Goal: Task Accomplishment & Management: Manage account settings

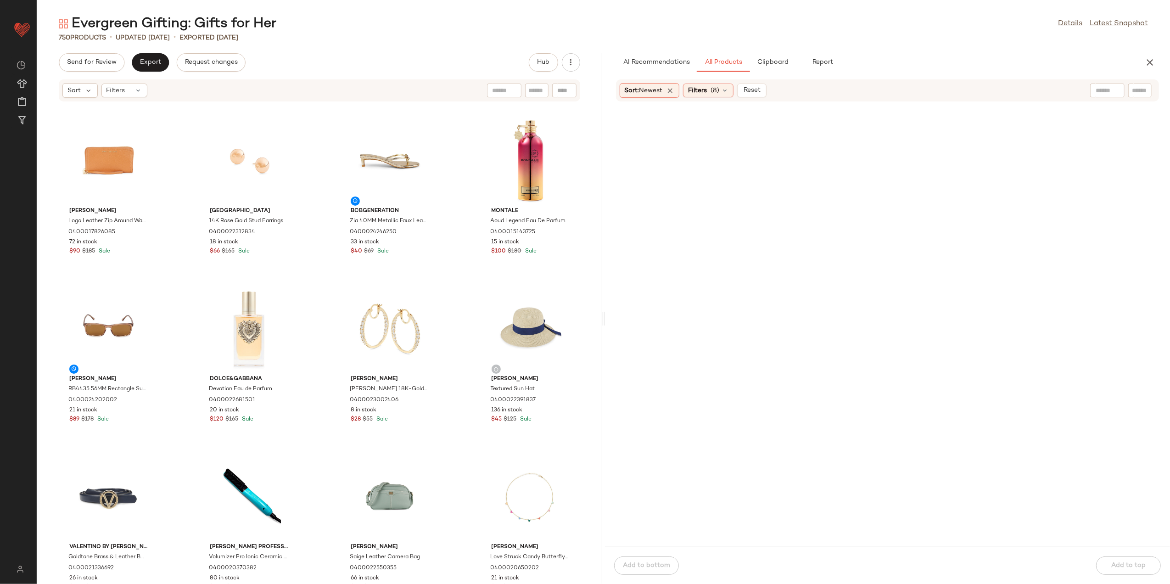
scroll to position [1476, 0]
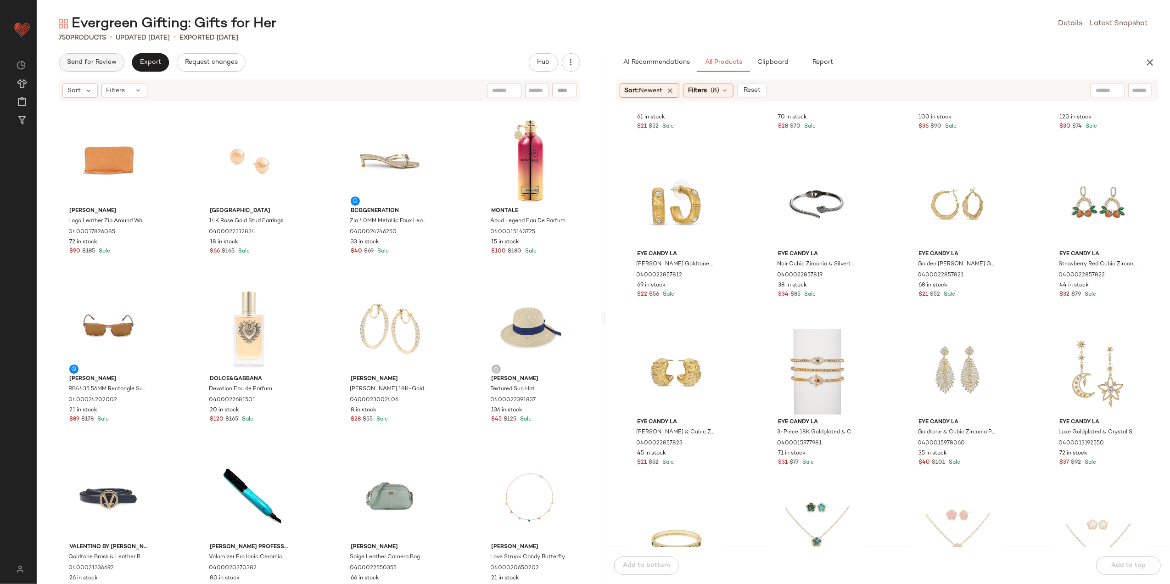
click at [89, 57] on button "Send for Review" at bounding box center [92, 62] width 66 height 18
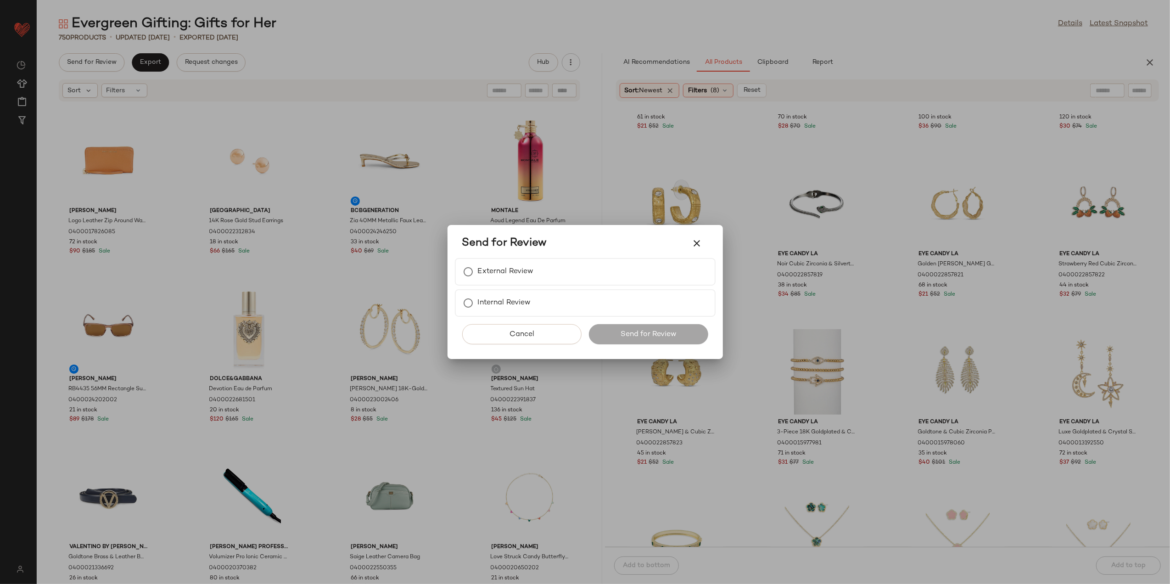
click at [325, 71] on div at bounding box center [585, 292] width 1170 height 584
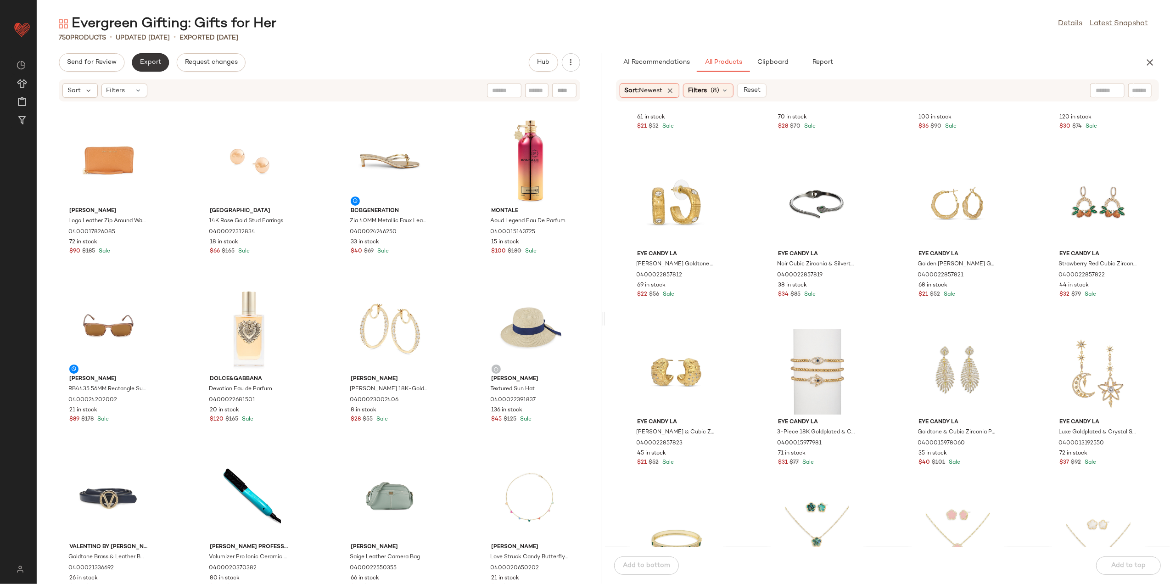
click at [158, 61] on span "Export" at bounding box center [150, 62] width 22 height 7
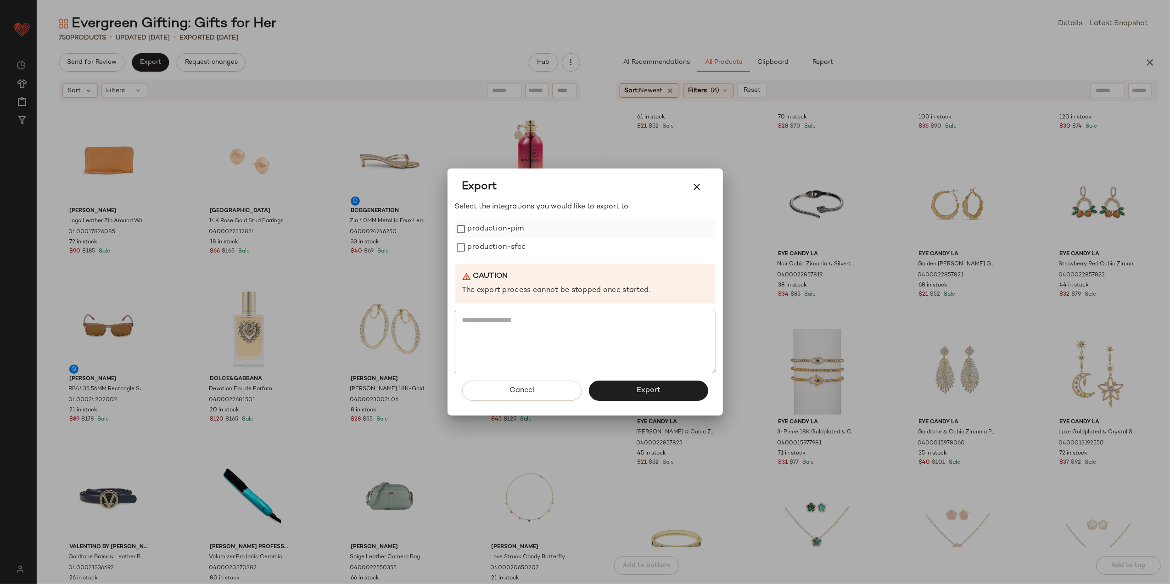
click at [507, 235] on label "production-pim" at bounding box center [496, 229] width 56 height 18
click at [507, 244] on label "production-sfcc" at bounding box center [497, 247] width 58 height 18
click at [650, 392] on span "Export" at bounding box center [648, 390] width 24 height 9
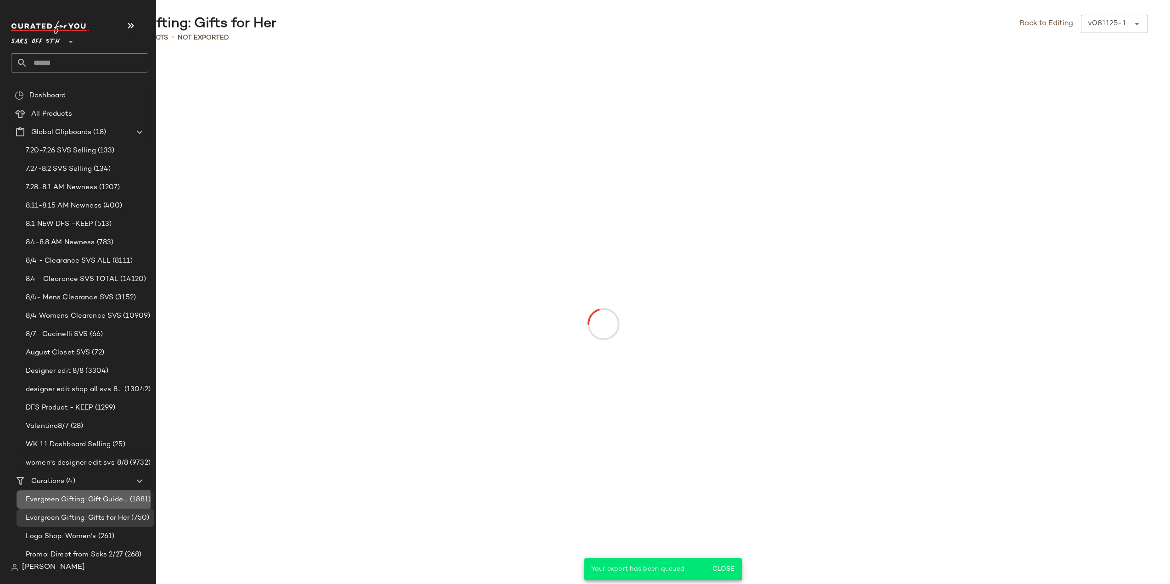
click at [76, 501] on span "Evergreen Gifting: Gift Guide LP" at bounding box center [77, 499] width 102 height 11
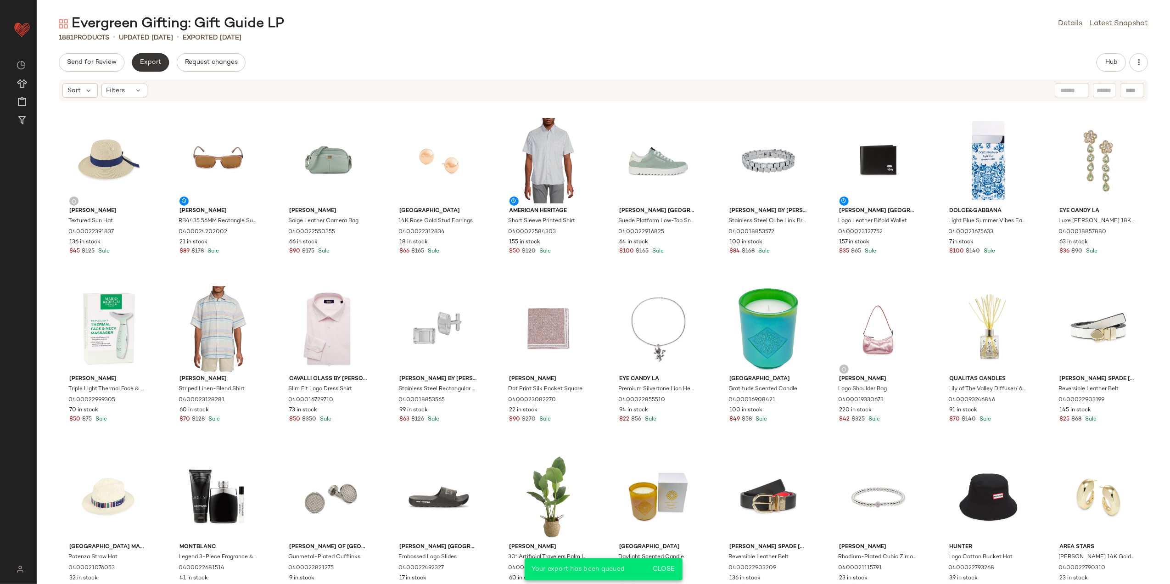
click at [157, 61] on span "Export" at bounding box center [150, 62] width 22 height 7
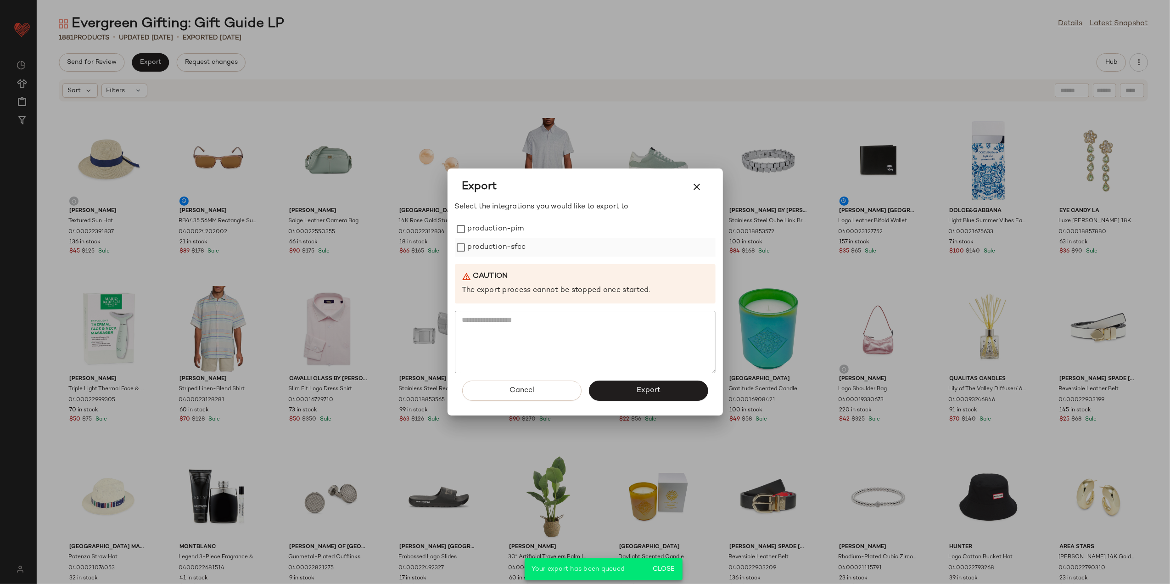
drag, startPoint x: 494, startPoint y: 233, endPoint x: 492, endPoint y: 243, distance: 9.8
click at [494, 234] on label "production-pim" at bounding box center [496, 229] width 56 height 18
click at [492, 243] on label "production-sfcc" at bounding box center [497, 247] width 58 height 18
click at [610, 395] on button "Export" at bounding box center [648, 390] width 119 height 20
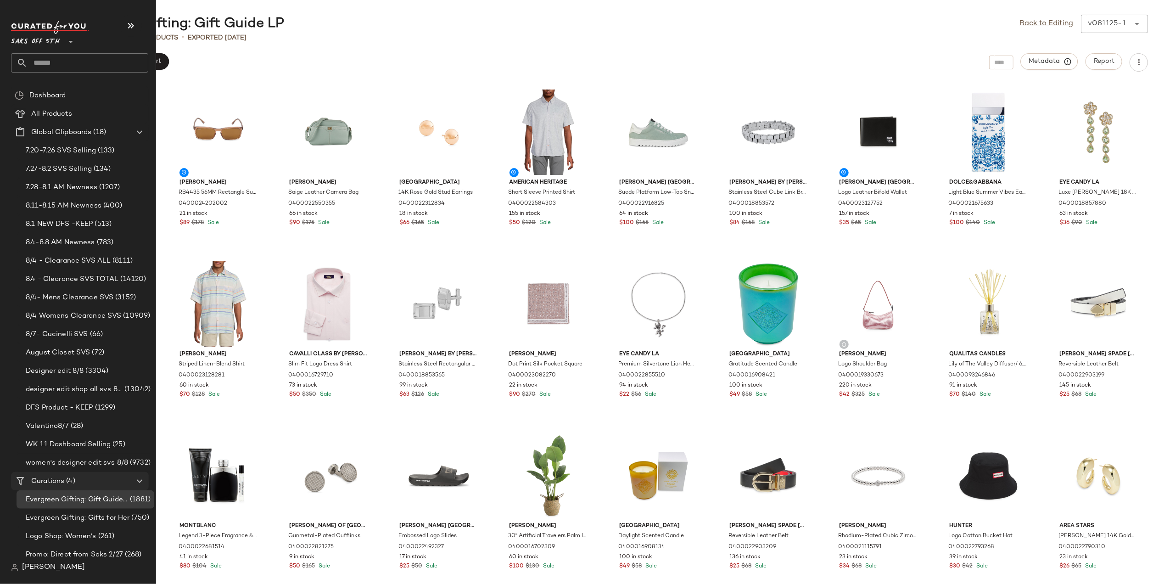
click at [56, 477] on span "Curations" at bounding box center [47, 481] width 33 height 11
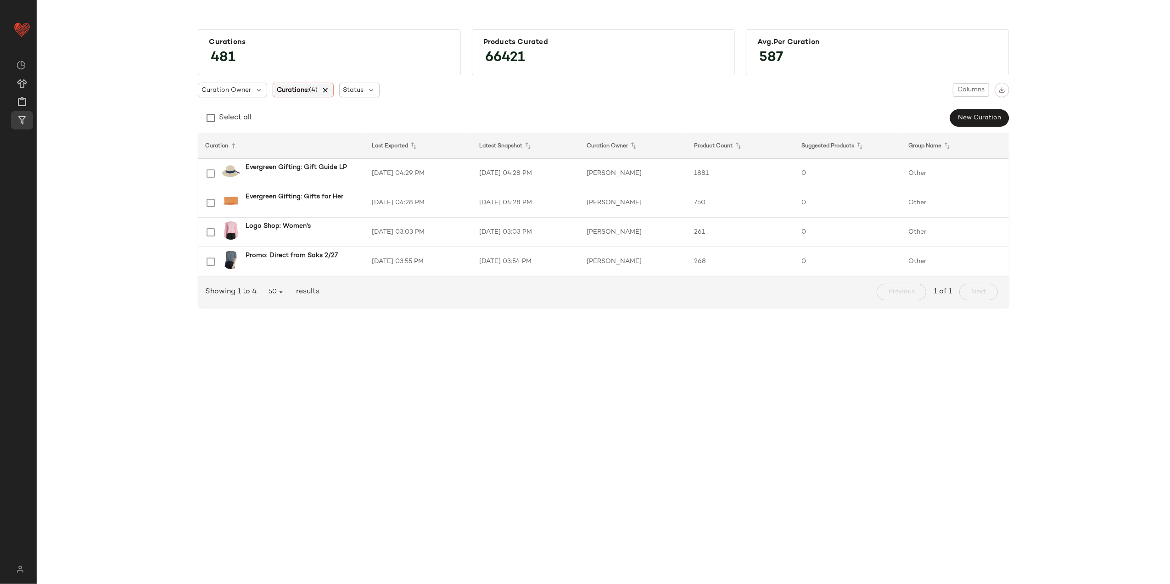
click at [325, 89] on icon at bounding box center [325, 90] width 8 height 8
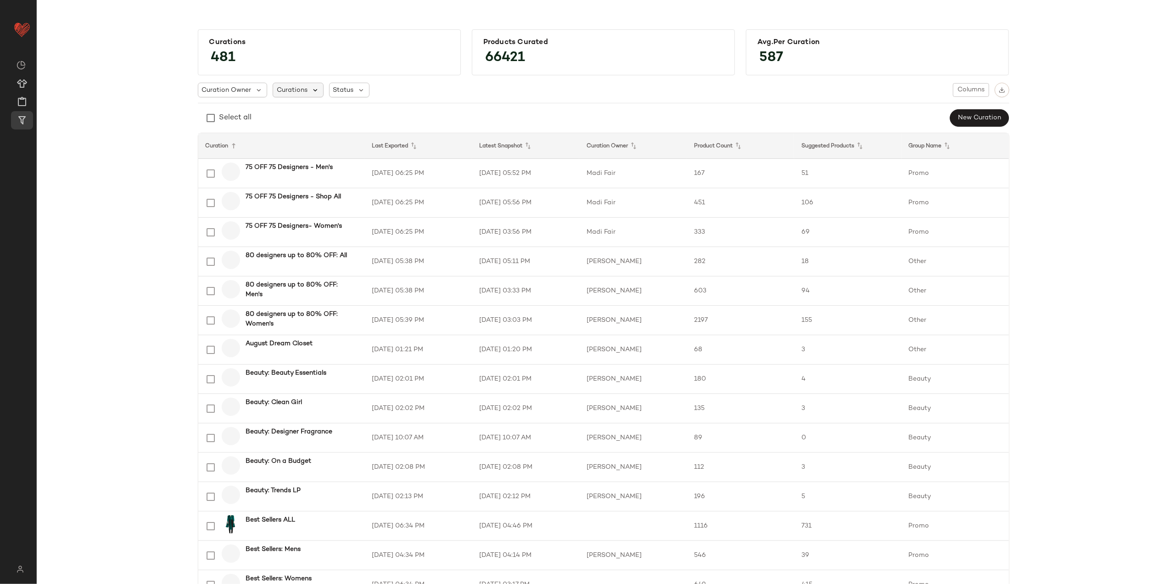
click at [311, 90] on icon at bounding box center [315, 90] width 8 height 8
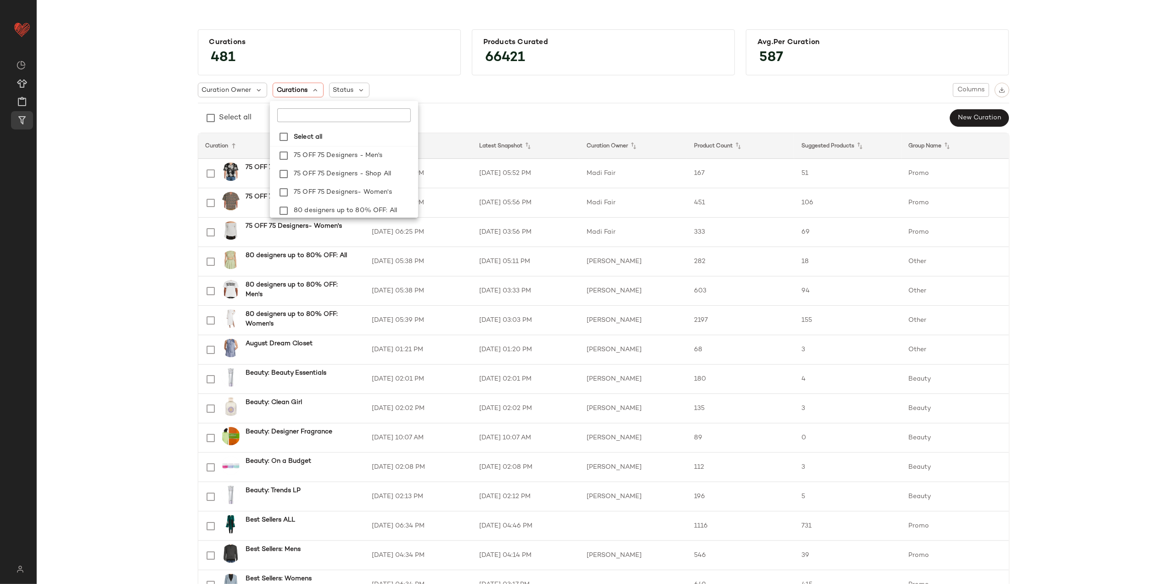
click at [312, 113] on input "text" at bounding box center [334, 115] width 115 height 14
type input "**********"
click at [351, 199] on span ": Women's Shop All" at bounding box center [366, 208] width 59 height 18
click at [353, 181] on span ": Women's Shoes" at bounding box center [363, 190] width 53 height 18
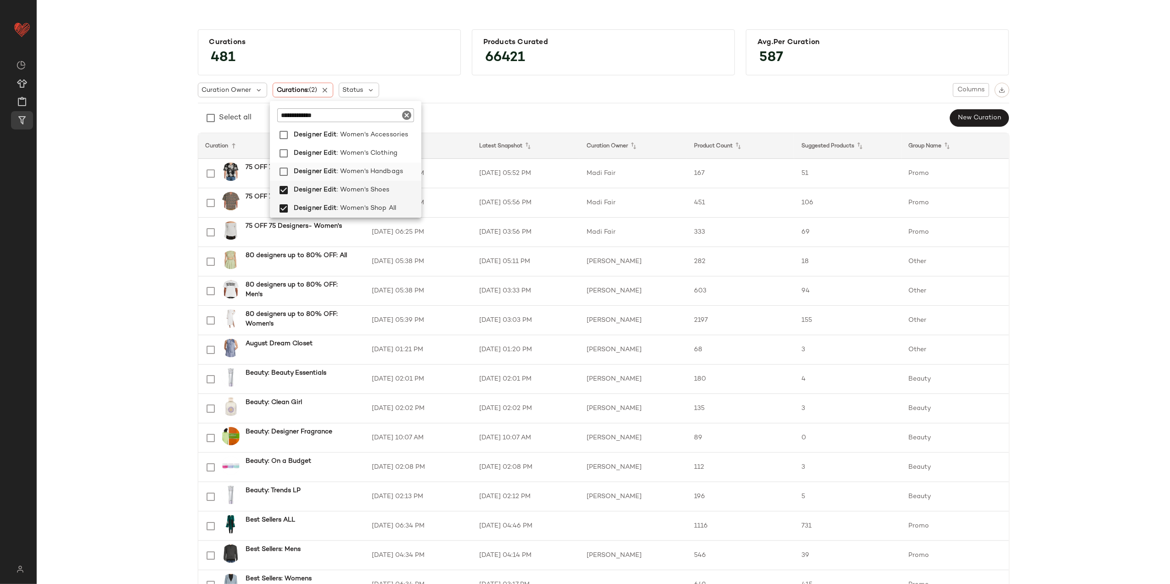
click at [357, 162] on span ": Women's Handbags" at bounding box center [370, 171] width 66 height 18
click at [362, 144] on span ": Women's Clothing" at bounding box center [367, 153] width 61 height 18
click at [365, 184] on span ": Women's Accessories" at bounding box center [373, 187] width 72 height 18
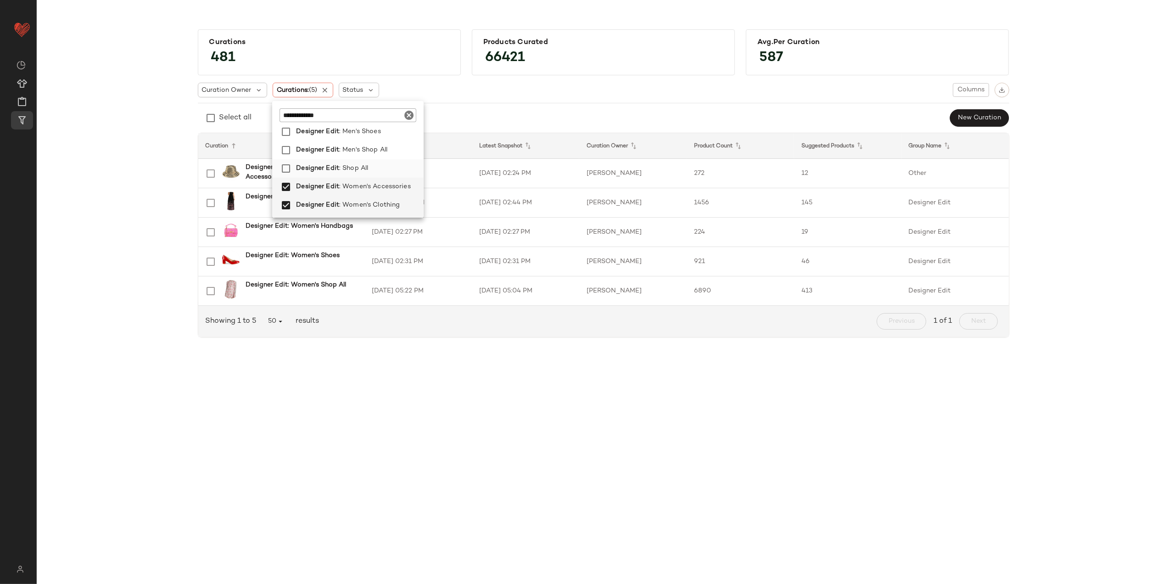
click at [347, 164] on span ": Shop All" at bounding box center [353, 168] width 29 height 18
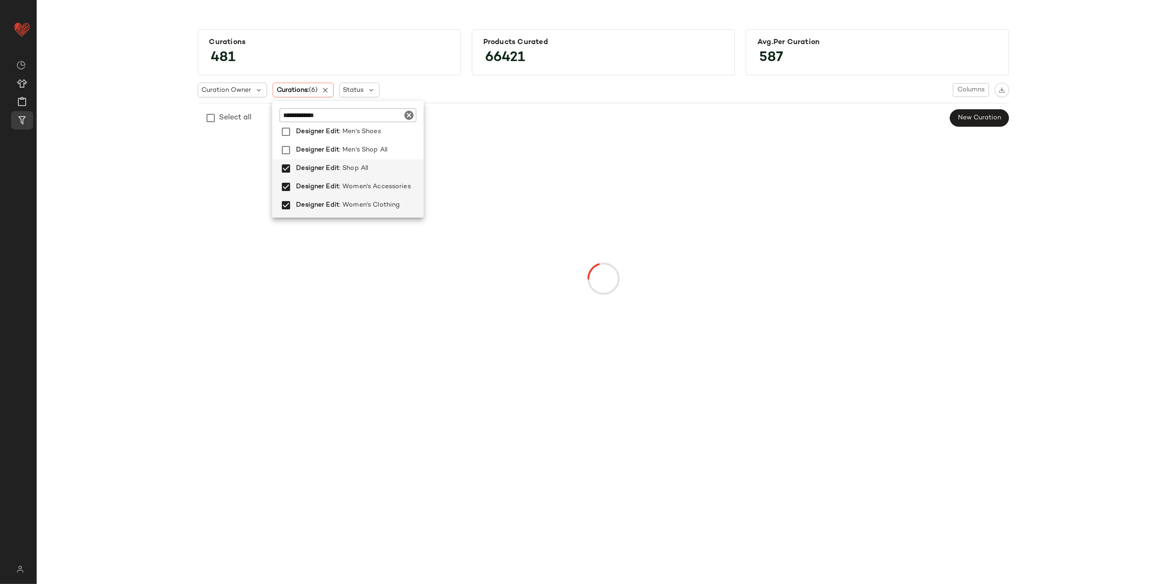
click at [127, 219] on div "Curations 481 Products Curated 66421 Avg.per Curation 587 Curation Owner Curati…" at bounding box center [603, 230] width 1118 height 417
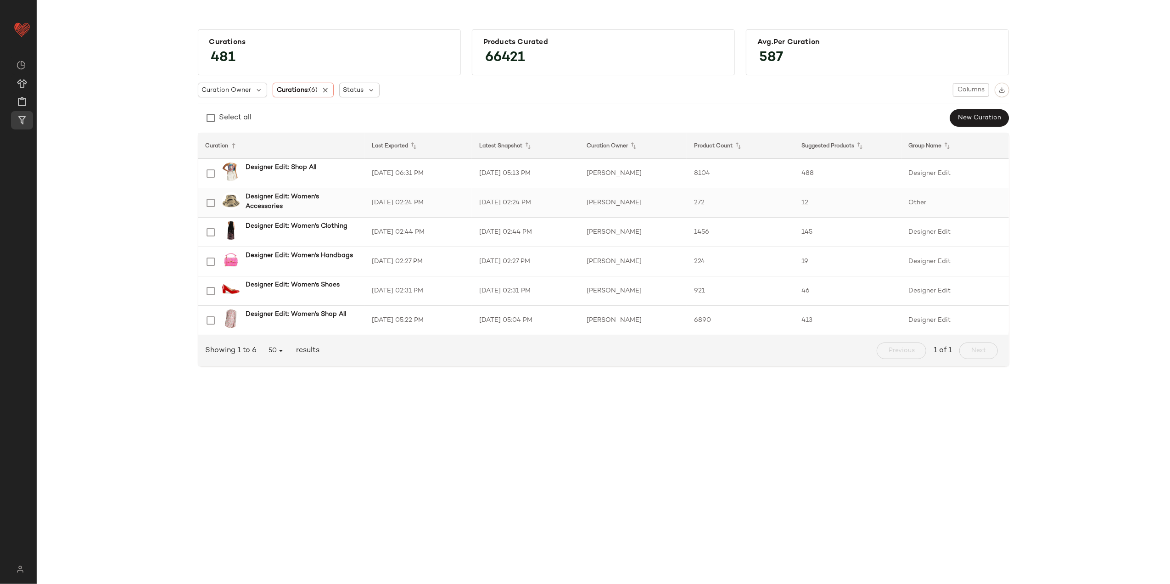
click at [371, 202] on td "8/6/25, 02:24 PM" at bounding box center [418, 202] width 107 height 29
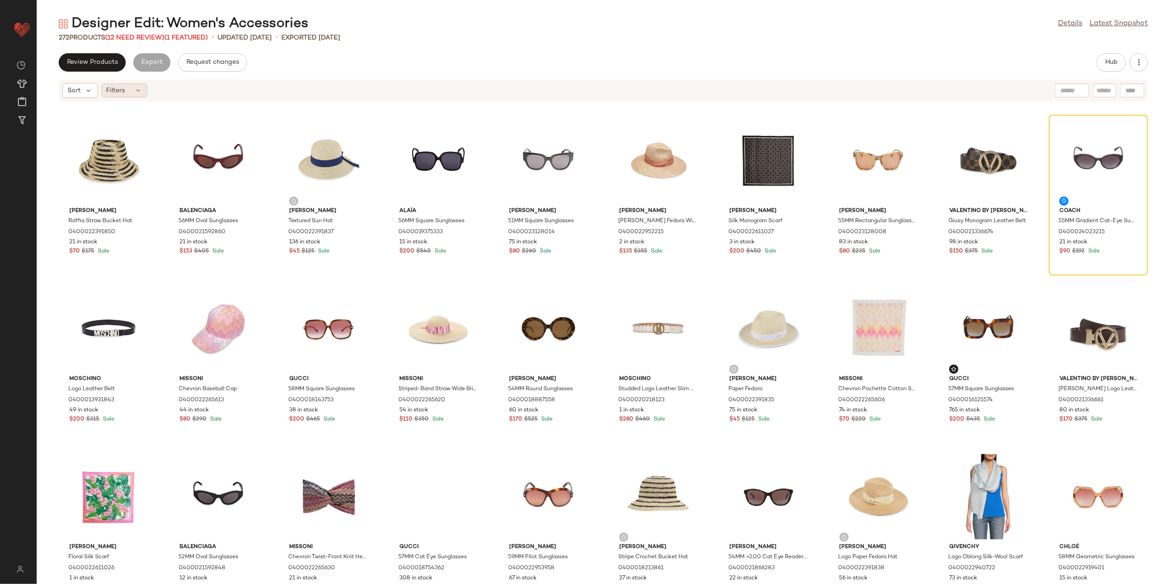
click at [131, 94] on div "Filters" at bounding box center [124, 91] width 46 height 14
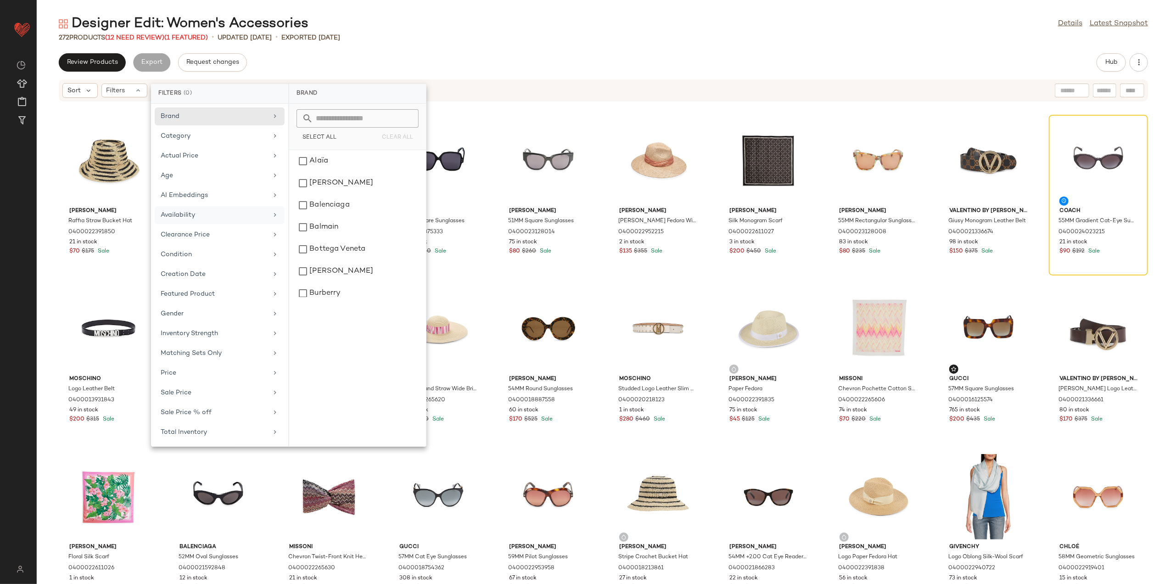
click at [208, 217] on div "Availability" at bounding box center [214, 215] width 107 height 10
click at [328, 184] on div "out_of_stock" at bounding box center [357, 183] width 129 height 22
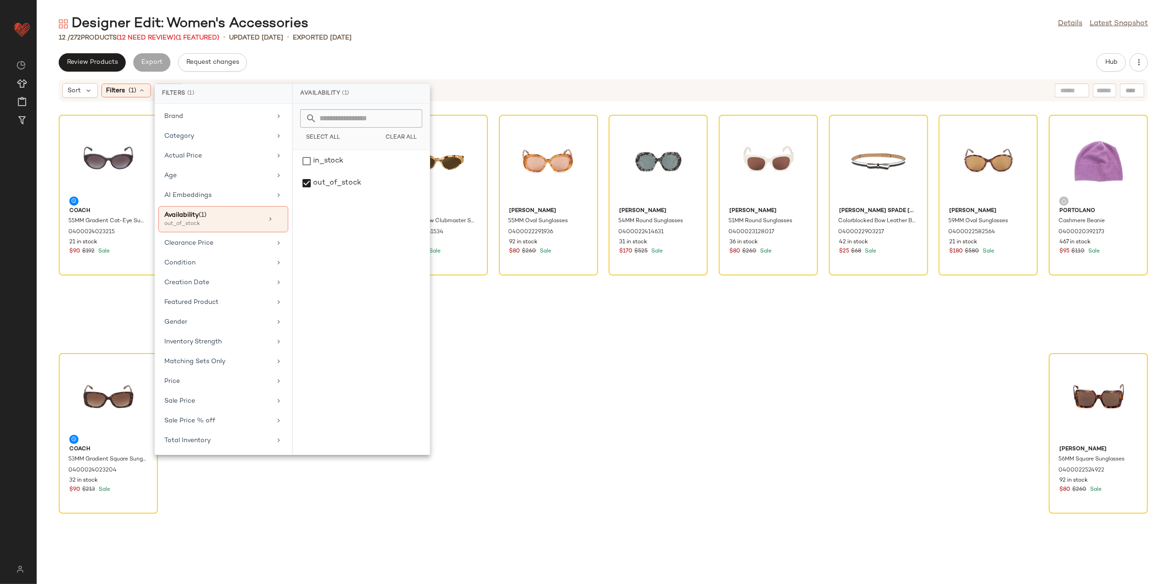
click at [476, 54] on div "Review Products Export Request changes Hub" at bounding box center [603, 62] width 1133 height 18
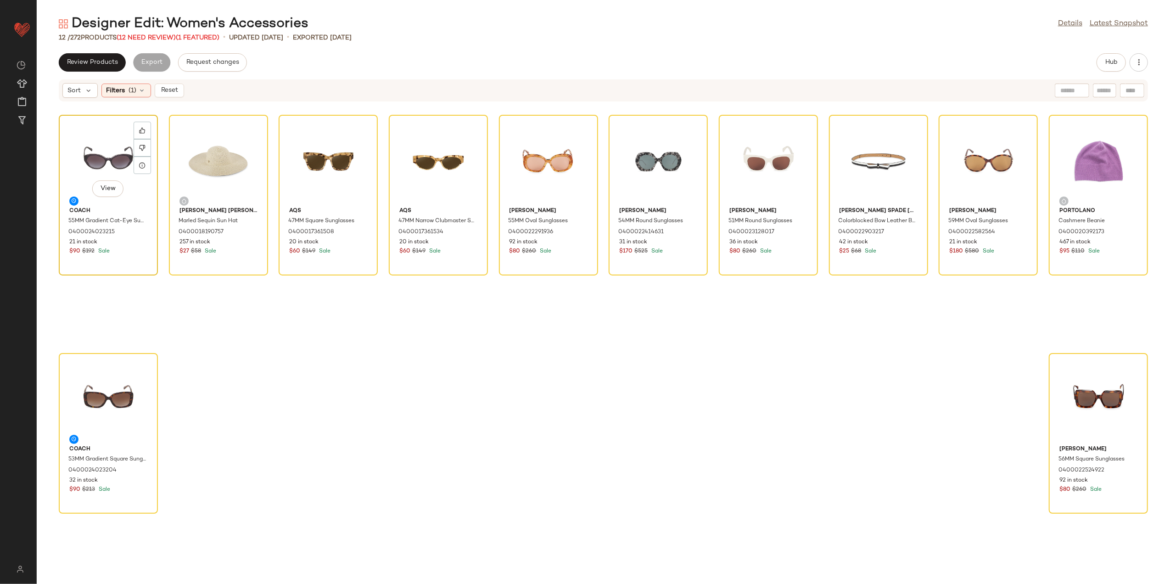
click at [103, 140] on div "View" at bounding box center [108, 160] width 93 height 85
click at [1072, 402] on div "View" at bounding box center [1098, 398] width 93 height 85
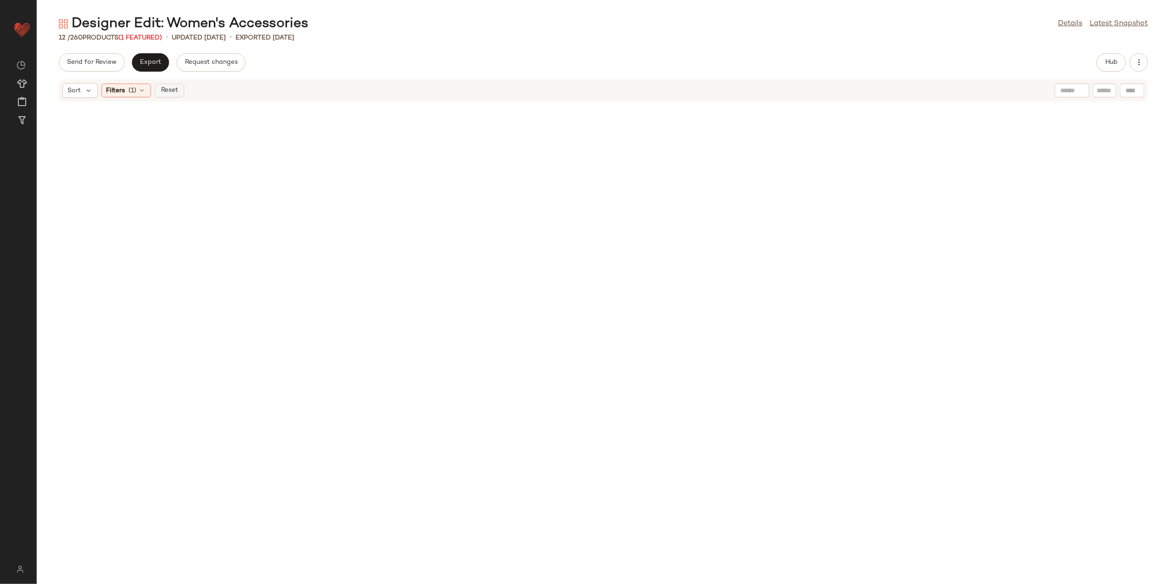
click at [167, 85] on button "Reset" at bounding box center [169, 91] width 29 height 14
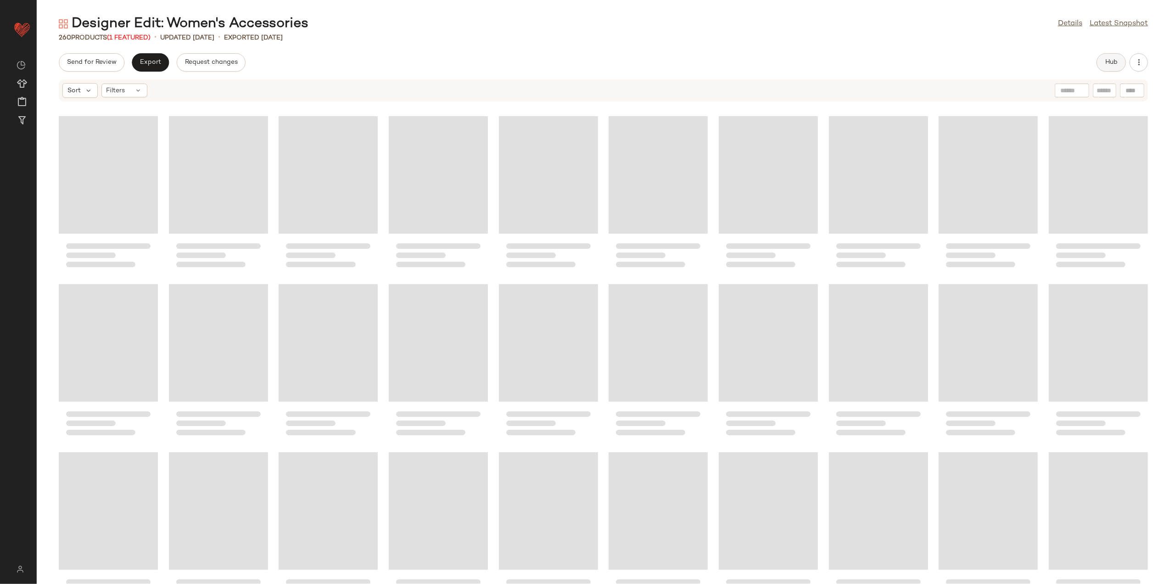
click at [1098, 61] on button "Hub" at bounding box center [1110, 62] width 29 height 18
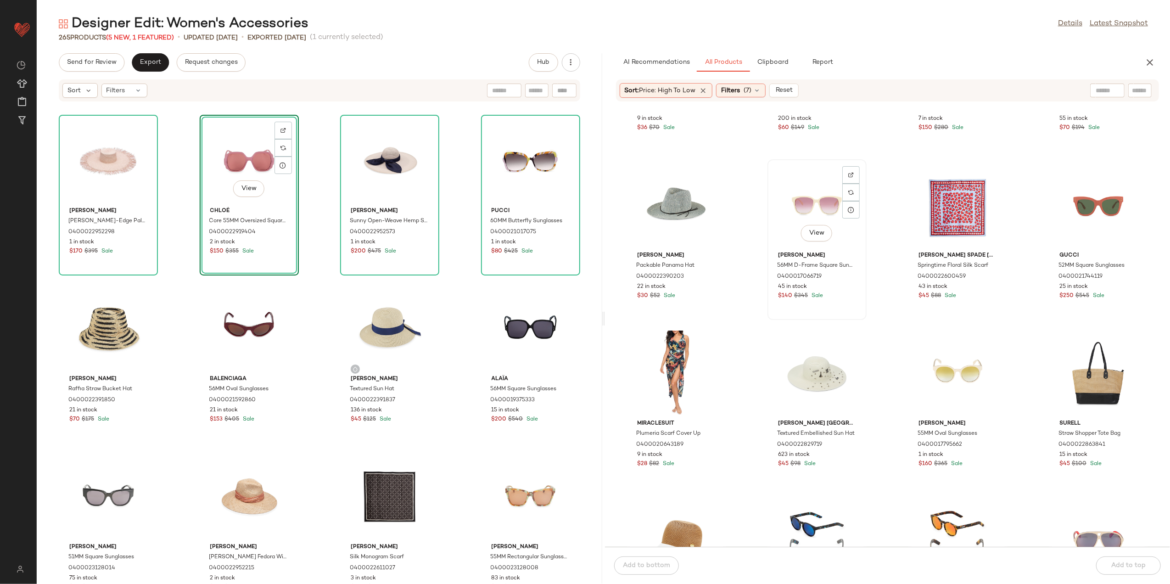
scroll to position [801, 0]
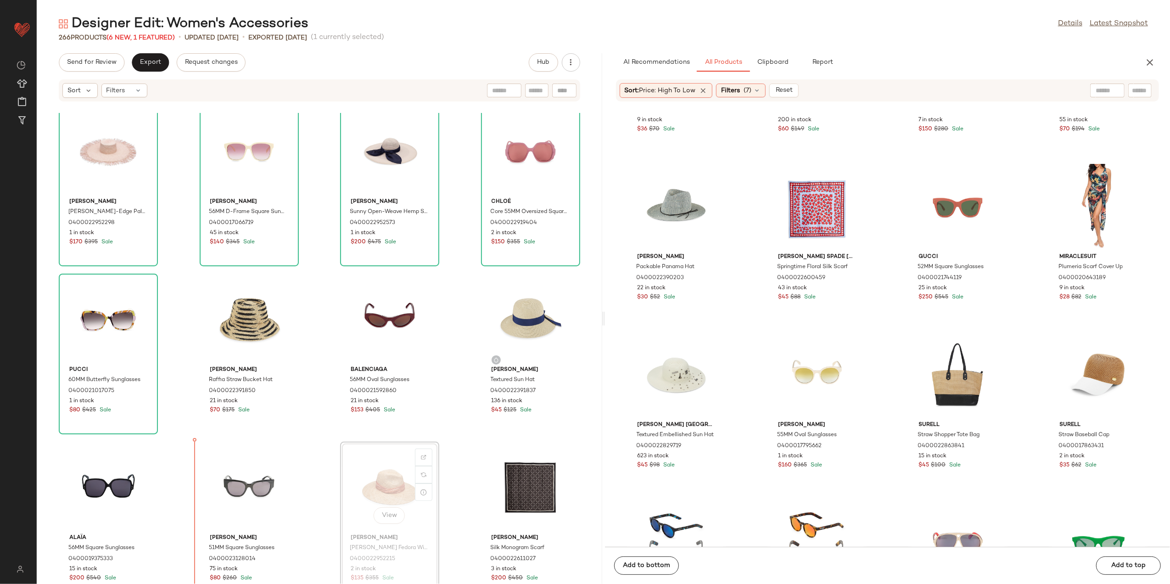
scroll to position [10, 0]
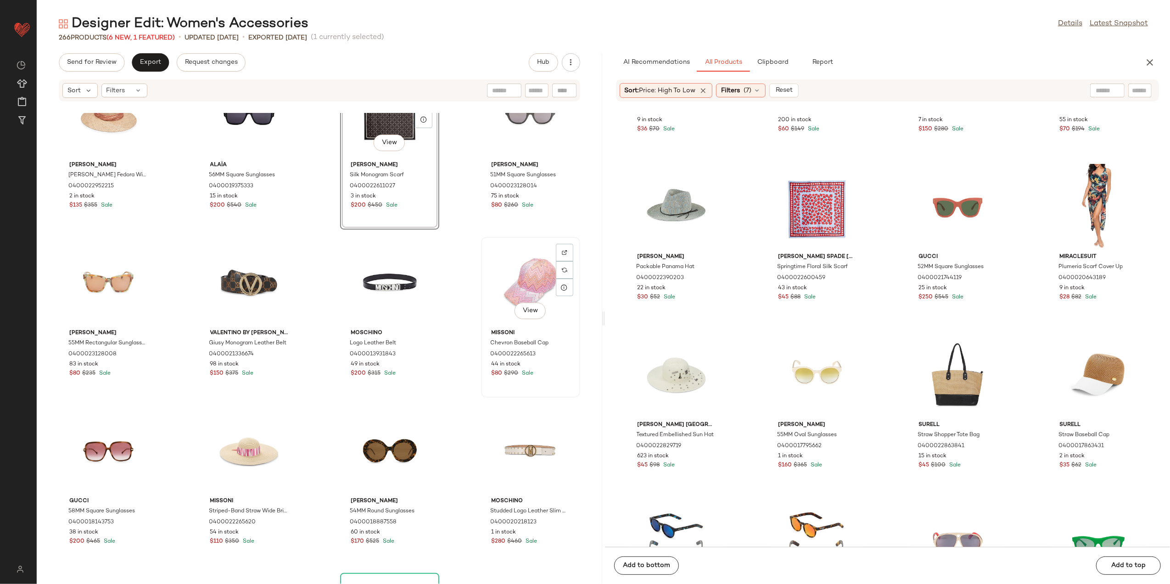
scroll to position [323, 0]
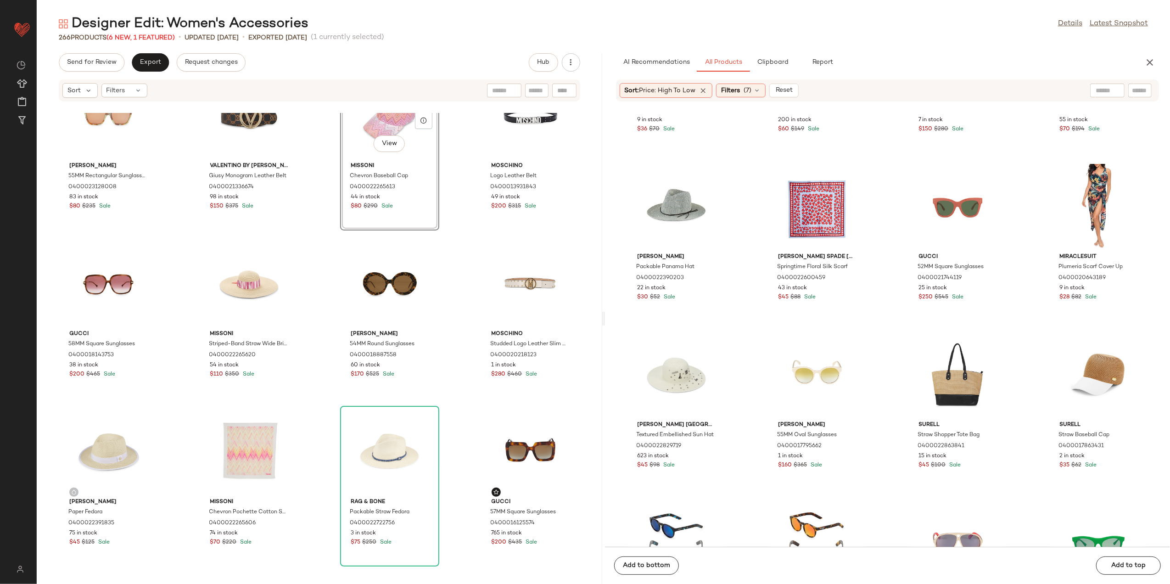
scroll to position [568, 0]
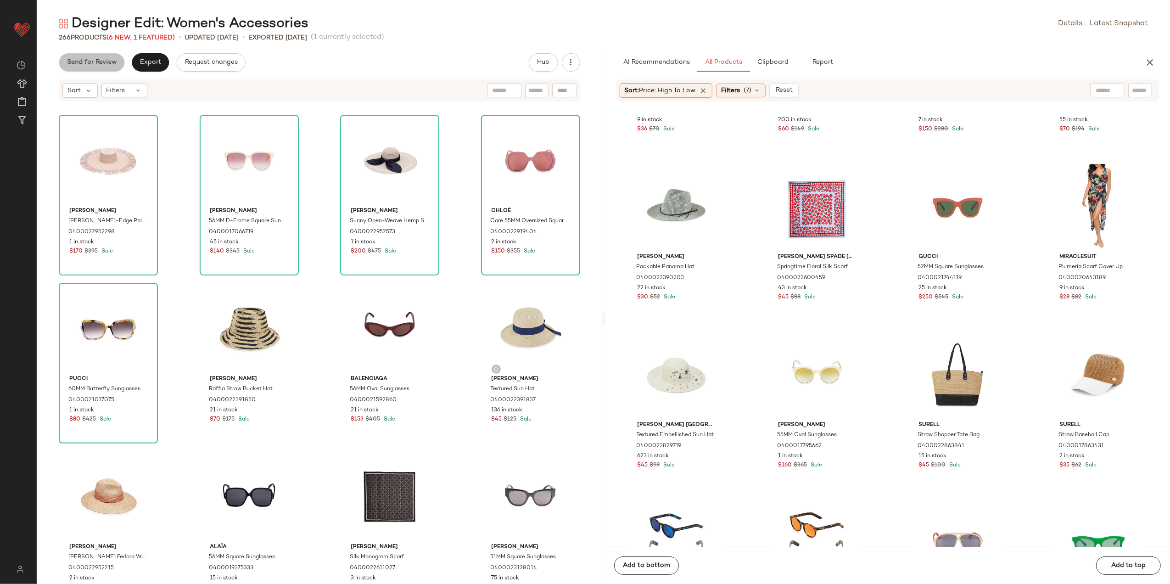
click at [95, 60] on span "Send for Review" at bounding box center [92, 62] width 50 height 7
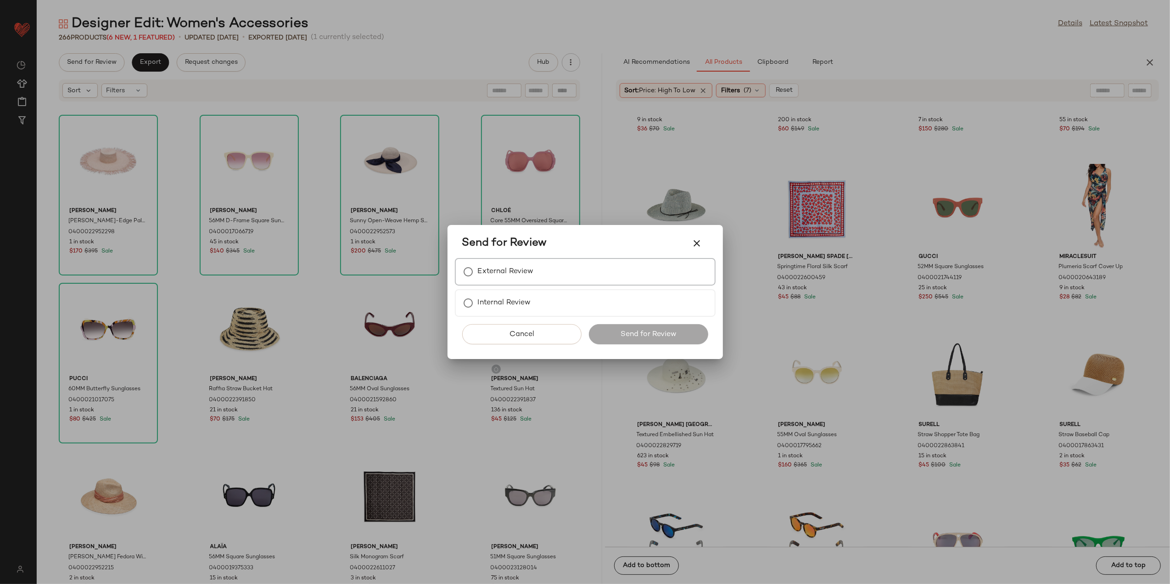
click at [539, 271] on div "External Review" at bounding box center [585, 272] width 261 height 28
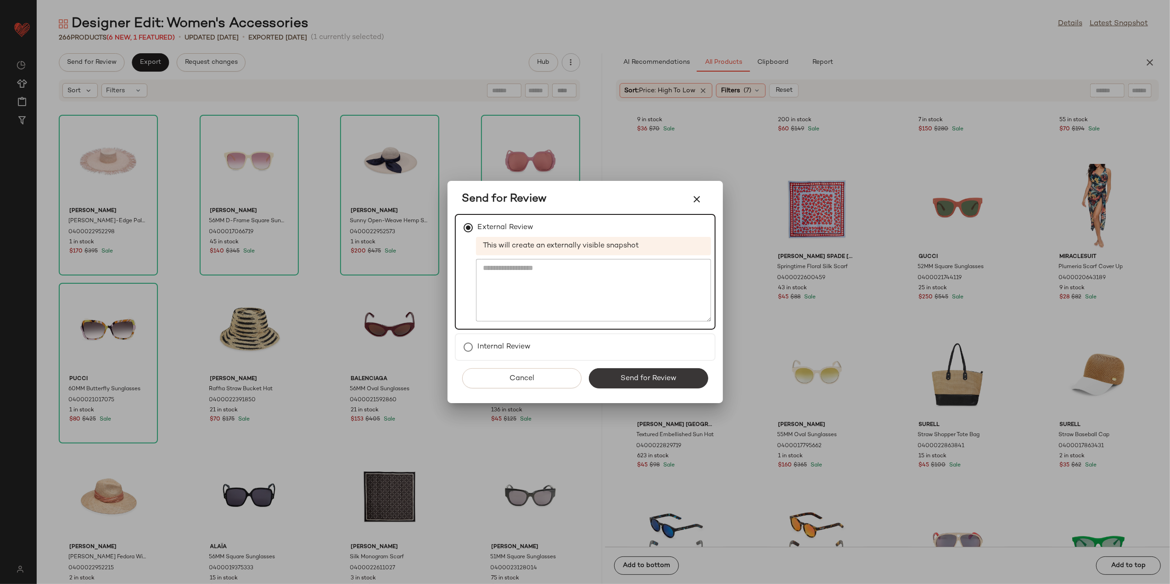
click at [630, 384] on button "Send for Review" at bounding box center [648, 378] width 119 height 20
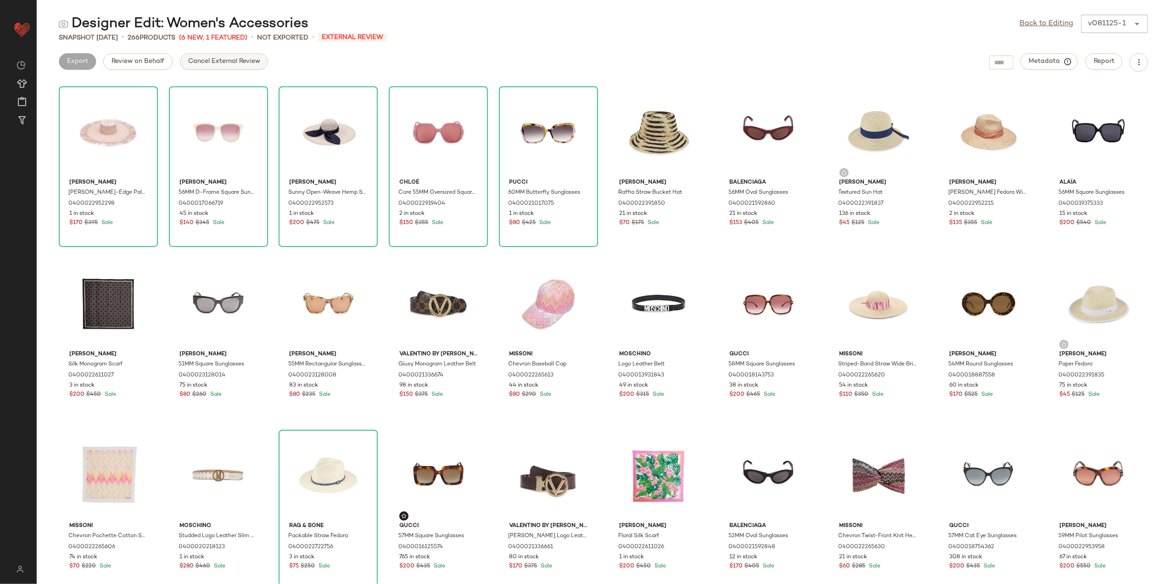
click at [186, 57] on button "Cancel External Review" at bounding box center [224, 61] width 88 height 17
click at [152, 60] on span "Export" at bounding box center [150, 61] width 22 height 7
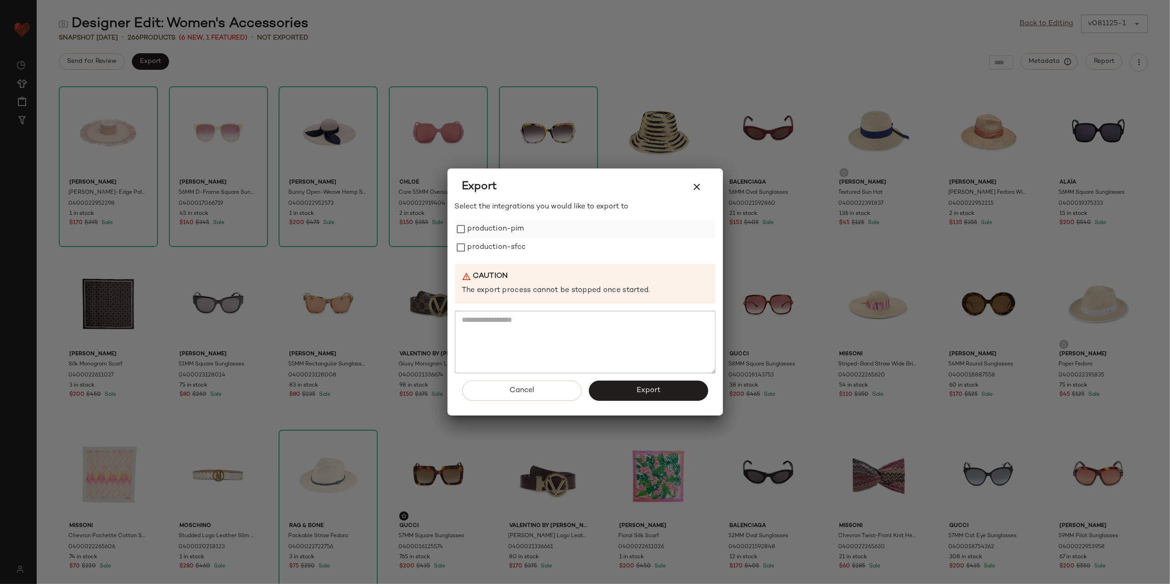
click at [522, 226] on label "production-pim" at bounding box center [496, 229] width 56 height 18
click at [505, 239] on label "production-sfcc" at bounding box center [497, 247] width 58 height 18
click at [615, 386] on button "Export" at bounding box center [648, 390] width 119 height 20
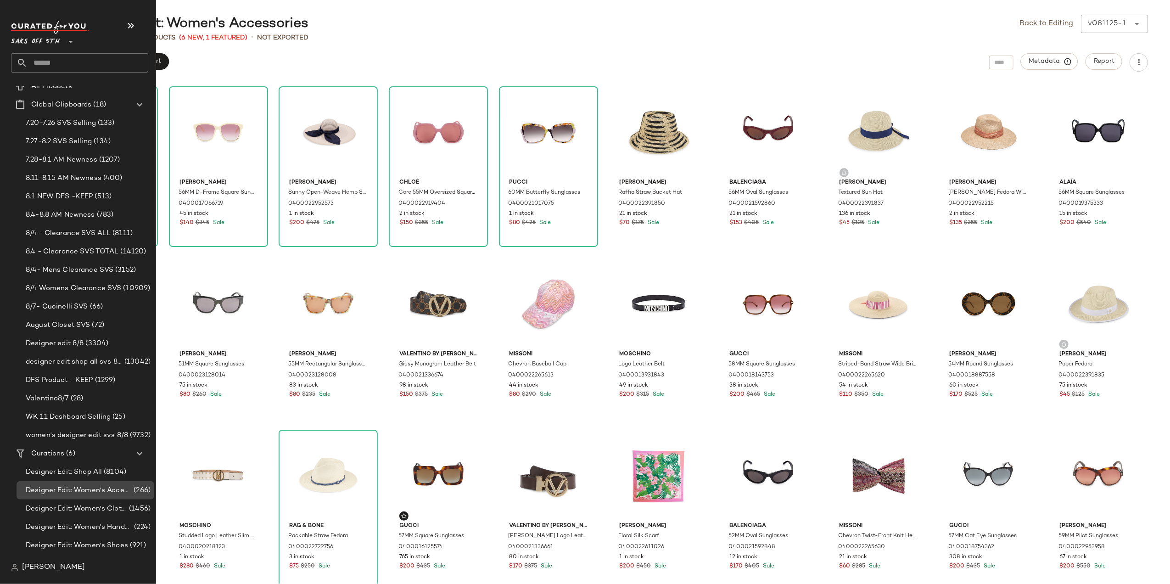
scroll to position [42, 0]
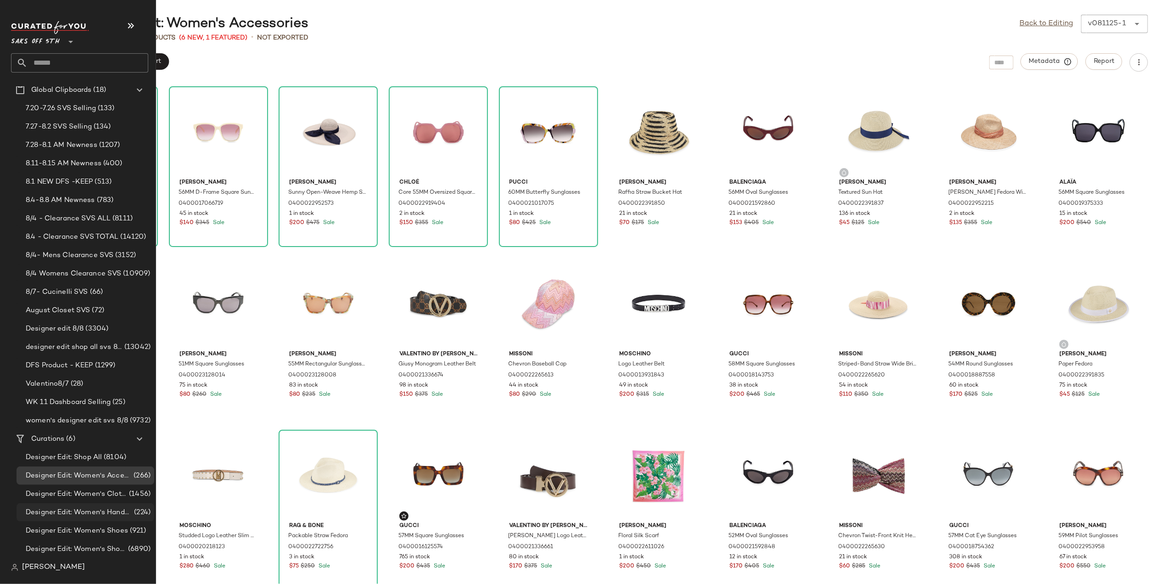
click at [98, 503] on div "Designer Edit: Women's Handbags (224)" at bounding box center [86, 512] width 138 height 18
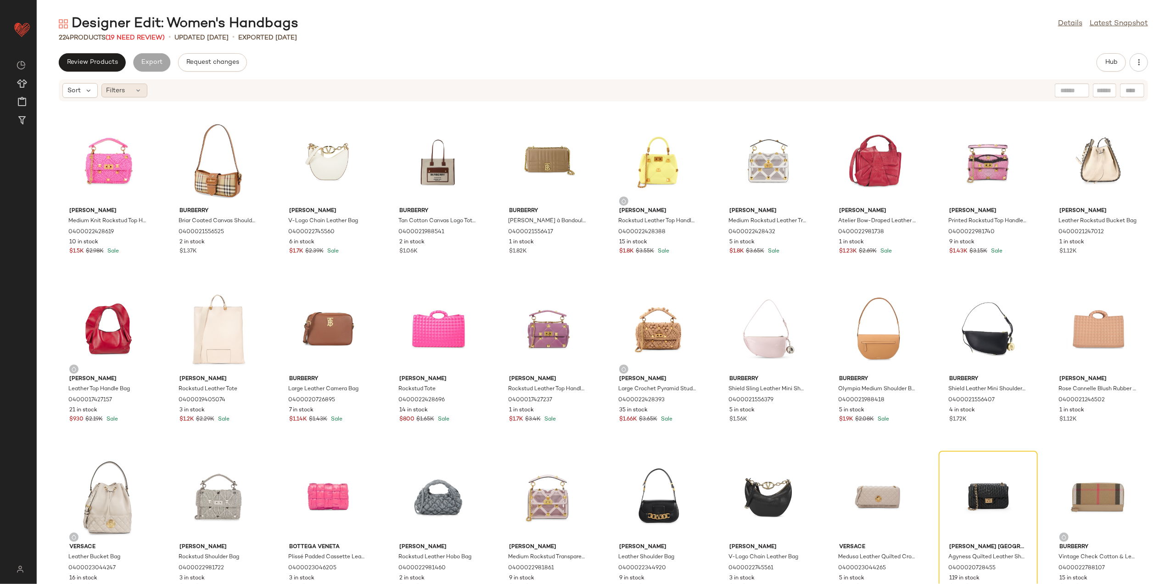
click at [136, 92] on icon at bounding box center [138, 90] width 7 height 7
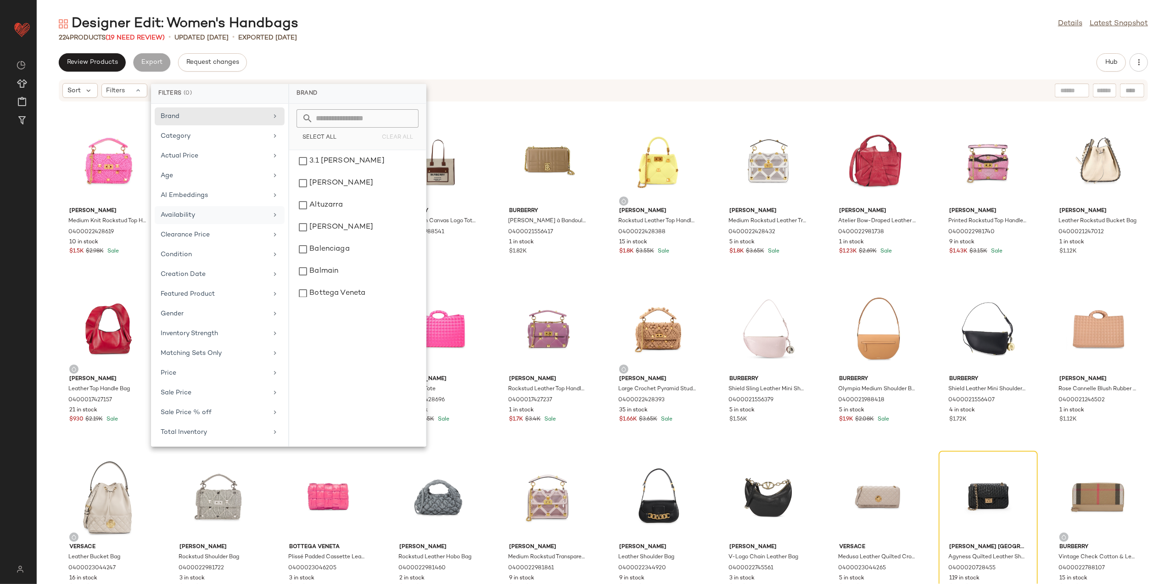
click at [231, 219] on div "Availability" at bounding box center [214, 215] width 107 height 10
click at [306, 185] on div "out_of_stock" at bounding box center [357, 183] width 129 height 22
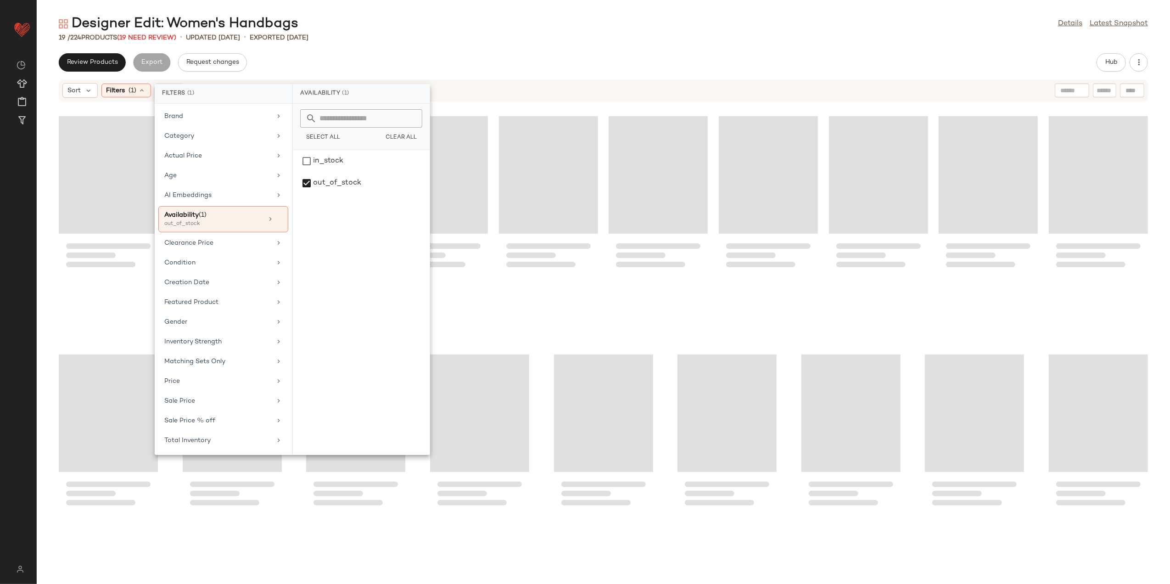
click at [404, 28] on div "Designer Edit: Women's Handbags Details Latest Snapshot" at bounding box center [603, 24] width 1133 height 18
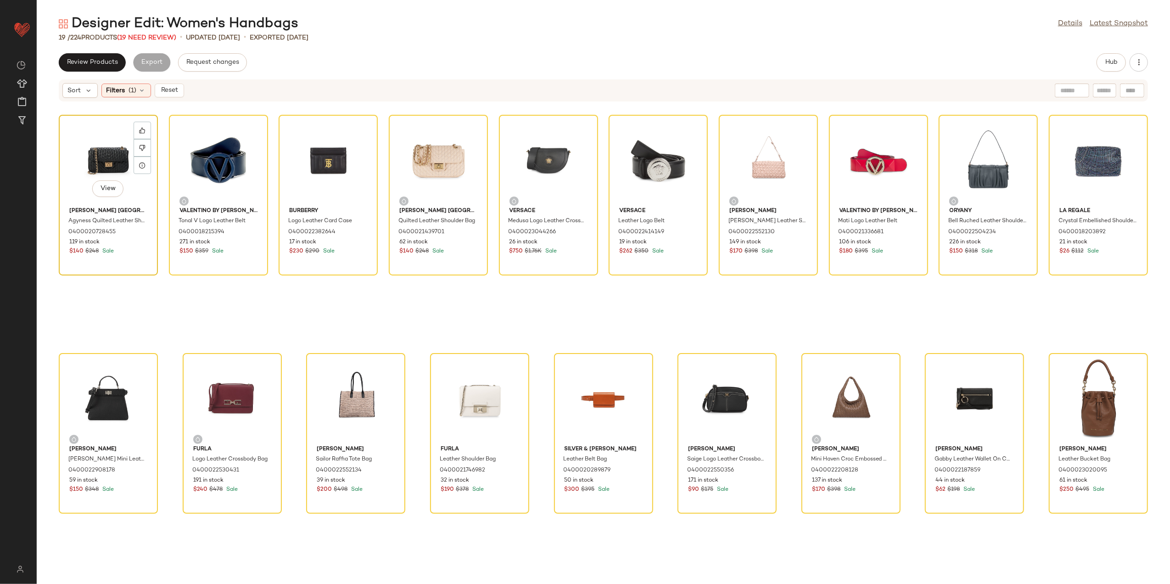
click at [94, 156] on div "View" at bounding box center [108, 160] width 93 height 85
click at [1076, 397] on div "View" at bounding box center [1098, 398] width 93 height 85
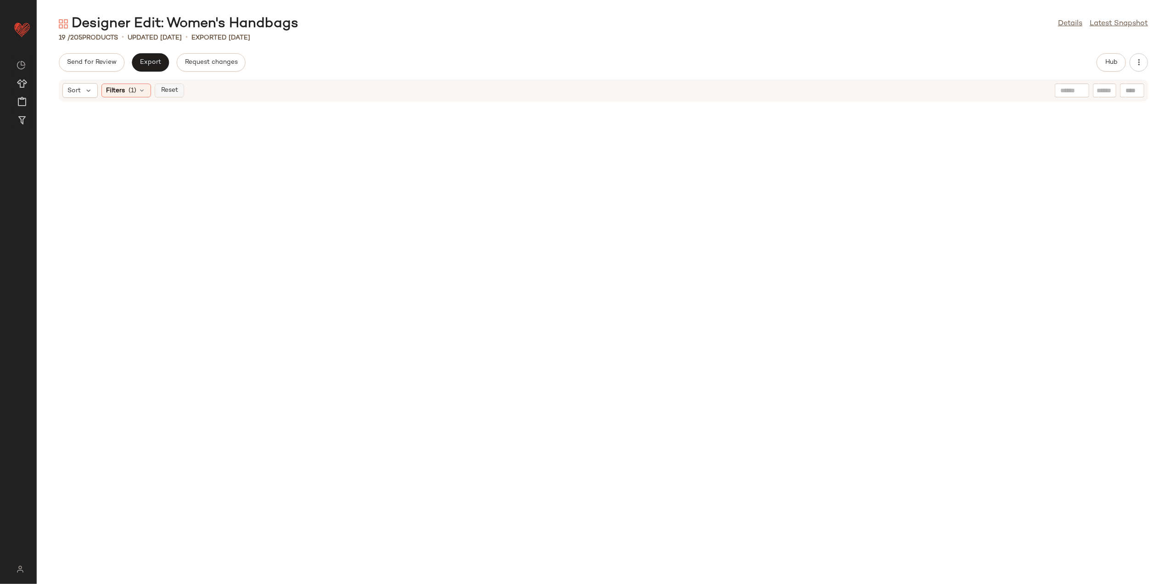
click at [159, 92] on button "Reset" at bounding box center [169, 91] width 29 height 14
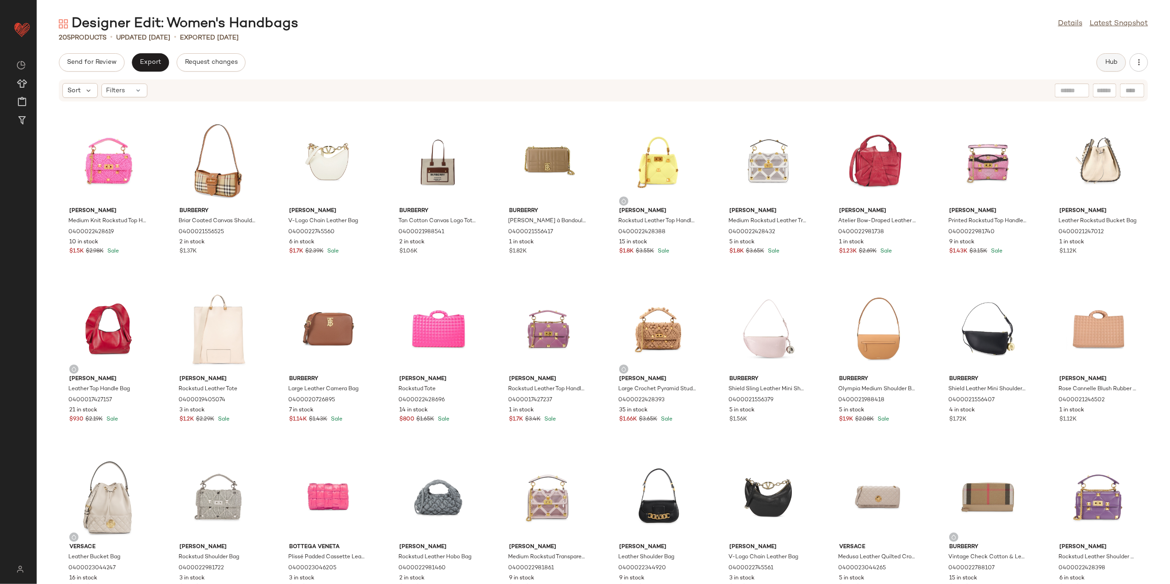
click at [1106, 60] on span "Hub" at bounding box center [1110, 62] width 13 height 7
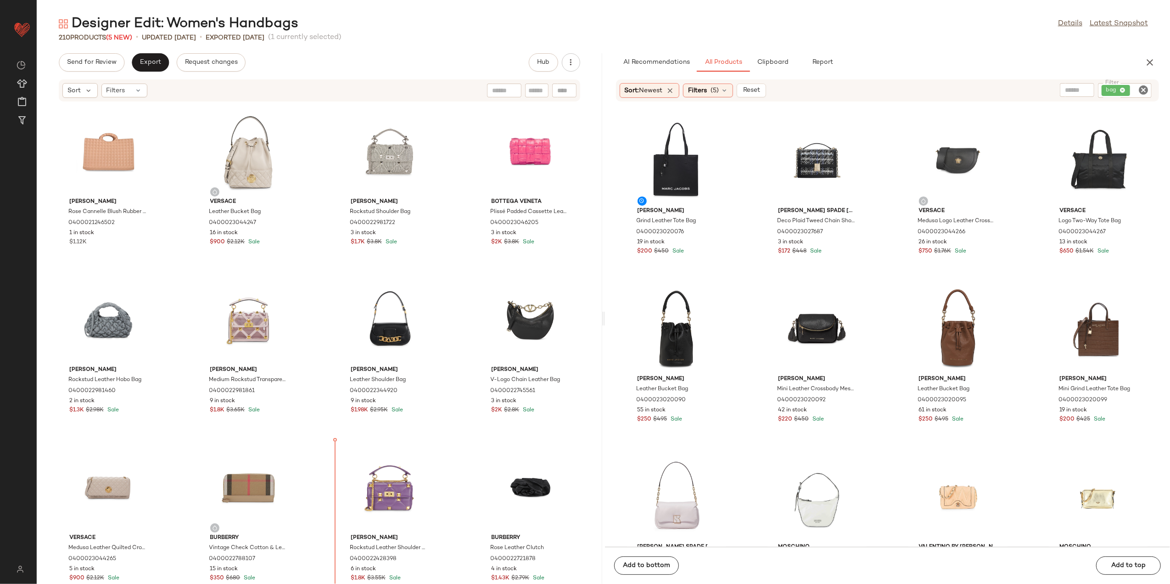
scroll to position [1025, 0]
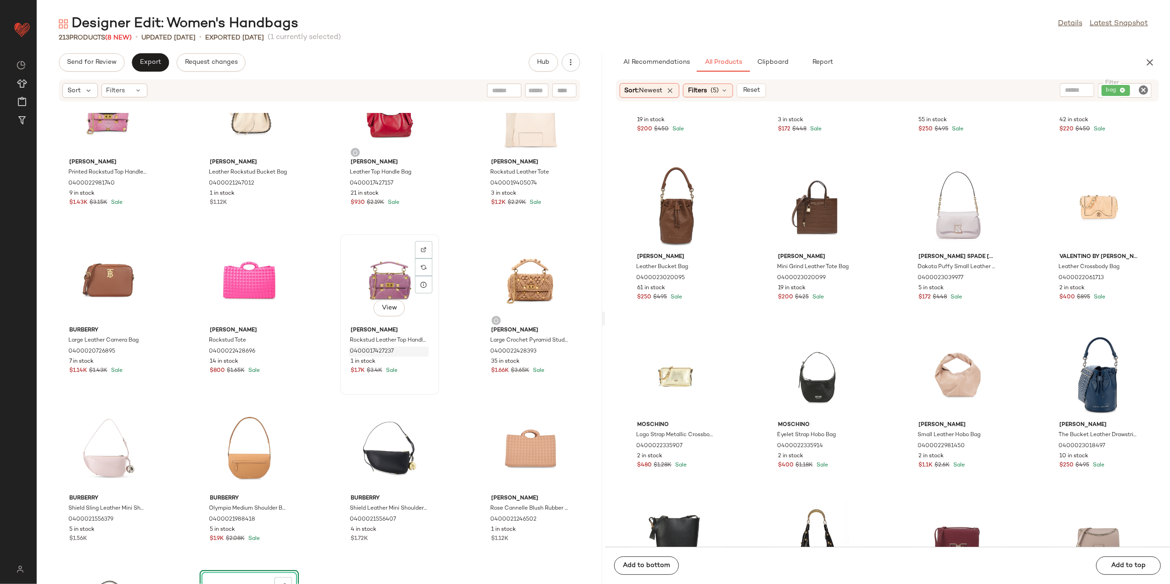
scroll to position [619, 0]
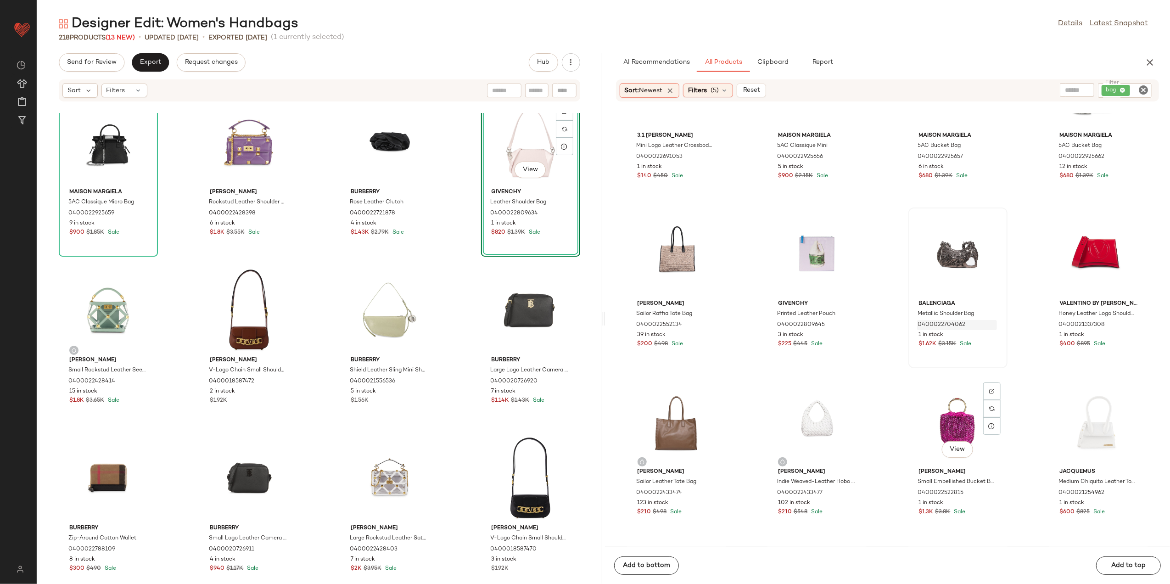
scroll to position [924, 0]
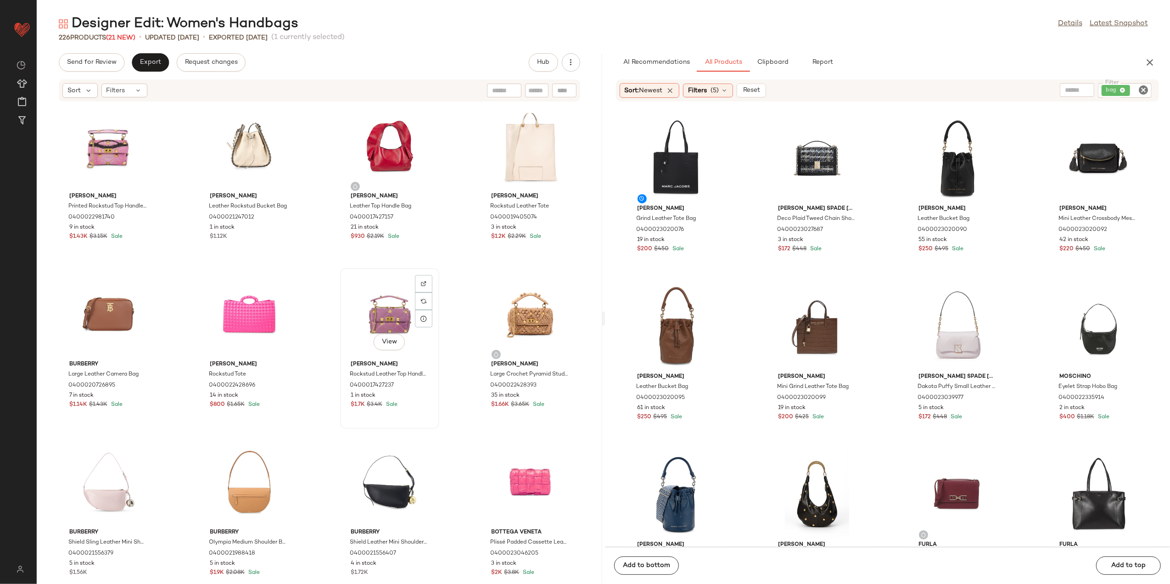
scroll to position [338, 0]
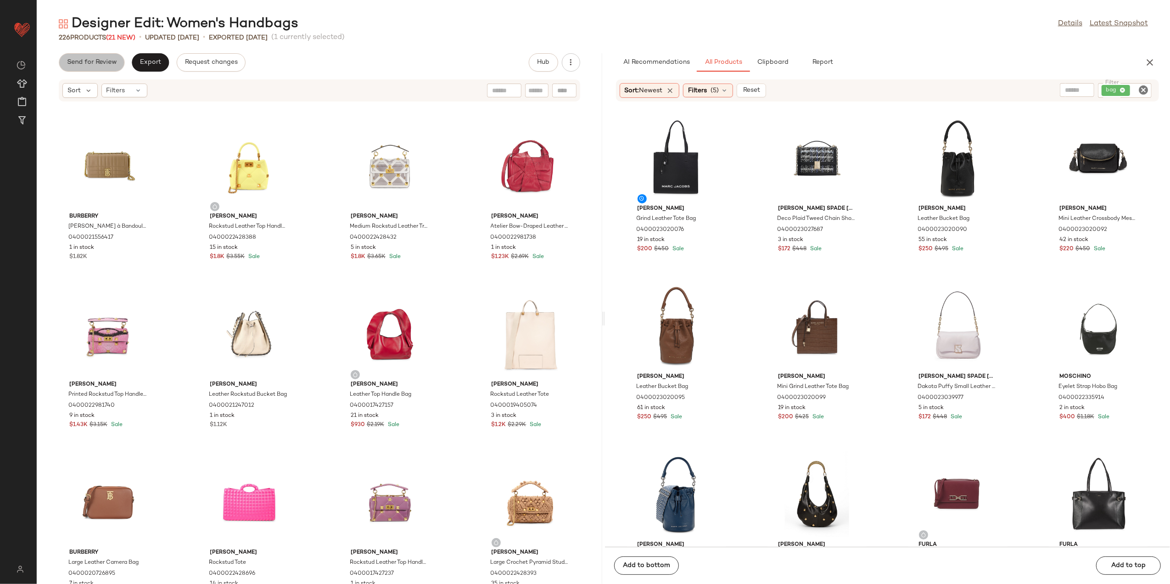
click at [111, 68] on button "Send for Review" at bounding box center [92, 62] width 66 height 18
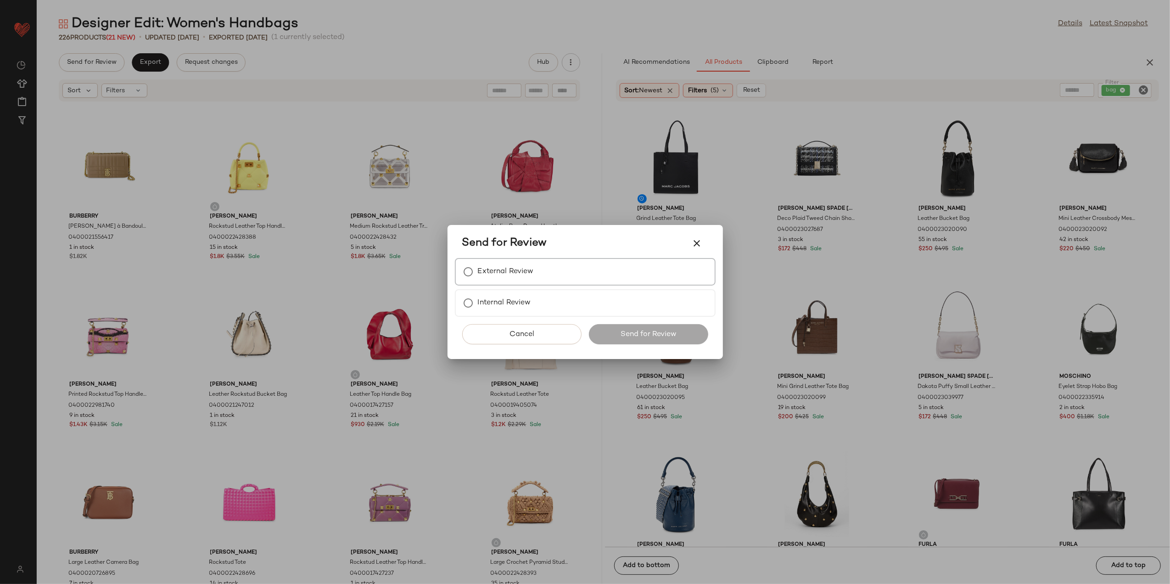
click at [485, 267] on label "External Review" at bounding box center [506, 271] width 56 height 18
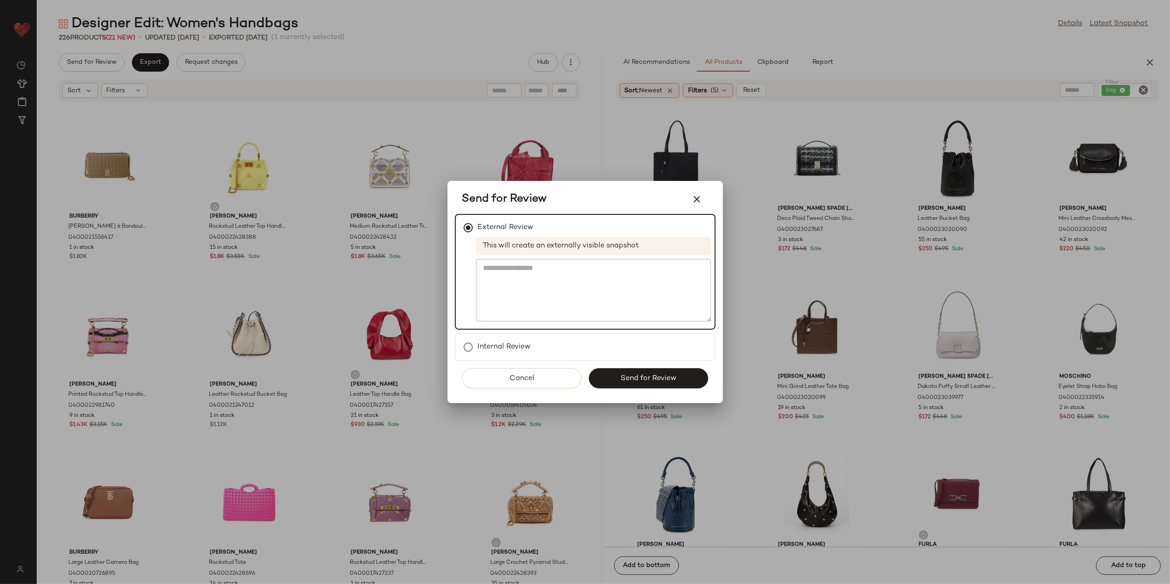
click at [654, 383] on button "Send for Review" at bounding box center [648, 378] width 119 height 20
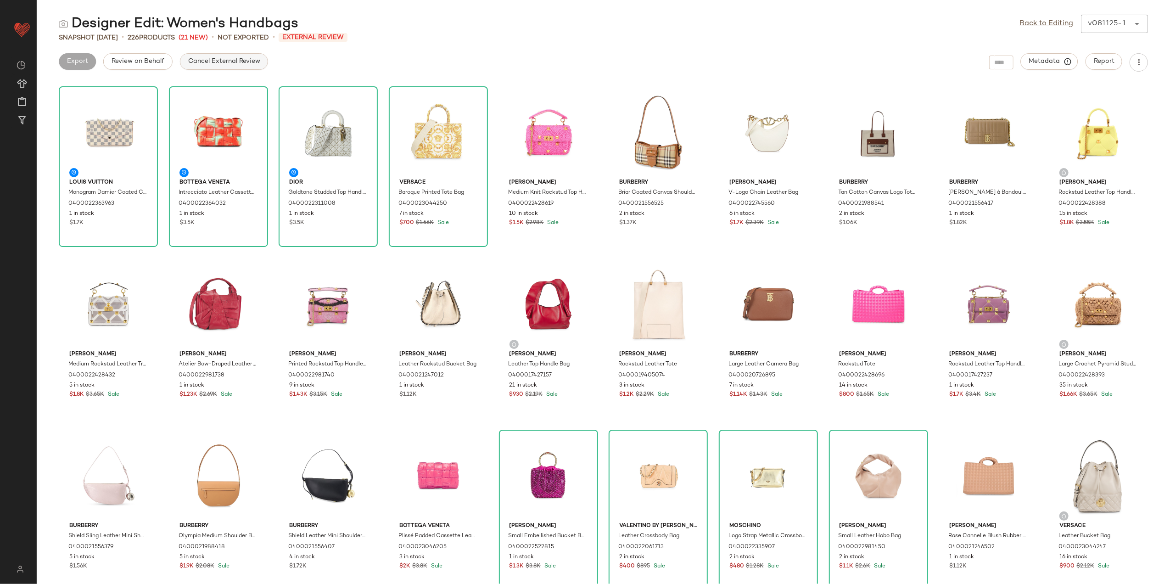
click at [209, 61] on span "Cancel External Review" at bounding box center [224, 61] width 72 height 7
click at [141, 62] on button "Export" at bounding box center [150, 61] width 37 height 17
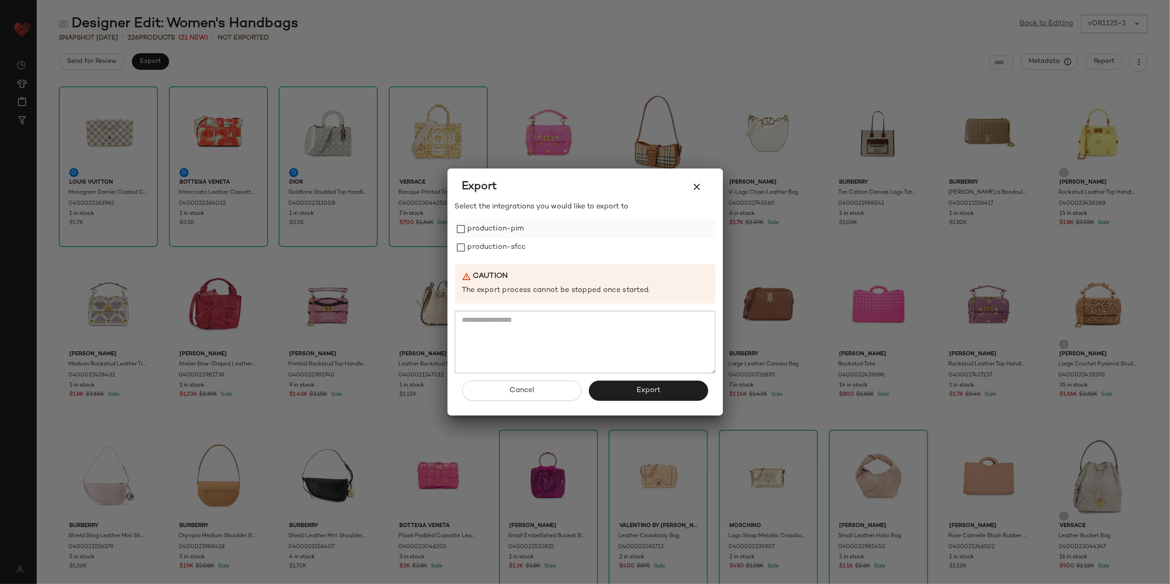
click at [507, 224] on label "production-pim" at bounding box center [496, 229] width 56 height 18
click at [501, 245] on label "production-sfcc" at bounding box center [497, 247] width 58 height 18
click at [628, 391] on button "Export" at bounding box center [648, 390] width 119 height 20
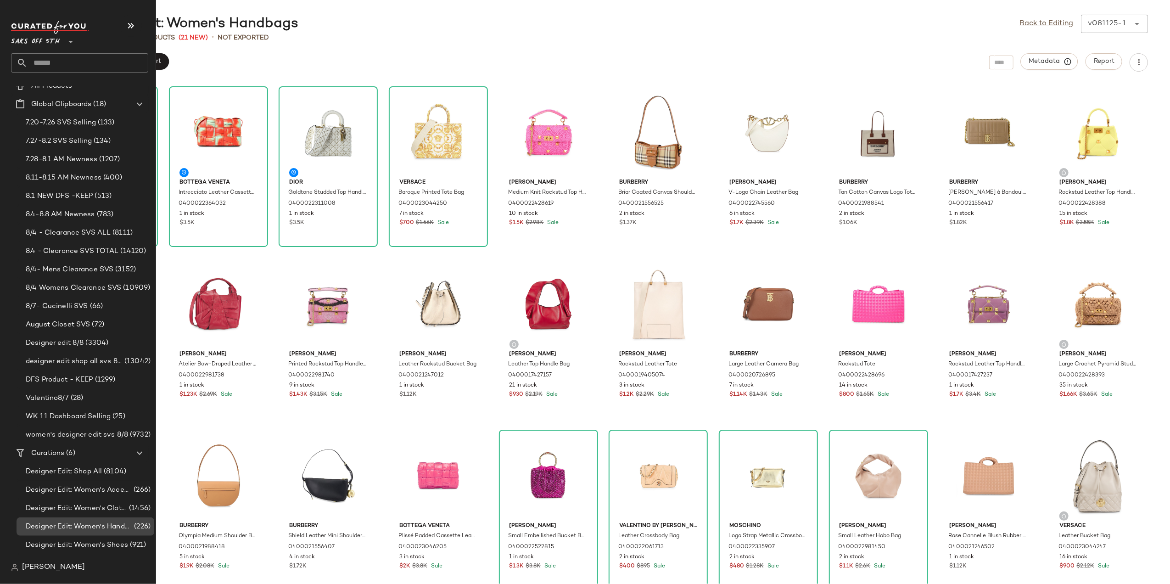
scroll to position [42, 0]
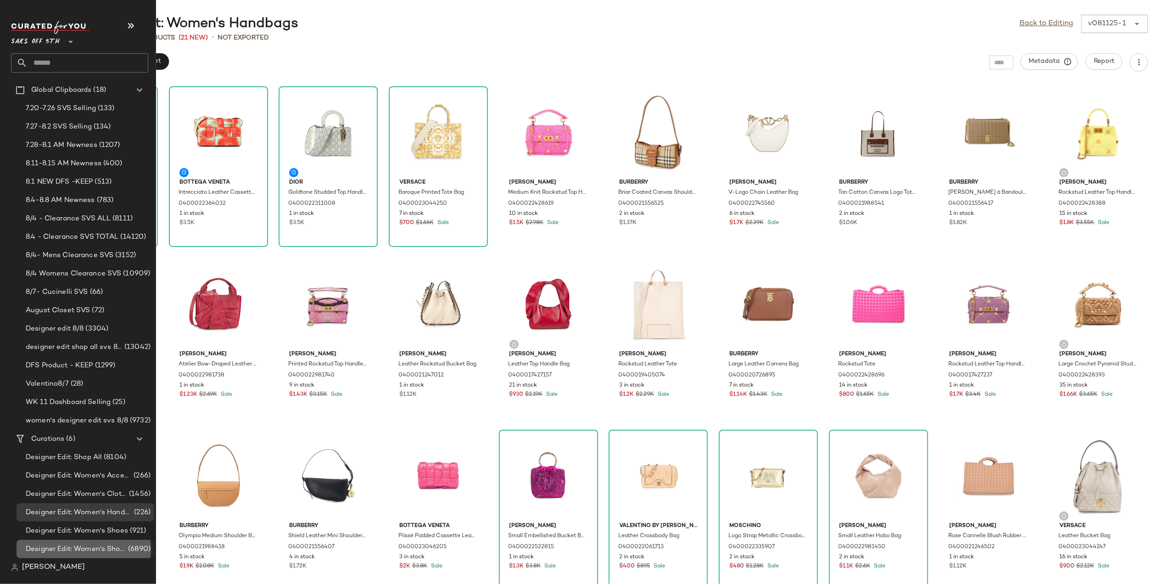
click at [118, 542] on div "Designer Edit: Women's Shop All (6890)" at bounding box center [86, 549] width 138 height 18
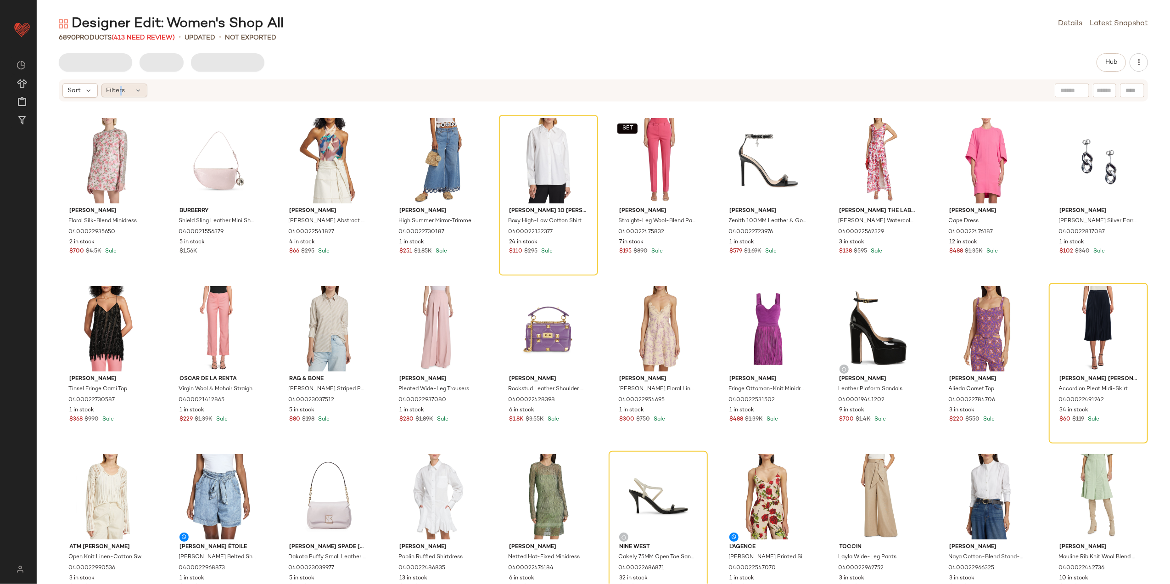
click at [121, 89] on span "Filters" at bounding box center [115, 91] width 19 height 10
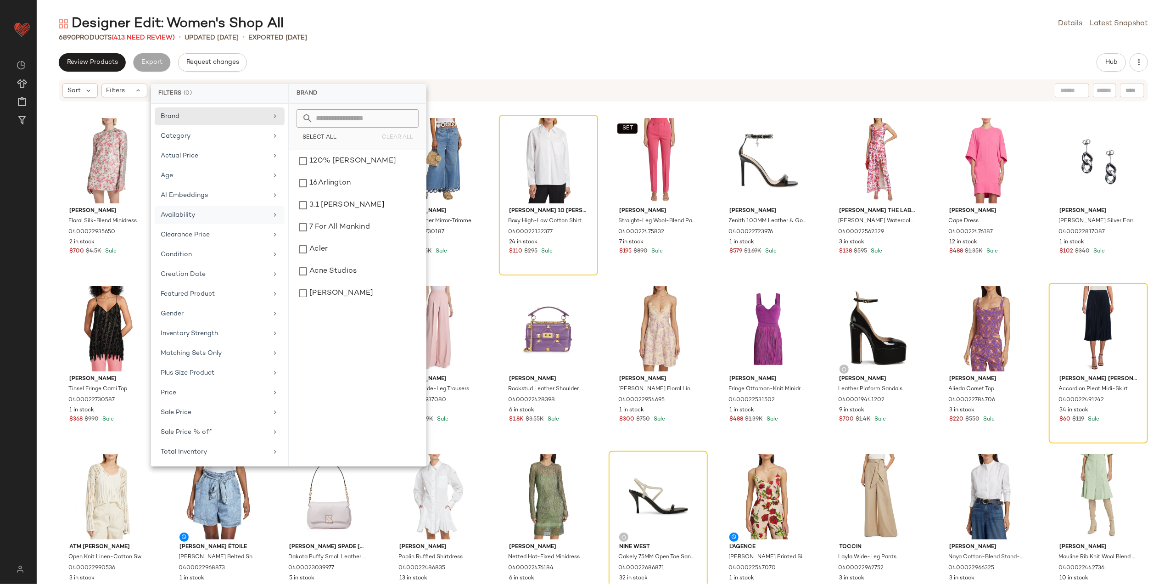
click at [205, 226] on div "Availability" at bounding box center [220, 235] width 130 height 18
click at [333, 181] on div "out_of_stock" at bounding box center [357, 183] width 129 height 22
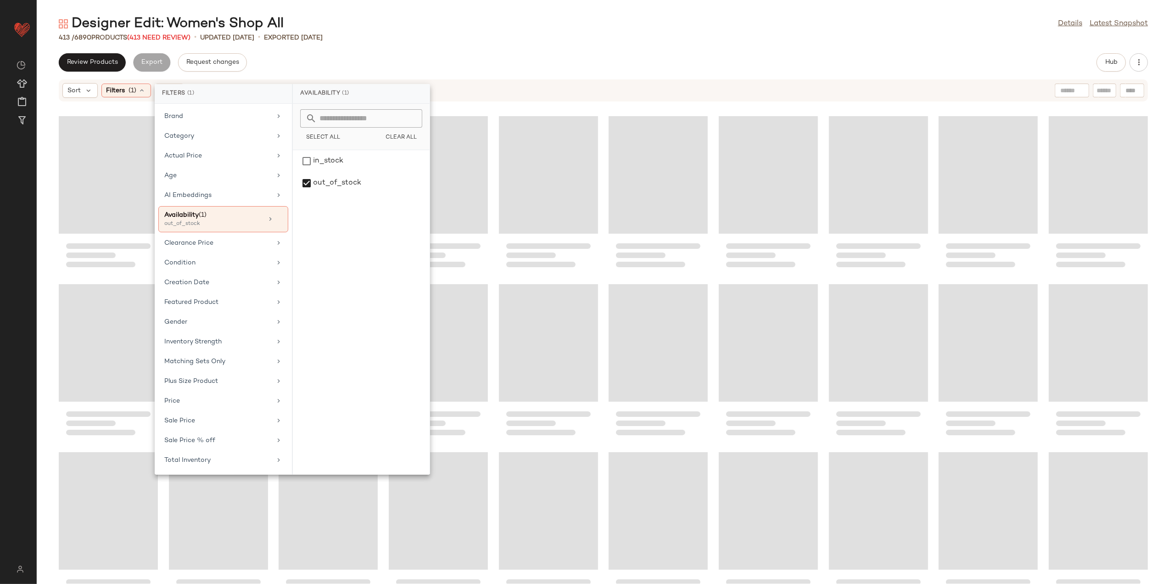
click at [408, 34] on div "413 / 6890 Products (413 Need Review) • updated Aug 8th • Exported Aug 8th" at bounding box center [603, 37] width 1133 height 9
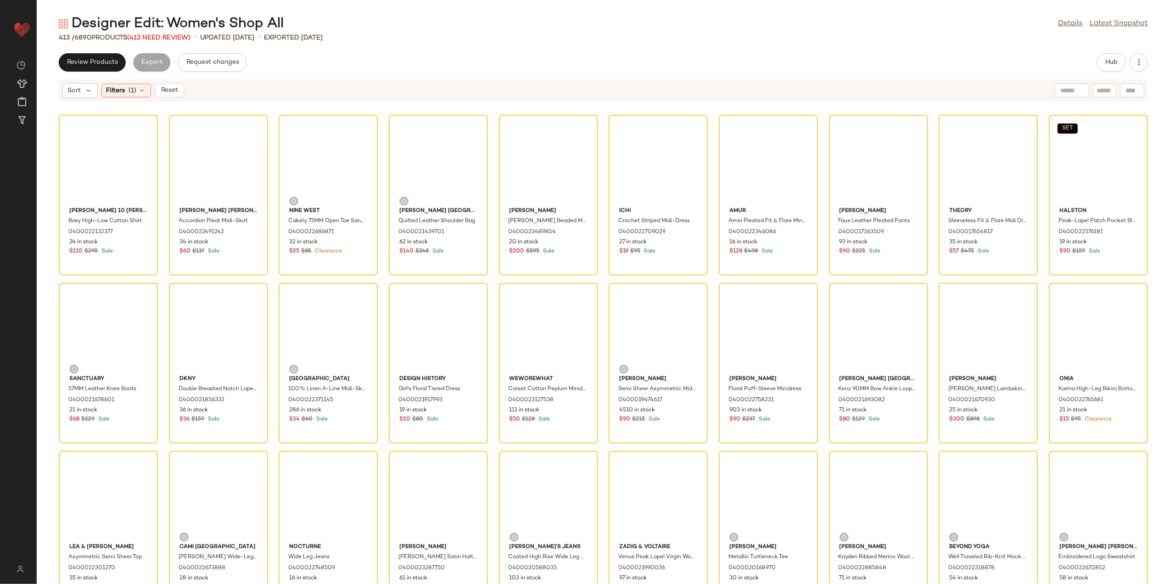
click at [410, 28] on div "Designer Edit: Women's Shop All Details Latest Snapshot" at bounding box center [603, 24] width 1133 height 18
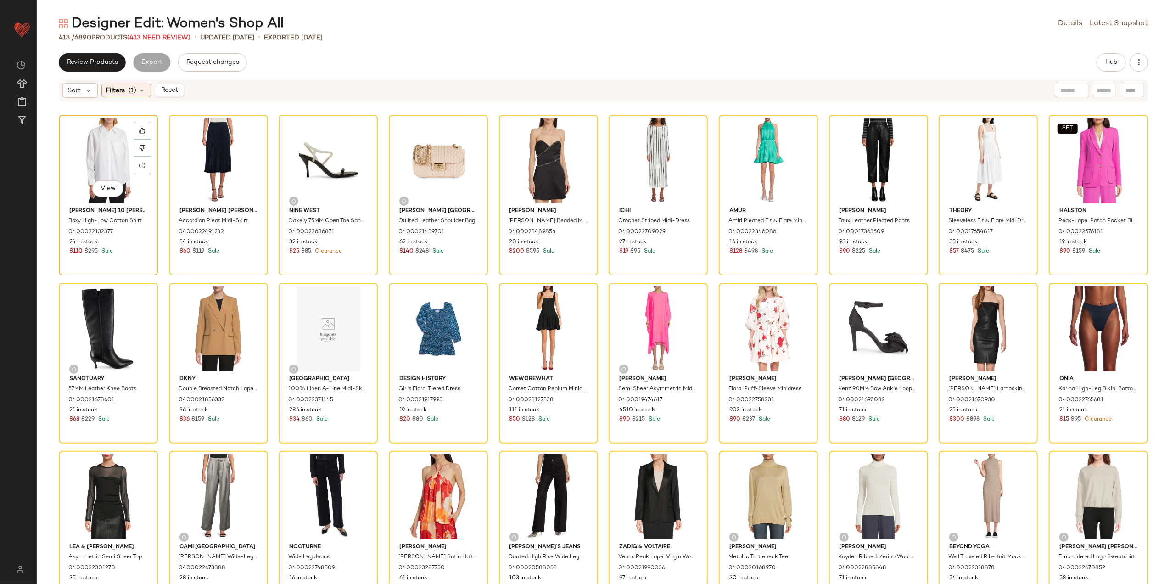
click at [88, 146] on div "View" at bounding box center [108, 160] width 93 height 85
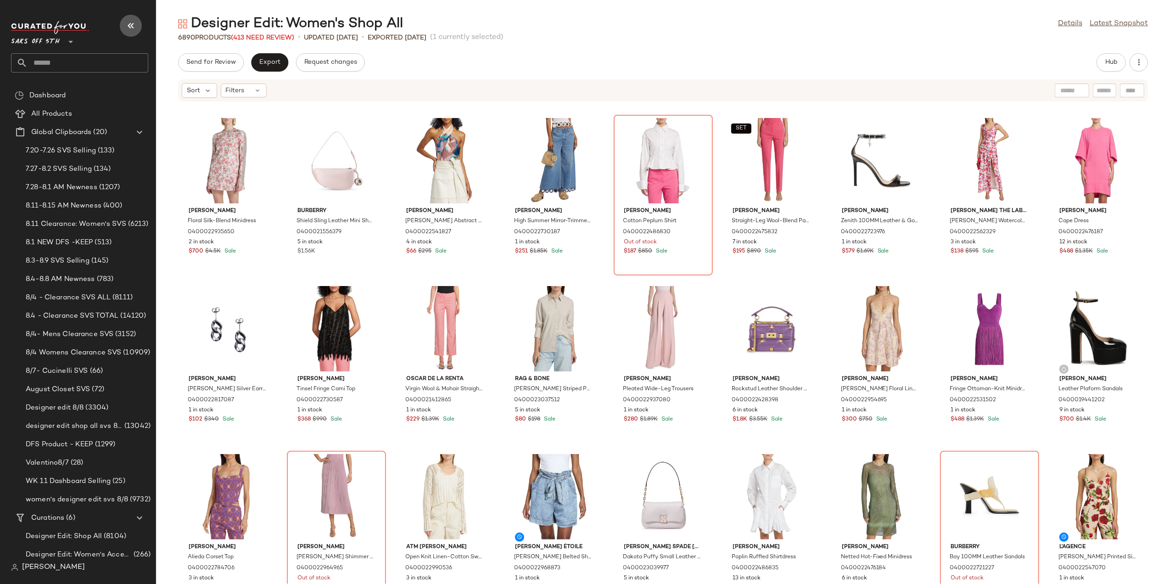
drag, startPoint x: 136, startPoint y: 25, endPoint x: 141, endPoint y: 27, distance: 5.8
click at [140, 26] on button "button" at bounding box center [131, 26] width 22 height 22
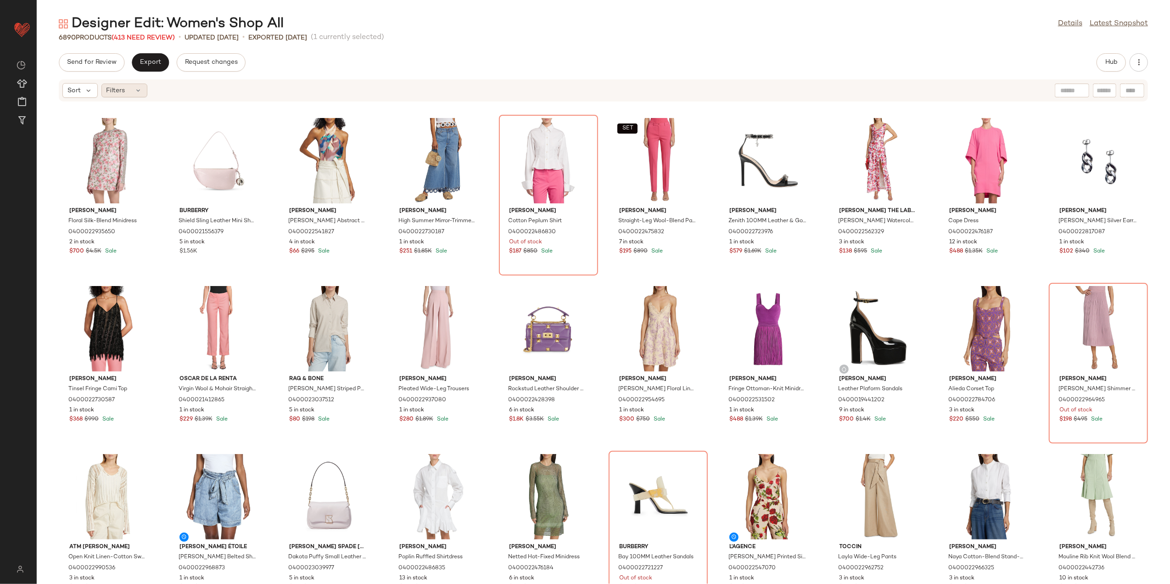
click at [140, 85] on div "Filters" at bounding box center [124, 91] width 46 height 14
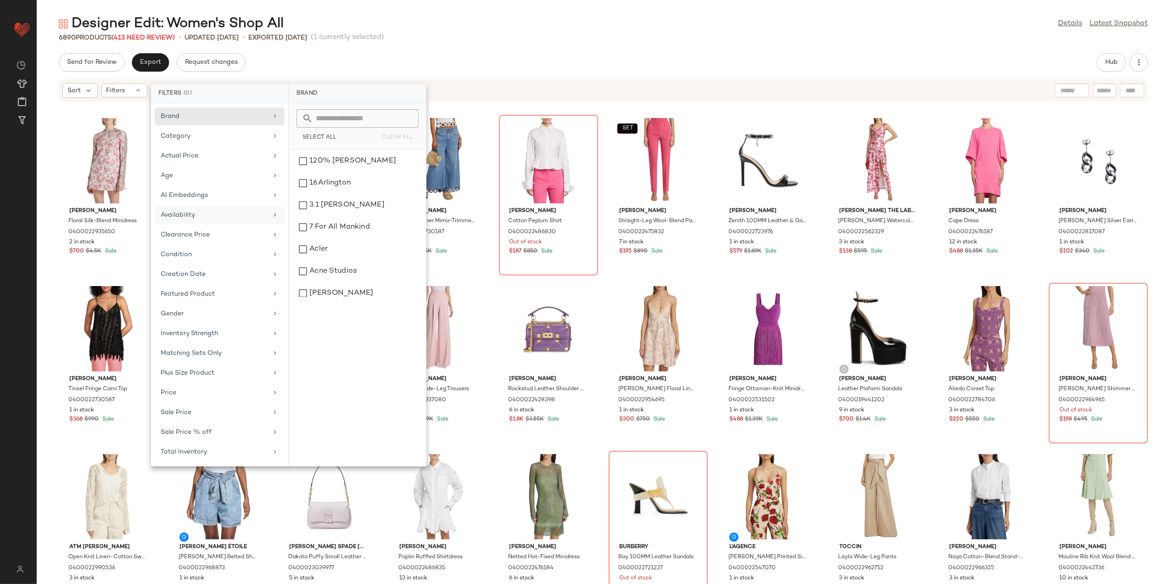
click at [193, 226] on div "Availability" at bounding box center [220, 235] width 130 height 18
click at [300, 197] on div "in_stock out_of_stock" at bounding box center [357, 308] width 137 height 316
click at [317, 183] on div "out_of_stock" at bounding box center [357, 183] width 129 height 22
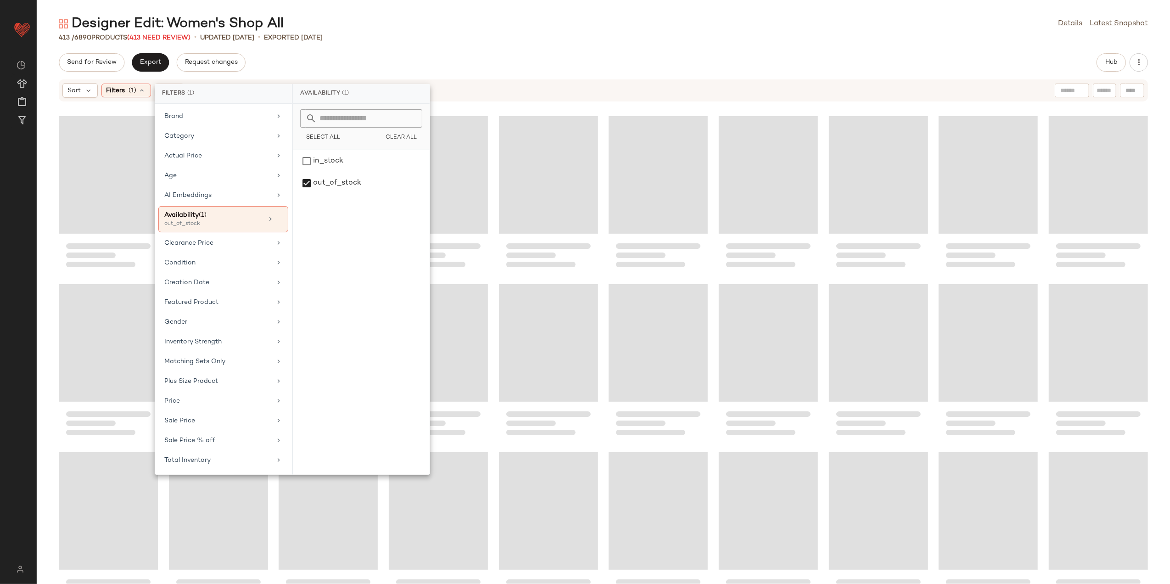
click at [712, 32] on div "Designer Edit: Women's Shop All Details Latest Snapshot 413 / 6890 Products (41…" at bounding box center [603, 299] width 1133 height 569
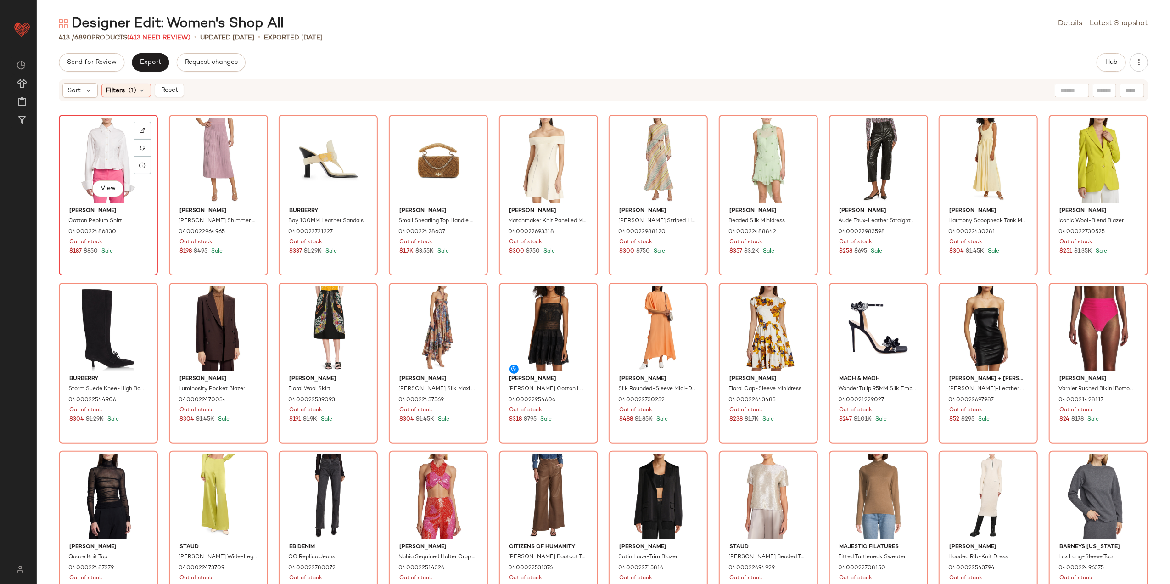
drag, startPoint x: 105, startPoint y: 138, endPoint x: 112, endPoint y: 139, distance: 7.6
click at [106, 138] on div "View" at bounding box center [108, 160] width 93 height 85
click at [675, 59] on div "Send for Review Export Request changes Hub" at bounding box center [603, 62] width 1133 height 18
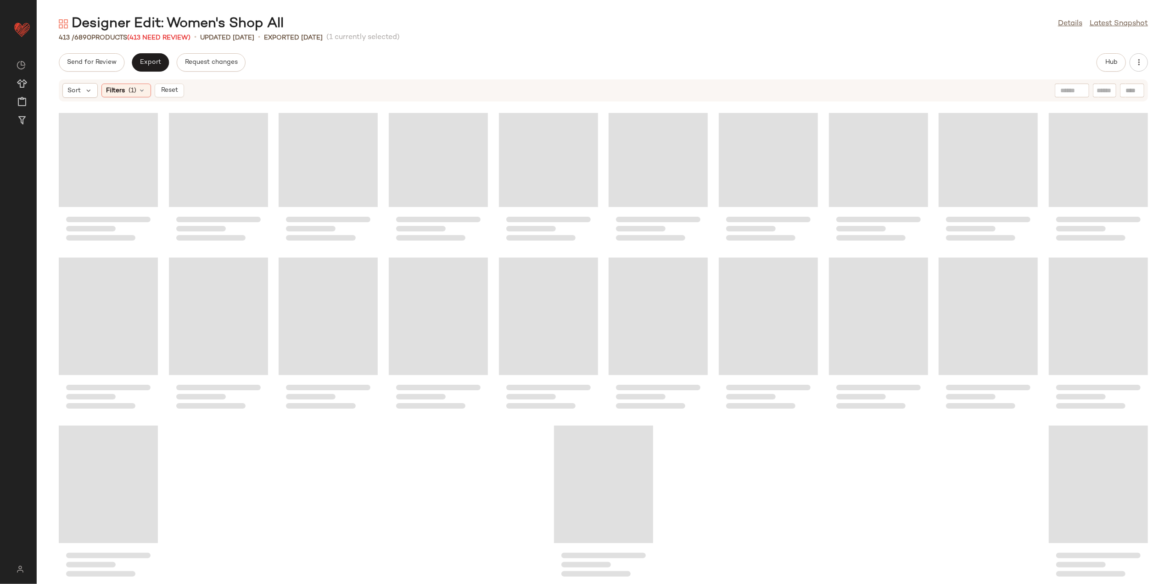
scroll to position [6584, 0]
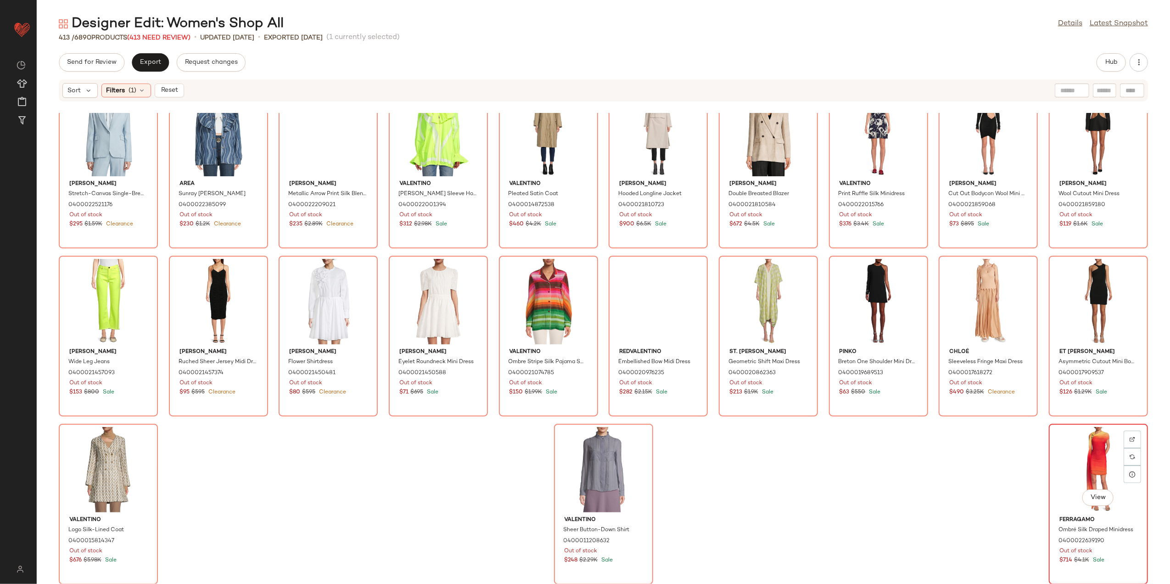
click at [1080, 463] on div "View" at bounding box center [1098, 469] width 93 height 85
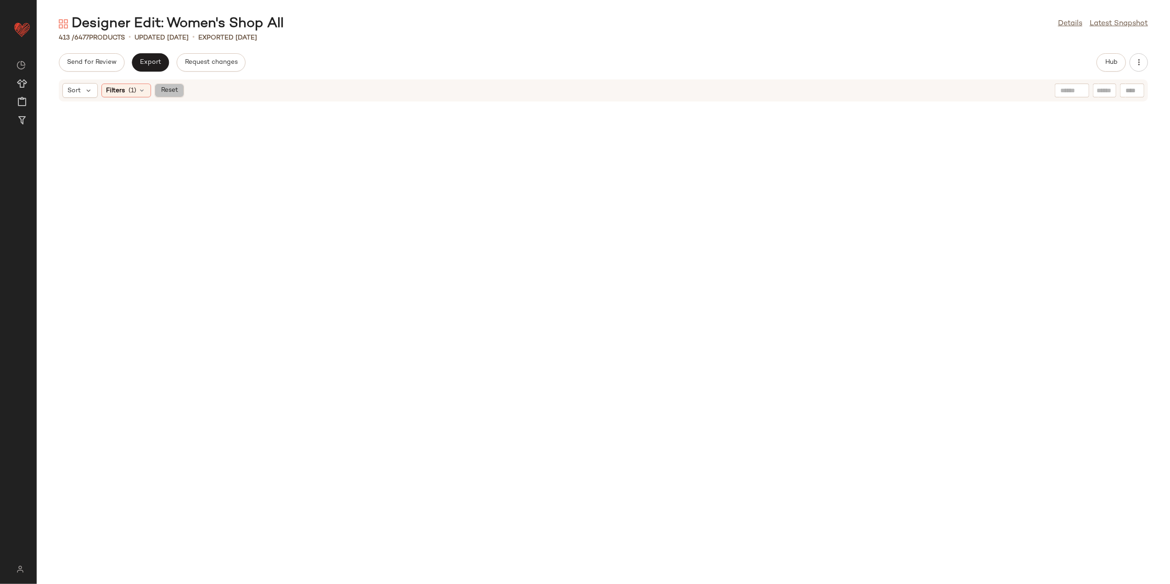
click at [173, 89] on span "Reset" at bounding box center [168, 90] width 17 height 7
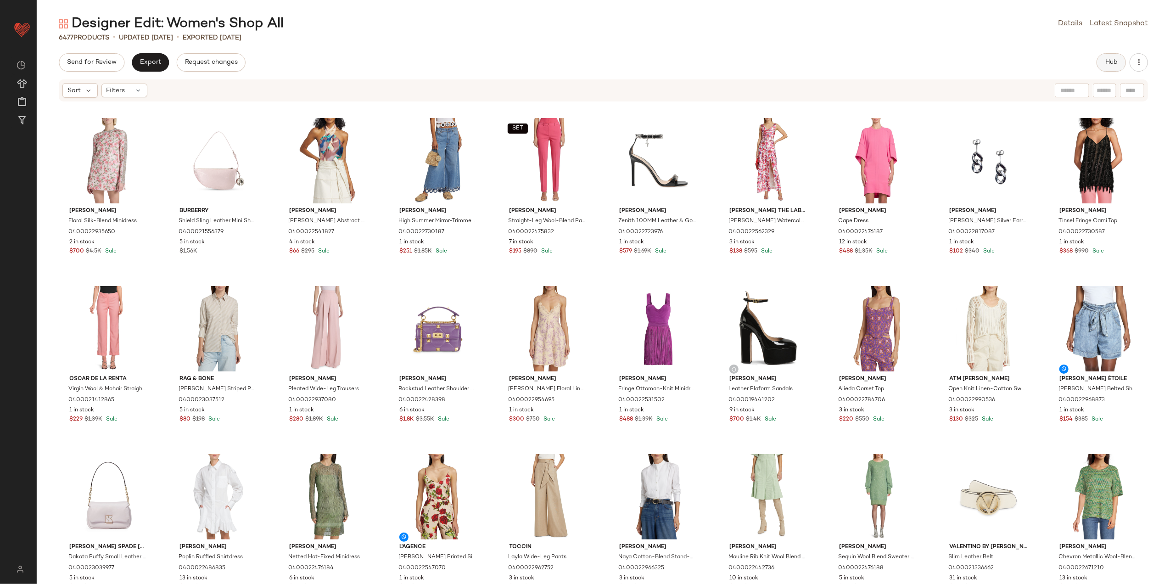
click at [1117, 61] on span "Hub" at bounding box center [1110, 62] width 13 height 7
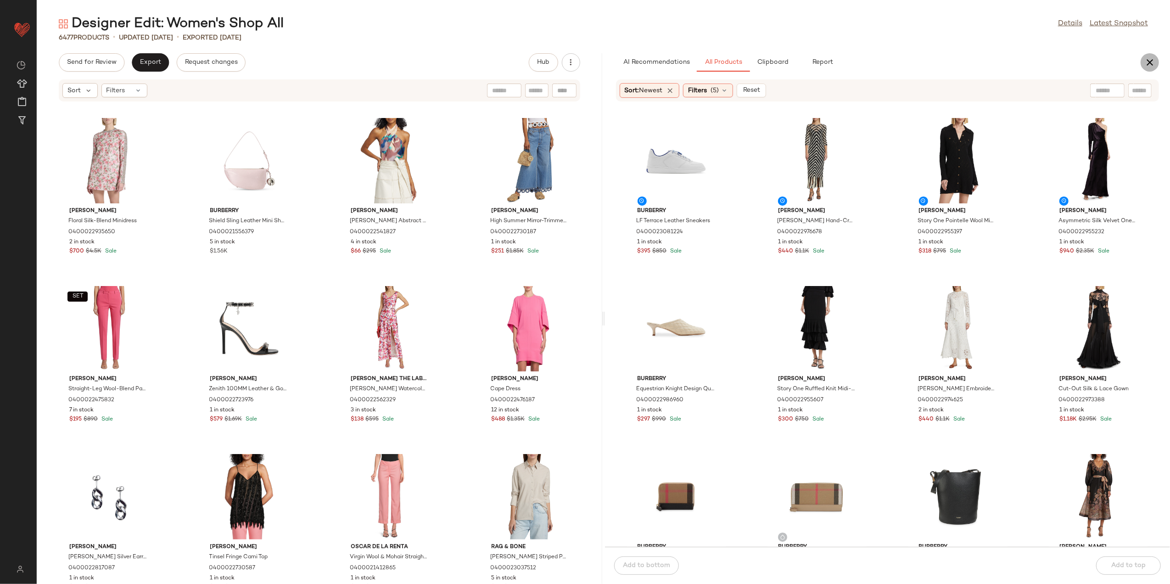
click at [1140, 65] on button "button" at bounding box center [1149, 62] width 18 height 18
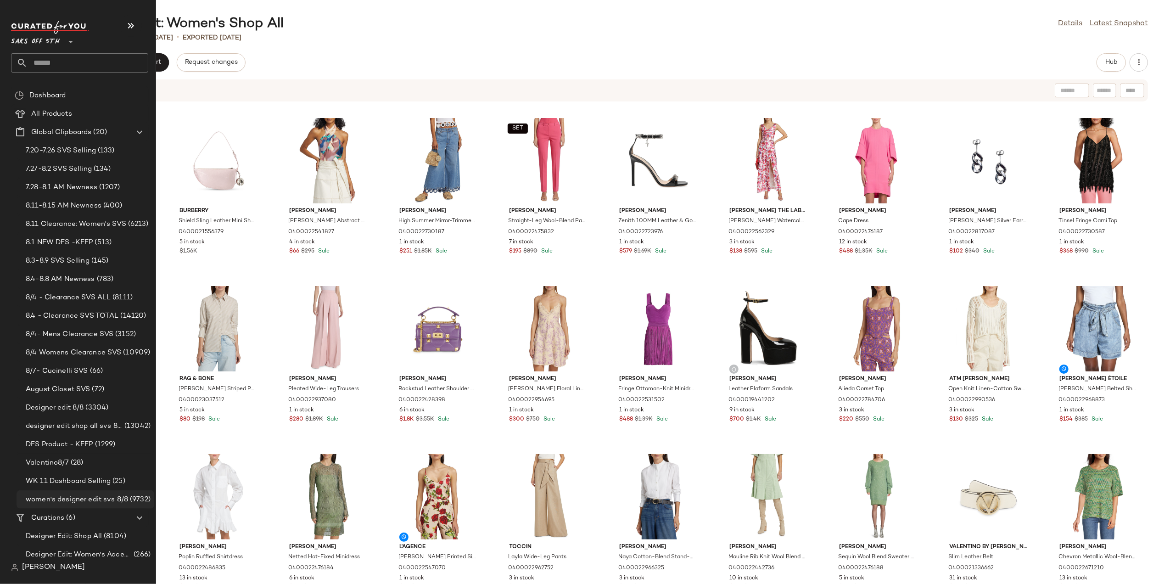
drag, startPoint x: 94, startPoint y: 498, endPoint x: 95, endPoint y: 503, distance: 5.4
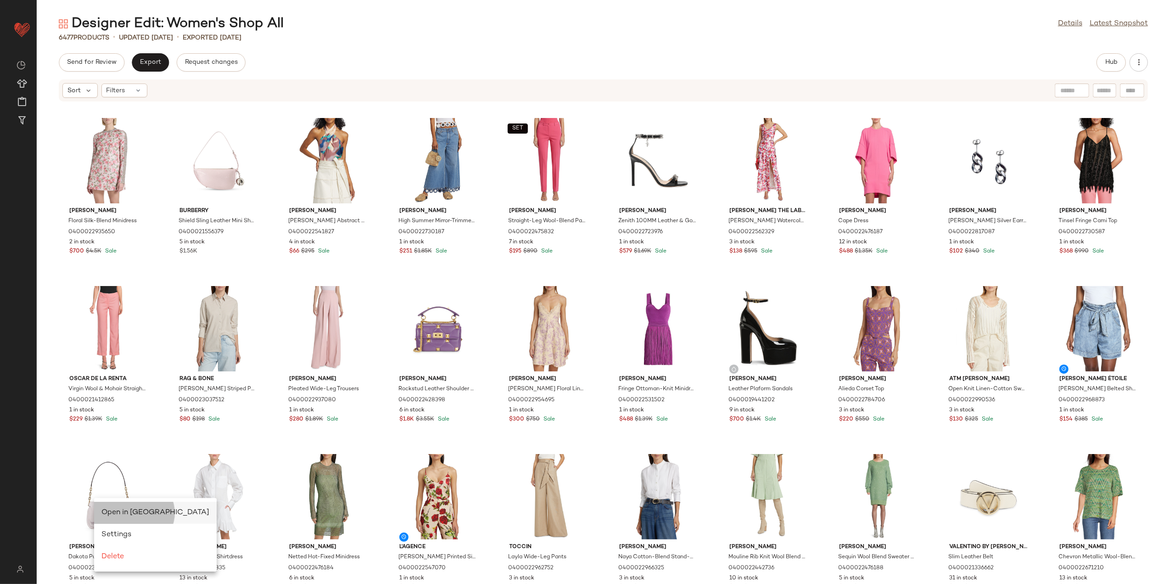
click at [111, 513] on span "Open in Split View" at bounding box center [155, 512] width 108 height 8
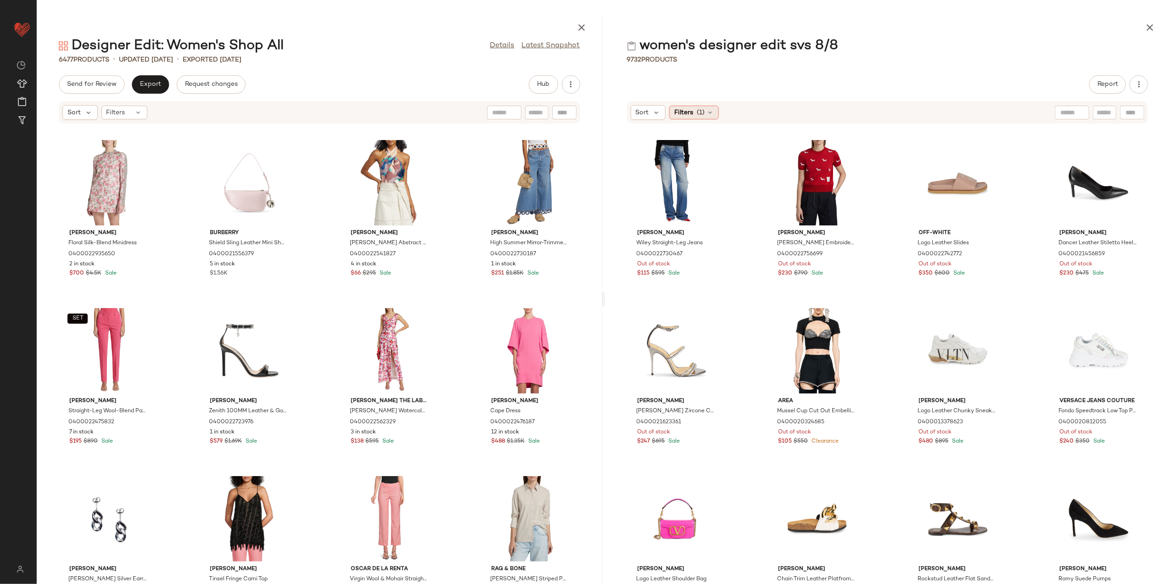
click at [697, 109] on span "(1)" at bounding box center [700, 113] width 8 height 10
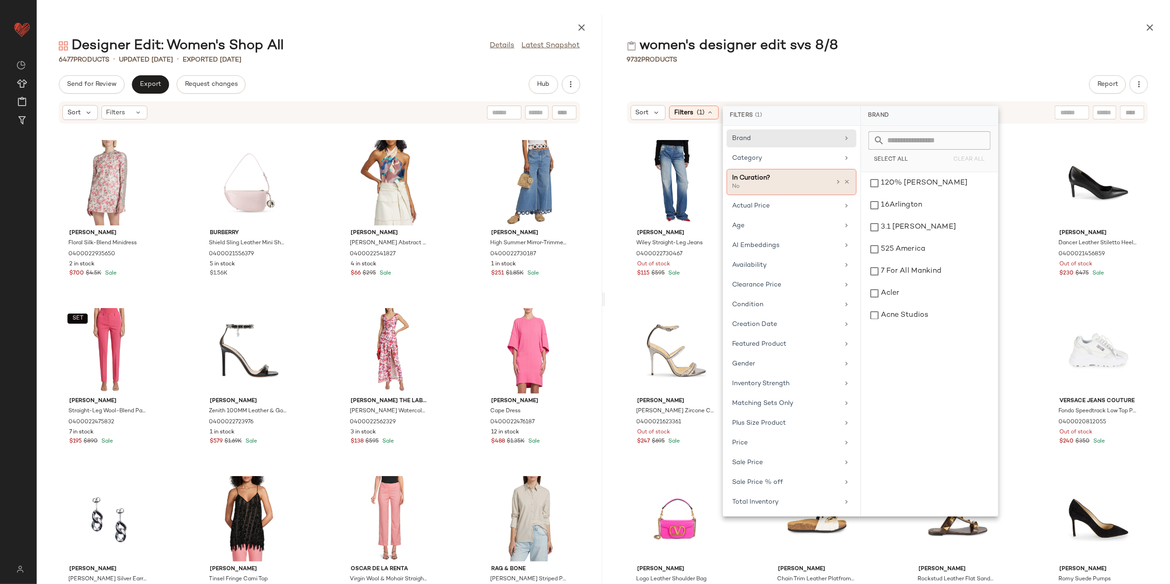
click at [827, 184] on div "In Curation? No" at bounding box center [781, 182] width 99 height 18
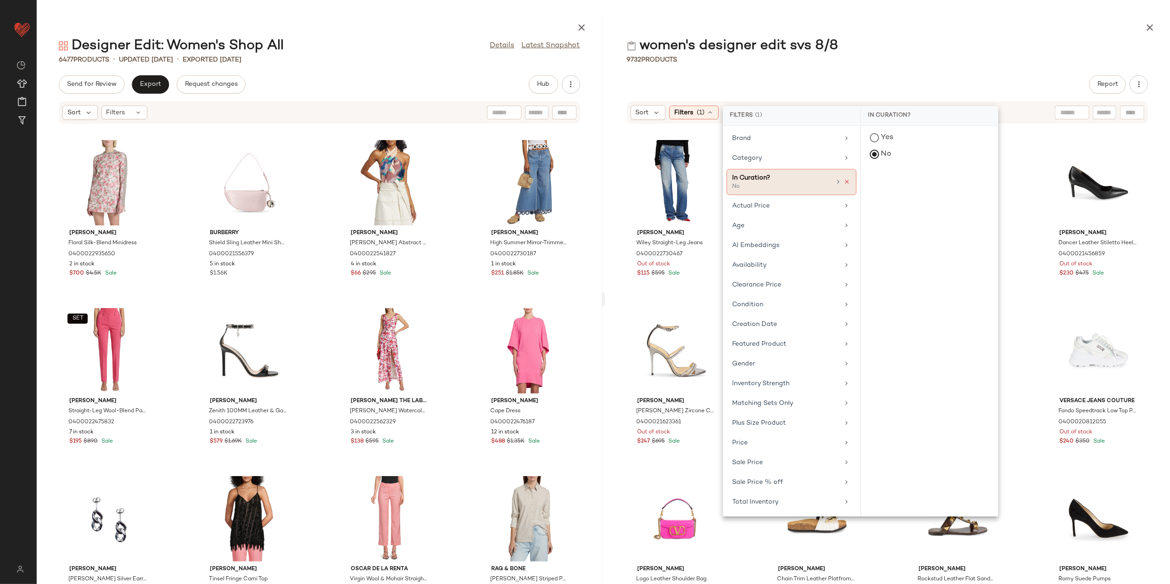
click at [848, 182] on icon at bounding box center [847, 181] width 6 height 6
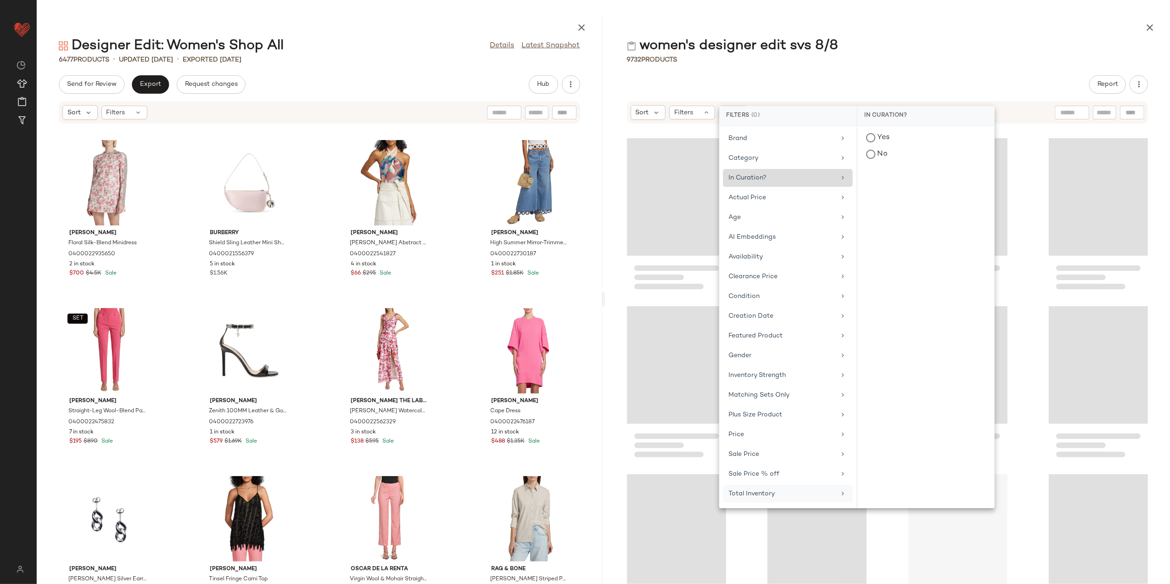
click at [774, 496] on div "Total Inventory" at bounding box center [782, 494] width 107 height 10
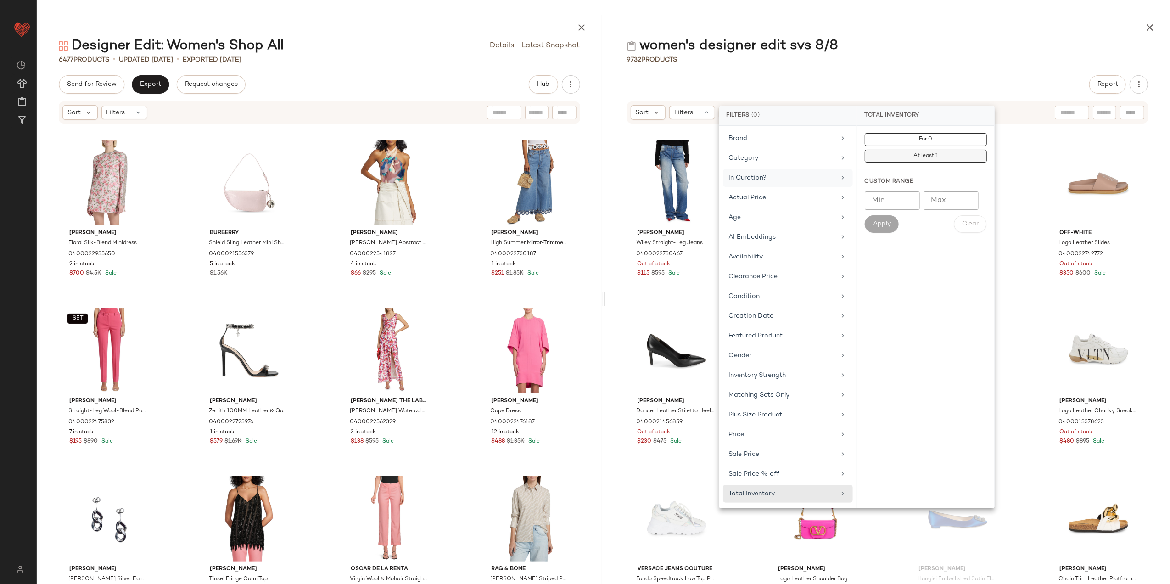
click at [939, 155] on button "At least 1" at bounding box center [925, 156] width 122 height 13
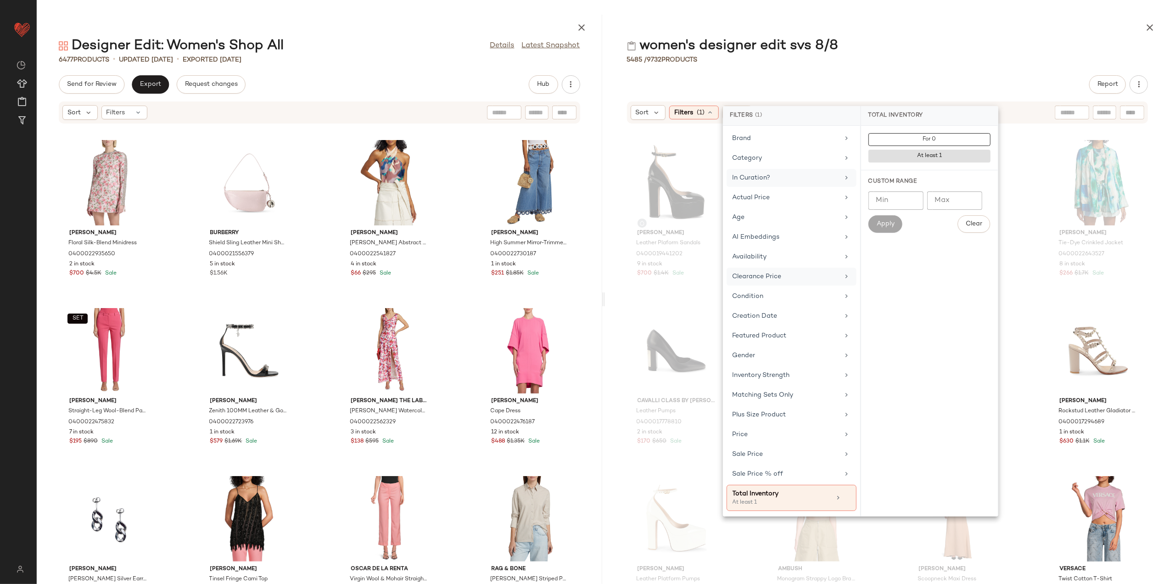
click at [762, 273] on div "Clearance Price" at bounding box center [785, 277] width 107 height 10
click at [892, 153] on button "Not on clearance" at bounding box center [929, 156] width 122 height 13
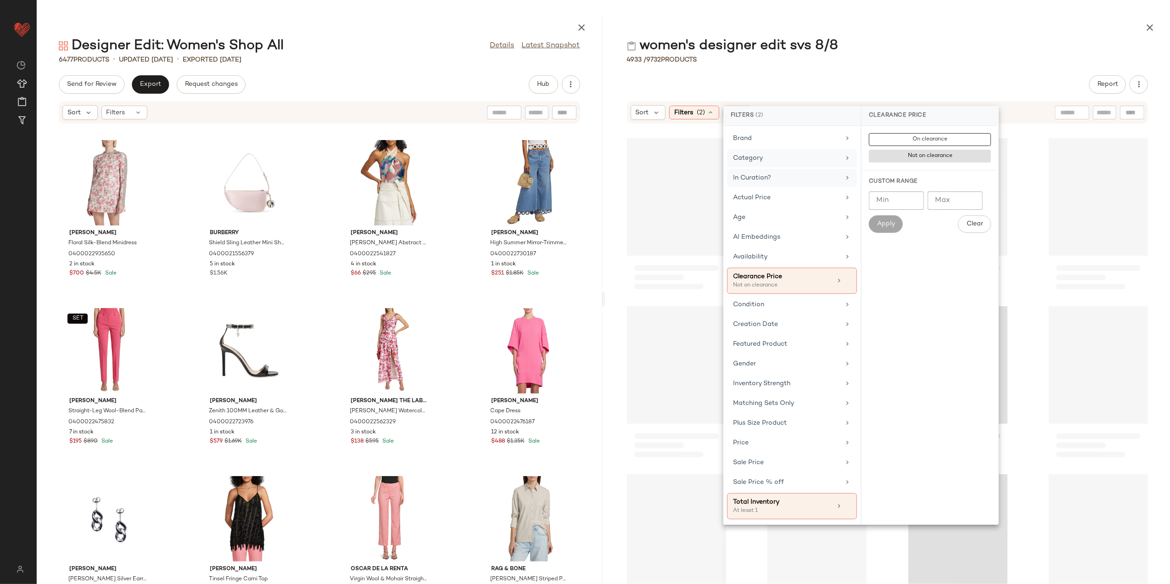
click at [786, 158] on div "Category" at bounding box center [786, 158] width 107 height 10
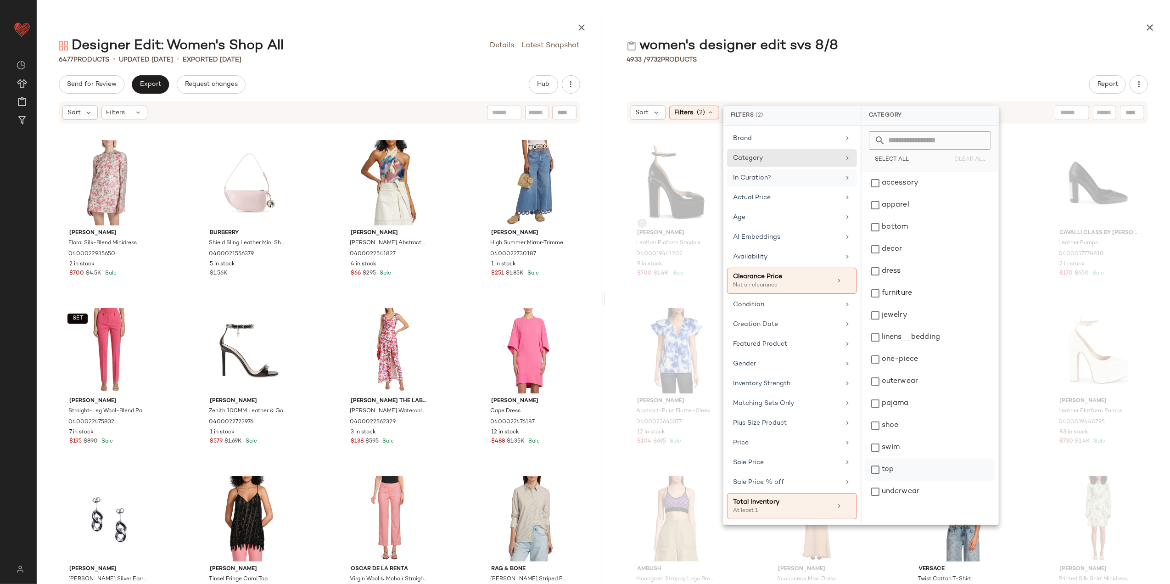
click at [895, 480] on div "top" at bounding box center [929, 491] width 129 height 22
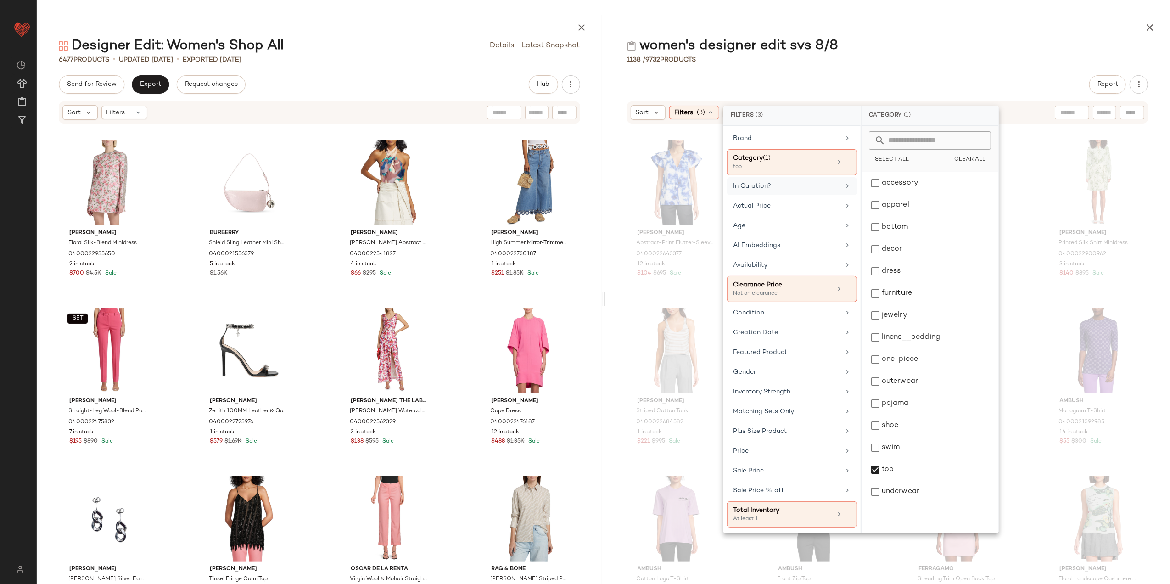
click at [419, 56] on div "6477 Products • updated Aug 11th • Exported Aug 8th" at bounding box center [319, 59] width 565 height 9
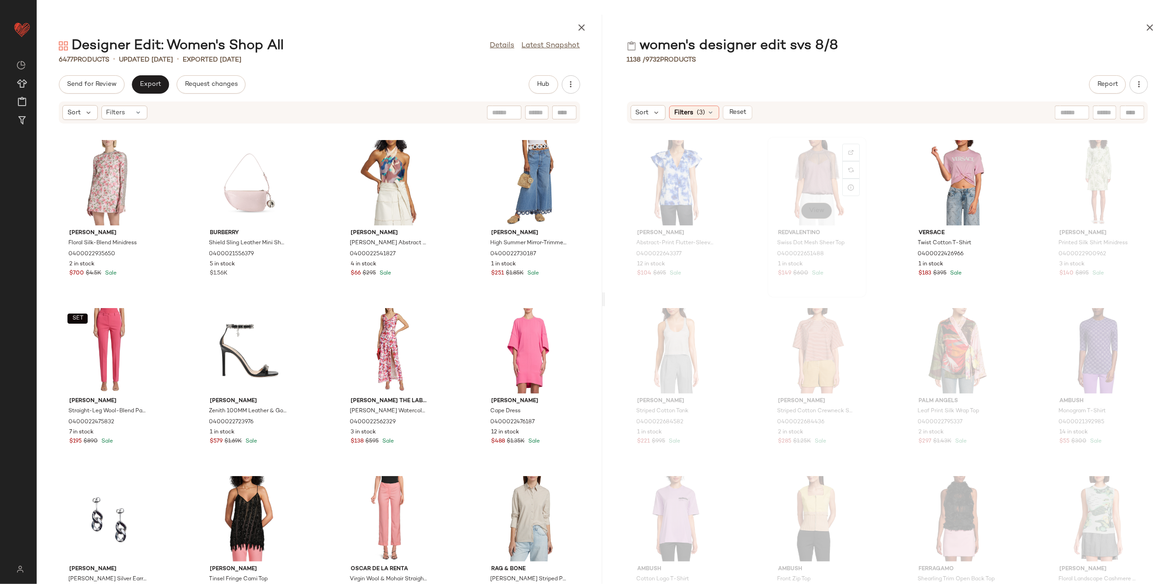
click at [826, 209] on button "View" at bounding box center [816, 210] width 31 height 17
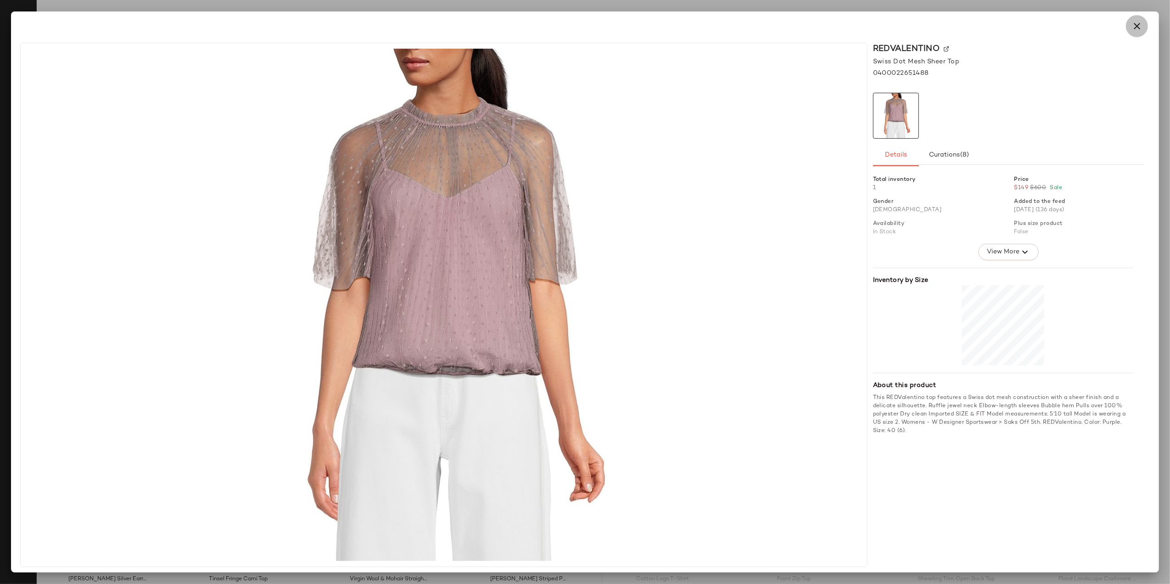
click at [1128, 28] on button "button" at bounding box center [1136, 26] width 22 height 22
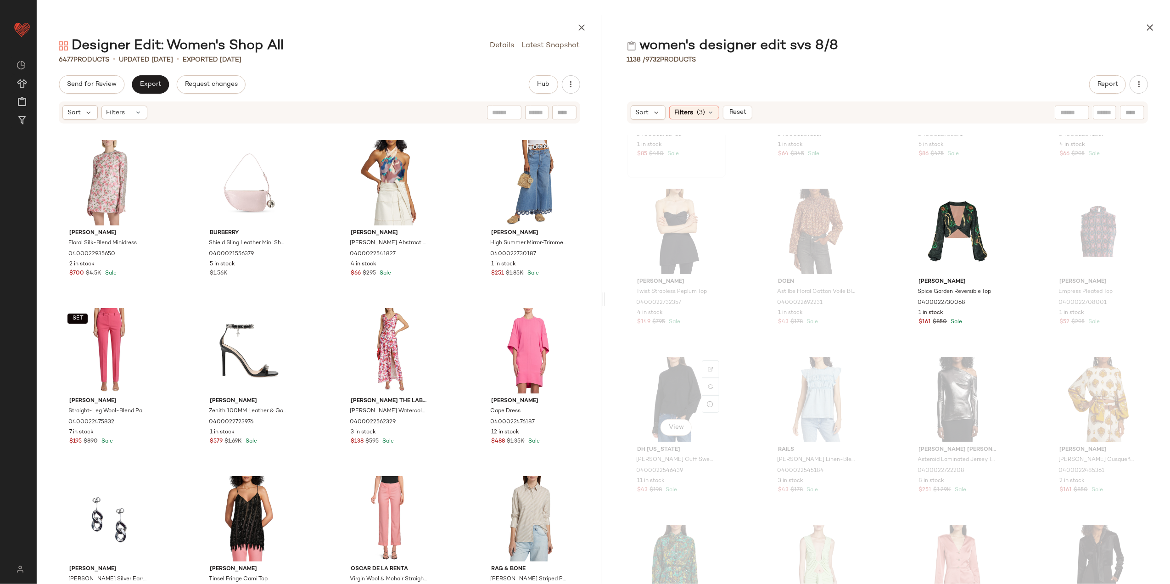
scroll to position [802, 0]
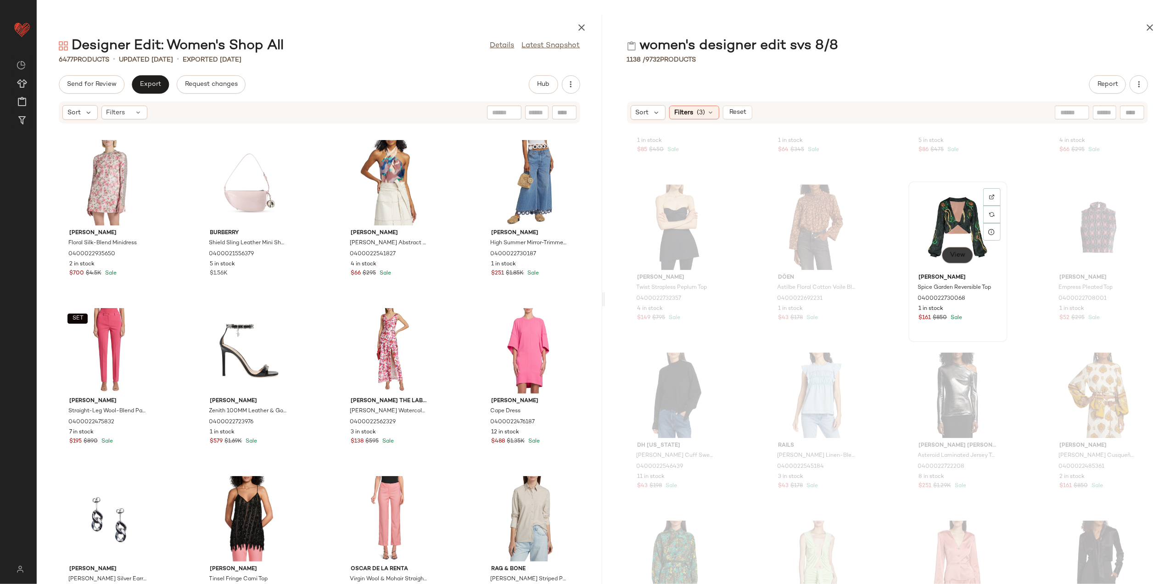
click at [964, 256] on button "View" at bounding box center [957, 255] width 31 height 17
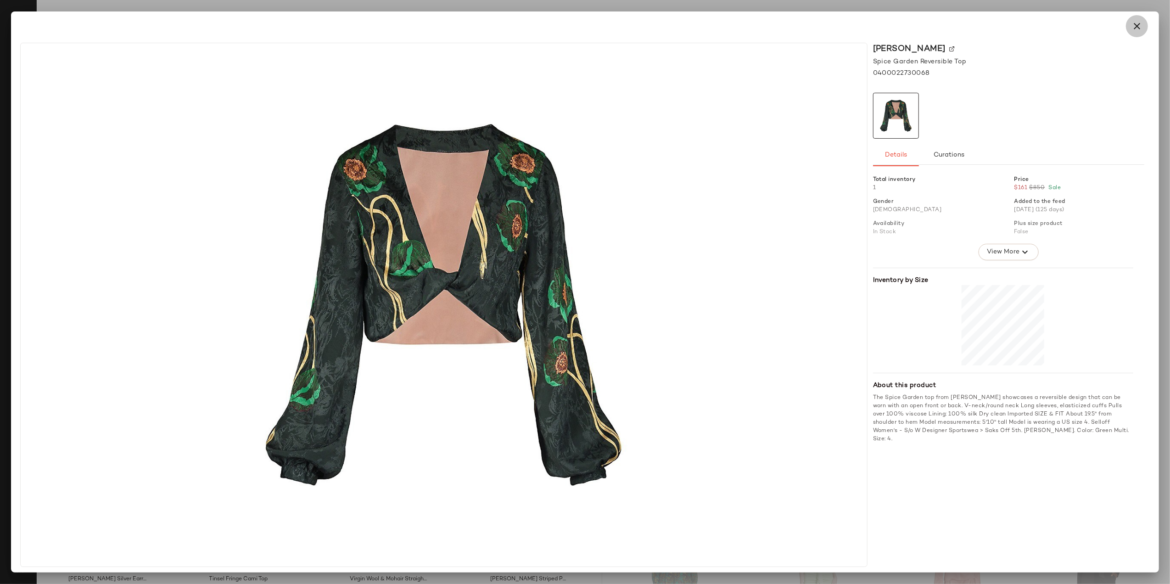
drag, startPoint x: 1136, startPoint y: 26, endPoint x: 1084, endPoint y: 184, distance: 166.7
click at [1135, 28] on icon "button" at bounding box center [1136, 26] width 11 height 11
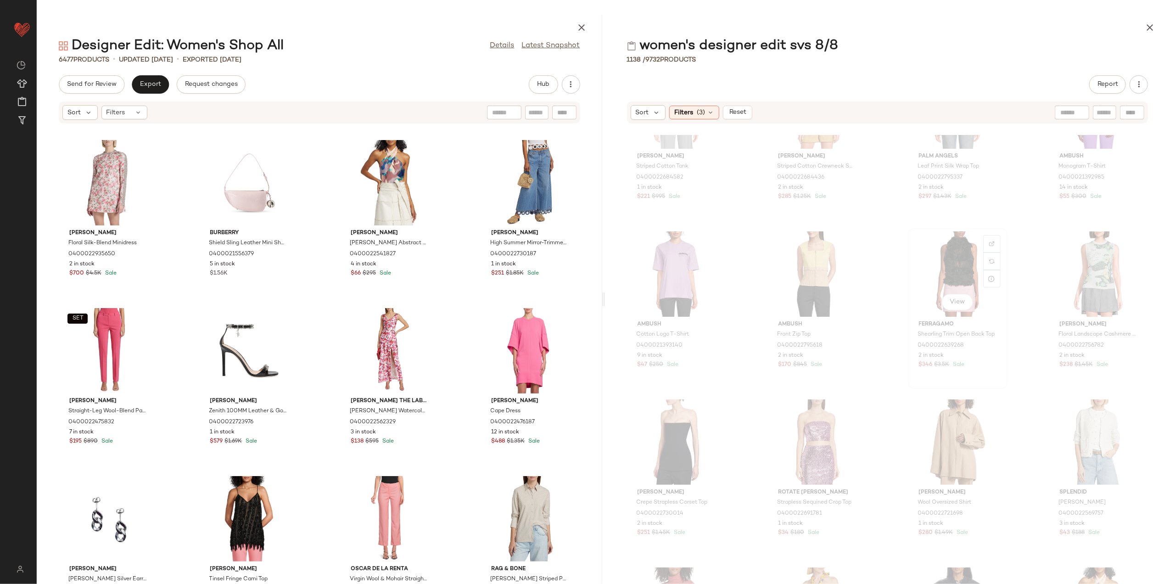
scroll to position [0, 0]
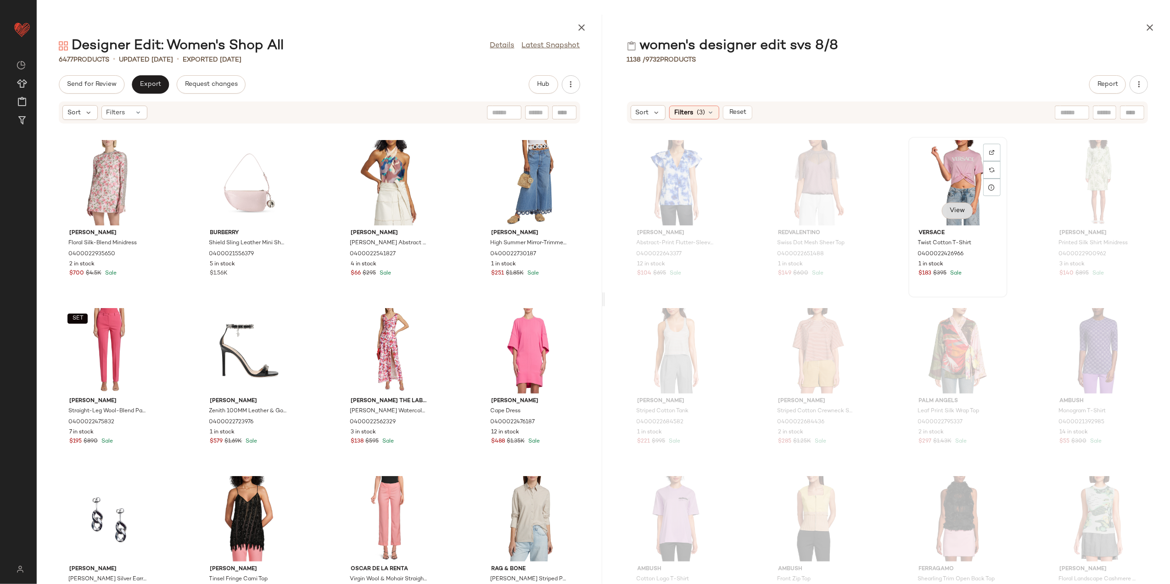
click at [957, 205] on button "View" at bounding box center [957, 210] width 31 height 17
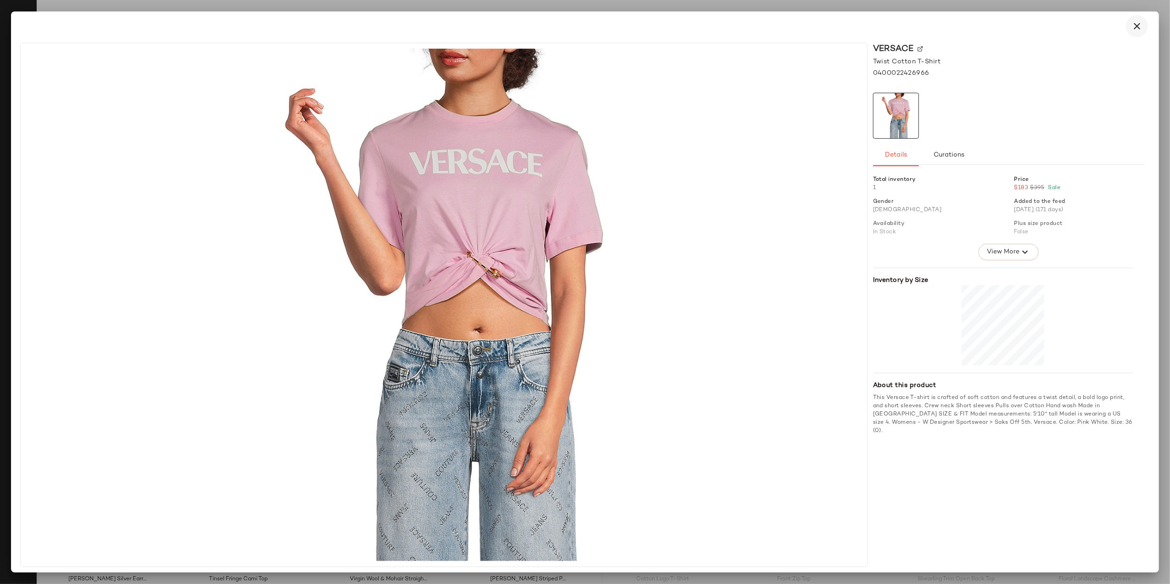
click at [1139, 28] on icon "button" at bounding box center [1136, 26] width 11 height 11
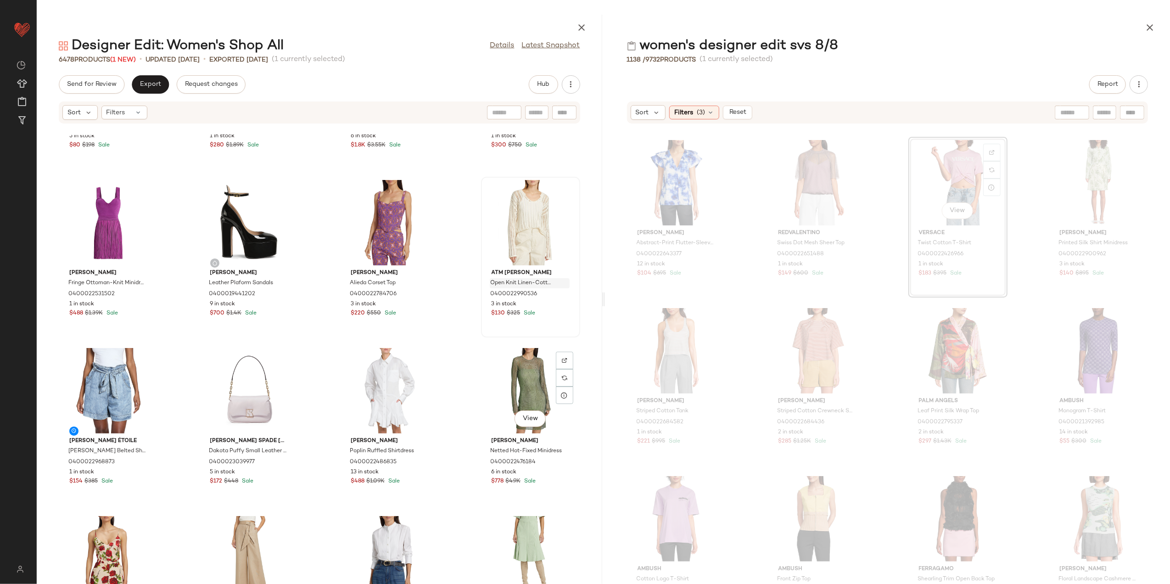
scroll to position [619, 0]
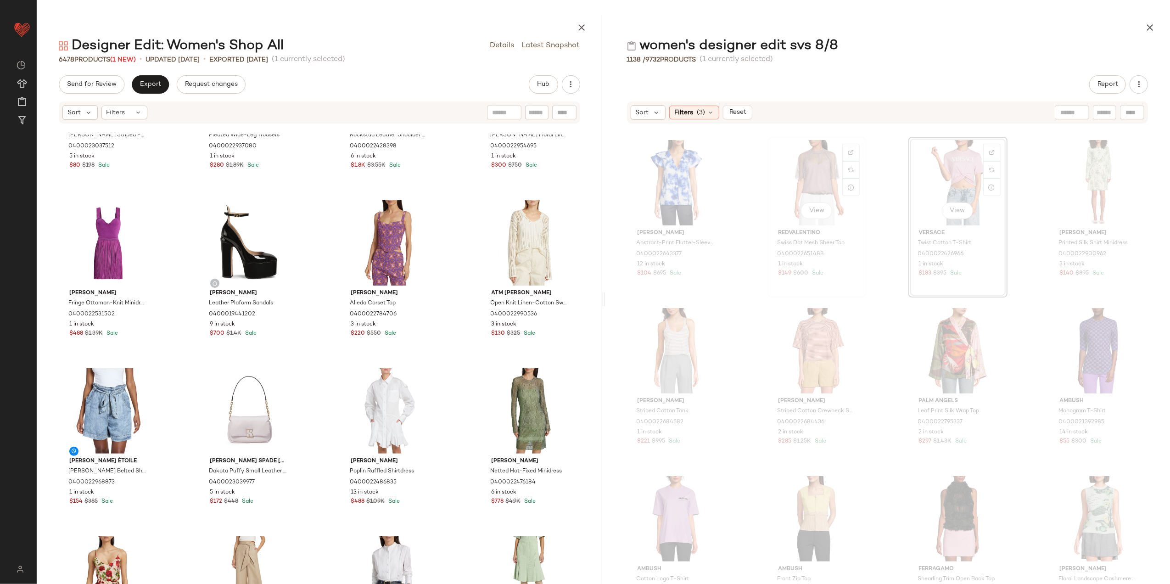
click at [811, 184] on div "View" at bounding box center [816, 182] width 93 height 85
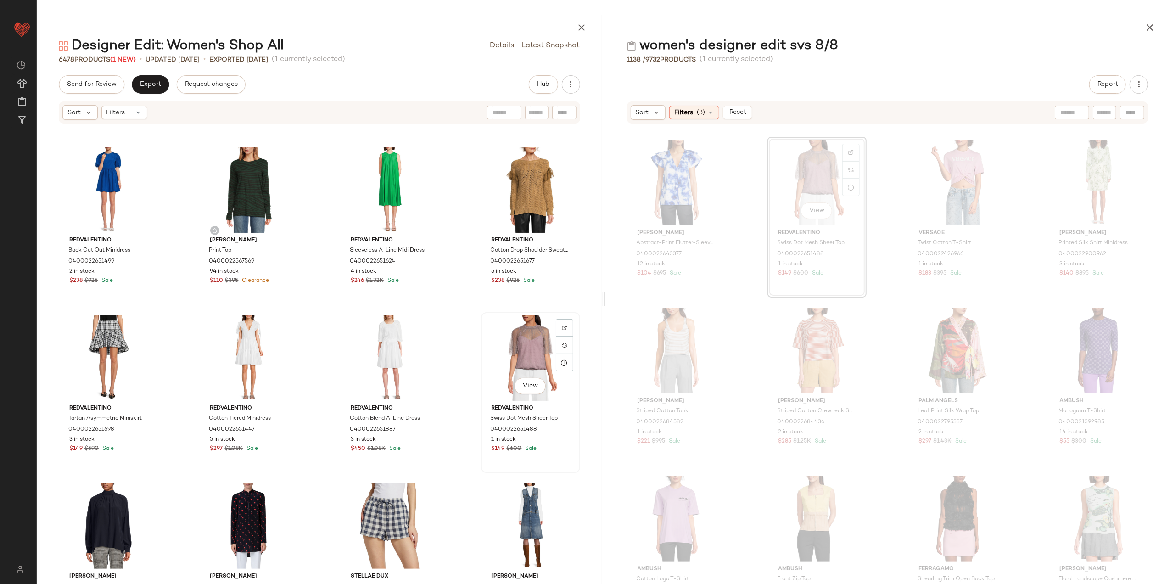
click at [519, 331] on div "View" at bounding box center [530, 357] width 93 height 85
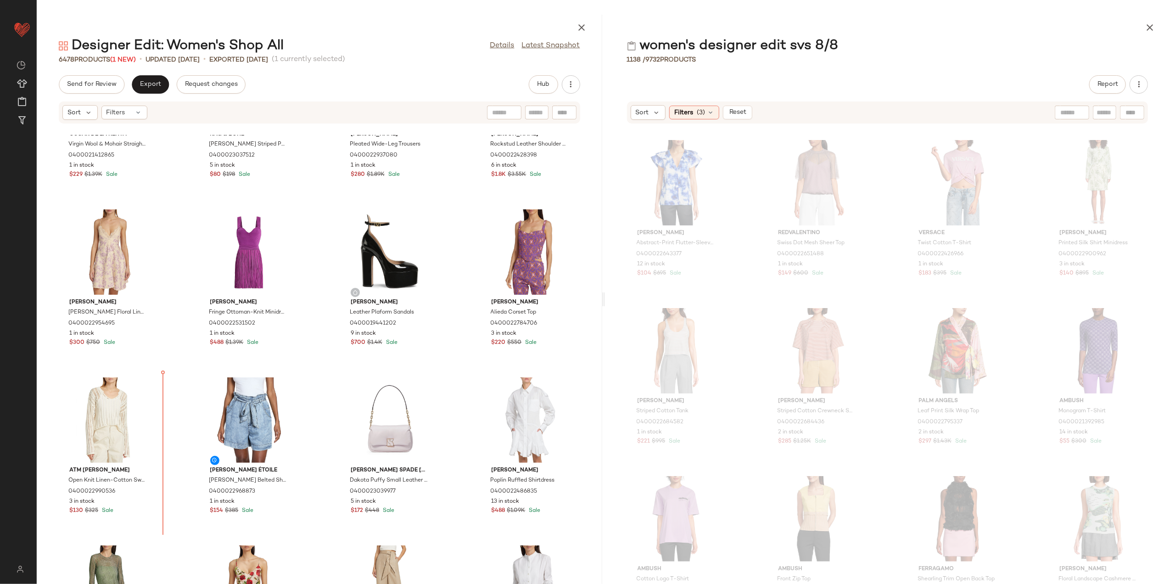
scroll to position [618, 0]
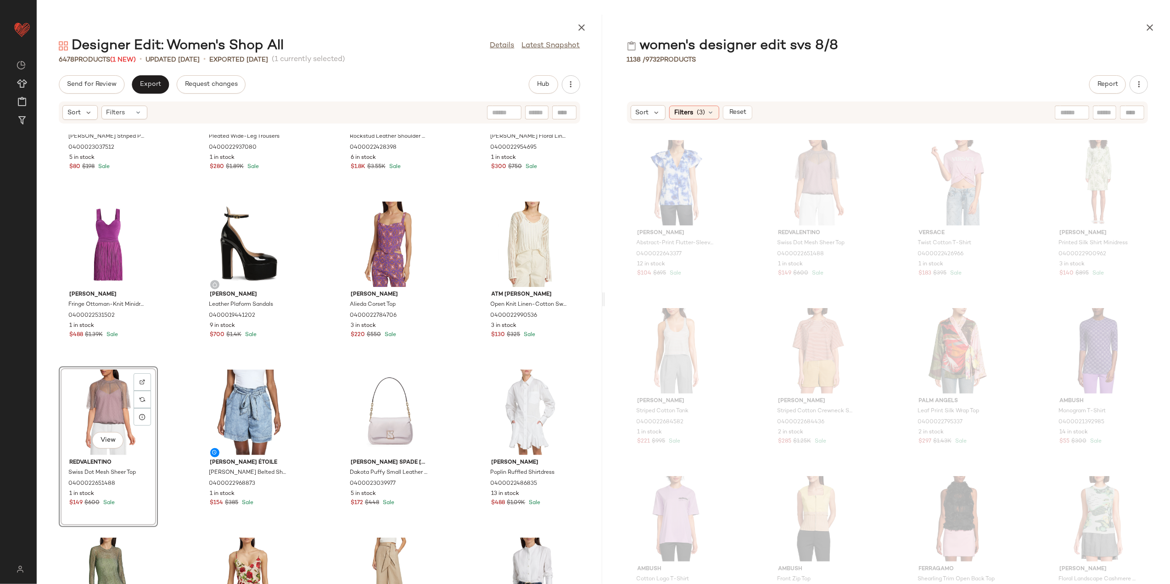
click at [104, 393] on div "View" at bounding box center [108, 411] width 93 height 85
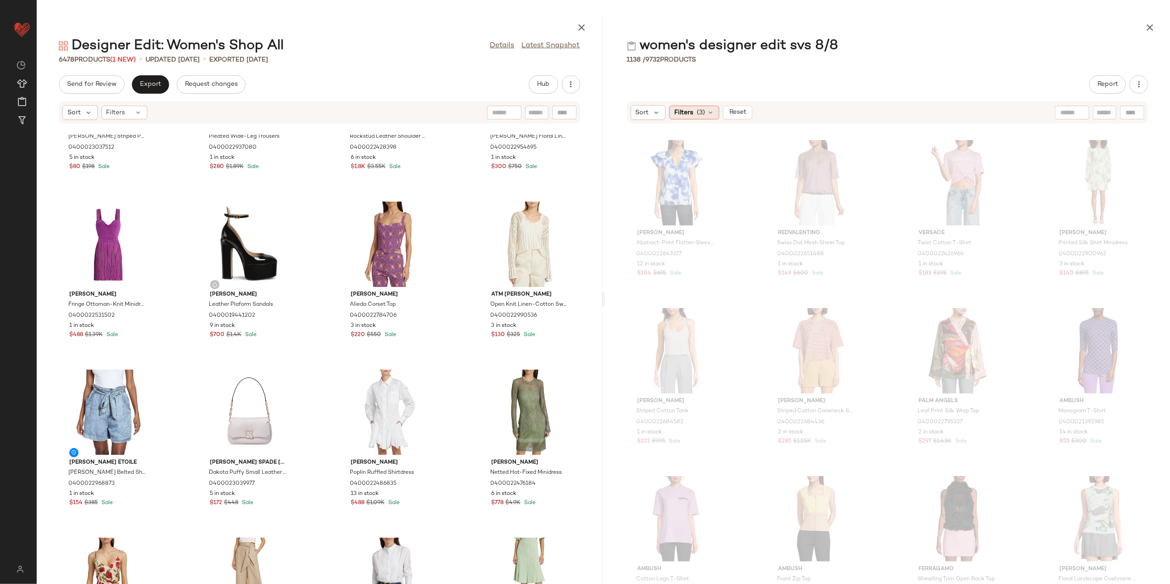
click at [699, 109] on span "(3)" at bounding box center [700, 113] width 8 height 10
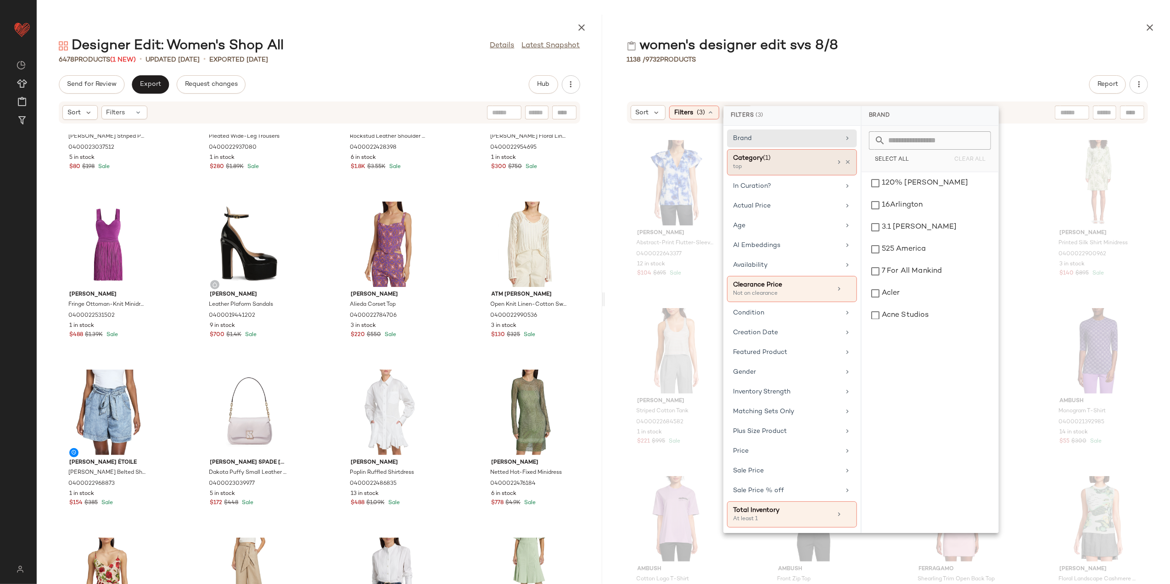
click at [848, 158] on div "Category (1) top" at bounding box center [792, 162] width 130 height 26
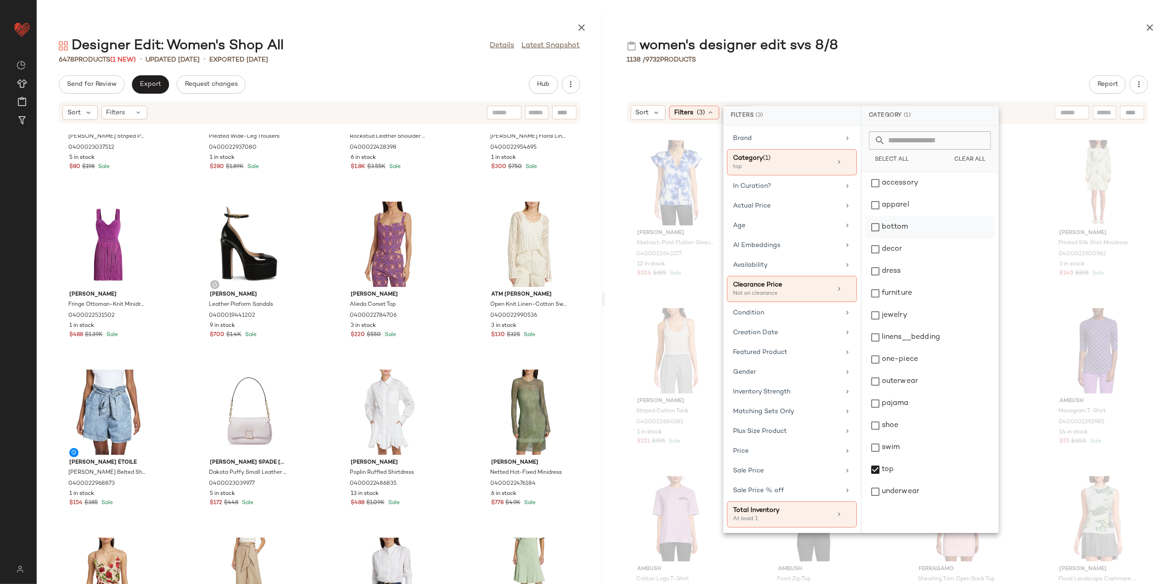
click at [892, 238] on div "bottom" at bounding box center [929, 249] width 129 height 22
click at [908, 480] on div "top" at bounding box center [929, 491] width 129 height 22
click at [872, 55] on div "1138 / 9732 Products" at bounding box center [887, 59] width 565 height 9
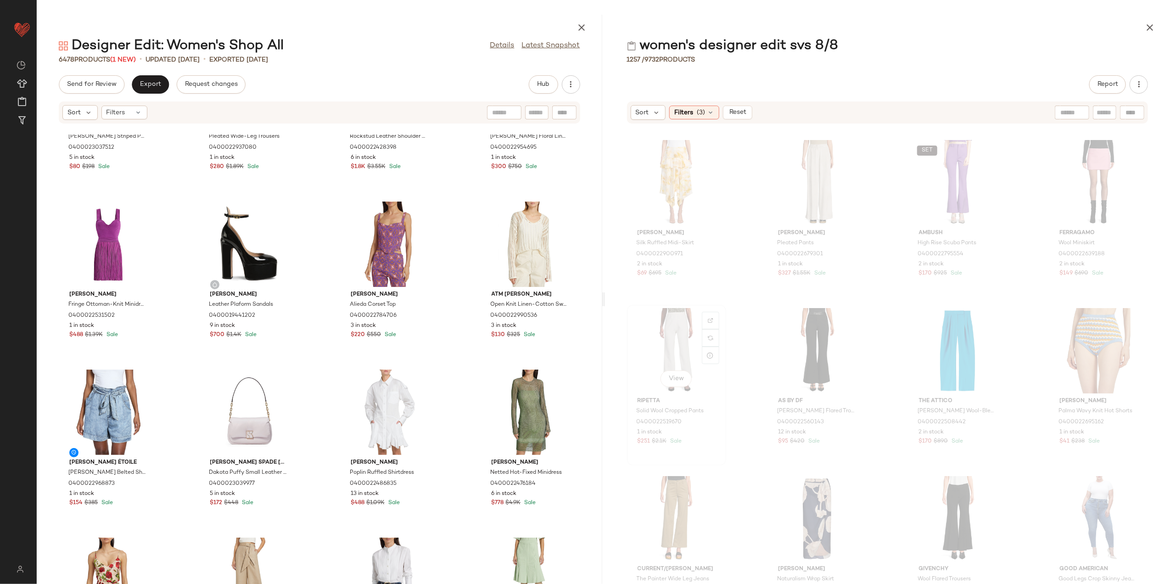
click at [673, 344] on div "View" at bounding box center [676, 350] width 93 height 85
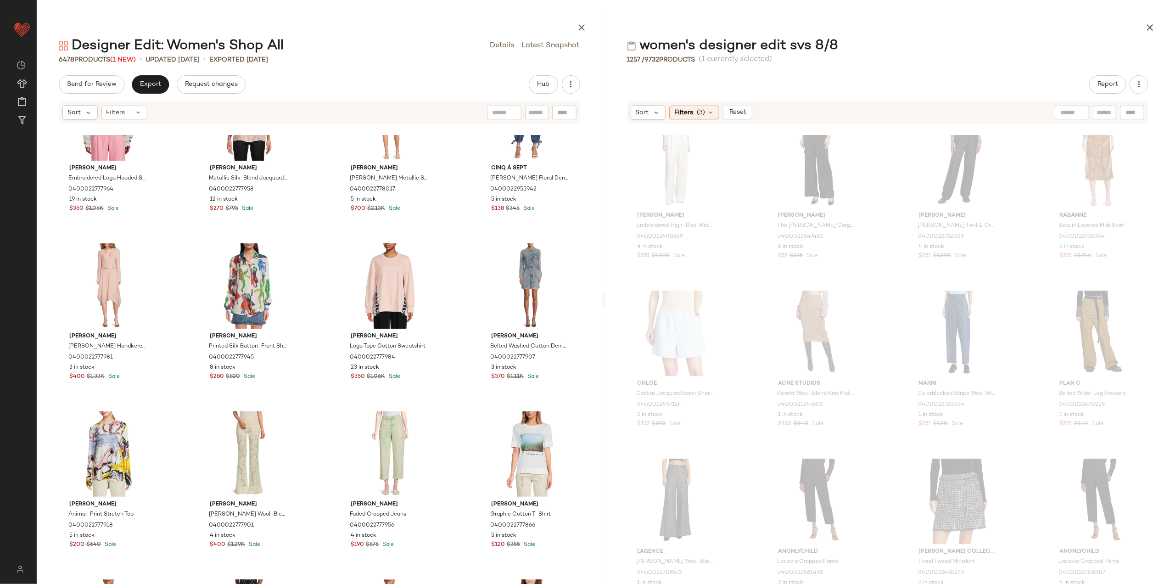
scroll to position [1231, 0]
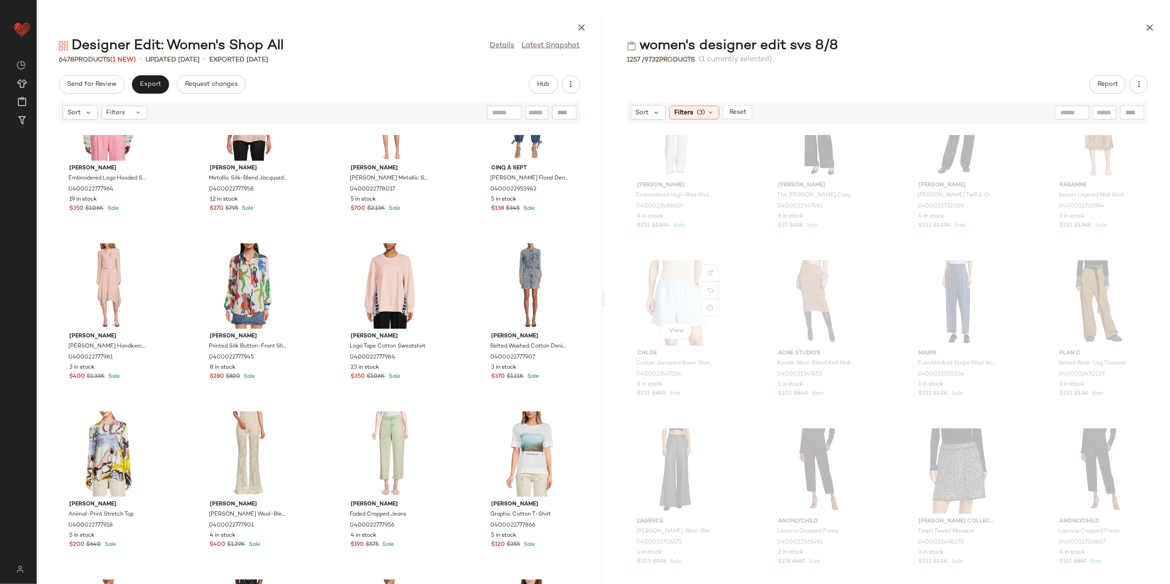
click at [663, 305] on div "View" at bounding box center [676, 302] width 93 height 85
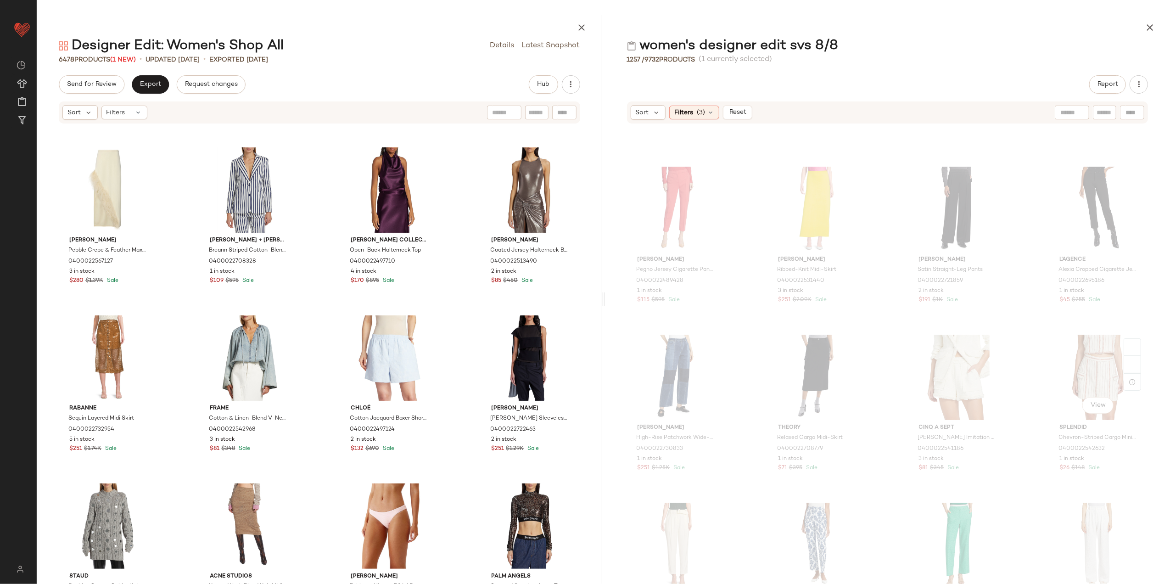
scroll to position [2460, 0]
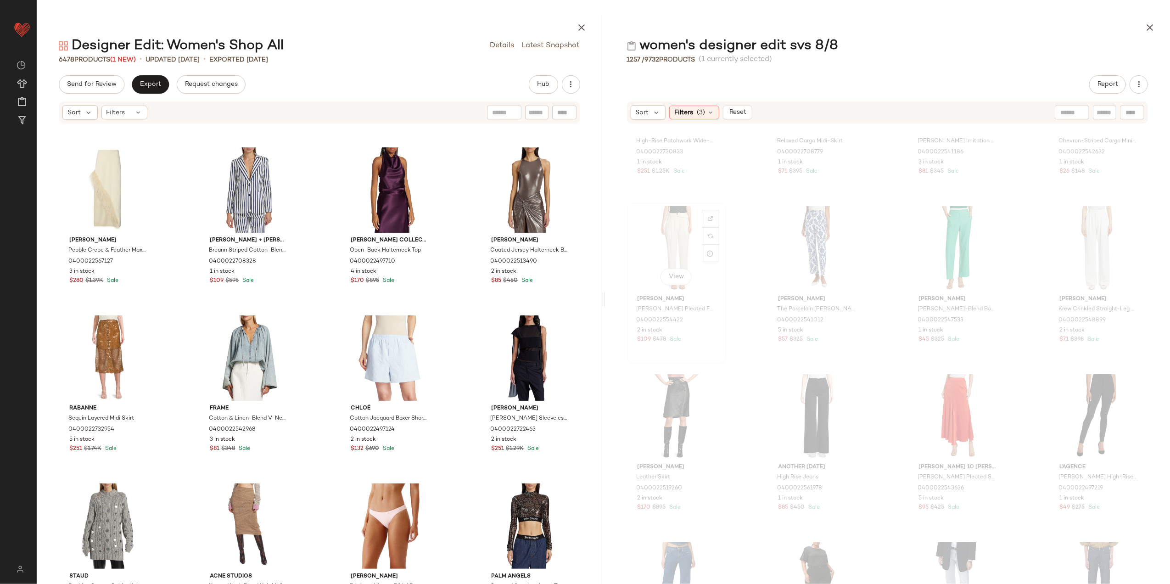
click at [657, 261] on div "View" at bounding box center [676, 248] width 93 height 85
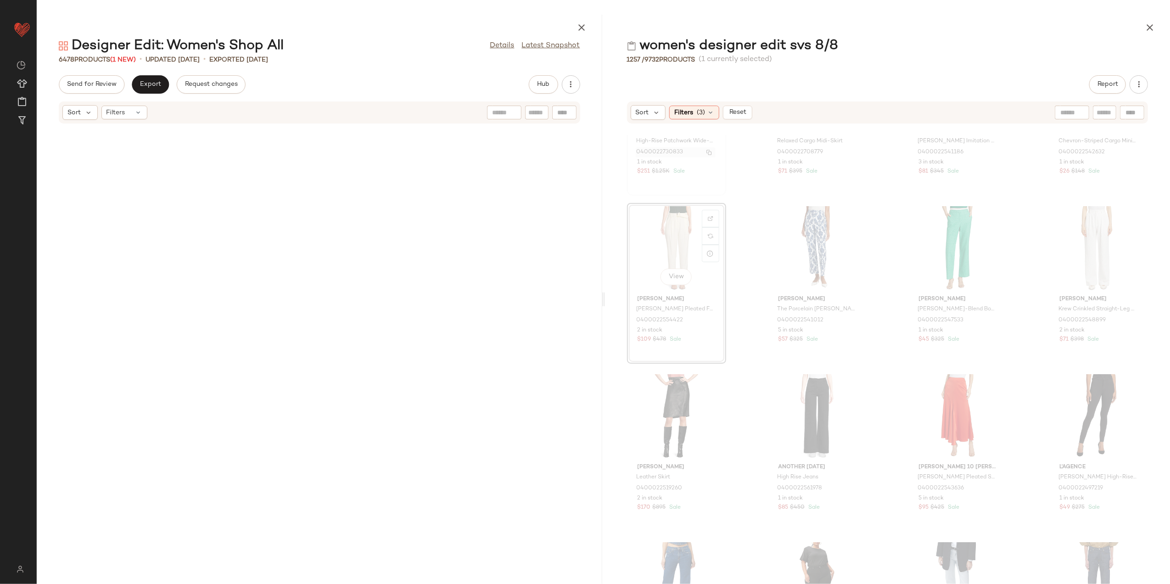
scroll to position [2351, 0]
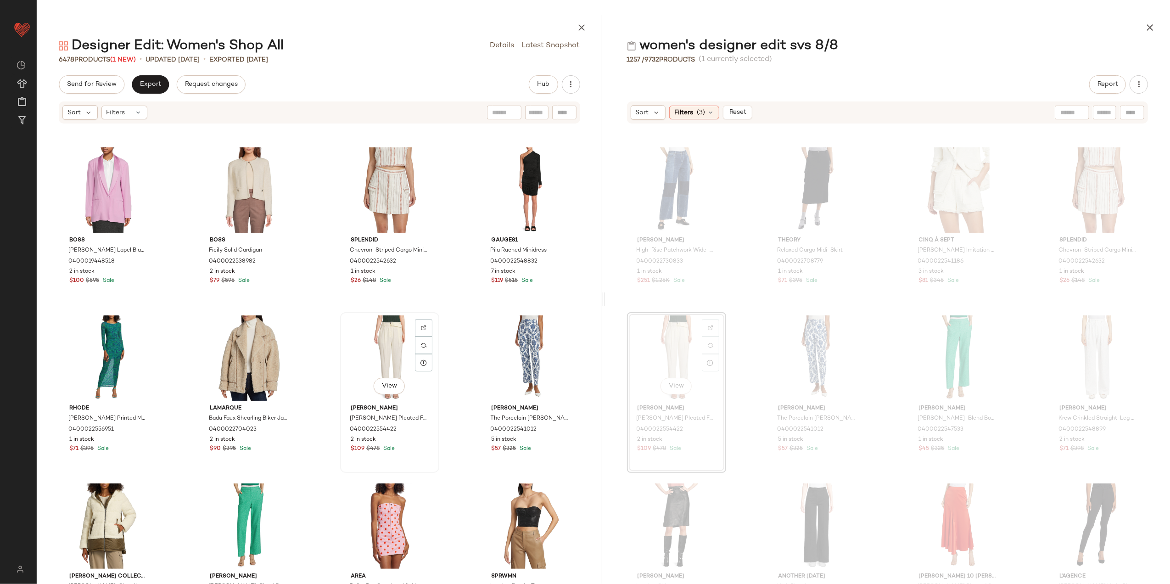
click at [380, 364] on div "View" at bounding box center [389, 357] width 93 height 85
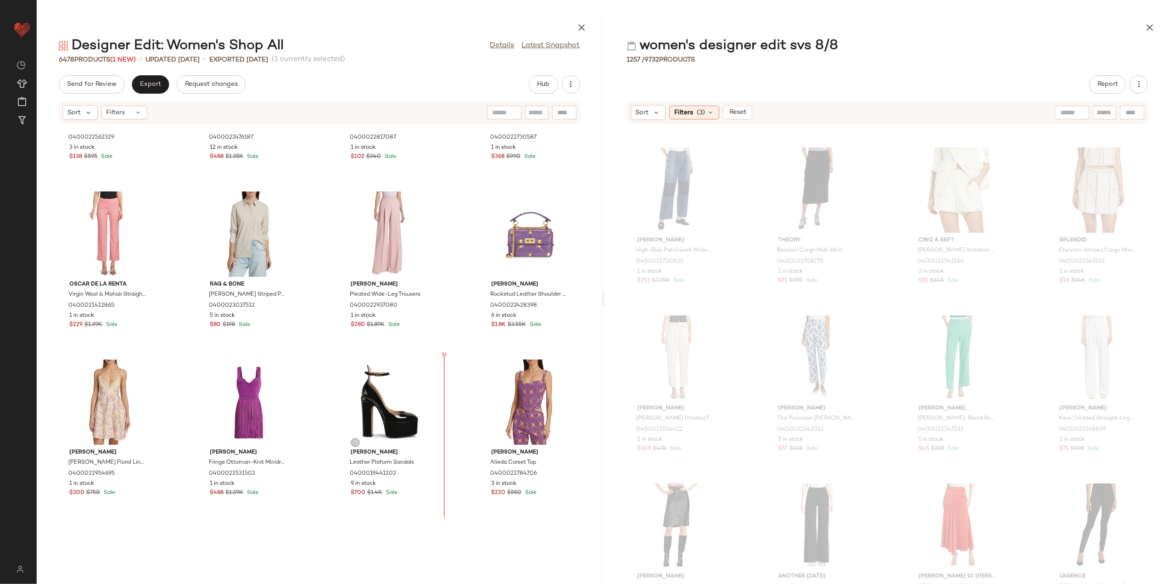
scroll to position [472, 0]
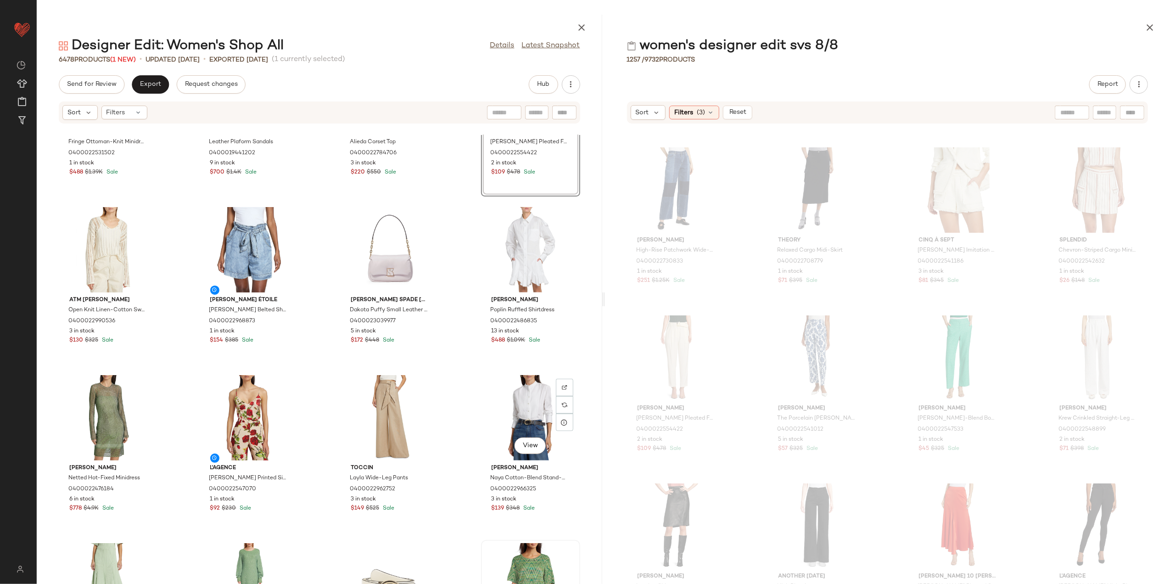
scroll to position [900, 0]
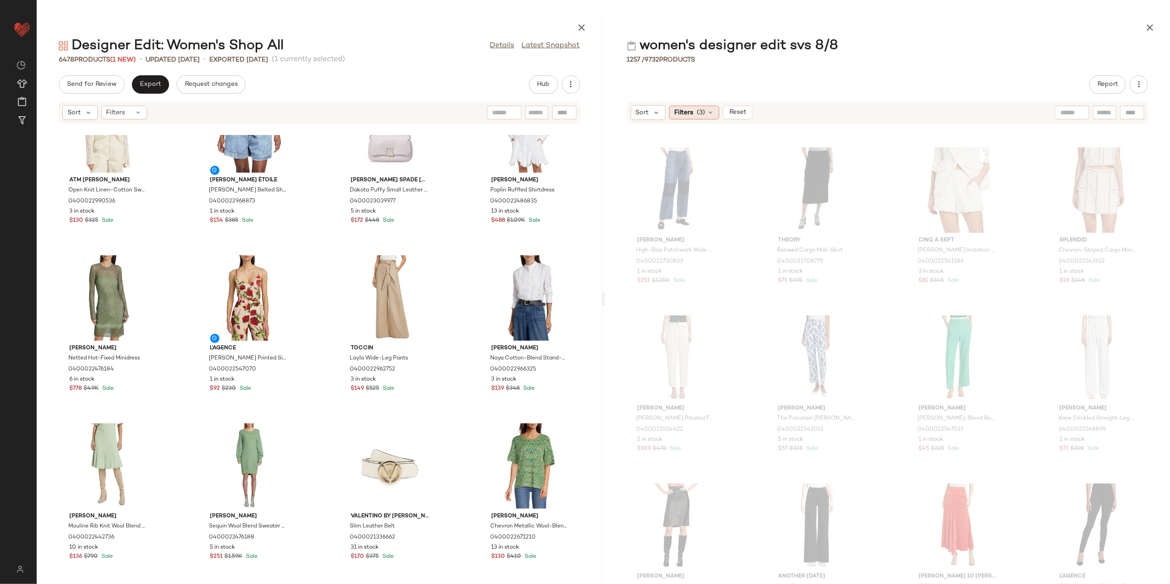
click at [698, 108] on span "(3)" at bounding box center [700, 113] width 8 height 10
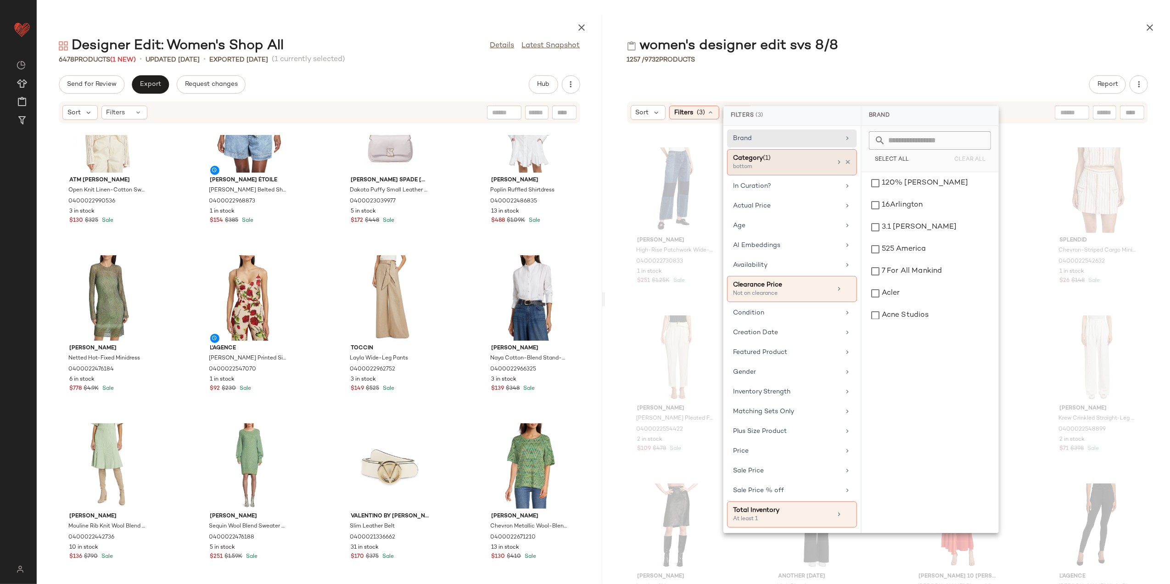
click at [850, 161] on div "Category (1) bottom" at bounding box center [792, 162] width 130 height 26
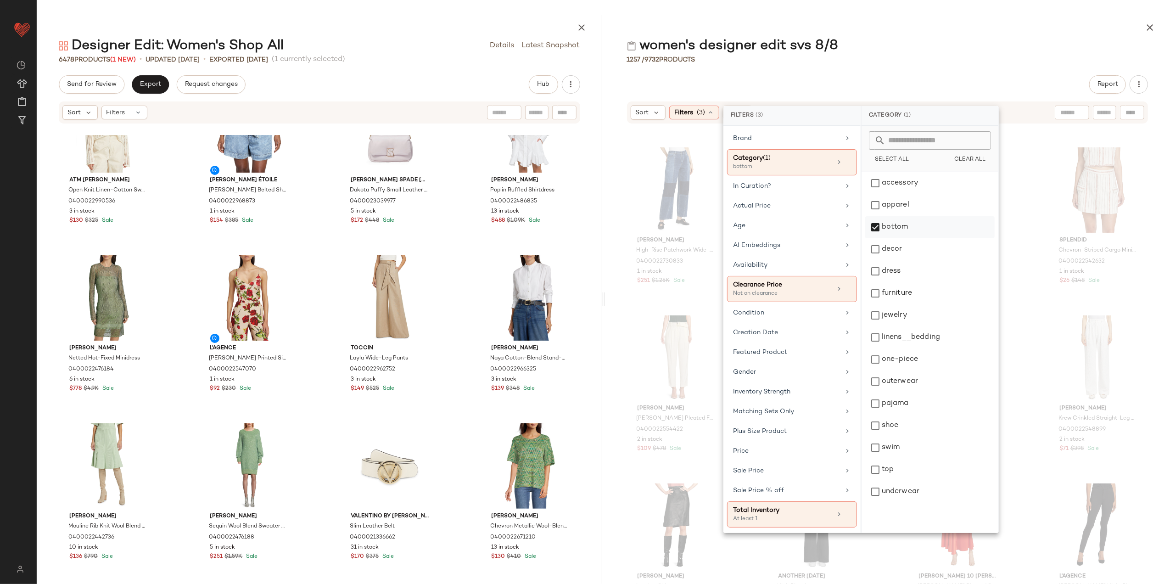
click at [909, 238] on div "bottom" at bounding box center [929, 249] width 129 height 22
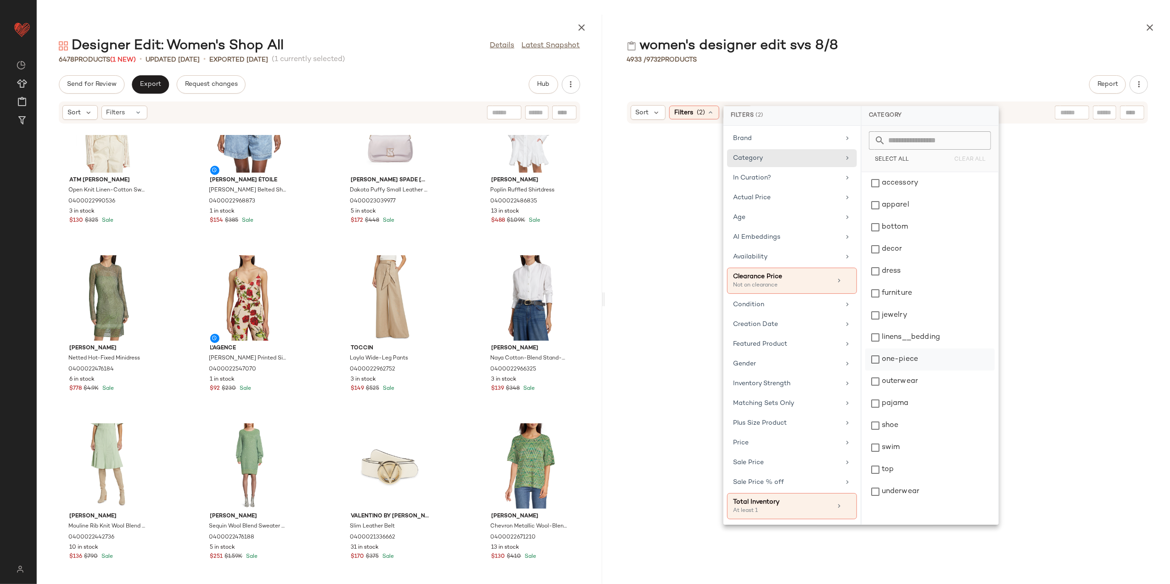
scroll to position [9740, 0]
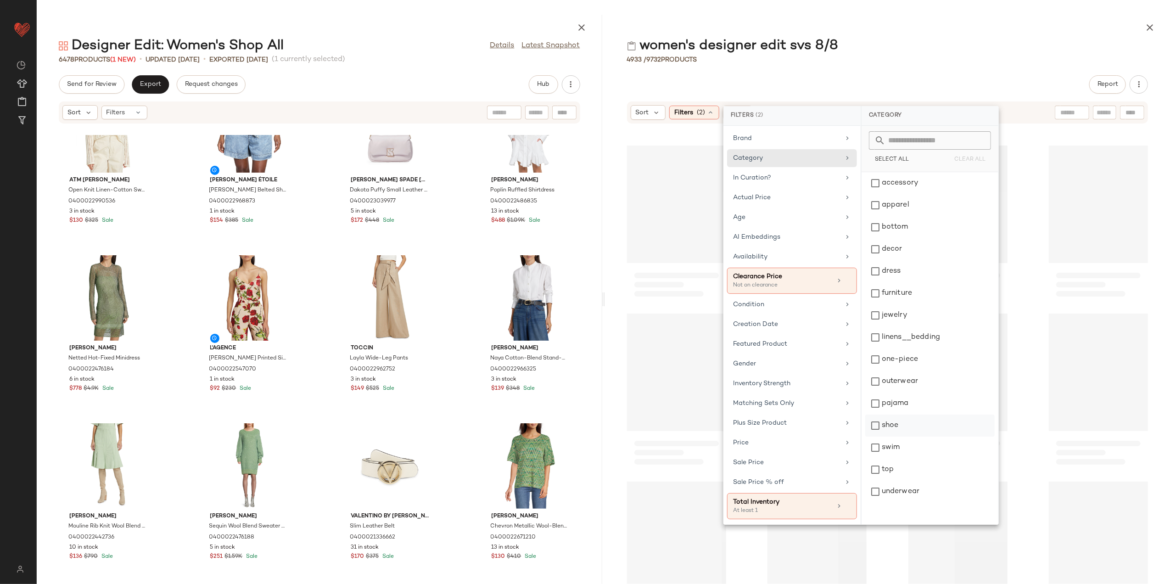
click at [921, 436] on div "shoe" at bounding box center [929, 447] width 129 height 22
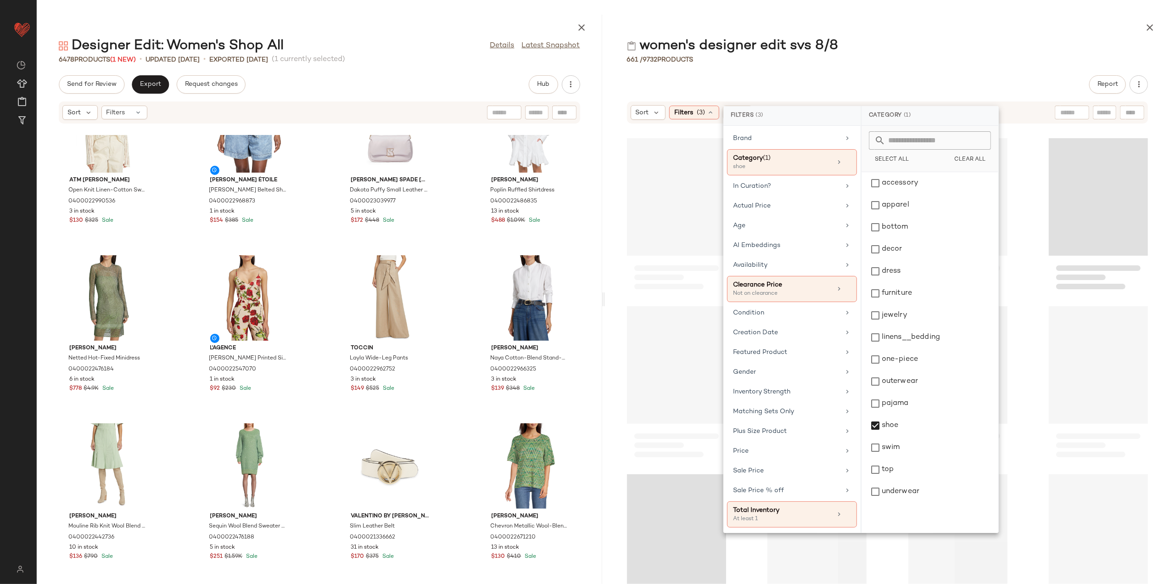
click at [897, 54] on div "women's designer edit svs 8/8" at bounding box center [887, 46] width 565 height 18
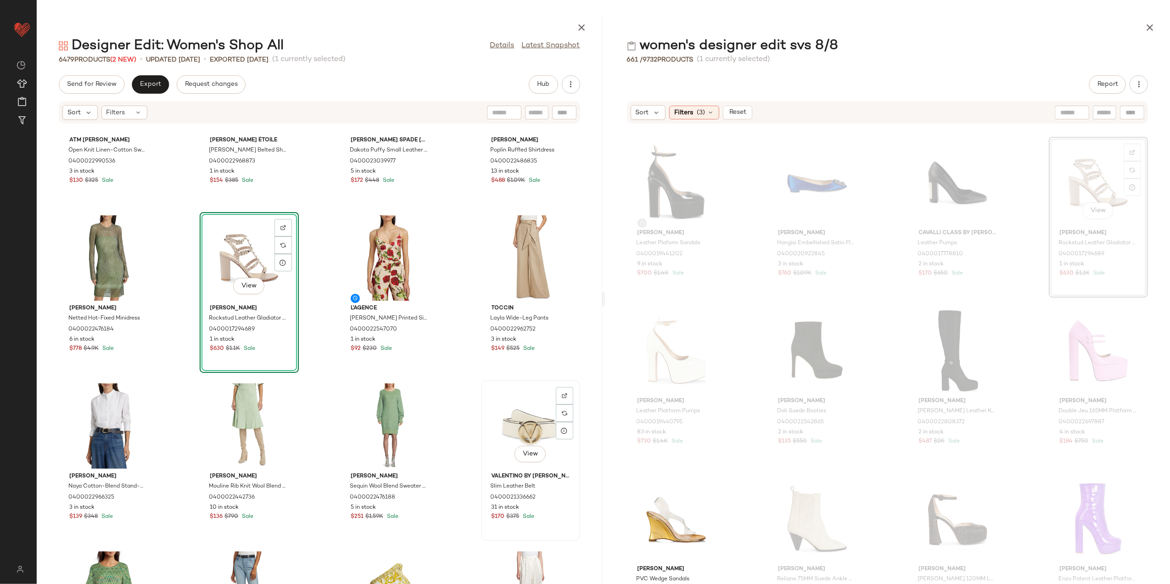
scroll to position [961, 0]
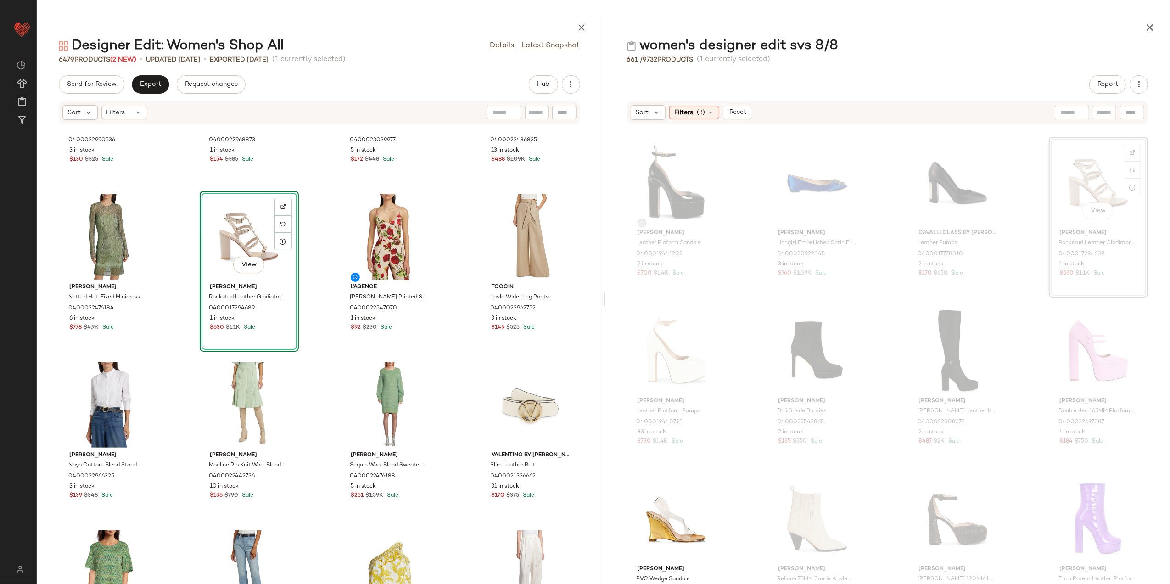
click at [683, 119] on div "Sort Filters (3) Reset" at bounding box center [691, 112] width 122 height 15
click at [685, 111] on span "Filters" at bounding box center [683, 113] width 19 height 10
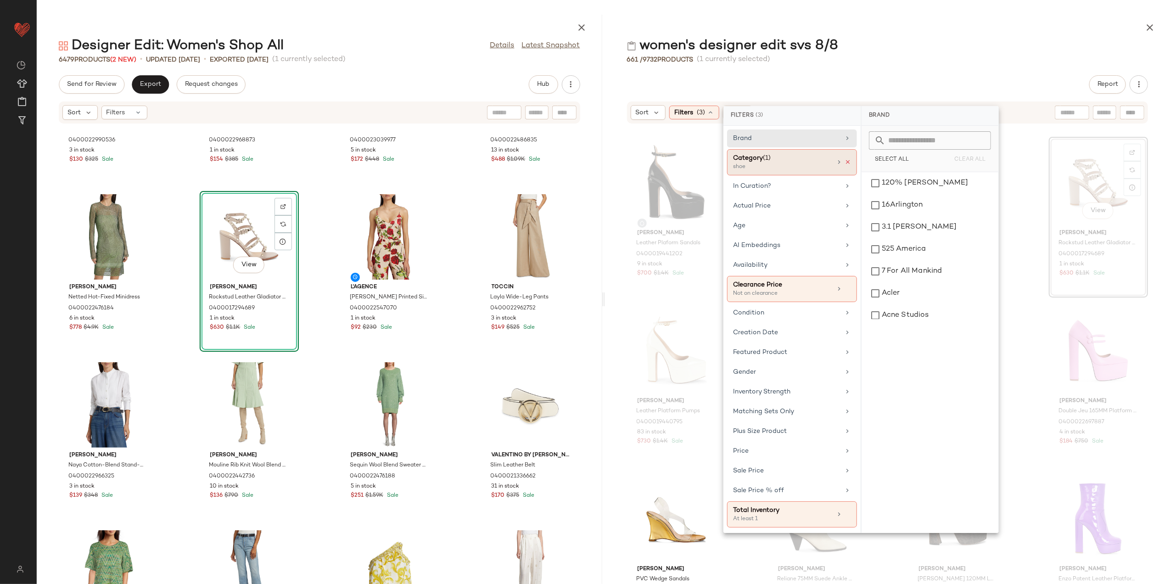
click at [848, 165] on icon at bounding box center [847, 162] width 6 height 6
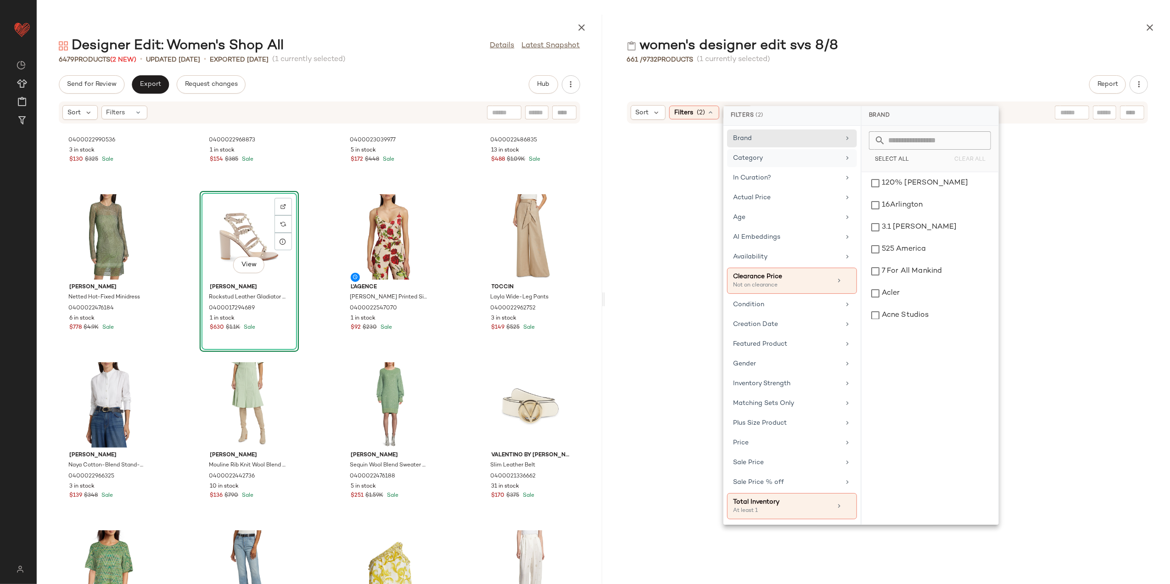
click at [839, 169] on div "Category" at bounding box center [792, 178] width 130 height 18
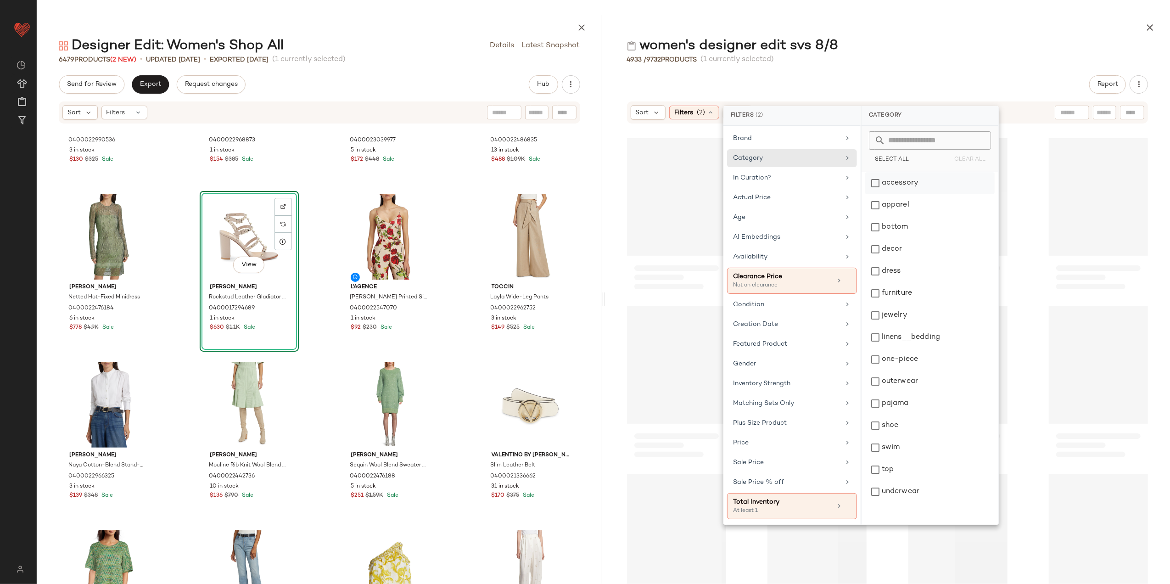
click at [885, 194] on div "accessory" at bounding box center [929, 205] width 129 height 22
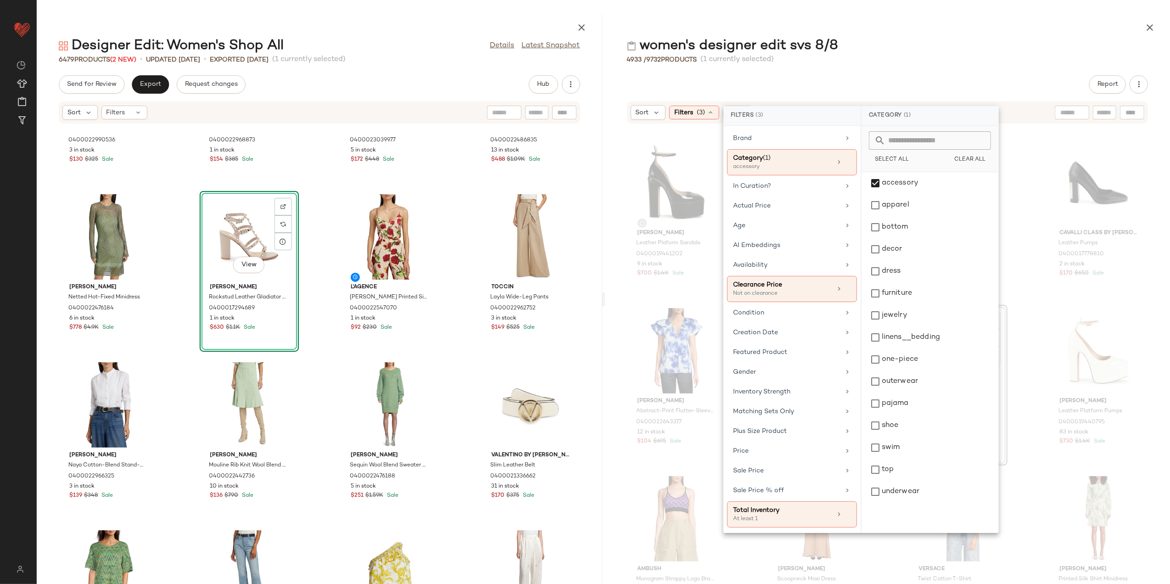
click at [867, 56] on div "4933 / 9732 Products (1 currently selected)" at bounding box center [887, 59] width 565 height 9
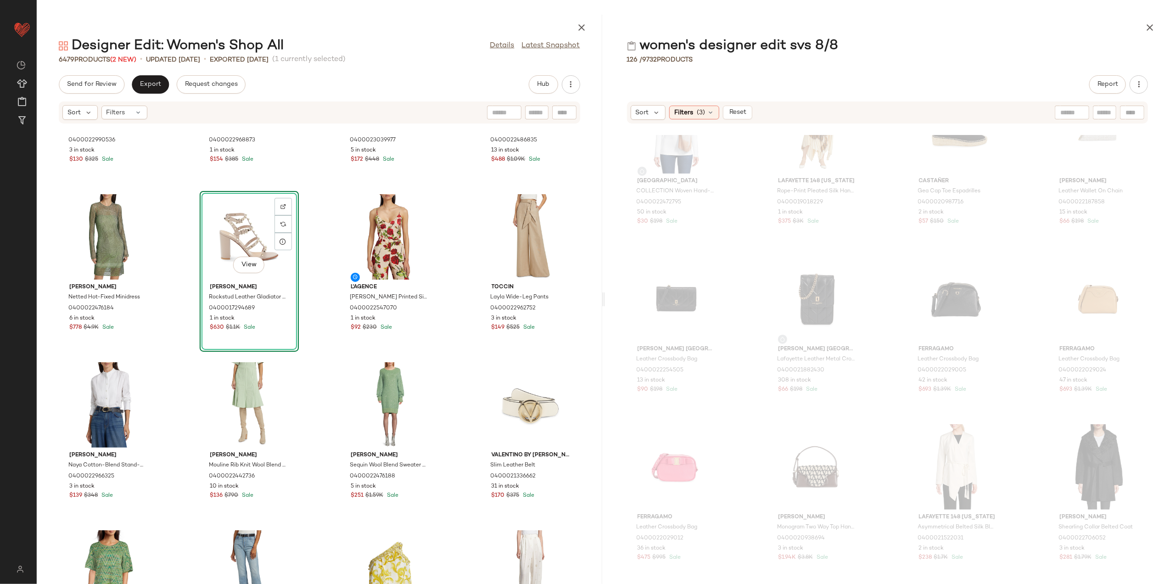
scroll to position [741, 0]
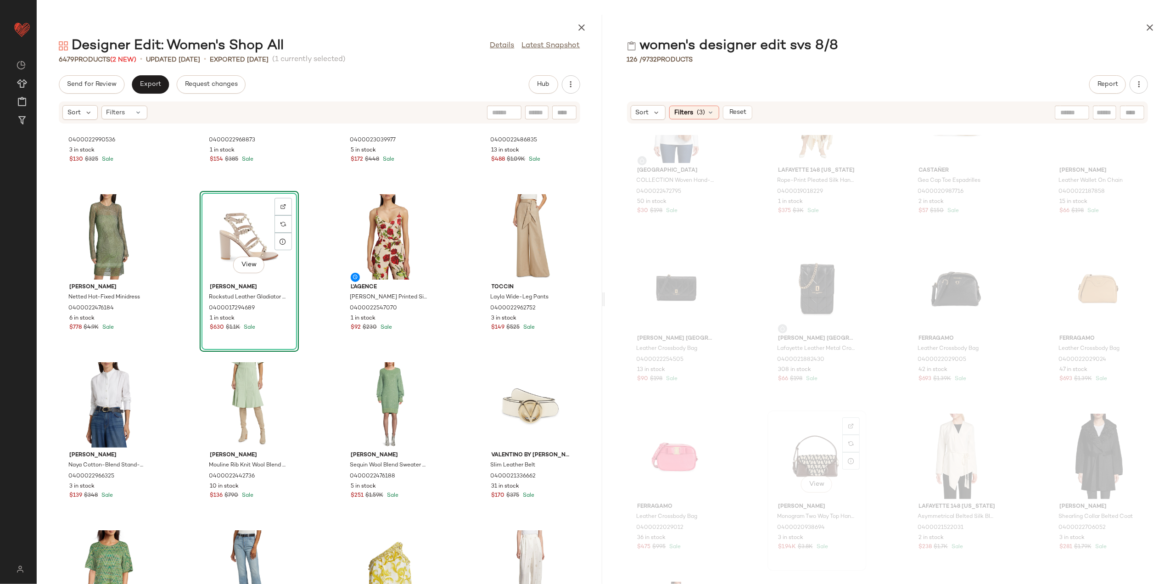
click at [811, 470] on div "View" at bounding box center [816, 455] width 93 height 85
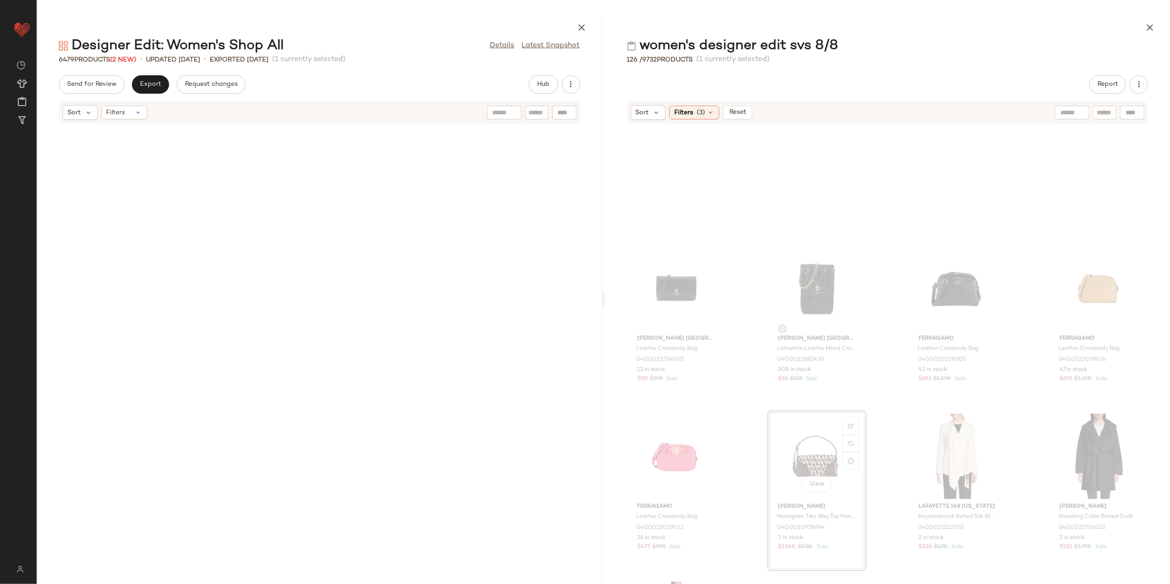
scroll to position [840, 0]
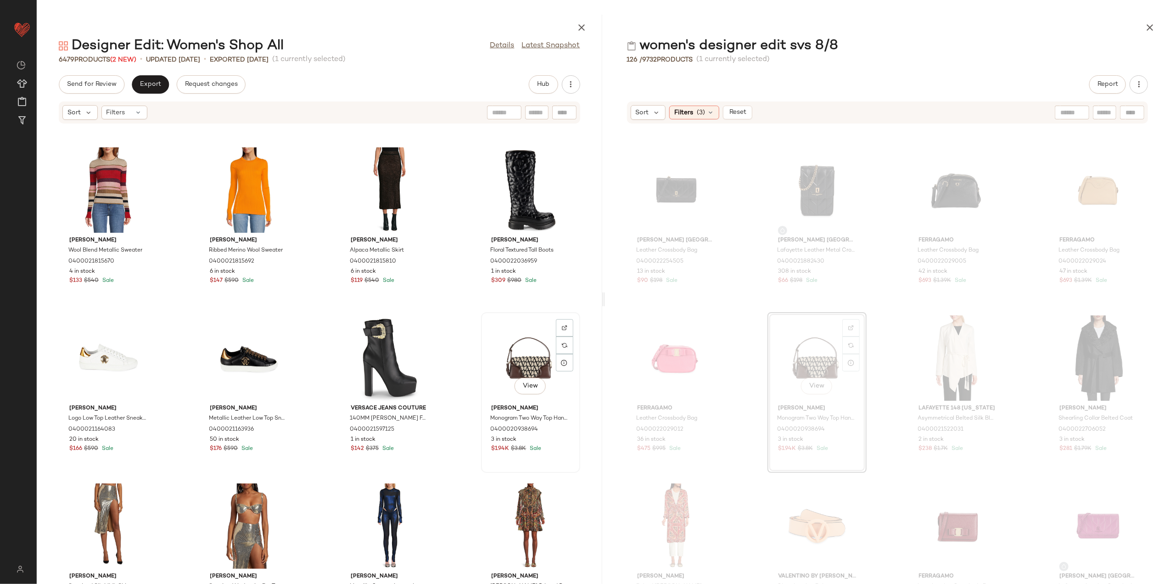
drag, startPoint x: 522, startPoint y: 366, endPoint x: 529, endPoint y: 369, distance: 7.4
click at [523, 366] on div "View" at bounding box center [530, 357] width 93 height 85
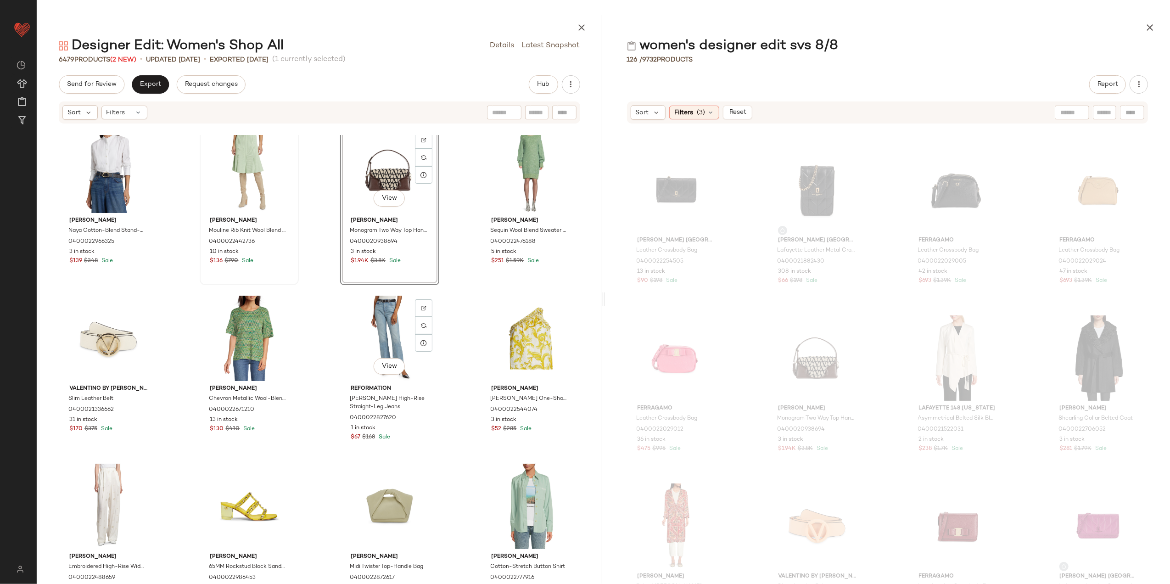
scroll to position [1225, 0]
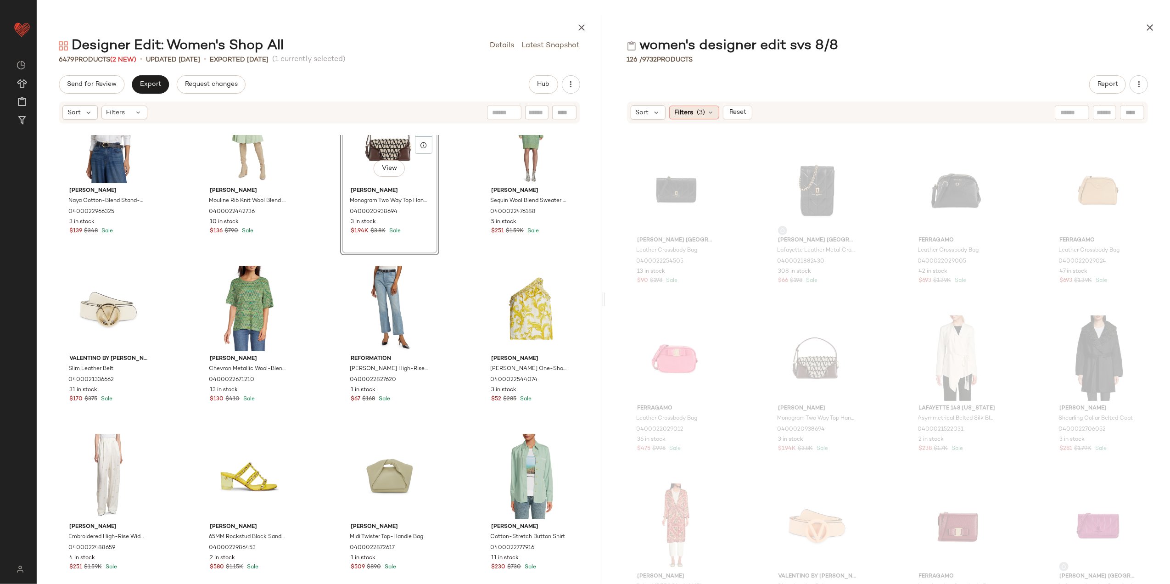
click at [689, 116] on span "Filters" at bounding box center [683, 113] width 19 height 10
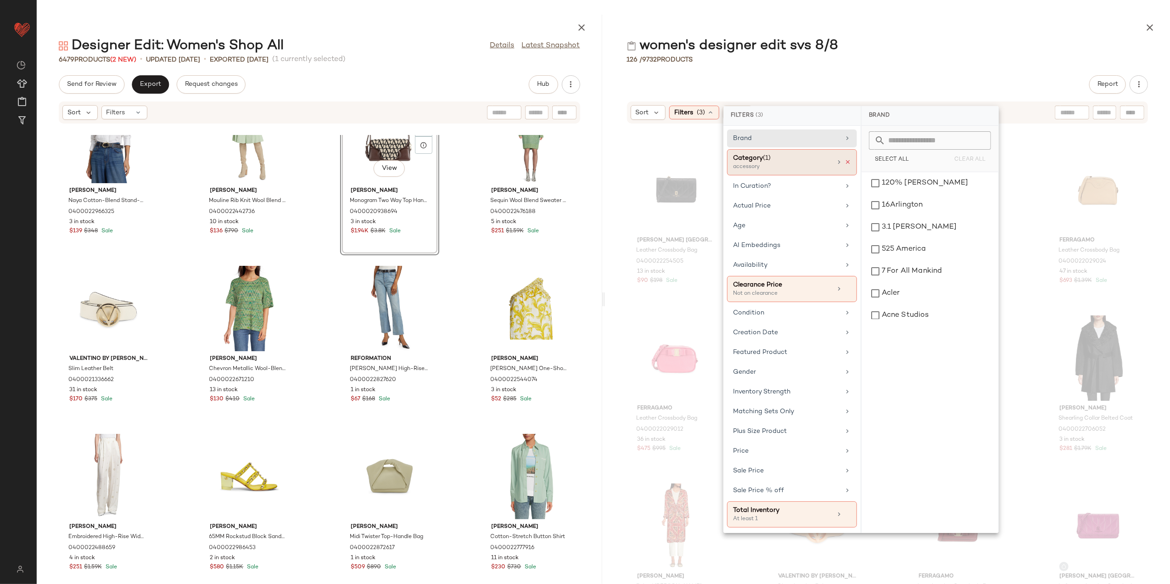
click at [848, 164] on div "Category (1) accessory" at bounding box center [792, 162] width 130 height 26
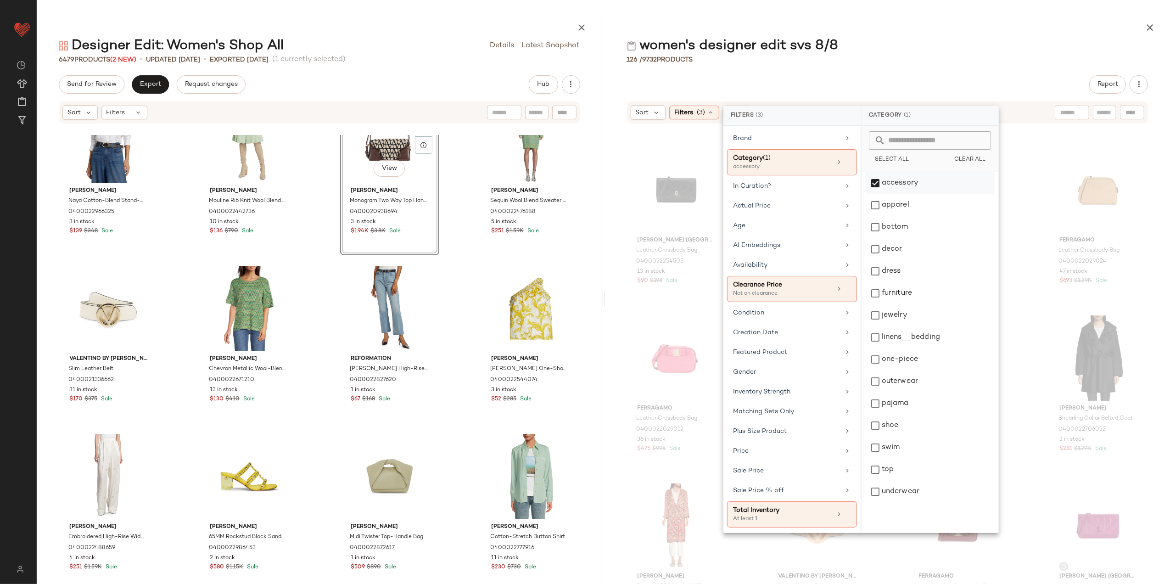
click at [884, 194] on div "accessory" at bounding box center [929, 205] width 129 height 22
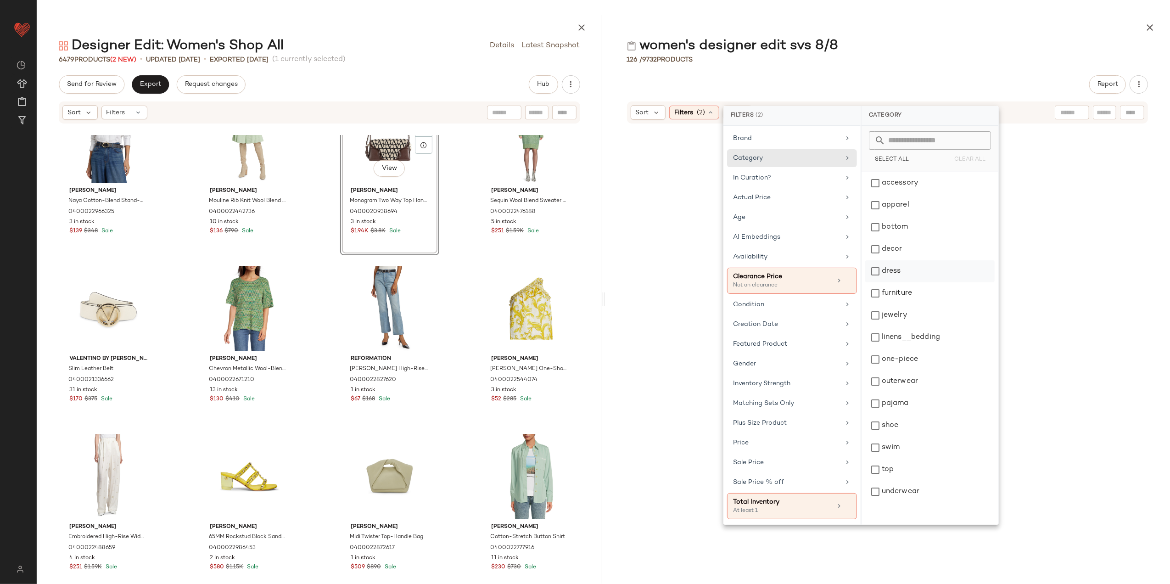
click at [892, 282] on div "dress" at bounding box center [929, 293] width 129 height 22
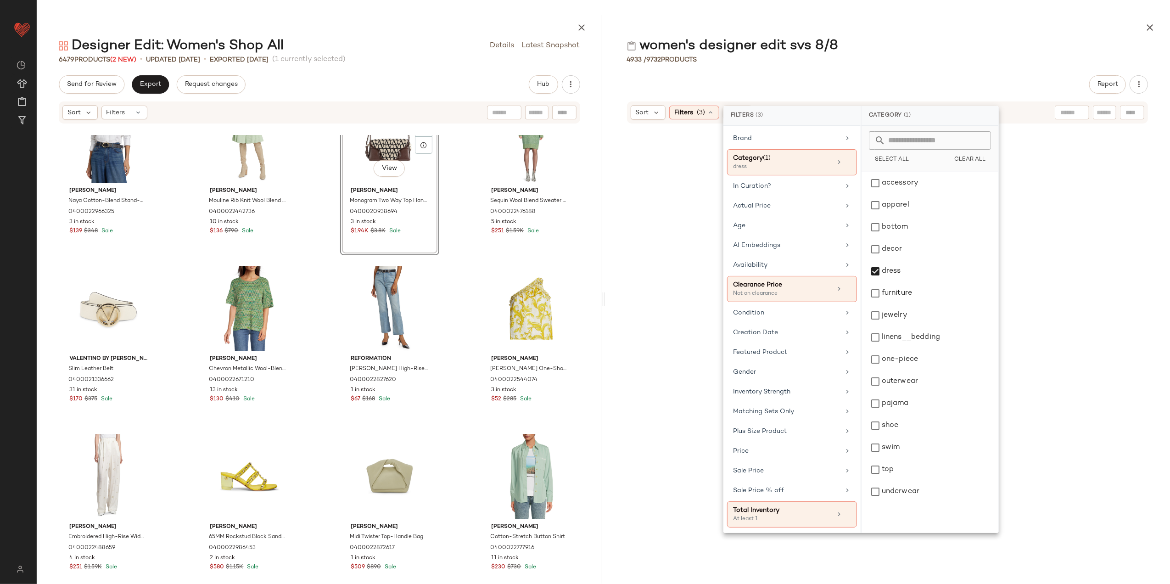
scroll to position [87659, 0]
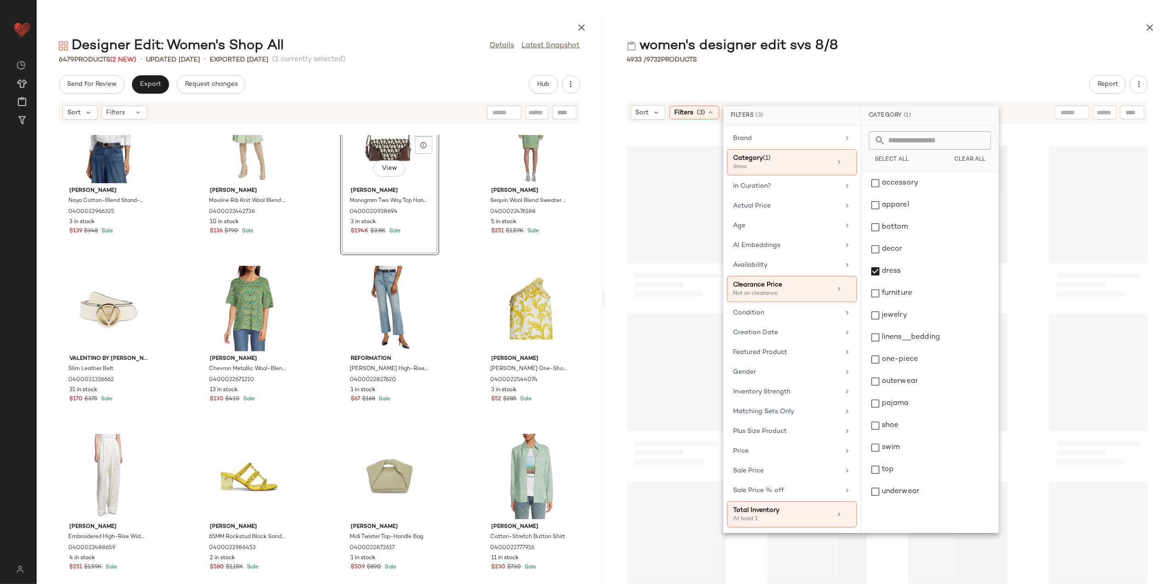
click at [874, 74] on div "women's designer edit svs 8/8 4933 / 9732 Products Report Sort Filters (3) Reset" at bounding box center [887, 299] width 565 height 569
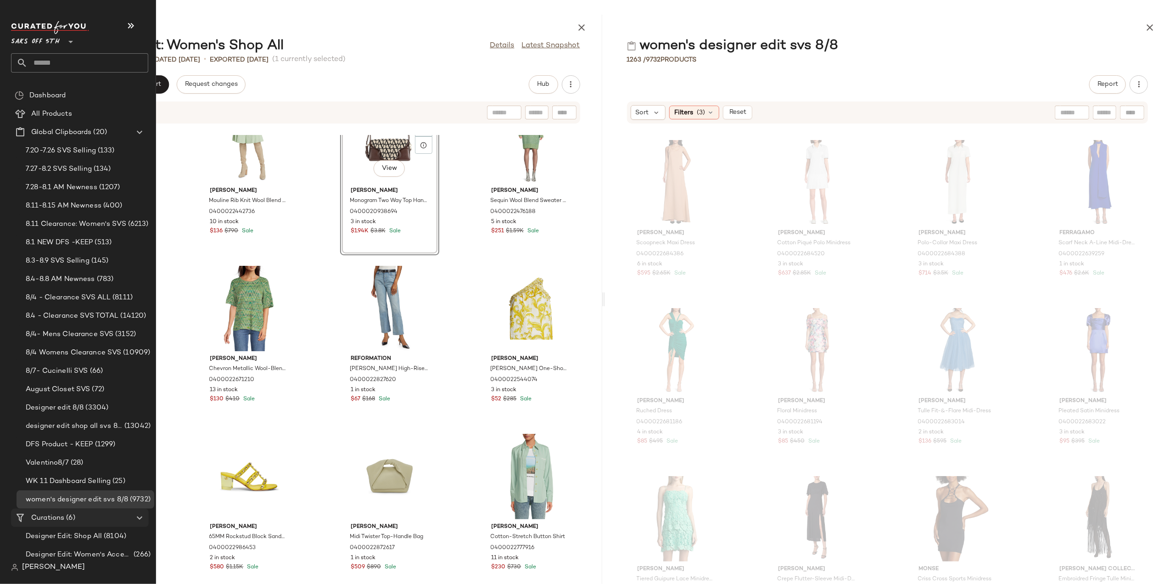
click at [50, 517] on span "Curations" at bounding box center [47, 518] width 33 height 11
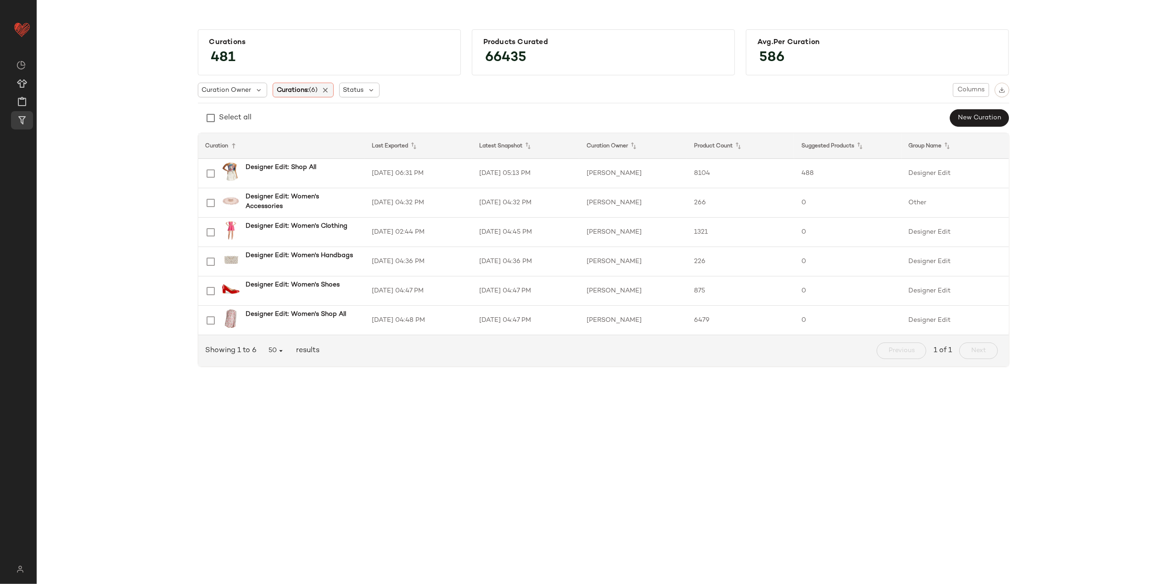
click at [286, 89] on span "Curations: (6)" at bounding box center [297, 90] width 41 height 10
click at [391, 118] on input "text" at bounding box center [336, 115] width 115 height 14
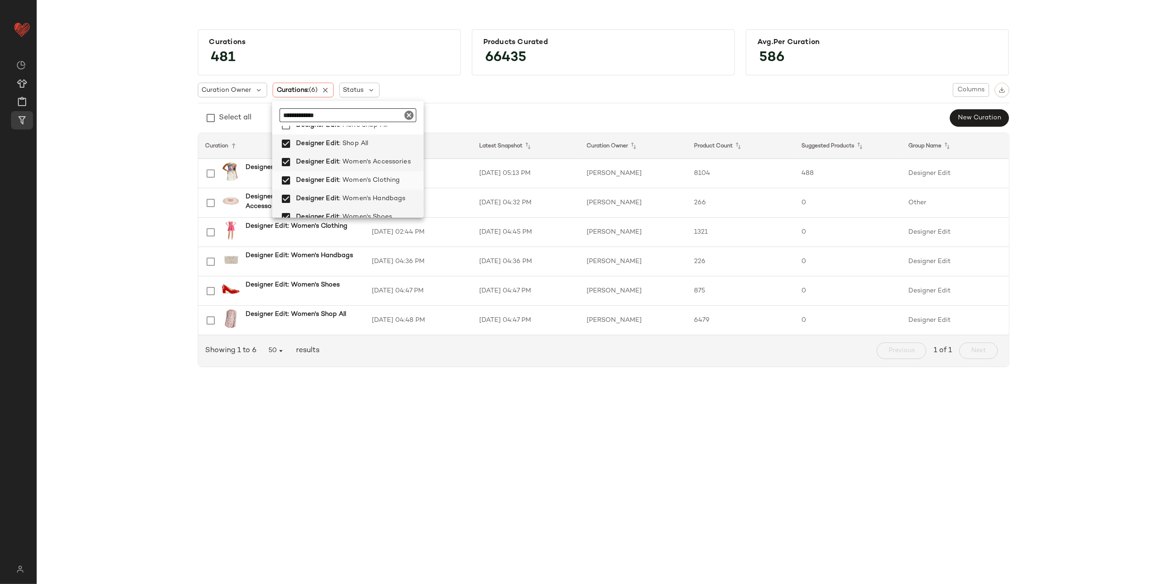
scroll to position [61, 0]
type input "**********"
click at [383, 187] on span ": Men's Shop All" at bounding box center [363, 186] width 48 height 18
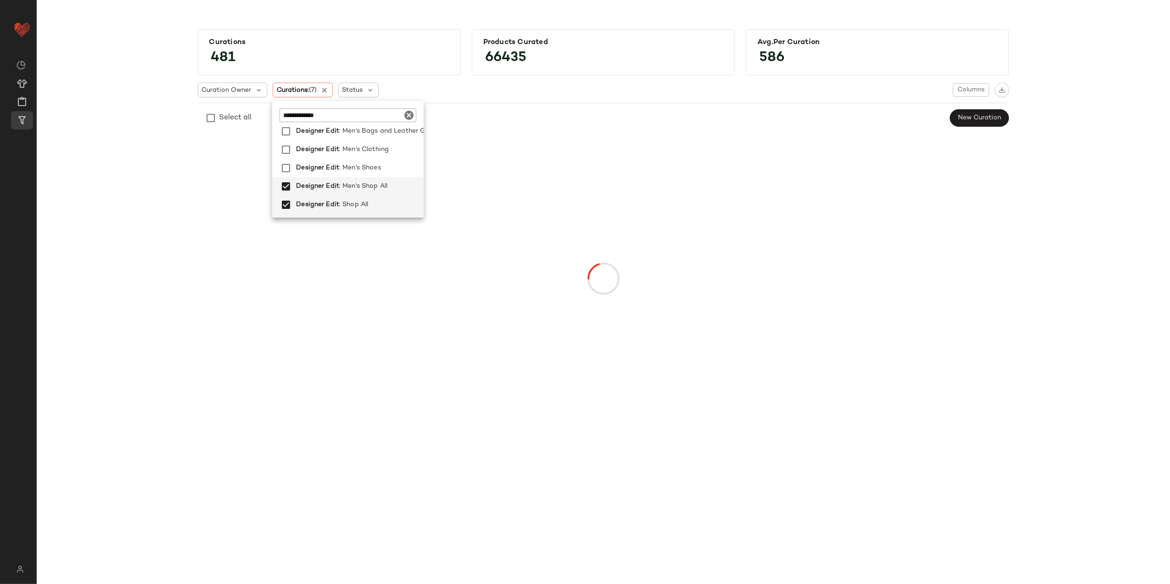
click at [92, 194] on div "Curations 481 Products Curated 66435 Avg.per Curation 586 Curation Owner Curati…" at bounding box center [603, 230] width 1118 height 417
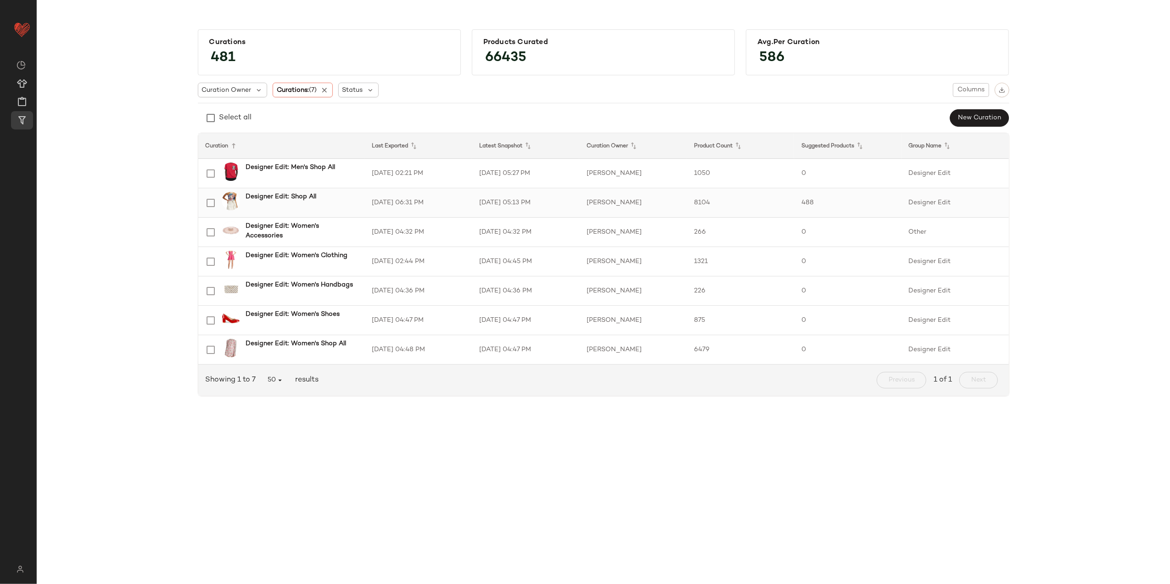
click at [346, 212] on div "Designer Edit: Shop All" at bounding box center [298, 203] width 117 height 22
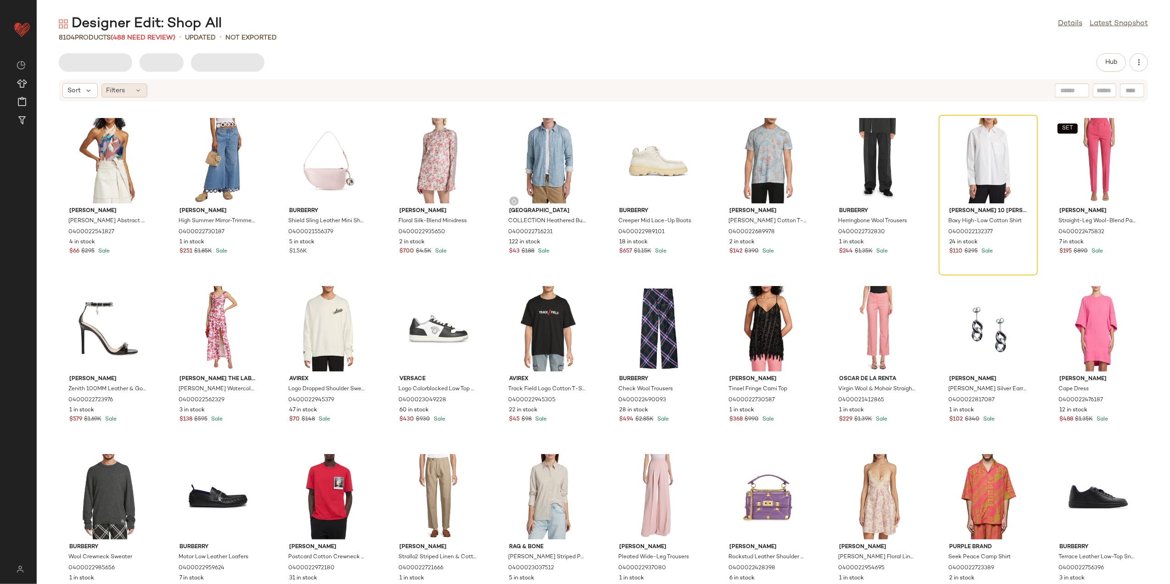
click at [128, 93] on div "Filters" at bounding box center [124, 91] width 46 height 14
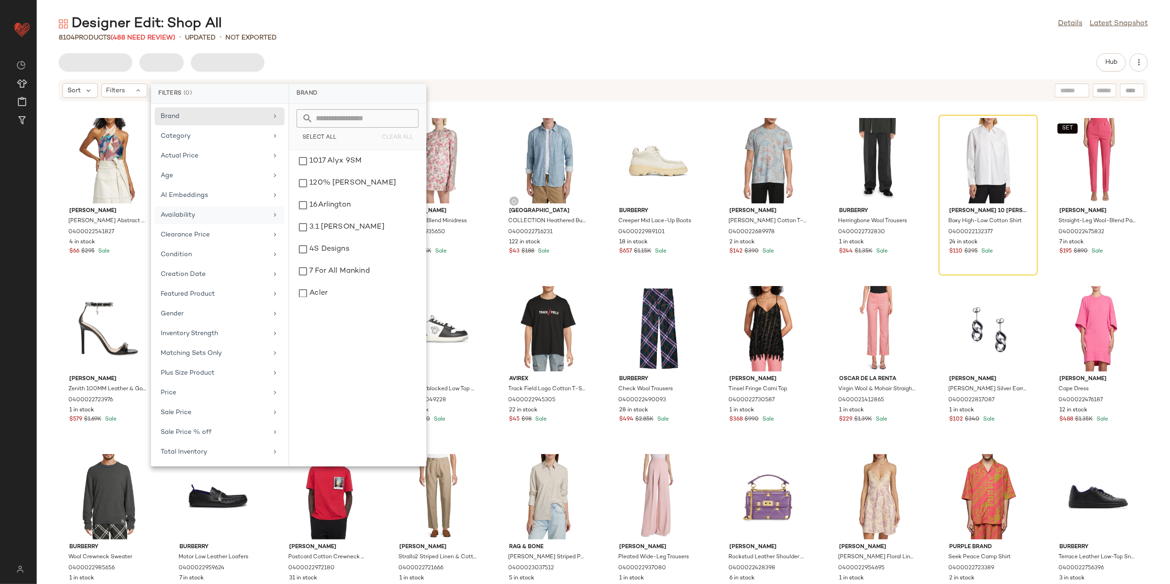
click at [250, 212] on div "Availability" at bounding box center [214, 215] width 107 height 10
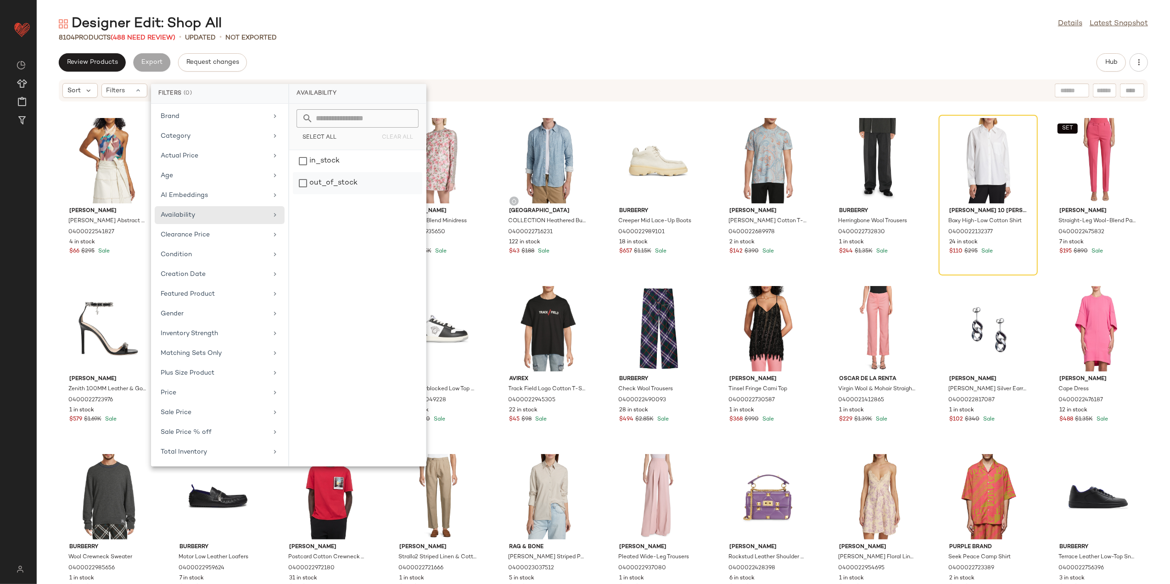
click at [338, 182] on div "out_of_stock" at bounding box center [357, 183] width 129 height 22
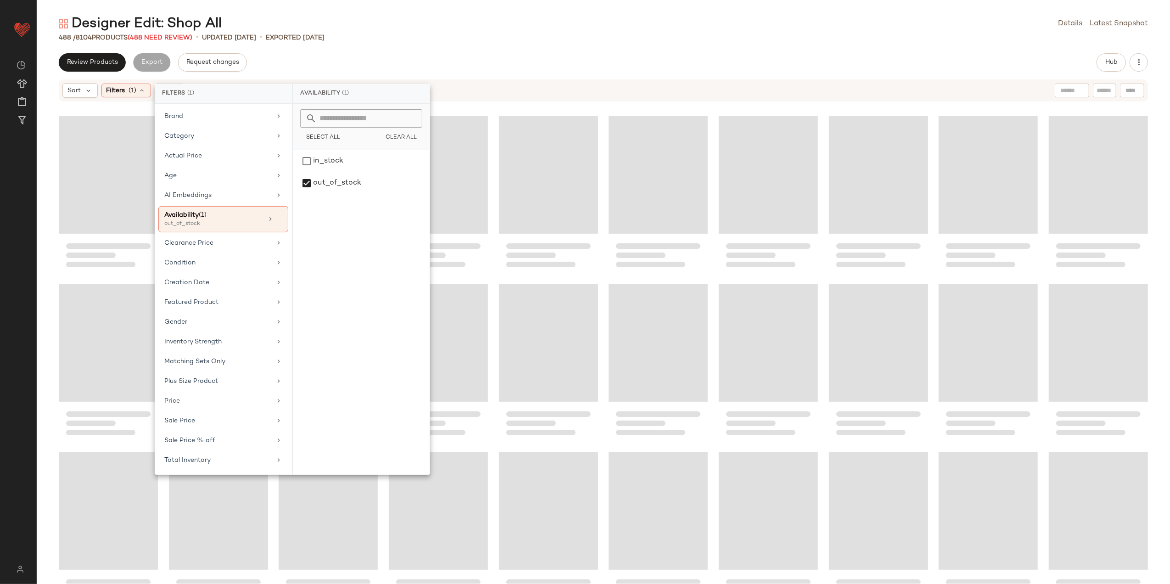
click at [377, 34] on div "488 / 8104 Products (488 Need Review) • updated Aug 8th • Exported Aug 8th" at bounding box center [603, 37] width 1133 height 9
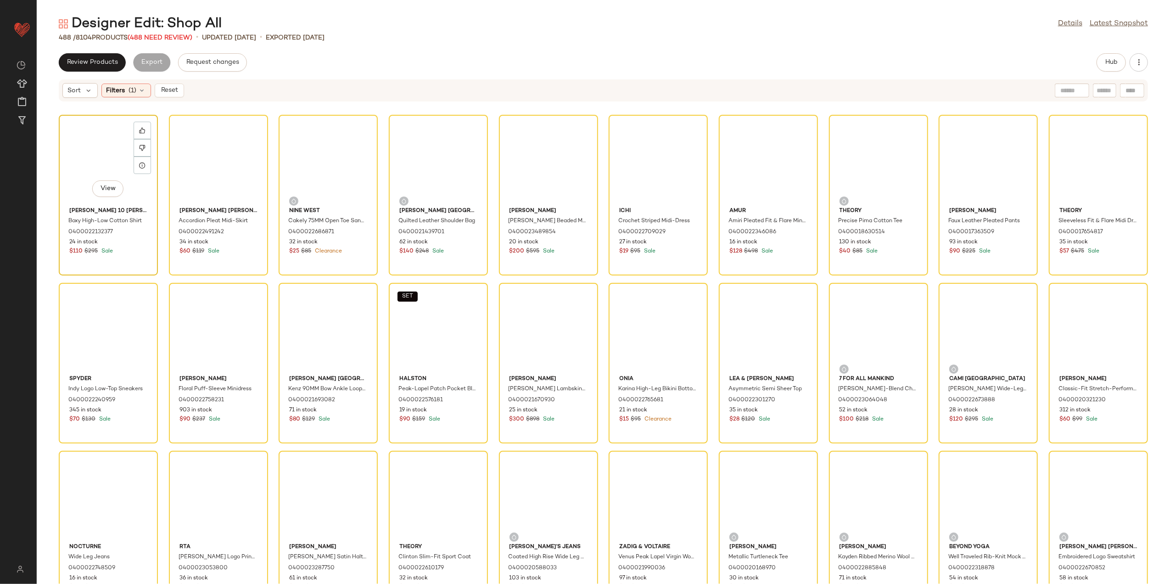
click at [81, 140] on div "View" at bounding box center [108, 160] width 93 height 85
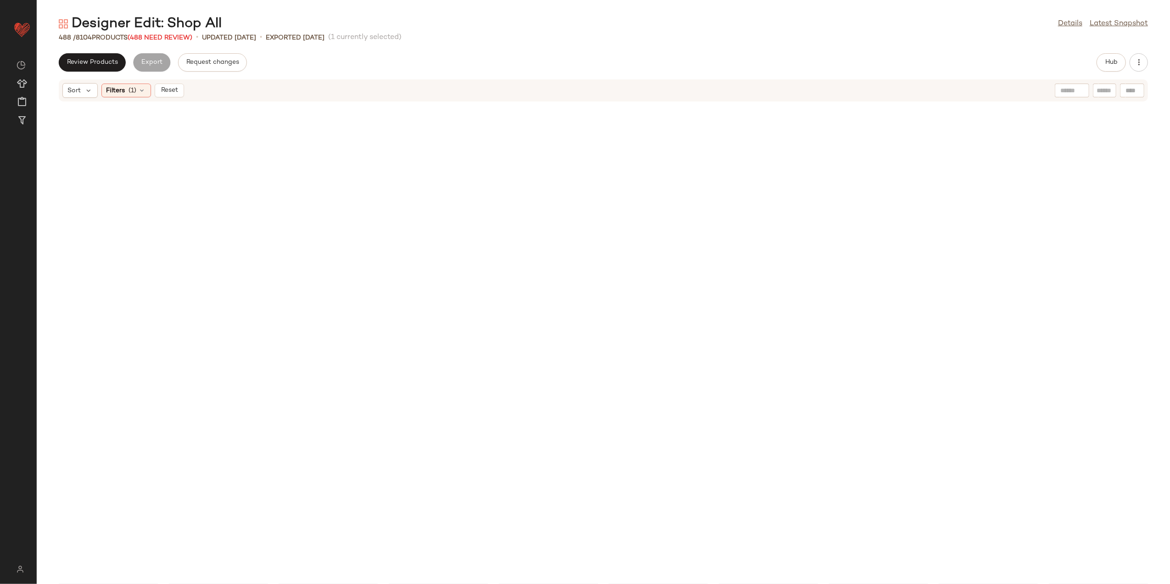
scroll to position [1598, 0]
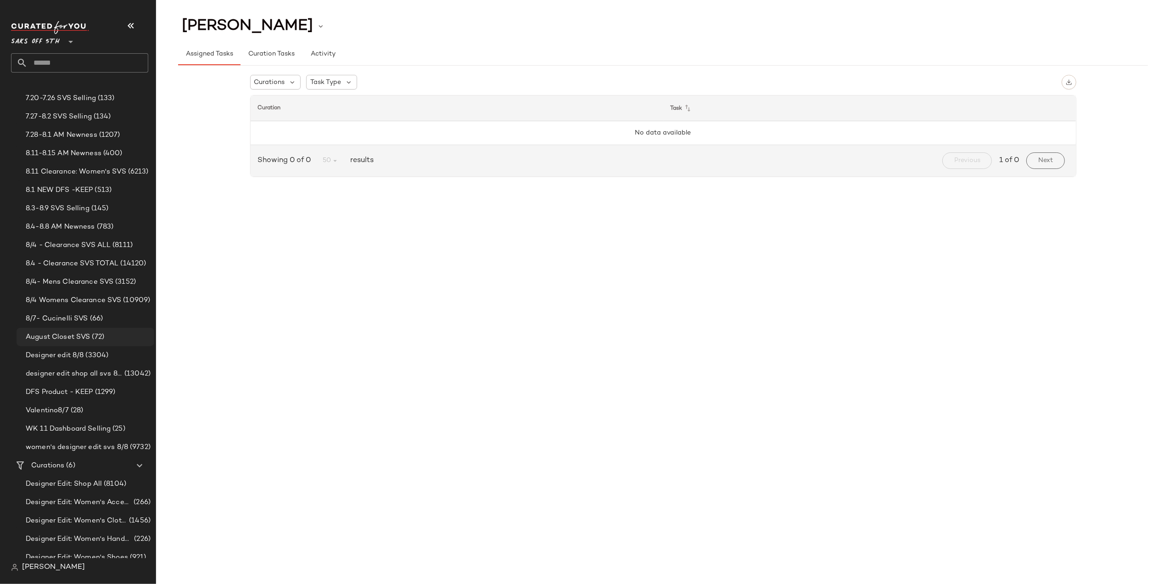
scroll to position [79, 0]
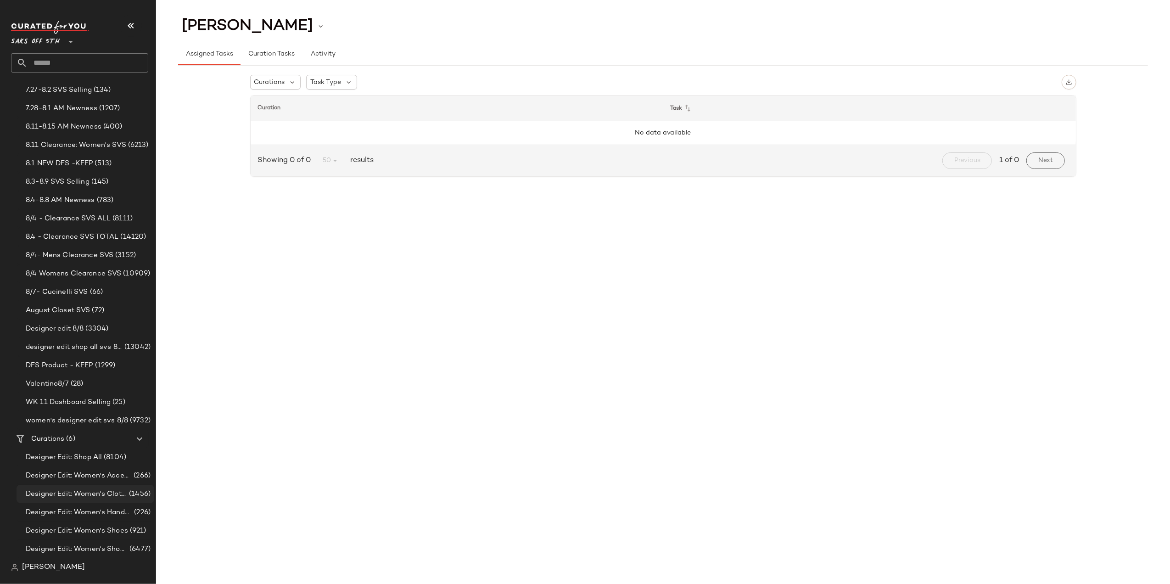
click at [110, 494] on span "Designer Edit: Women's Clothing" at bounding box center [76, 494] width 101 height 11
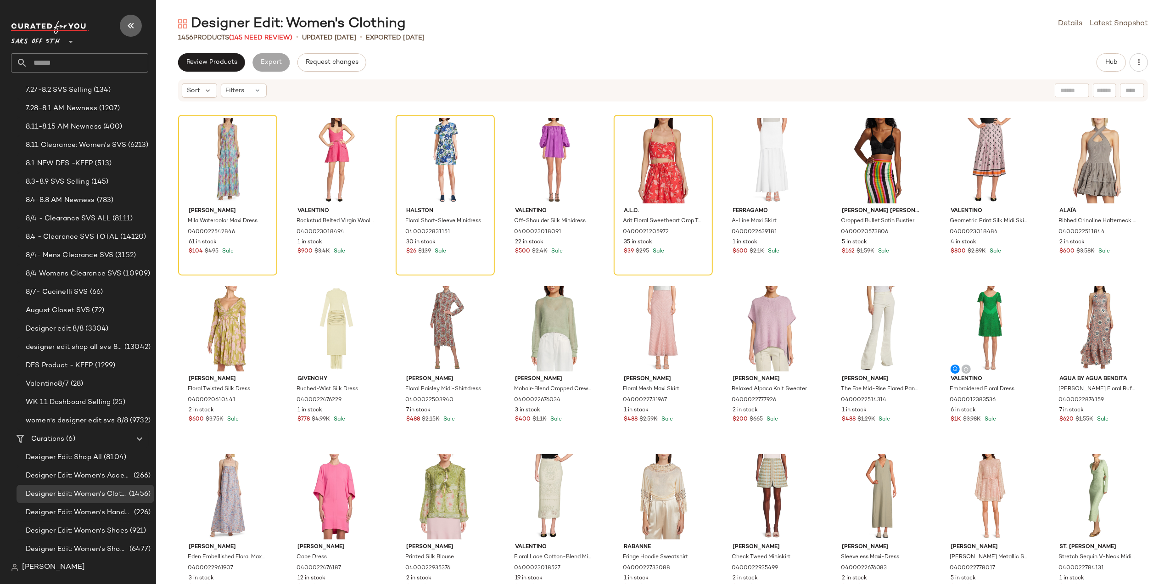
click at [127, 28] on icon "button" at bounding box center [130, 25] width 11 height 11
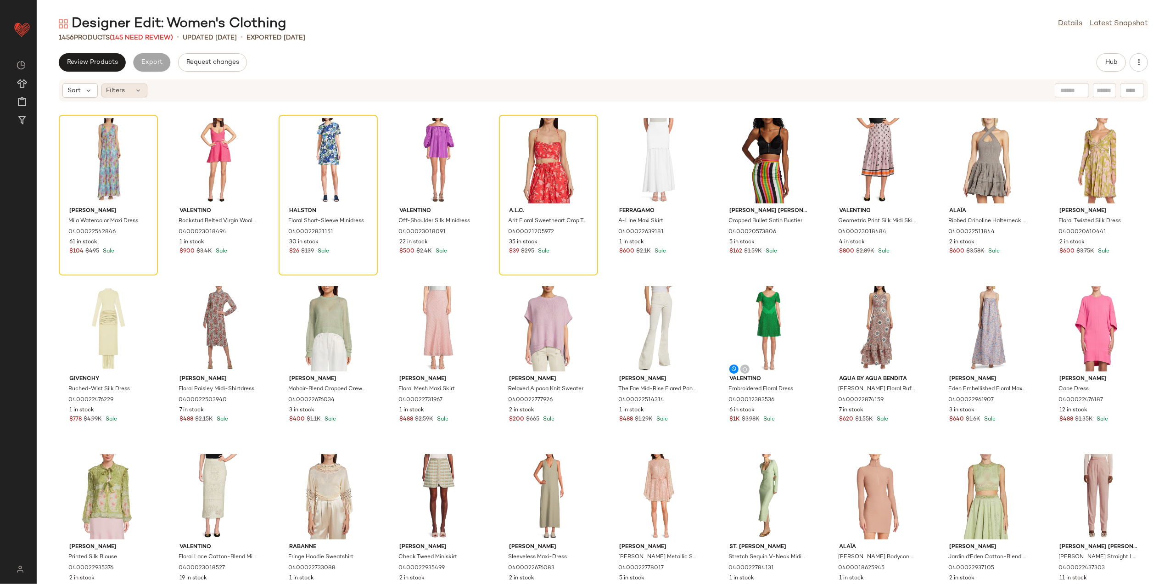
click at [117, 92] on span "Filters" at bounding box center [115, 91] width 19 height 10
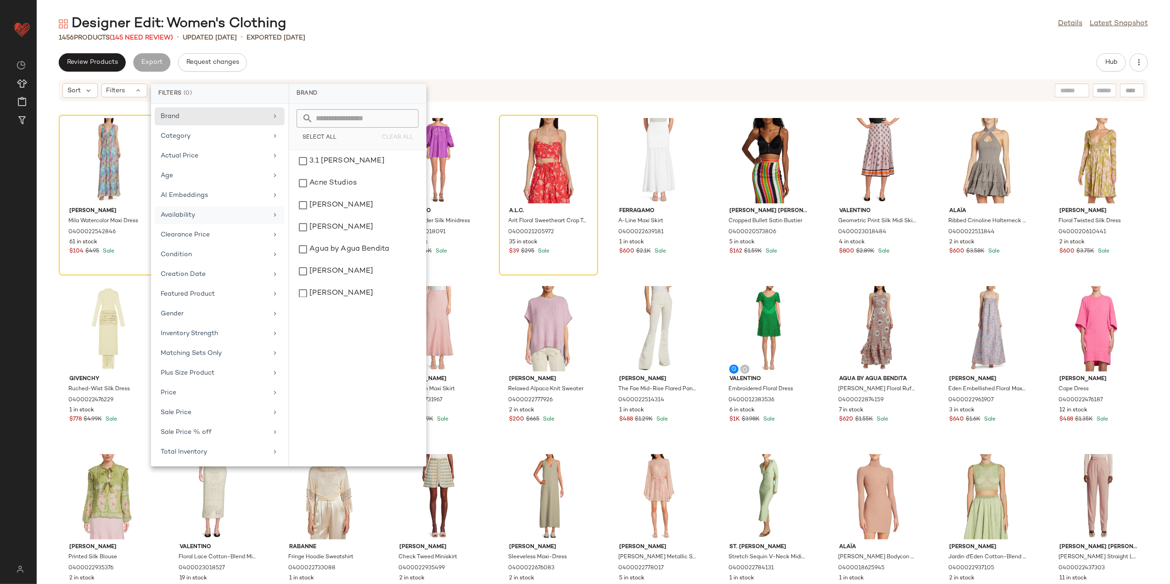
click at [195, 217] on div "Availability" at bounding box center [214, 215] width 107 height 10
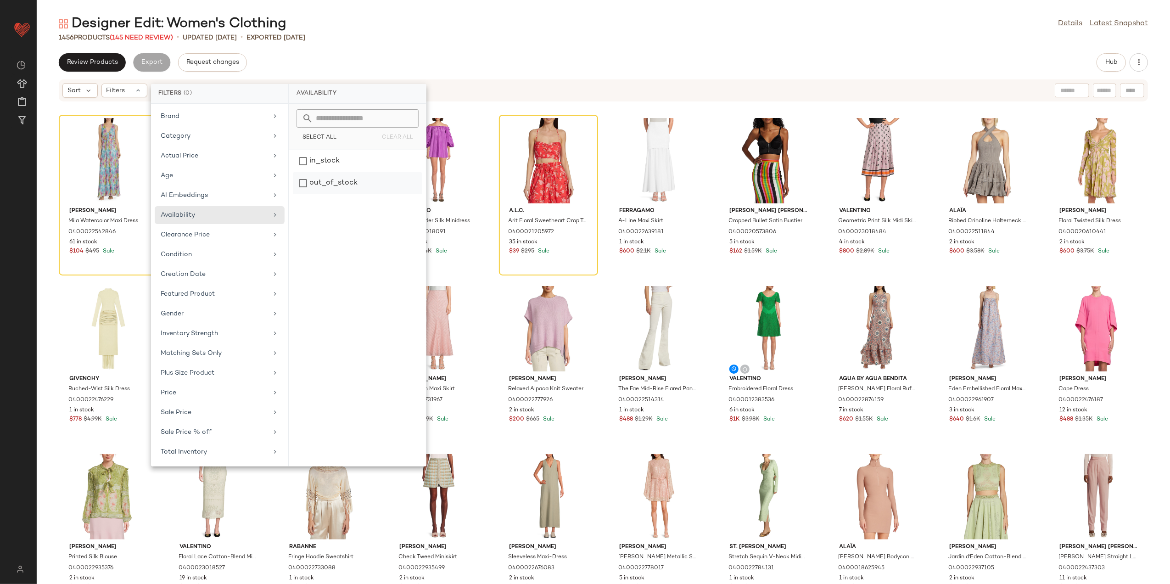
click at [305, 188] on div "out_of_stock" at bounding box center [357, 183] width 129 height 22
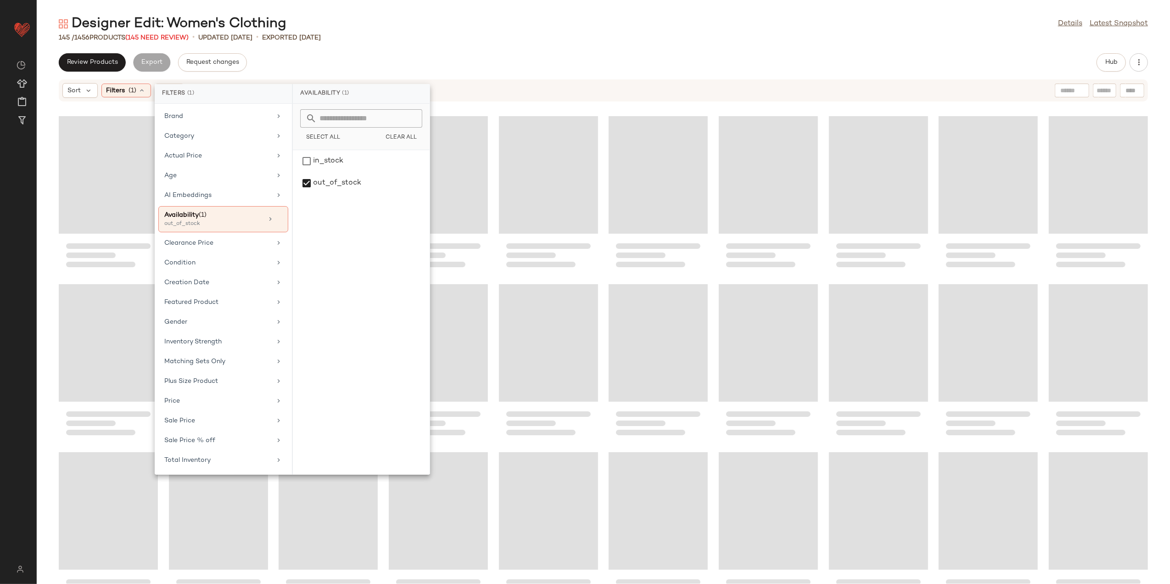
click at [445, 17] on div "Designer Edit: Women's Clothing Details Latest Snapshot" at bounding box center [603, 24] width 1133 height 18
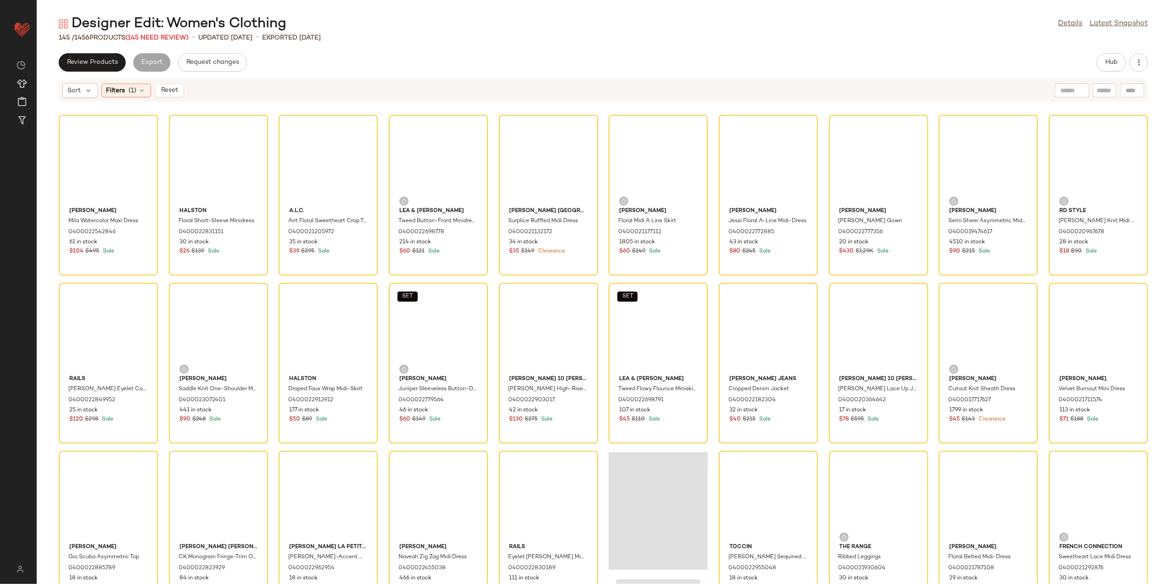
click at [417, 52] on div "Designer Edit: Women's Clothing Details Latest Snapshot 145 / 1456 Products (14…" at bounding box center [603, 299] width 1133 height 569
click at [96, 168] on div "View" at bounding box center [108, 160] width 93 height 85
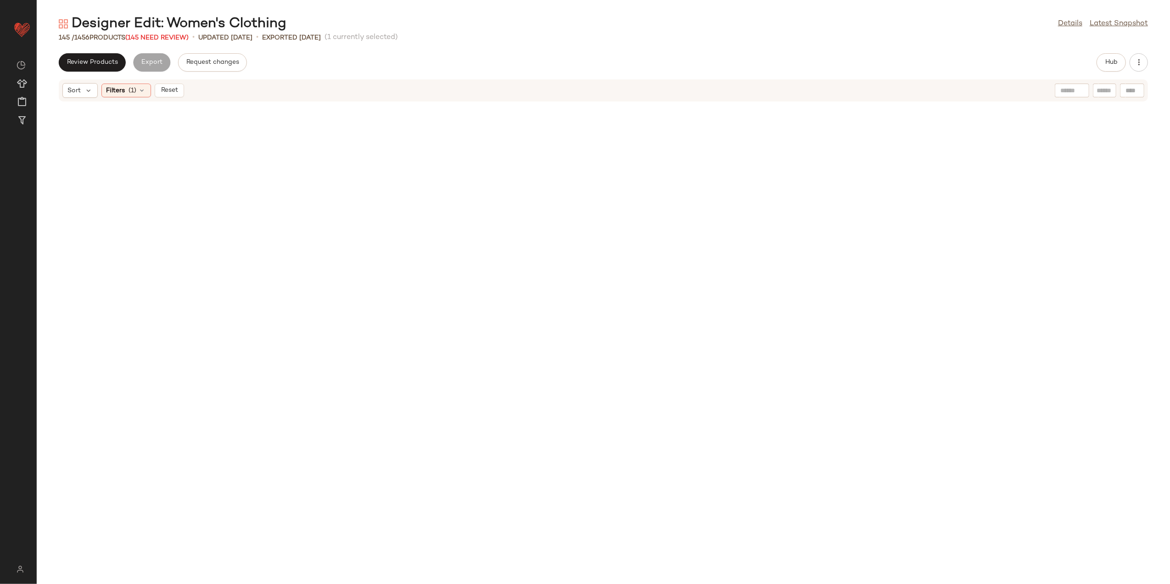
scroll to position [2050, 0]
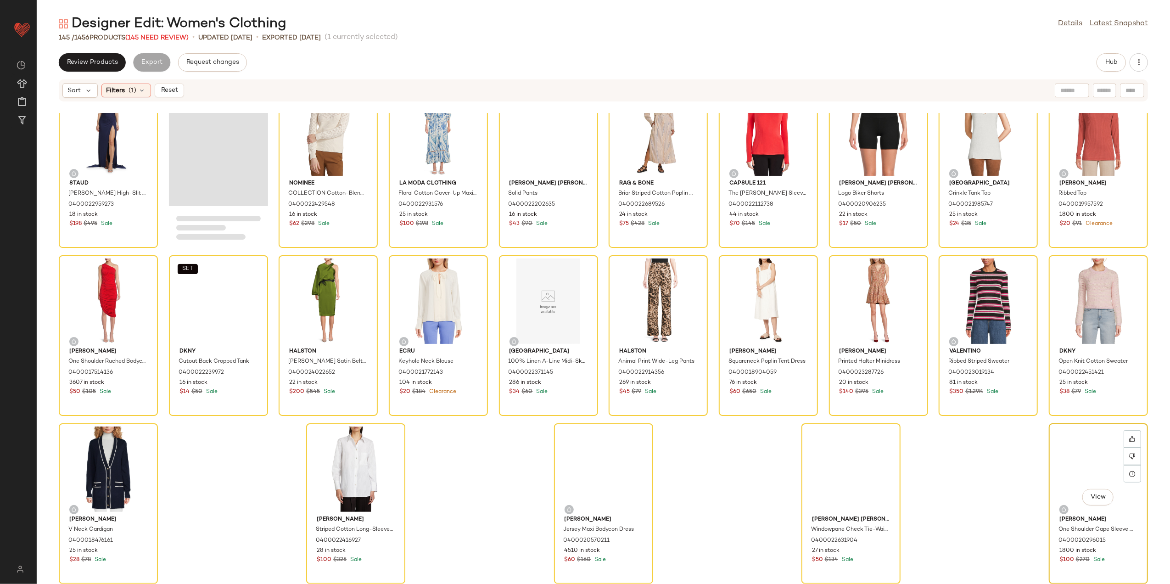
click at [1066, 458] on div "View" at bounding box center [1098, 468] width 93 height 85
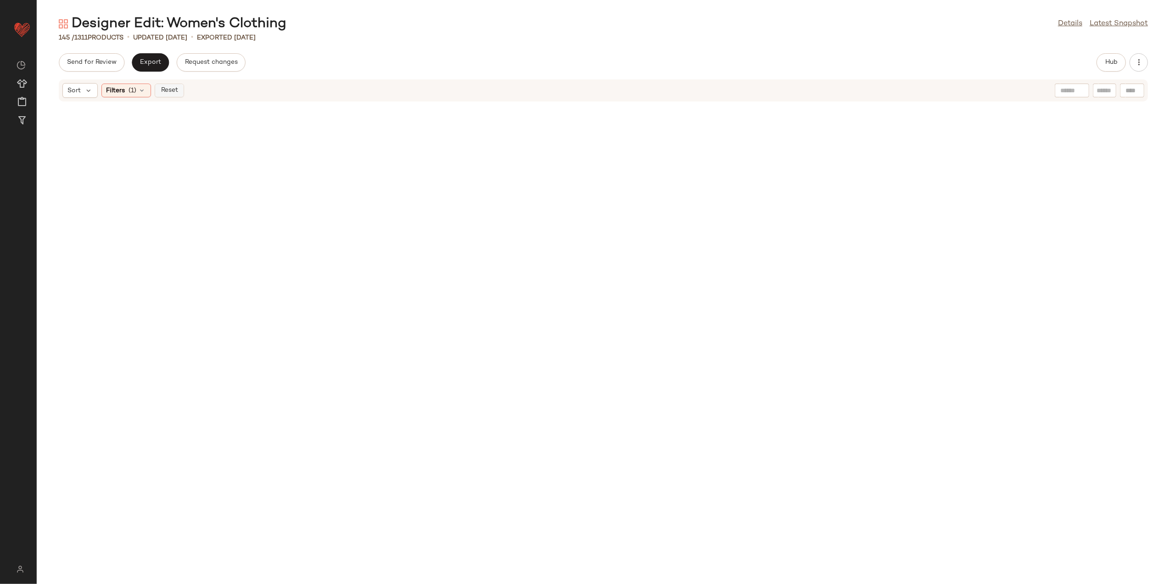
click at [167, 87] on span "Reset" at bounding box center [168, 90] width 17 height 7
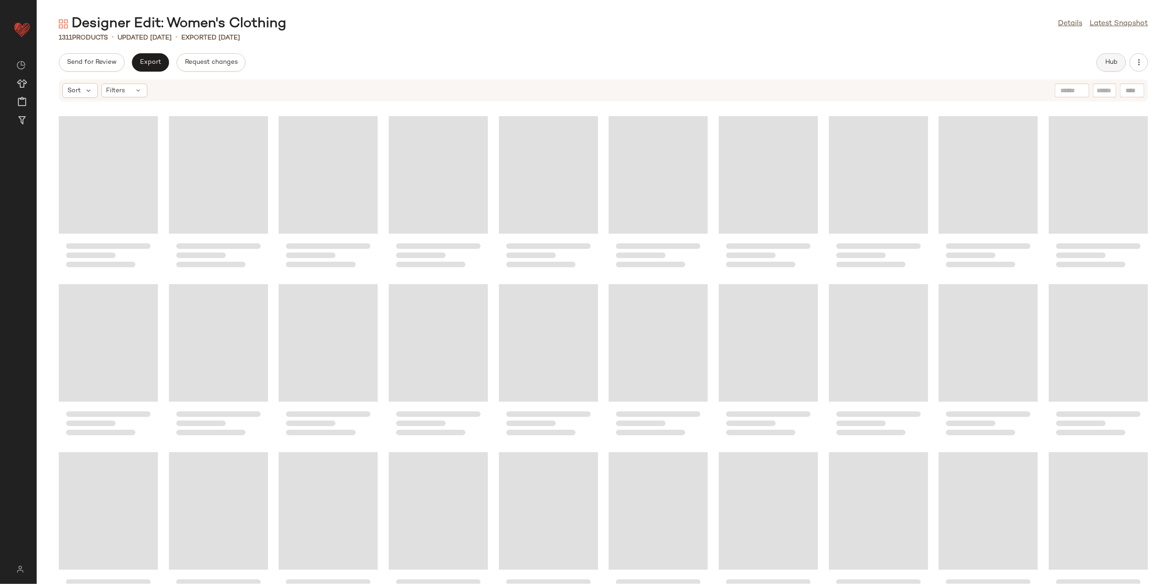
click at [1114, 61] on span "Hub" at bounding box center [1110, 62] width 13 height 7
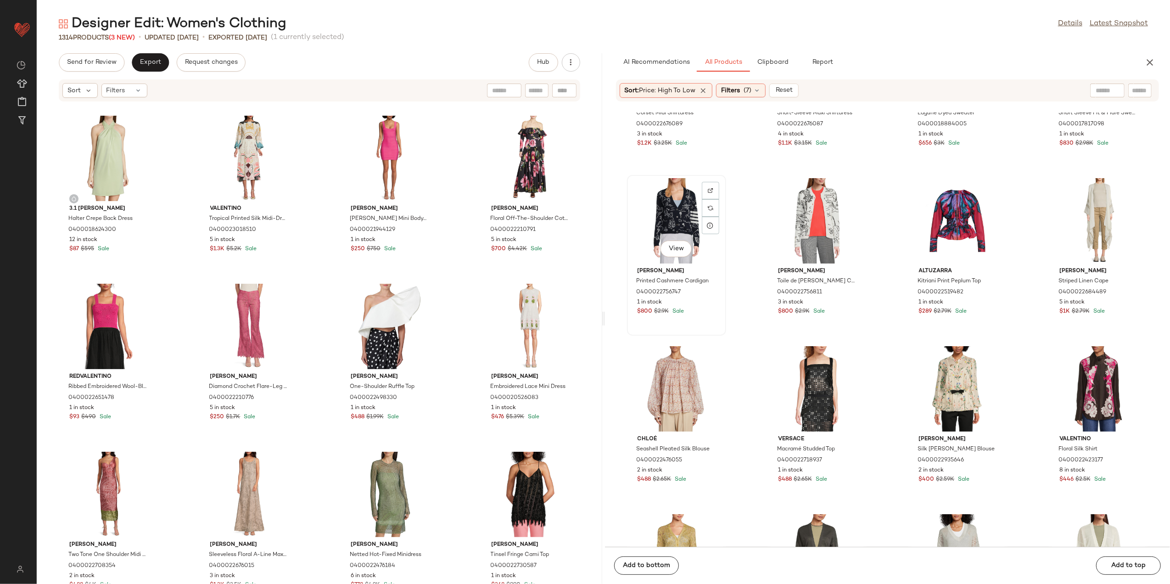
scroll to position [864, 0]
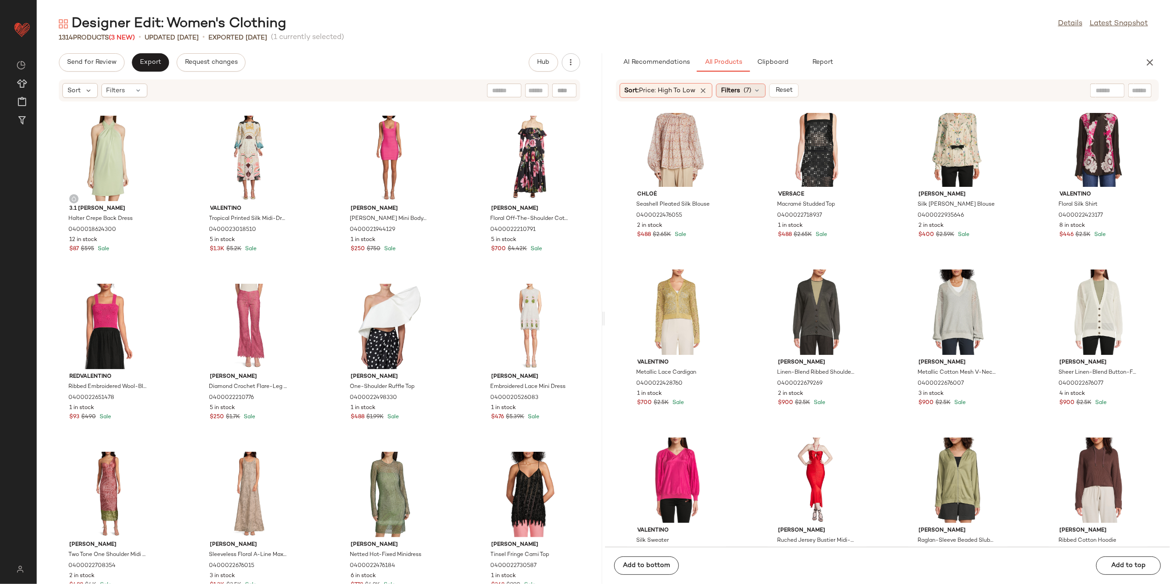
click at [740, 94] on span "Filters" at bounding box center [730, 91] width 19 height 10
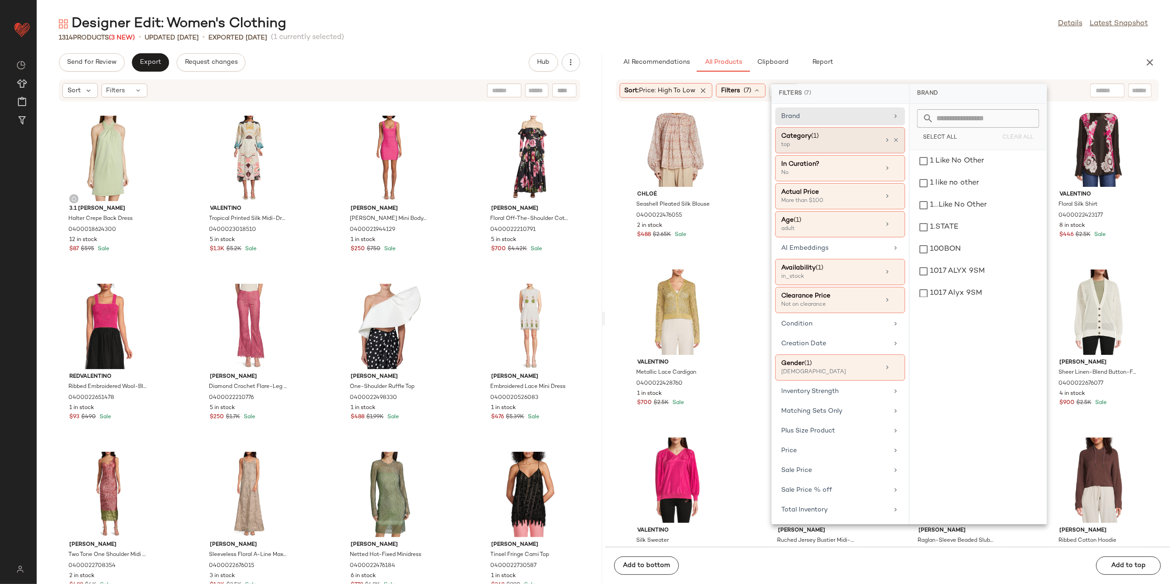
click at [891, 139] on div at bounding box center [891, 139] width 16 height 7
click at [889, 139] on icon at bounding box center [886, 139] width 7 height 7
click at [968, 226] on div "bottom" at bounding box center [977, 227] width 129 height 22
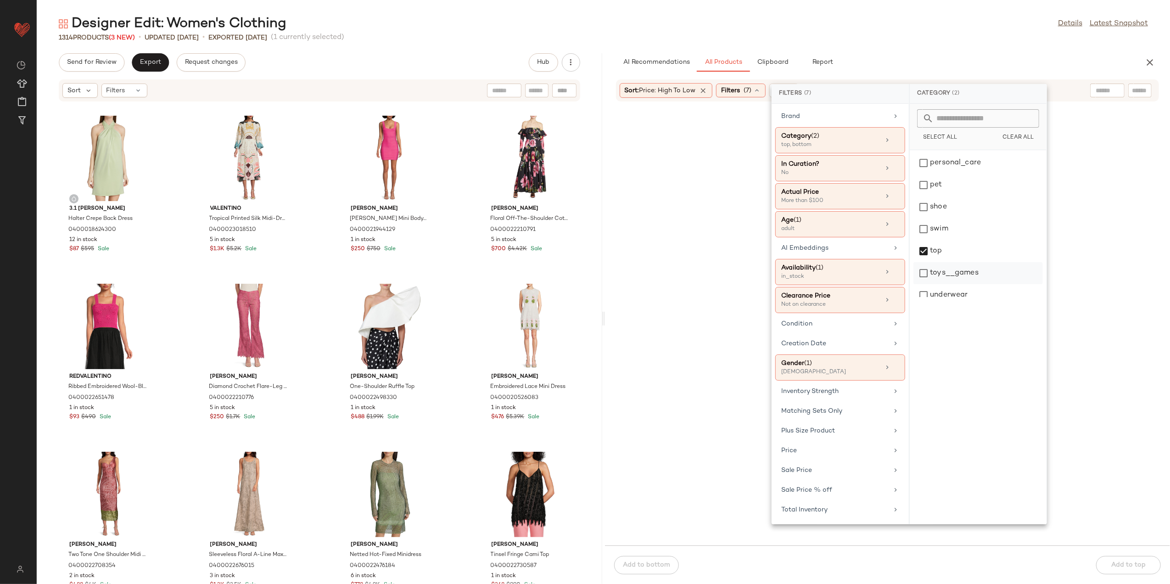
scroll to position [374, 0]
click at [958, 248] on div "top" at bounding box center [977, 242] width 129 height 22
click at [716, 39] on div "1314 Products (3 New) • updated Aug 11th • Exported Aug 6th (1 currently select…" at bounding box center [603, 37] width 1133 height 9
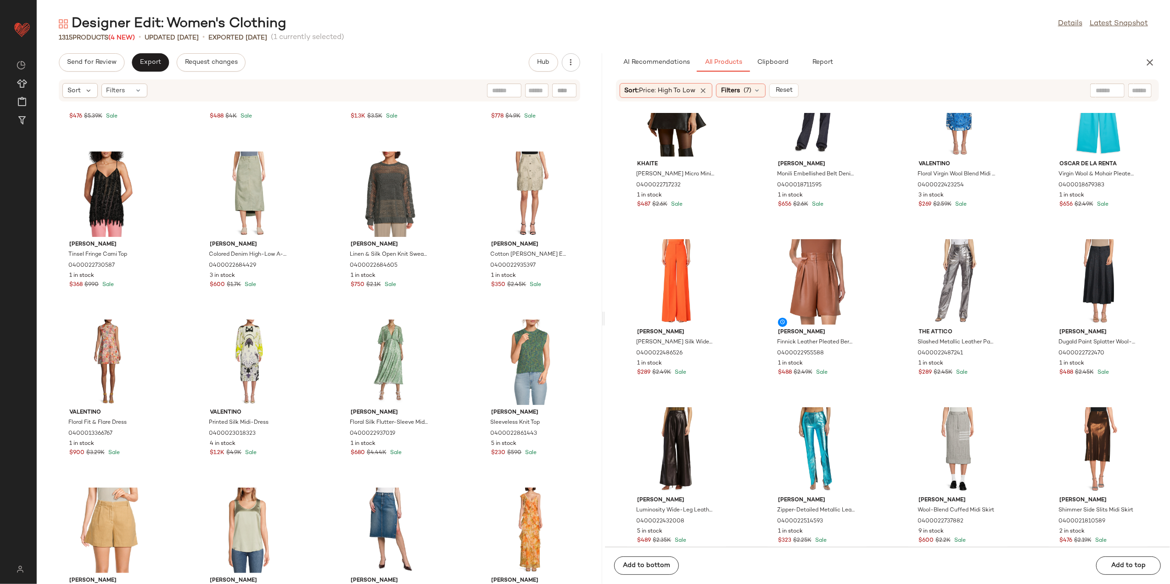
scroll to position [1843, 0]
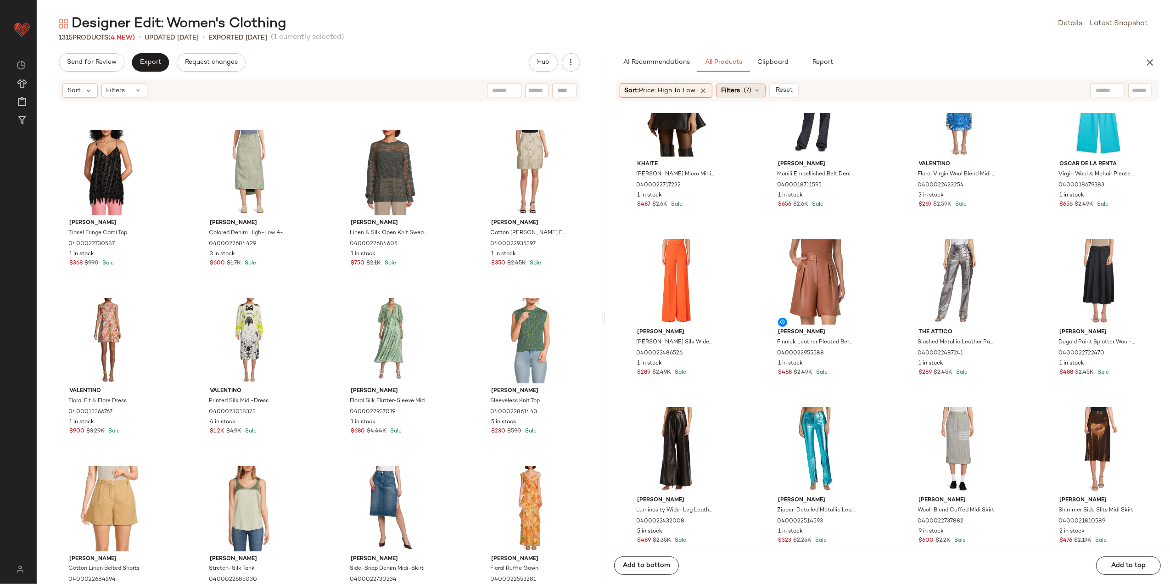
click at [757, 88] on icon at bounding box center [756, 90] width 7 height 7
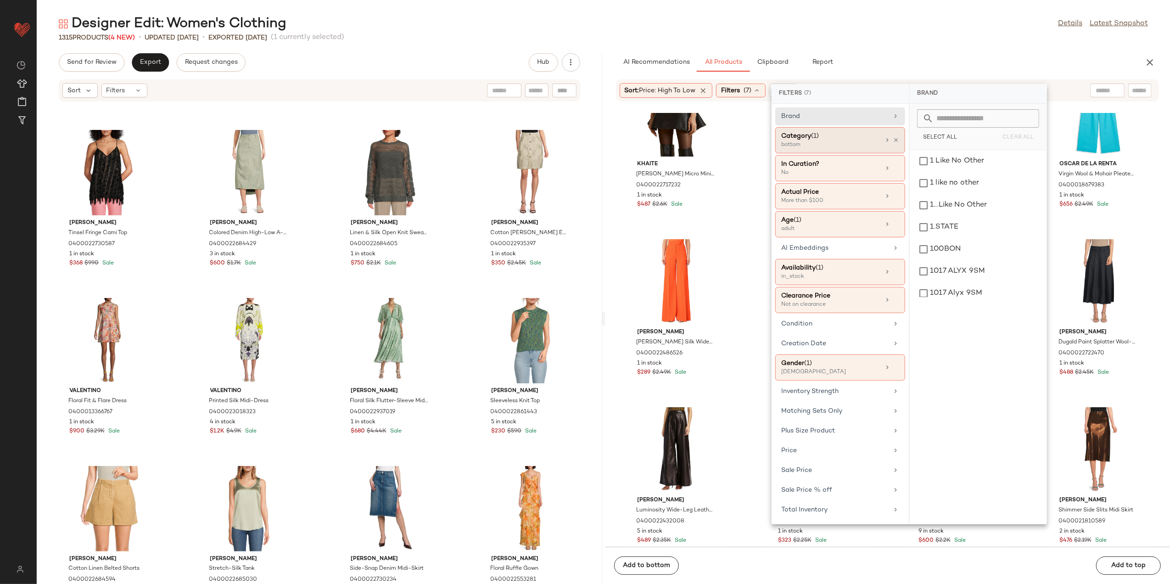
click at [898, 155] on div "Category (1) bottom" at bounding box center [840, 168] width 130 height 26
click at [942, 221] on div "bottom" at bounding box center [977, 227] width 129 height 22
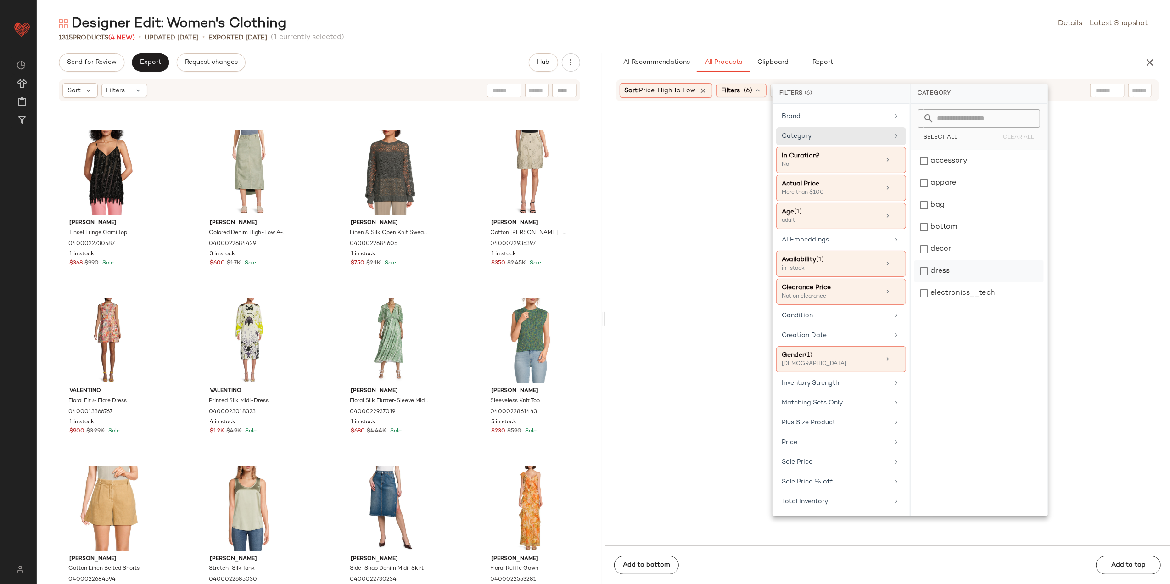
click at [959, 273] on div "dress" at bounding box center [978, 271] width 129 height 22
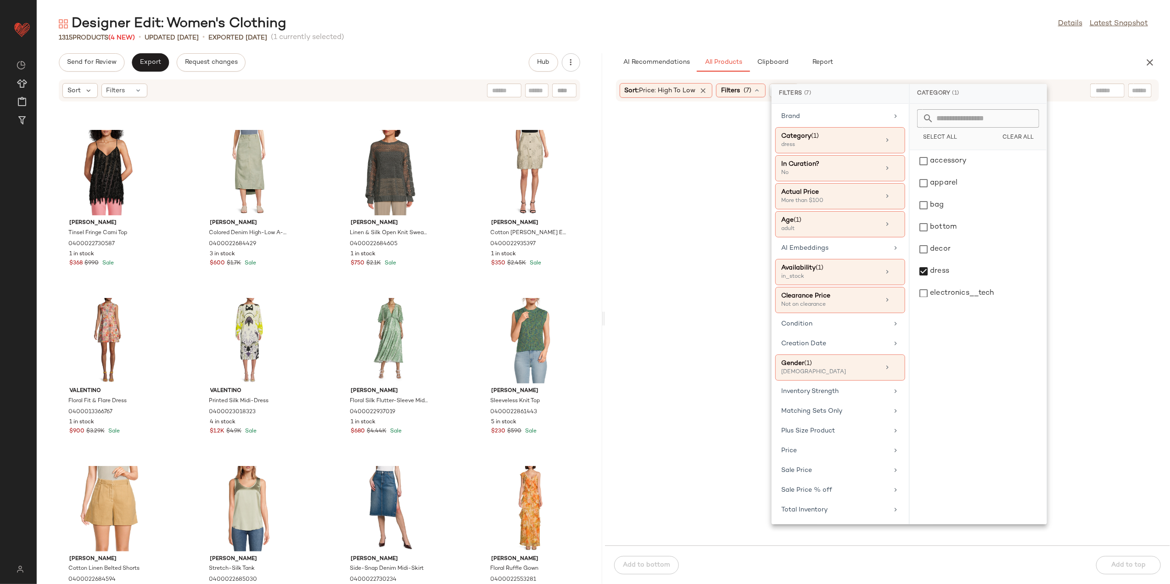
click at [872, 42] on div "Designer Edit: Women's Clothing Details Latest Snapshot 1315 Products (4 New) •…" at bounding box center [603, 299] width 1133 height 569
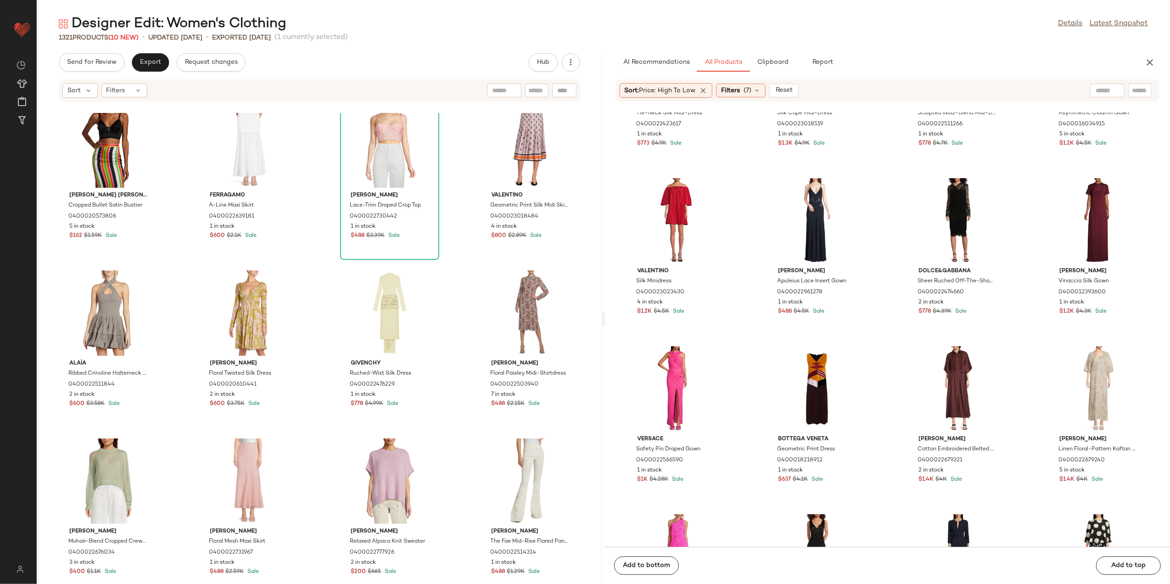
scroll to position [0, 0]
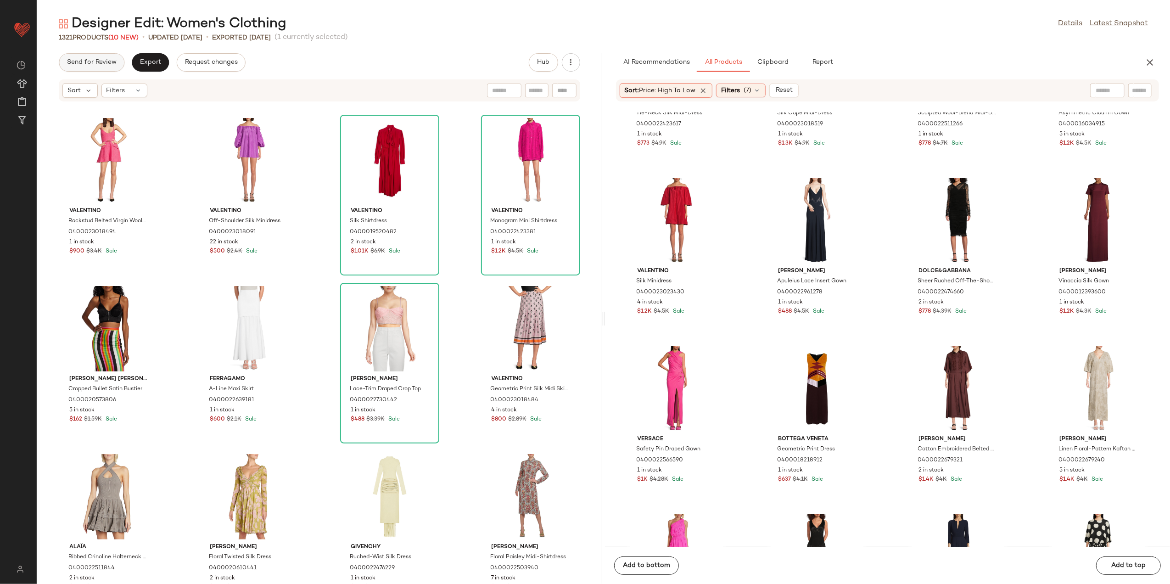
click at [92, 66] on span "Send for Review" at bounding box center [92, 62] width 50 height 7
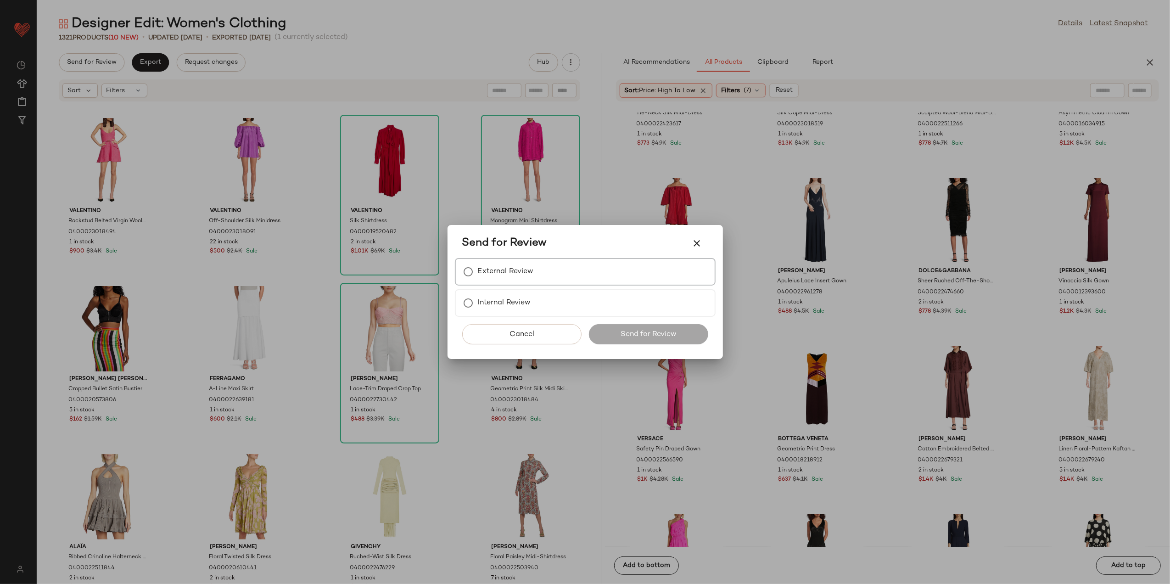
click at [547, 266] on div "External Review" at bounding box center [585, 272] width 261 height 28
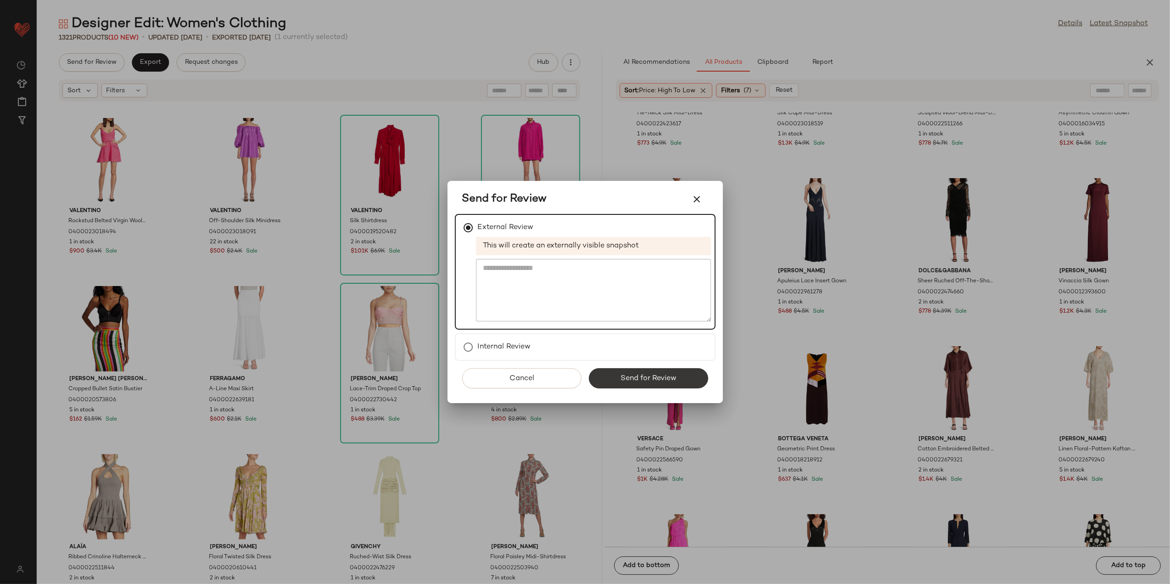
drag, startPoint x: 617, startPoint y: 369, endPoint x: 599, endPoint y: 357, distance: 21.8
click at [617, 369] on button "Send for Review" at bounding box center [648, 378] width 119 height 20
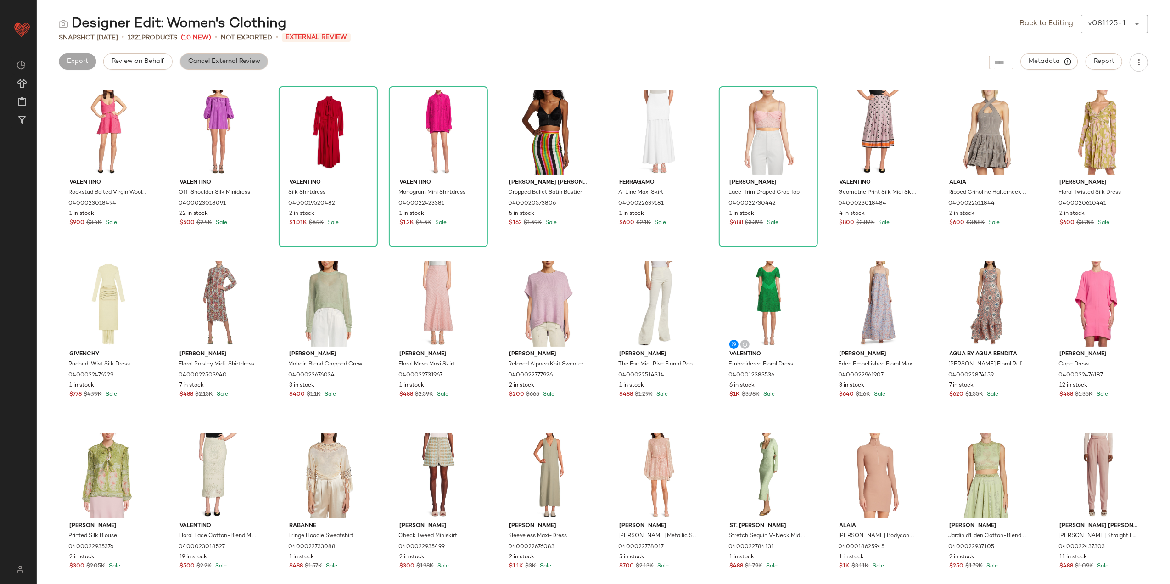
click at [226, 59] on span "Cancel External Review" at bounding box center [224, 61] width 72 height 7
click at [136, 60] on button "Export" at bounding box center [150, 61] width 37 height 17
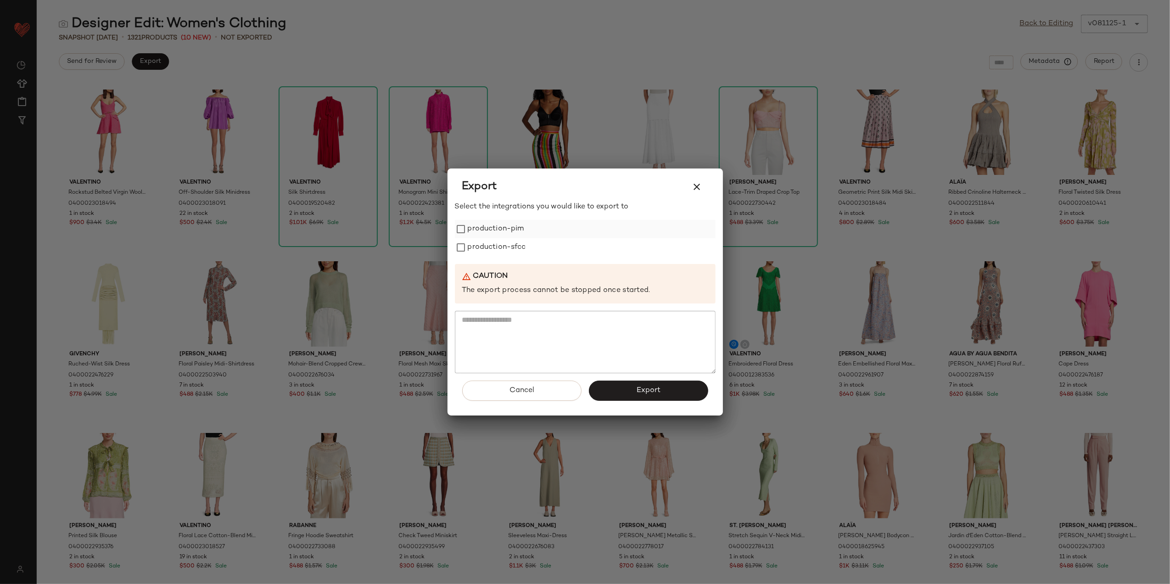
click at [481, 224] on label "production-pim" at bounding box center [496, 229] width 56 height 18
drag, startPoint x: 473, startPoint y: 250, endPoint x: 476, endPoint y: 254, distance: 4.9
click at [472, 250] on label "production-sfcc" at bounding box center [497, 247] width 58 height 18
click at [673, 389] on button "Export" at bounding box center [648, 390] width 119 height 20
click at [700, 187] on icon "button" at bounding box center [696, 186] width 11 height 11
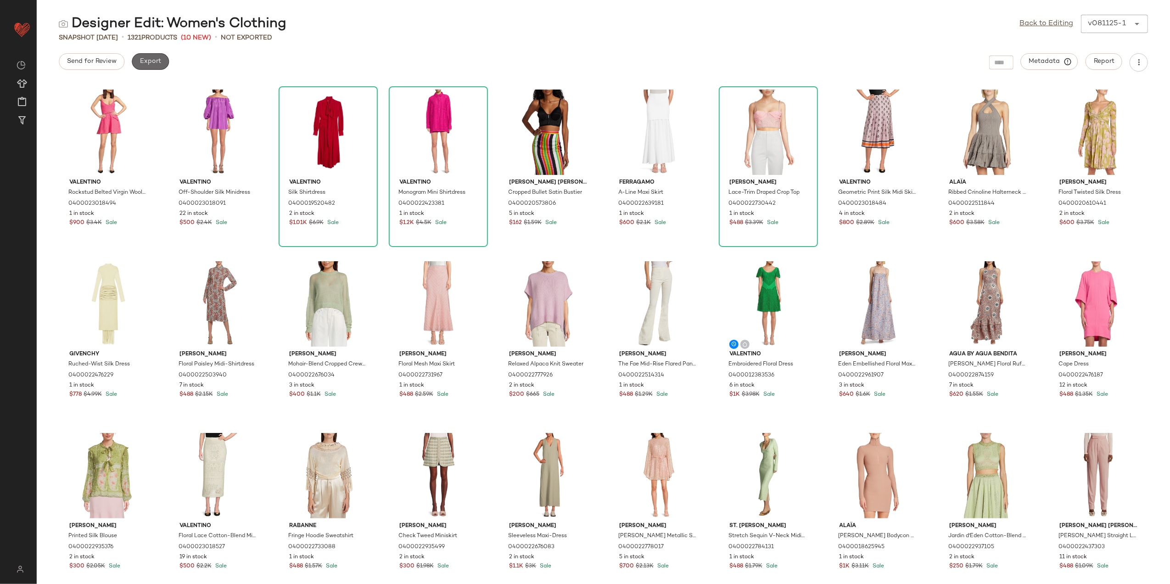
click at [143, 65] on button "Export" at bounding box center [150, 61] width 37 height 17
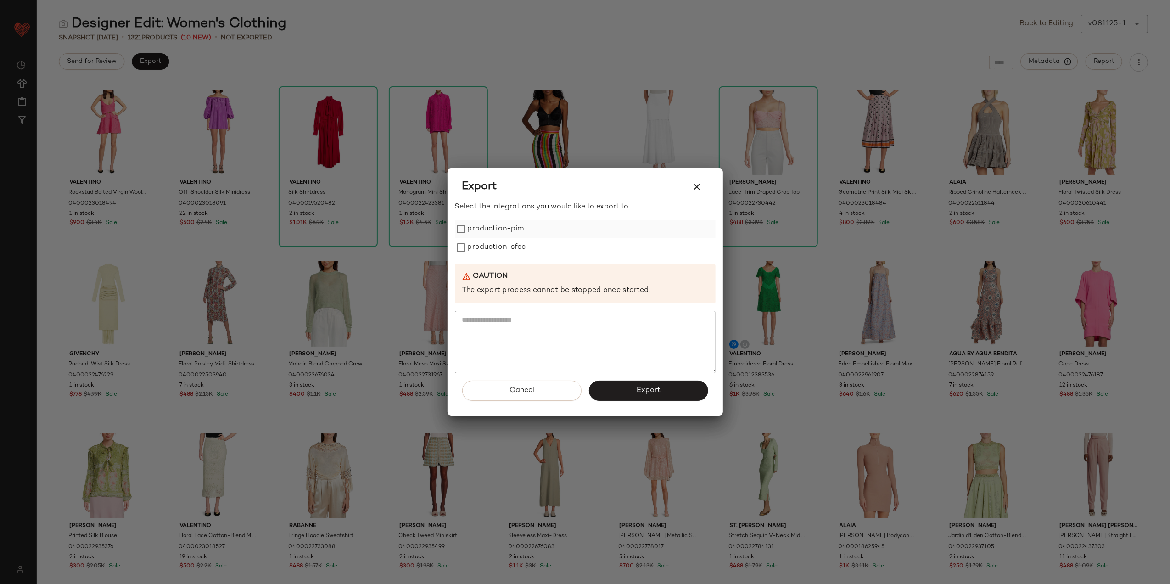
click at [489, 223] on label "production-pim" at bounding box center [496, 229] width 56 height 18
click at [487, 242] on label "production-sfcc" at bounding box center [497, 247] width 58 height 18
click at [617, 390] on button "Export" at bounding box center [648, 390] width 119 height 20
click at [676, 177] on div "Export" at bounding box center [585, 187] width 246 height 22
click at [688, 189] on button "button" at bounding box center [697, 187] width 22 height 22
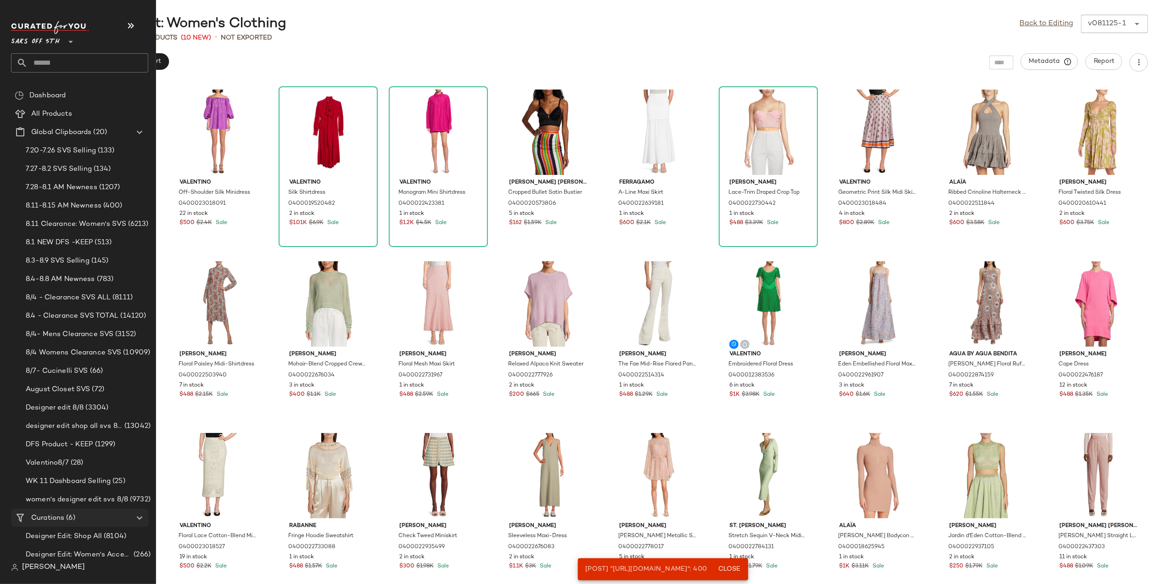
click at [61, 516] on span "Curations" at bounding box center [47, 518] width 33 height 11
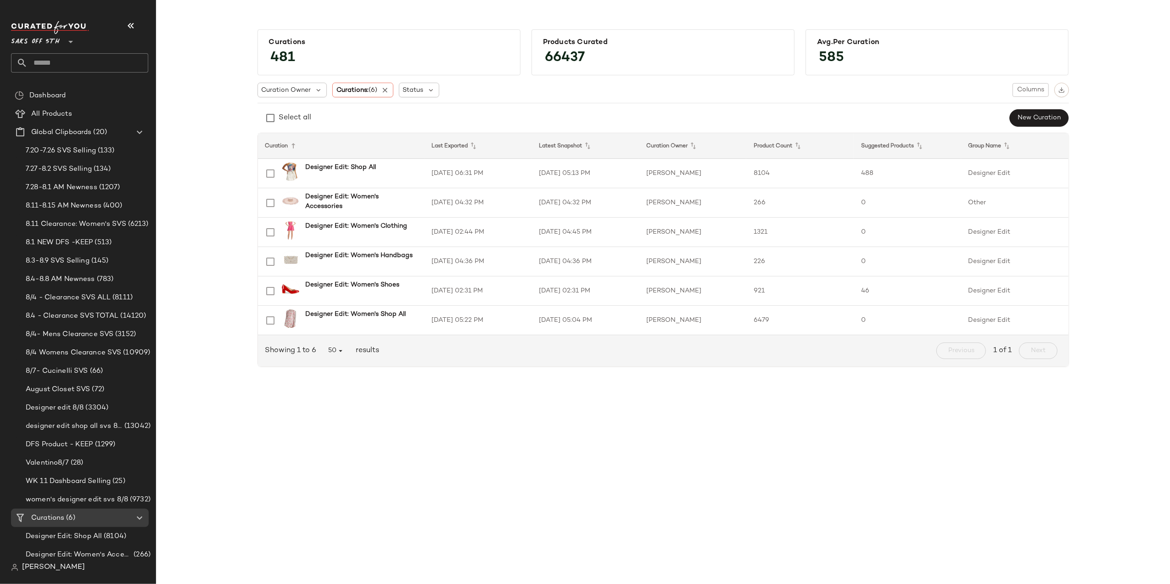
click at [872, 441] on div "Curations 481 Products Curated 66437 Avg.per Curation 585 Curation Owner Curati…" at bounding box center [663, 299] width 1014 height 569
click at [487, 290] on td "[DATE] 02:31 PM" at bounding box center [477, 290] width 107 height 29
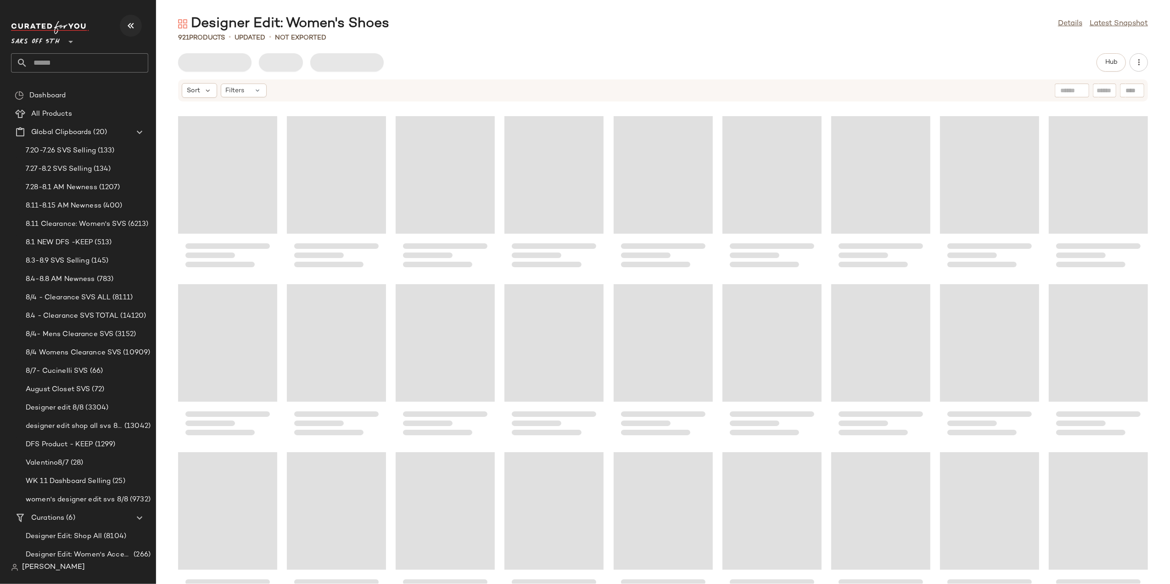
click at [135, 20] on icon "button" at bounding box center [130, 25] width 11 height 11
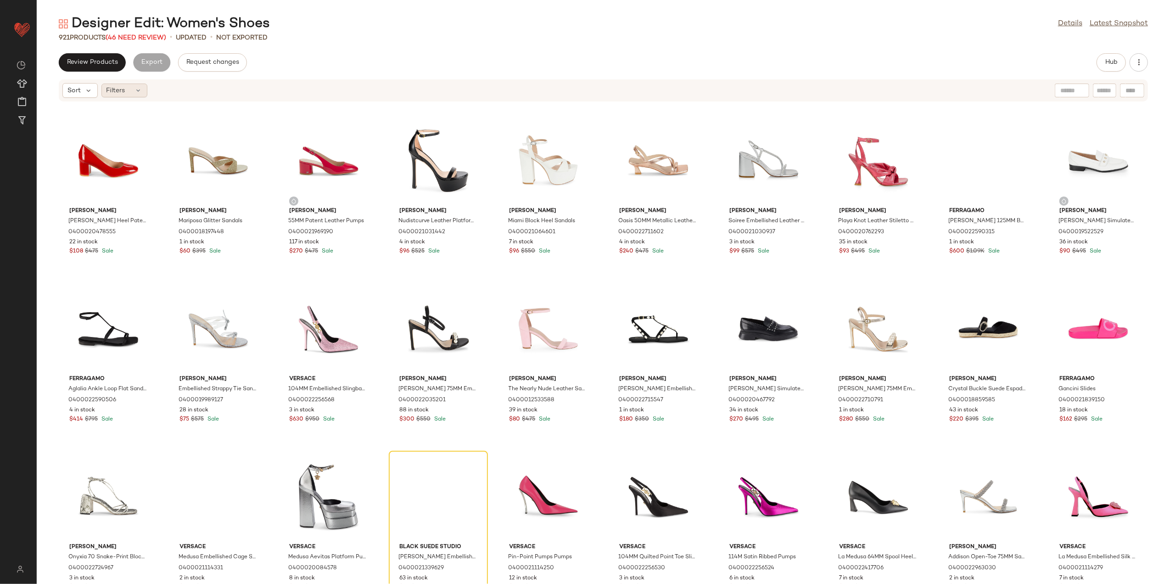
click at [115, 94] on span "Filters" at bounding box center [115, 91] width 19 height 10
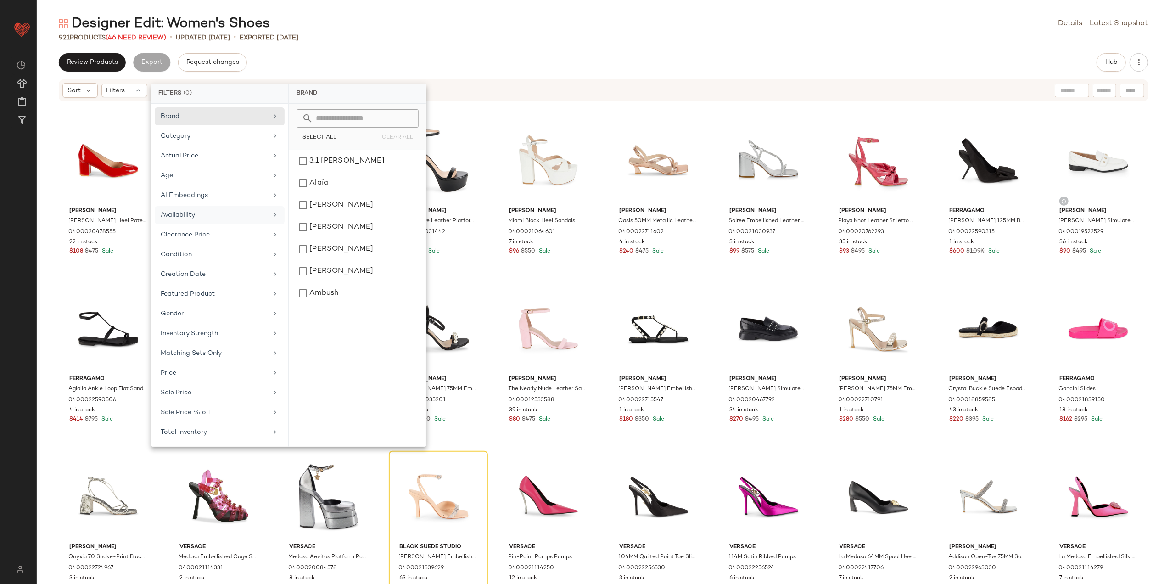
click at [215, 217] on div "Availability" at bounding box center [214, 215] width 107 height 10
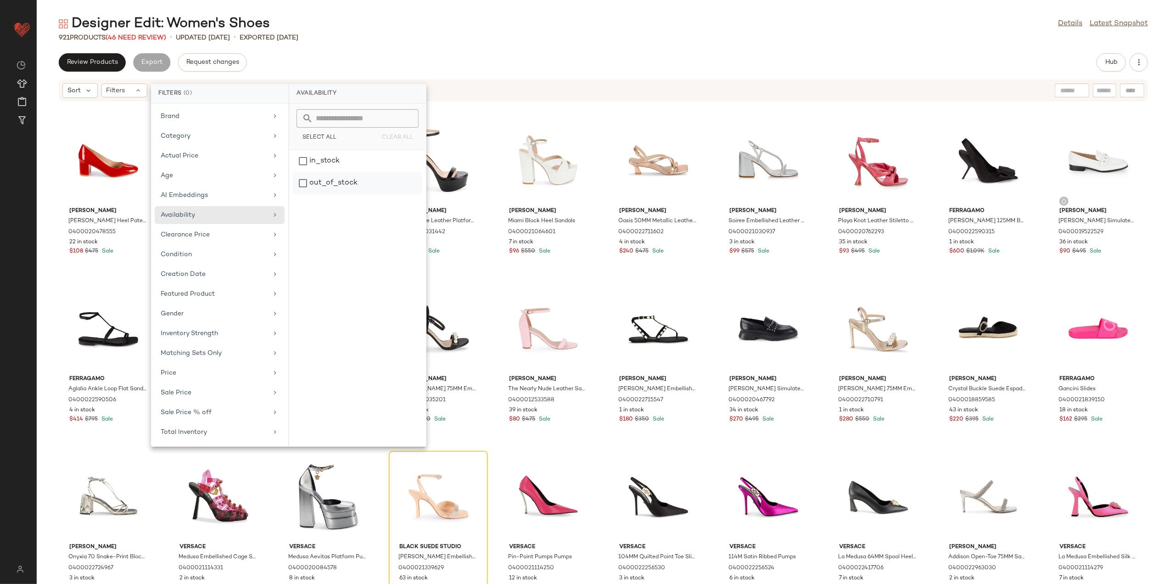
click at [316, 182] on div "out_of_stock" at bounding box center [357, 183] width 129 height 22
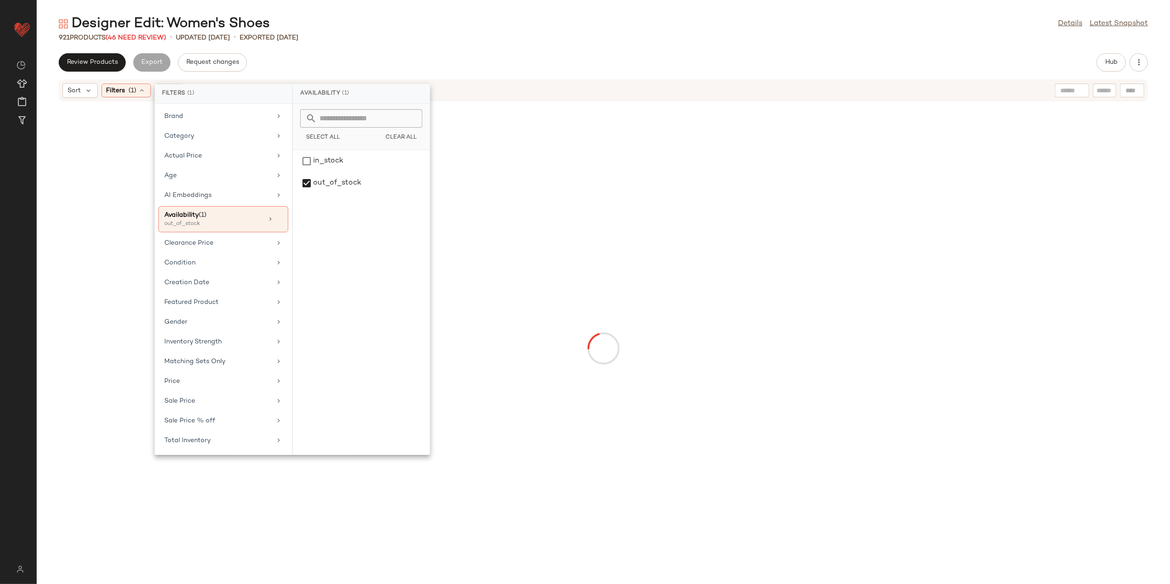
click at [448, 43] on div "Designer Edit: Women's Shoes Details Latest Snapshot 921 Products (46 Need Revi…" at bounding box center [603, 299] width 1133 height 569
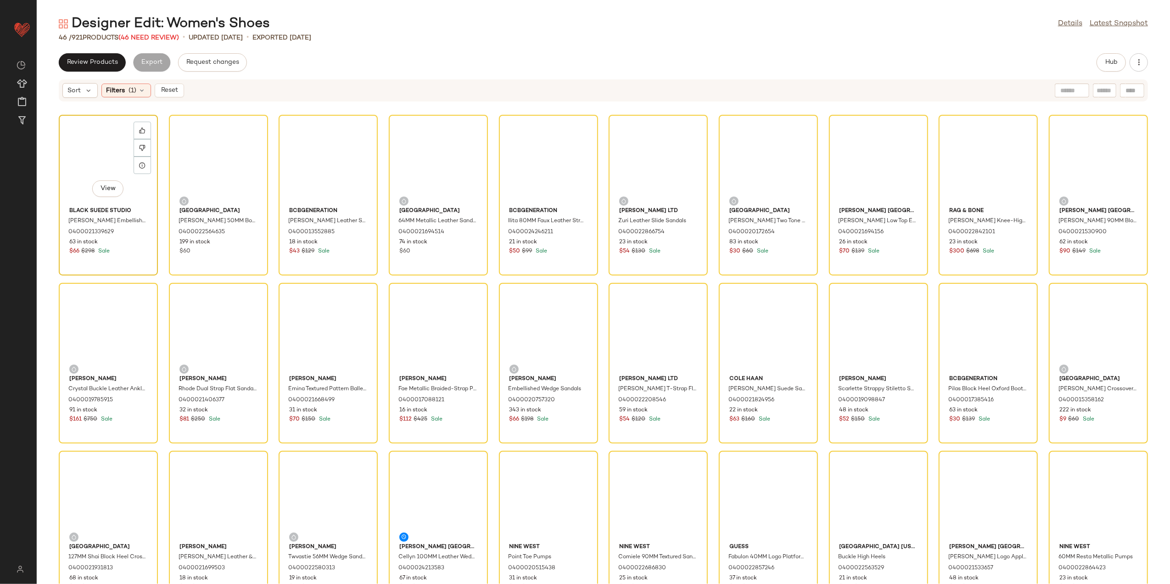
click at [99, 140] on div "View" at bounding box center [108, 160] width 93 height 85
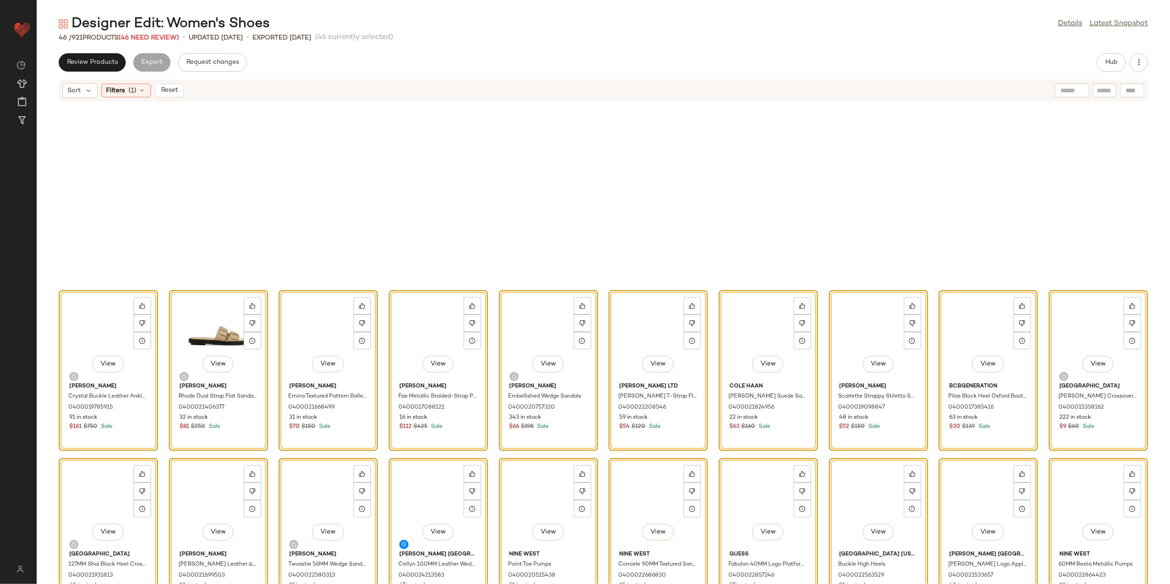
scroll to position [371, 0]
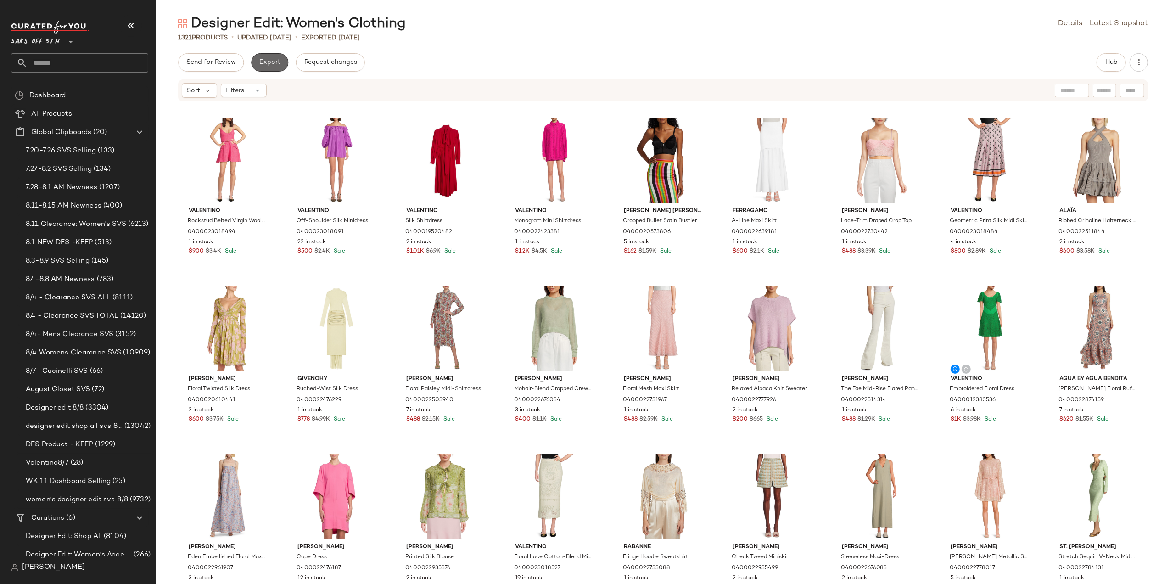
click at [274, 61] on span "Export" at bounding box center [270, 62] width 22 height 7
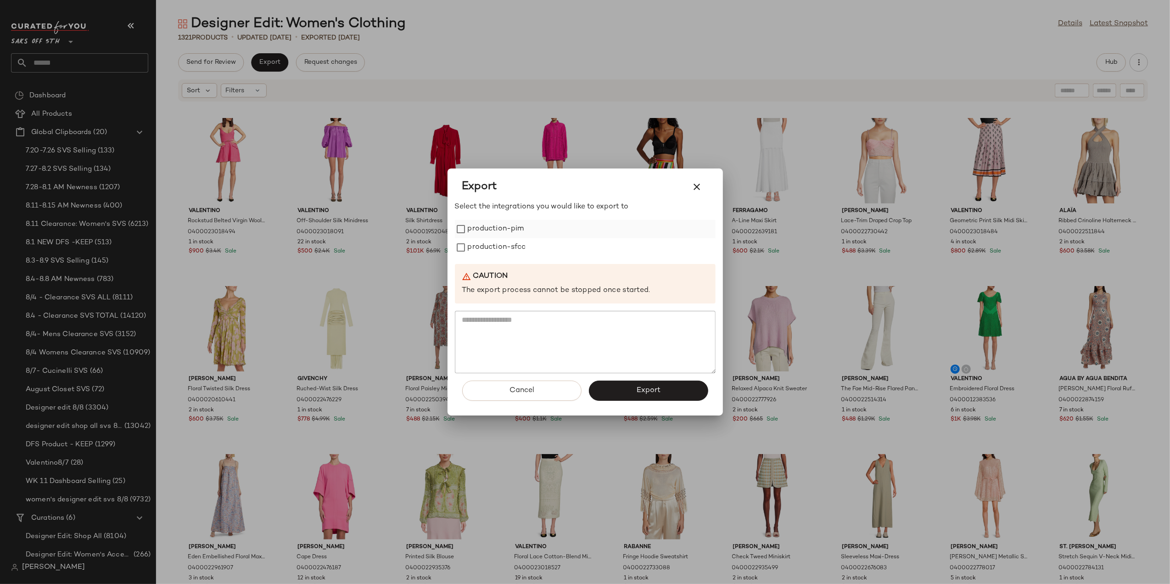
click at [512, 232] on label "production-pim" at bounding box center [496, 229] width 56 height 18
click at [496, 251] on label "production-sfcc" at bounding box center [497, 247] width 58 height 18
click at [607, 393] on button "Export" at bounding box center [648, 390] width 119 height 20
click at [692, 185] on icon "button" at bounding box center [696, 186] width 11 height 11
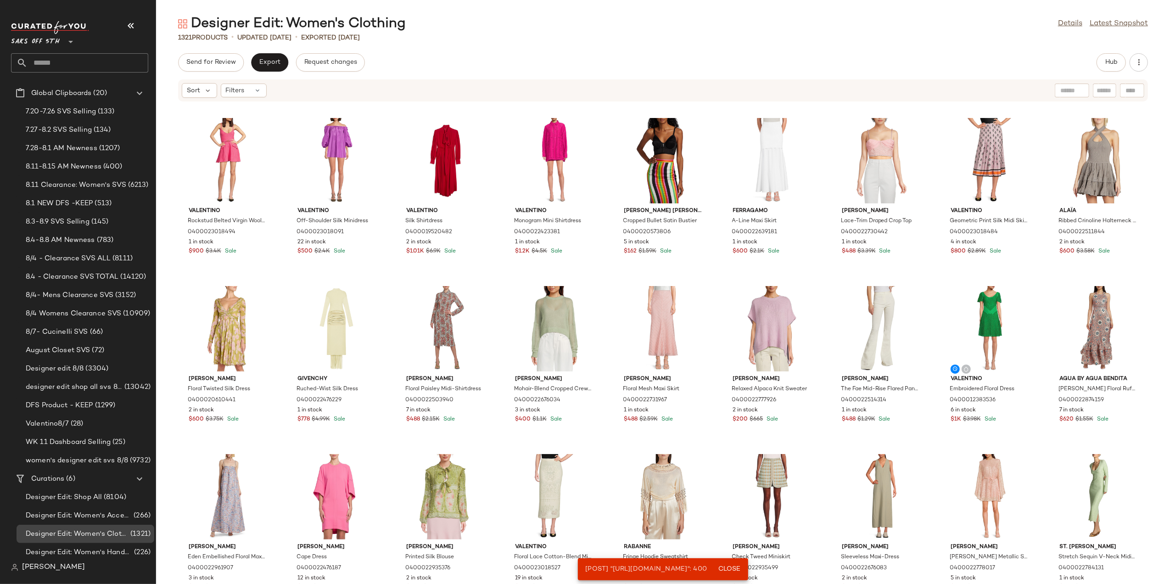
scroll to position [79, 0]
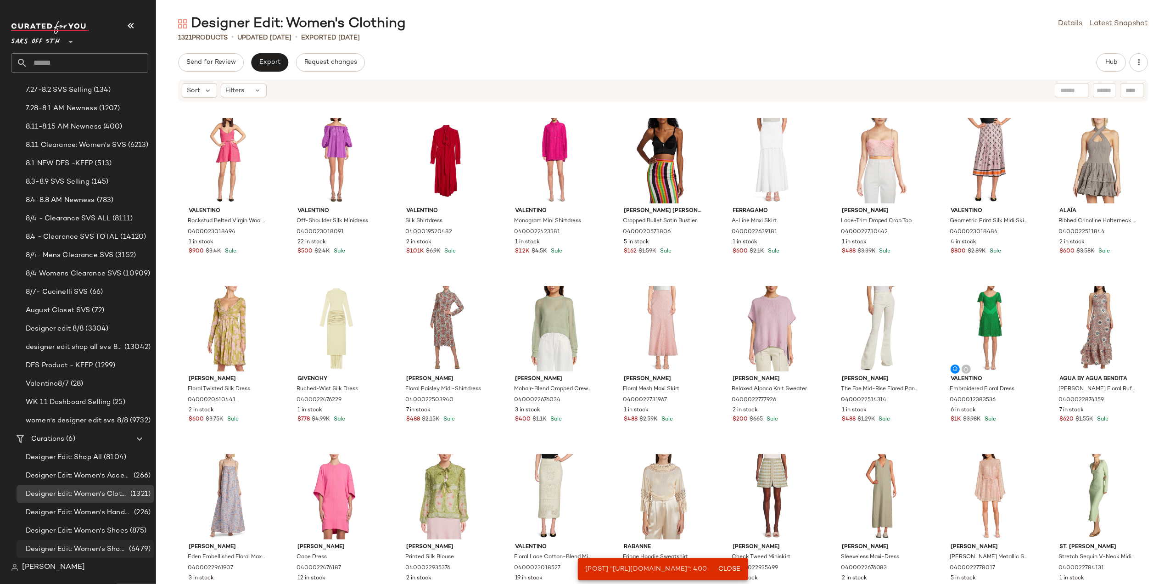
click at [92, 546] on span "Designer Edit: Women's Shop All" at bounding box center [76, 549] width 101 height 11
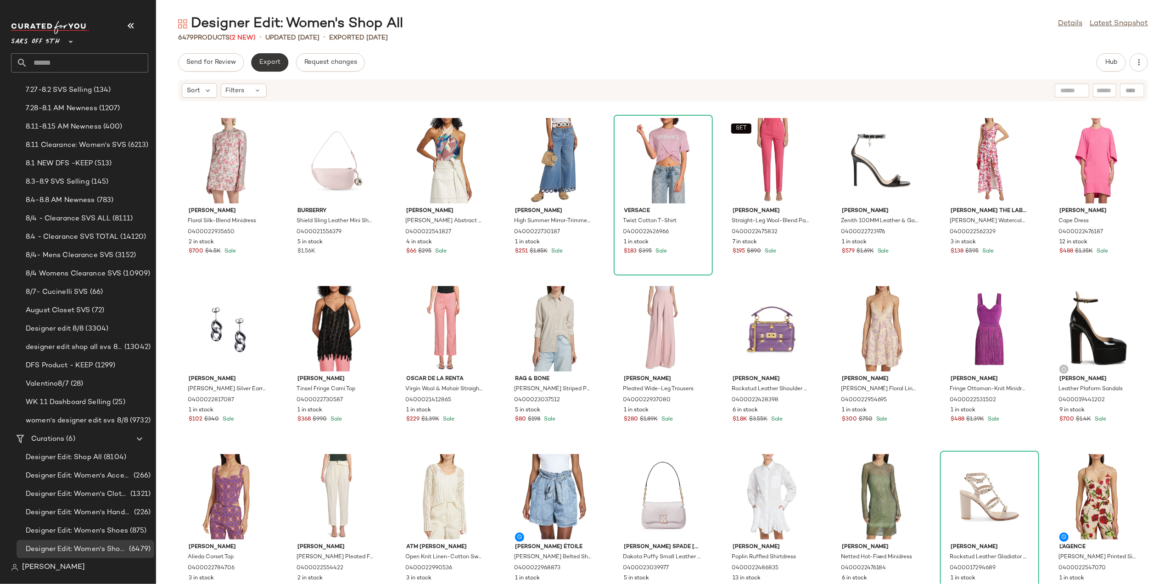
click at [270, 59] on span "Export" at bounding box center [270, 62] width 22 height 7
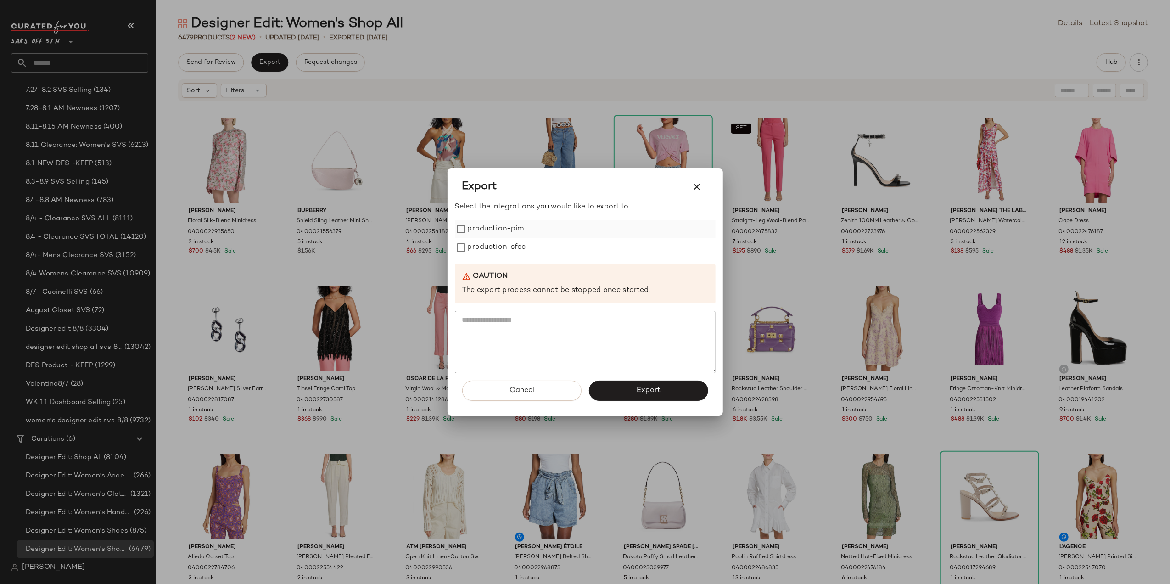
click at [507, 228] on label "production-pim" at bounding box center [496, 229] width 56 height 18
click at [511, 246] on label "production-sfcc" at bounding box center [497, 247] width 58 height 18
click at [626, 400] on button "Export" at bounding box center [648, 390] width 119 height 20
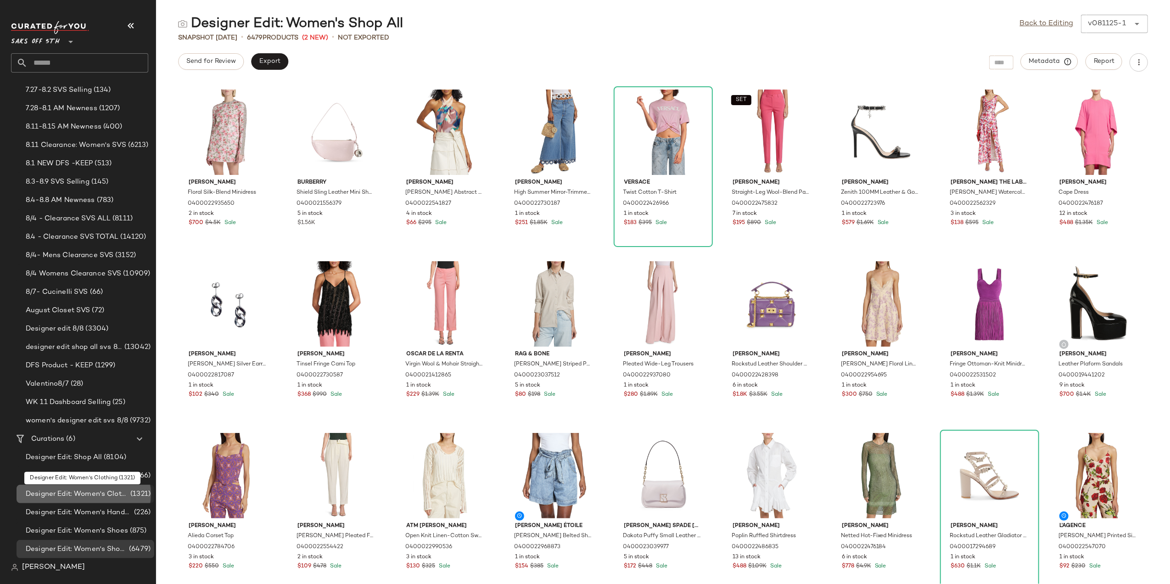
click at [119, 494] on span "Designer Edit: Women's Clothing" at bounding box center [77, 494] width 103 height 11
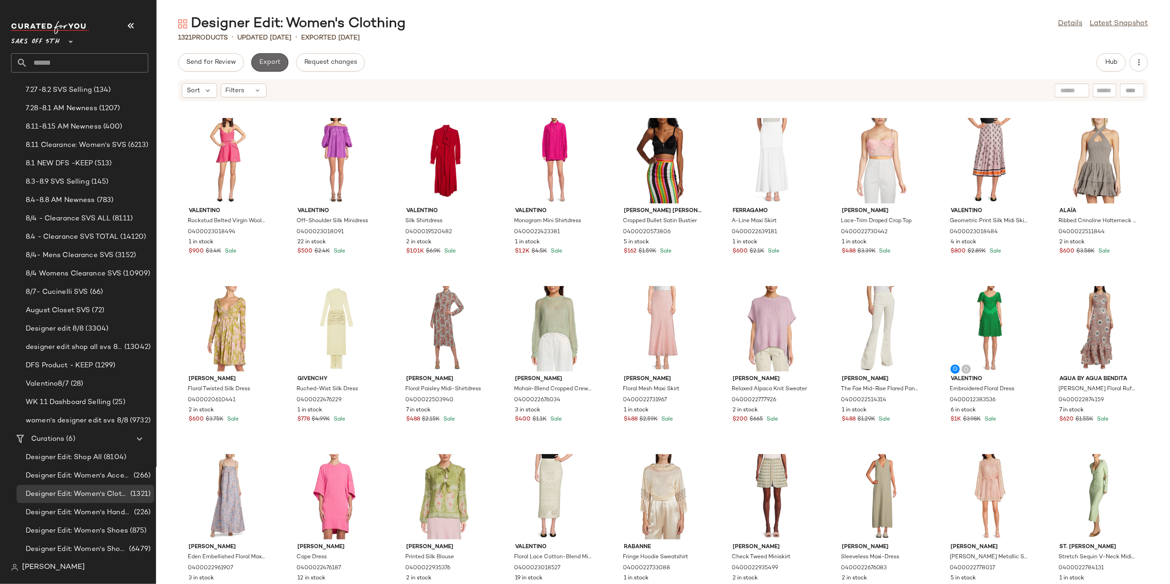
click at [276, 63] on span "Export" at bounding box center [270, 62] width 22 height 7
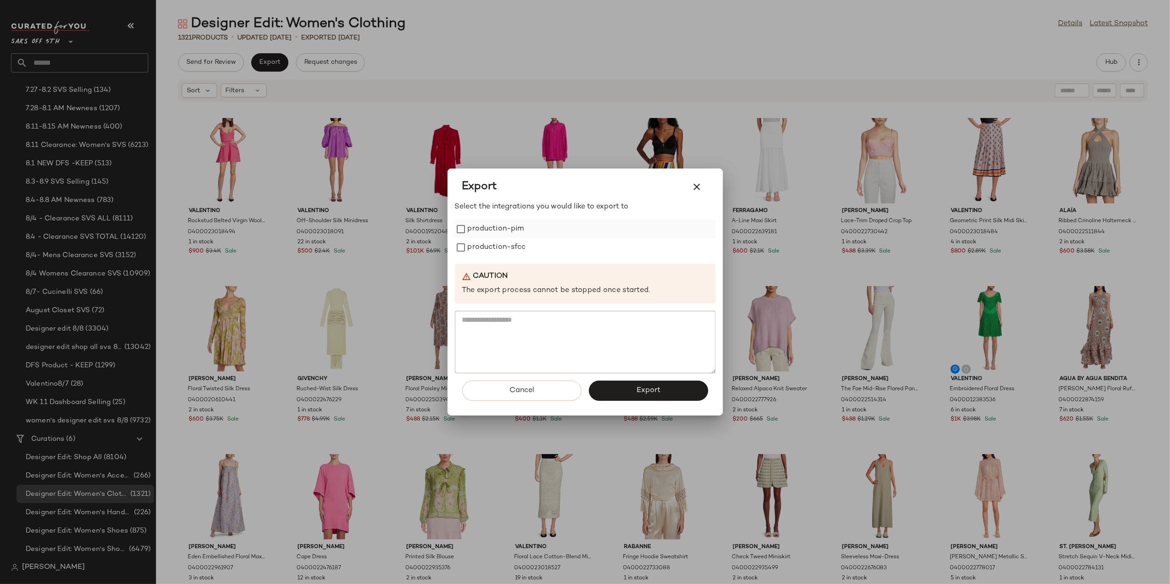
click at [496, 220] on label "production-pim" at bounding box center [496, 229] width 56 height 18
click at [494, 252] on label "production-sfcc" at bounding box center [497, 247] width 58 height 18
click at [618, 395] on button "Export" at bounding box center [648, 390] width 119 height 20
drag, startPoint x: 695, startPoint y: 188, endPoint x: 608, endPoint y: 232, distance: 97.3
click at [694, 188] on icon "button" at bounding box center [696, 186] width 11 height 11
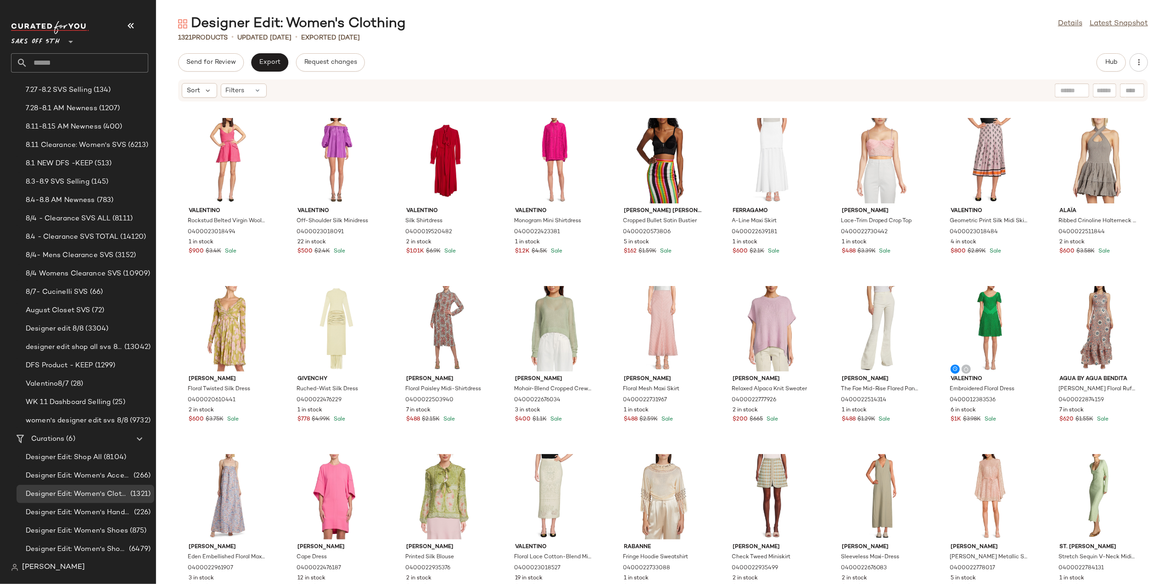
click at [93, 63] on input "text" at bounding box center [88, 62] width 121 height 19
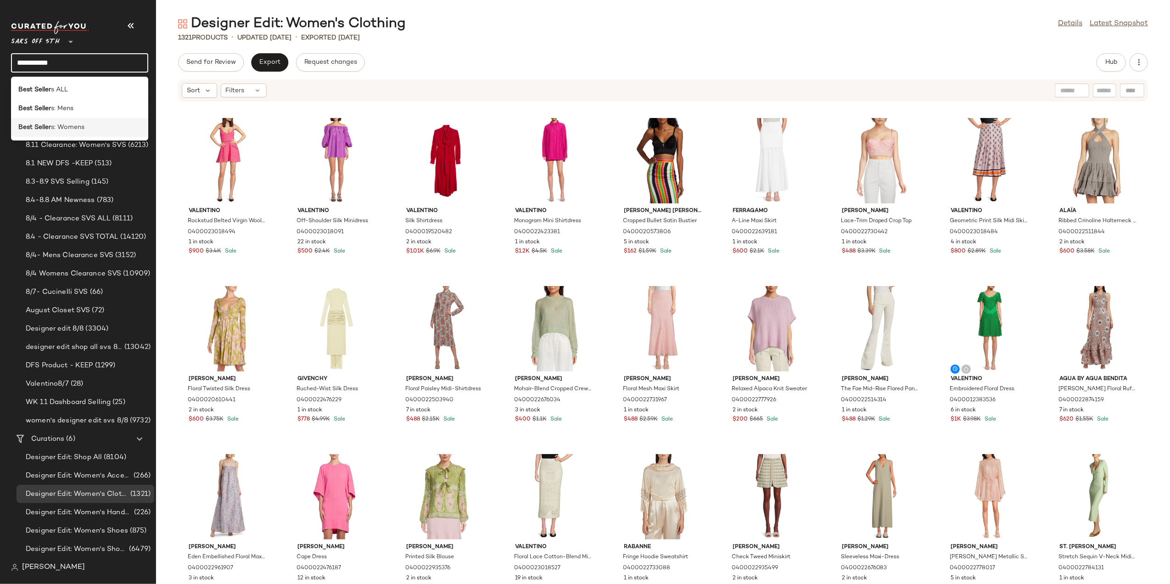
type input "**********"
click at [74, 125] on span "s: Womens" at bounding box center [67, 128] width 33 height 10
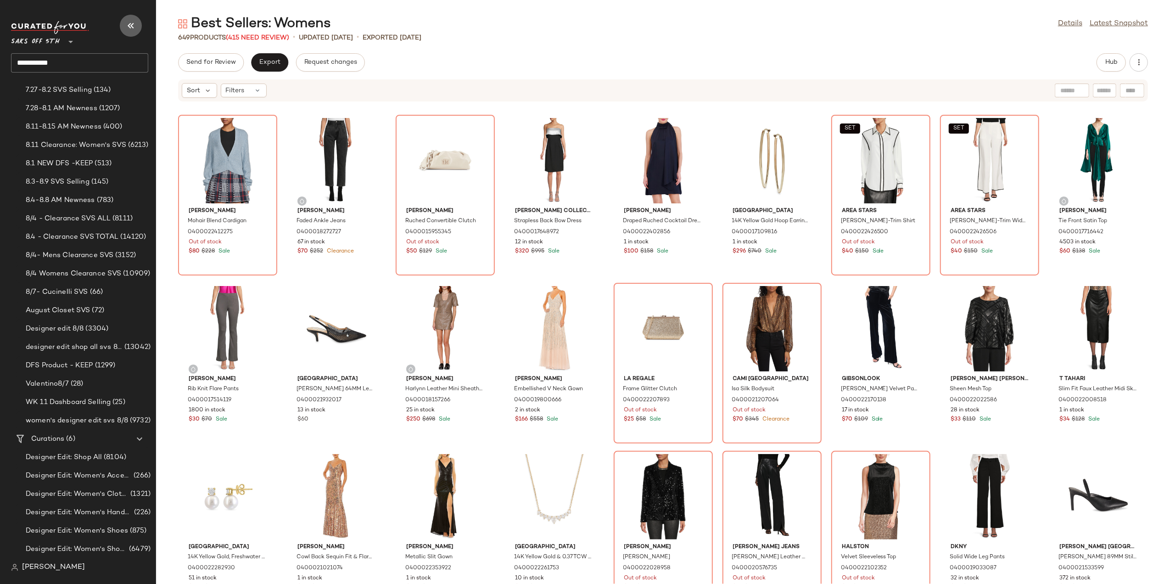
click at [123, 26] on button "button" at bounding box center [131, 26] width 22 height 22
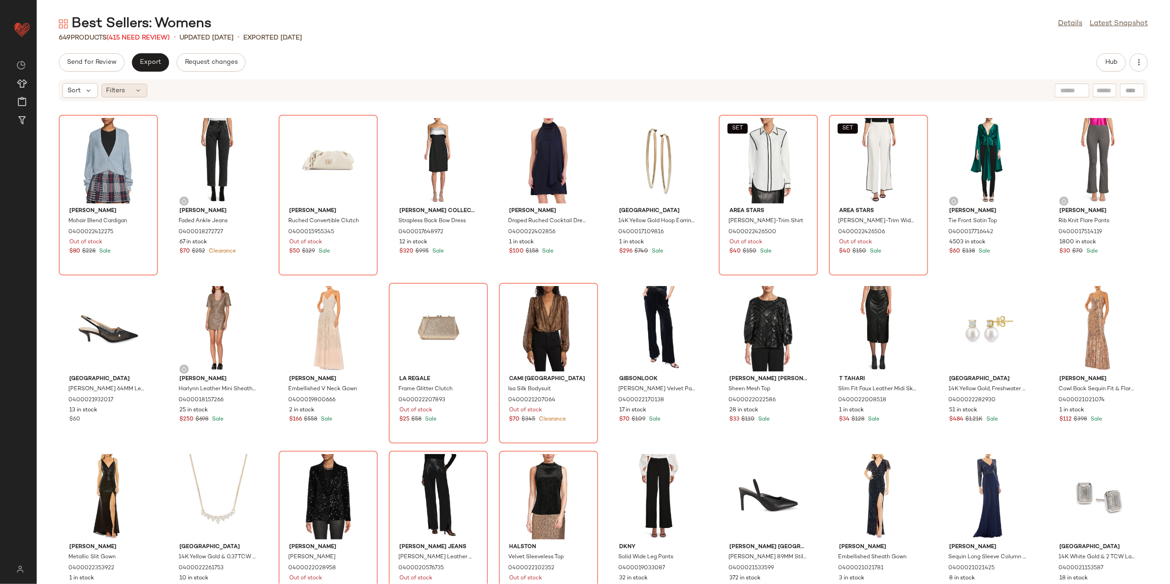
click at [111, 87] on span "Filters" at bounding box center [115, 91] width 19 height 10
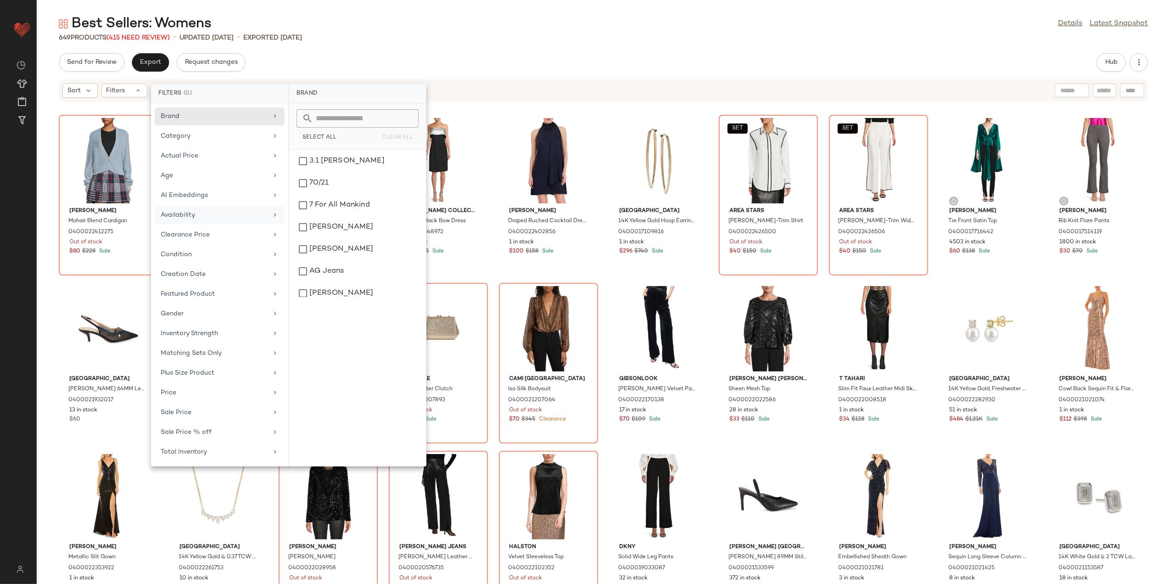
click at [200, 212] on div "Availability" at bounding box center [214, 215] width 107 height 10
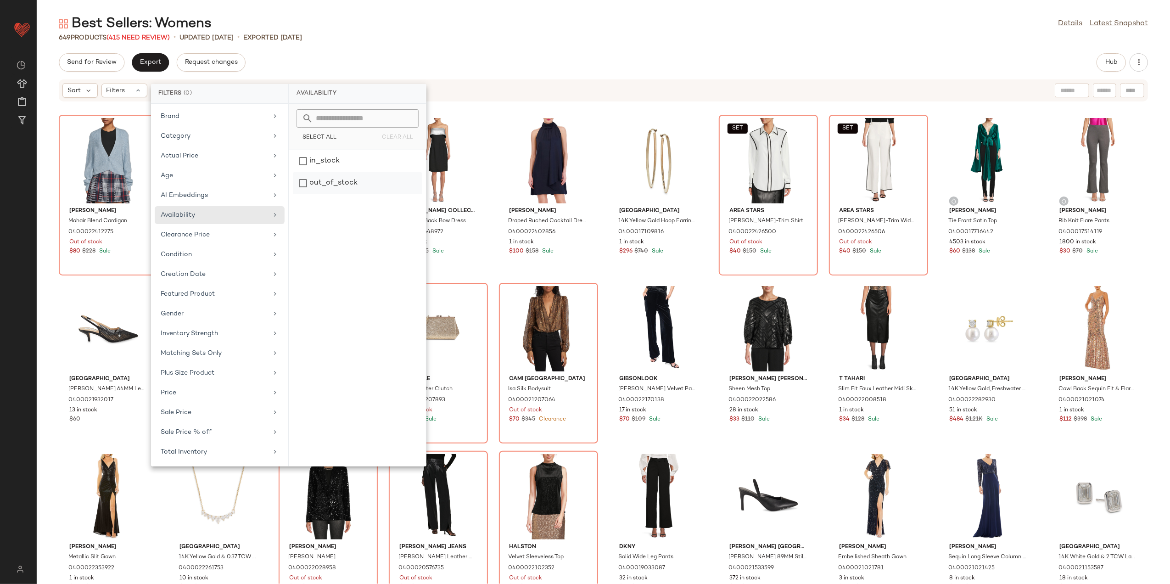
click at [340, 182] on div "out_of_stock" at bounding box center [357, 183] width 129 height 22
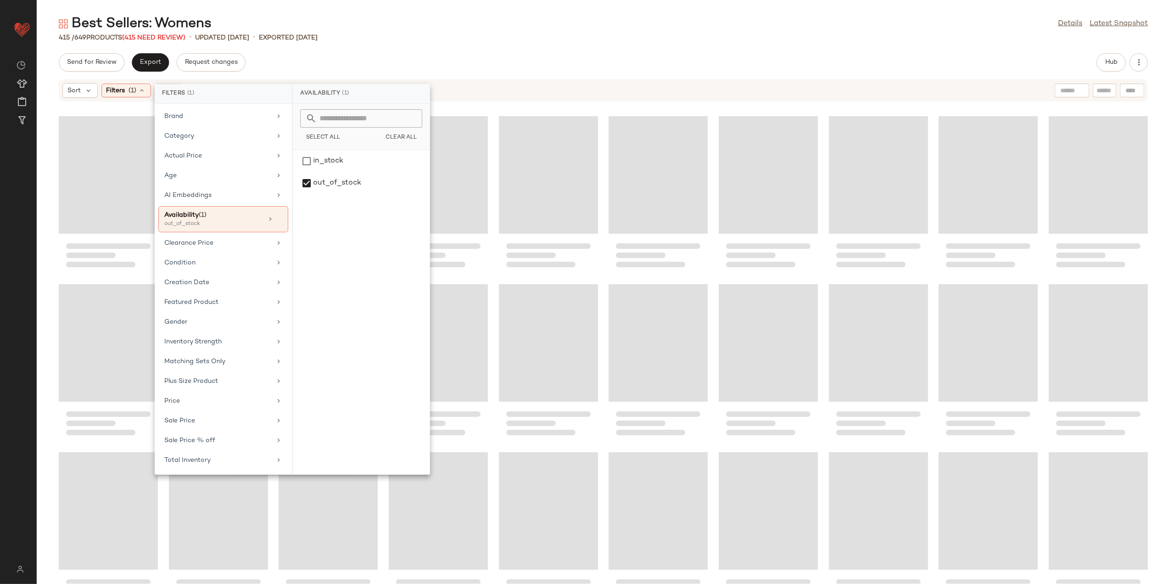
click at [412, 44] on div "Best Sellers: Womens Details Latest Snapshot 415 / 649 Products (415 Need Revie…" at bounding box center [603, 299] width 1133 height 569
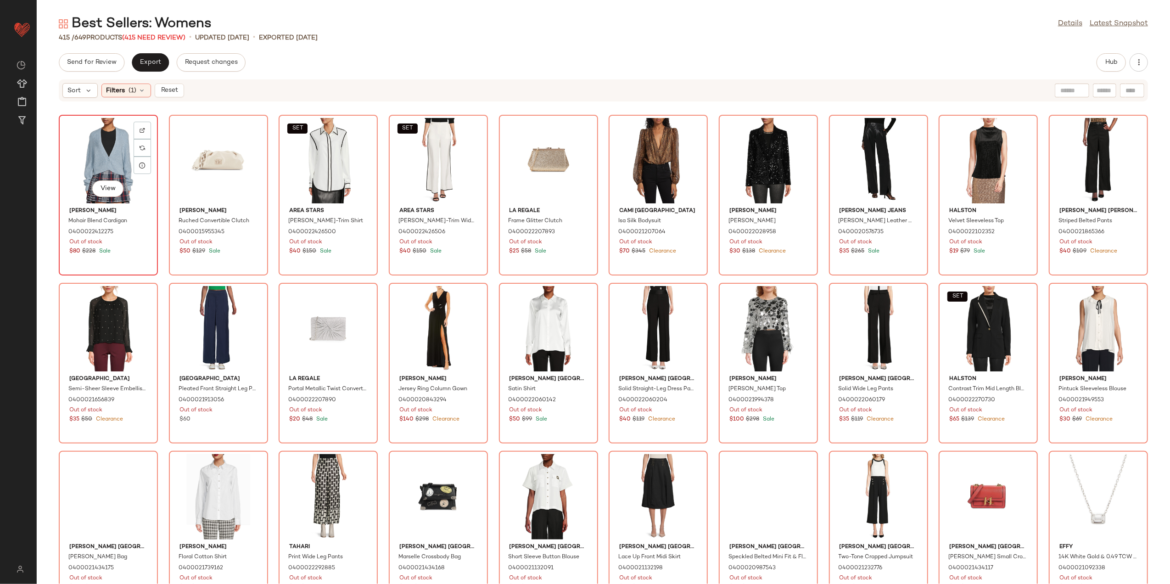
click at [91, 156] on div "View" at bounding box center [108, 160] width 93 height 85
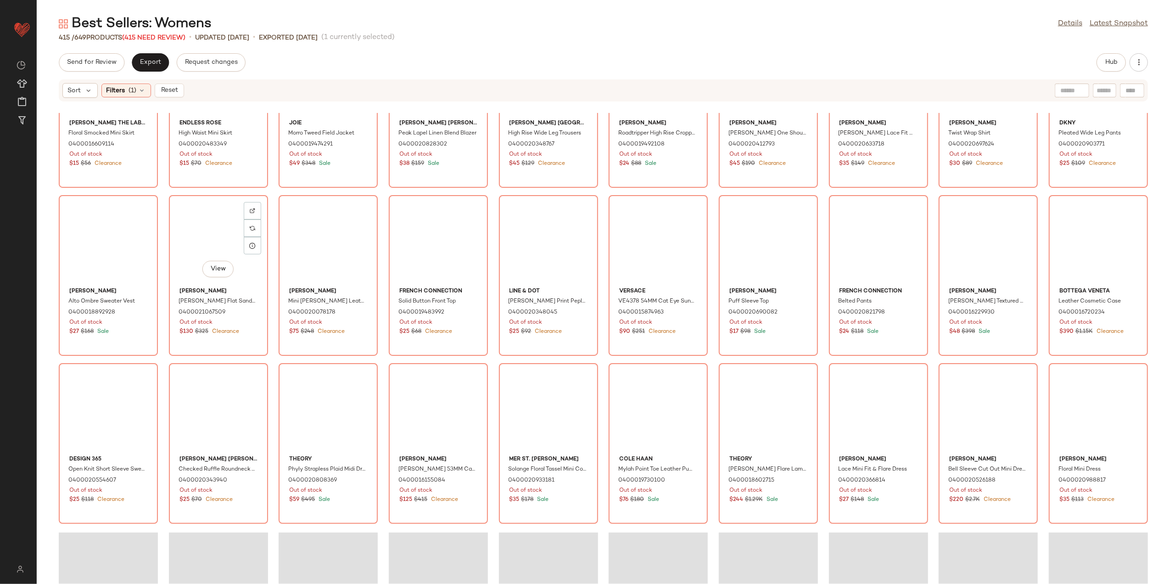
scroll to position [6584, 0]
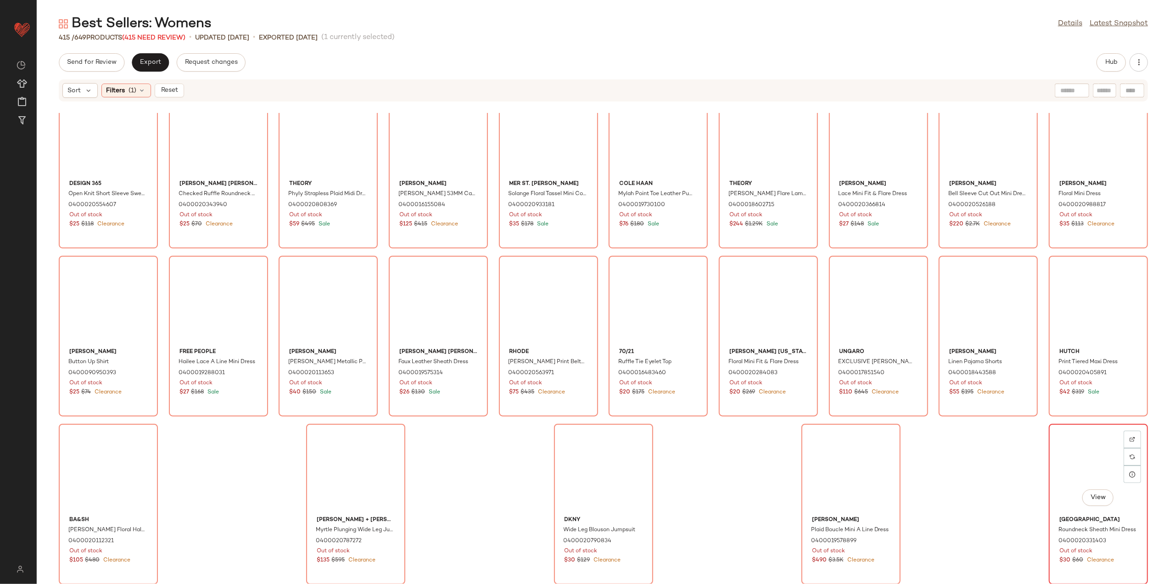
click at [1087, 471] on div "View" at bounding box center [1098, 469] width 93 height 85
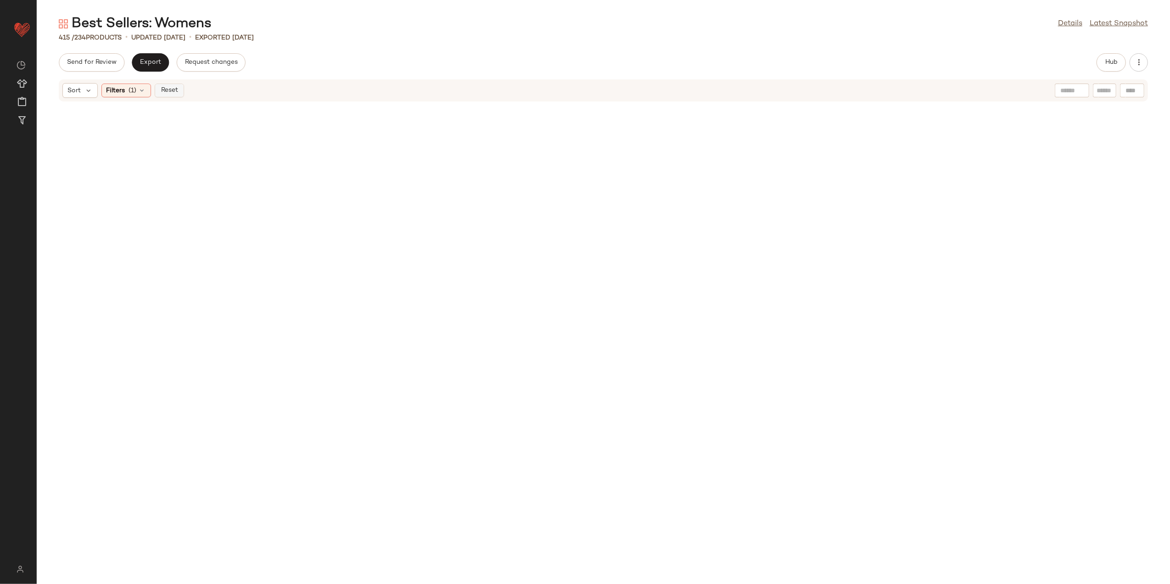
click at [175, 89] on span "Reset" at bounding box center [168, 90] width 17 height 7
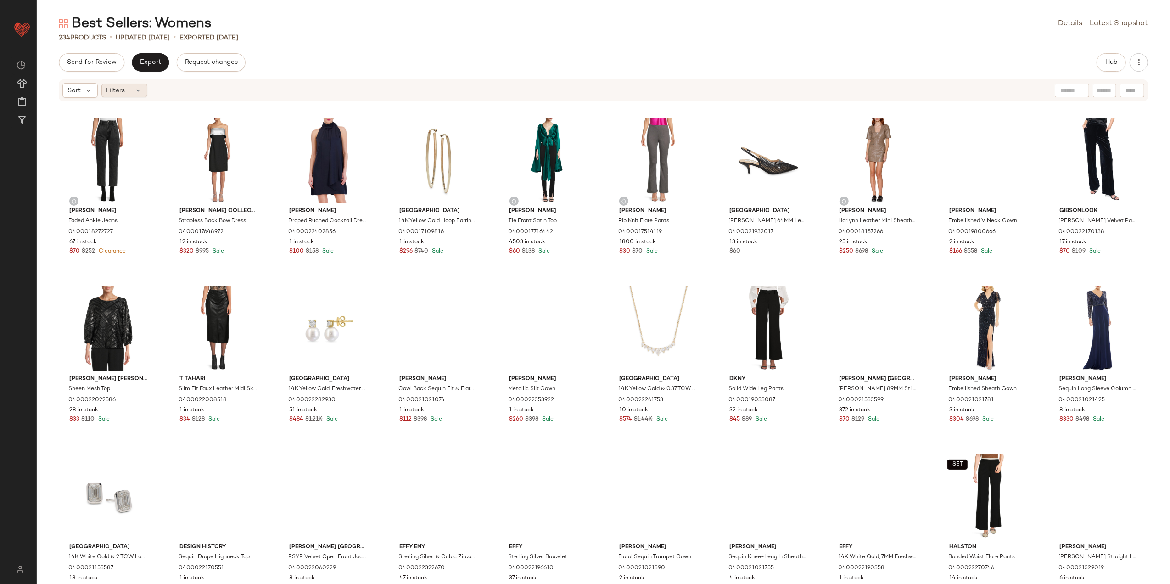
click at [147, 89] on div "Sort Filters" at bounding box center [543, 90] width 962 height 15
click at [118, 90] on span "Filters" at bounding box center [115, 91] width 19 height 10
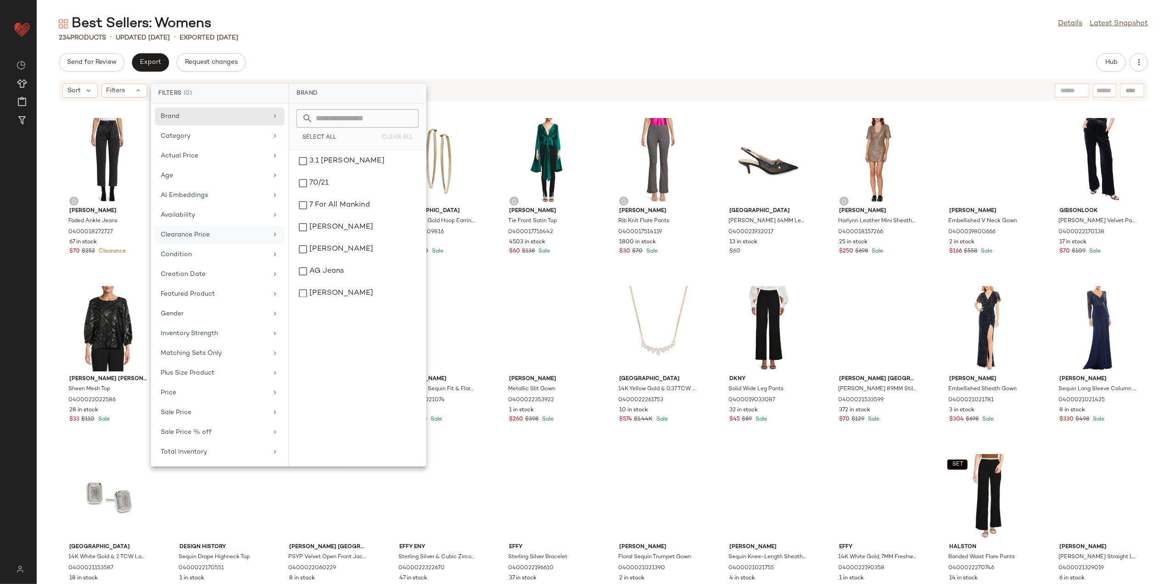
click at [212, 234] on div "Clearance Price" at bounding box center [214, 235] width 107 height 10
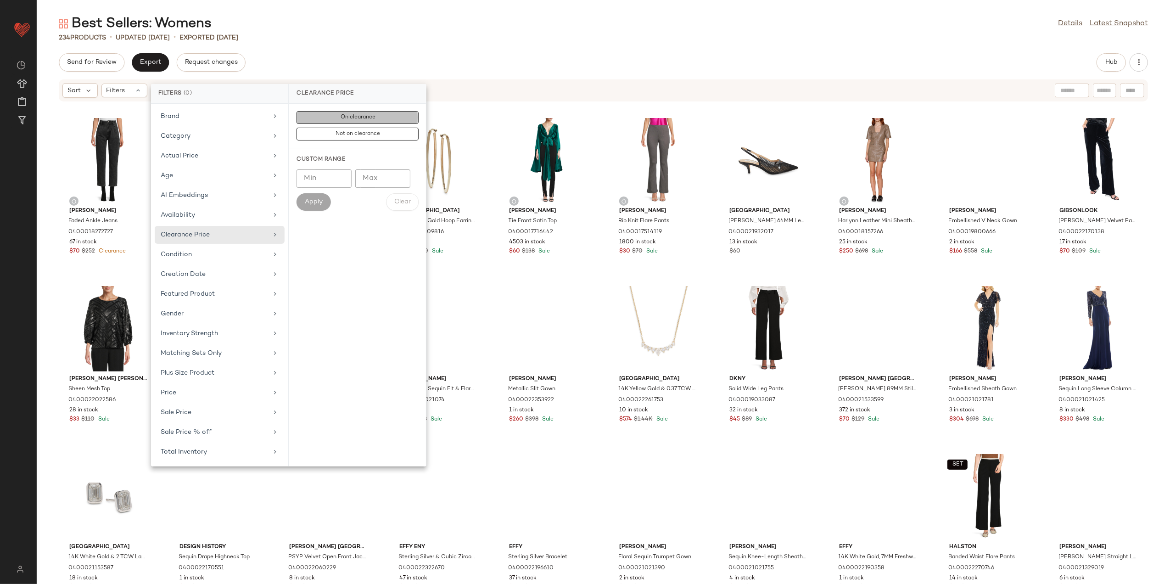
click at [344, 114] on span "On clearance" at bounding box center [357, 117] width 35 height 6
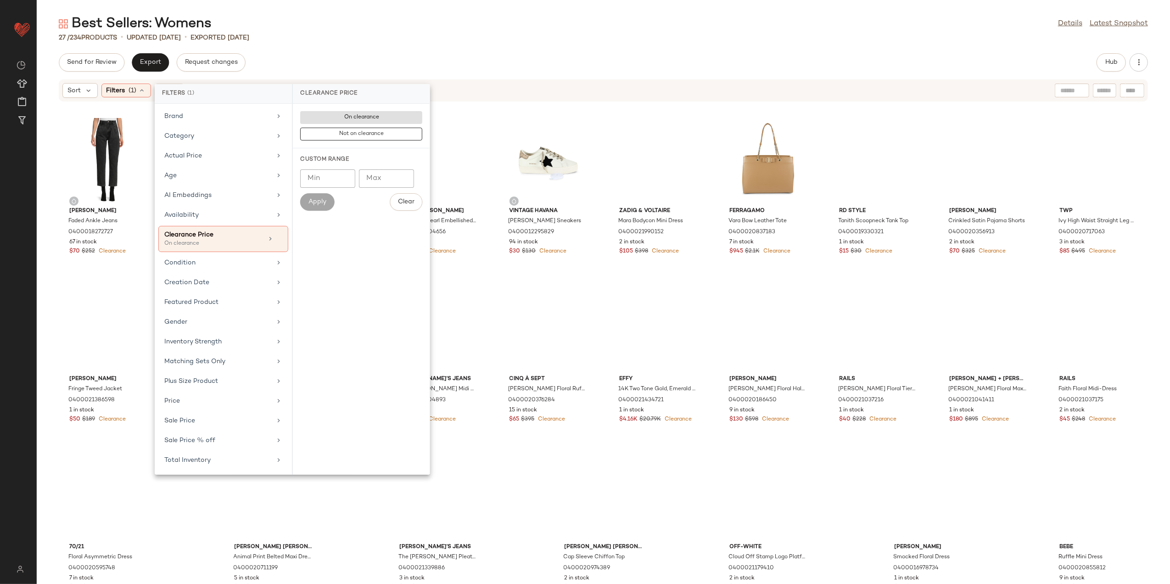
click at [499, 15] on div "Best Sellers: Womens Details Latest Snapshot" at bounding box center [603, 24] width 1133 height 18
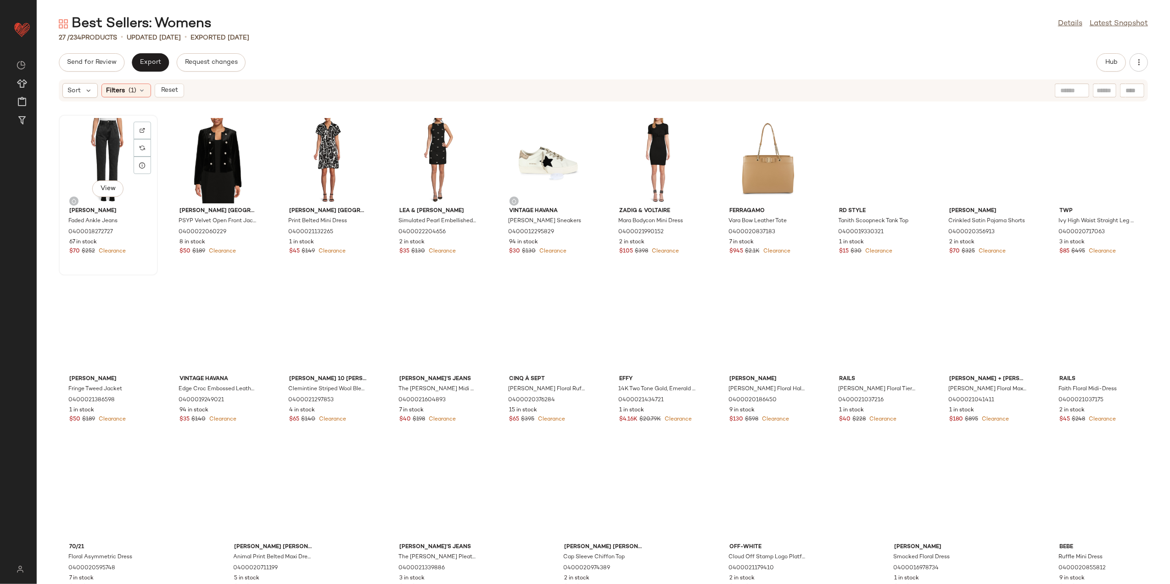
click at [101, 155] on div "View" at bounding box center [108, 160] width 93 height 85
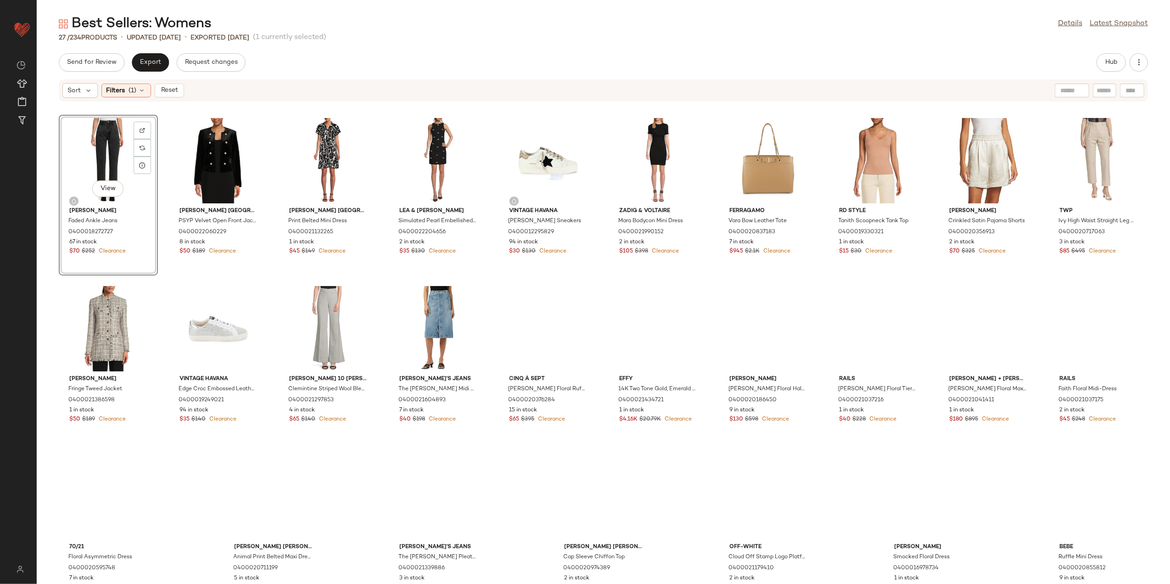
scroll to position [28, 0]
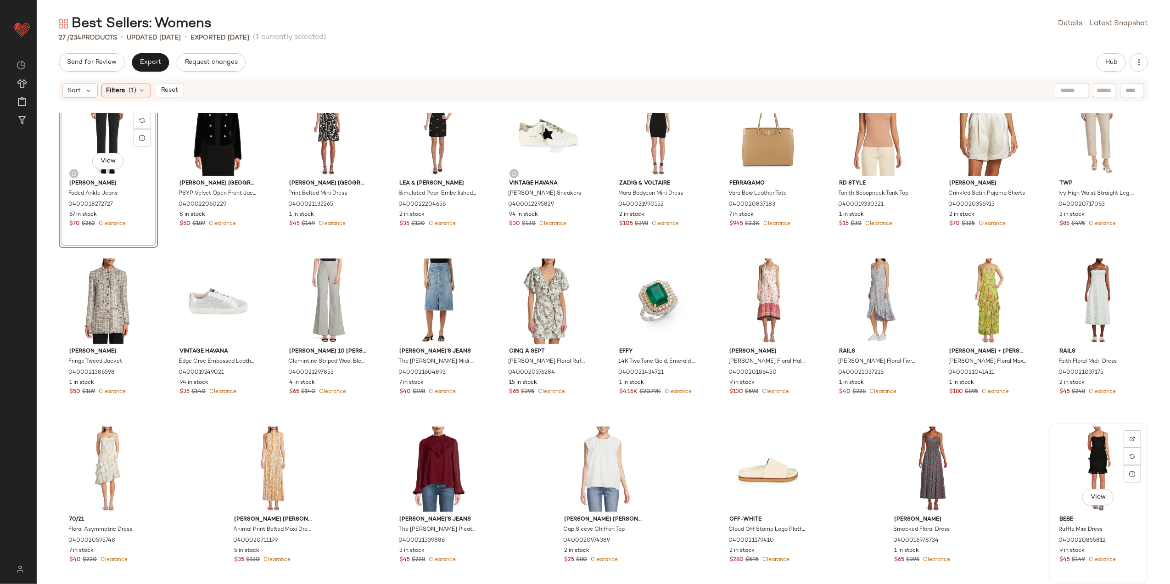
click at [1102, 467] on div "View" at bounding box center [1098, 468] width 93 height 85
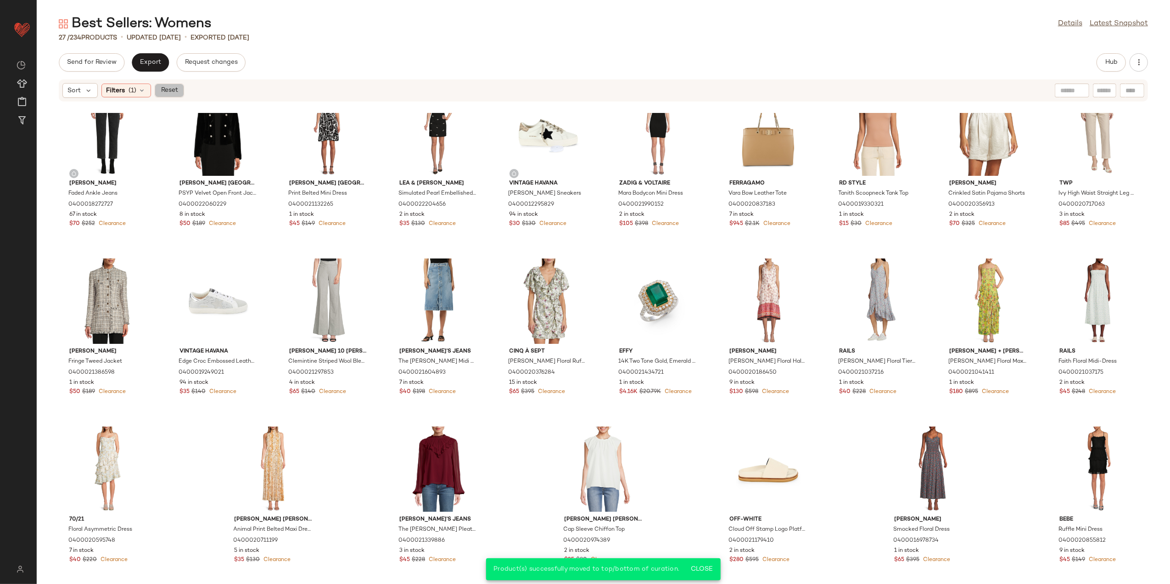
click at [174, 85] on button "Reset" at bounding box center [169, 91] width 29 height 14
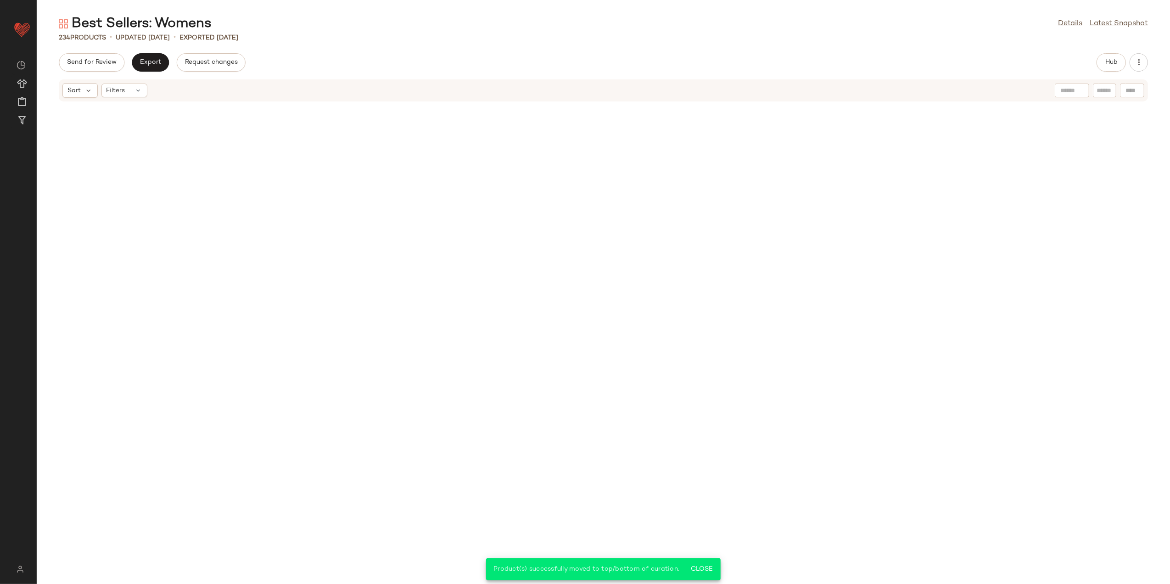
scroll to position [3561, 0]
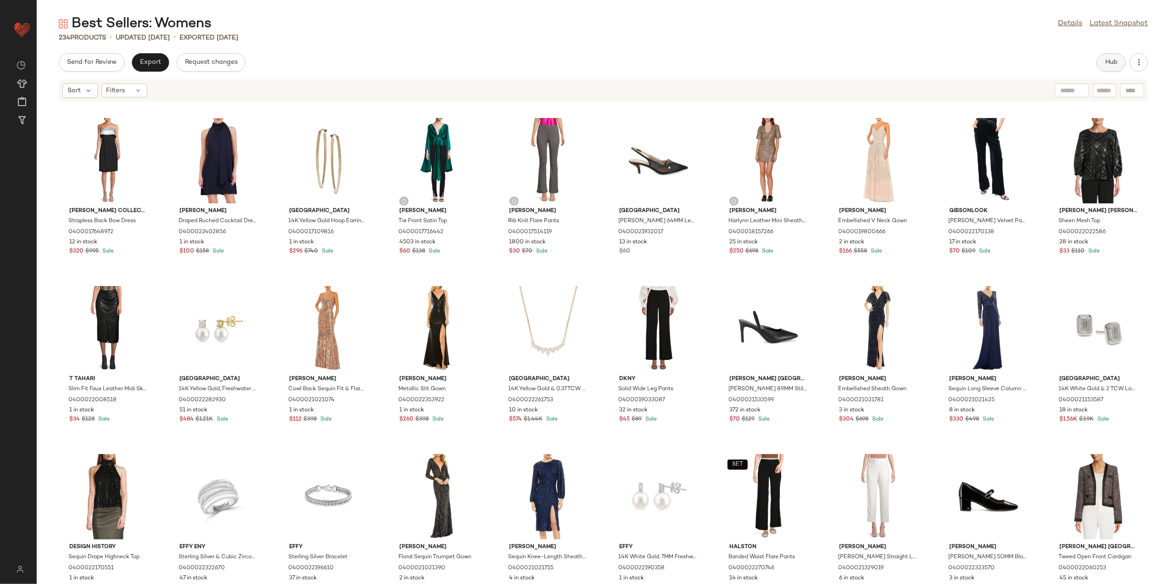
click at [1098, 64] on button "Hub" at bounding box center [1110, 62] width 29 height 18
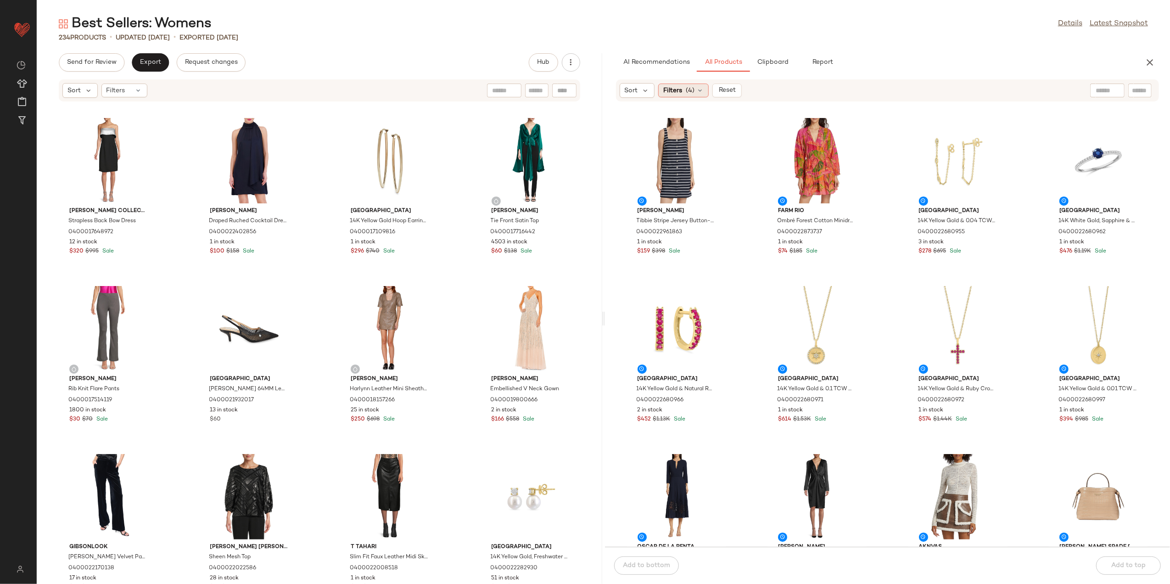
click at [682, 92] on span "Filters" at bounding box center [672, 91] width 19 height 10
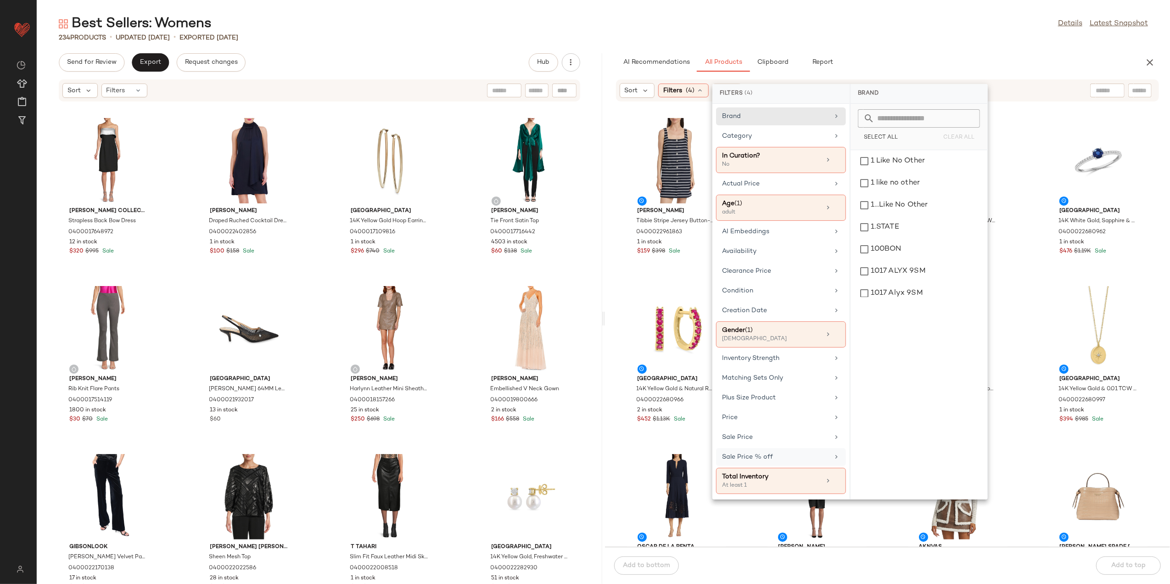
click at [758, 462] on div "Sale Price % off" at bounding box center [775, 457] width 107 height 10
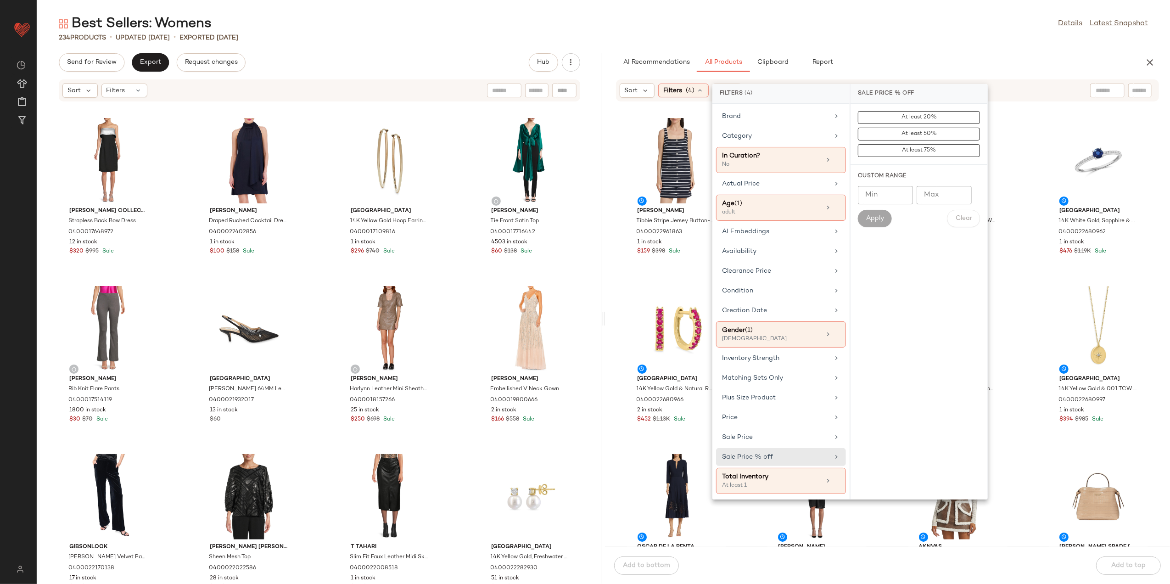
click at [888, 196] on input "Min" at bounding box center [885, 195] width 55 height 18
type input "**"
click at [886, 219] on button "Apply" at bounding box center [875, 218] width 34 height 17
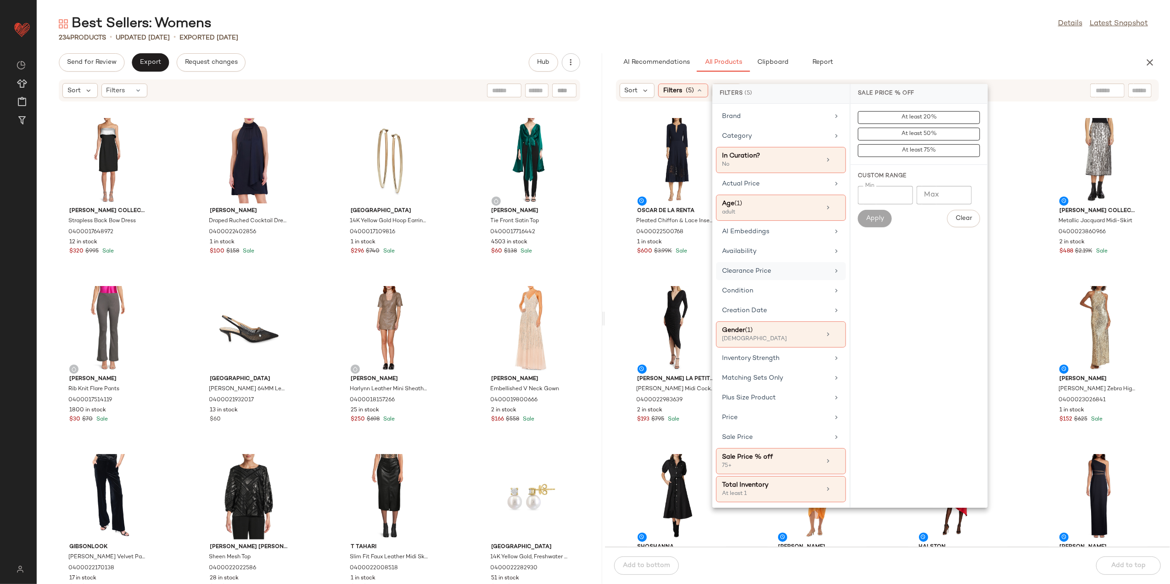
click at [777, 274] on div "Clearance Price" at bounding box center [775, 271] width 107 height 10
click at [919, 134] on span "Not on clearance" at bounding box center [918, 134] width 45 height 6
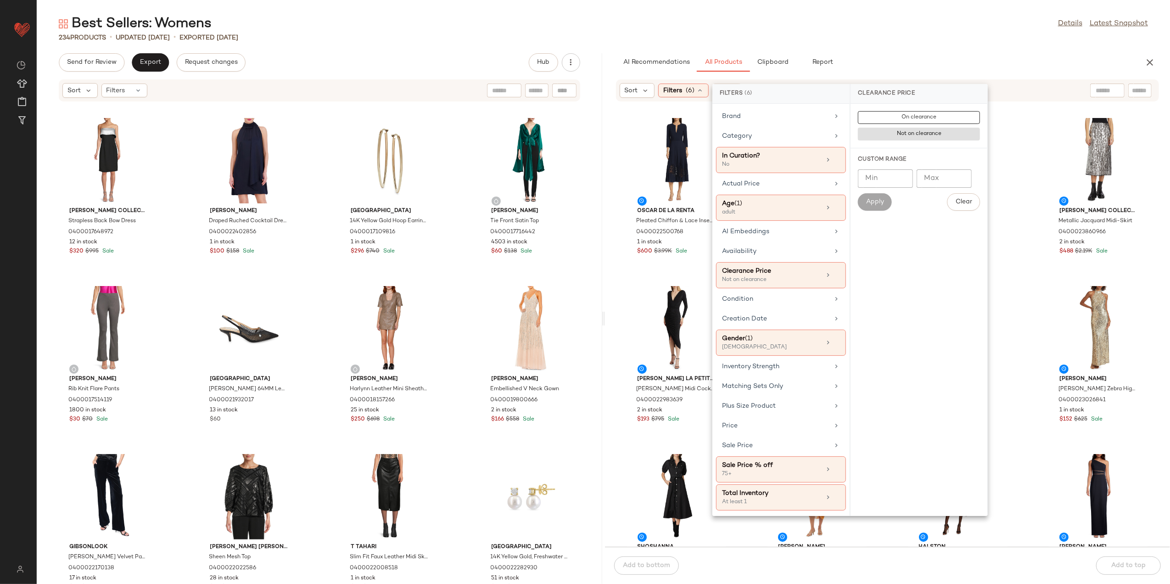
click at [876, 17] on div "Best Sellers: Womens Details Latest Snapshot" at bounding box center [603, 24] width 1133 height 18
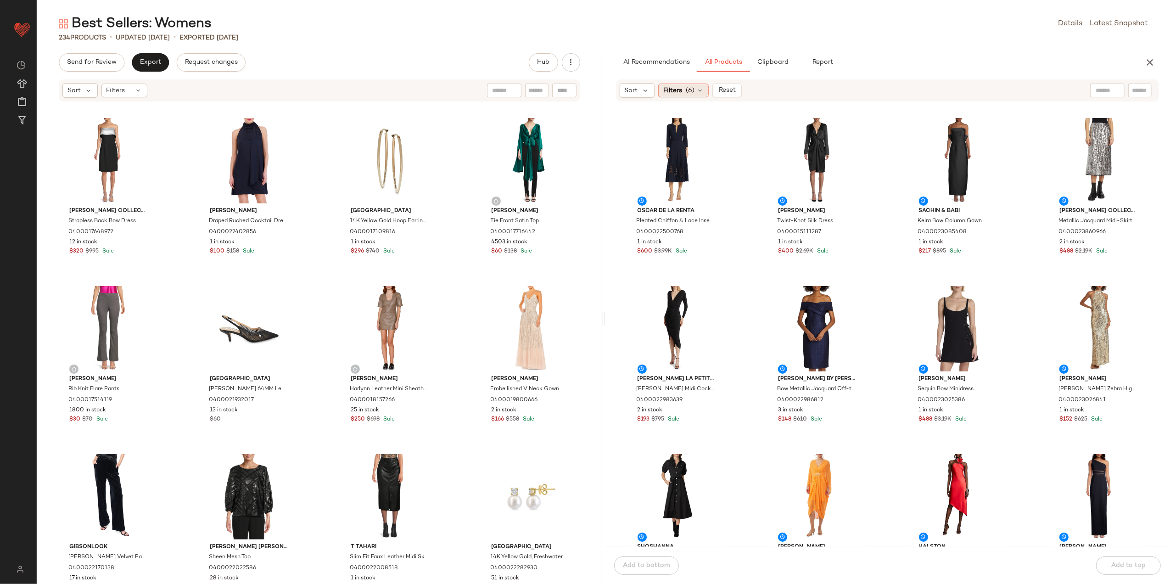
click at [680, 87] on span "Filters" at bounding box center [672, 91] width 19 height 10
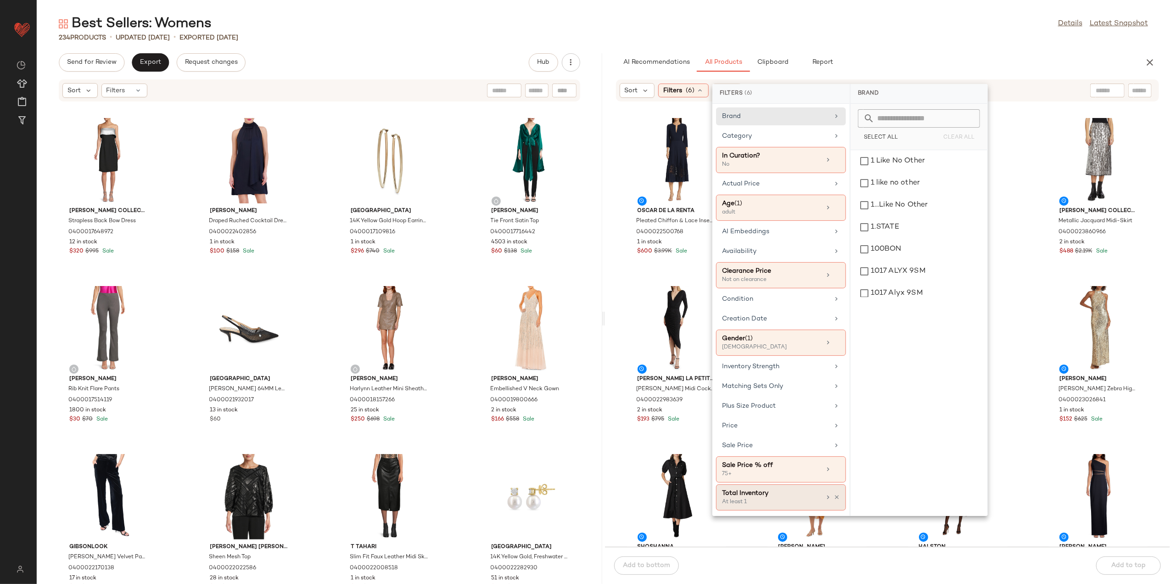
drag, startPoint x: 773, startPoint y: 511, endPoint x: 774, endPoint y: 498, distance: 12.5
click at [773, 506] on div "At least 1" at bounding box center [768, 502] width 92 height 8
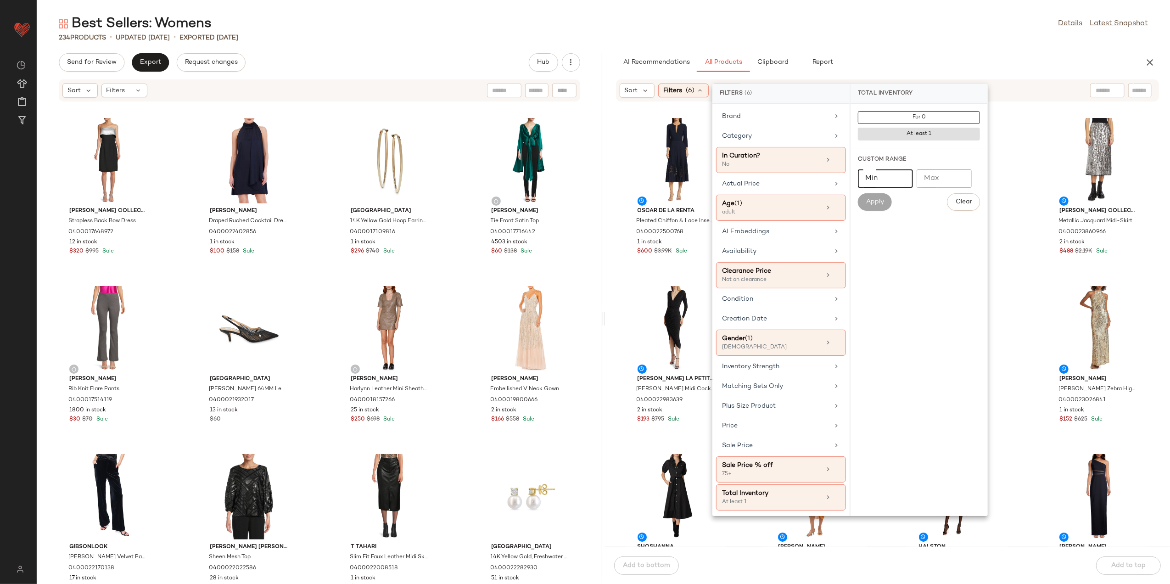
click at [874, 180] on input "Min" at bounding box center [885, 178] width 55 height 18
type input "*"
click at [869, 200] on span "Apply" at bounding box center [874, 201] width 18 height 7
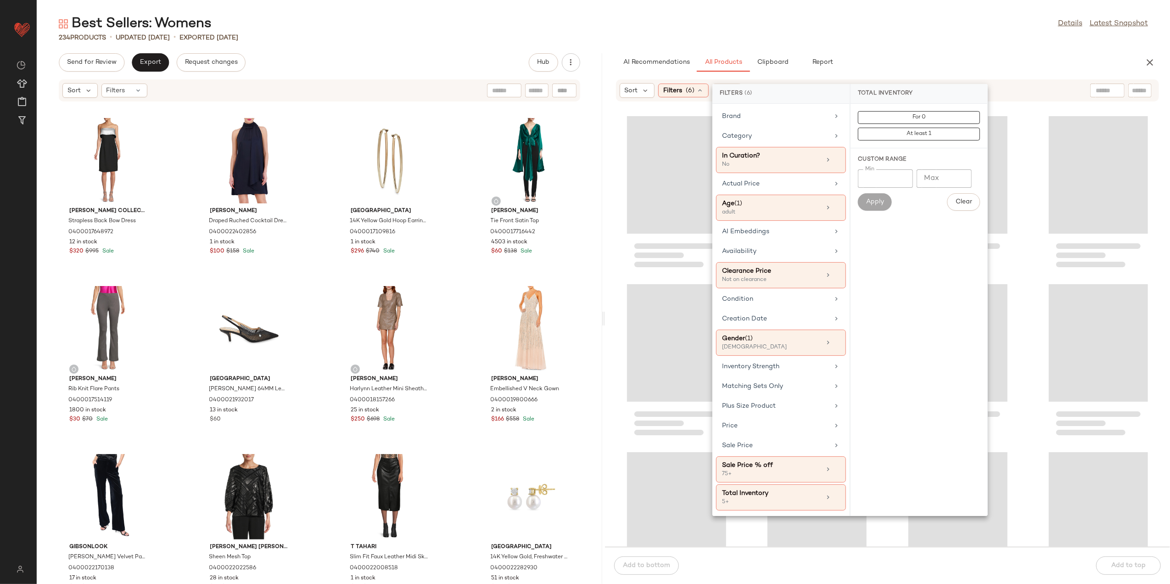
click at [889, 28] on div "Best Sellers: Womens Details Latest Snapshot" at bounding box center [603, 24] width 1133 height 18
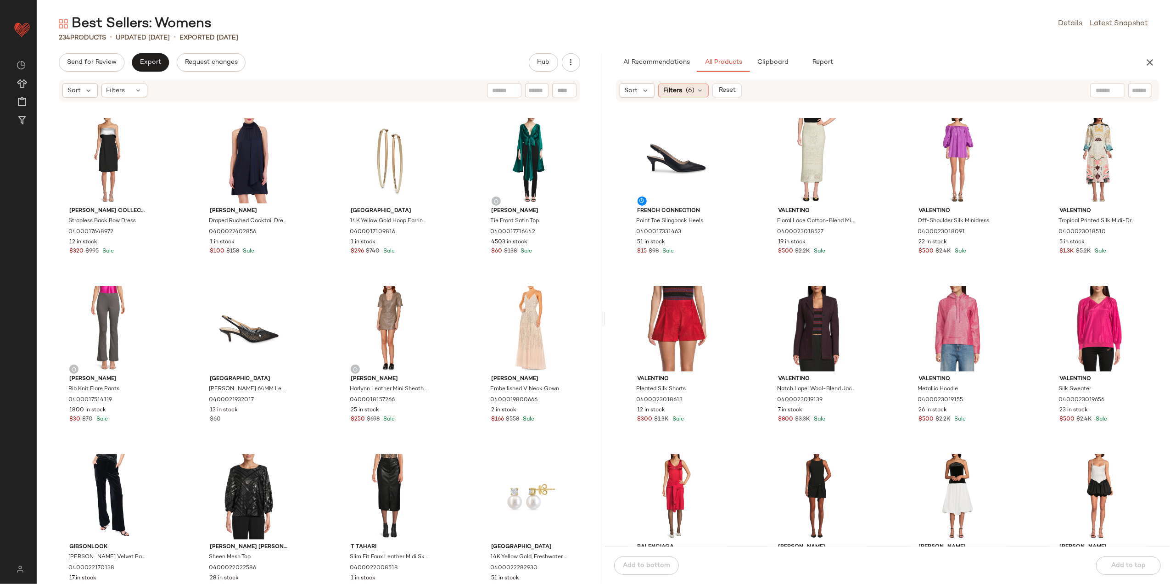
click at [688, 90] on span "(6)" at bounding box center [689, 91] width 9 height 10
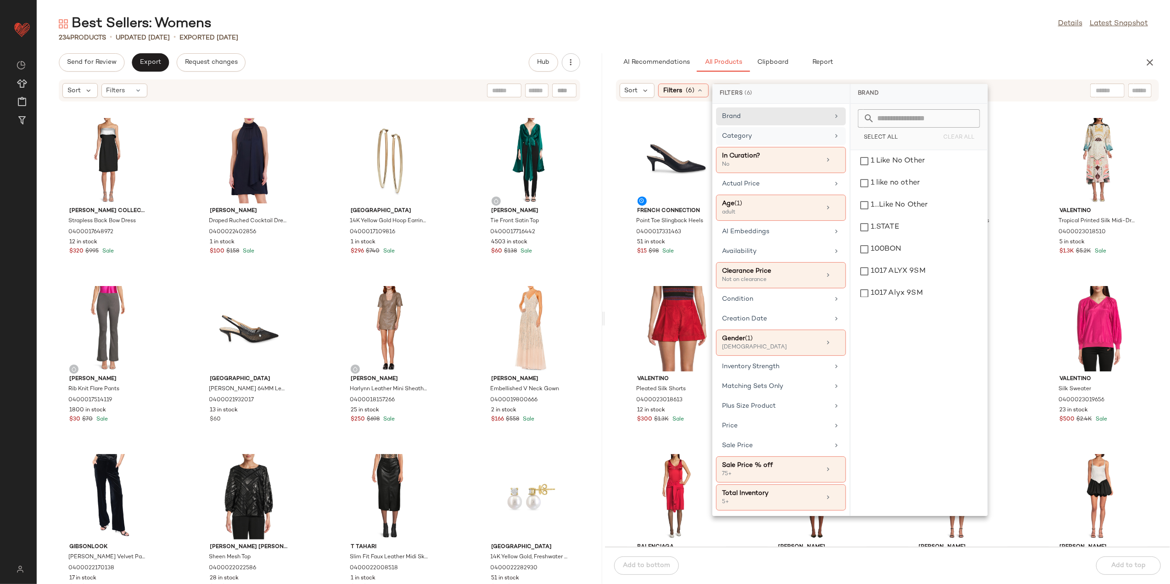
click at [801, 140] on div "Category" at bounding box center [775, 136] width 107 height 10
click at [909, 266] on div "top" at bounding box center [918, 260] width 129 height 22
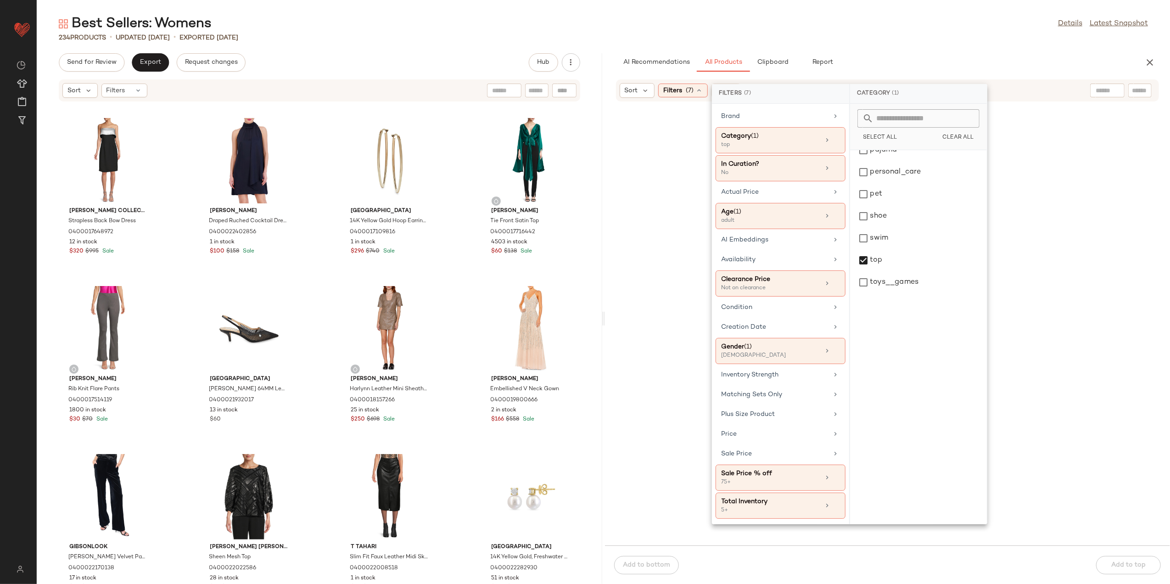
click at [911, 52] on div "Best Sellers: Womens Details Latest Snapshot 234 Products • updated Aug 11th • …" at bounding box center [603, 299] width 1133 height 569
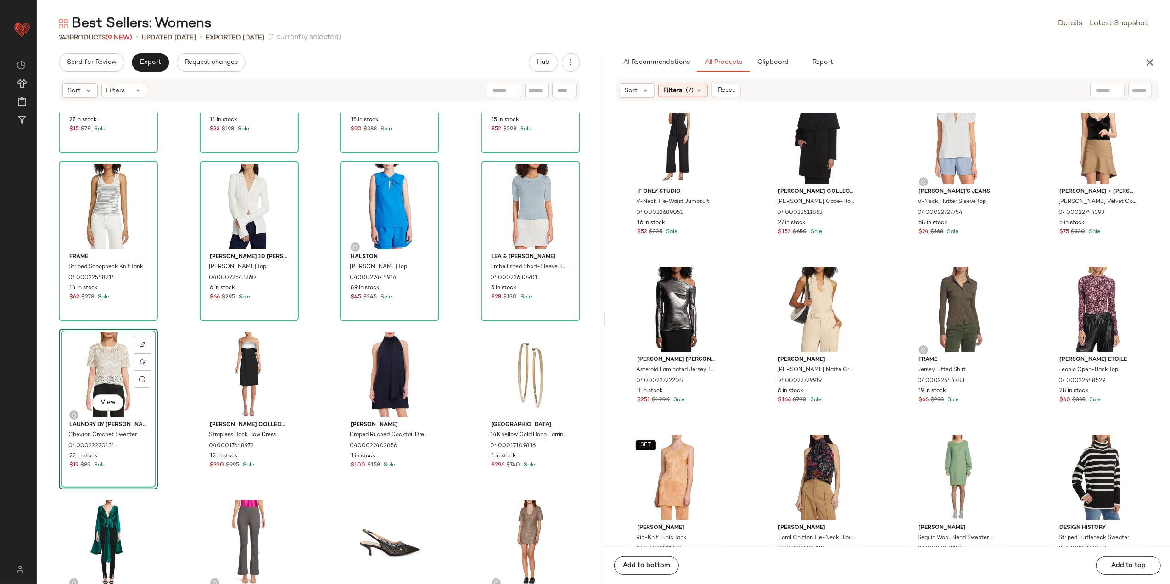
scroll to position [3554, 0]
click at [815, 507] on button "View" at bounding box center [816, 504] width 31 height 17
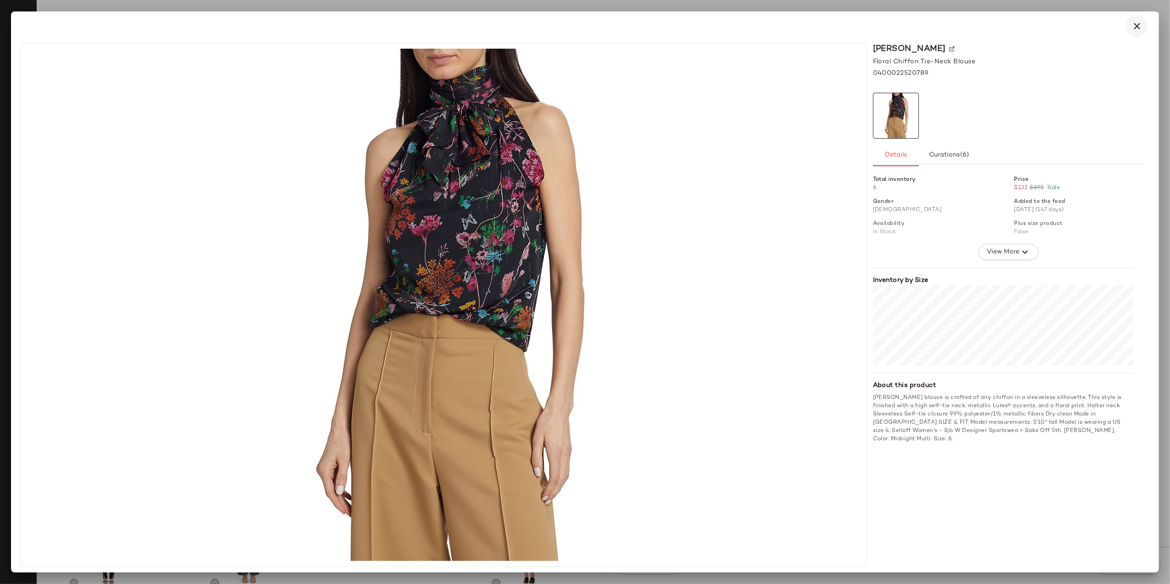
click at [1141, 27] on icon "button" at bounding box center [1136, 26] width 11 height 11
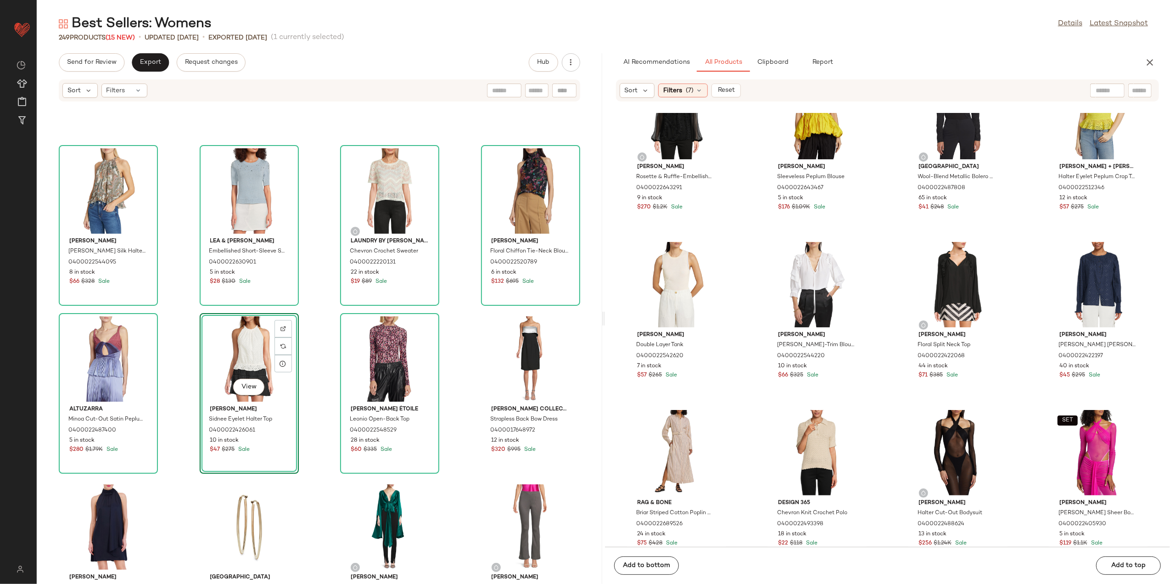
scroll to position [5519, 0]
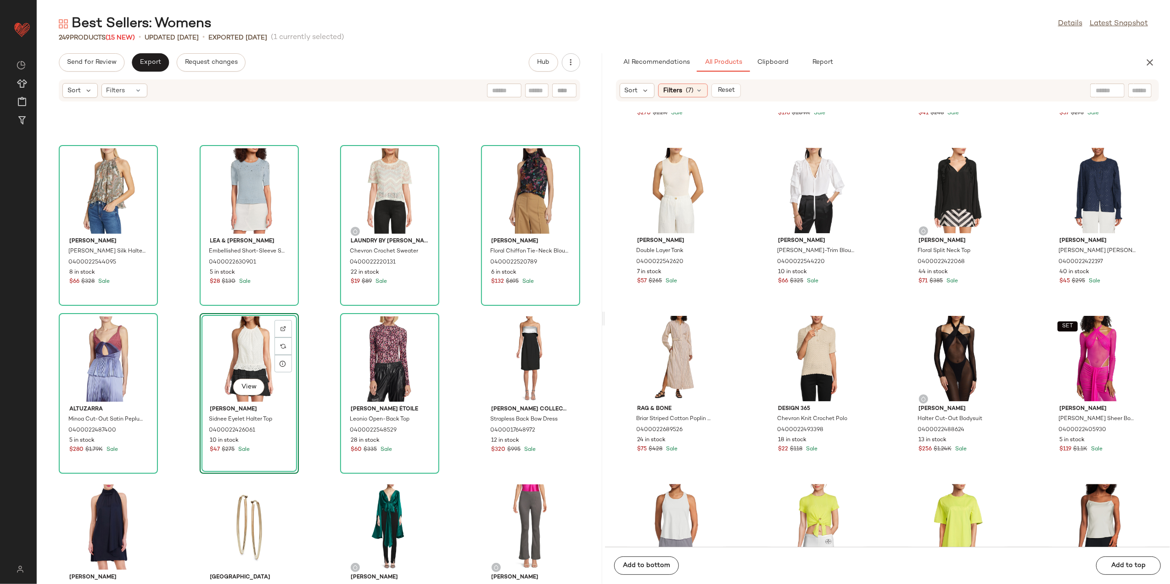
click at [1110, 90] on div at bounding box center [1107, 91] width 34 height 14
type input "****"
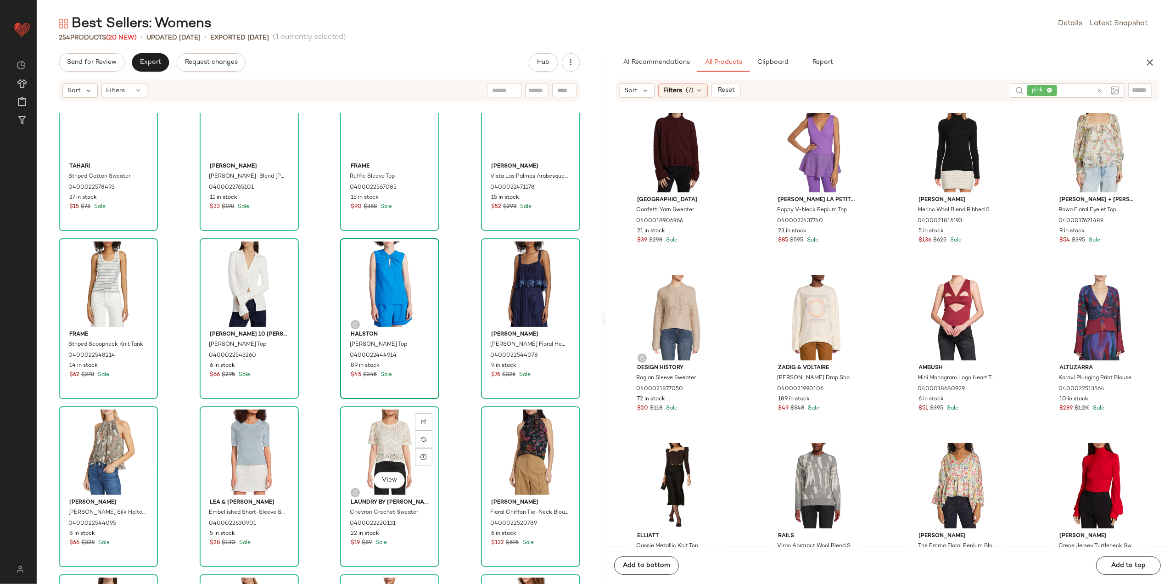
scroll to position [0, 0]
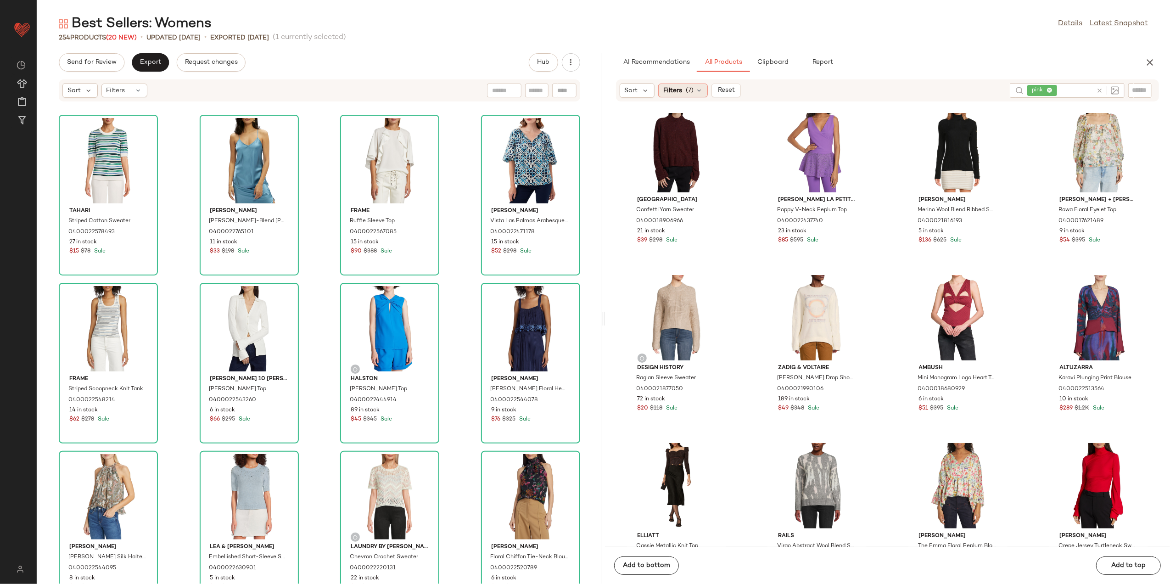
click at [673, 89] on span "Filters" at bounding box center [672, 91] width 19 height 10
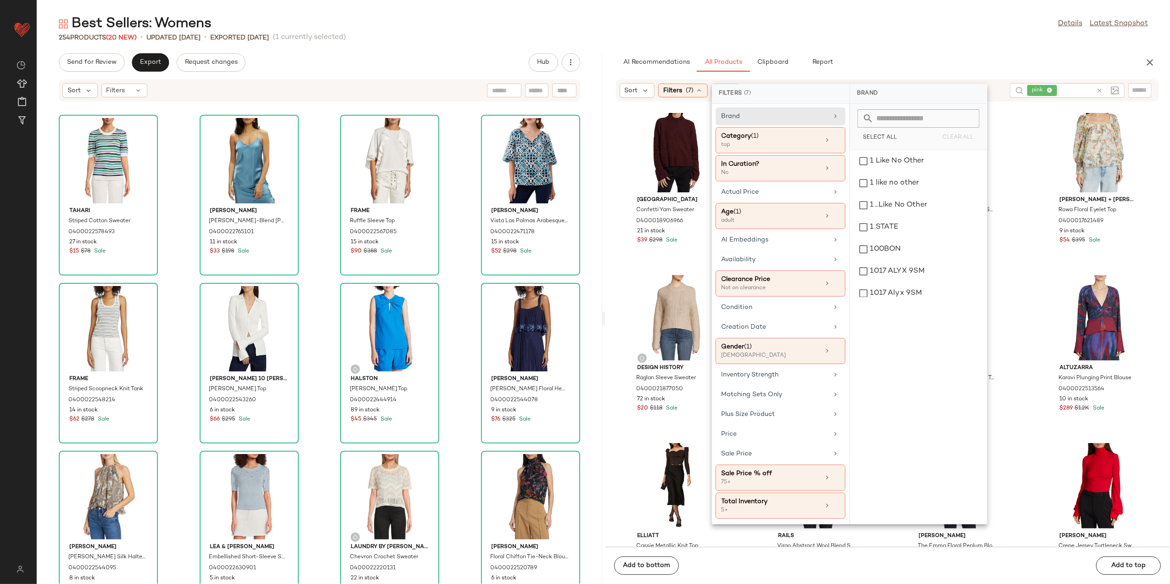
click at [1098, 89] on icon at bounding box center [1099, 90] width 7 height 7
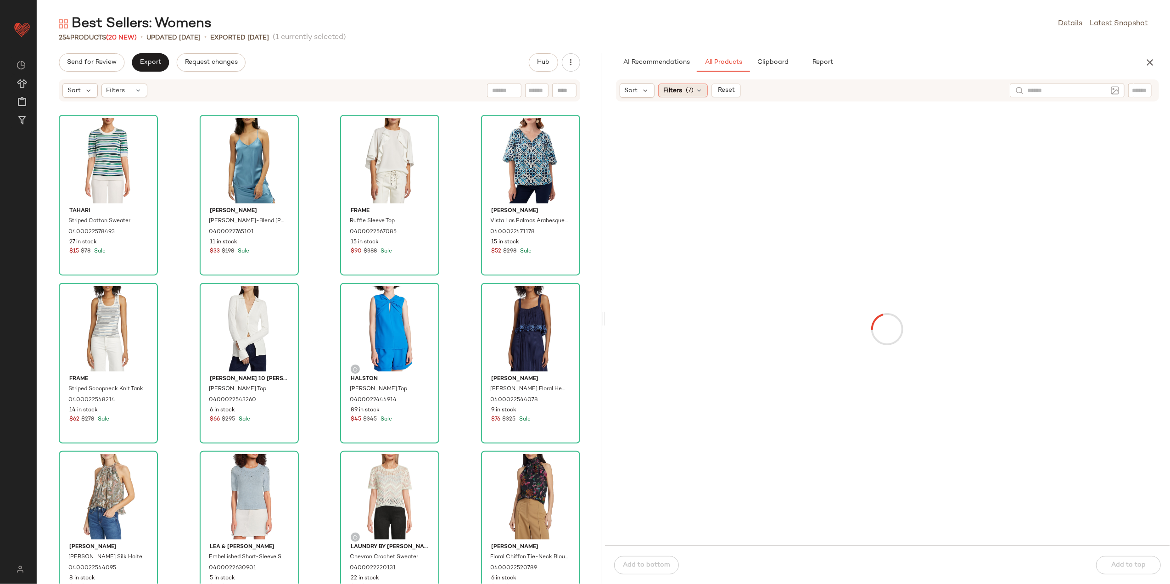
click at [683, 94] on div "Filters (7)" at bounding box center [683, 91] width 50 height 14
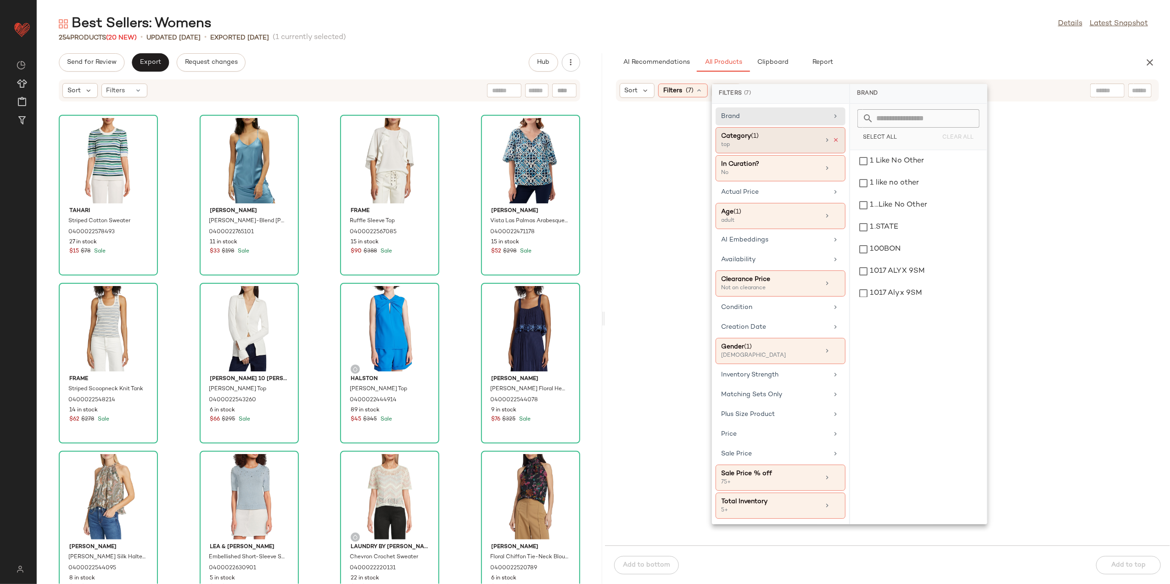
drag, startPoint x: 832, startPoint y: 139, endPoint x: 822, endPoint y: 139, distance: 9.6
click at [831, 139] on div at bounding box center [832, 139] width 16 height 7
click at [791, 133] on div "Category (1)" at bounding box center [770, 136] width 99 height 10
click at [882, 225] on div "bottom" at bounding box center [917, 227] width 129 height 22
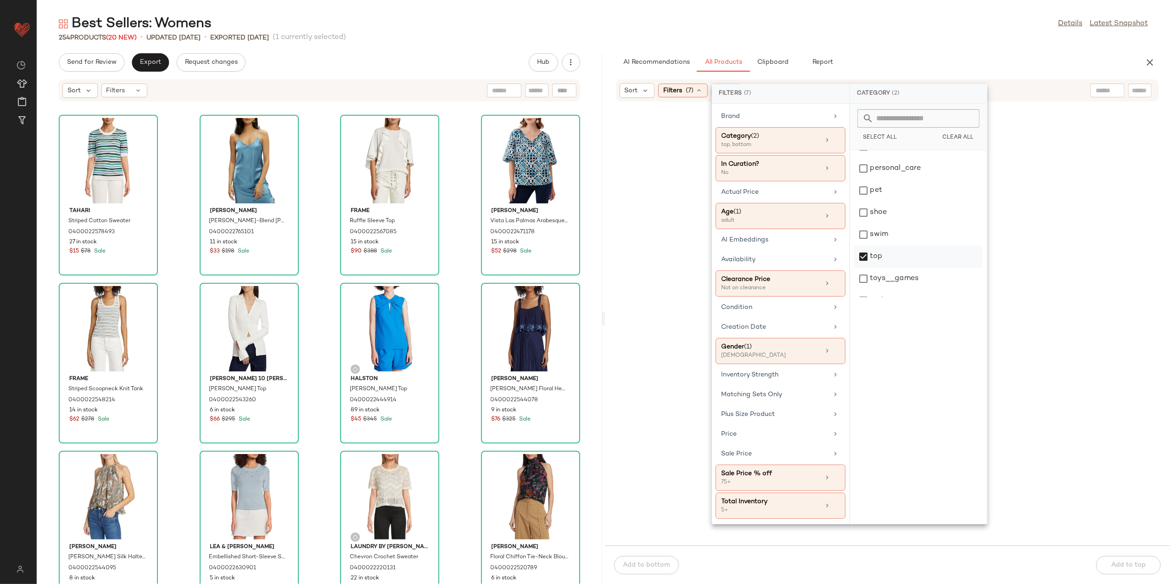
click at [863, 256] on div "top" at bounding box center [917, 256] width 129 height 22
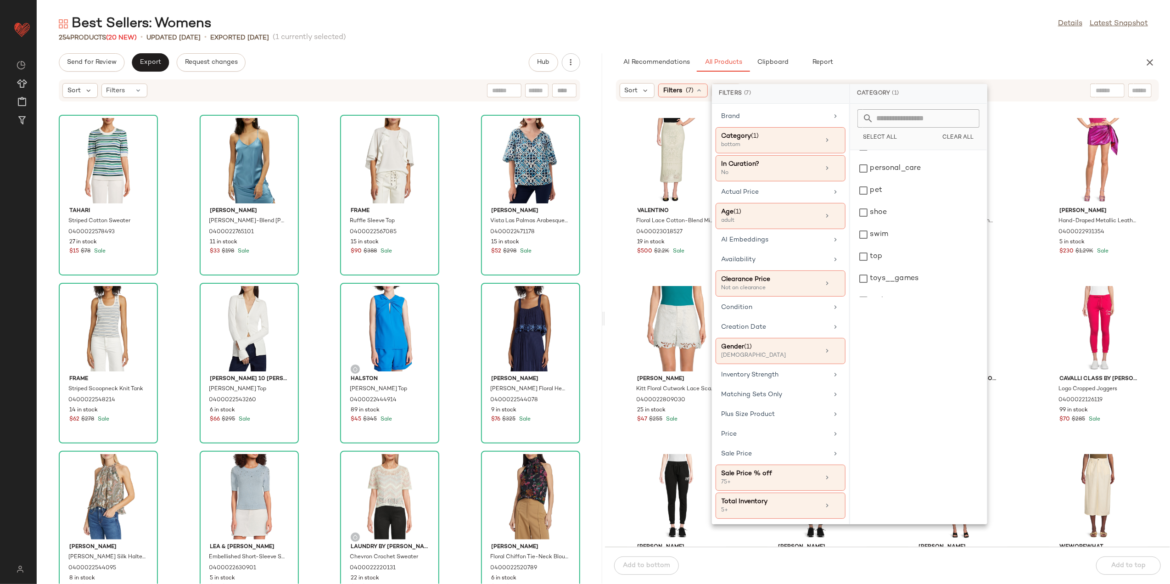
click at [886, 31] on div "Best Sellers: Womens Details Latest Snapshot" at bounding box center [603, 24] width 1133 height 18
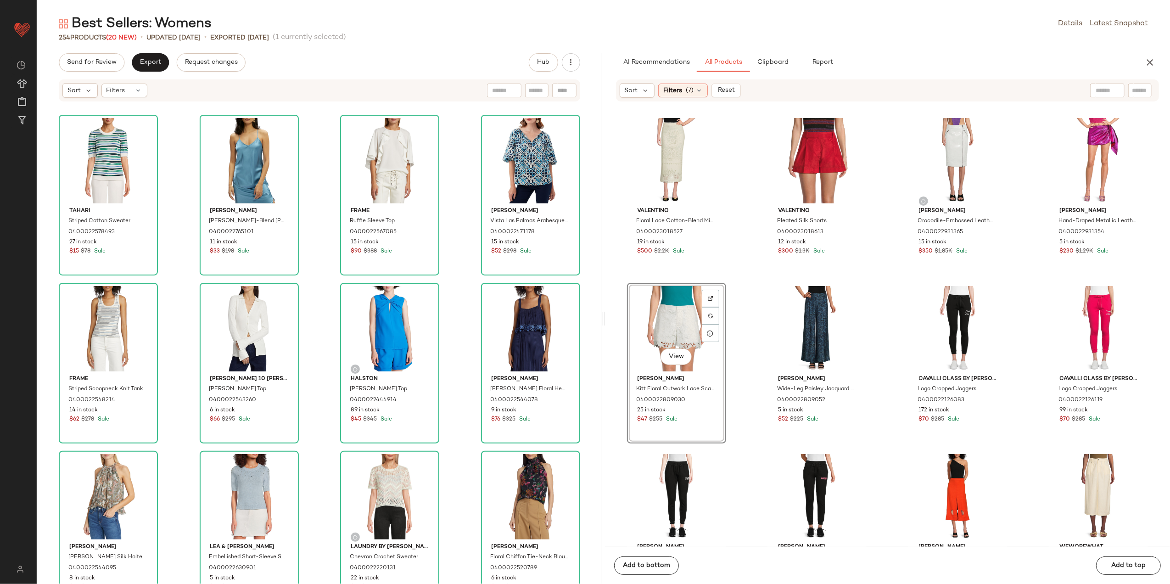
click at [679, 319] on div "View" at bounding box center [676, 328] width 93 height 85
click at [765, 288] on div "Valentino Floral Lace Cotton-Blend Midi-Skirt 0400023018527 19 in stock $500 $2…" at bounding box center [887, 330] width 565 height 434
click at [680, 312] on div "View" at bounding box center [676, 328] width 93 height 85
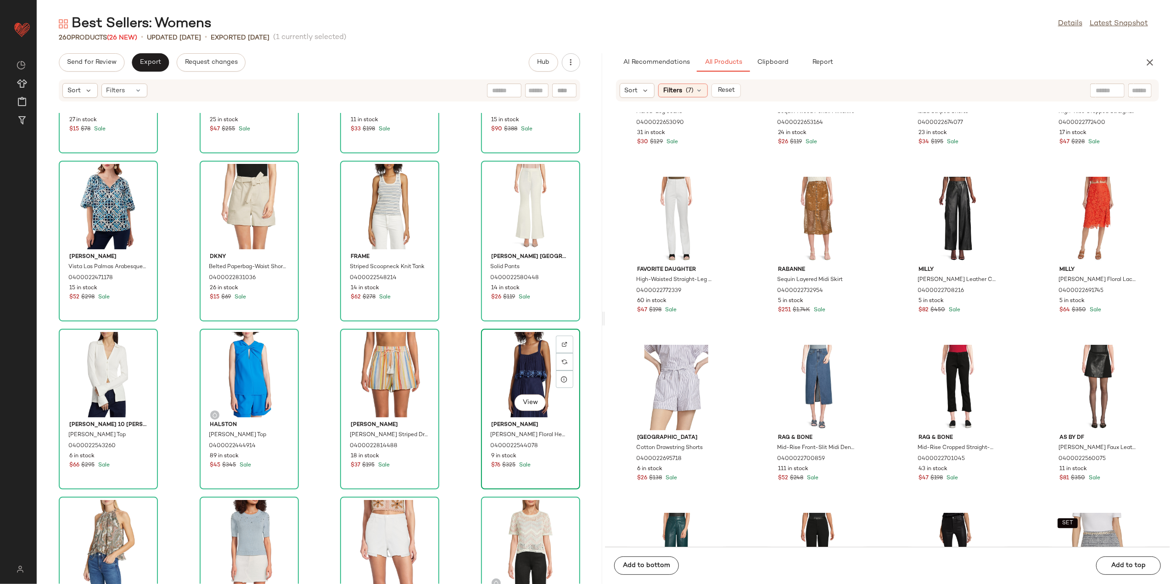
scroll to position [0, 0]
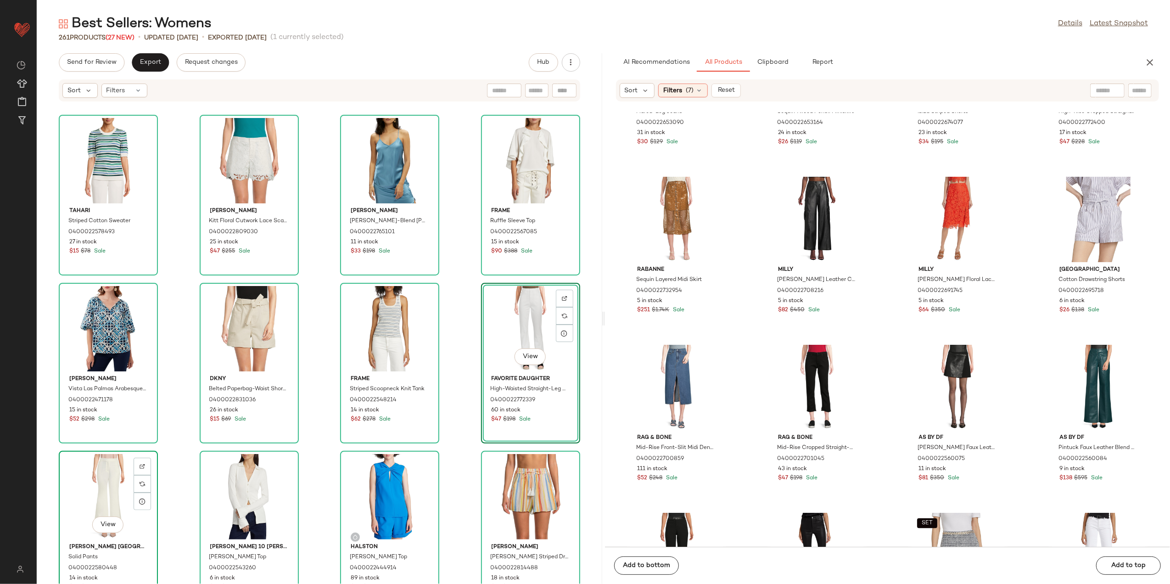
click at [111, 472] on div "View" at bounding box center [108, 496] width 93 height 85
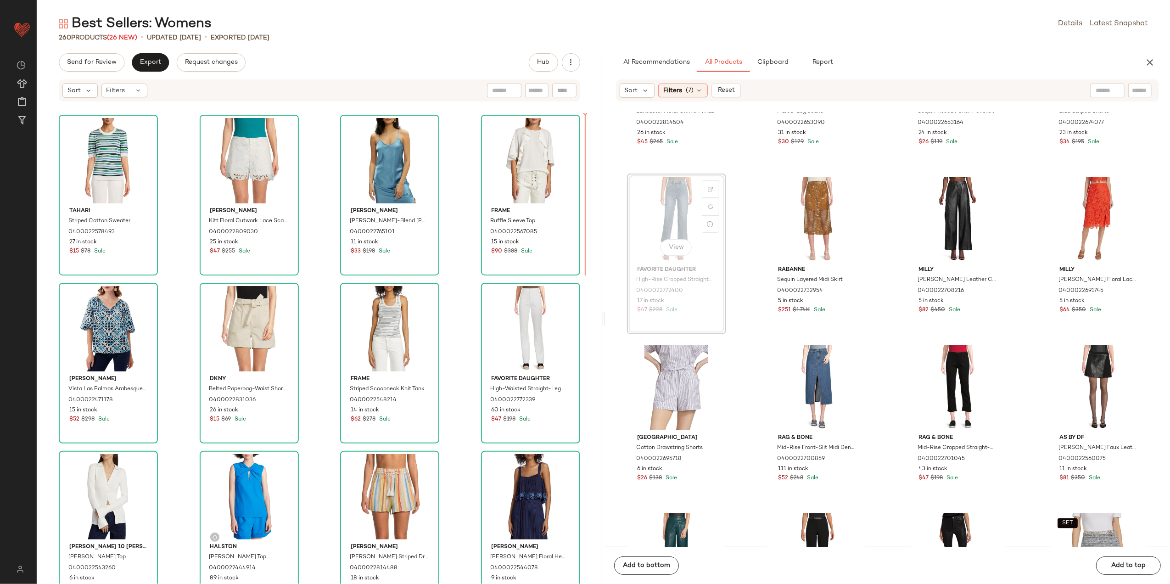
scroll to position [1291, 0]
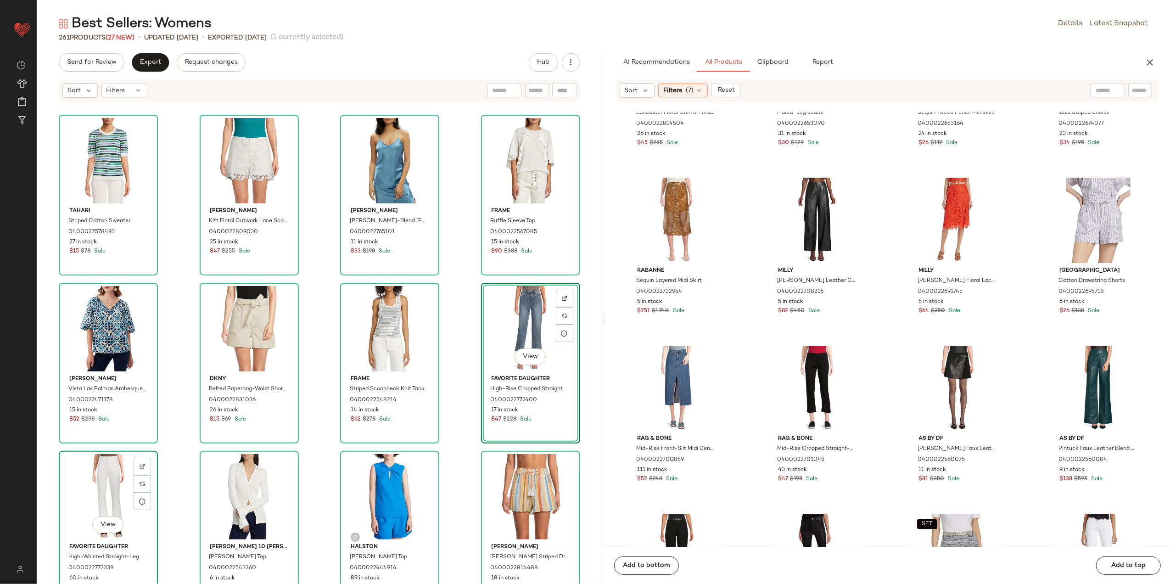
scroll to position [0, 0]
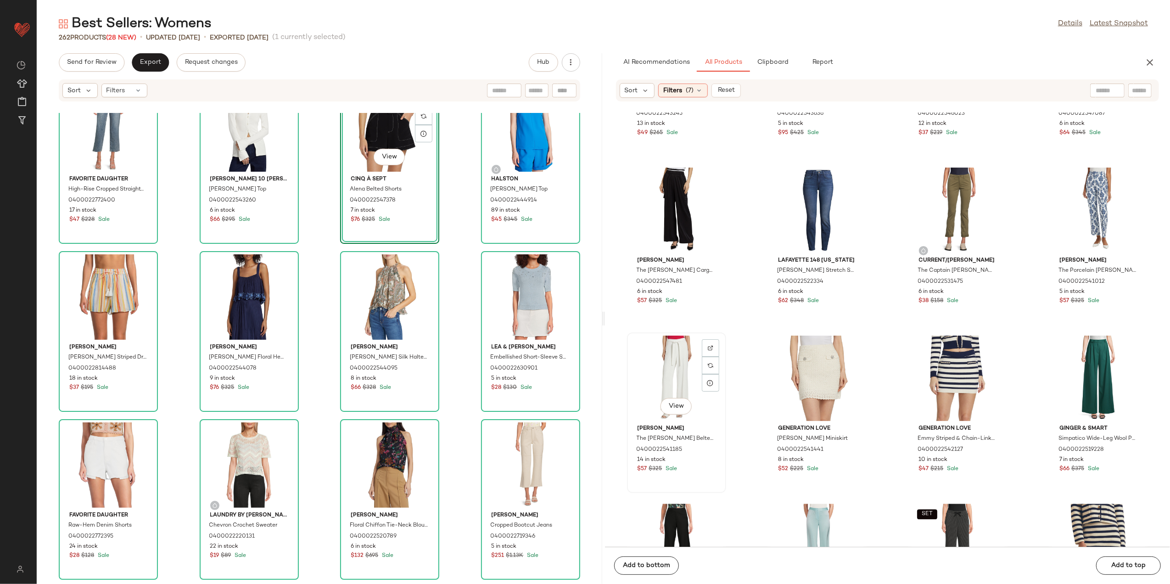
scroll to position [2148, 0]
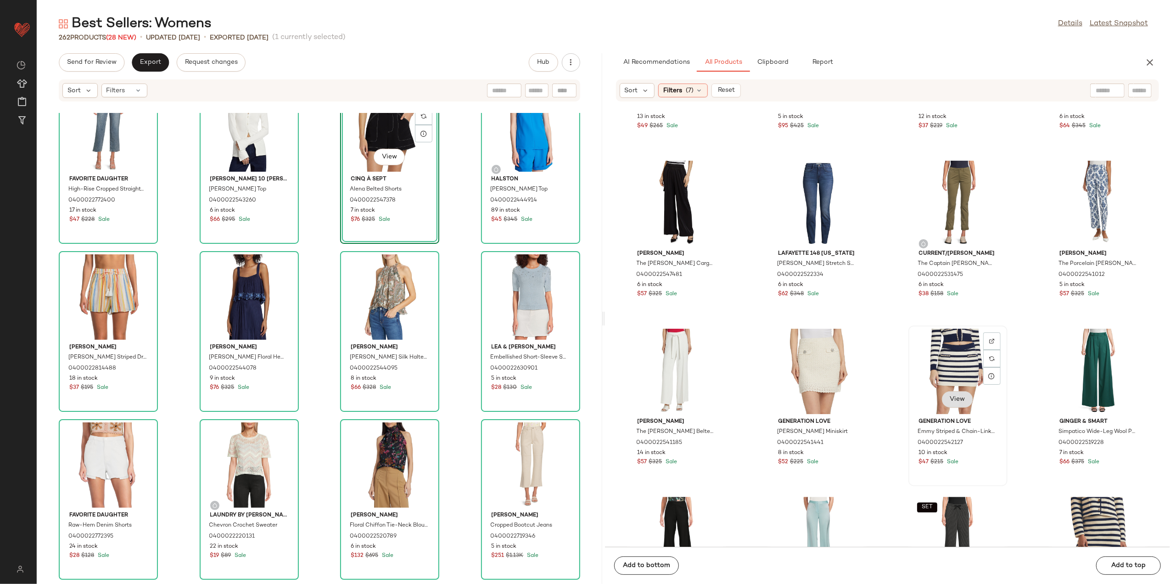
click at [958, 397] on span "View" at bounding box center [957, 399] width 16 height 7
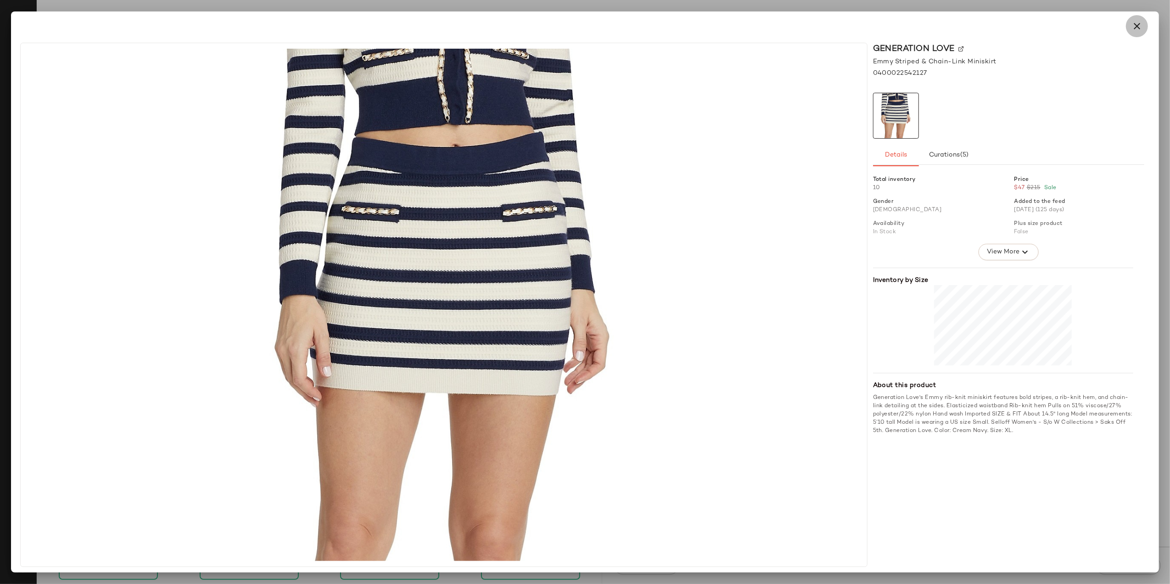
click at [1139, 29] on icon "button" at bounding box center [1136, 26] width 11 height 11
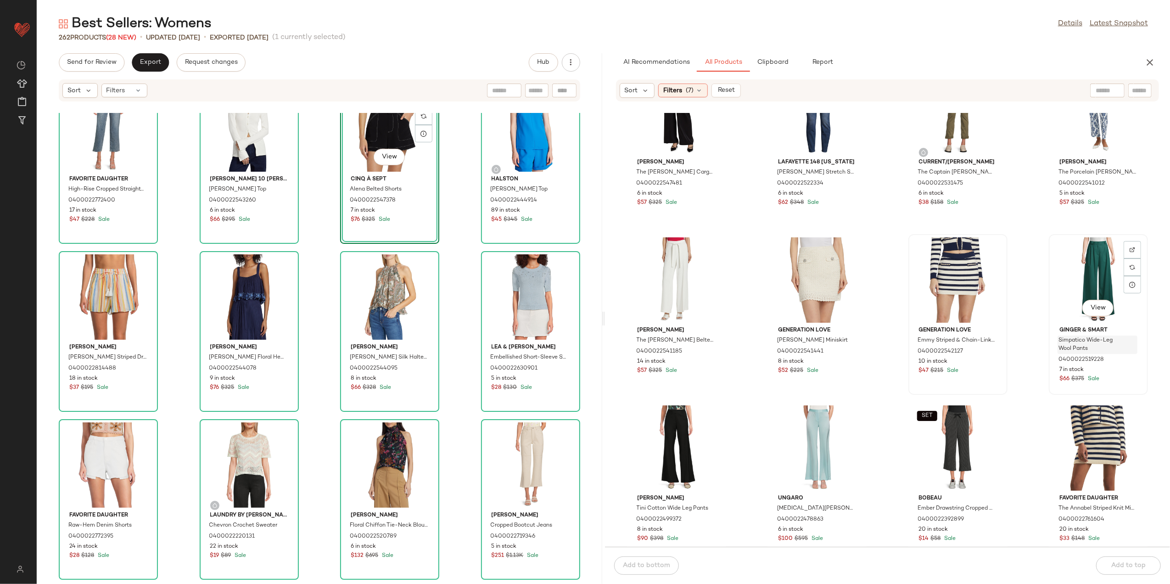
scroll to position [2270, 0]
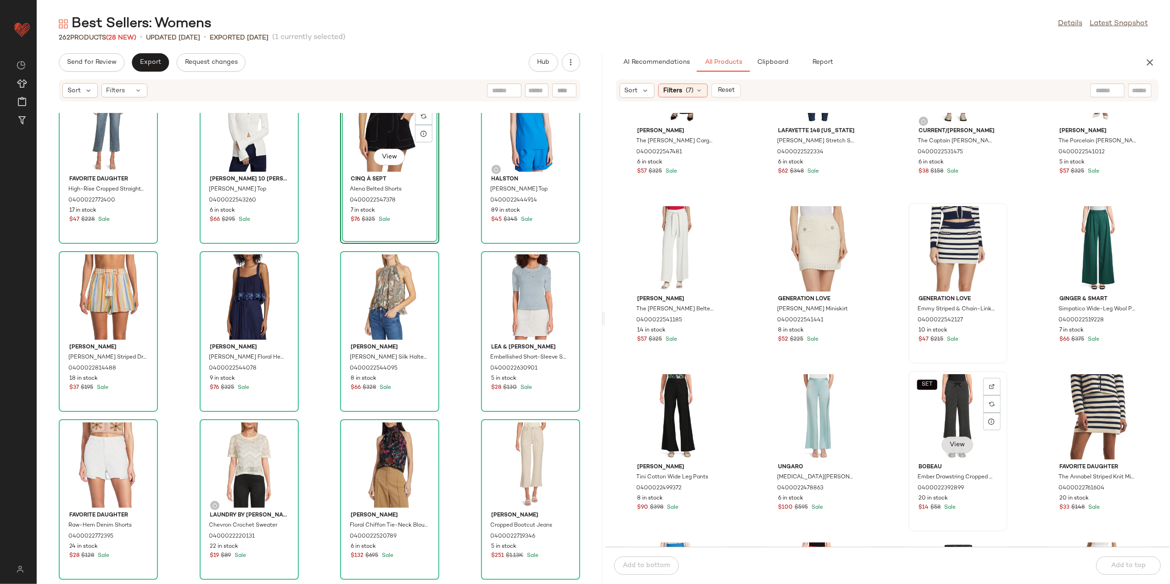
click at [958, 445] on span "View" at bounding box center [957, 444] width 16 height 7
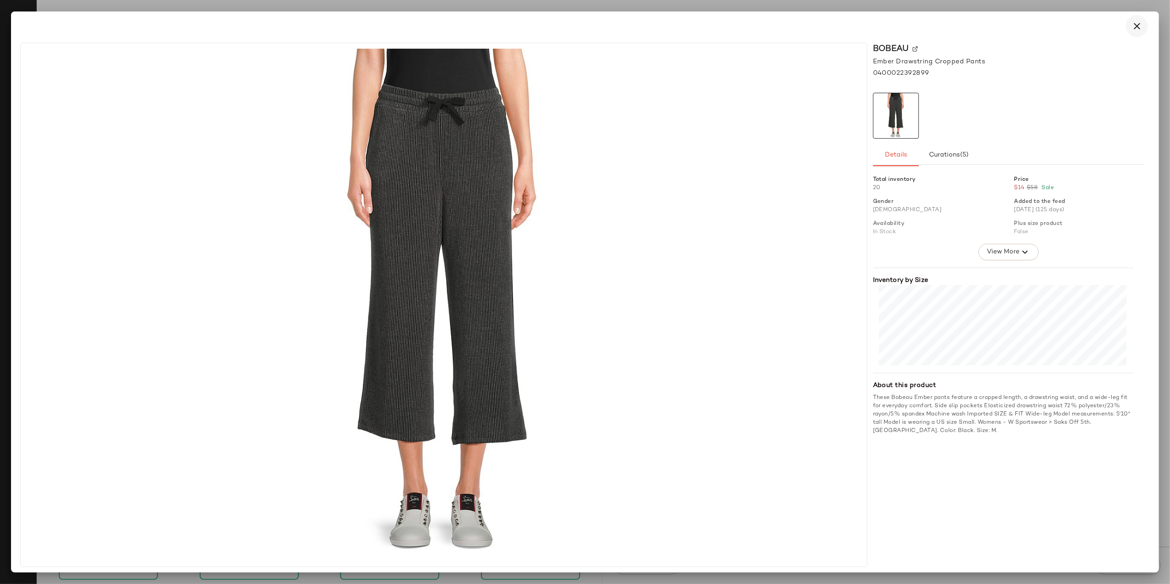
click at [1136, 28] on icon "button" at bounding box center [1136, 26] width 11 height 11
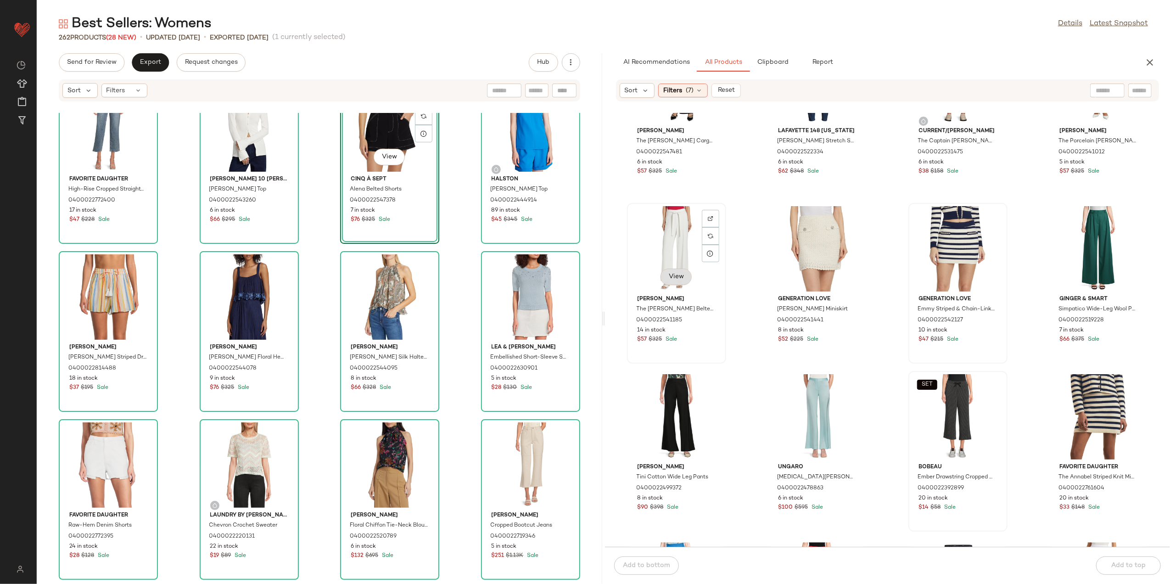
click at [678, 275] on span "View" at bounding box center [676, 276] width 16 height 7
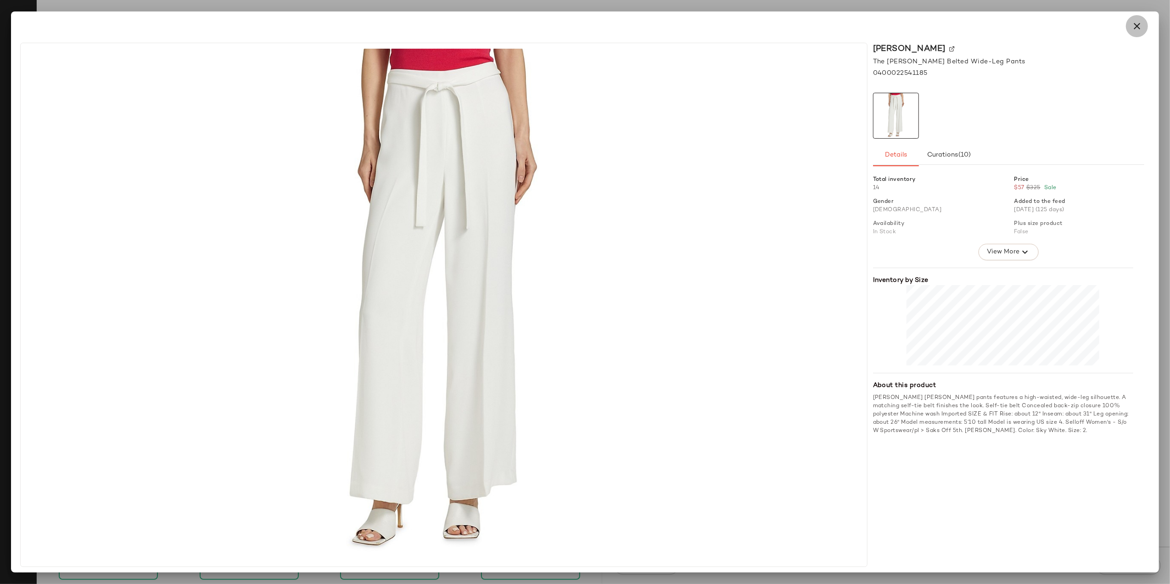
click at [1139, 24] on icon "button" at bounding box center [1136, 26] width 11 height 11
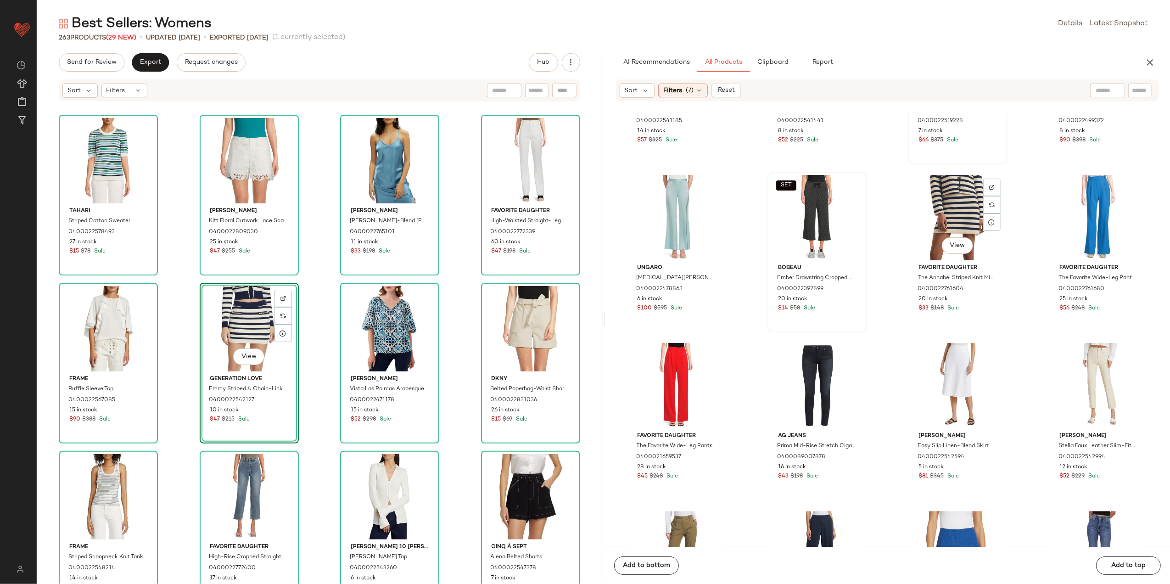
scroll to position [2576, 0]
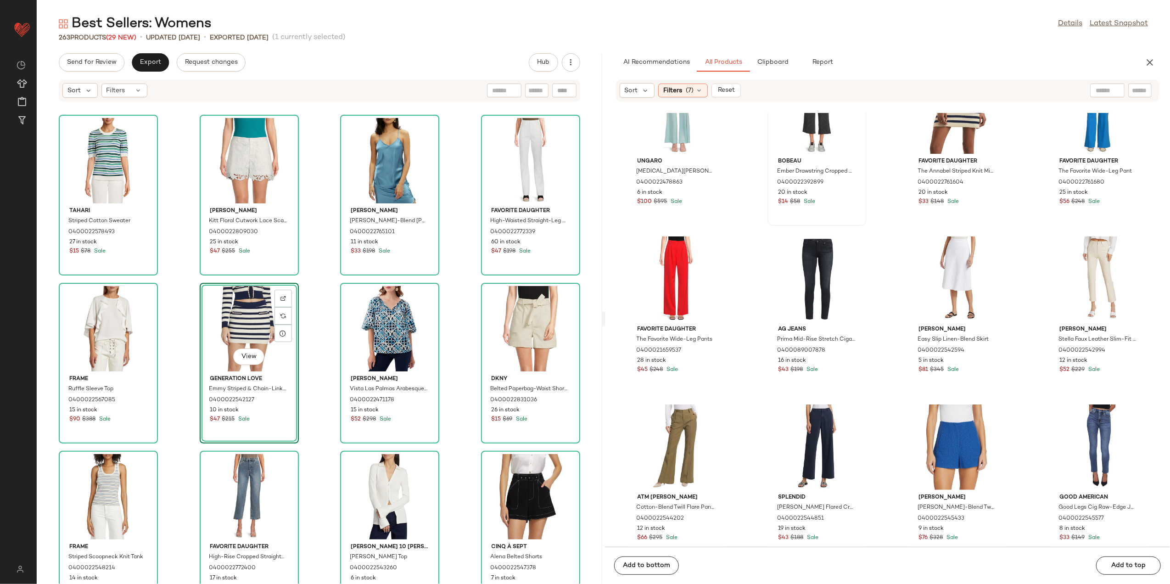
click at [237, 327] on div "View" at bounding box center [249, 328] width 93 height 85
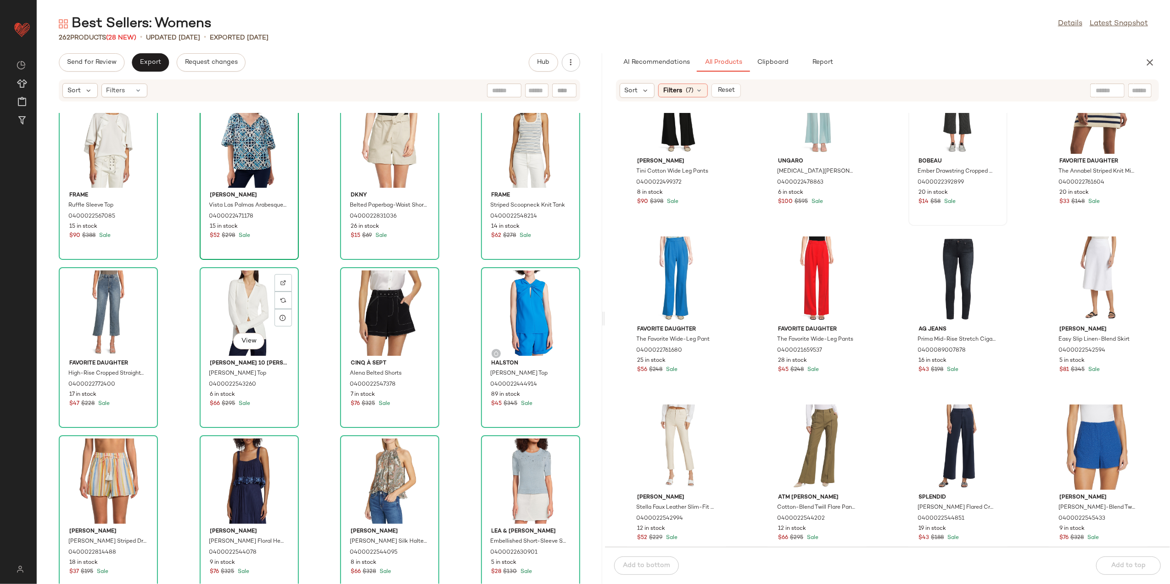
scroll to position [313, 0]
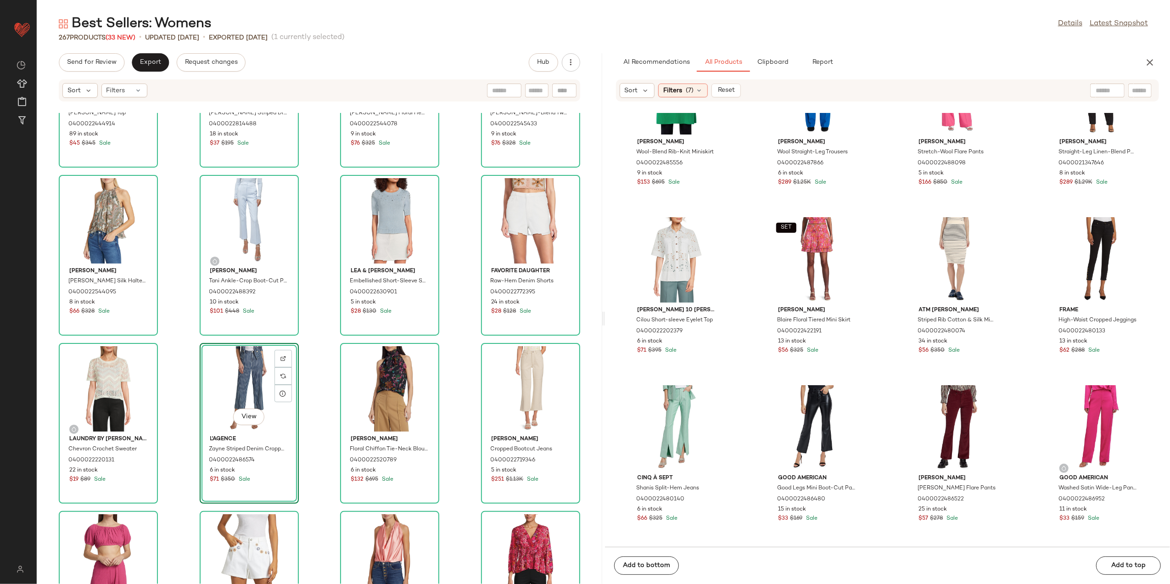
scroll to position [4849, 0]
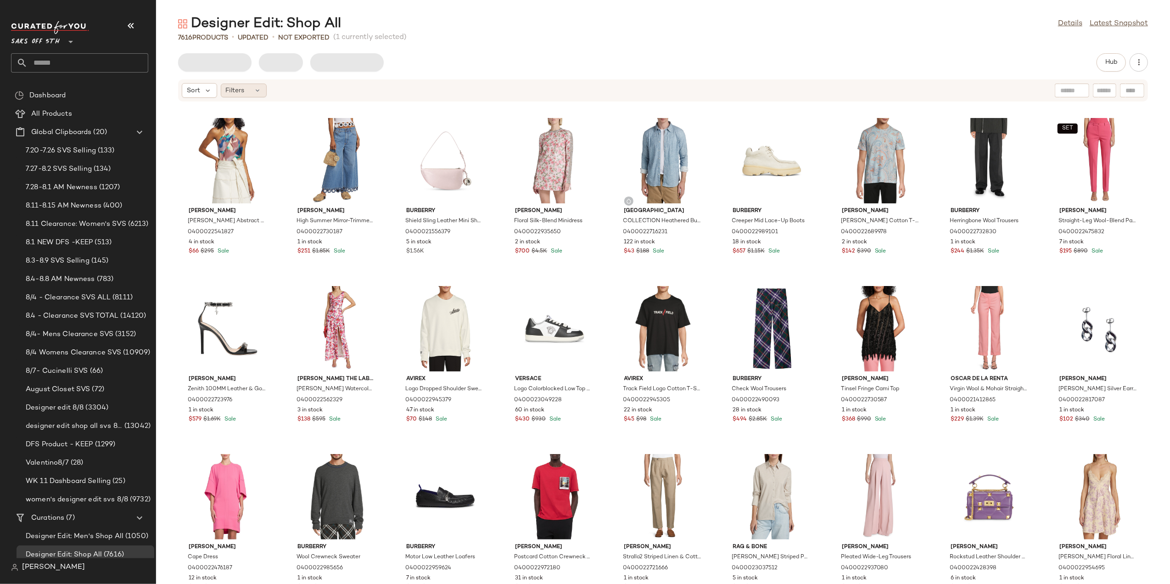
click at [232, 93] on span "Filters" at bounding box center [235, 91] width 19 height 10
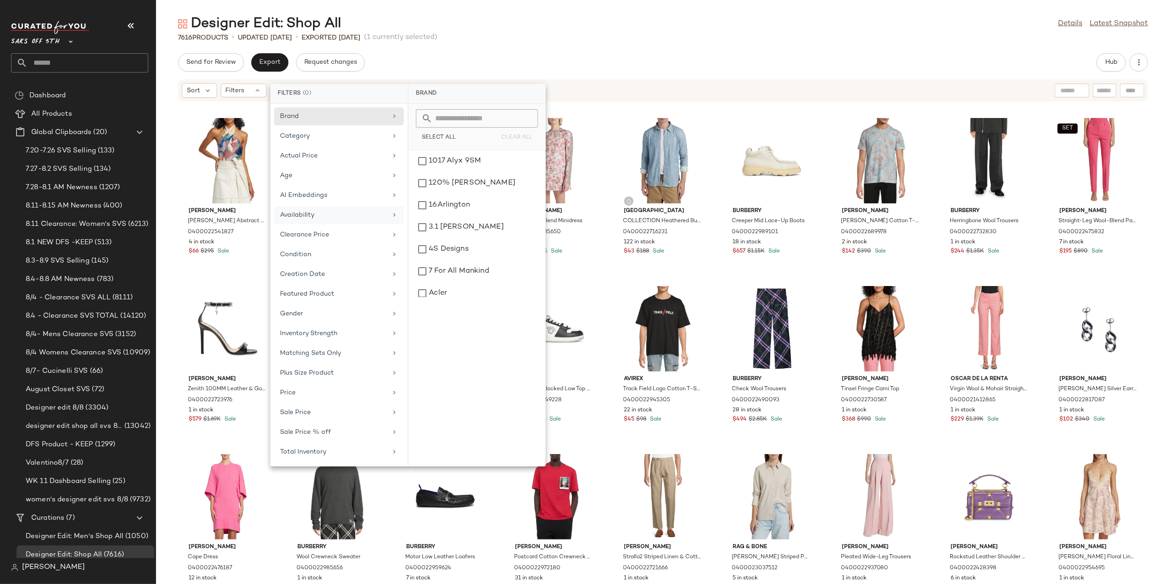
click at [325, 217] on div "Availability" at bounding box center [333, 215] width 107 height 10
click at [555, 28] on div "Designer Edit: Shop All Details Latest Snapshot" at bounding box center [663, 24] width 1014 height 18
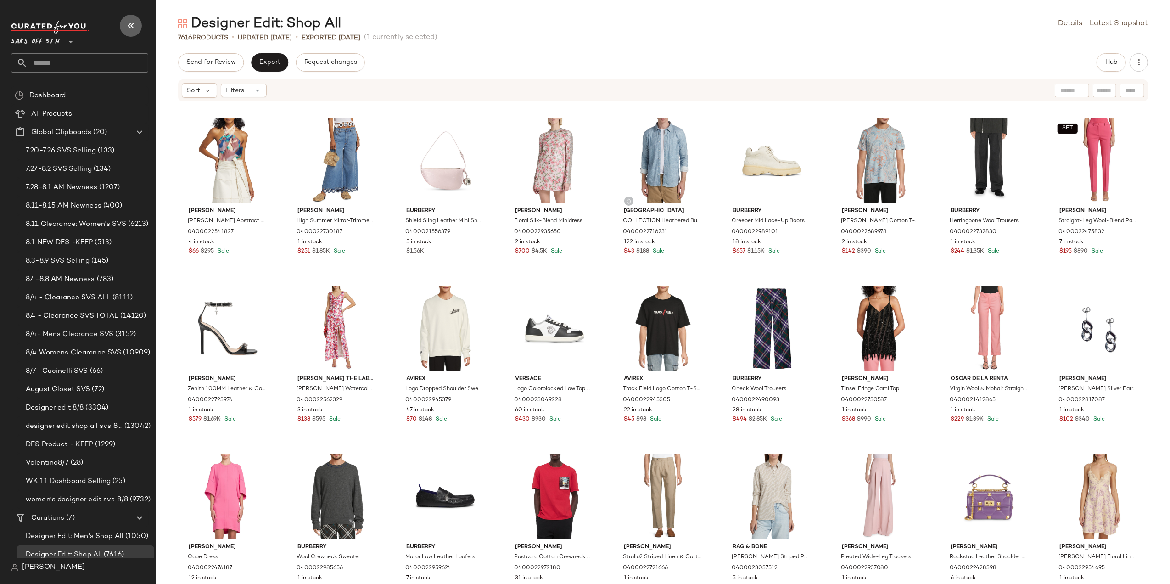
click at [127, 26] on icon "button" at bounding box center [130, 25] width 11 height 11
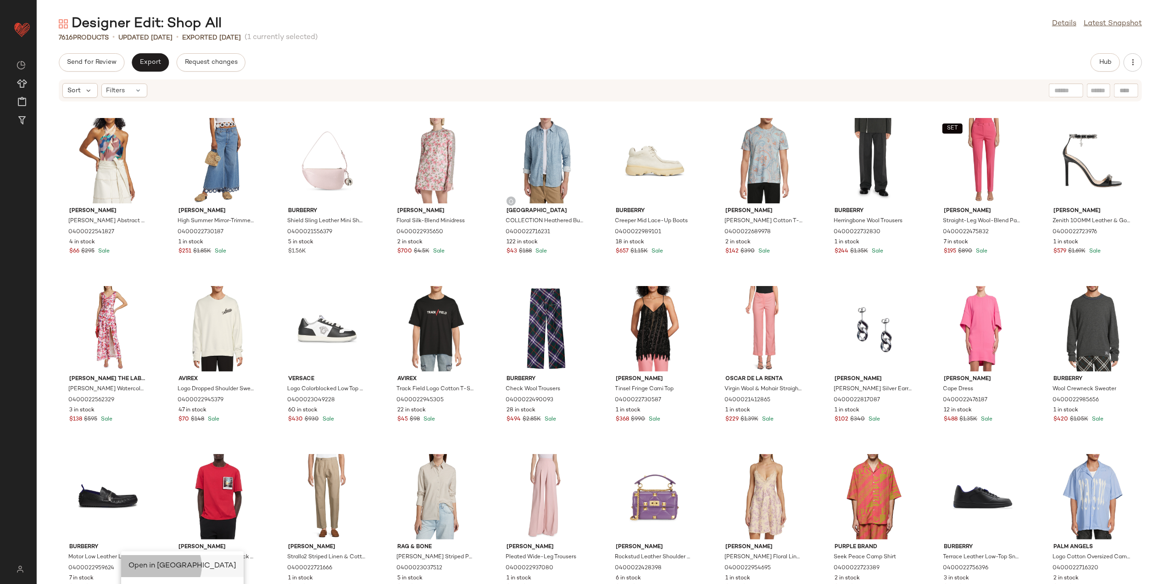
click at [140, 562] on span "Open in [GEOGRAPHIC_DATA]" at bounding box center [182, 566] width 108 height 8
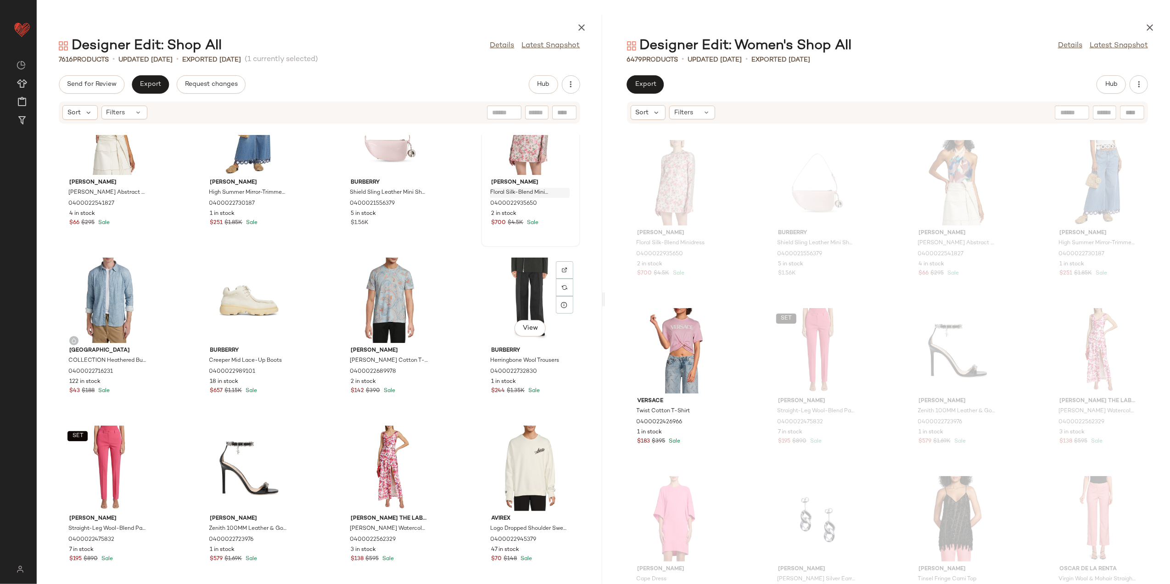
scroll to position [122, 0]
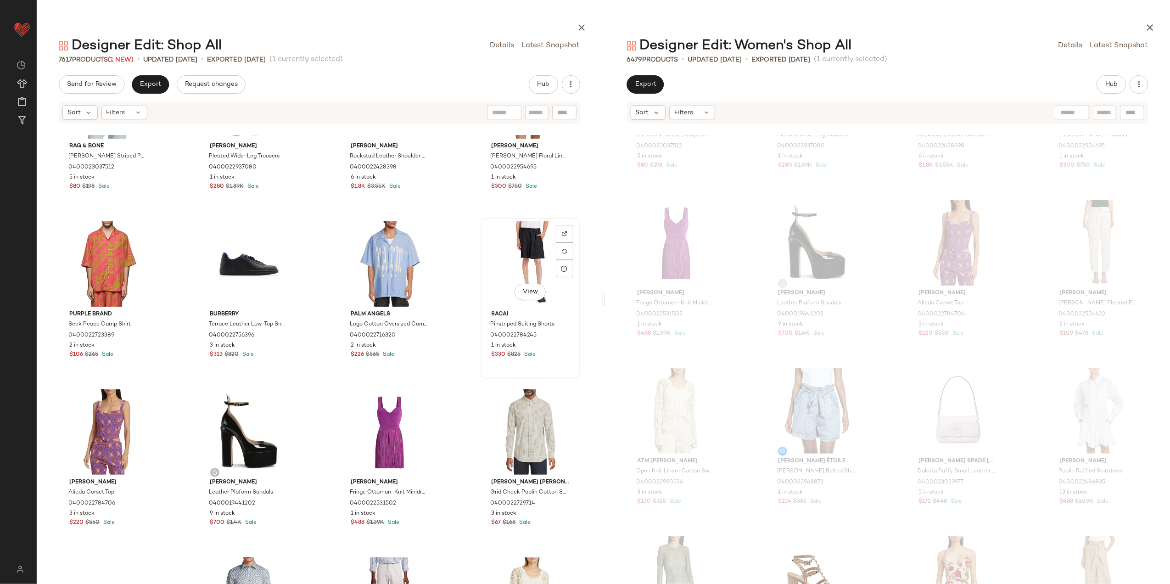
scroll to position [1170, 0]
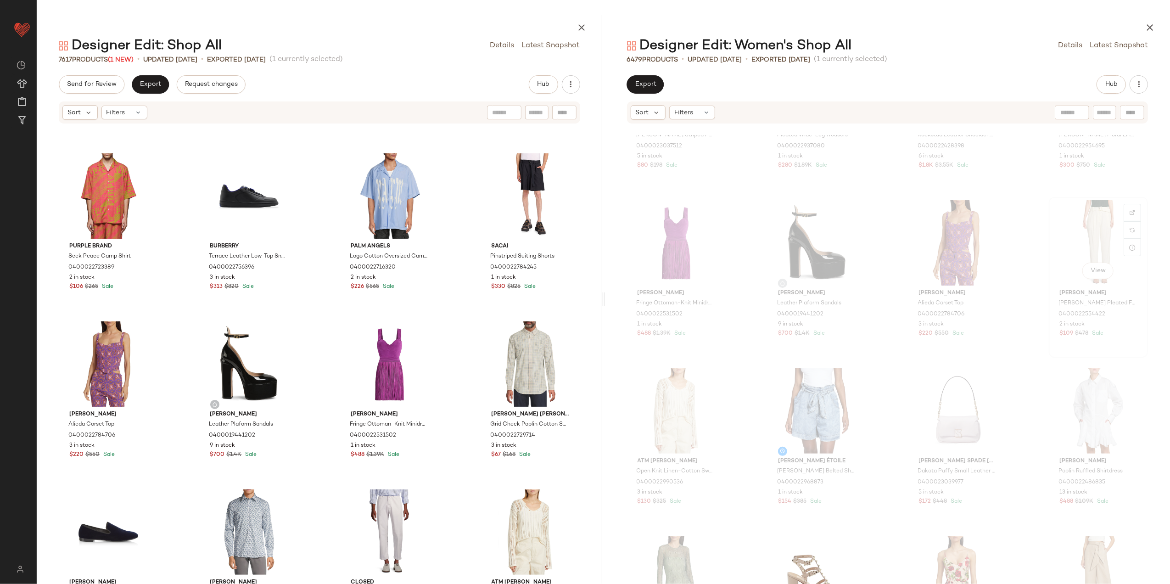
click at [1084, 235] on div "View" at bounding box center [1098, 242] width 93 height 85
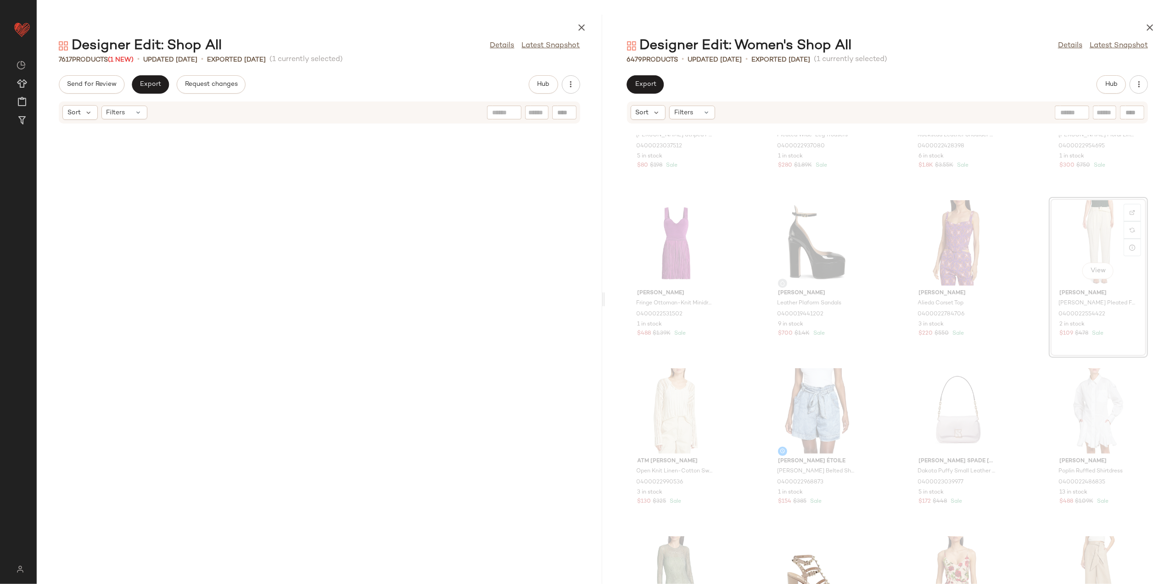
scroll to position [504, 0]
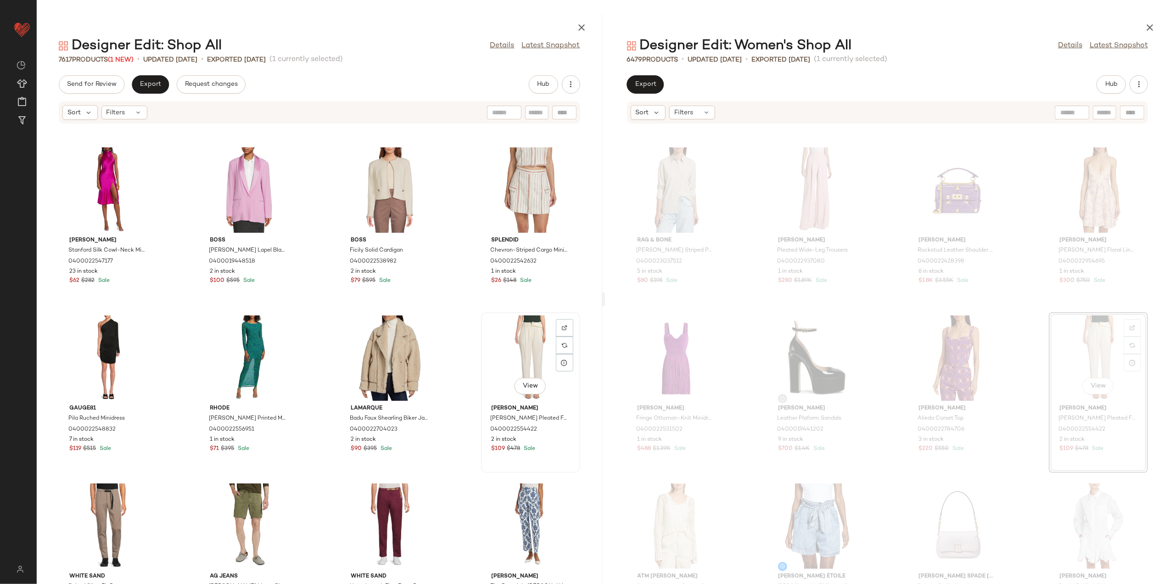
click at [524, 348] on div "View" at bounding box center [530, 357] width 93 height 85
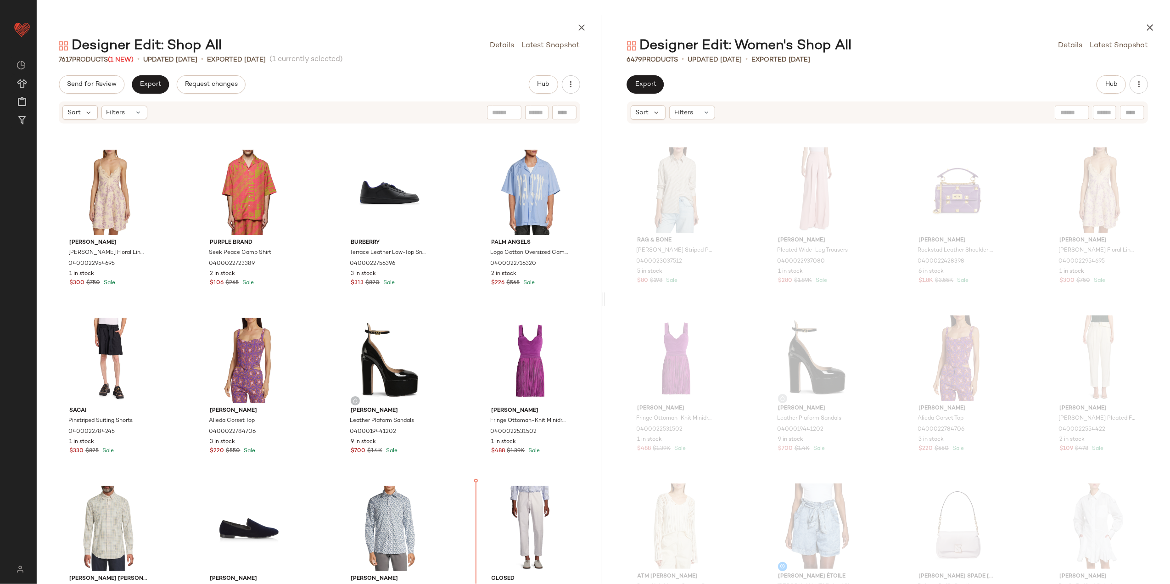
scroll to position [1195, 0]
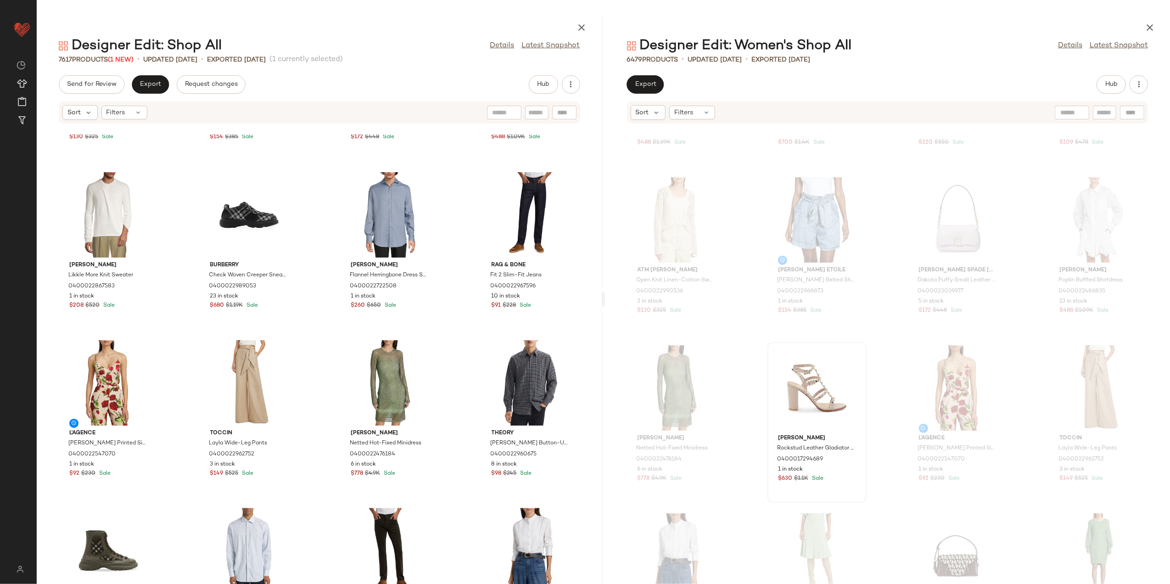
scroll to position [871, 0]
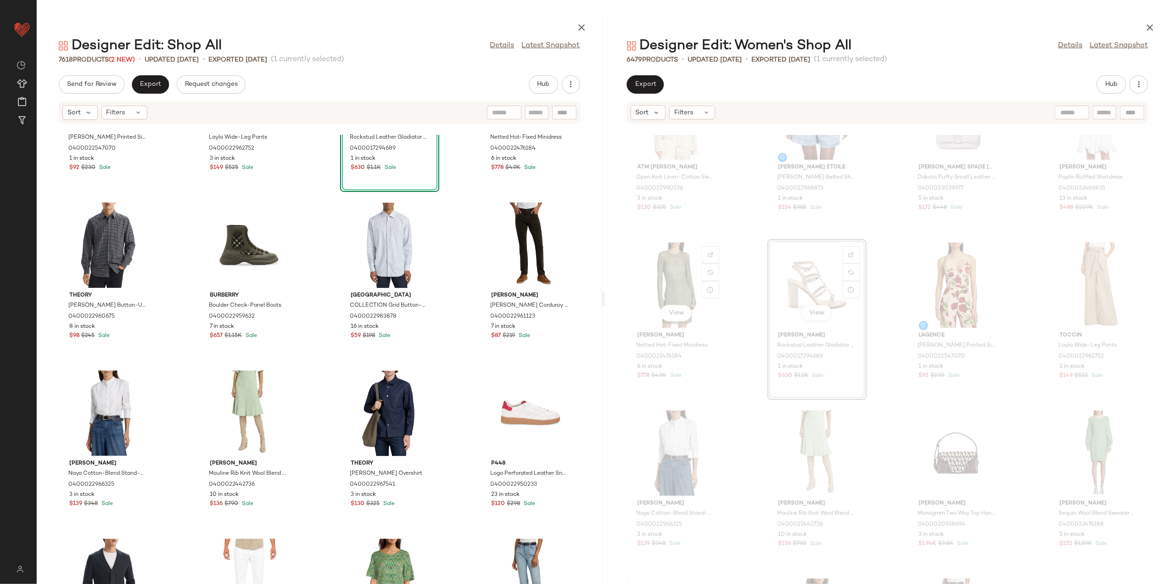
scroll to position [932, 0]
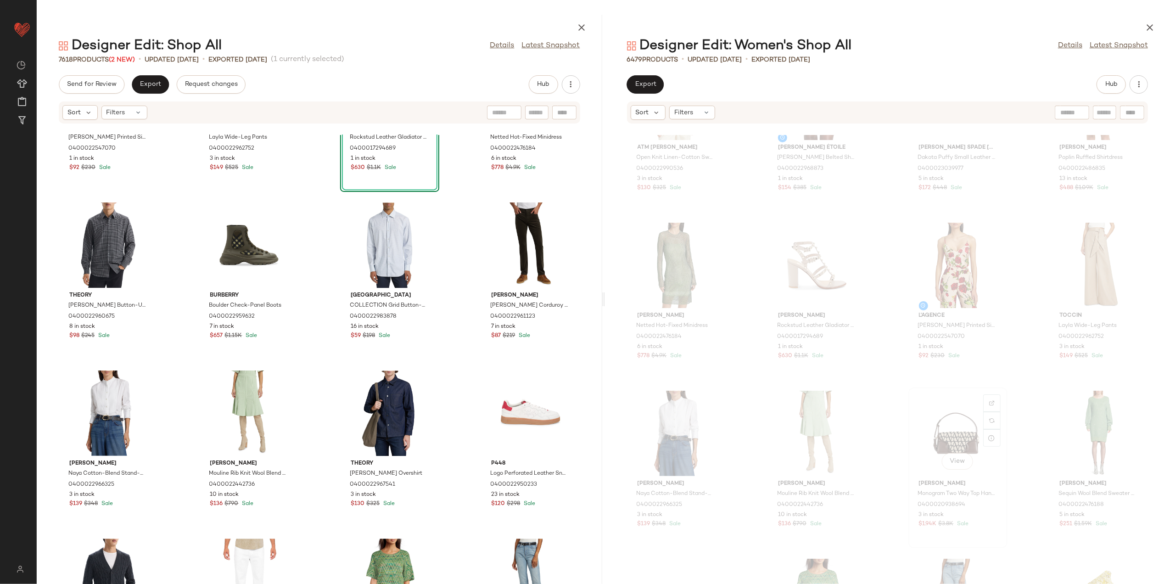
click at [938, 441] on div "View" at bounding box center [957, 432] width 93 height 85
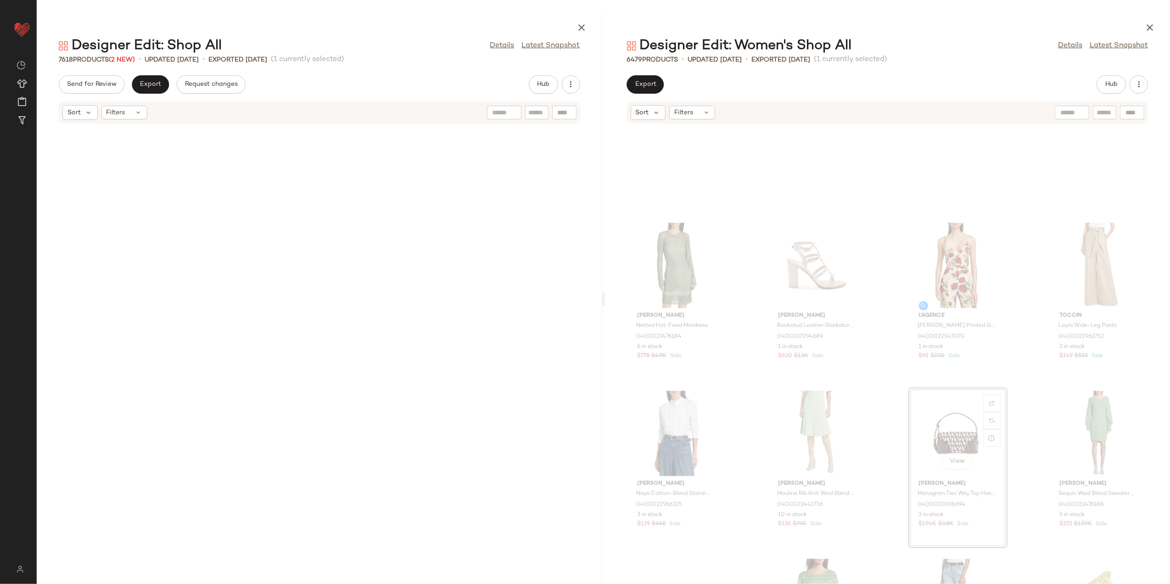
scroll to position [1008, 0]
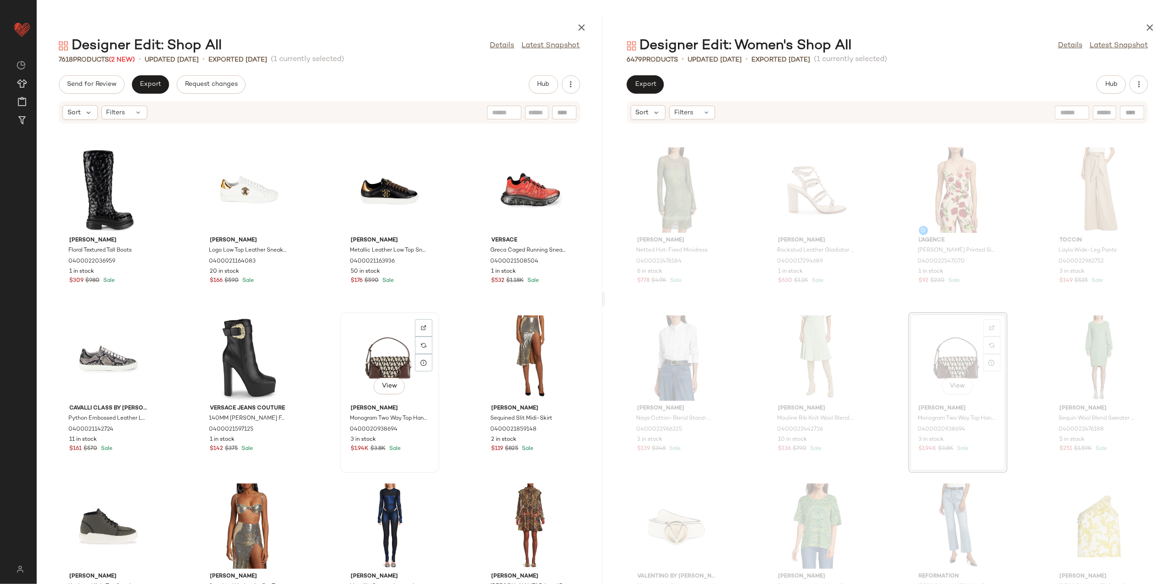
click at [357, 357] on div "View" at bounding box center [389, 357] width 93 height 85
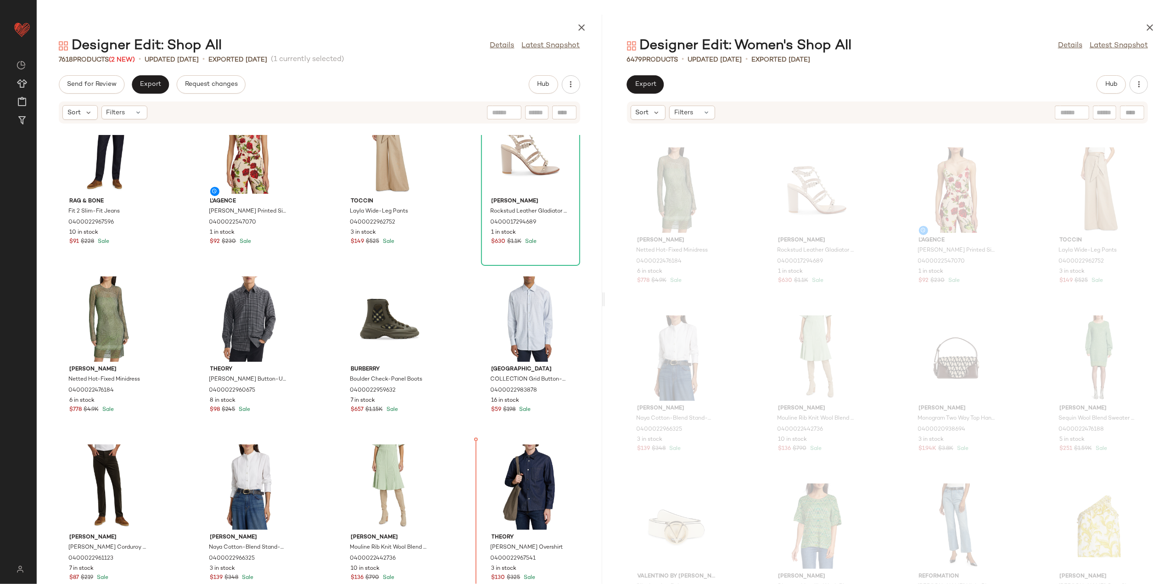
scroll to position [2129, 0]
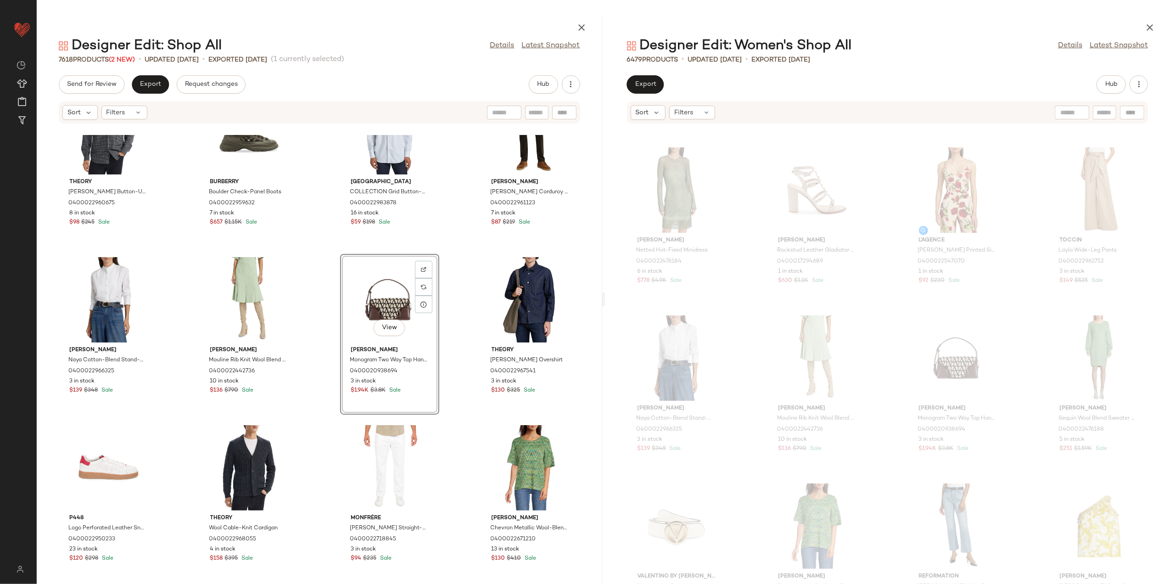
scroll to position [2251, 0]
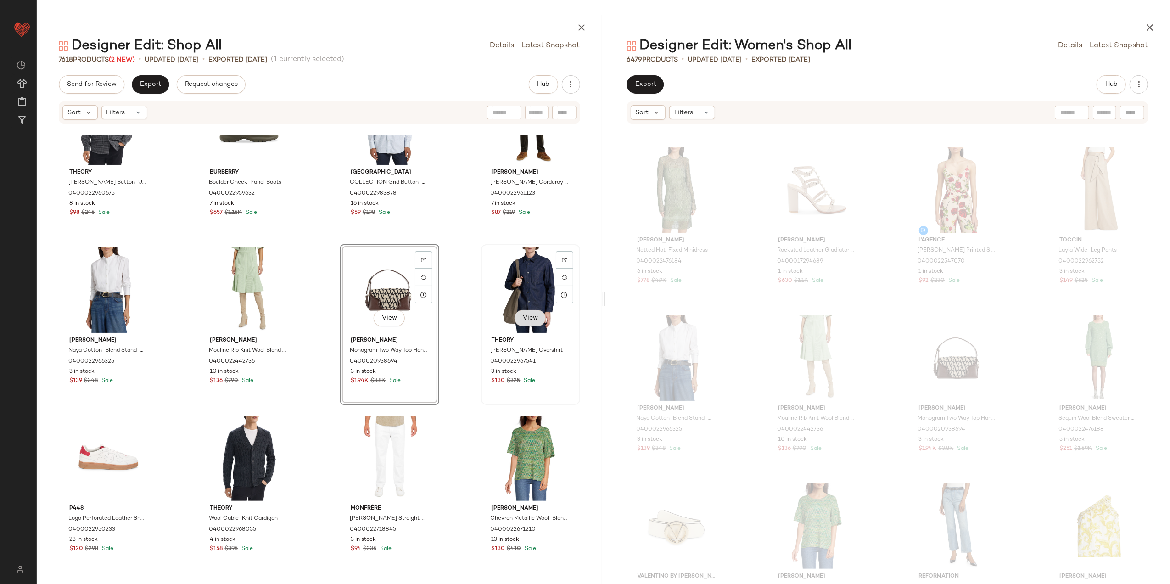
click at [522, 316] on span "View" at bounding box center [530, 317] width 16 height 7
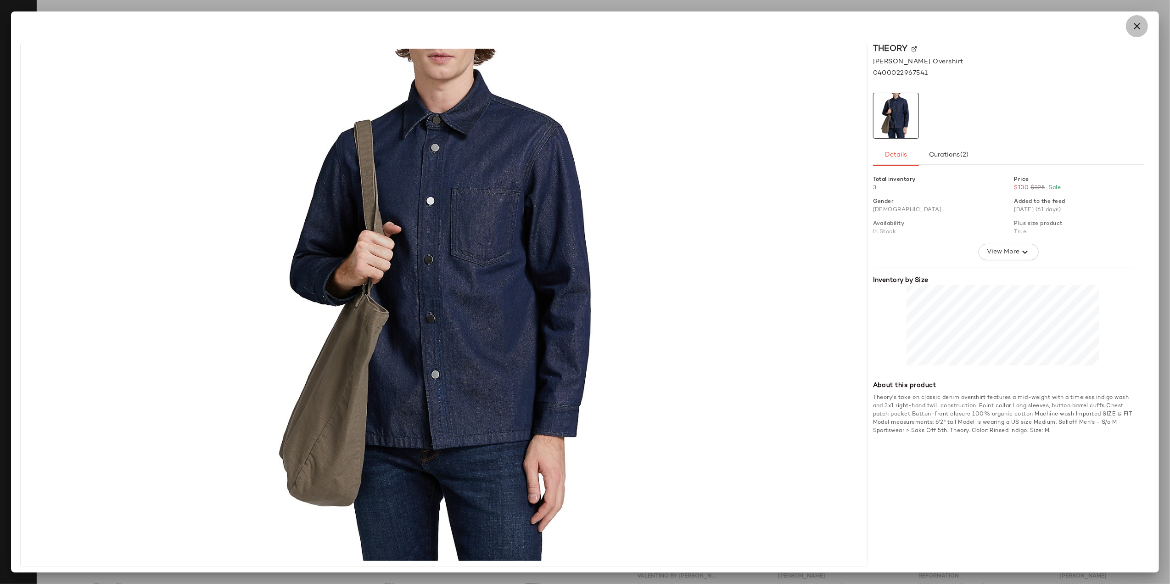
click at [1131, 26] on icon "button" at bounding box center [1136, 26] width 11 height 11
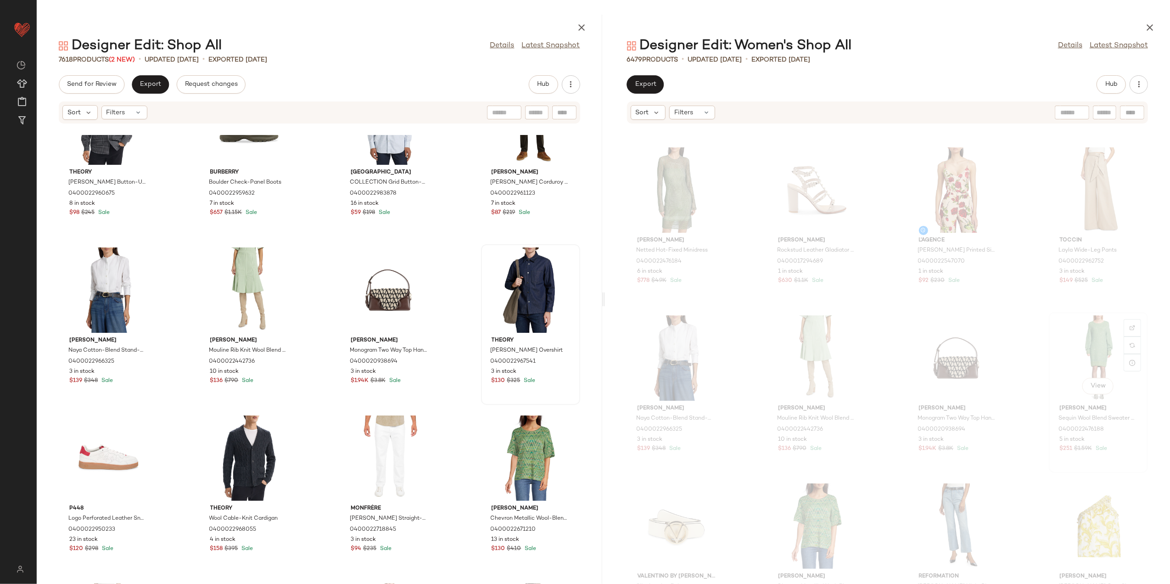
click at [1092, 337] on div "View" at bounding box center [1098, 357] width 93 height 85
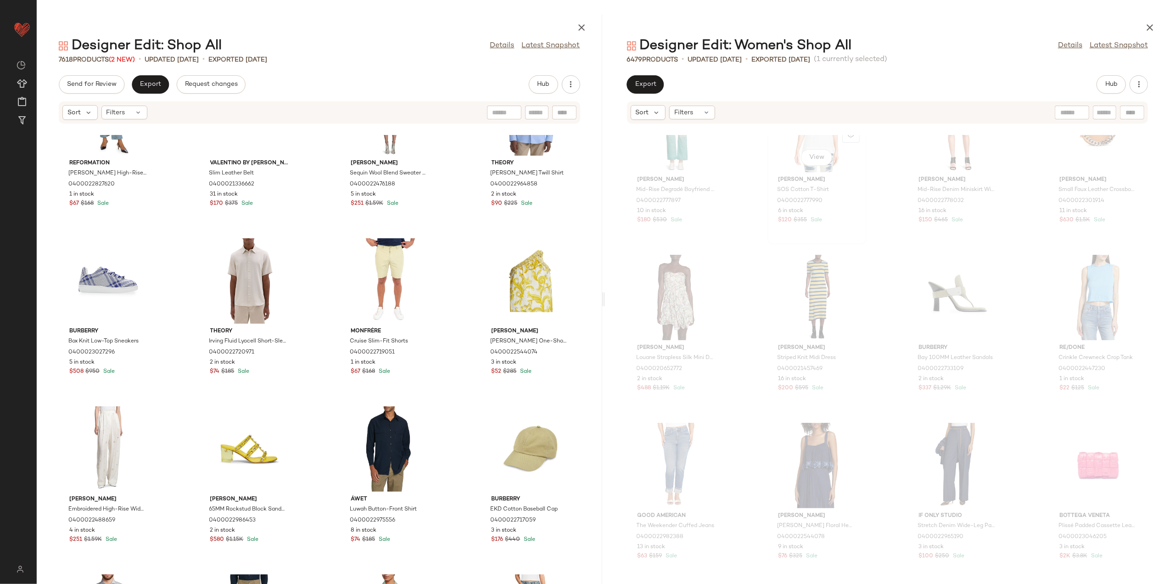
scroll to position [1742, 0]
click at [1151, 22] on icon "button" at bounding box center [1149, 27] width 11 height 11
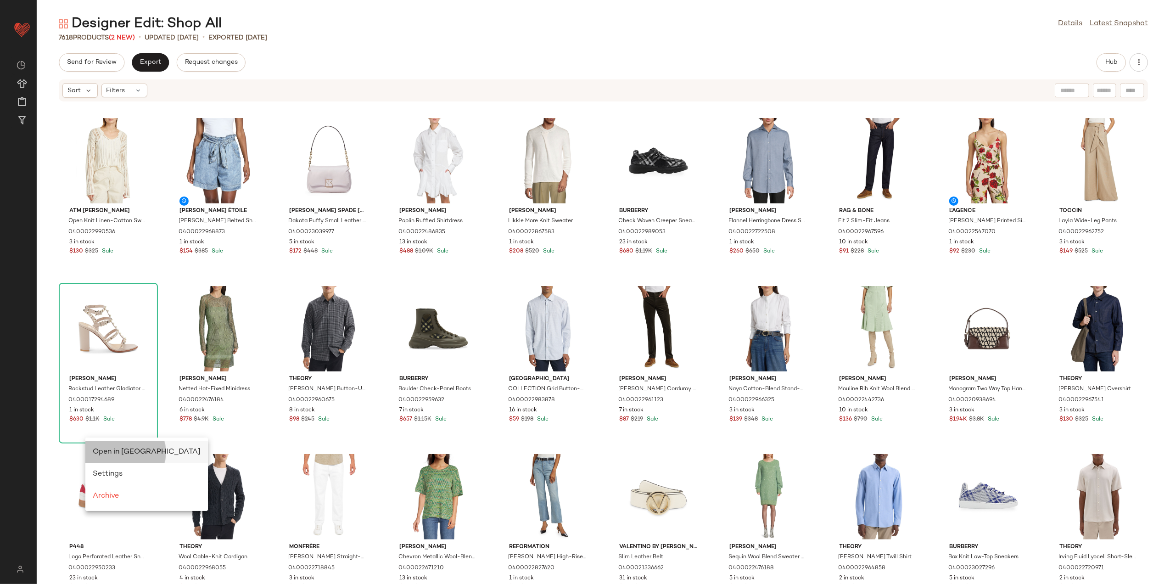
click at [129, 446] on div "Open in Split View" at bounding box center [147, 451] width 108 height 11
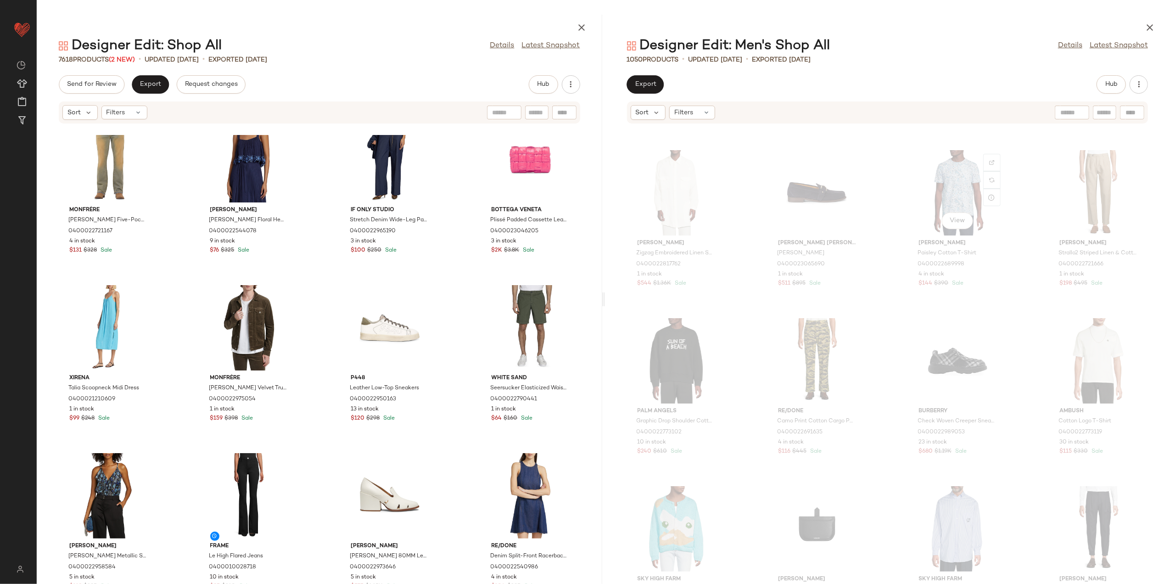
scroll to position [1720, 0]
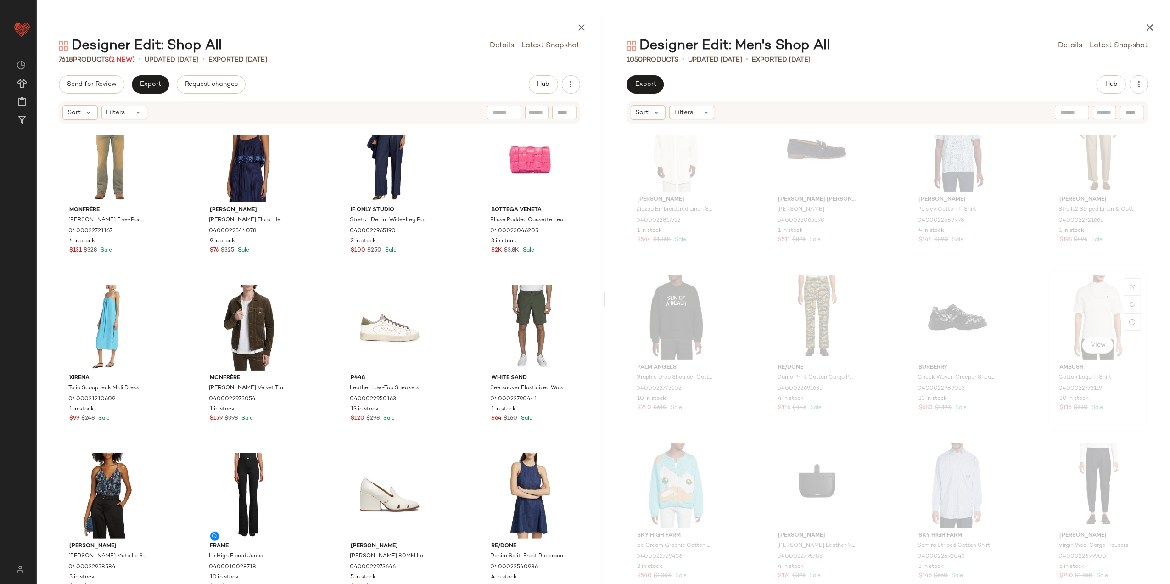
click at [1082, 329] on div "View" at bounding box center [1098, 316] width 93 height 85
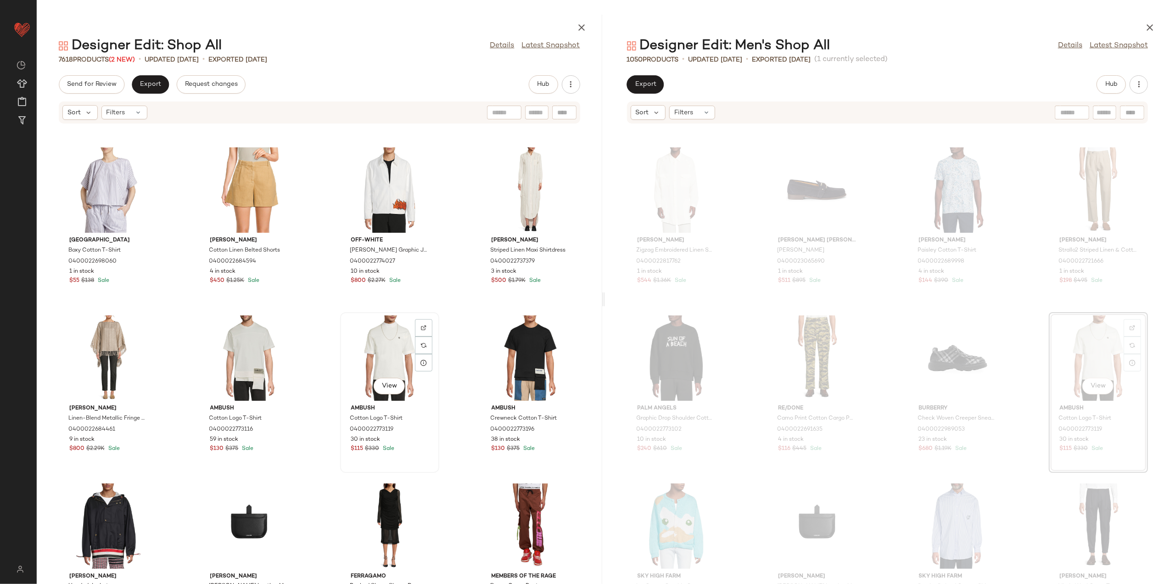
click at [388, 352] on div "View" at bounding box center [389, 357] width 93 height 85
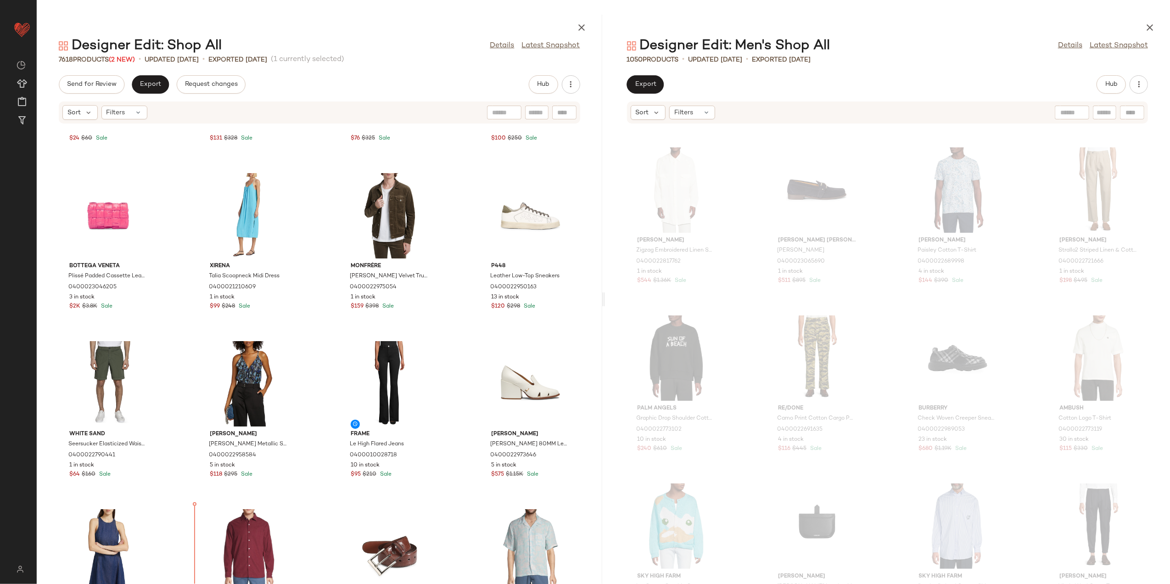
scroll to position [4340, 0]
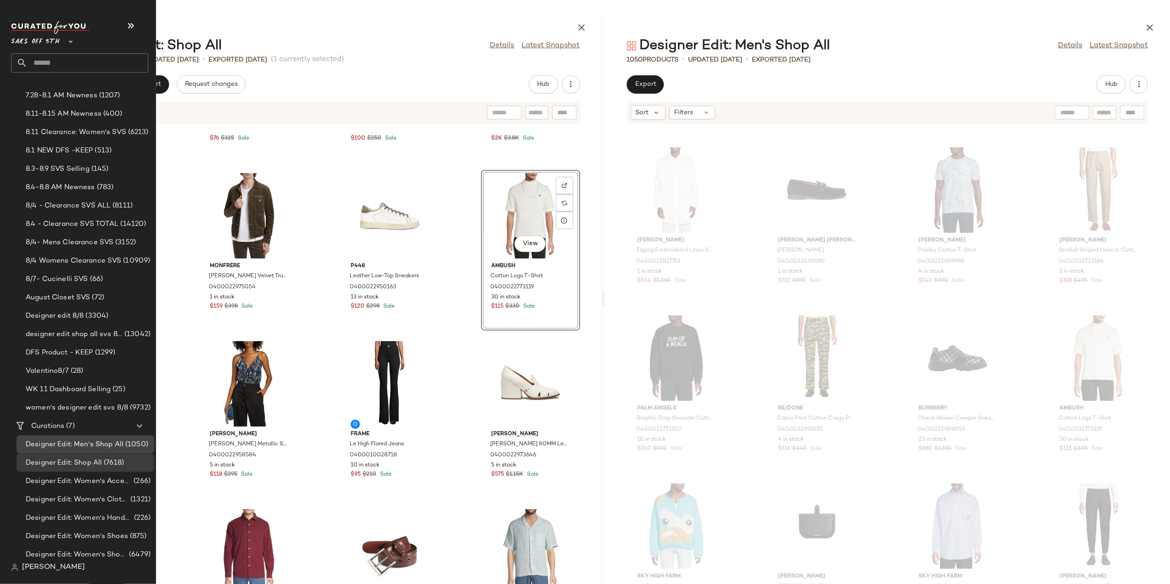
scroll to position [97, 0]
click at [95, 549] on span "Designer Edit: Women's Shop All" at bounding box center [76, 549] width 101 height 11
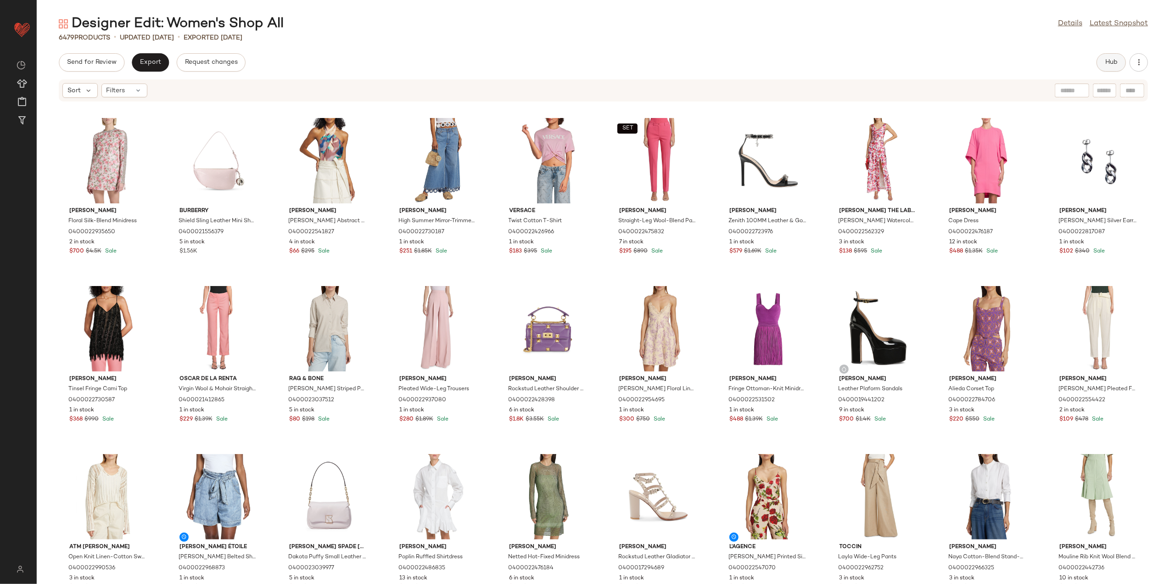
click at [1105, 64] on span "Hub" at bounding box center [1110, 62] width 13 height 7
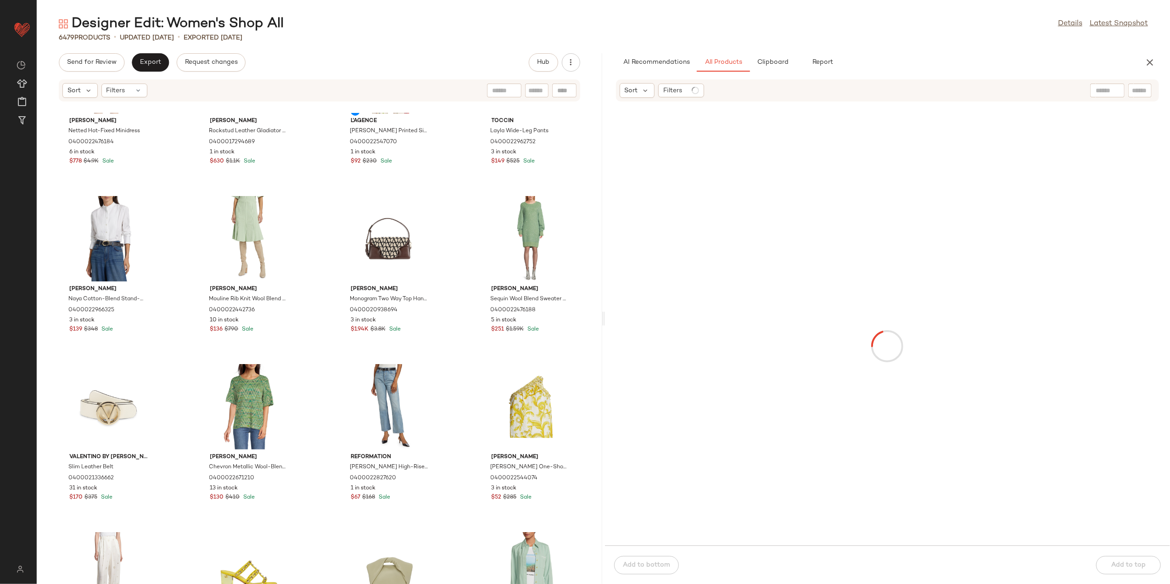
scroll to position [1170, 0]
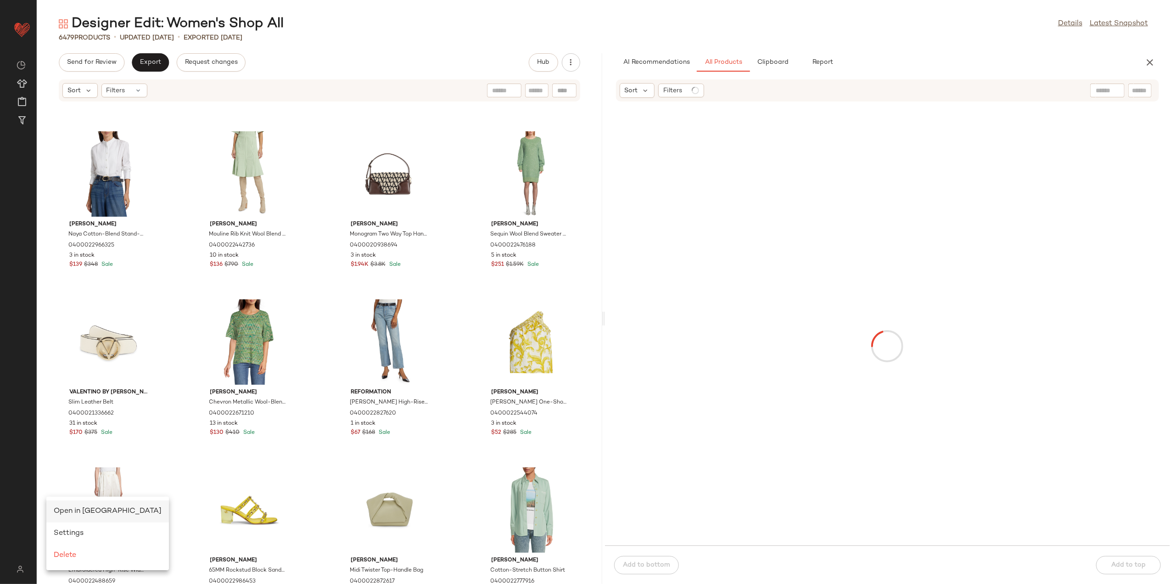
click at [70, 511] on span "Open in Split View" at bounding box center [108, 511] width 108 height 8
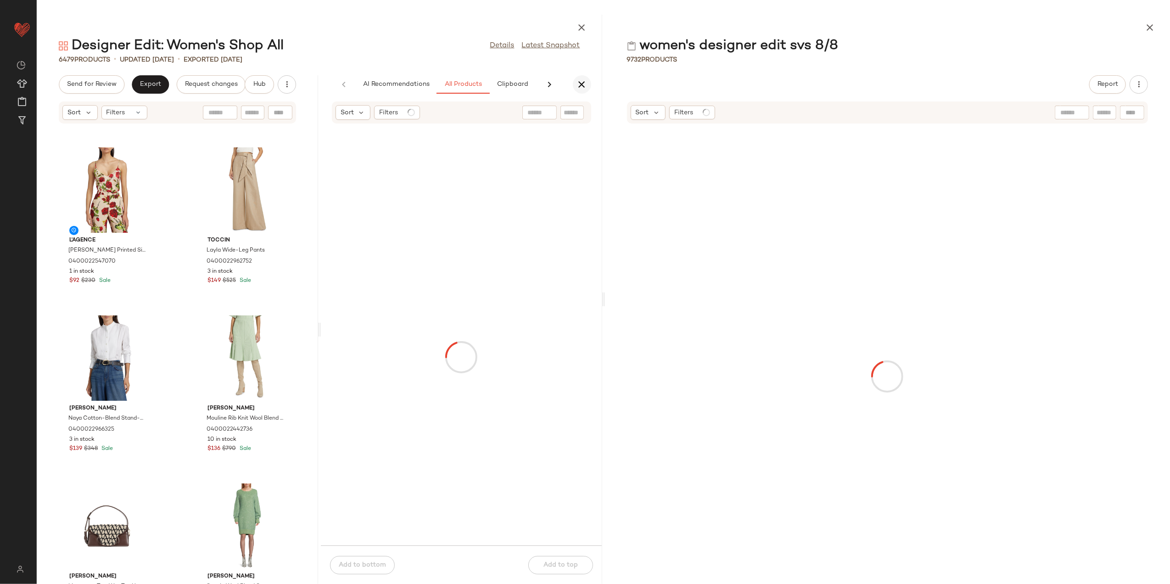
click at [585, 85] on icon "button" at bounding box center [581, 84] width 11 height 11
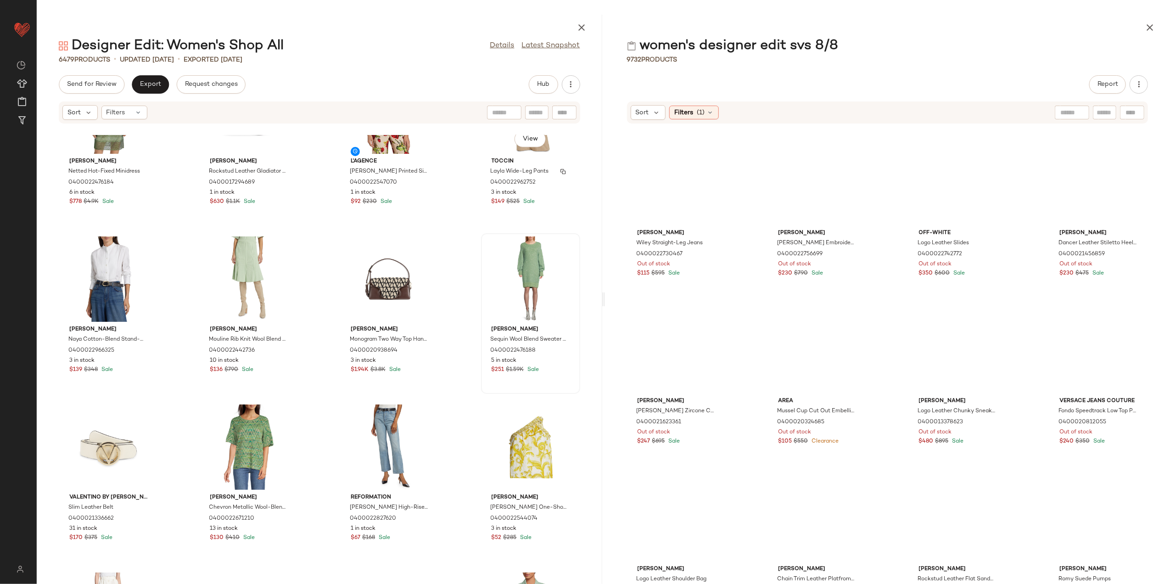
scroll to position [1146, 0]
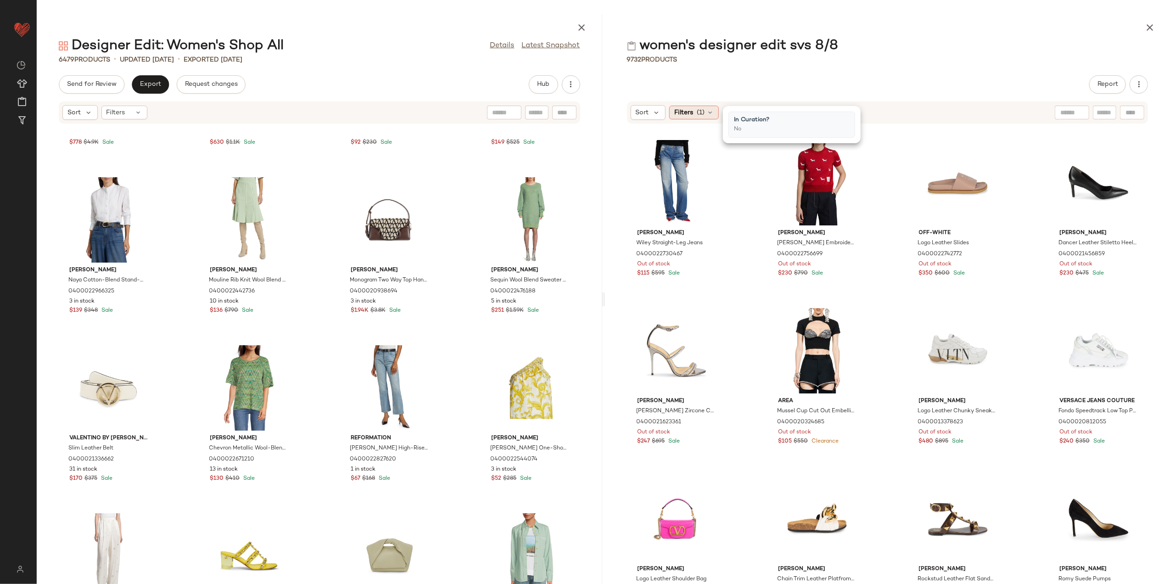
click at [689, 112] on span "Filters" at bounding box center [683, 113] width 19 height 10
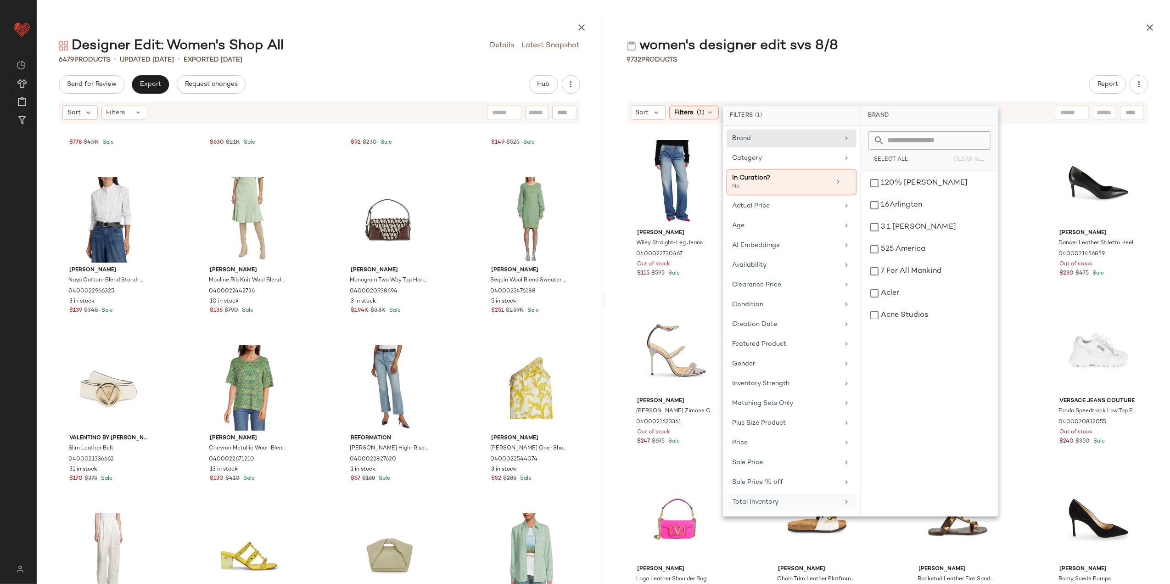
click at [807, 507] on div "Total Inventory" at bounding box center [785, 502] width 107 height 10
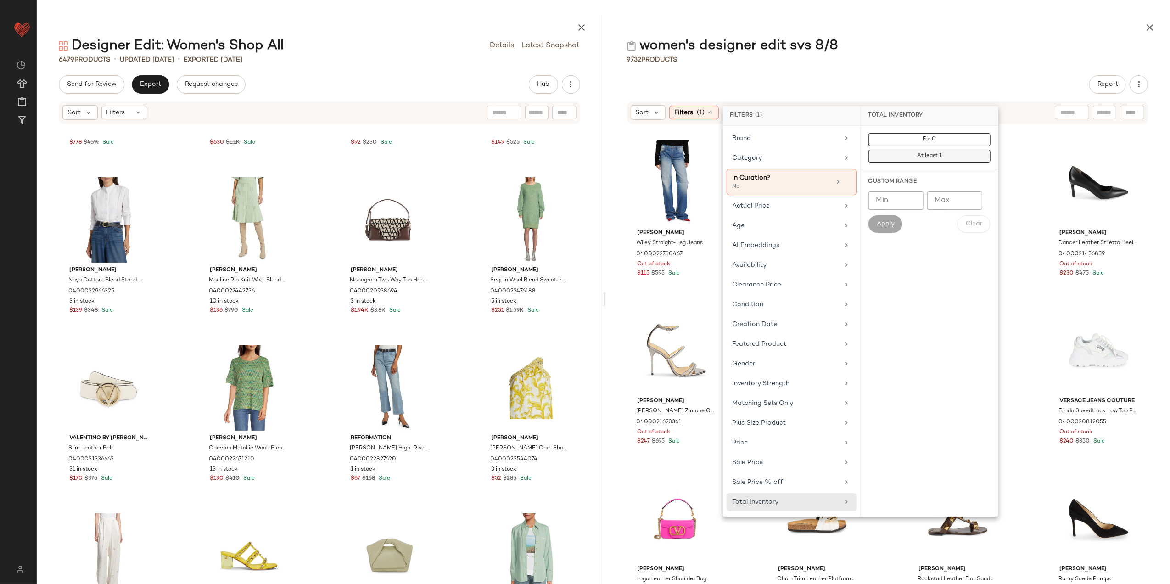
click at [913, 156] on button "At least 1" at bounding box center [929, 156] width 122 height 13
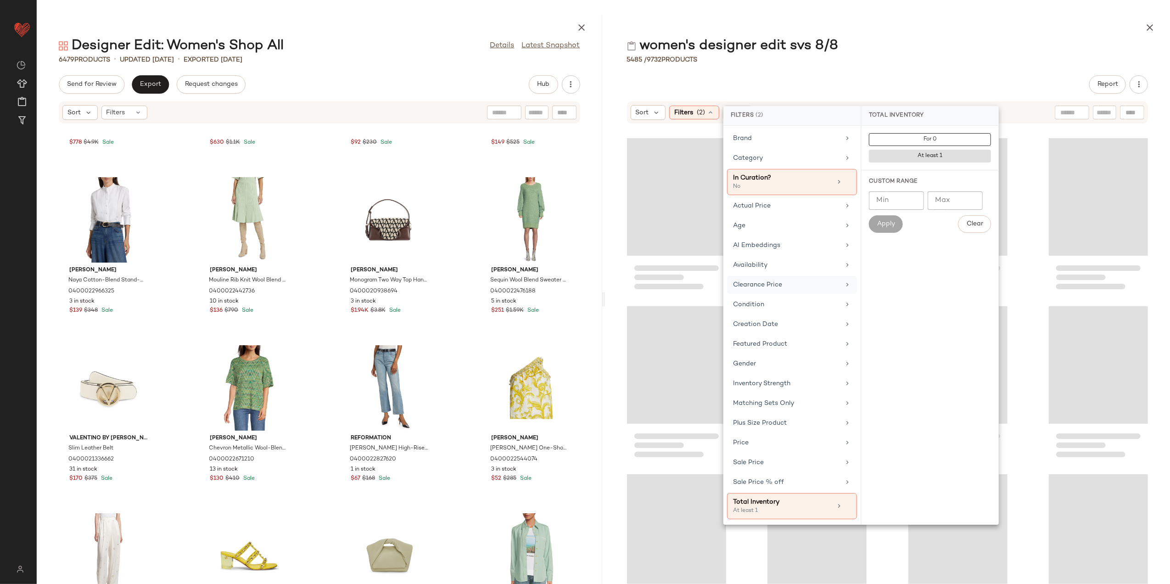
click at [776, 295] on div "Clearance Price" at bounding box center [792, 304] width 130 height 18
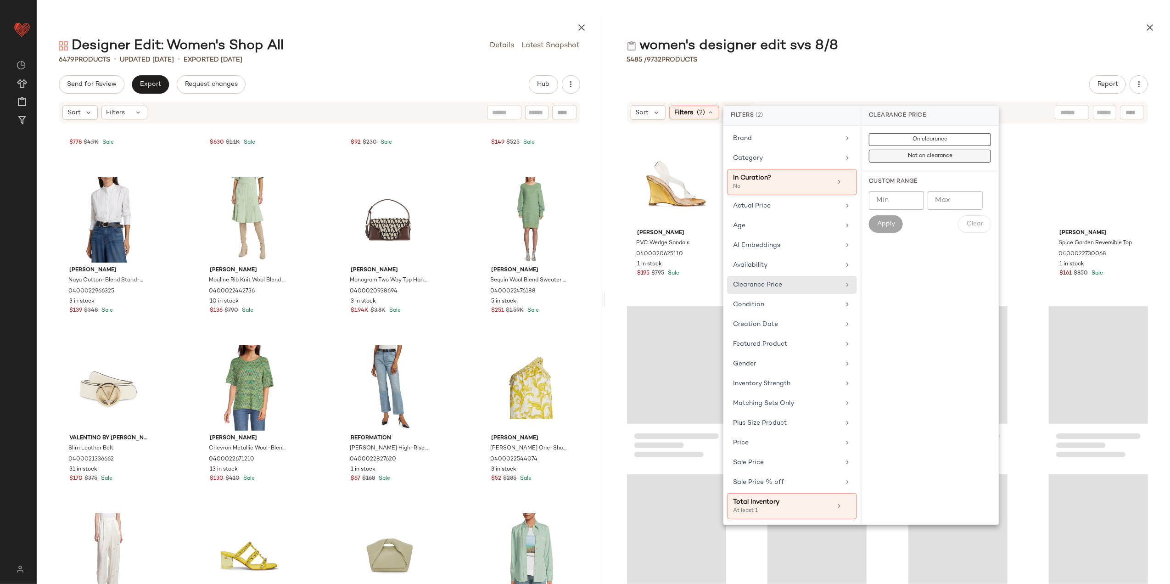
click at [935, 155] on span "Not on clearance" at bounding box center [929, 156] width 45 height 6
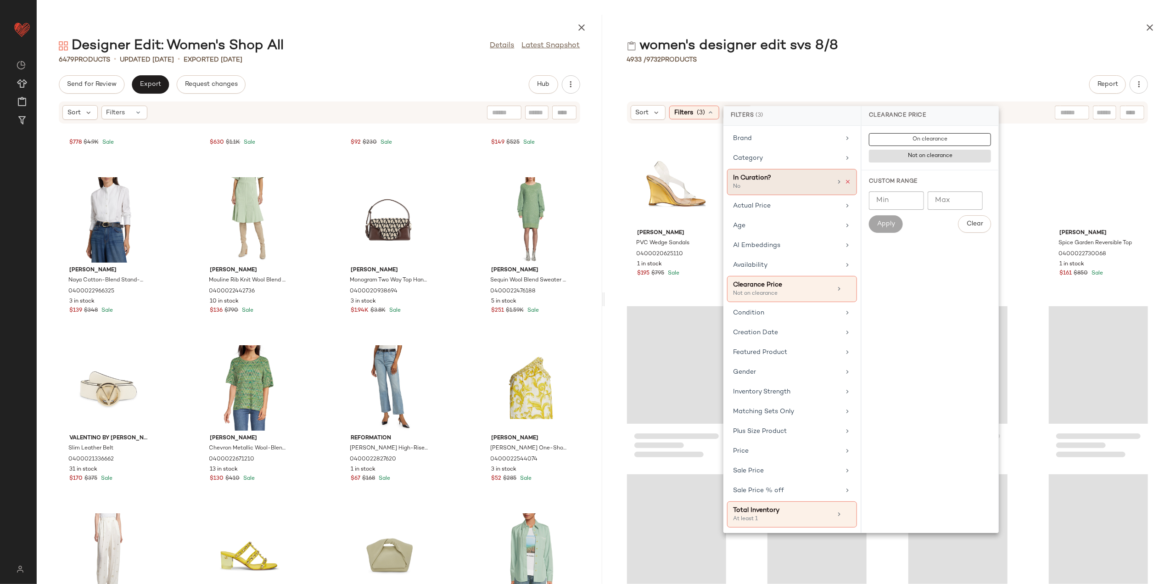
click at [847, 181] on icon at bounding box center [847, 181] width 6 height 6
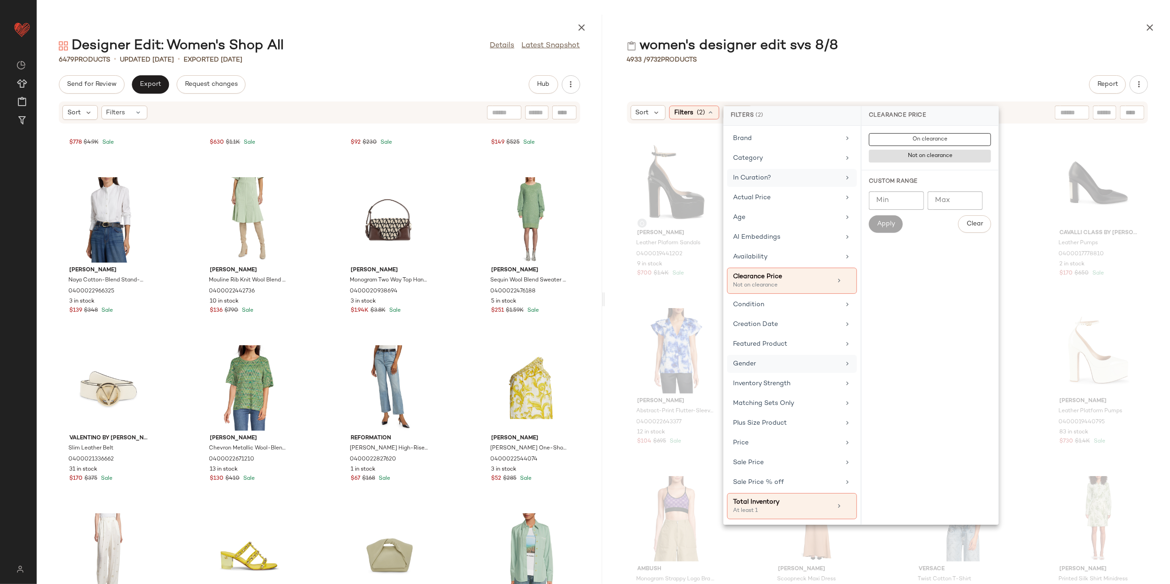
click at [790, 375] on div "Gender" at bounding box center [792, 383] width 130 height 18
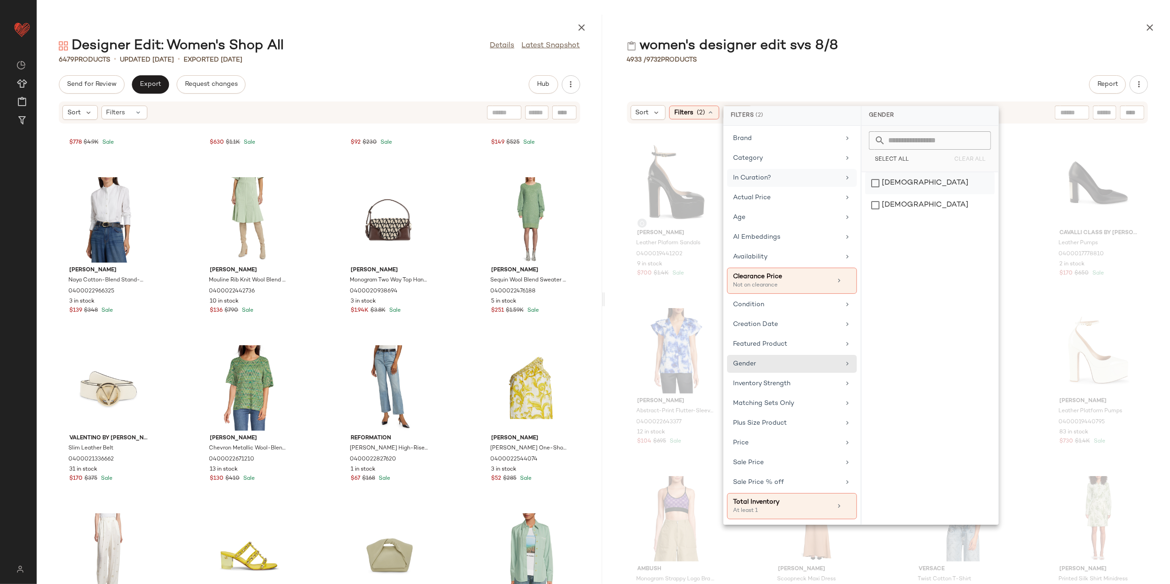
click at [886, 194] on div "female" at bounding box center [929, 205] width 129 height 22
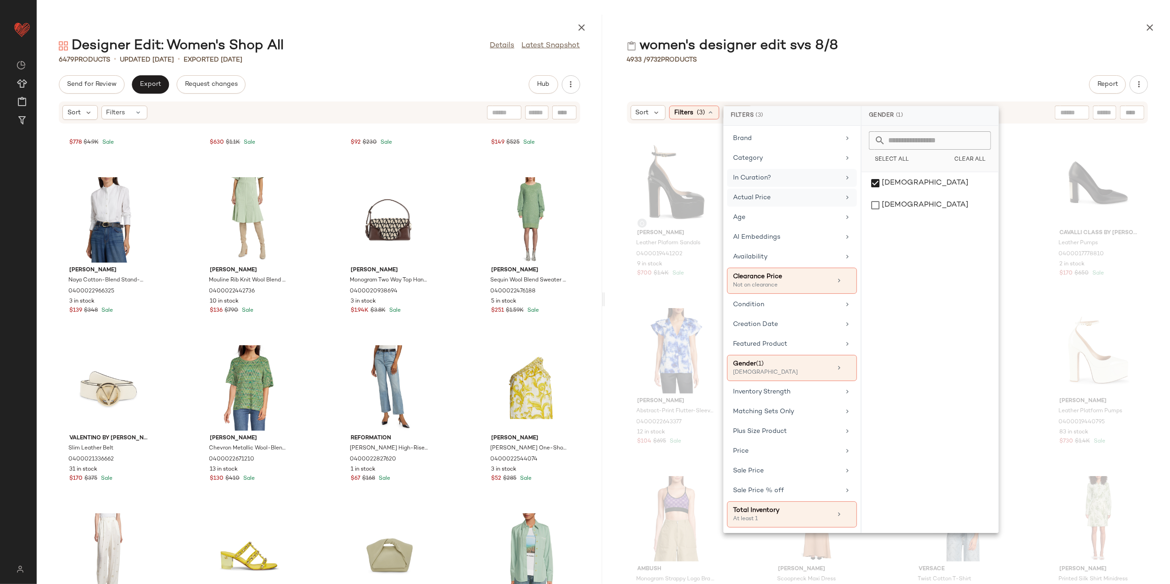
drag, startPoint x: 764, startPoint y: 217, endPoint x: 793, endPoint y: 199, distance: 34.0
click at [765, 217] on div "Age" at bounding box center [786, 217] width 107 height 10
click at [889, 194] on div "adult" at bounding box center [929, 205] width 129 height 22
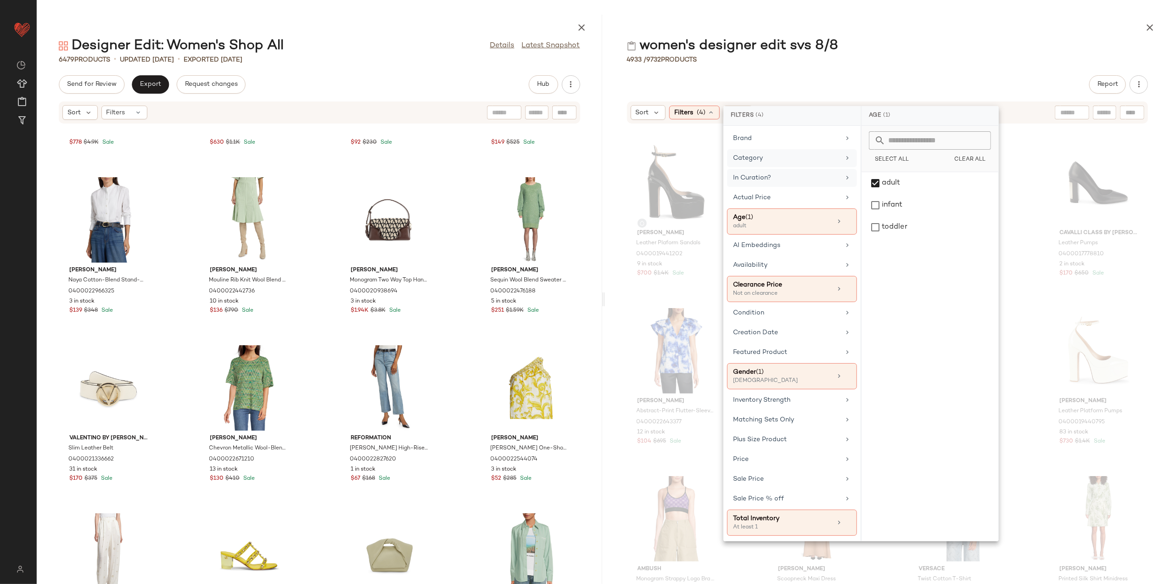
click at [797, 161] on div "Category" at bounding box center [786, 158] width 107 height 10
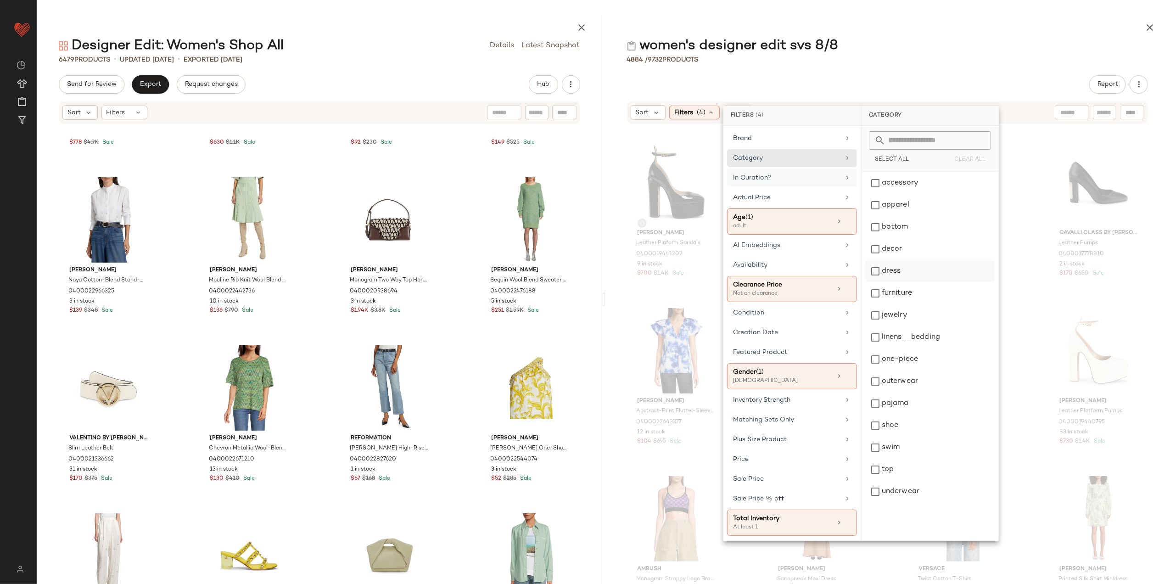
click at [906, 282] on div "dress" at bounding box center [929, 293] width 129 height 22
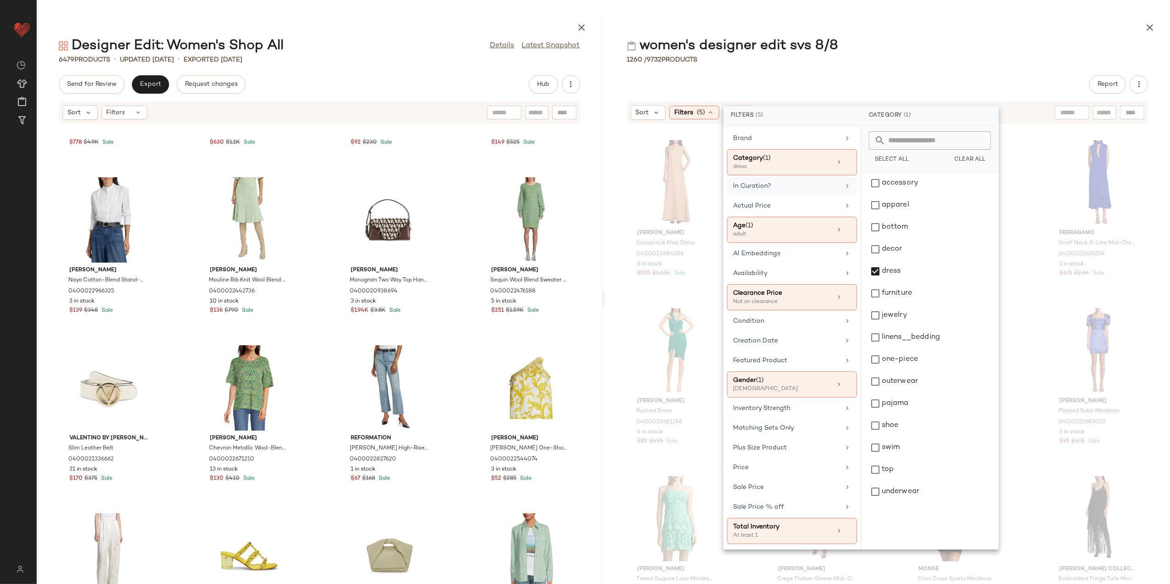
click at [917, 36] on div at bounding box center [887, 26] width 565 height 22
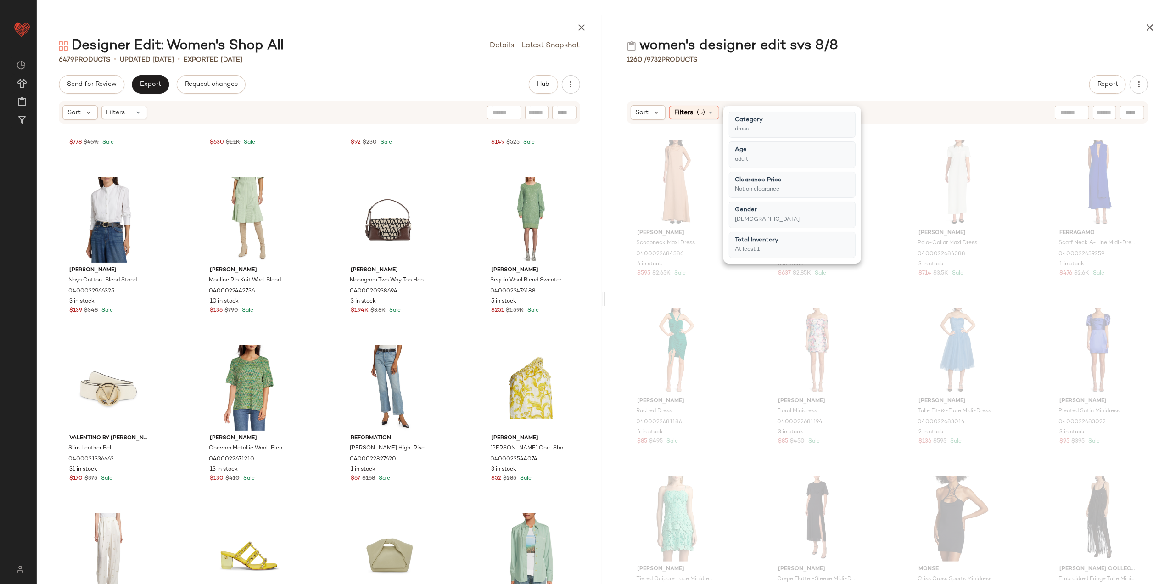
click at [968, 33] on div at bounding box center [887, 26] width 565 height 22
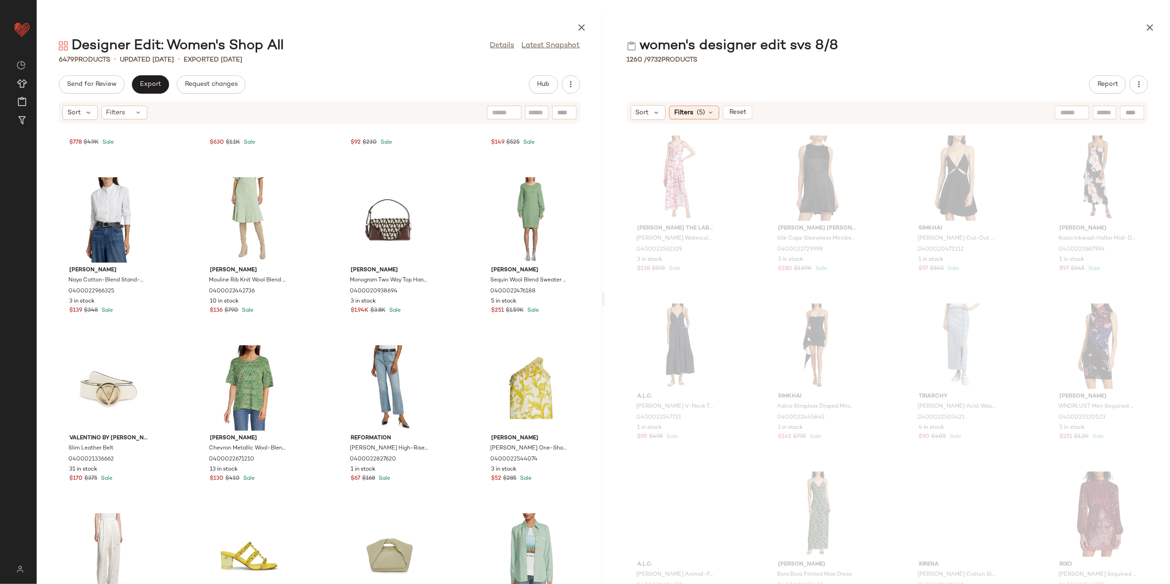
scroll to position [802, 0]
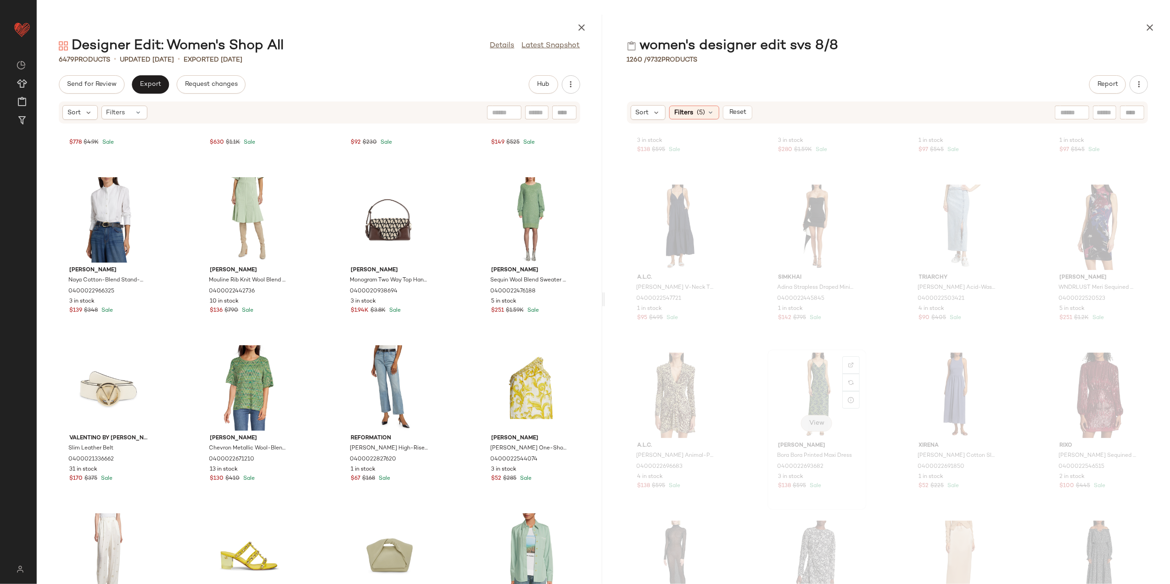
click at [821, 424] on span "View" at bounding box center [816, 422] width 16 height 7
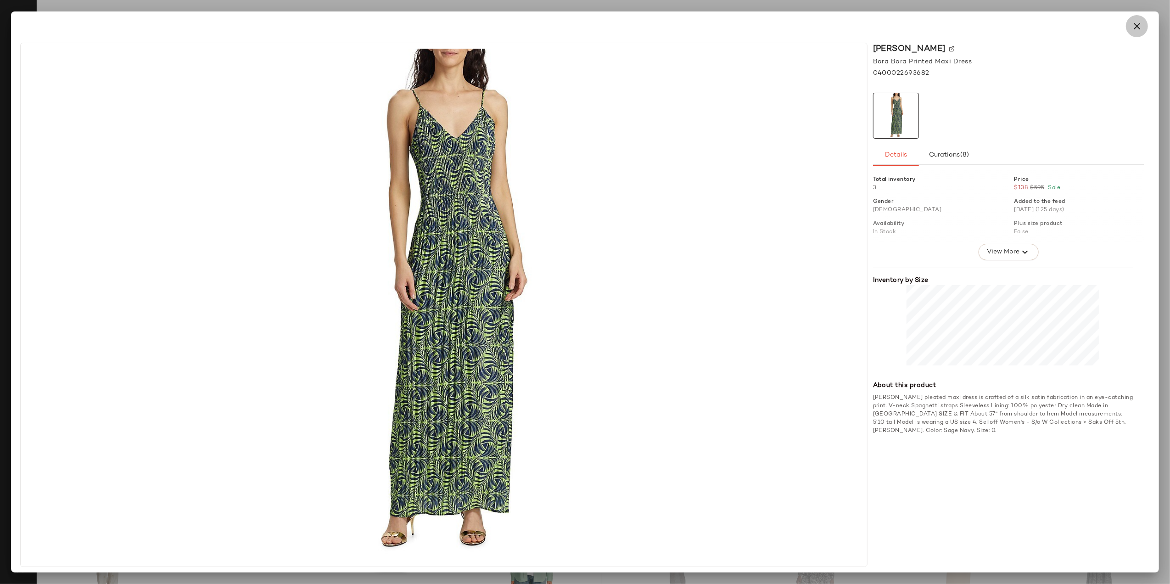
click at [1135, 18] on button "button" at bounding box center [1136, 26] width 22 height 22
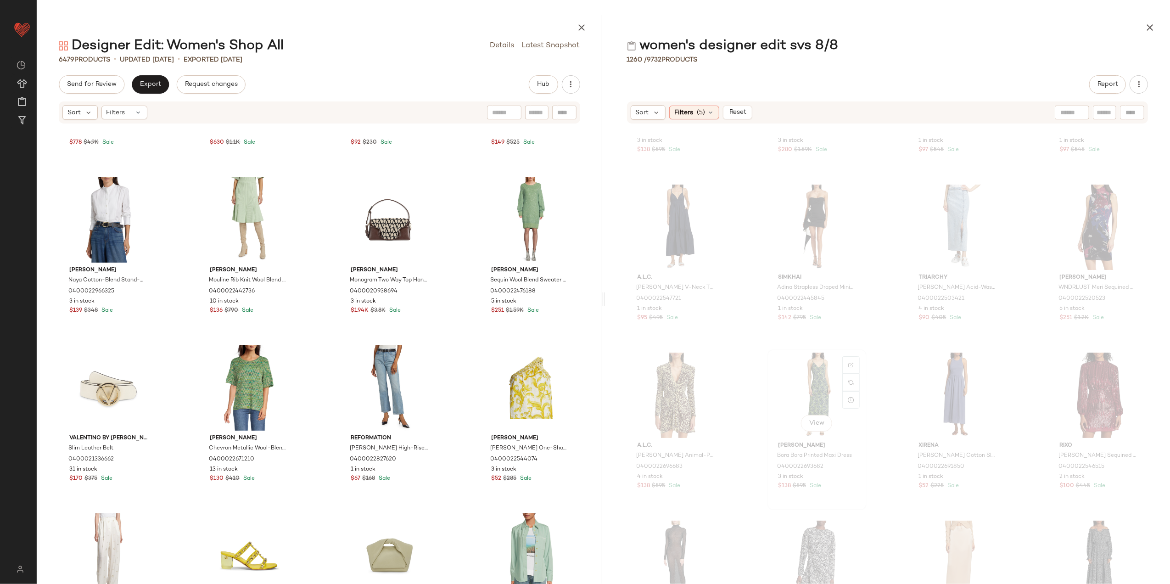
click at [818, 378] on div "View" at bounding box center [816, 394] width 93 height 85
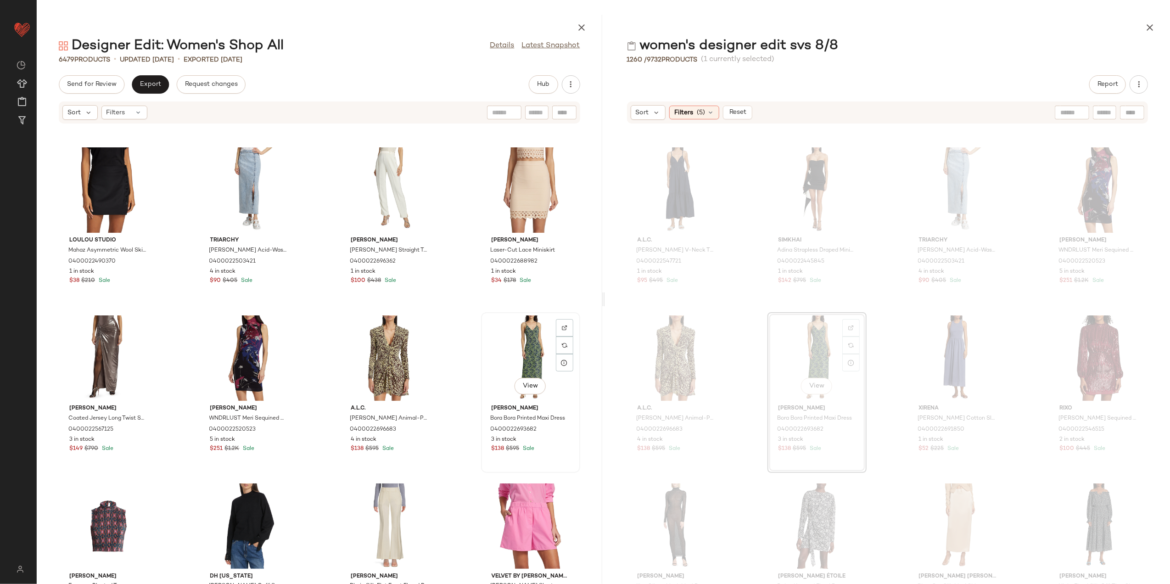
click at [526, 346] on div "View" at bounding box center [530, 357] width 93 height 85
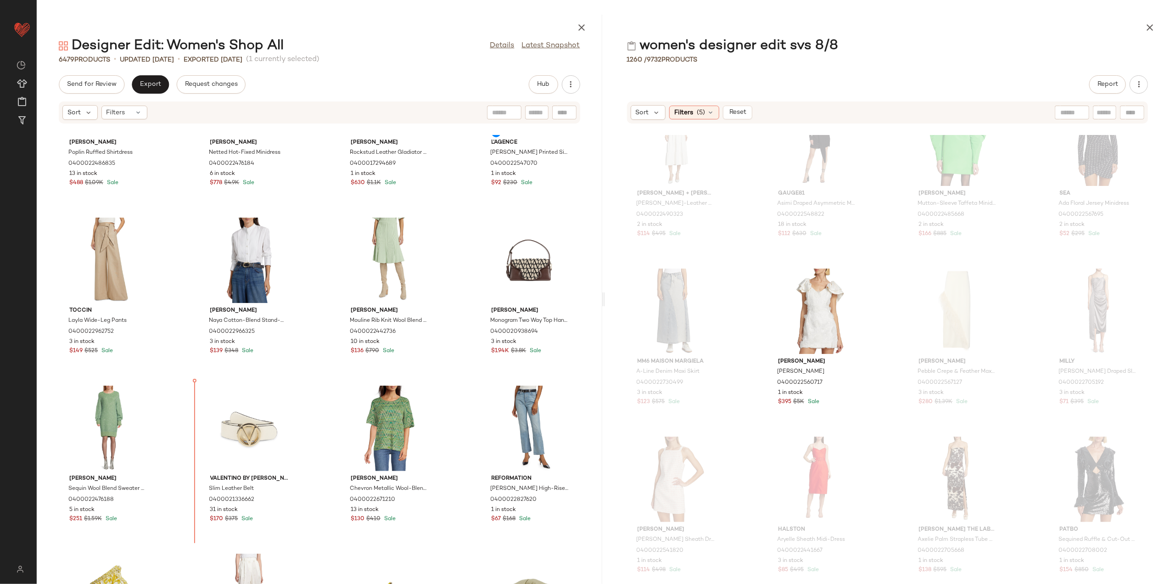
scroll to position [1109, 0]
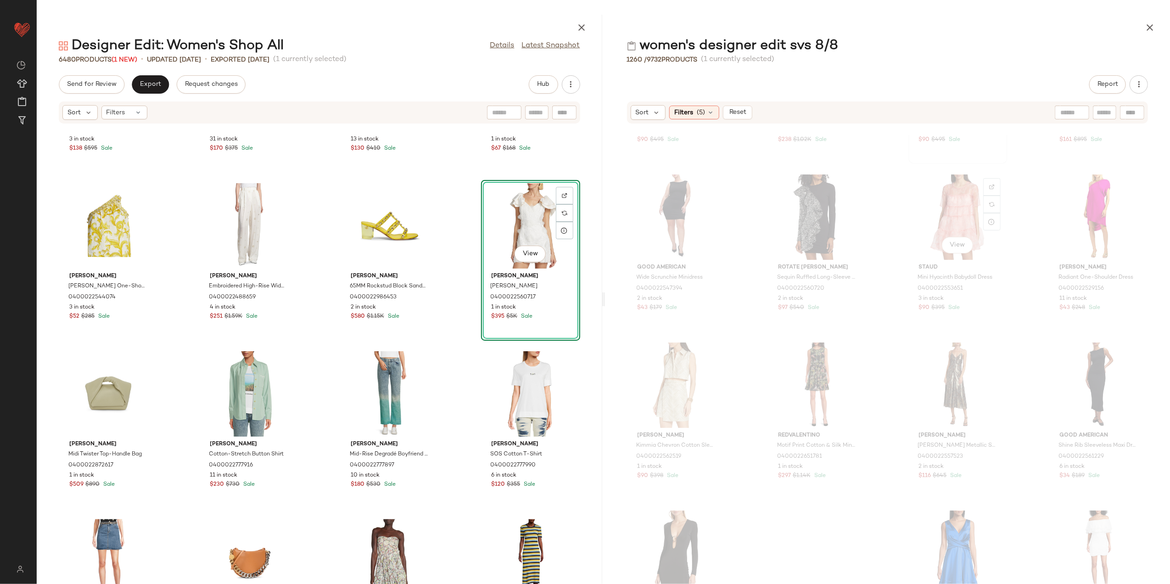
scroll to position [3348, 0]
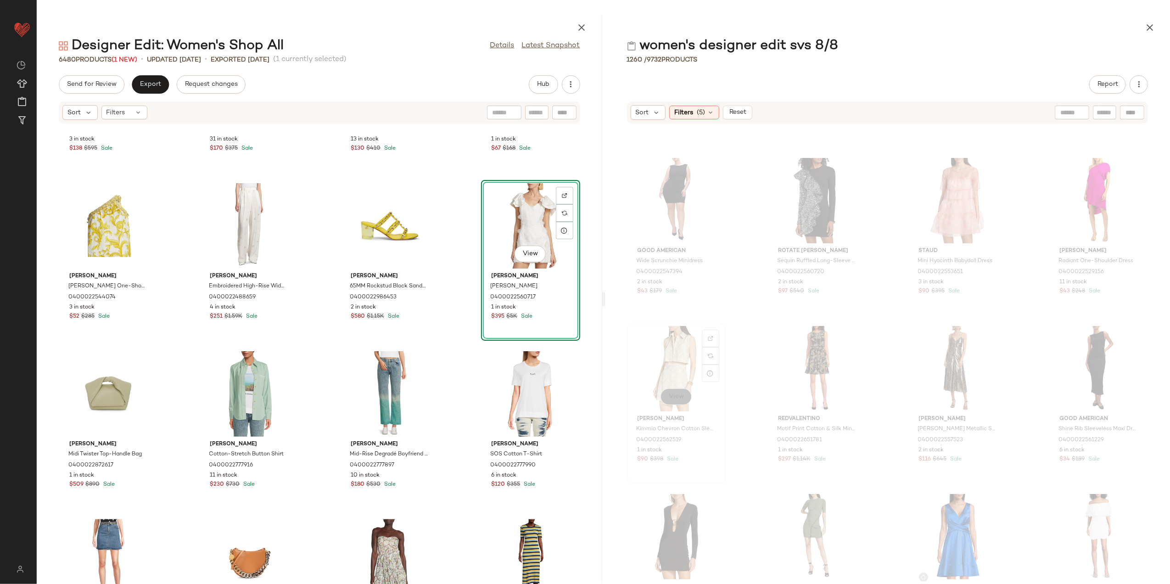
click at [669, 401] on button "View" at bounding box center [675, 396] width 31 height 17
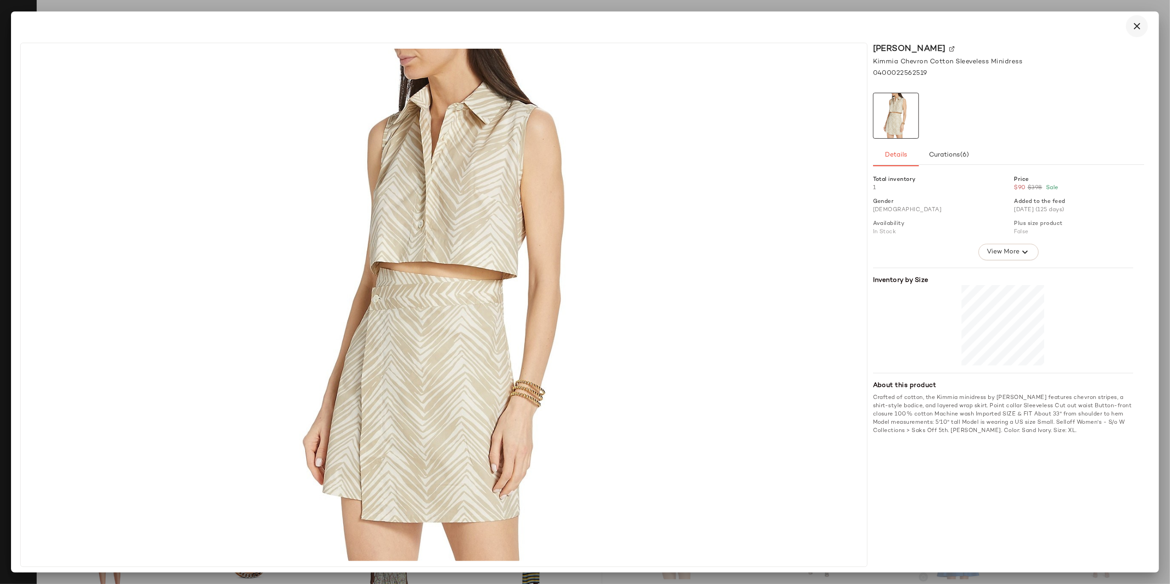
click at [1141, 28] on icon "button" at bounding box center [1136, 26] width 11 height 11
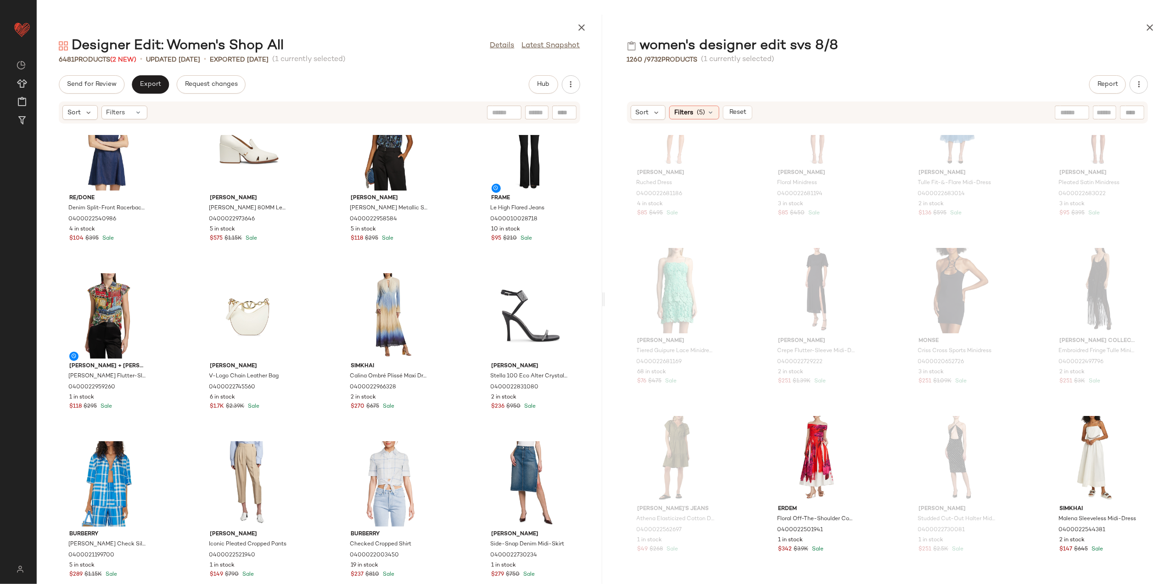
scroll to position [374, 0]
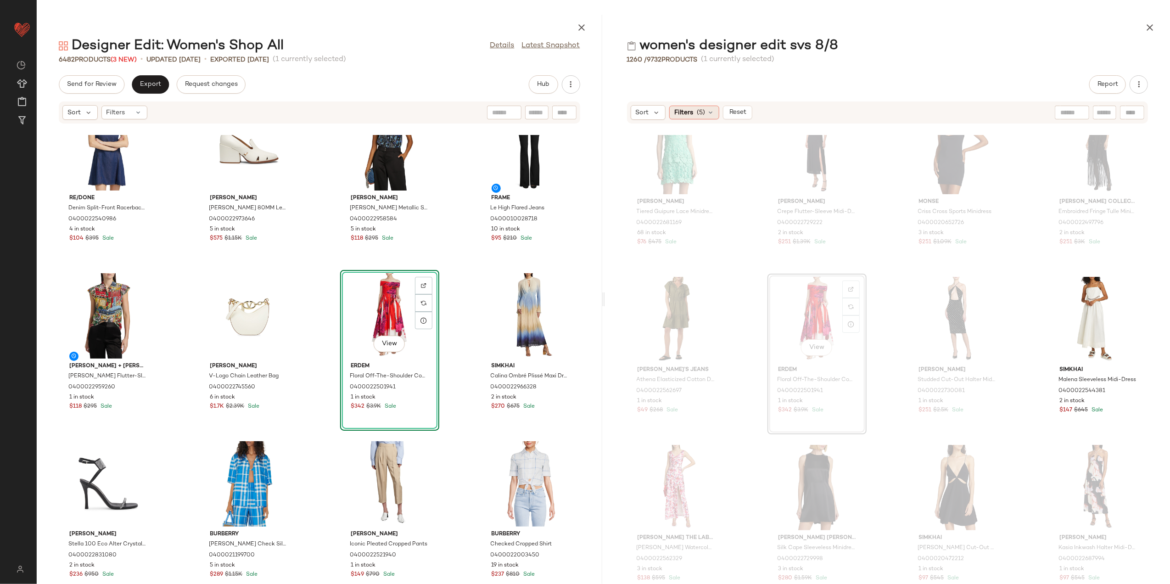
click at [687, 111] on span "Filters" at bounding box center [683, 113] width 19 height 10
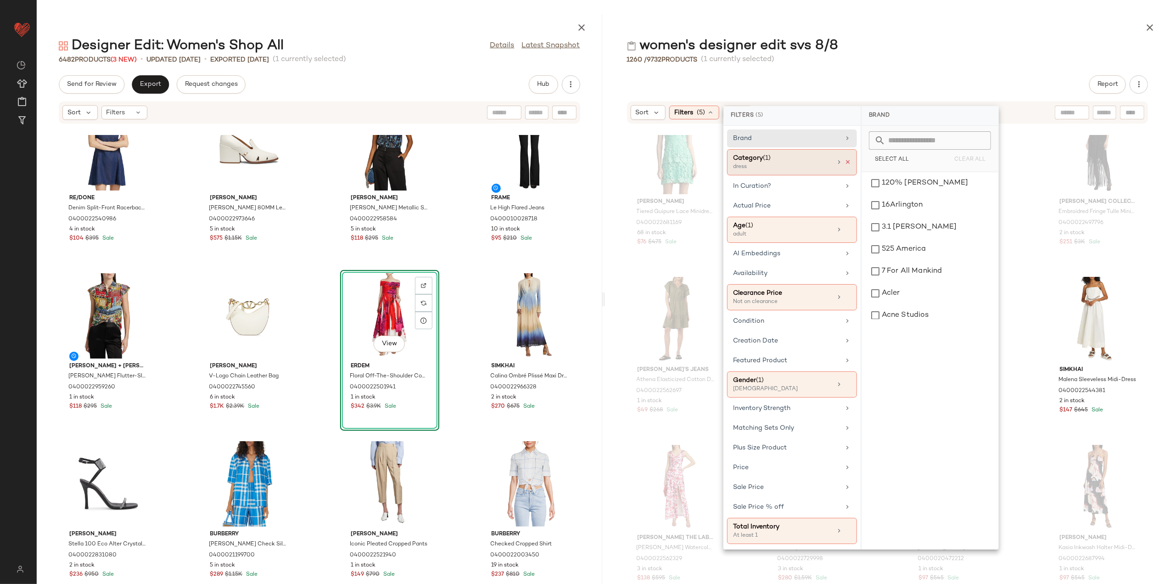
click at [849, 164] on icon at bounding box center [847, 162] width 6 height 6
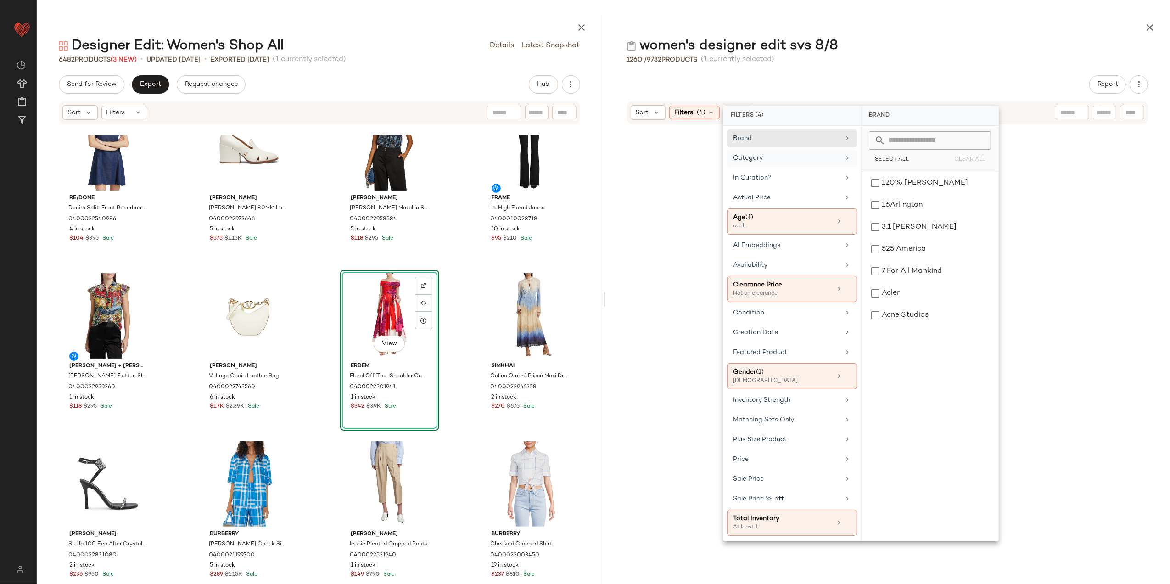
click at [836, 162] on div "Category" at bounding box center [786, 158] width 107 height 10
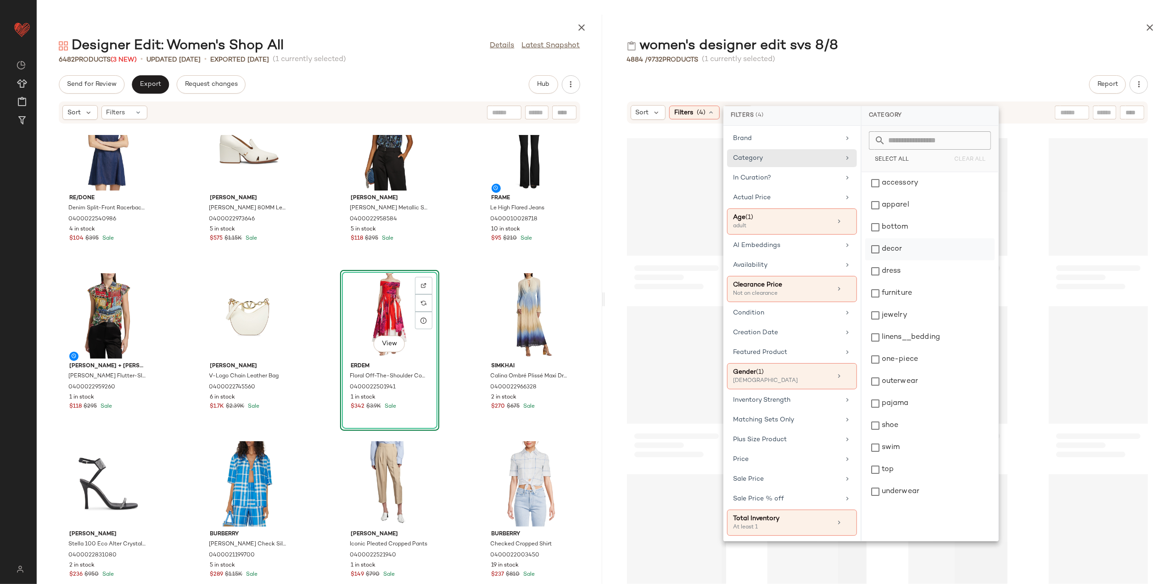
scroll to position [2183, 0]
click at [914, 238] on div "bottom" at bounding box center [929, 249] width 129 height 22
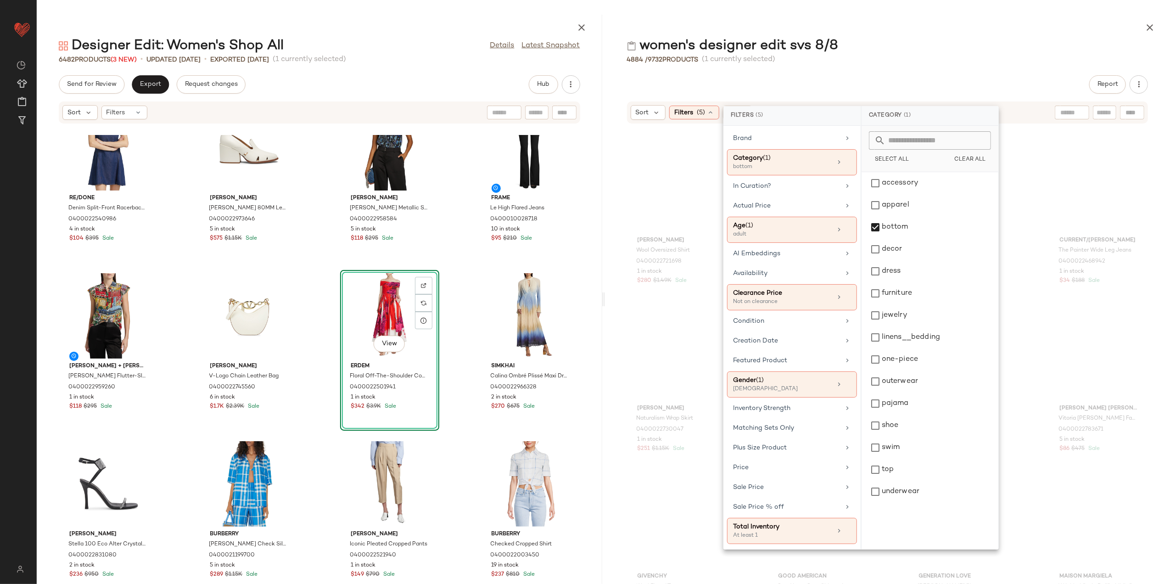
click at [942, 53] on div "women's designer edit svs 8/8" at bounding box center [887, 46] width 565 height 18
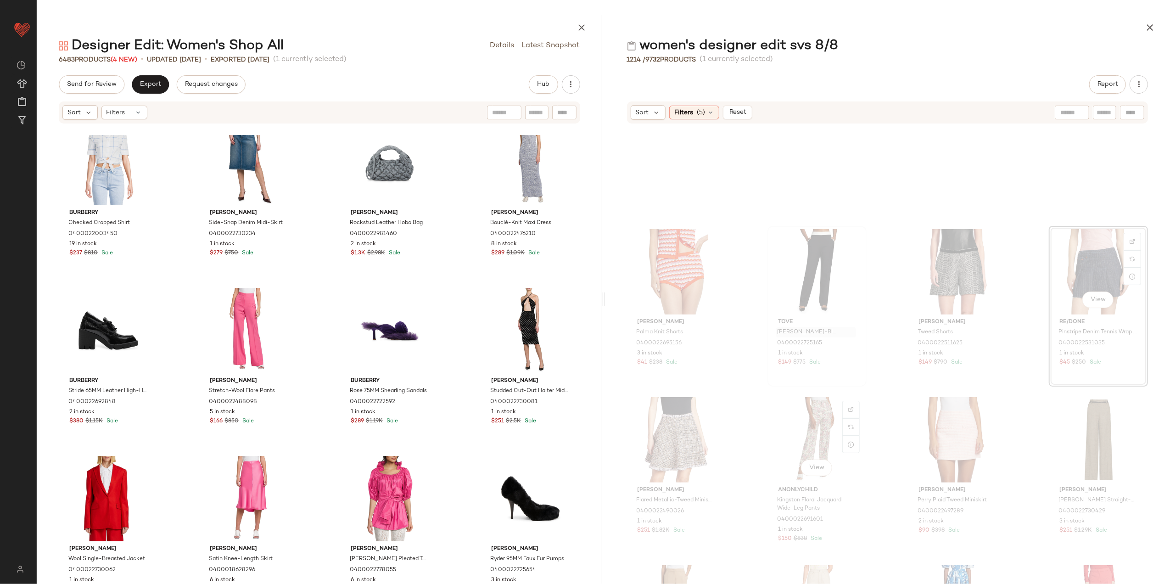
scroll to position [1904, 0]
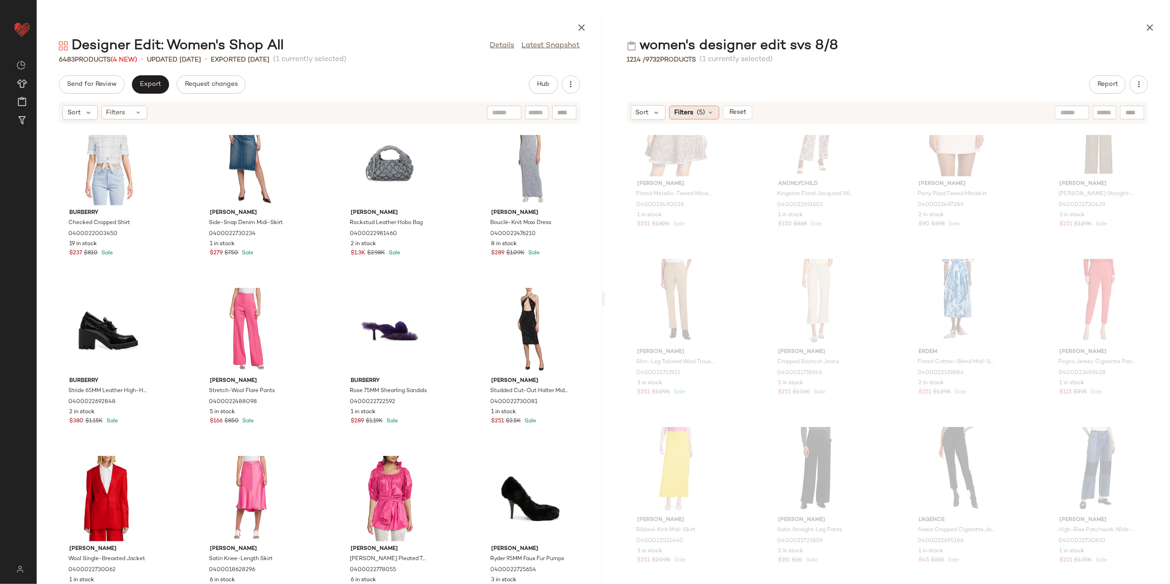
click at [707, 111] on icon at bounding box center [710, 112] width 7 height 7
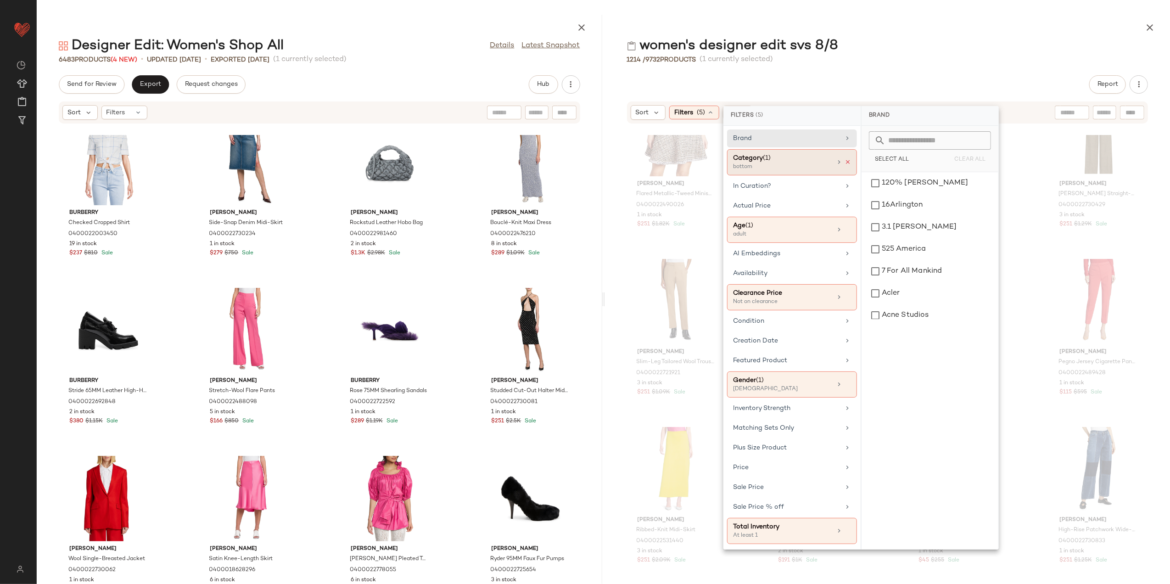
click at [847, 164] on icon at bounding box center [847, 162] width 6 height 6
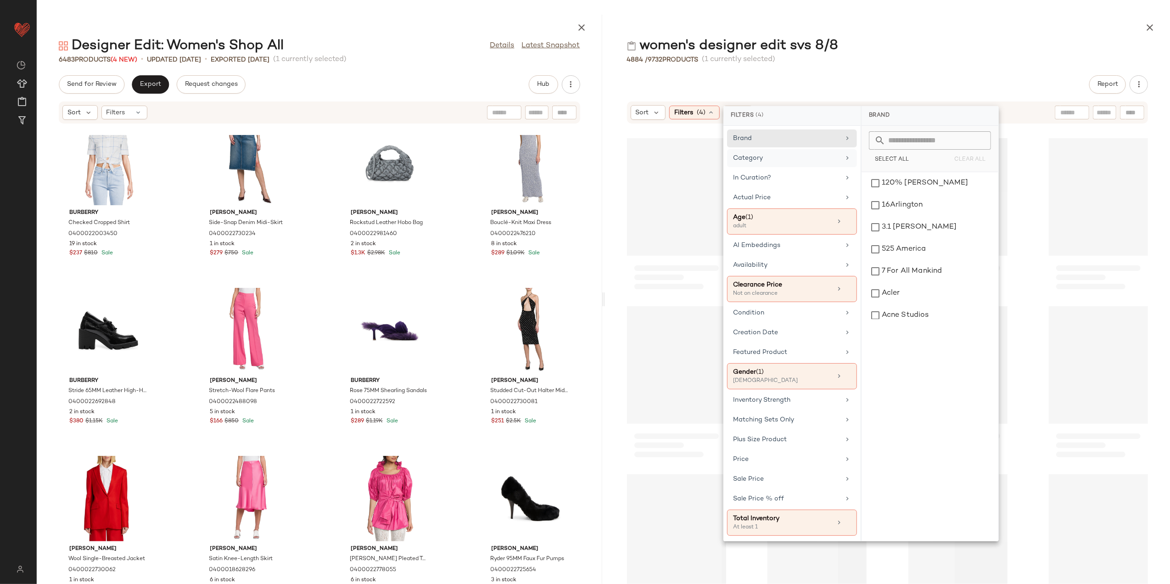
click at [846, 169] on div "Category" at bounding box center [792, 178] width 130 height 18
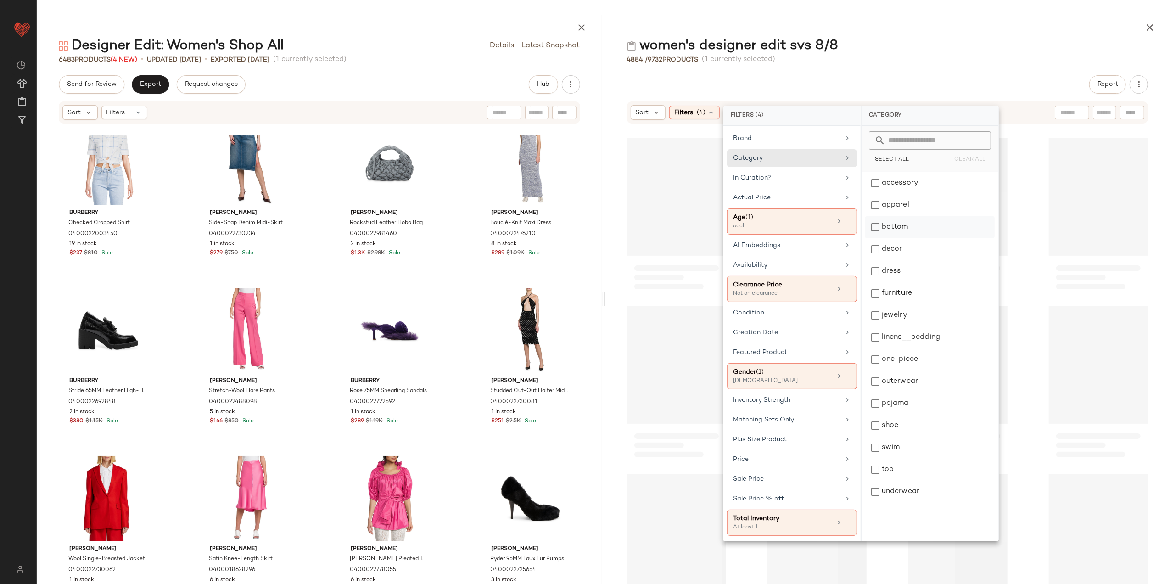
scroll to position [6549, 0]
click at [909, 480] on div "top" at bounding box center [929, 491] width 129 height 22
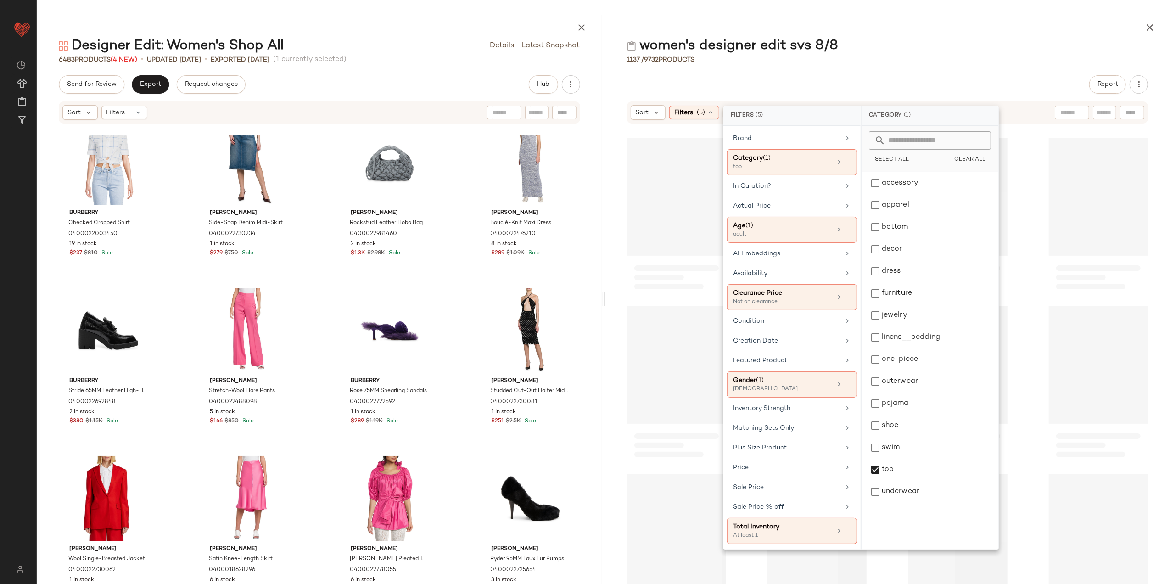
click at [933, 54] on div "women's designer edit svs 8/8" at bounding box center [887, 46] width 565 height 18
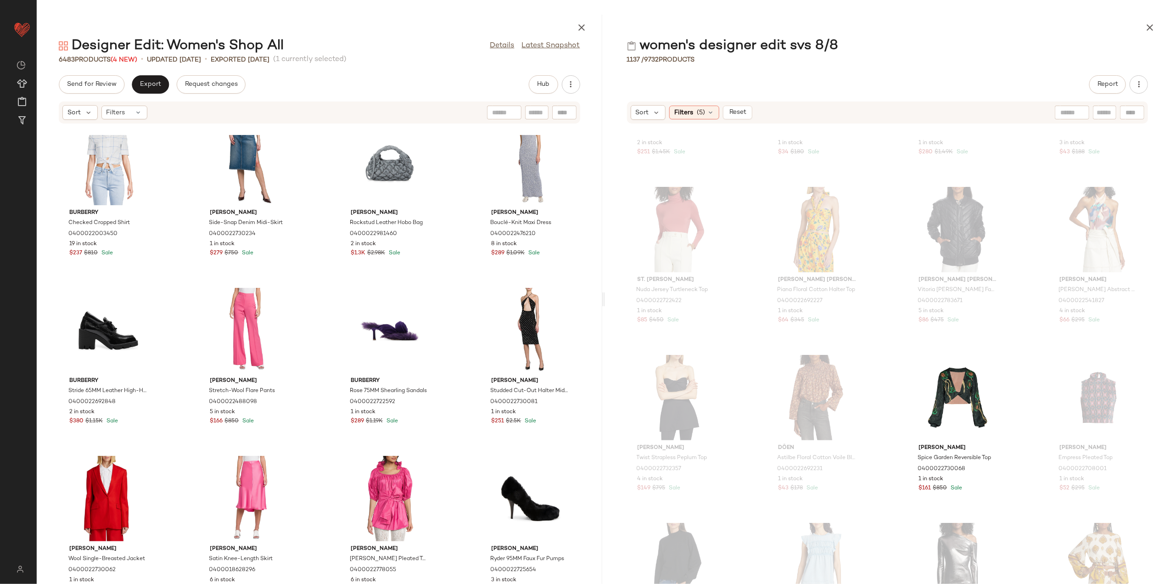
scroll to position [741, 0]
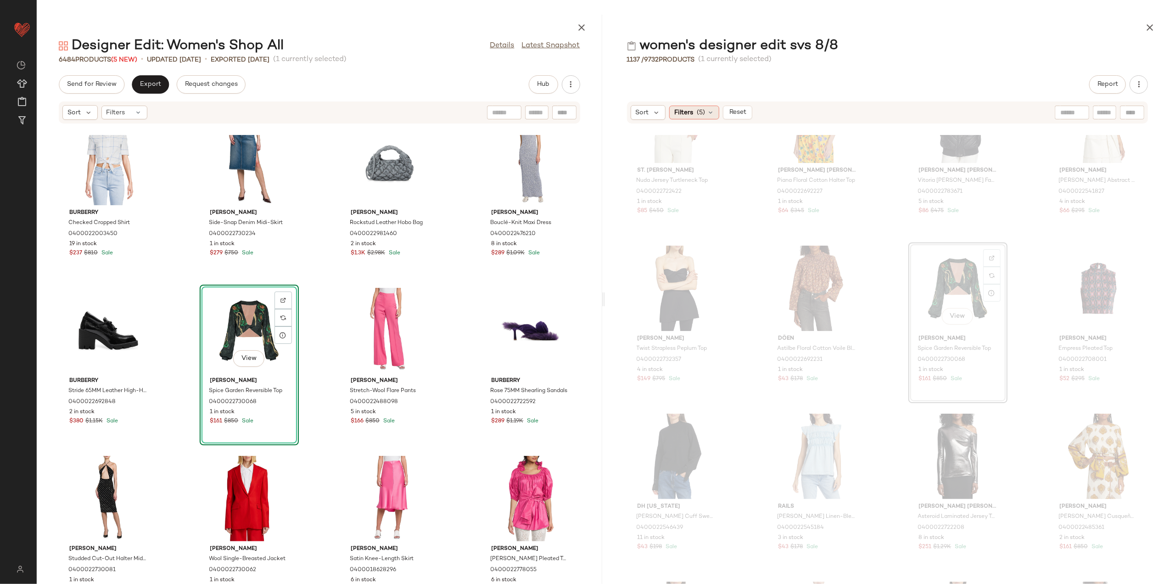
click at [692, 111] on span "Filters" at bounding box center [683, 113] width 19 height 10
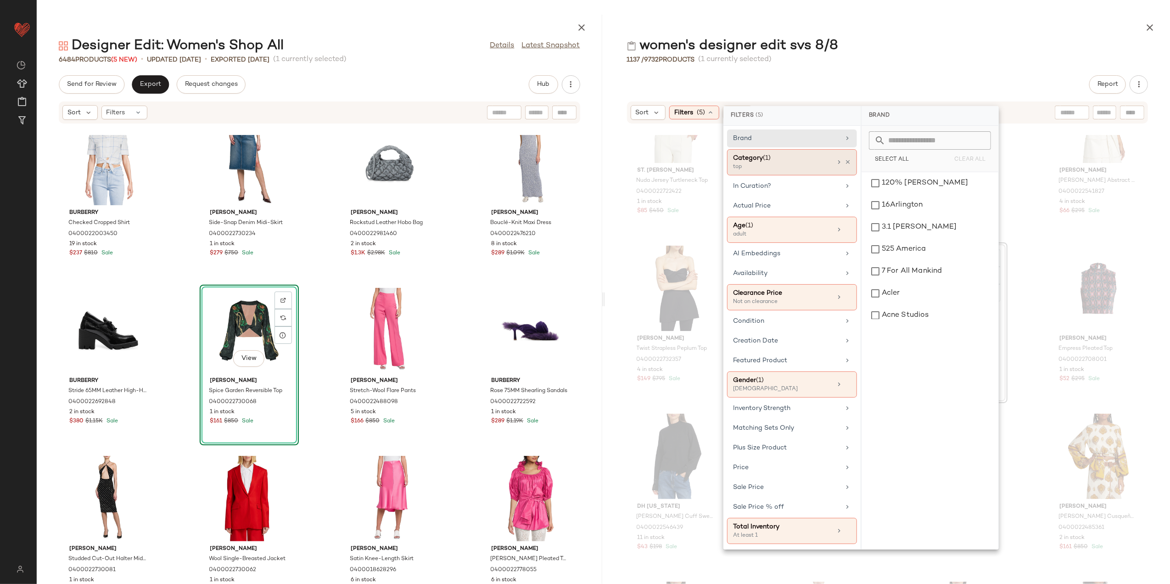
click at [850, 166] on div "Category (1) top" at bounding box center [792, 162] width 130 height 26
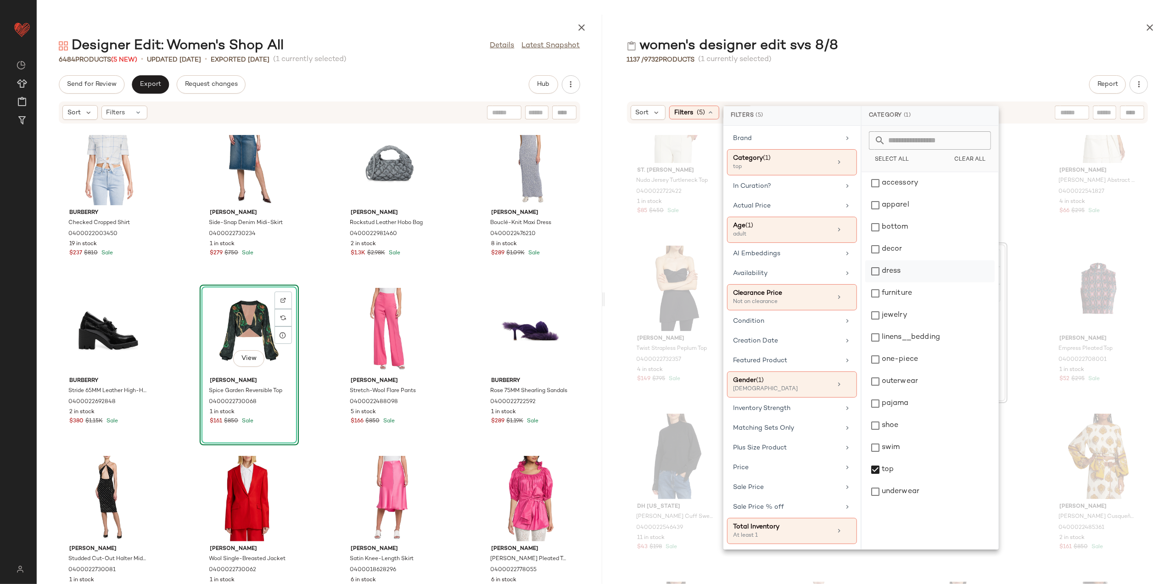
click at [899, 282] on div "dress" at bounding box center [929, 293] width 129 height 22
click at [892, 480] on div "top" at bounding box center [929, 491] width 129 height 22
drag, startPoint x: 944, startPoint y: 46, endPoint x: 937, endPoint y: 50, distance: 8.0
click at [943, 46] on div "women's designer edit svs 8/8" at bounding box center [887, 46] width 565 height 18
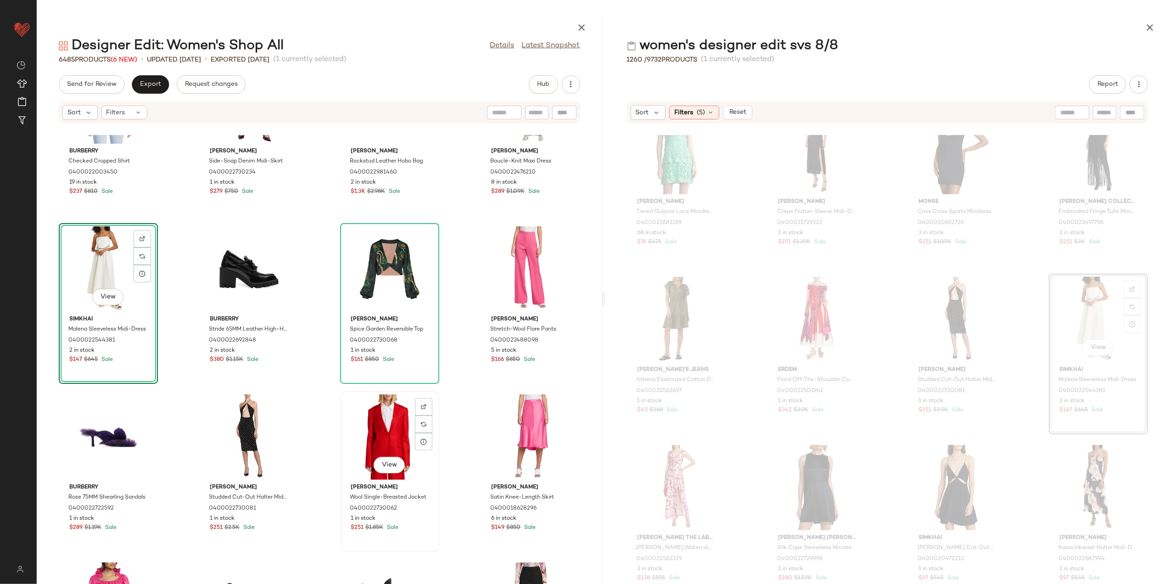
scroll to position [3127, 0]
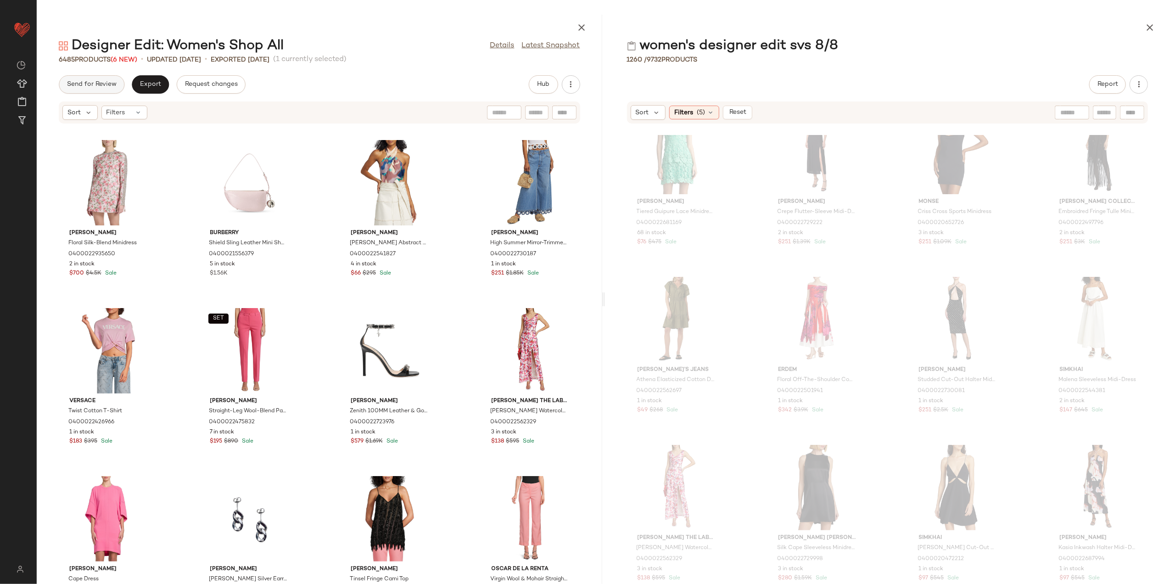
click at [109, 81] on span "Send for Review" at bounding box center [92, 84] width 50 height 7
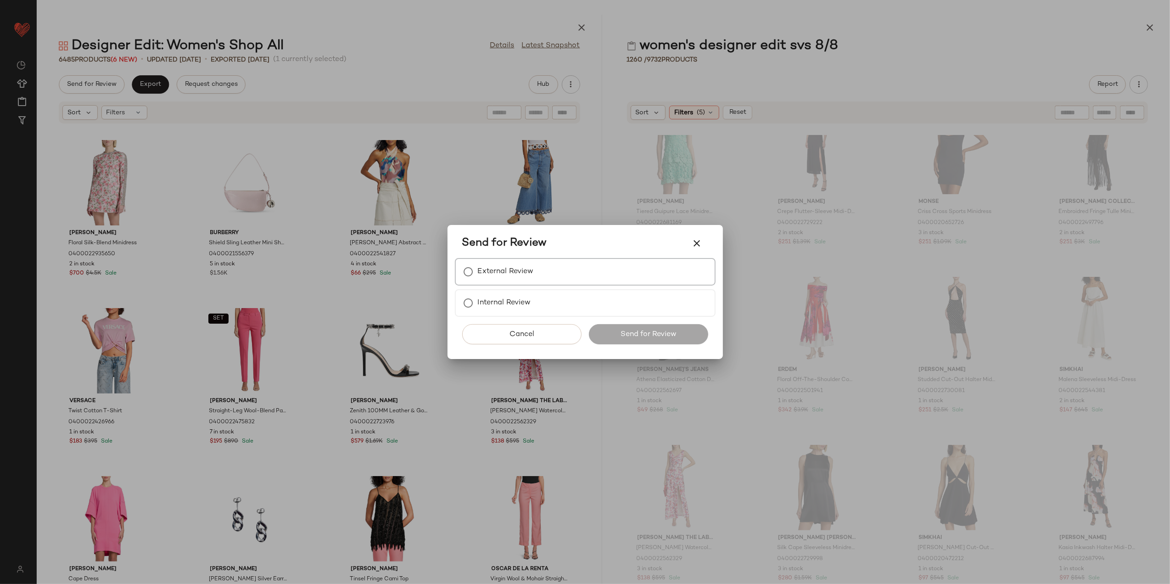
click at [507, 275] on label "External Review" at bounding box center [506, 271] width 56 height 18
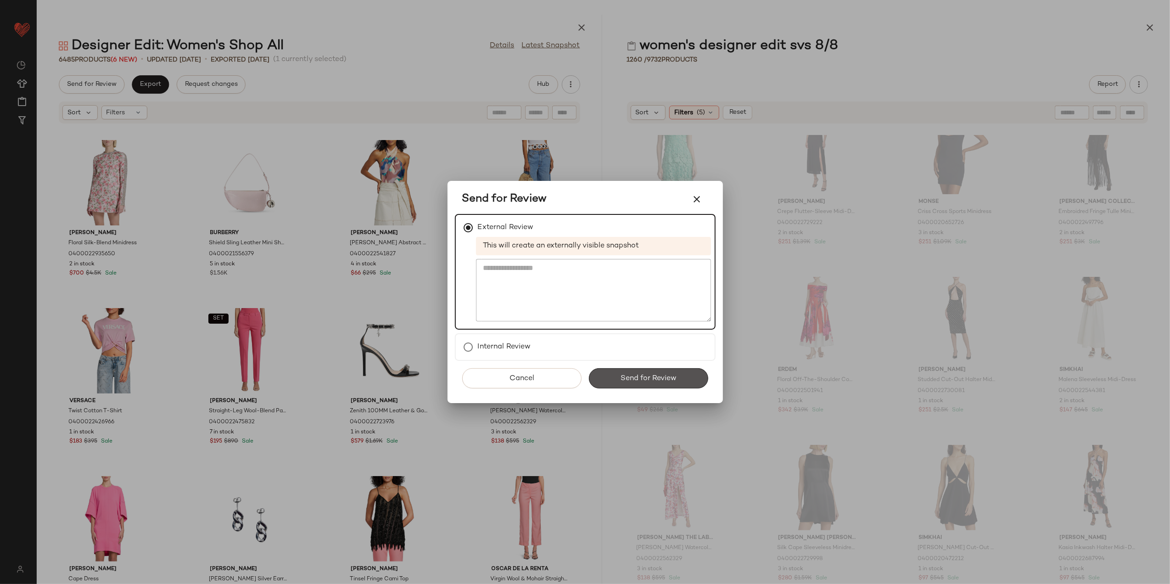
drag, startPoint x: 617, startPoint y: 370, endPoint x: 604, endPoint y: 369, distance: 12.4
click at [616, 370] on button "Send for Review" at bounding box center [648, 378] width 119 height 20
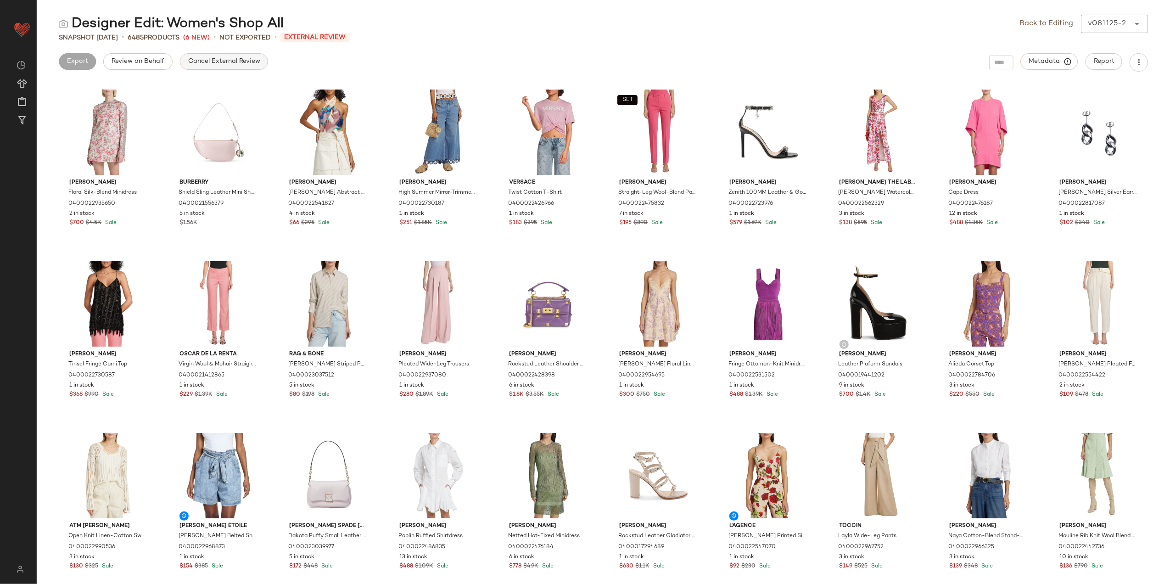
click at [197, 61] on span "Cancel External Review" at bounding box center [224, 61] width 72 height 7
click at [140, 53] on button "Export" at bounding box center [150, 61] width 37 height 17
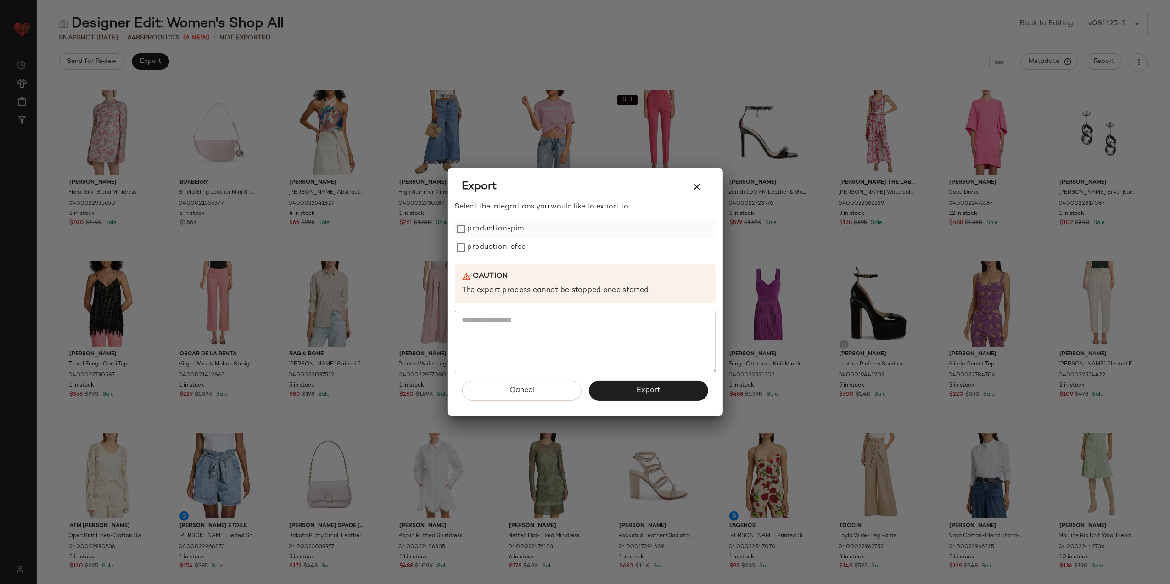
click at [498, 227] on label "production-pim" at bounding box center [496, 229] width 56 height 18
click at [496, 244] on label "production-sfcc" at bounding box center [497, 247] width 58 height 18
click at [676, 393] on button "Export" at bounding box center [648, 390] width 119 height 20
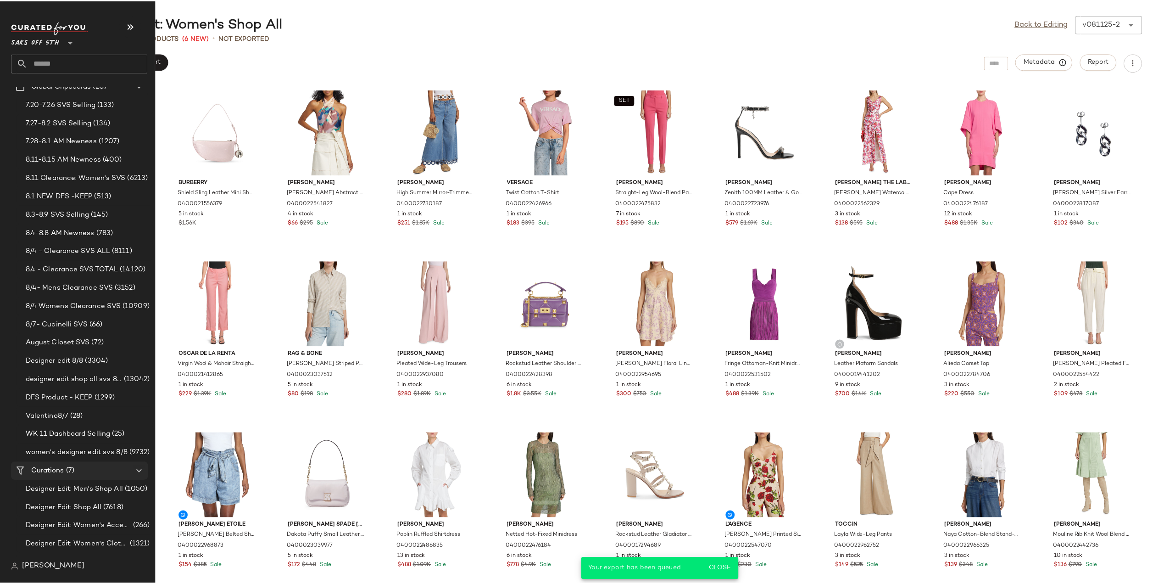
scroll to position [97, 0]
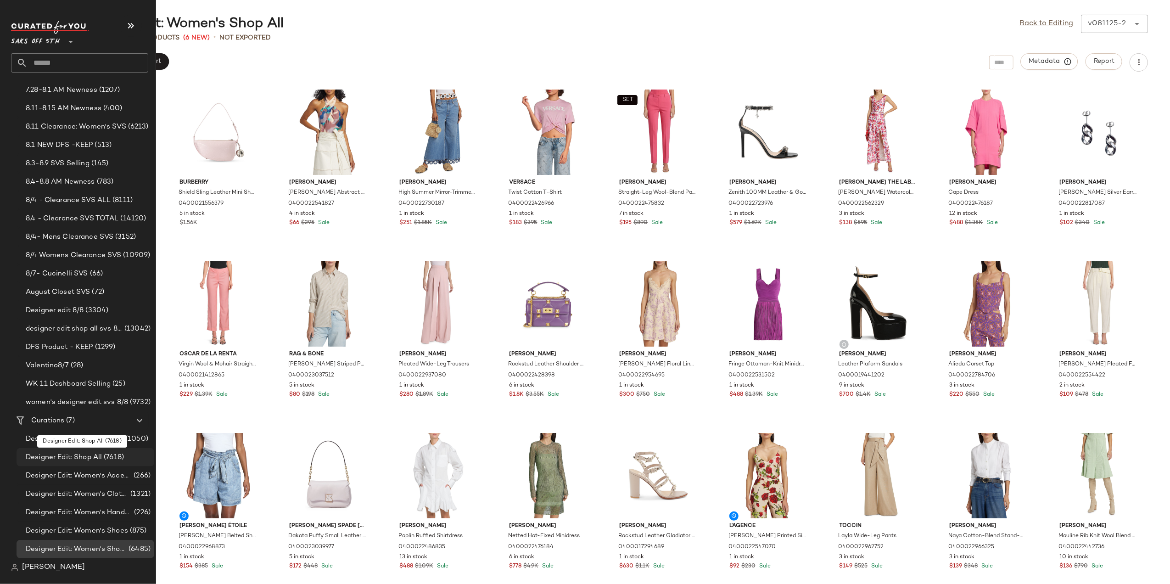
click at [99, 456] on span "Designer Edit: Shop All" at bounding box center [64, 457] width 76 height 11
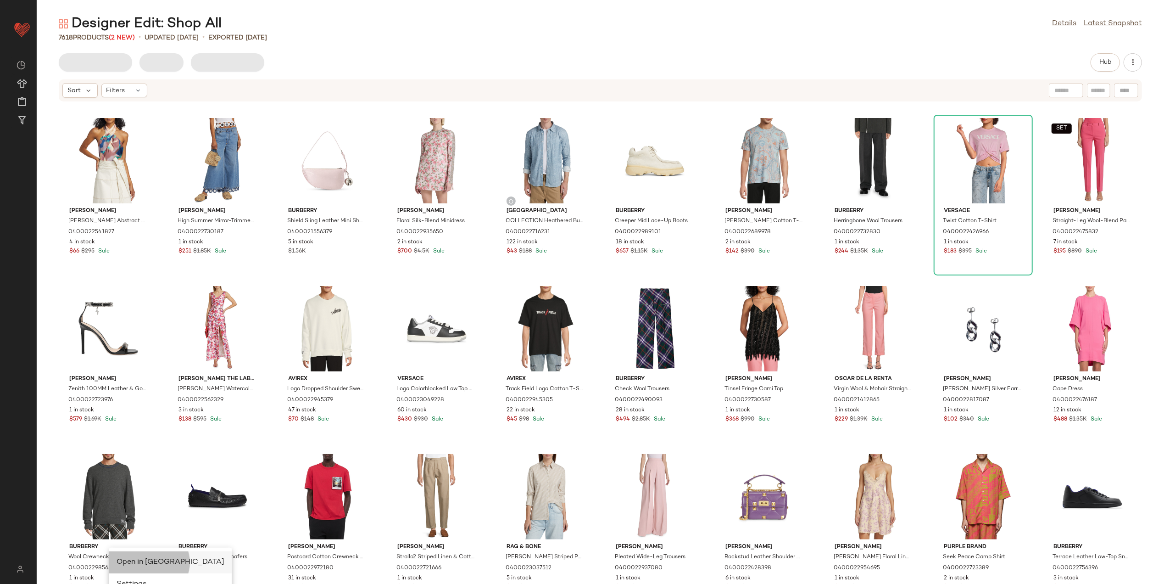
click at [131, 559] on span "Open in Split View" at bounding box center [171, 562] width 108 height 8
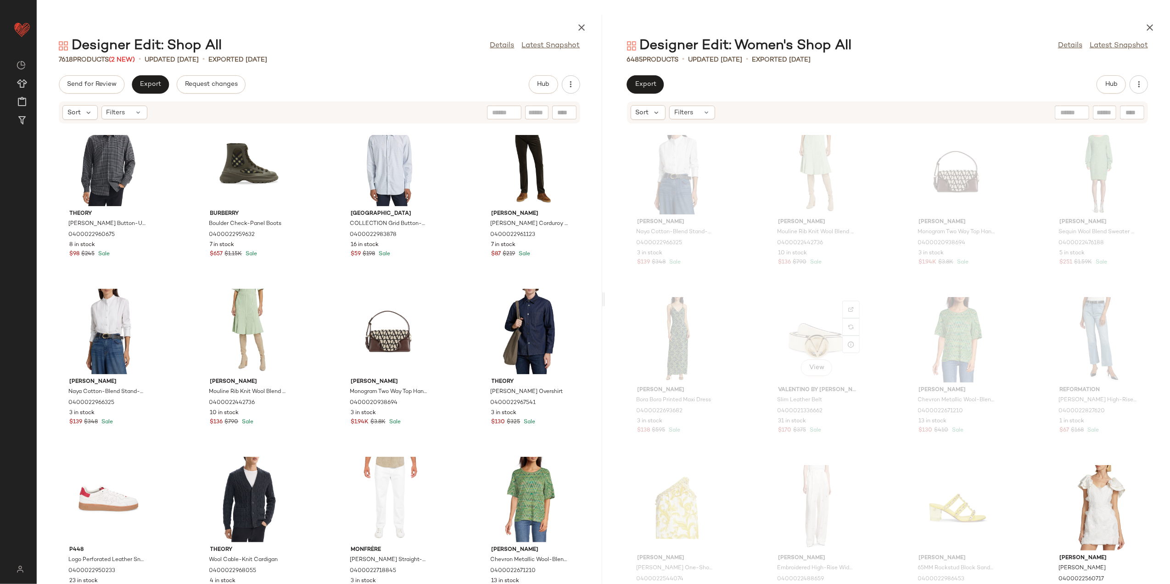
scroll to position [1231, 0]
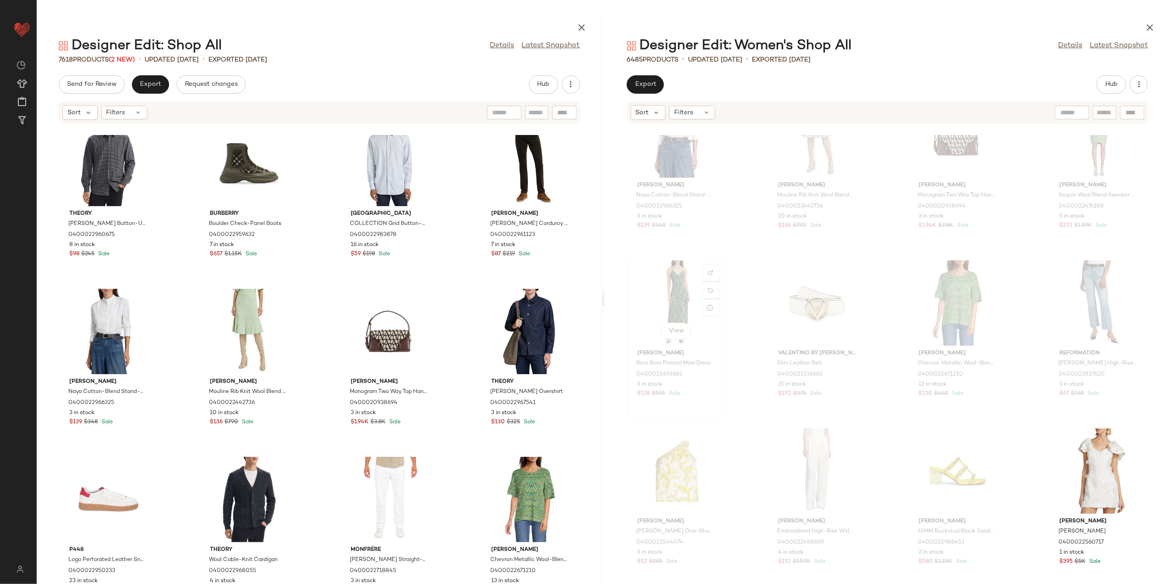
click at [674, 301] on div "View" at bounding box center [676, 302] width 93 height 85
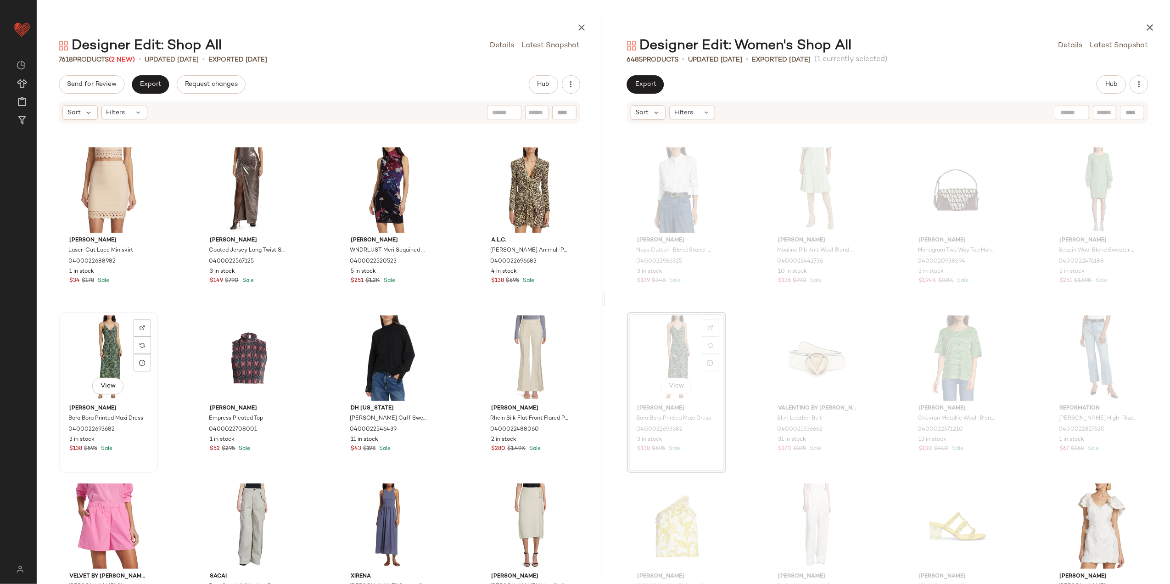
click at [93, 338] on div "View" at bounding box center [108, 357] width 93 height 85
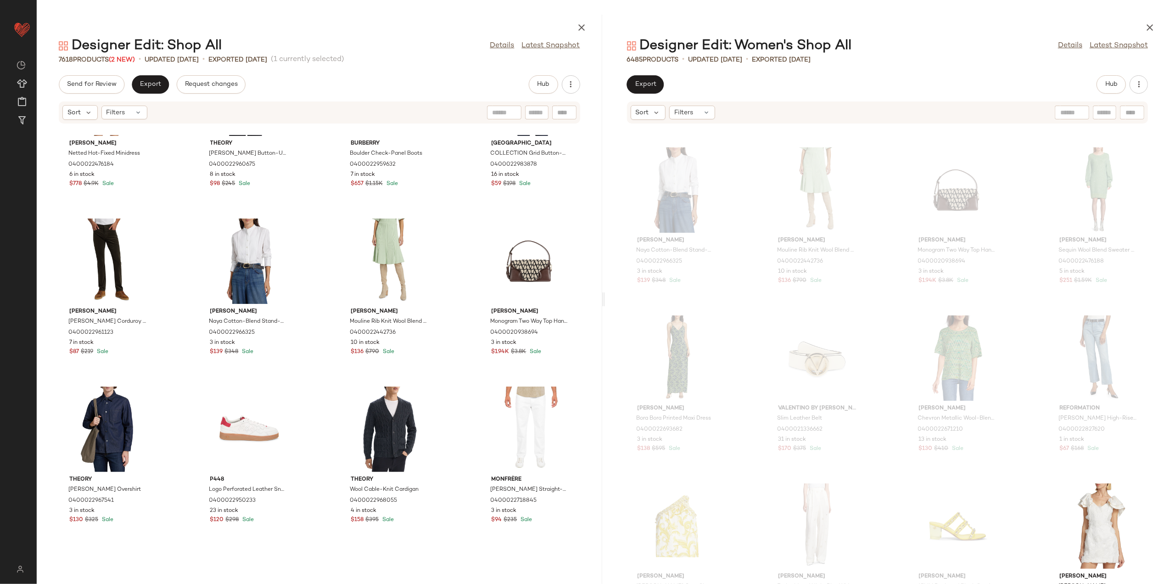
scroll to position [2286, 0]
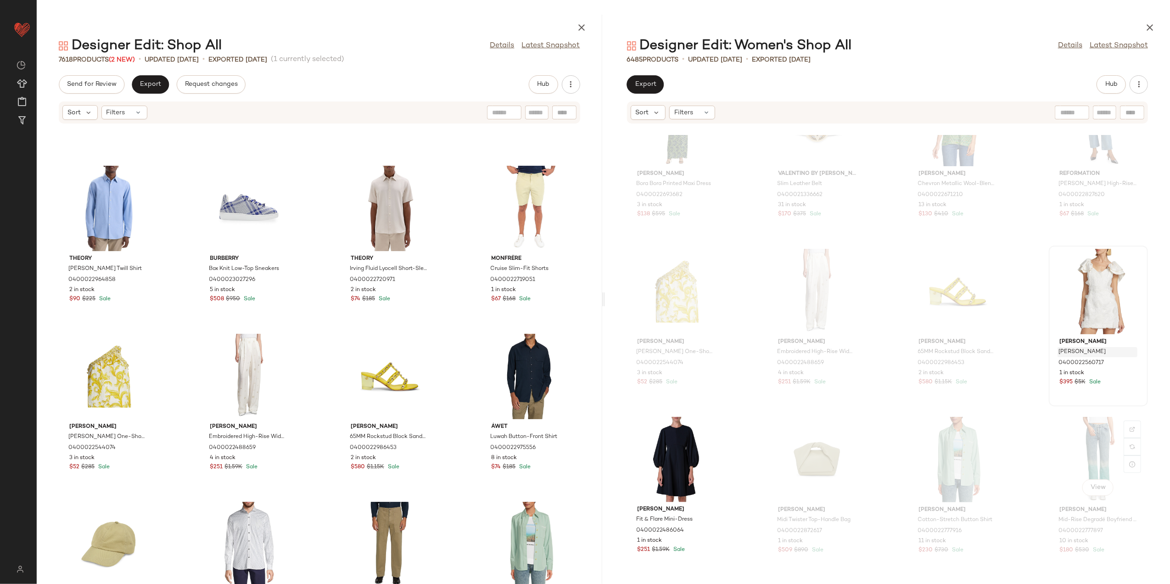
scroll to position [1421, 0]
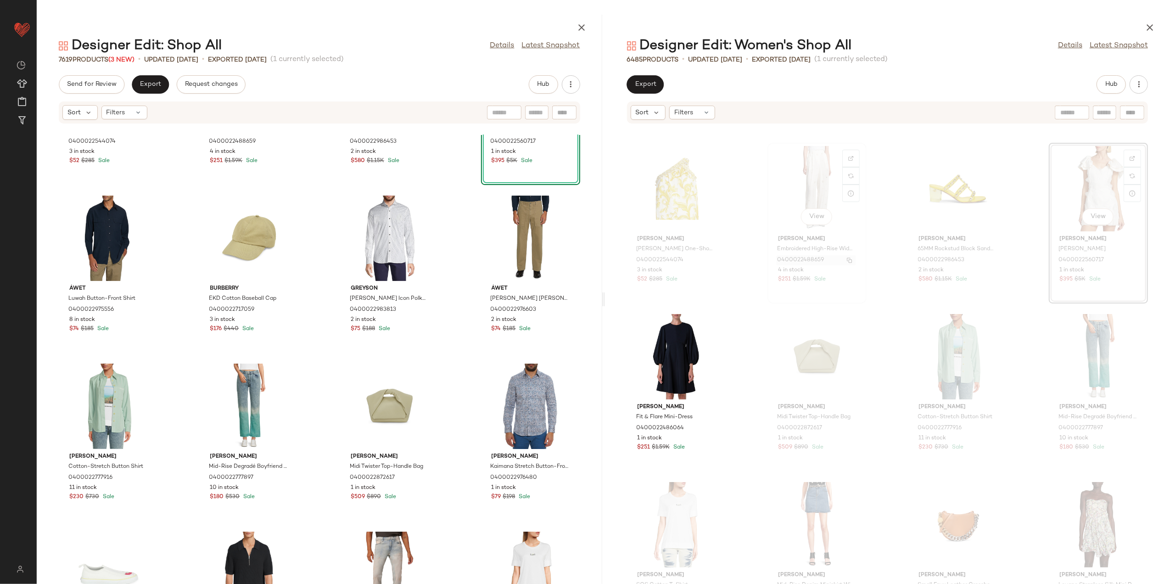
scroll to position [1543, 0]
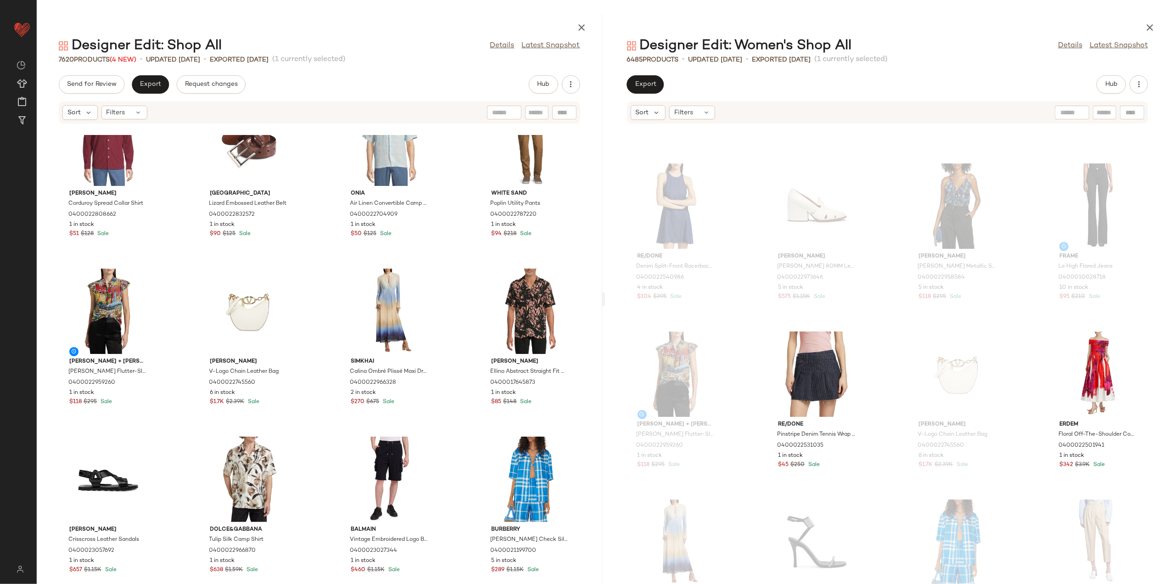
scroll to position [2338, 0]
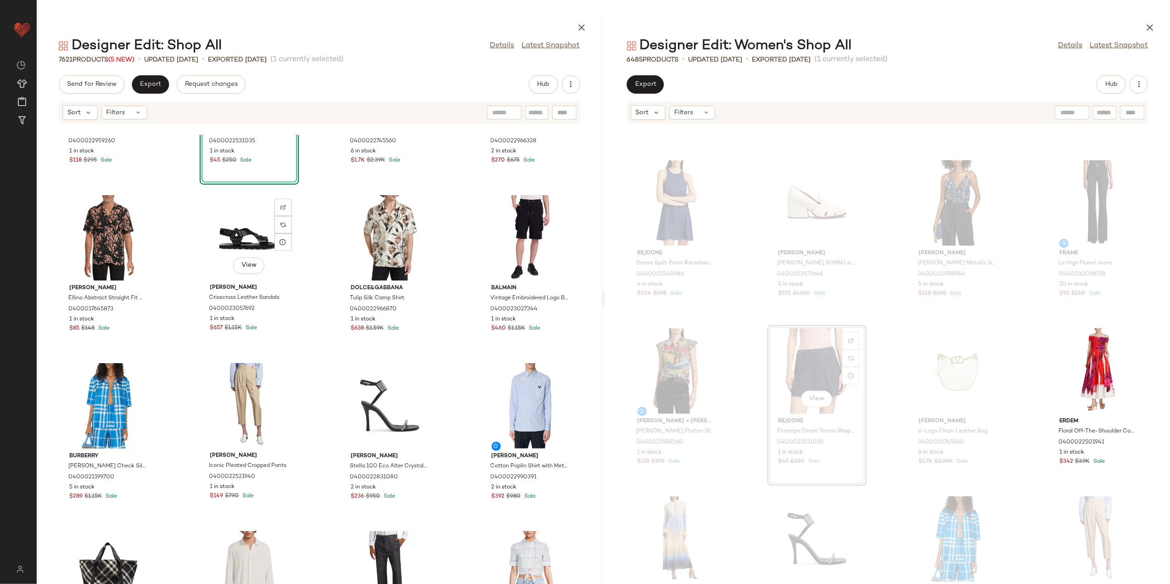
scroll to position [5161, 0]
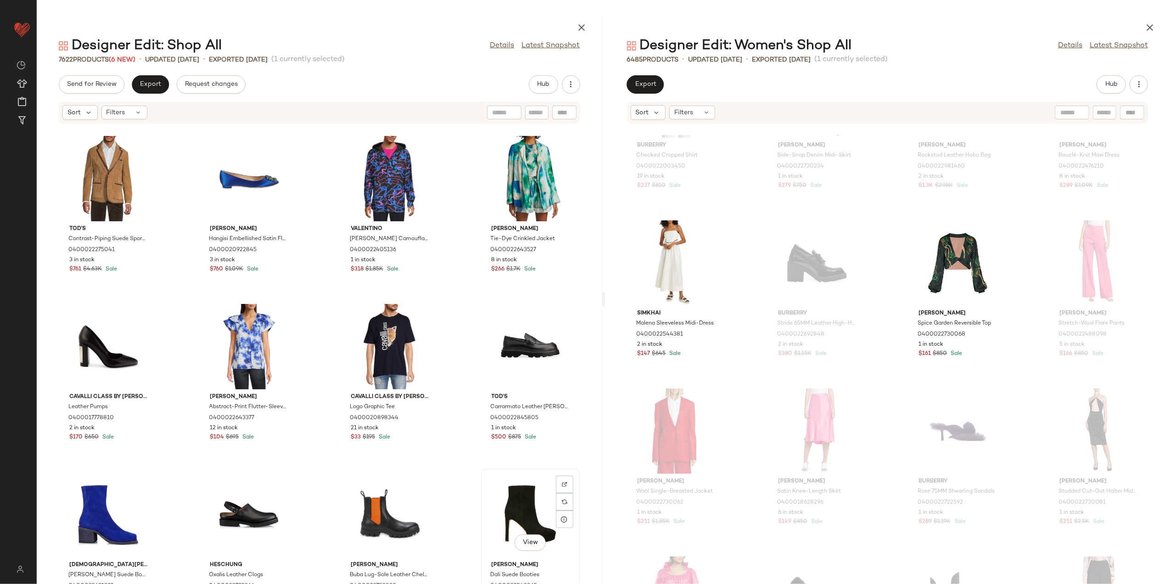
scroll to position [6079, 0]
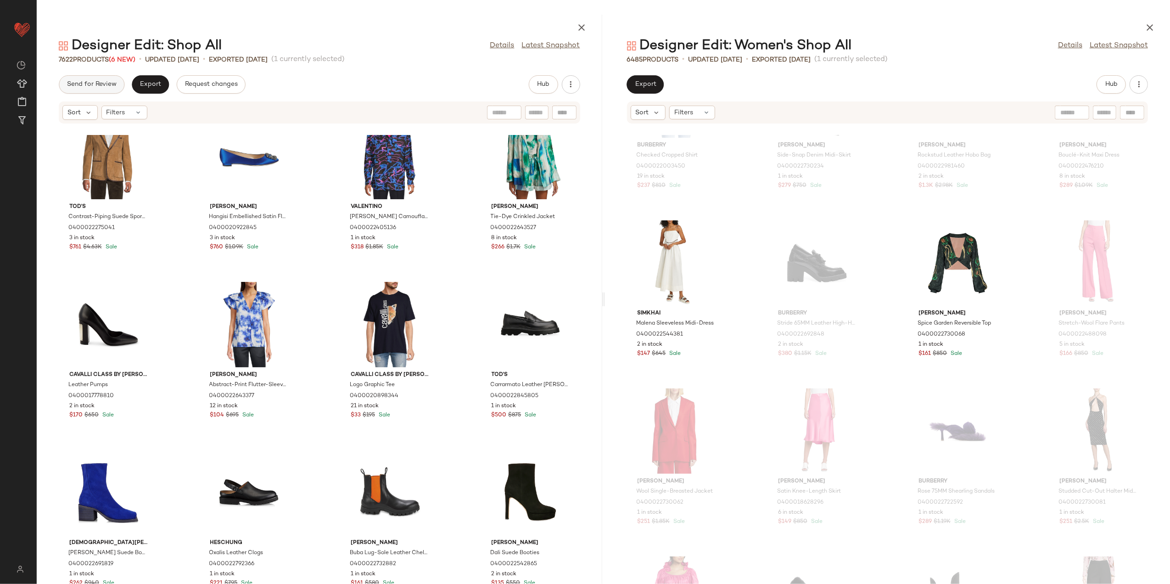
click at [105, 86] on span "Send for Review" at bounding box center [92, 84] width 50 height 7
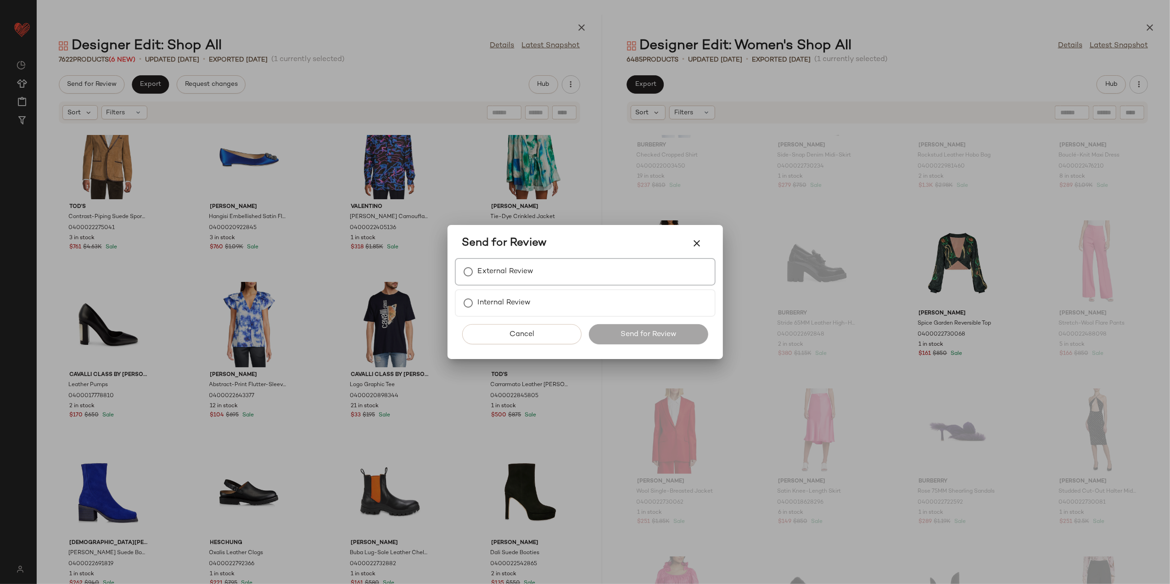
click at [501, 278] on label "External Review" at bounding box center [506, 271] width 56 height 18
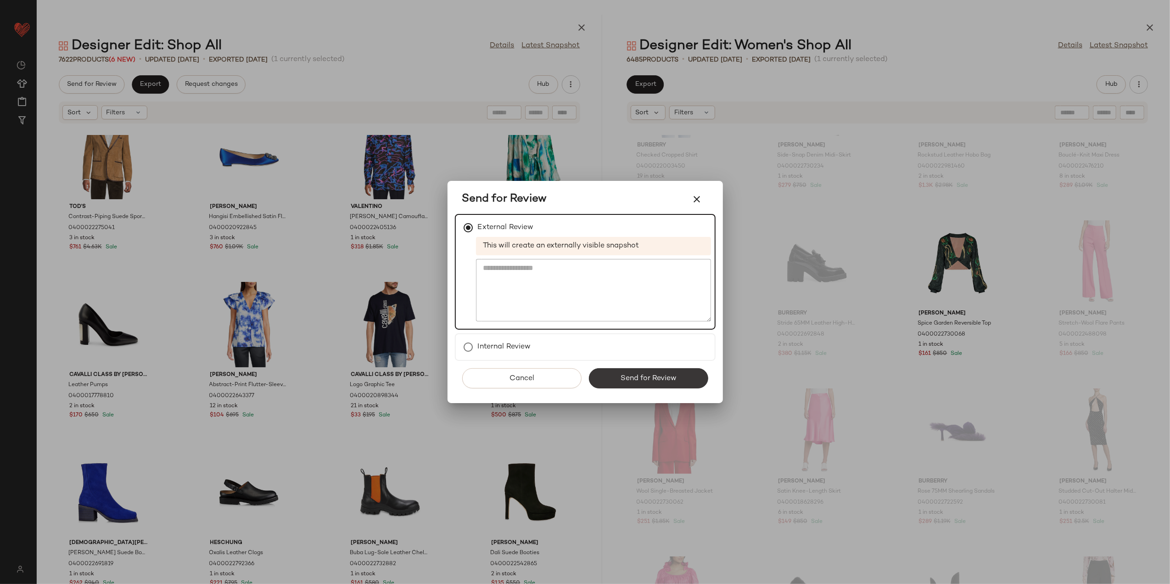
click at [632, 383] on button "Send for Review" at bounding box center [648, 378] width 119 height 20
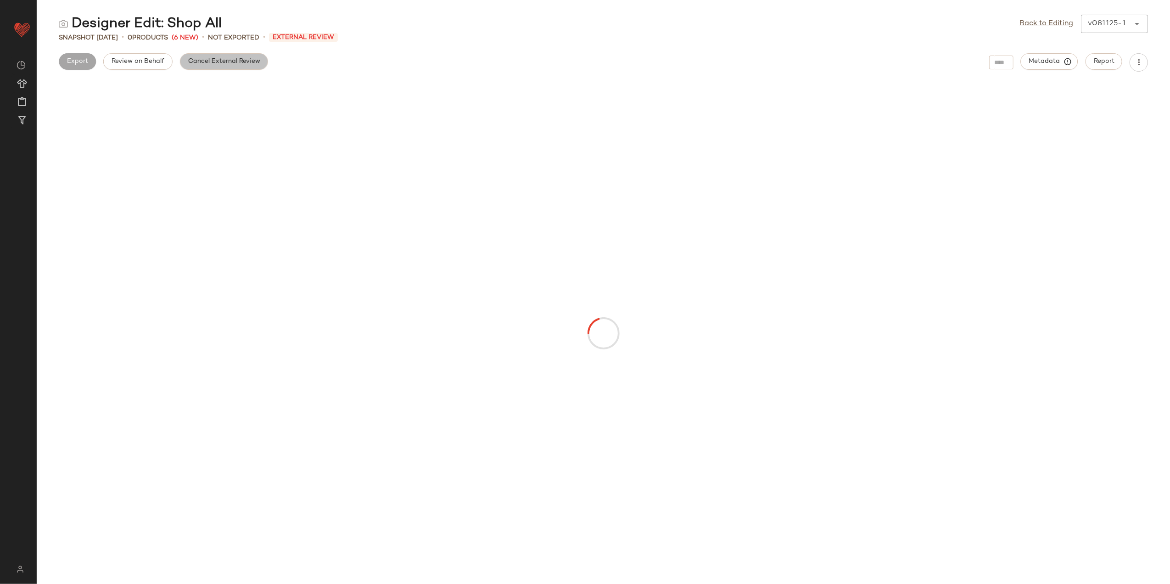
click at [195, 60] on span "Cancel External Review" at bounding box center [224, 61] width 72 height 7
click at [155, 58] on span "Export" at bounding box center [150, 61] width 22 height 7
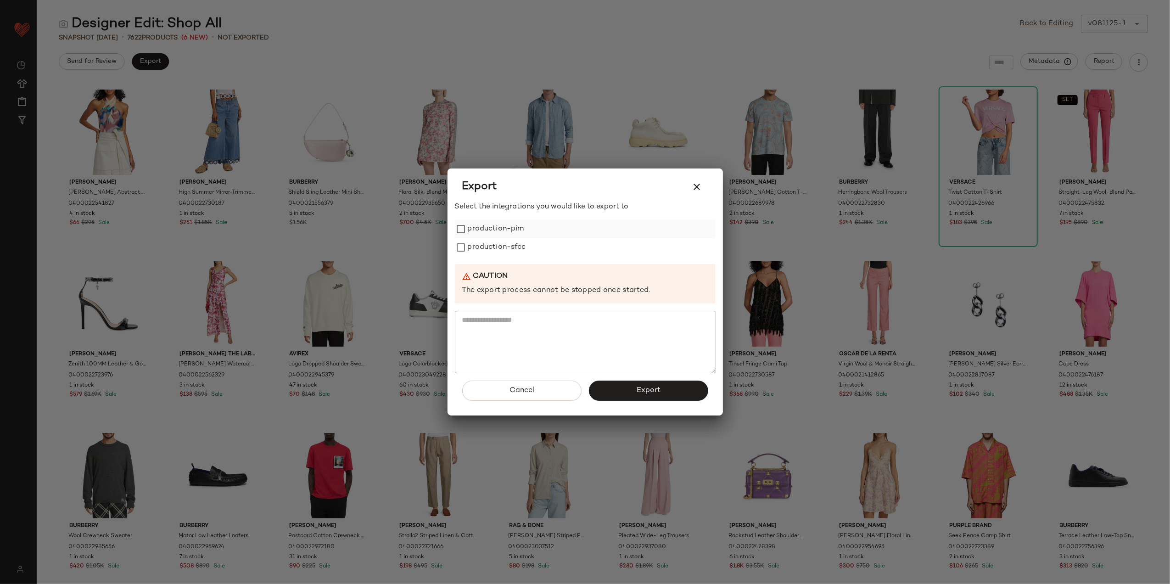
click at [501, 235] on label "production-pim" at bounding box center [496, 229] width 56 height 18
click at [498, 245] on label "production-sfcc" at bounding box center [497, 247] width 58 height 18
click at [630, 395] on button "Export" at bounding box center [648, 390] width 119 height 20
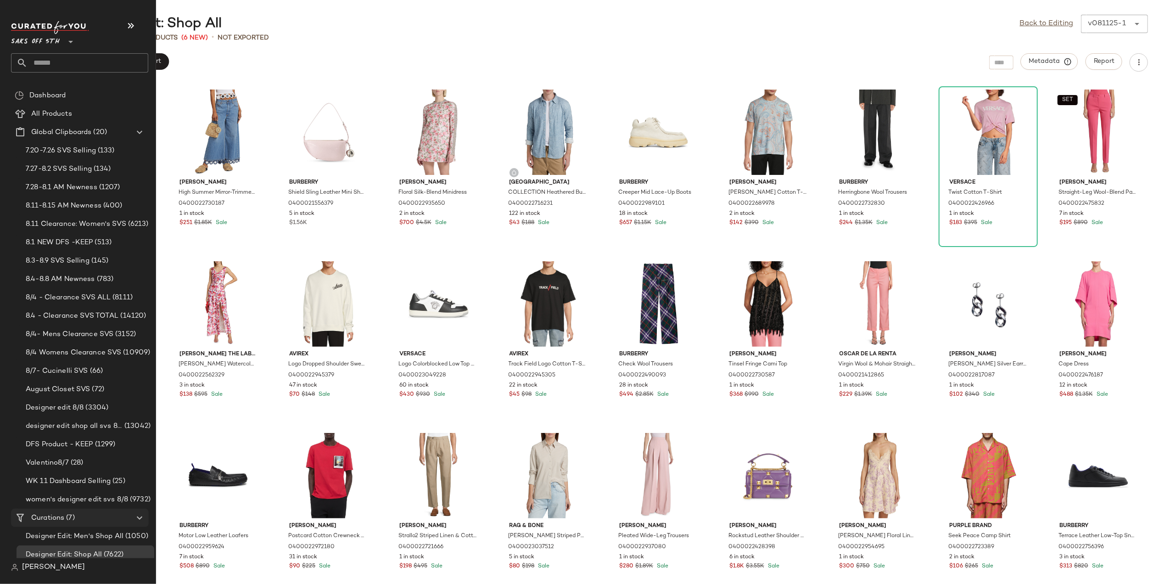
click at [56, 520] on span "Curations" at bounding box center [47, 518] width 33 height 11
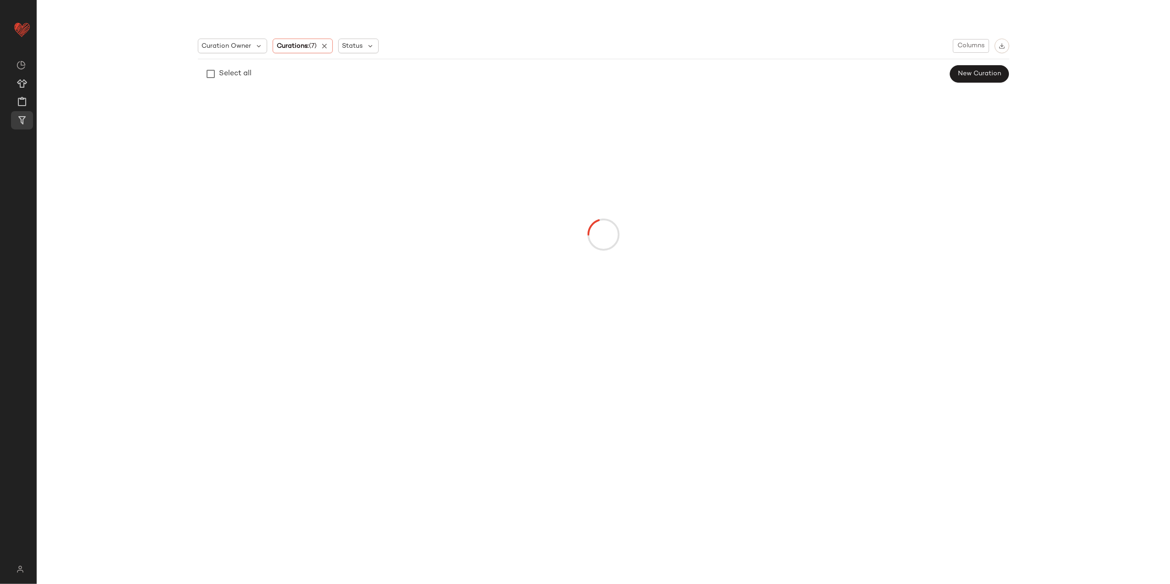
click at [562, 63] on div "Curation Owner Curations: (7) Status Columns Select all New Curation" at bounding box center [603, 209] width 811 height 357
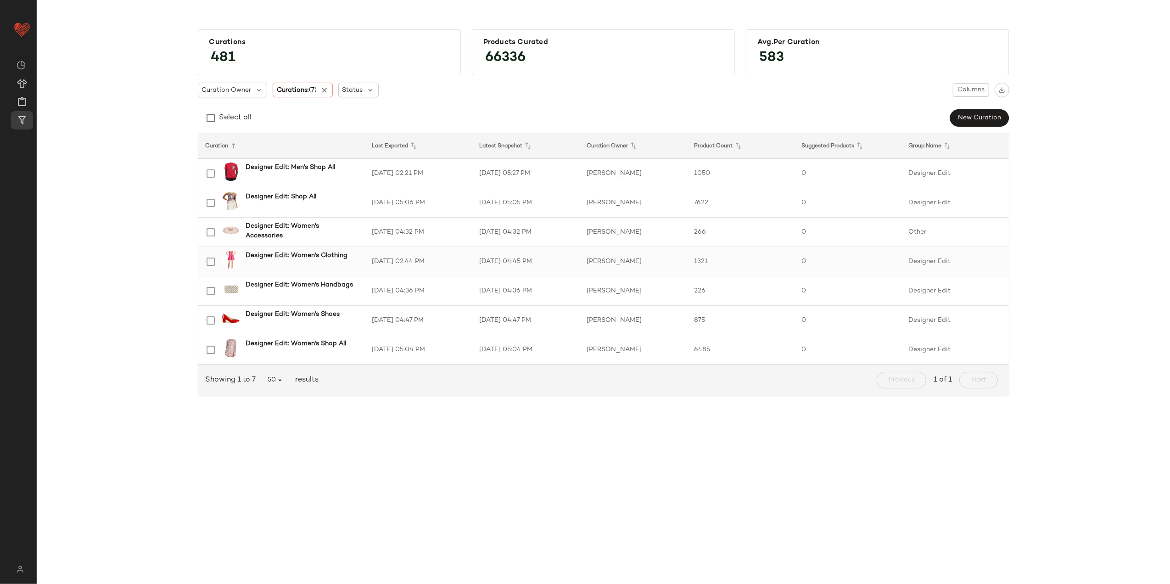
click at [433, 258] on td "8/6/25, 02:44 PM" at bounding box center [418, 261] width 107 height 29
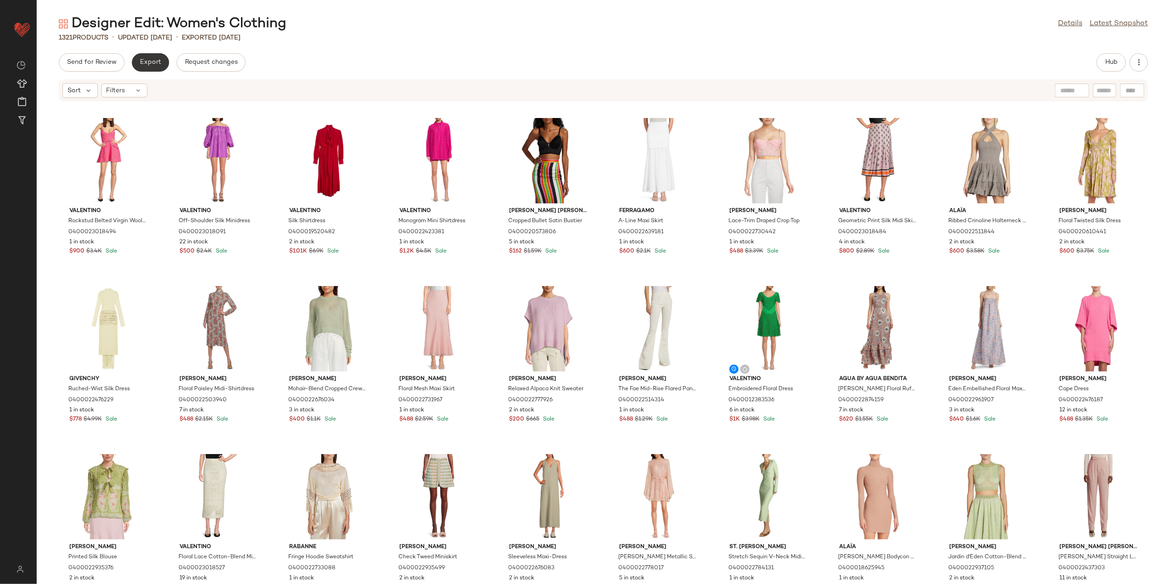
click at [160, 67] on button "Export" at bounding box center [150, 62] width 37 height 18
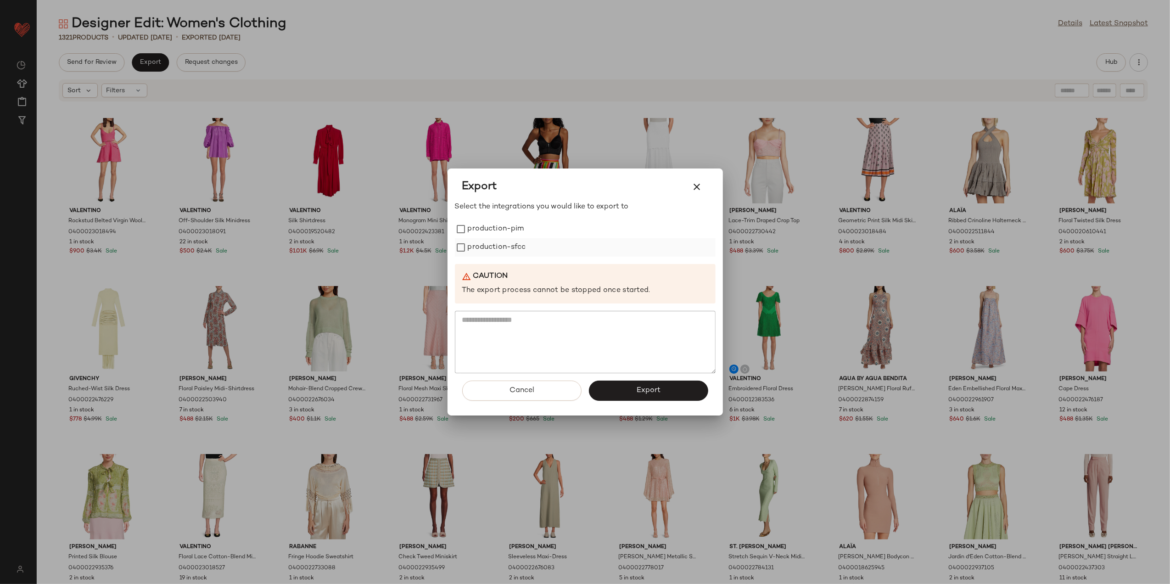
click at [499, 239] on label "production-sfcc" at bounding box center [497, 247] width 58 height 18
click at [490, 227] on label "production-pim" at bounding box center [496, 229] width 56 height 18
click at [608, 388] on button "Export" at bounding box center [648, 390] width 119 height 20
click at [696, 187] on icon "button" at bounding box center [696, 186] width 11 height 11
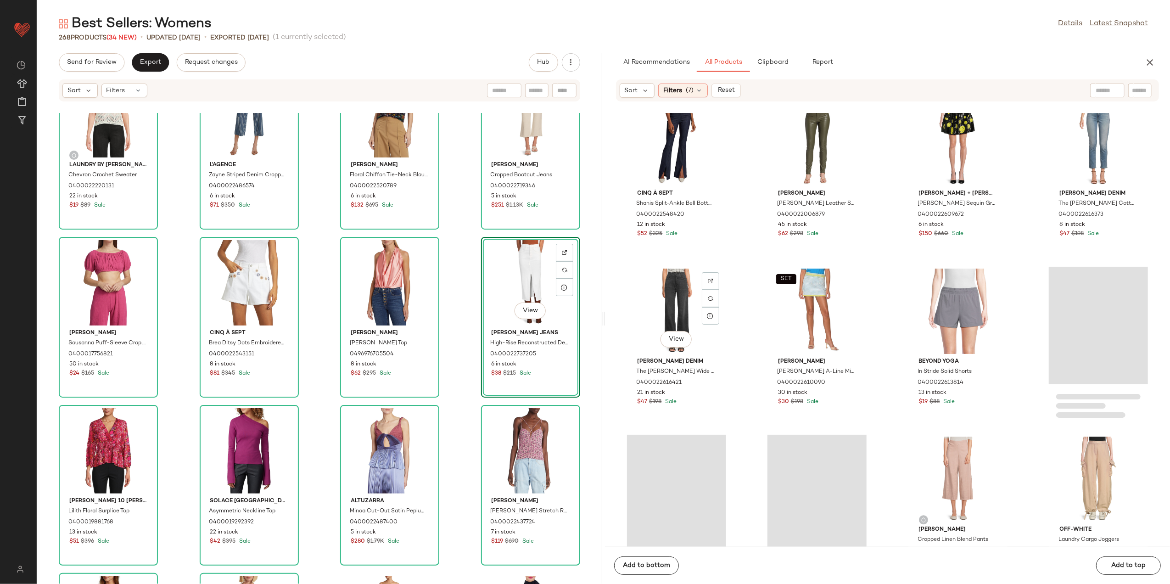
scroll to position [5574, 0]
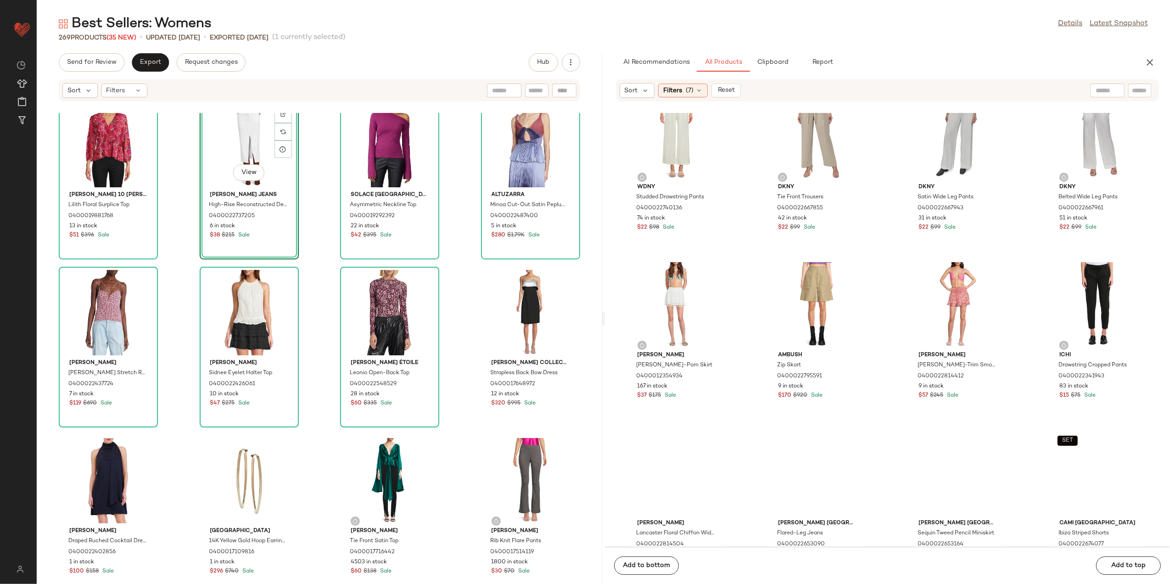
scroll to position [925, 0]
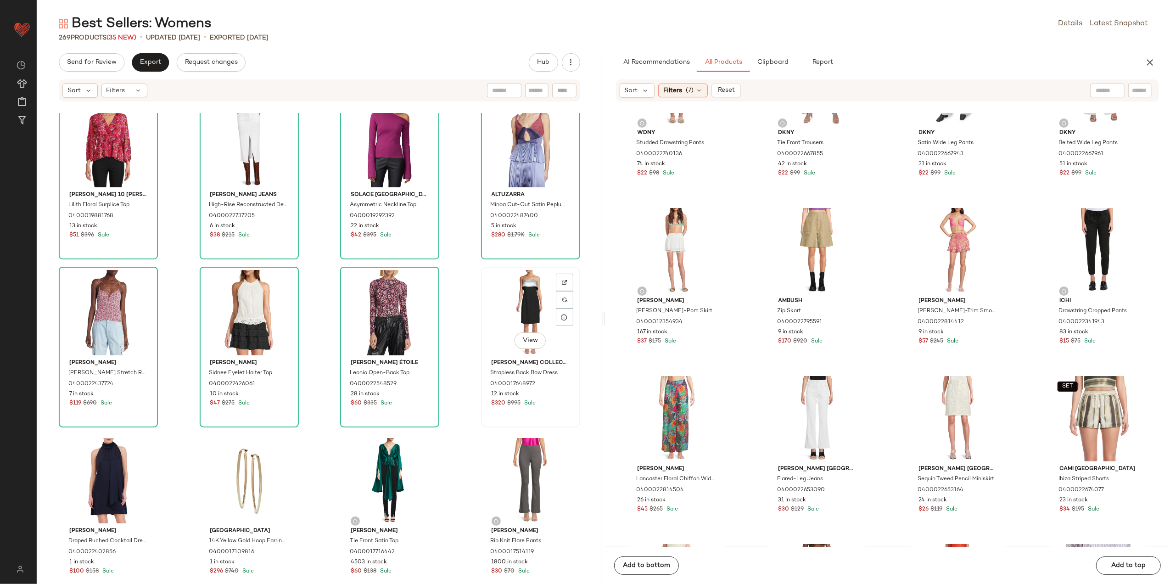
drag, startPoint x: 520, startPoint y: 294, endPoint x: 527, endPoint y: 286, distance: 9.8
click at [521, 294] on div "View" at bounding box center [530, 312] width 93 height 85
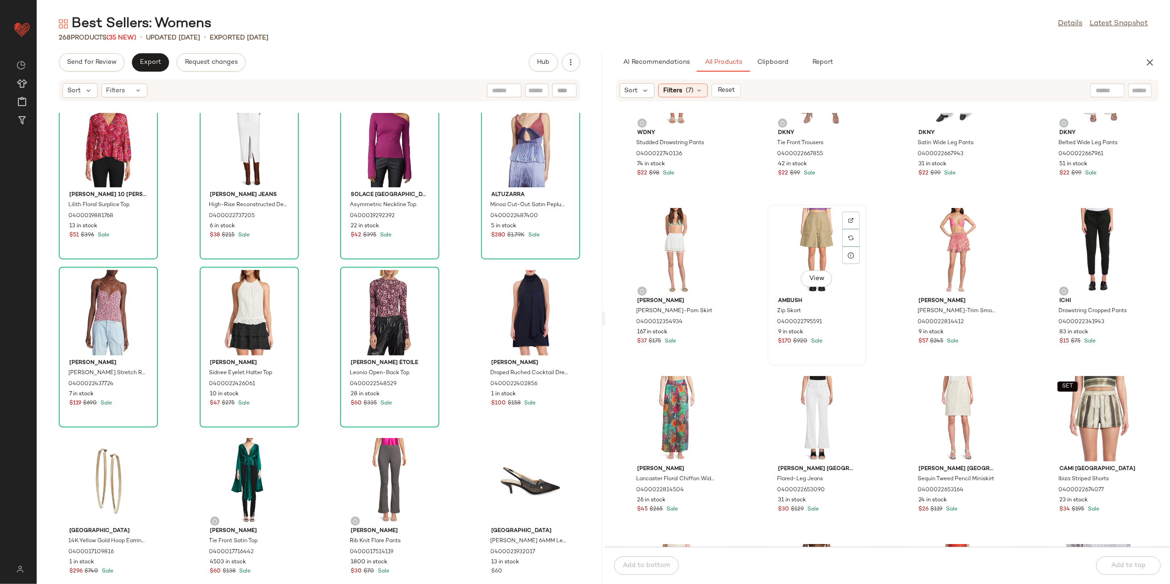
scroll to position [1231, 0]
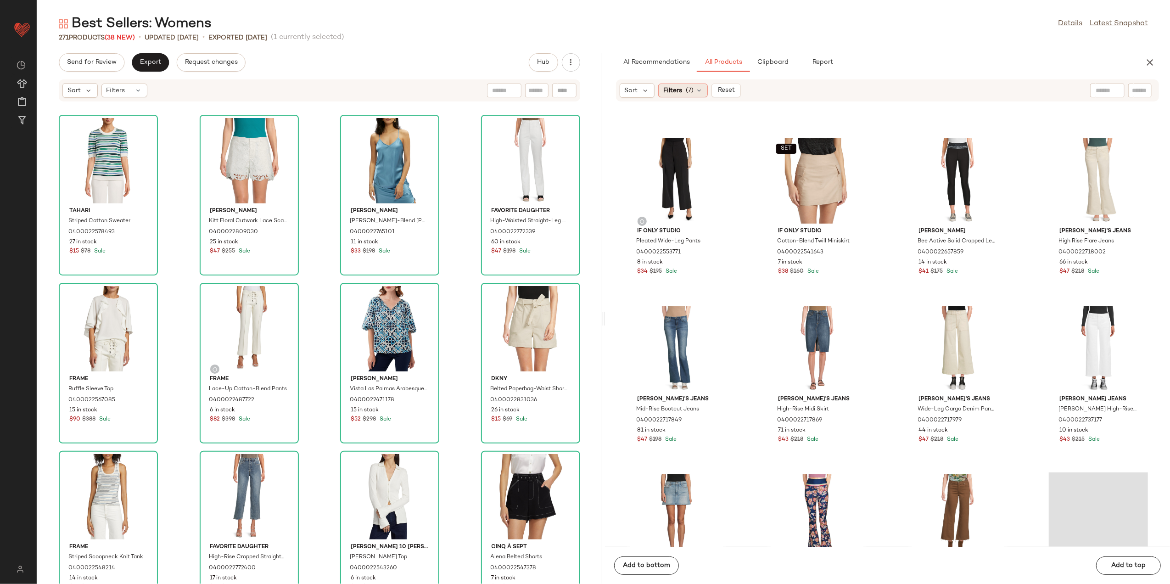
click at [678, 95] on div "Filters (7)" at bounding box center [683, 91] width 50 height 14
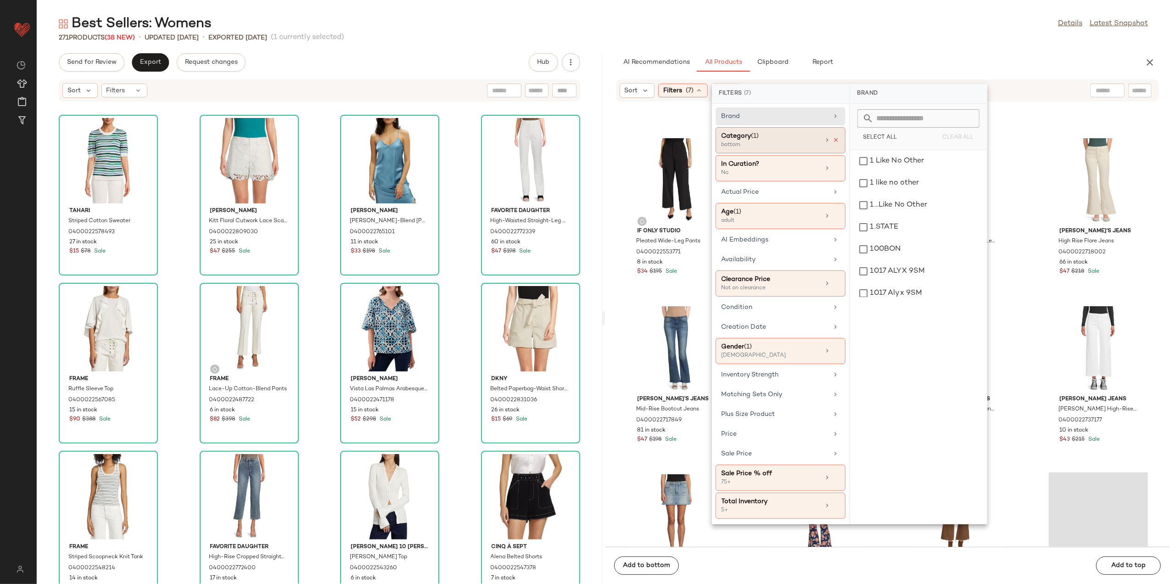
click at [837, 140] on icon at bounding box center [836, 140] width 6 height 6
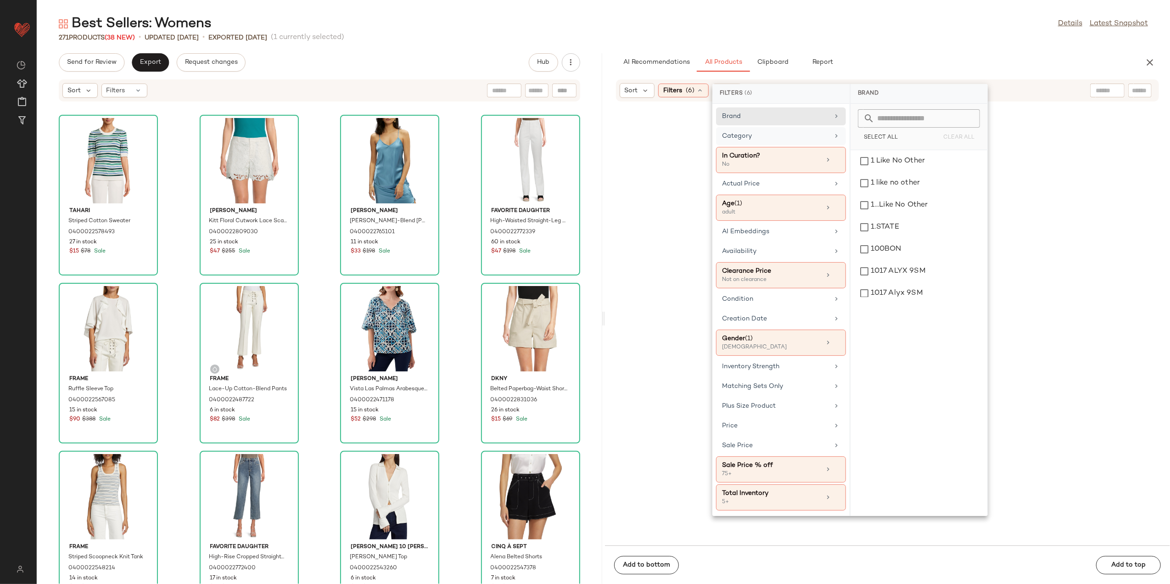
click at [833, 147] on div "Category" at bounding box center [781, 160] width 130 height 26
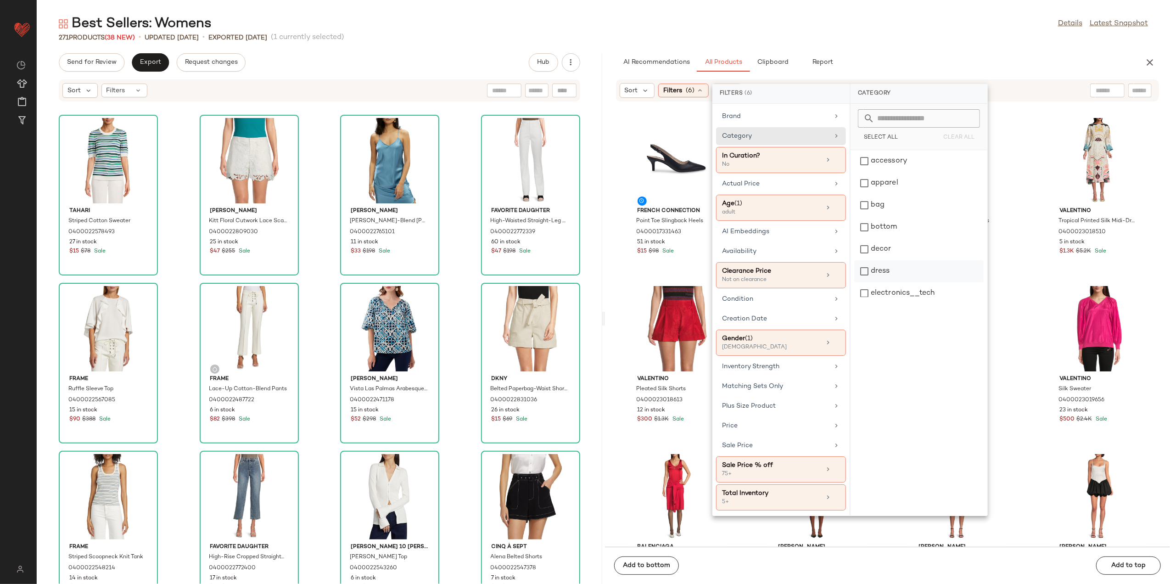
click at [899, 263] on div "dress" at bounding box center [918, 271] width 129 height 22
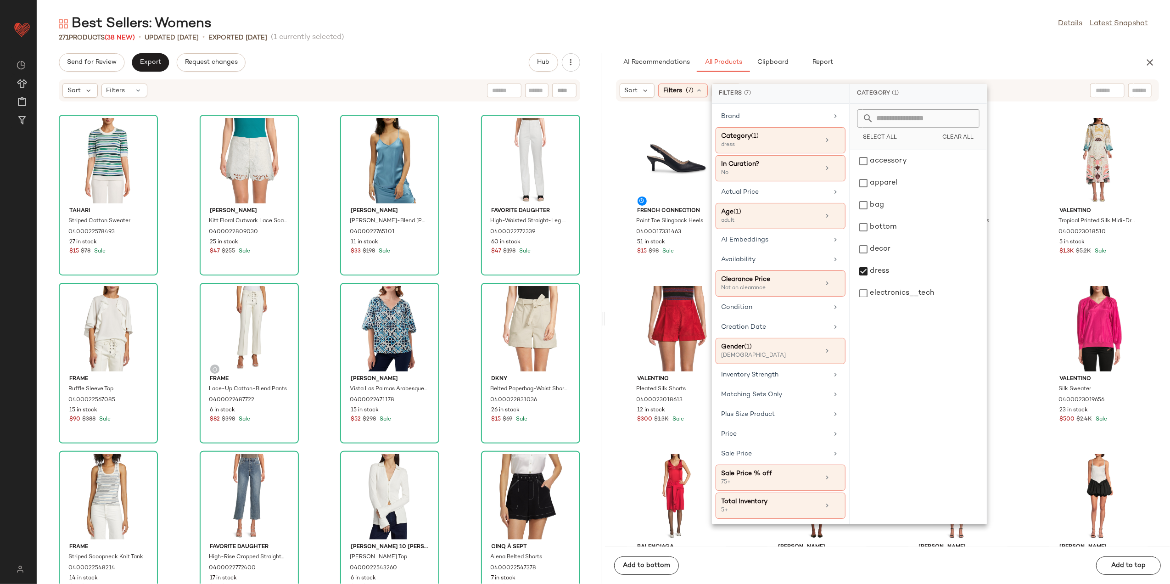
click at [917, 54] on div "AI Recommendations All Products Clipboard Report" at bounding box center [873, 62] width 514 height 18
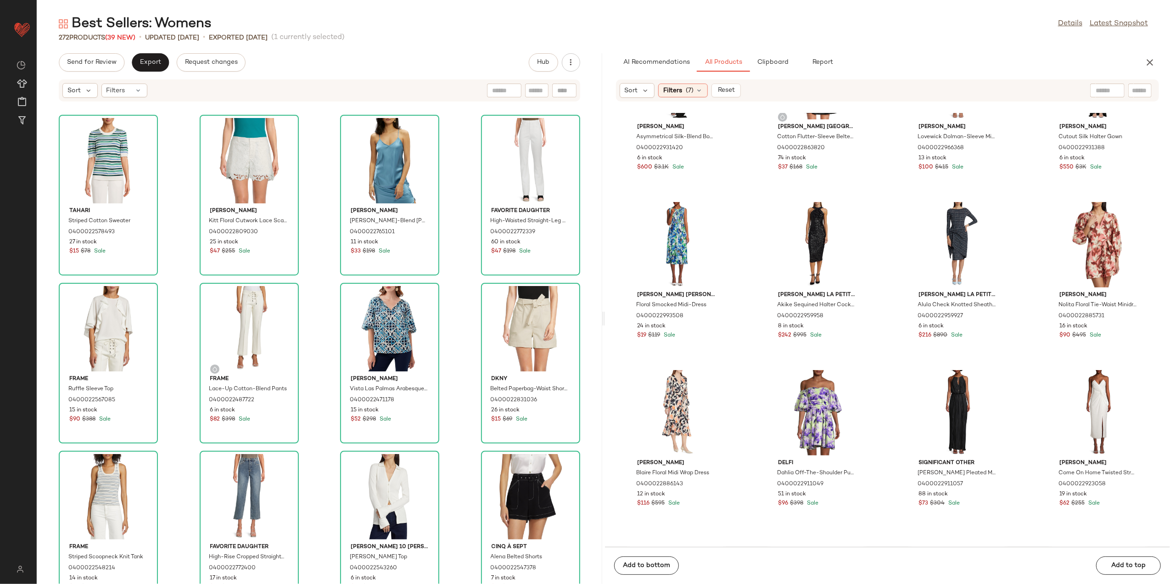
scroll to position [986, 0]
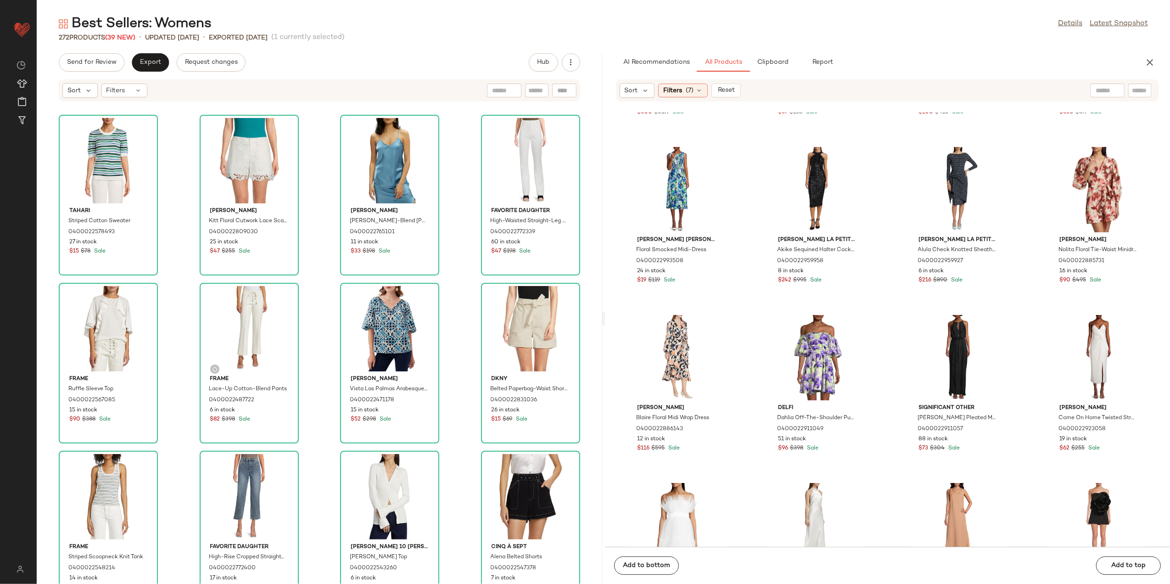
click at [1114, 91] on div at bounding box center [1107, 91] width 34 height 14
type input "****"
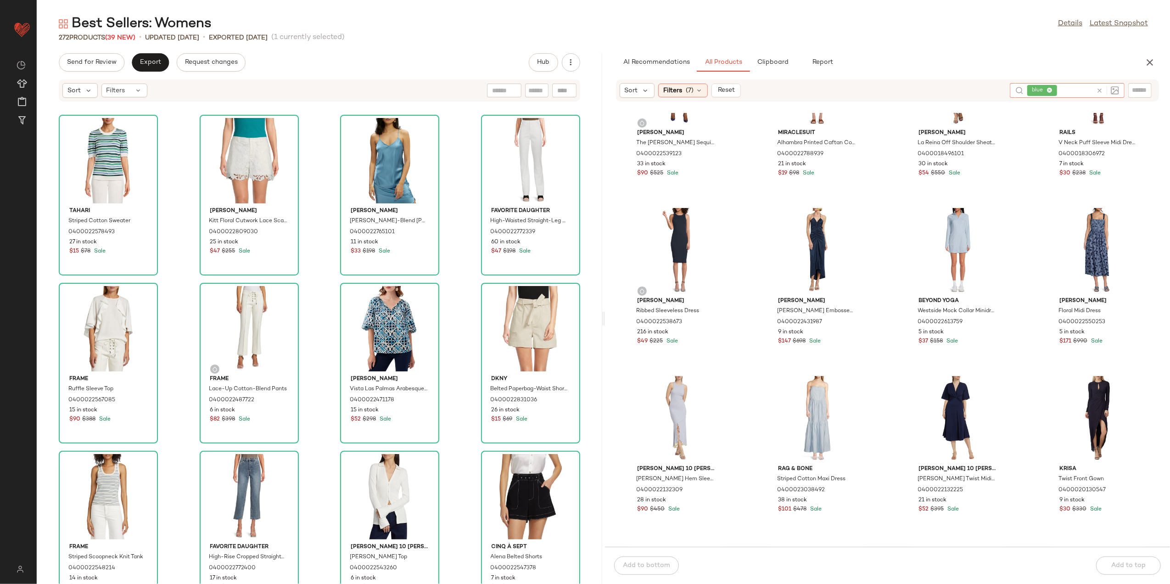
scroll to position [1598, 0]
click at [1092, 274] on span "View" at bounding box center [1098, 277] width 16 height 7
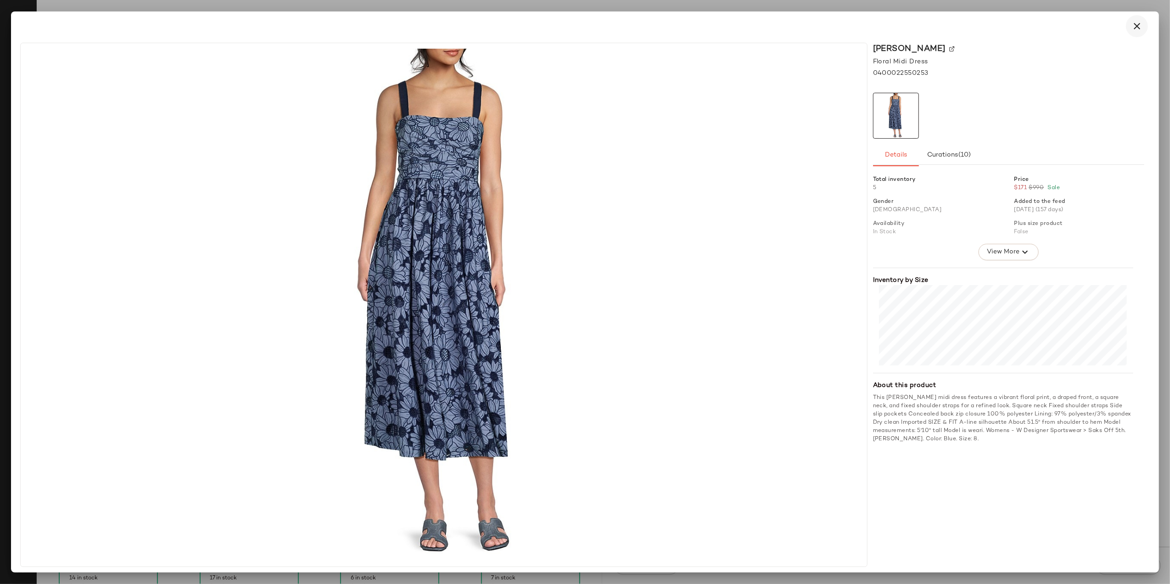
click at [1141, 25] on icon "button" at bounding box center [1136, 26] width 11 height 11
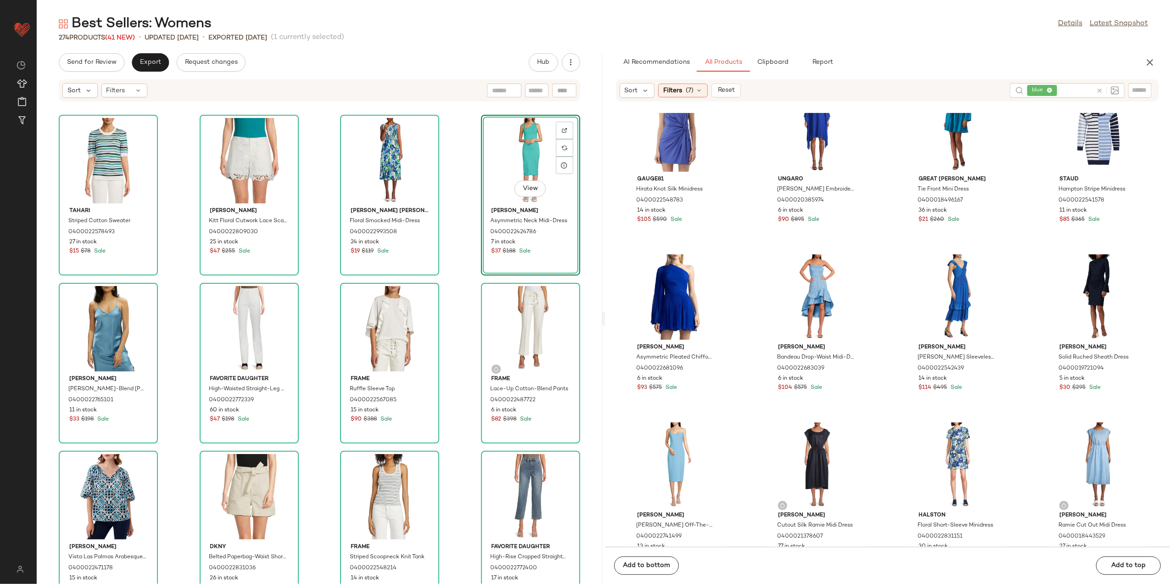
scroll to position [374, 0]
click at [949, 492] on span "View" at bounding box center [957, 493] width 16 height 7
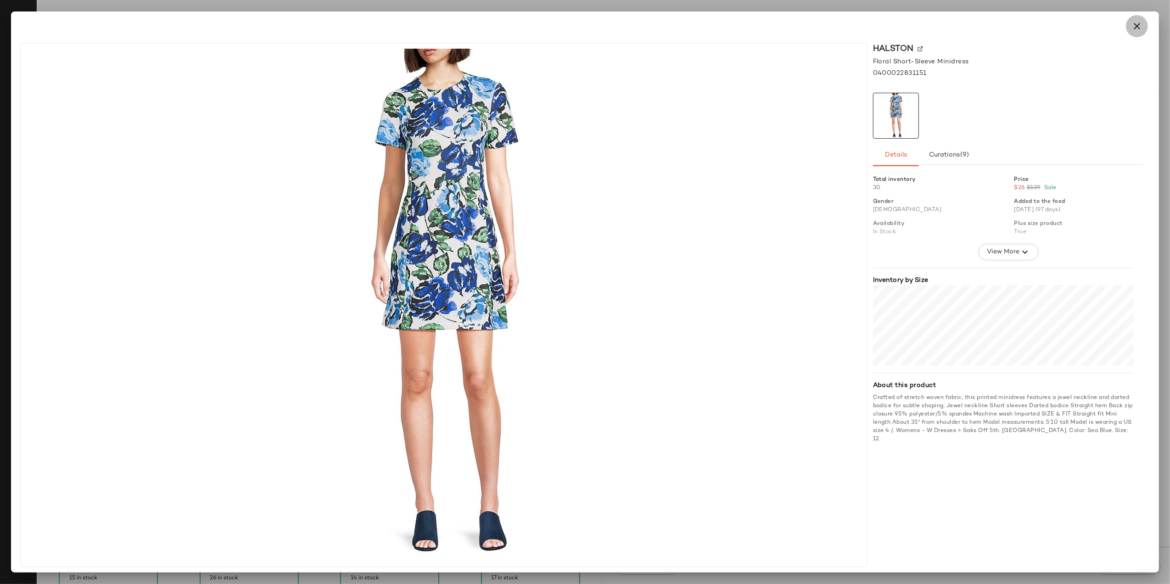
drag, startPoint x: 1133, startPoint y: 22, endPoint x: 1120, endPoint y: 41, distance: 23.2
click at [1132, 22] on icon "button" at bounding box center [1136, 26] width 11 height 11
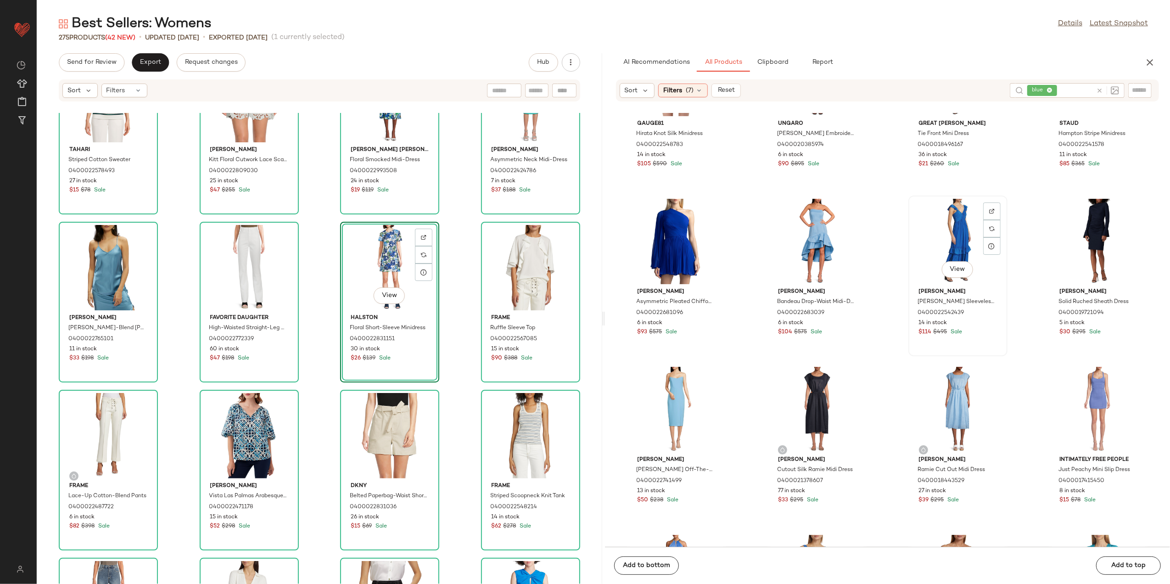
scroll to position [496, 0]
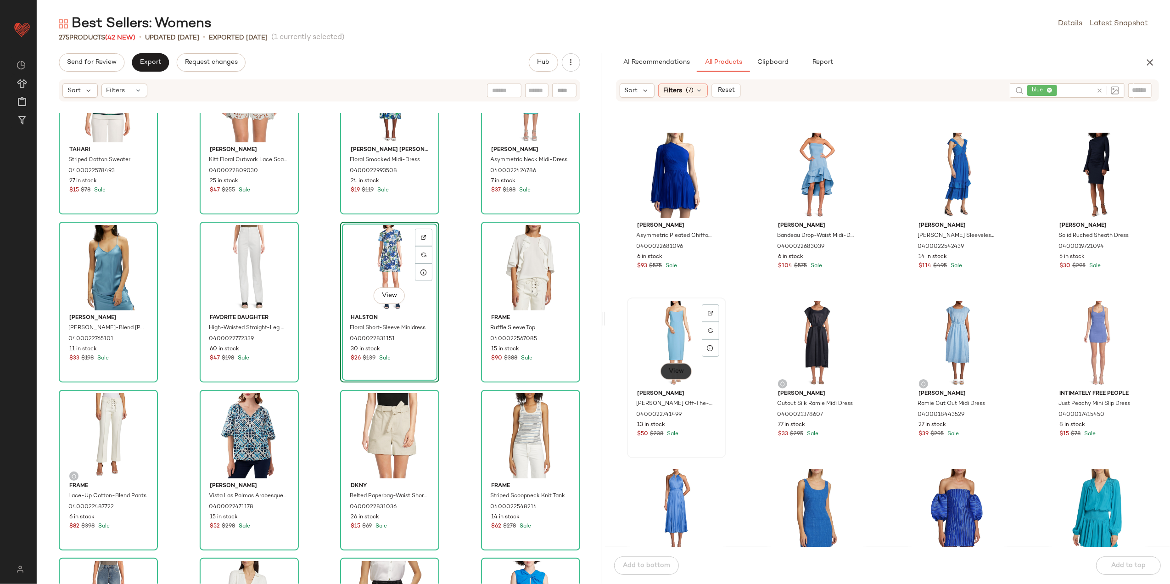
click at [661, 369] on button "View" at bounding box center [675, 371] width 31 height 17
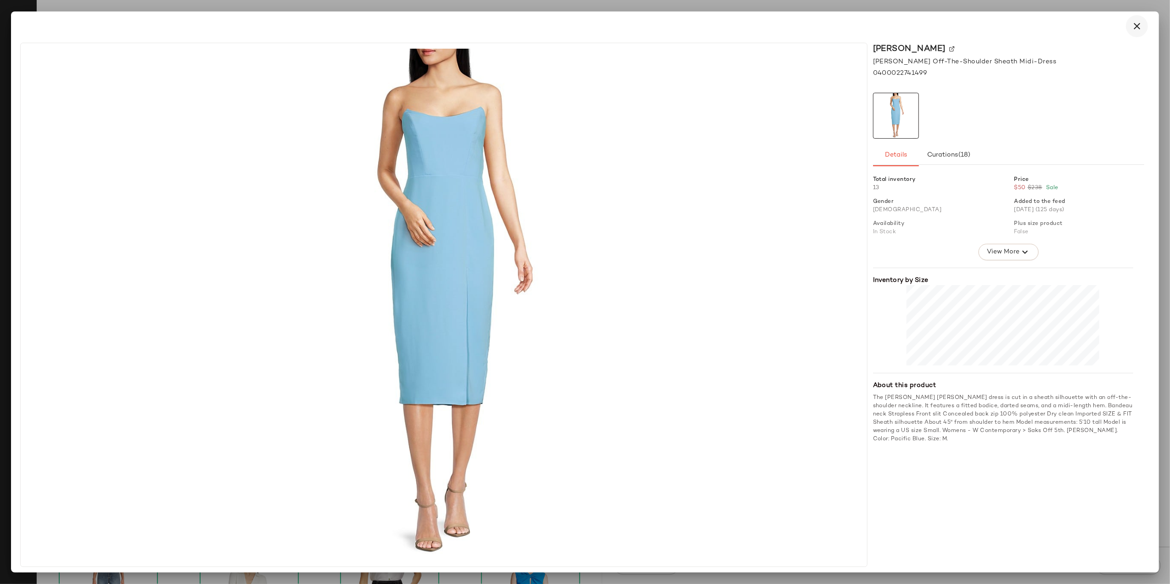
click at [1132, 24] on icon "button" at bounding box center [1136, 26] width 11 height 11
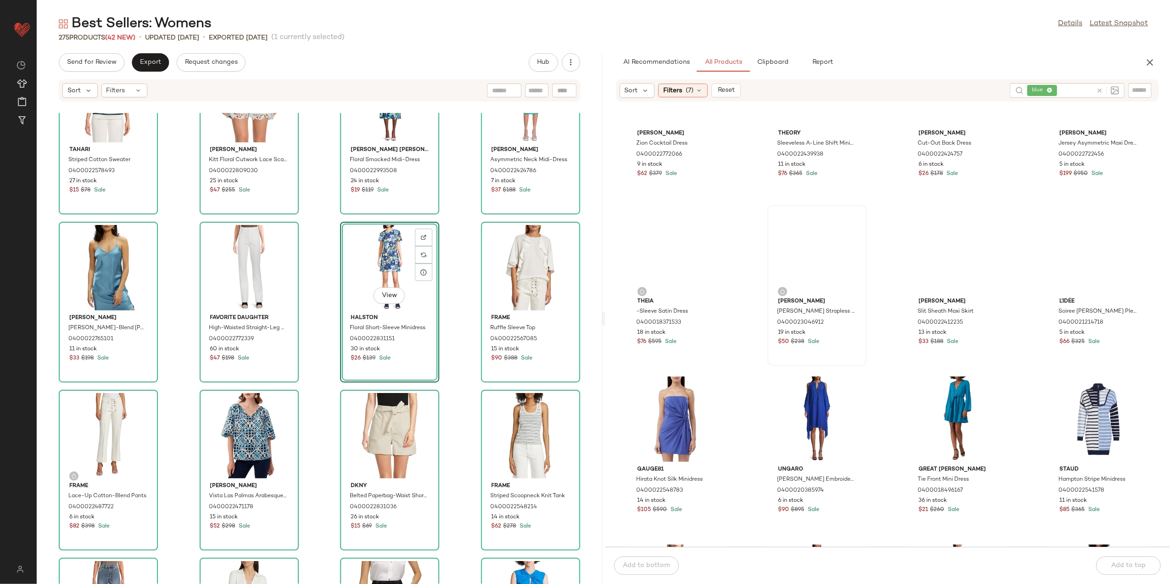
scroll to position [0, 0]
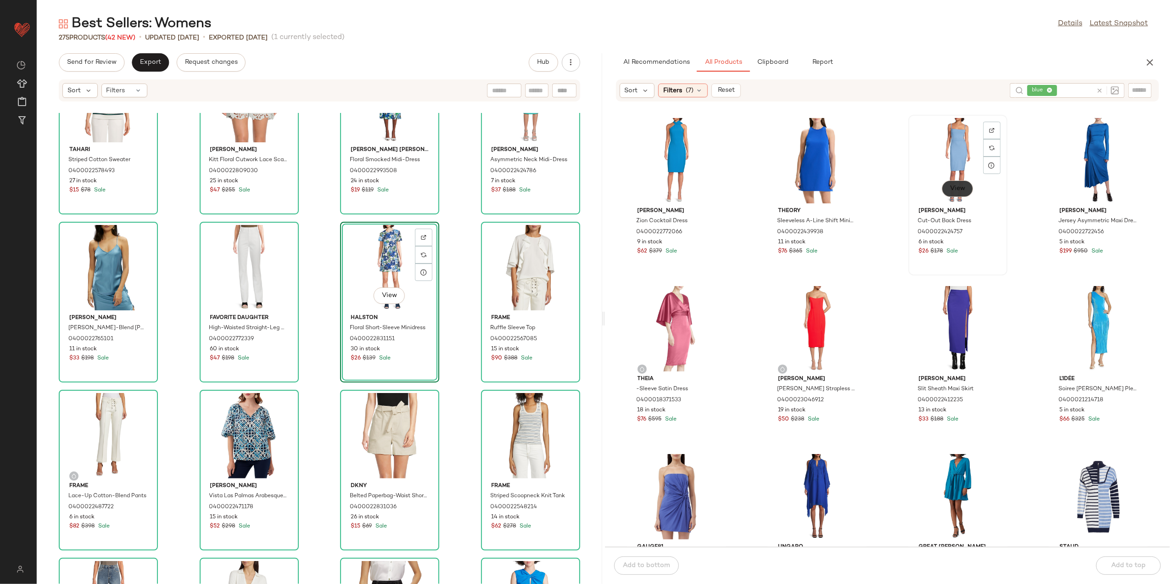
click at [956, 188] on span "View" at bounding box center [957, 188] width 16 height 7
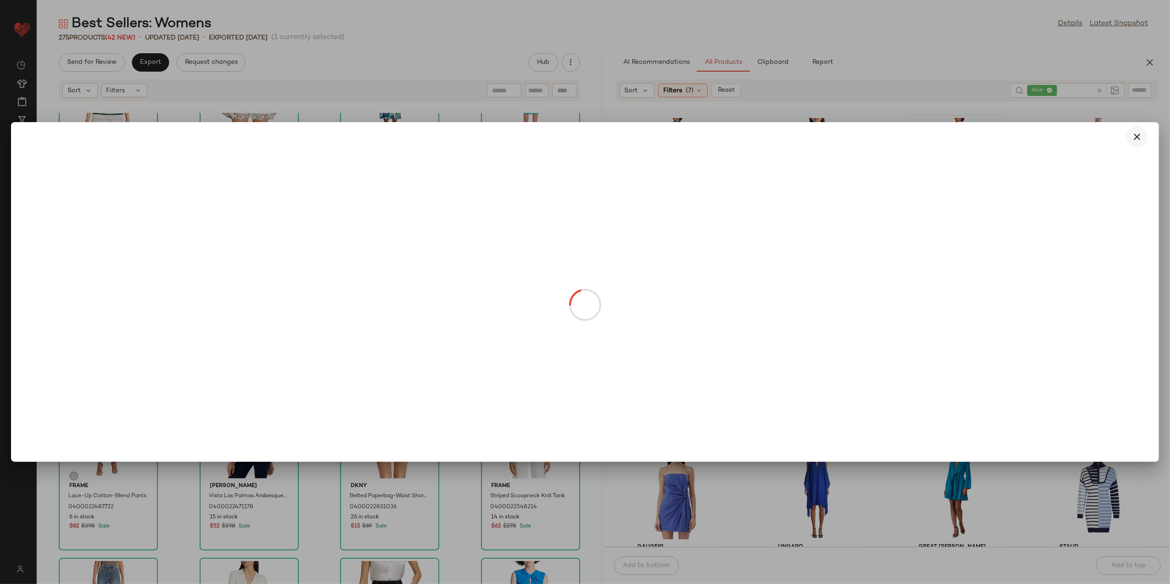
click at [1140, 133] on icon "button" at bounding box center [1136, 136] width 11 height 11
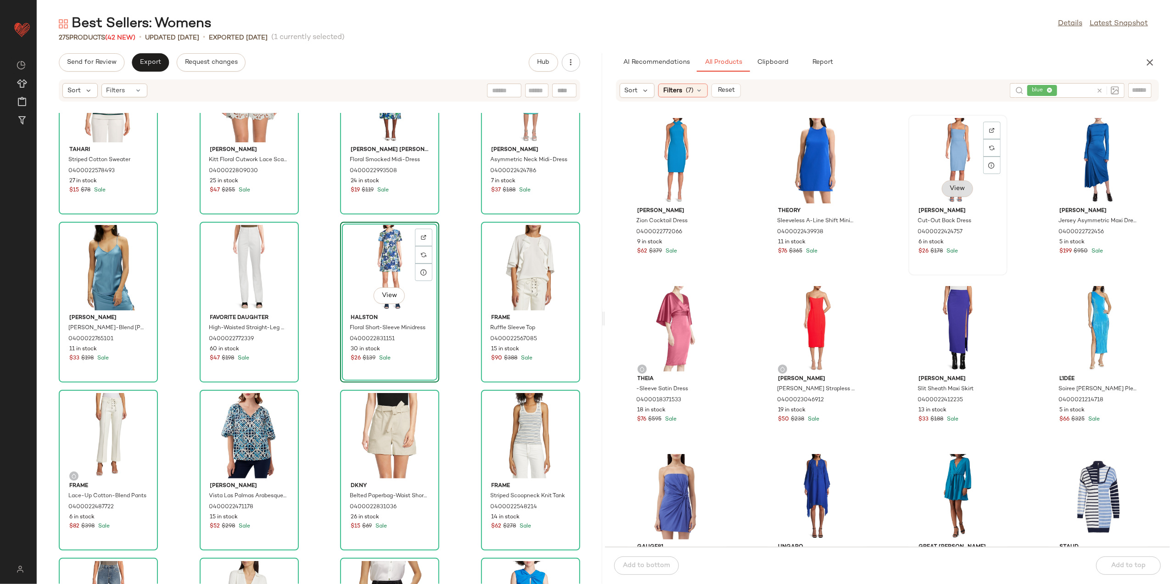
click at [958, 187] on span "View" at bounding box center [957, 188] width 16 height 7
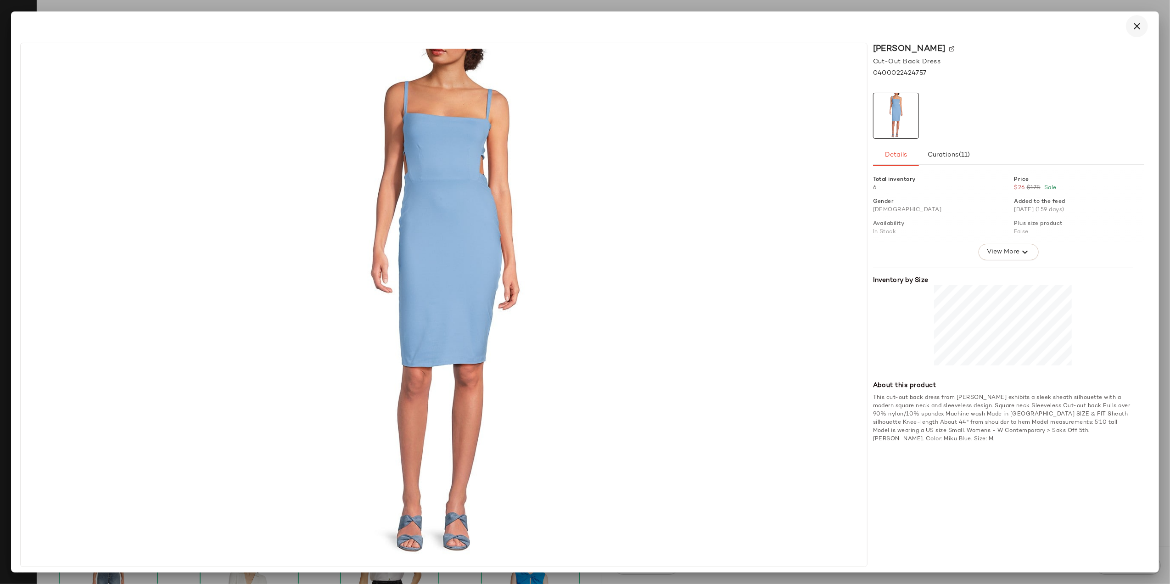
click at [1138, 30] on icon "button" at bounding box center [1136, 26] width 11 height 11
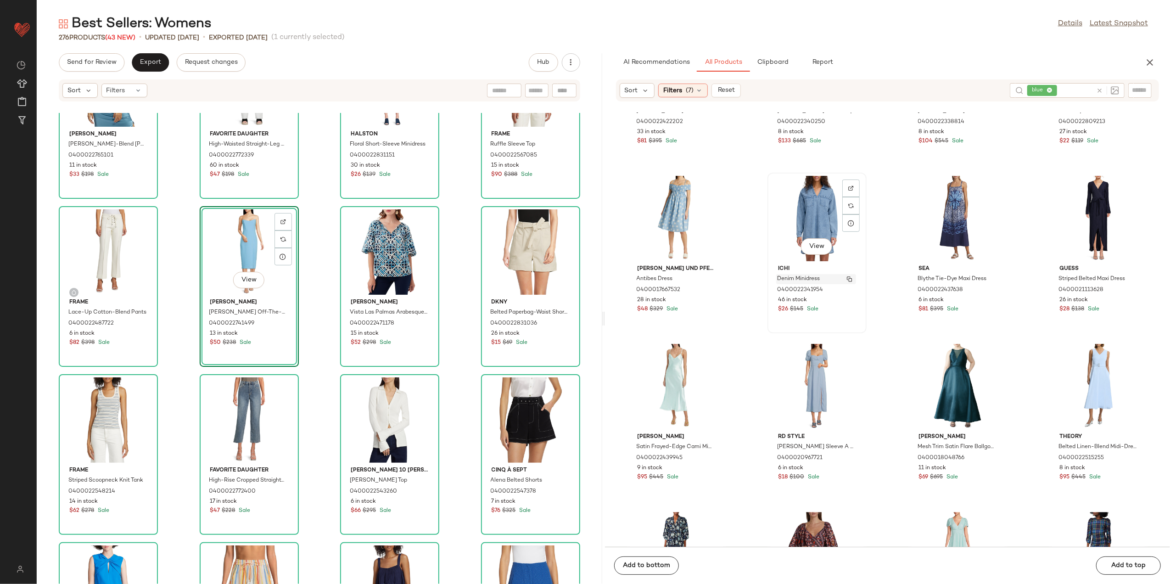
scroll to position [1843, 0]
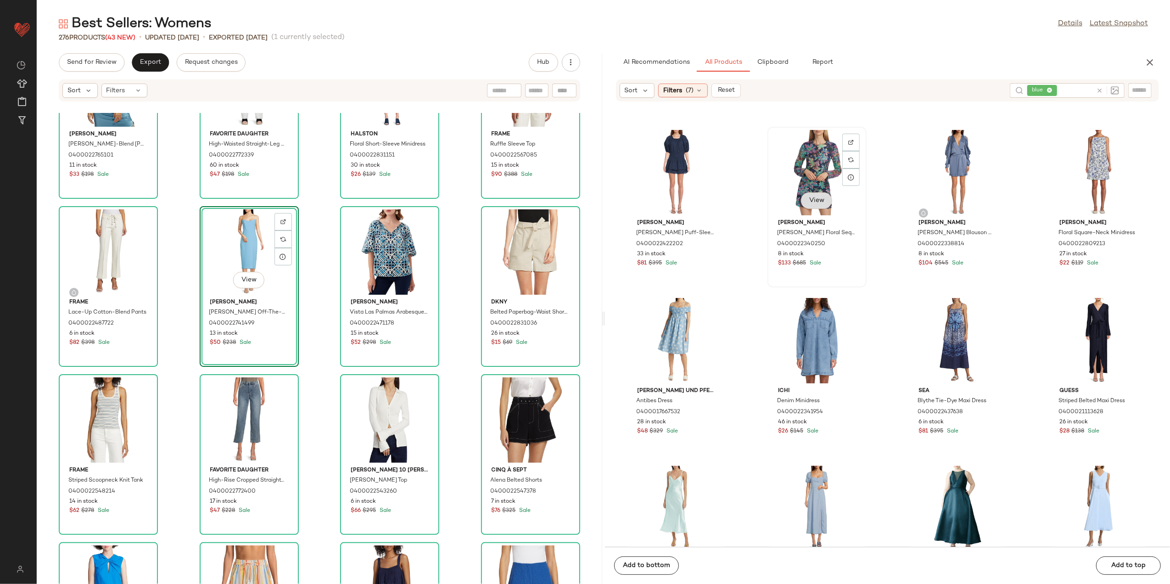
click at [815, 201] on span "View" at bounding box center [816, 200] width 16 height 7
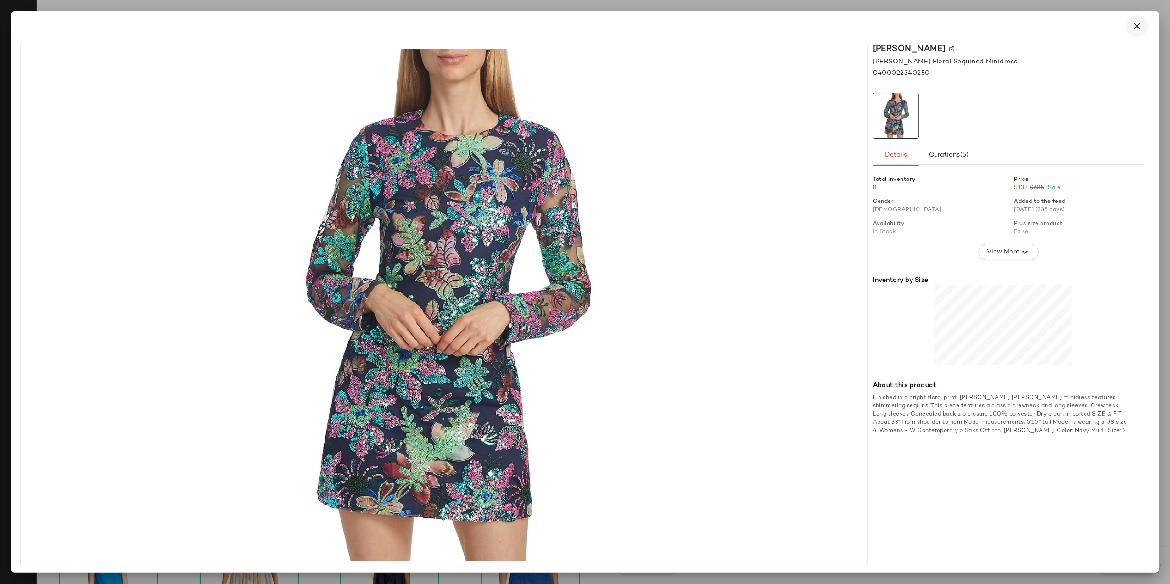
click at [1144, 21] on button "button" at bounding box center [1136, 26] width 22 height 22
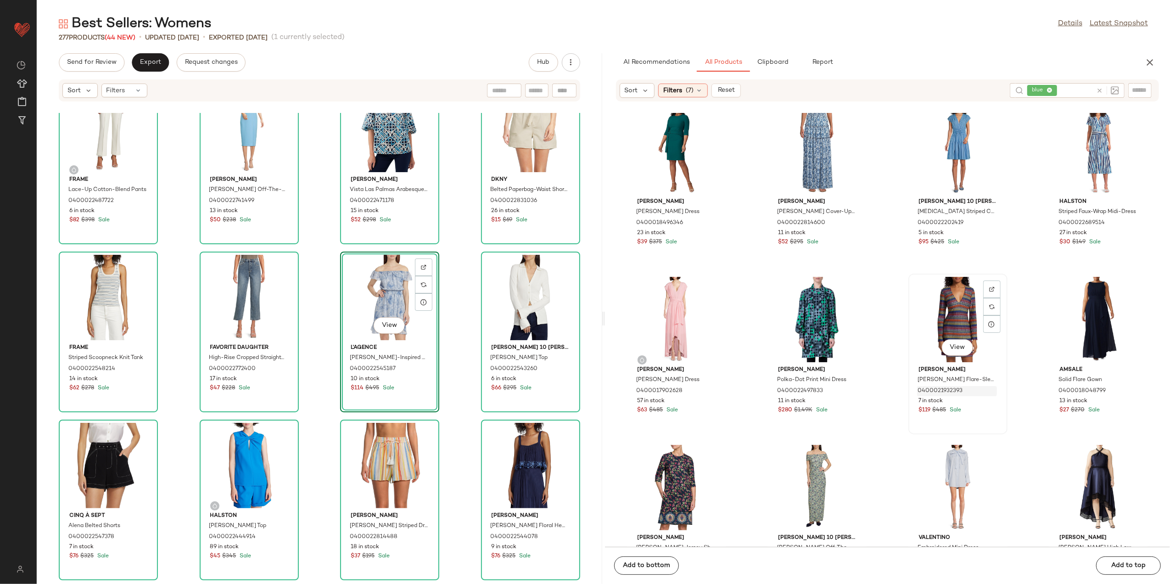
scroll to position [2944, 0]
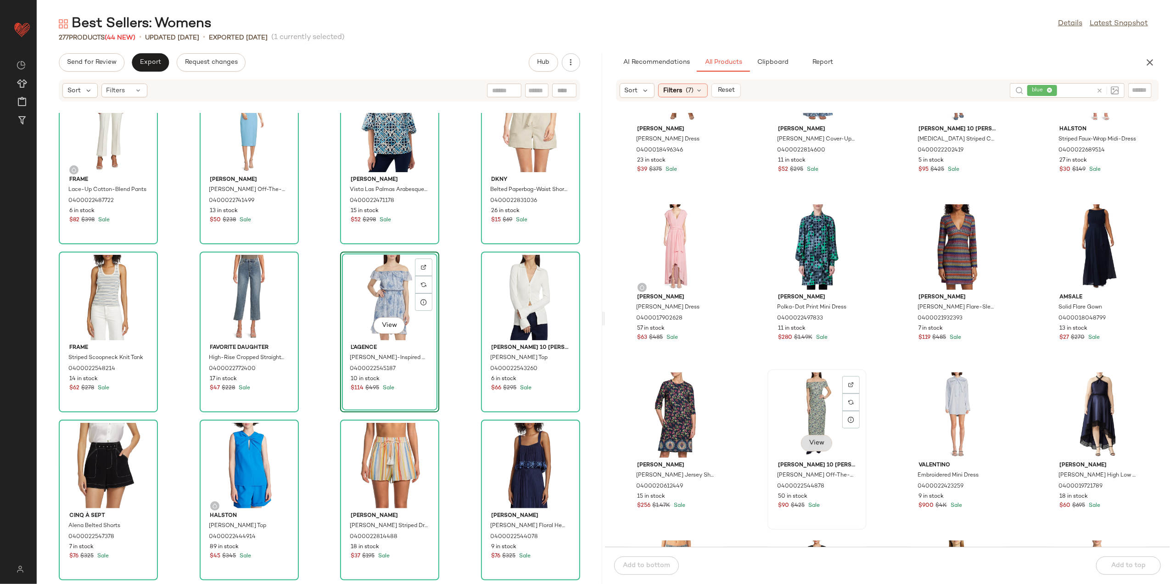
click at [808, 443] on span "View" at bounding box center [816, 442] width 16 height 7
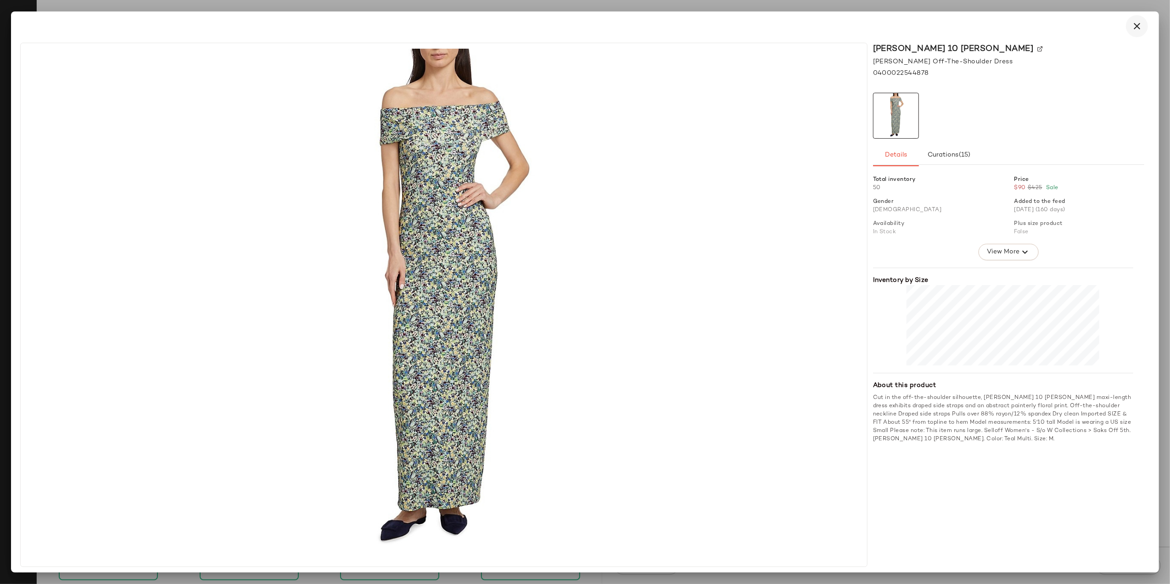
click at [1135, 22] on icon "button" at bounding box center [1136, 26] width 11 height 11
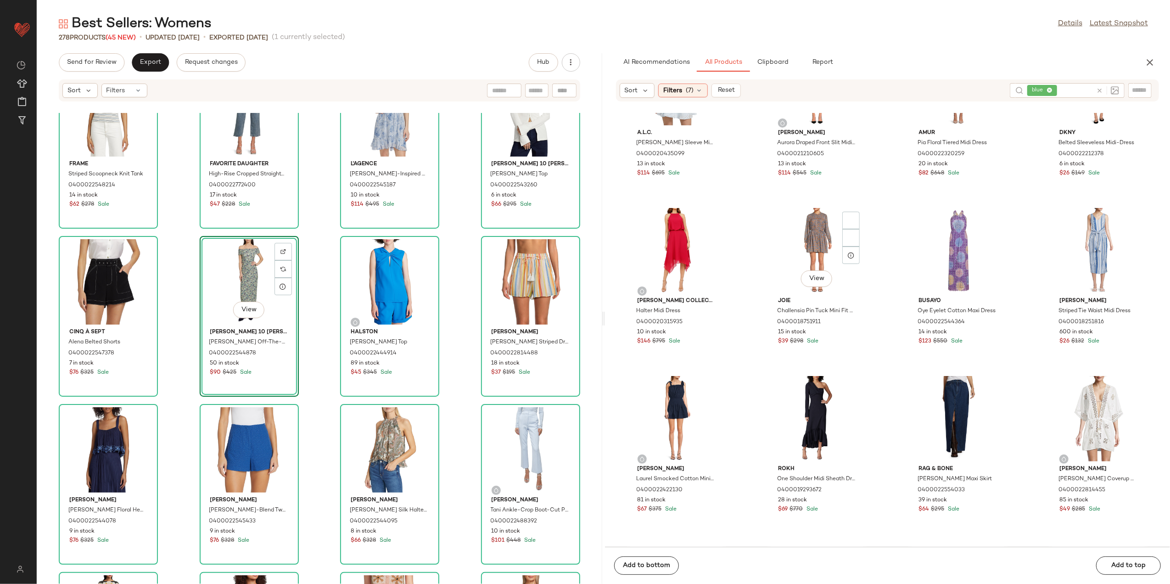
scroll to position [3616, 0]
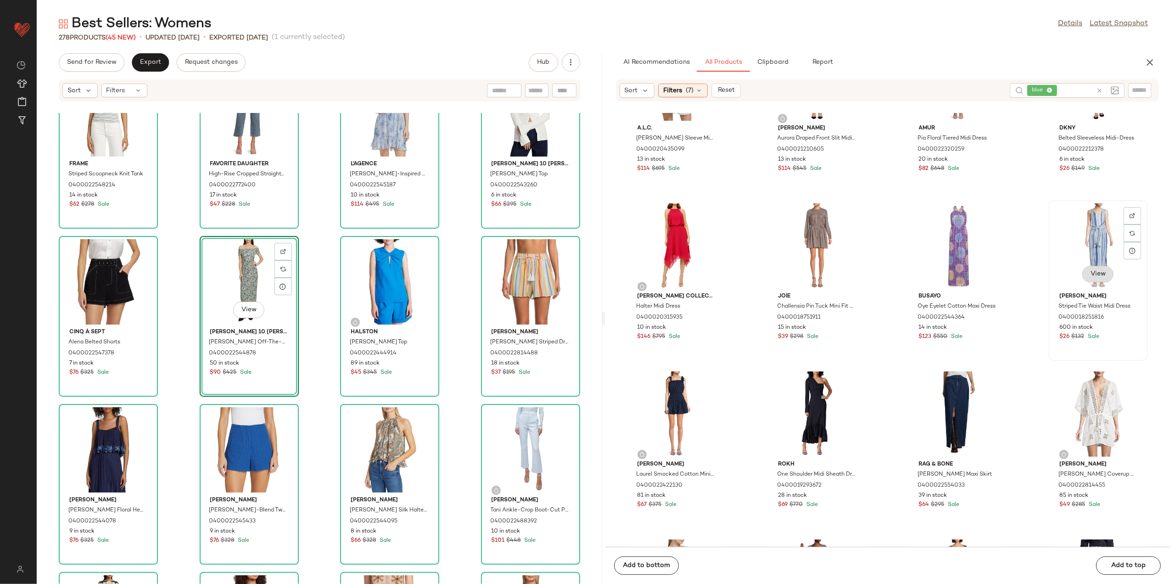
click at [1082, 267] on button "View" at bounding box center [1097, 274] width 31 height 17
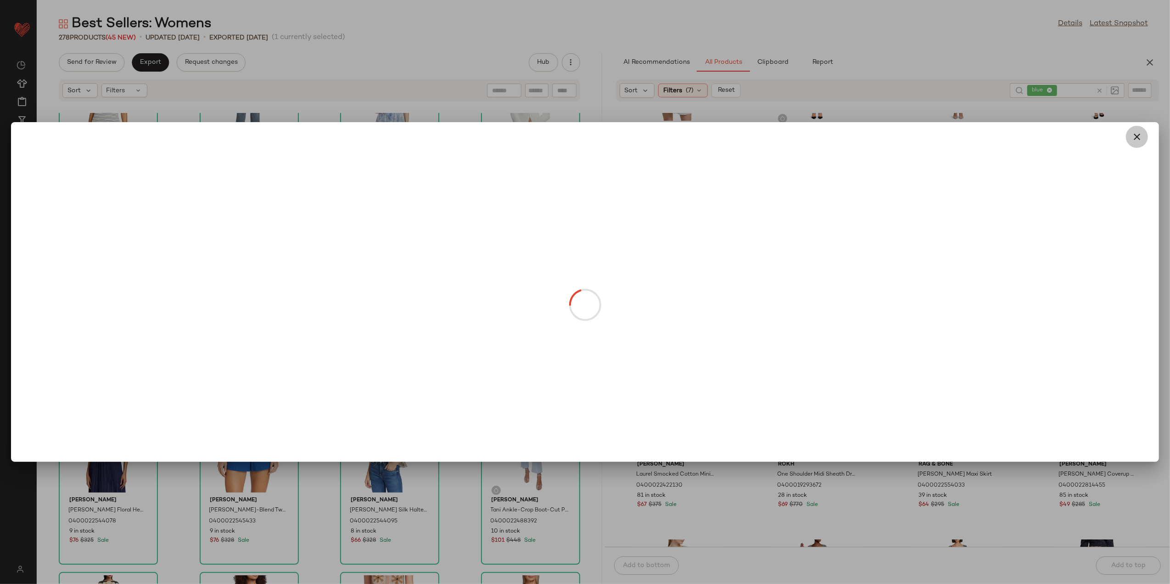
click at [1138, 138] on icon "button" at bounding box center [1136, 136] width 11 height 11
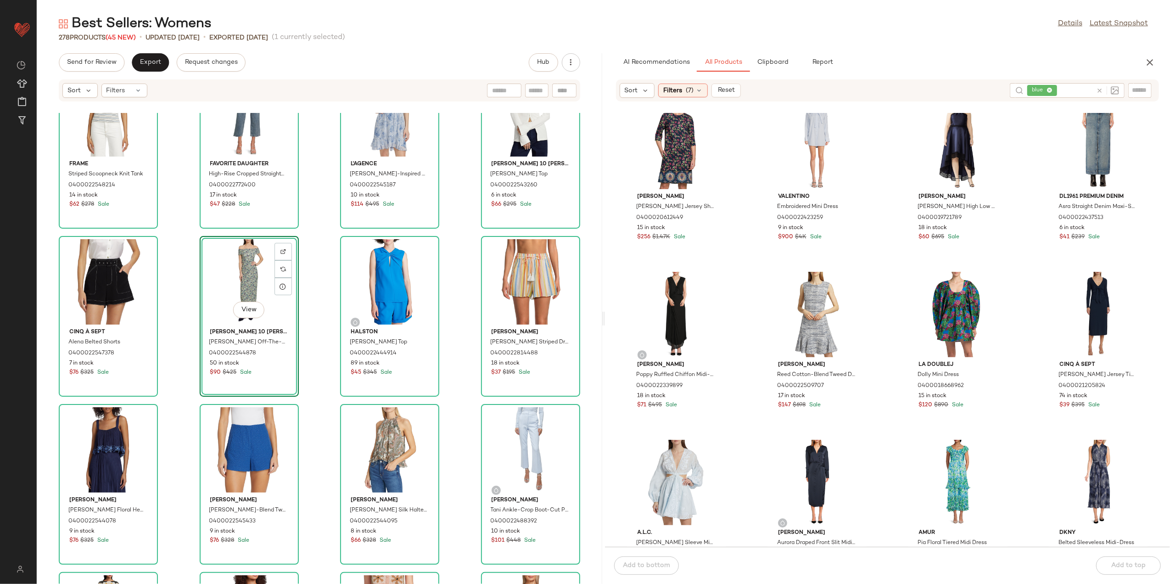
scroll to position [3188, 0]
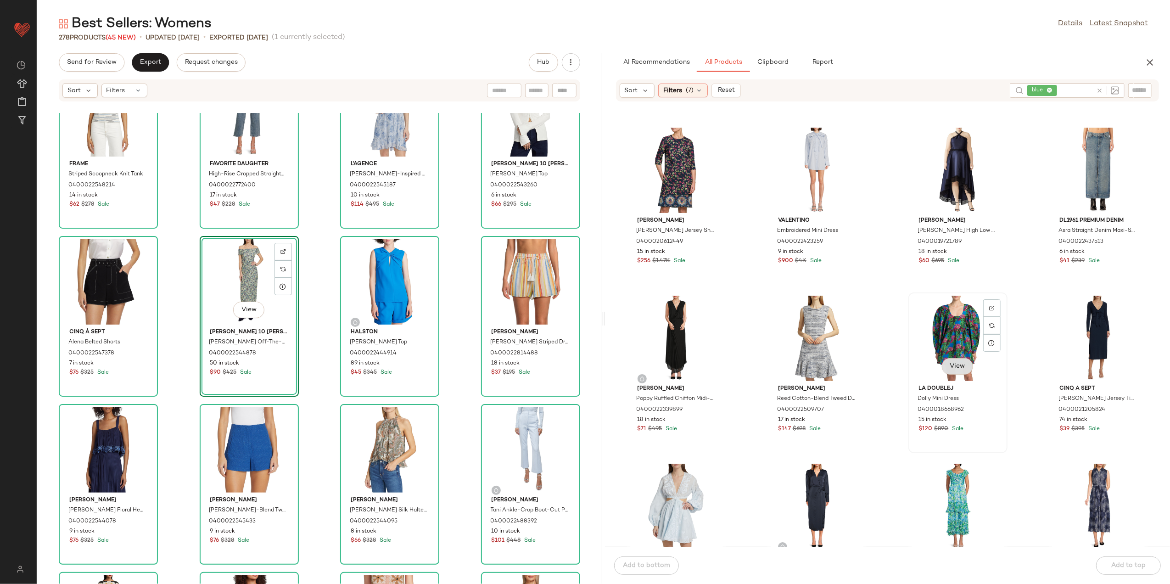
click at [952, 369] on span "View" at bounding box center [957, 365] width 16 height 7
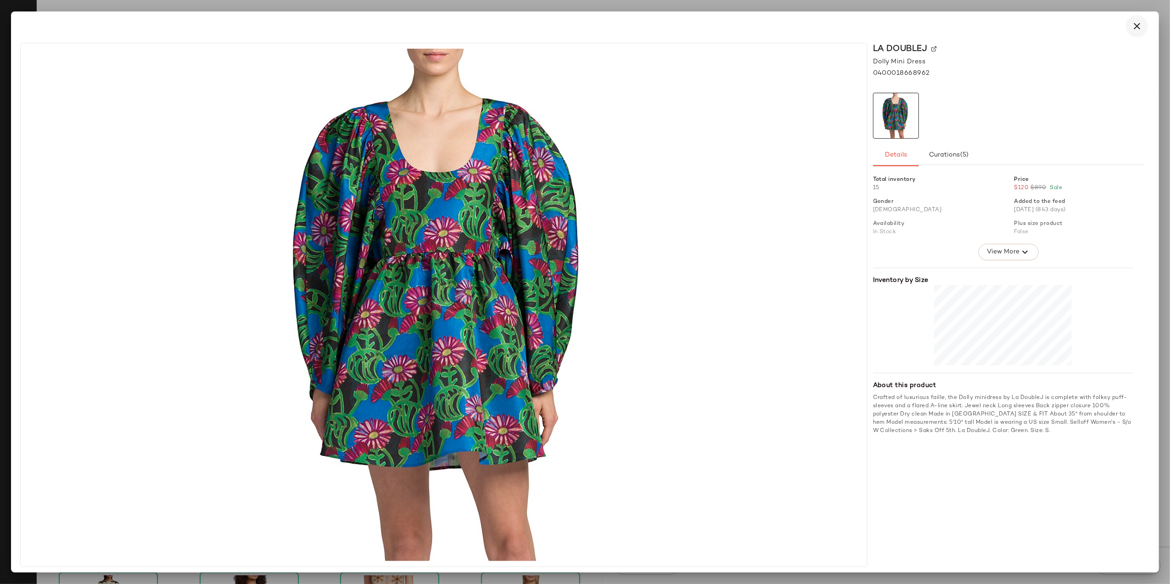
click at [1141, 24] on icon "button" at bounding box center [1136, 26] width 11 height 11
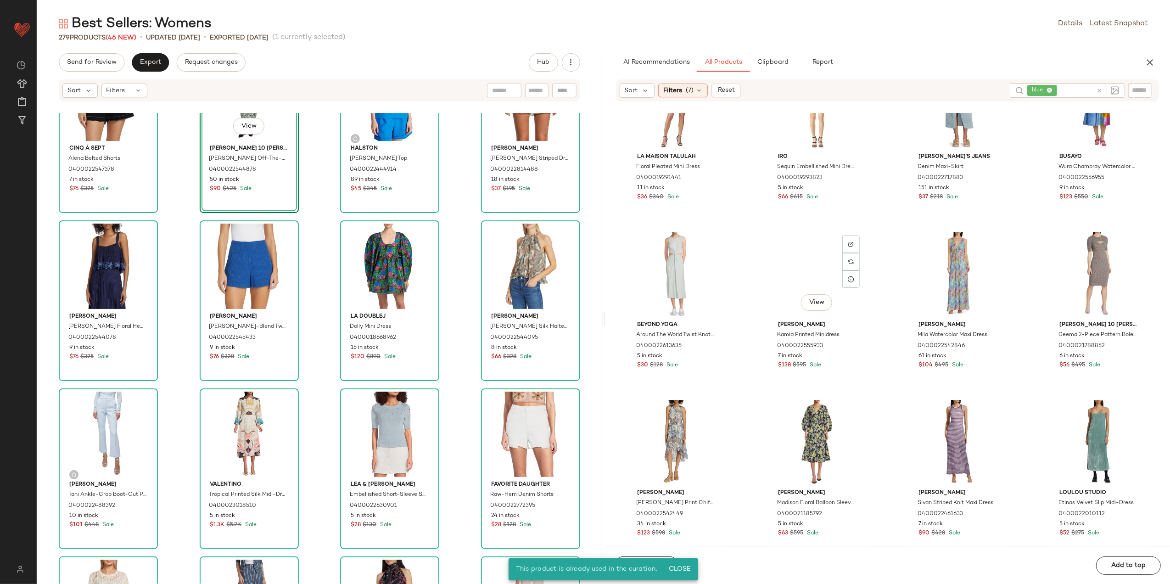
scroll to position [4779, 0]
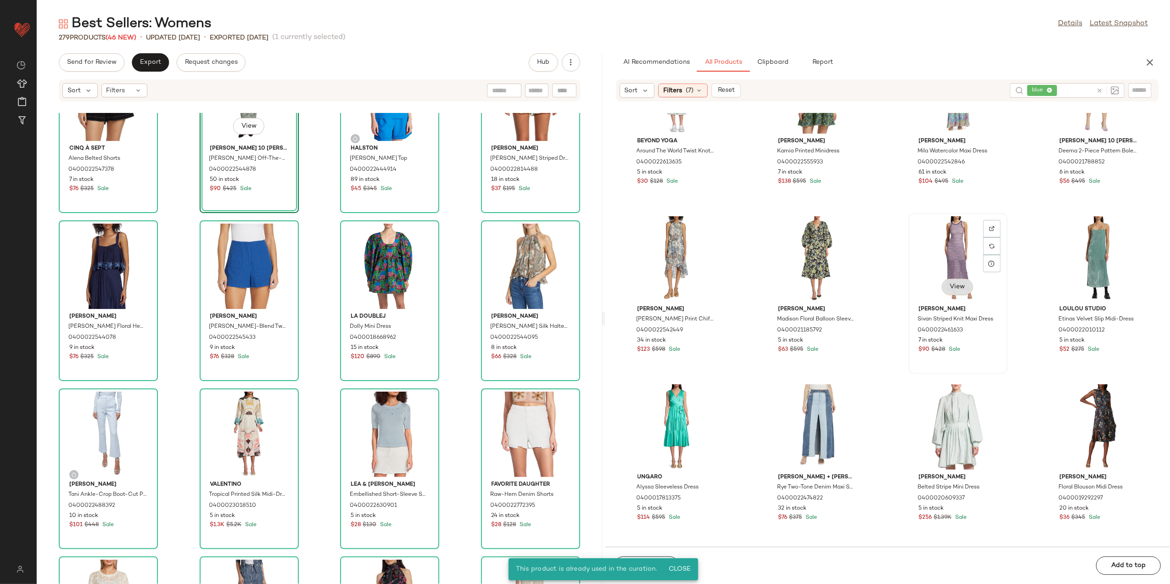
click at [953, 291] on button "View" at bounding box center [957, 287] width 31 height 17
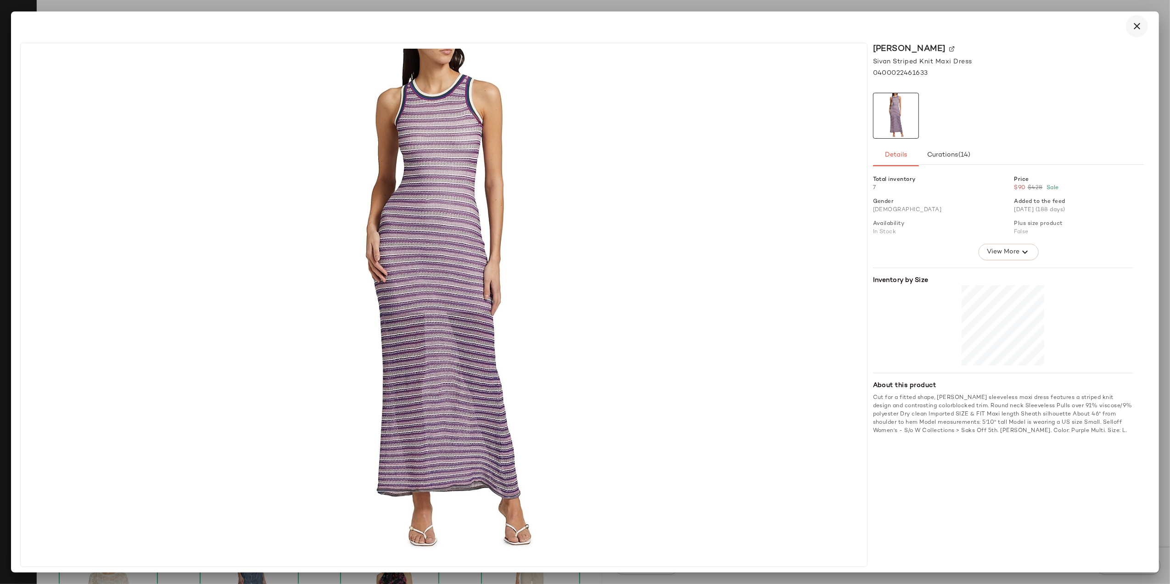
click at [1132, 27] on icon "button" at bounding box center [1136, 26] width 11 height 11
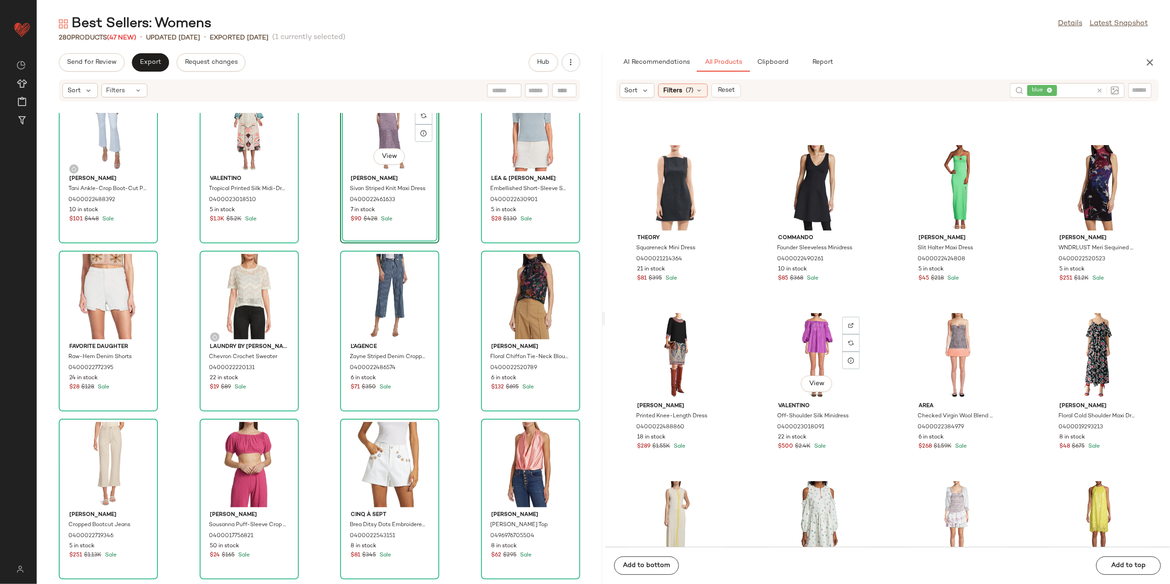
scroll to position [6798, 0]
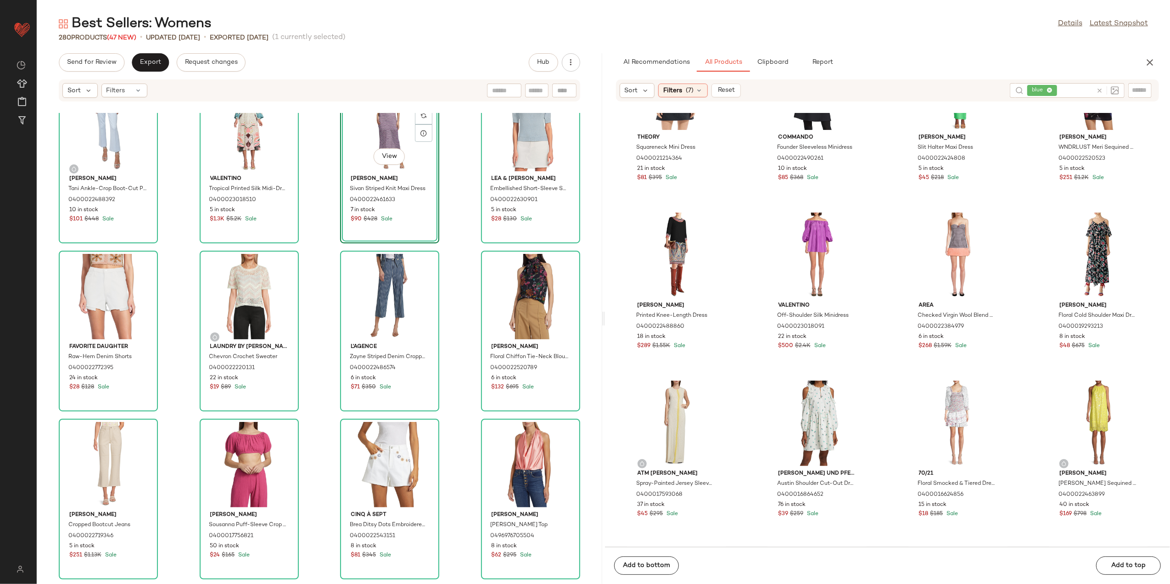
click at [1098, 90] on div at bounding box center [1107, 90] width 23 height 8
click at [1098, 90] on icon at bounding box center [1099, 90] width 7 height 7
click at [1085, 94] on input "text" at bounding box center [1067, 91] width 80 height 10
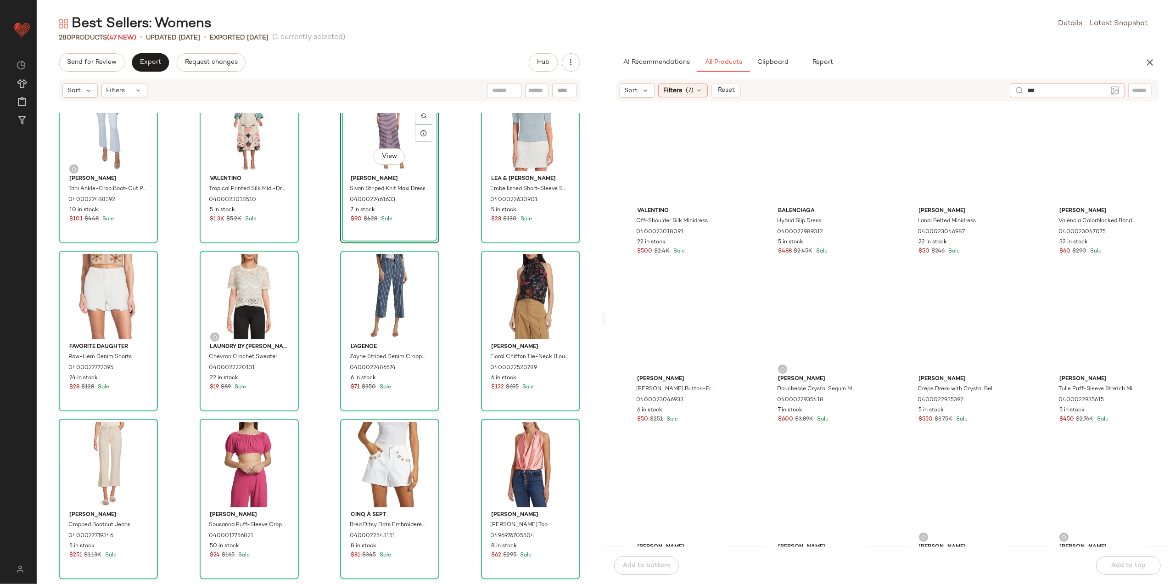
type input "****"
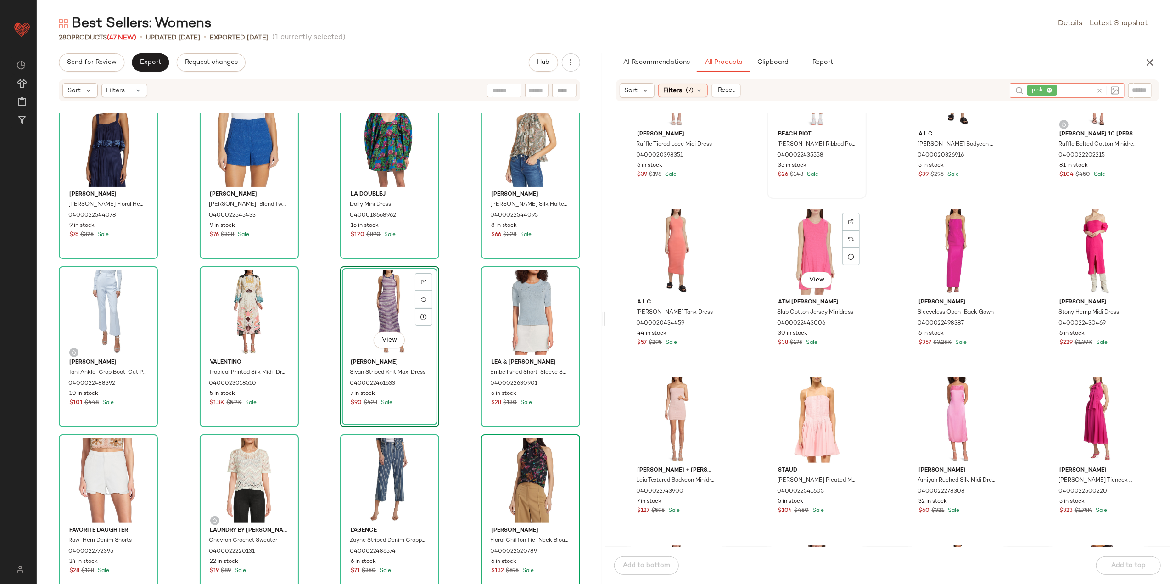
scroll to position [374, 0]
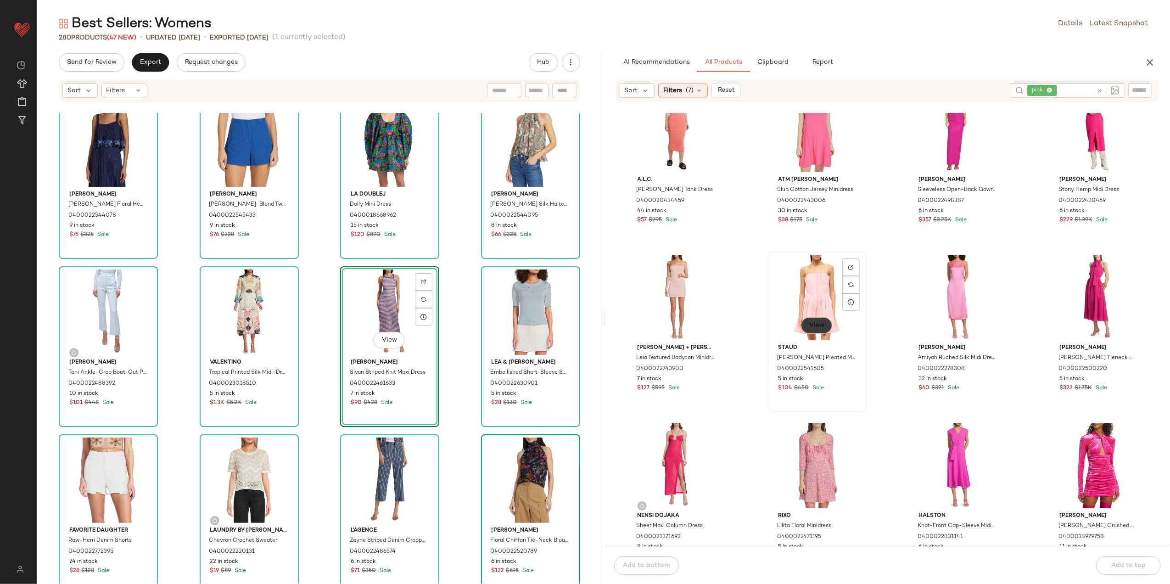
click at [806, 330] on button "View" at bounding box center [816, 325] width 31 height 17
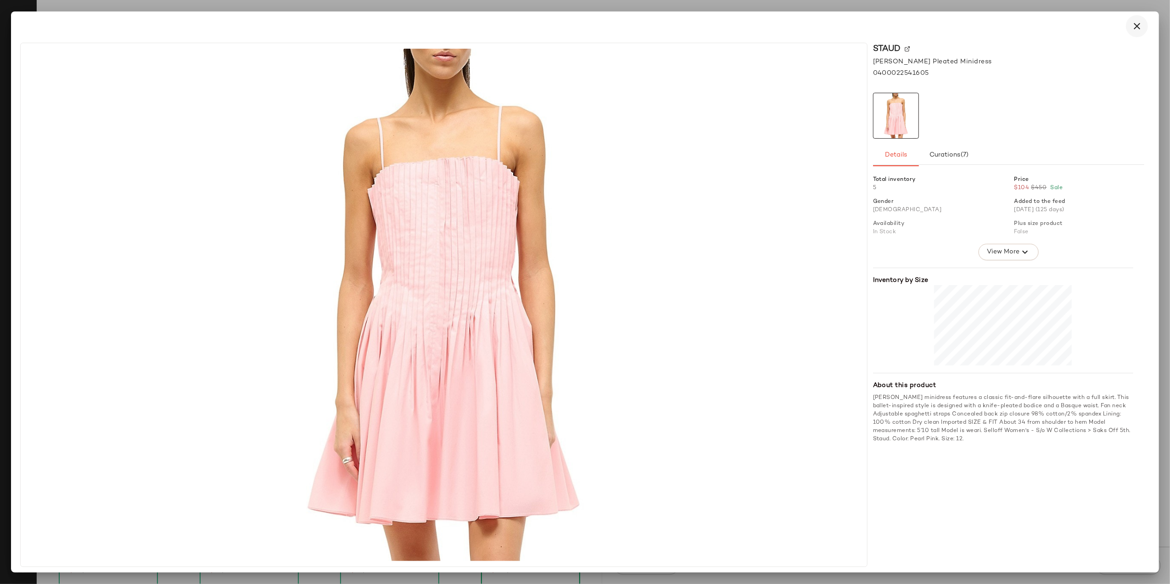
click at [1135, 24] on icon "button" at bounding box center [1136, 26] width 11 height 11
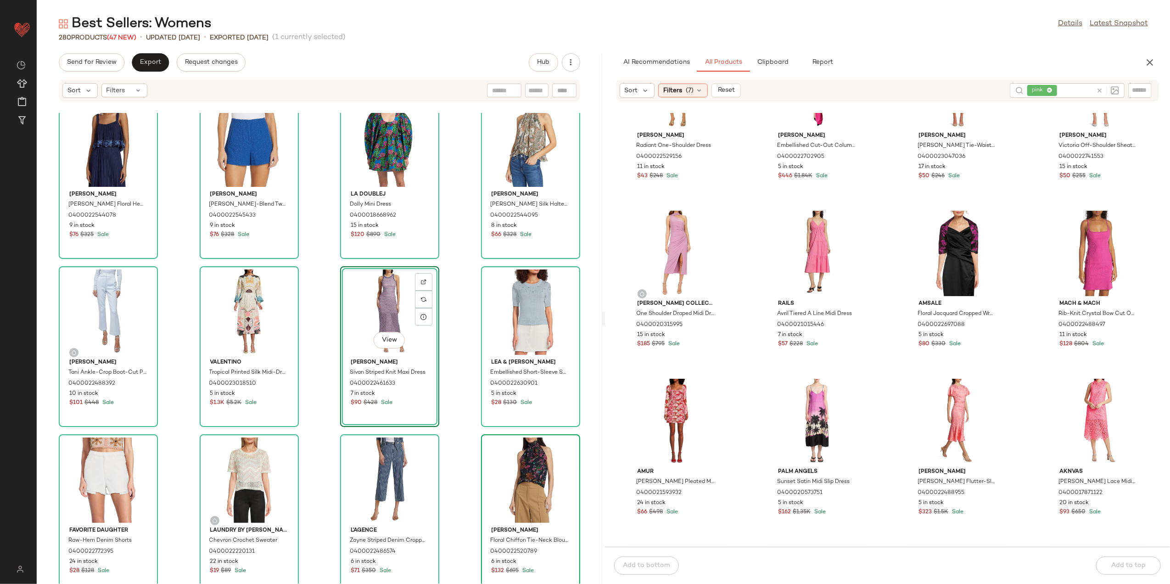
scroll to position [925, 0]
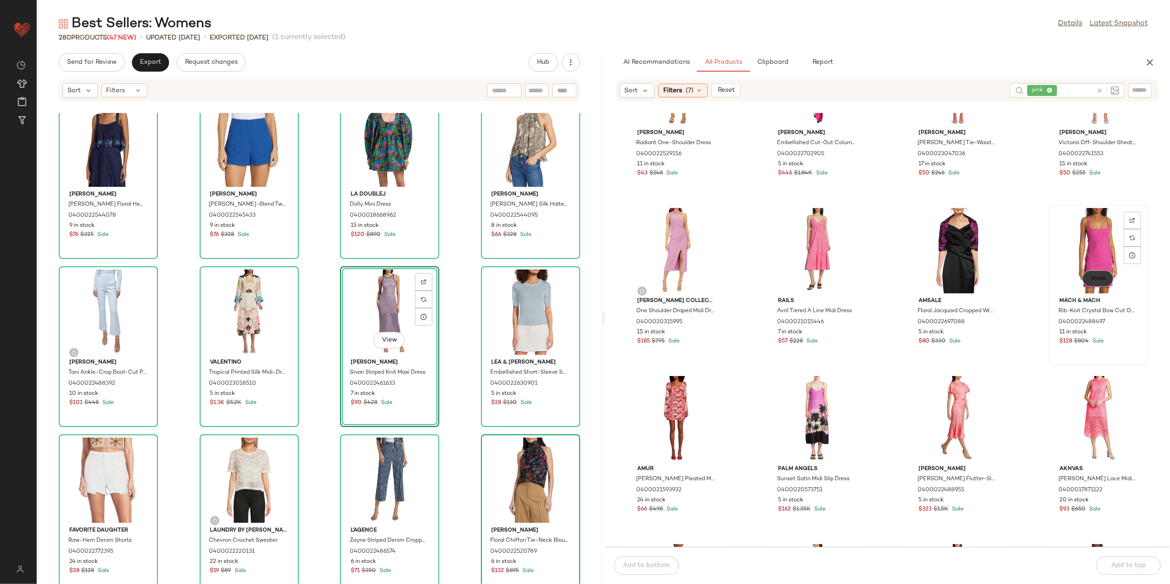
click at [1090, 279] on span "View" at bounding box center [1098, 278] width 16 height 7
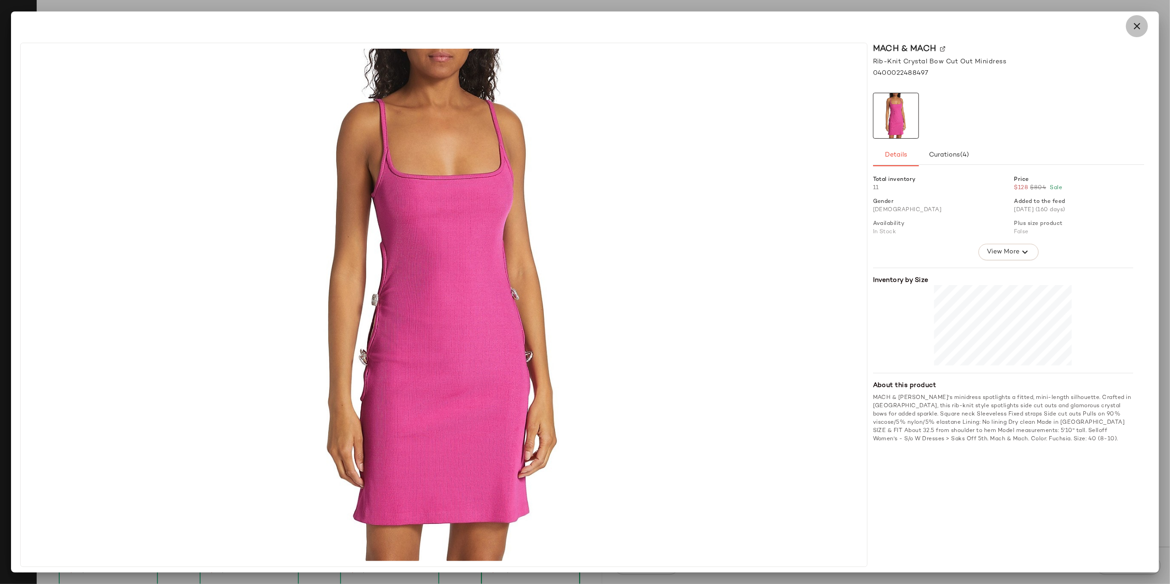
click at [1133, 22] on icon "button" at bounding box center [1136, 26] width 11 height 11
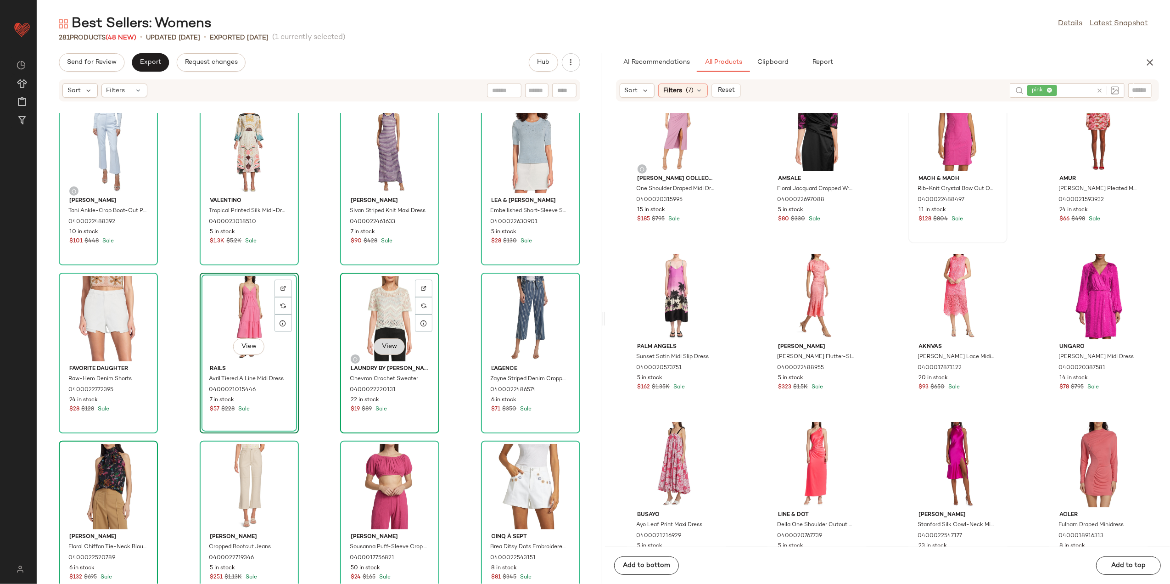
scroll to position [1047, 0]
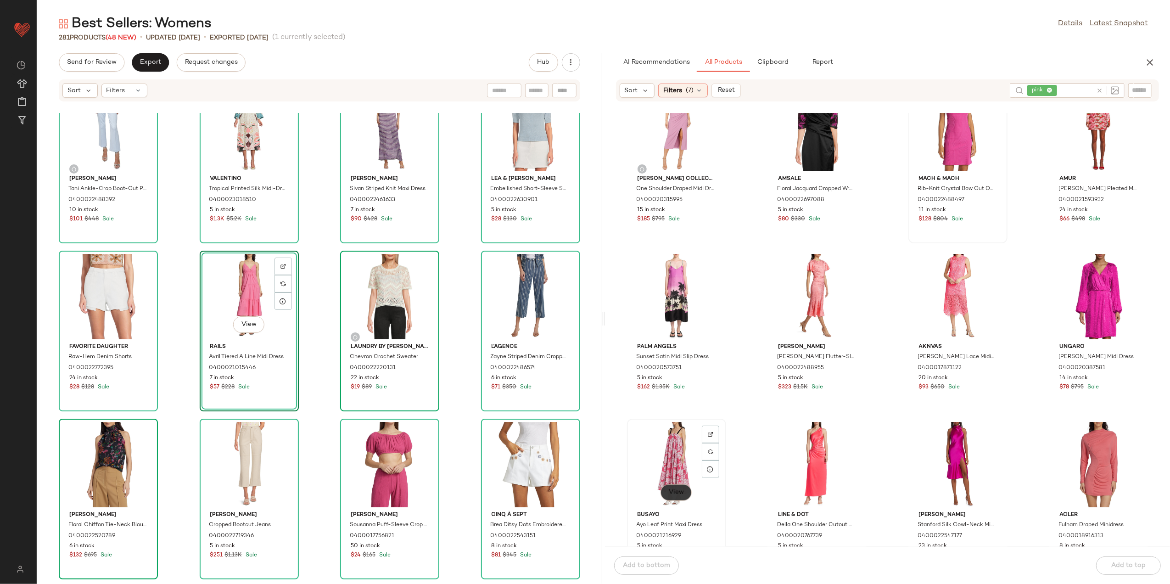
click at [674, 489] on span "View" at bounding box center [676, 492] width 16 height 7
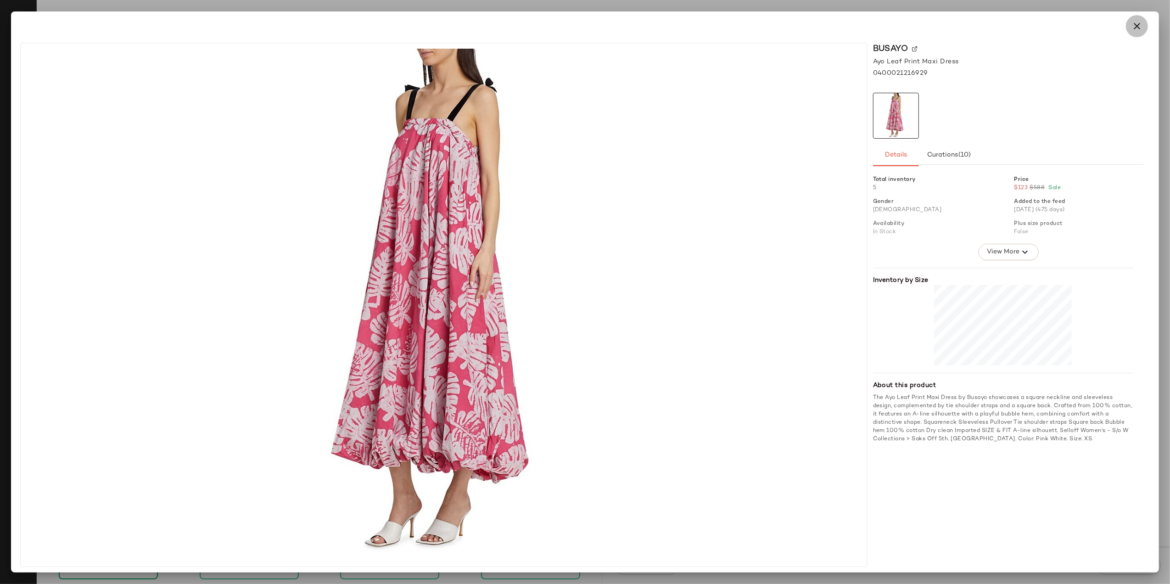
click at [1138, 26] on icon "button" at bounding box center [1136, 26] width 11 height 11
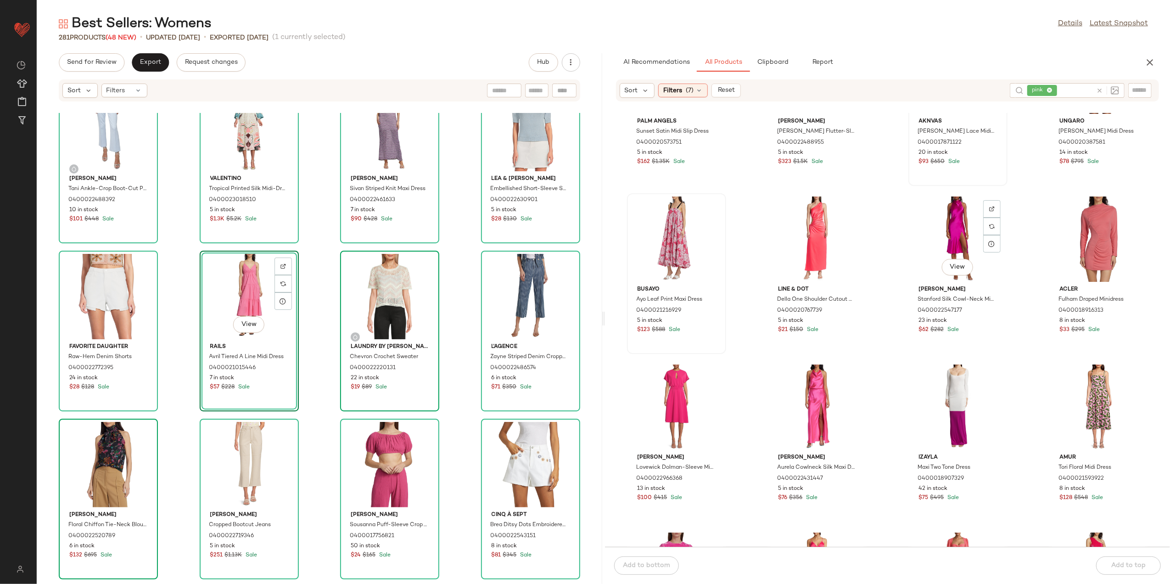
scroll to position [1292, 0]
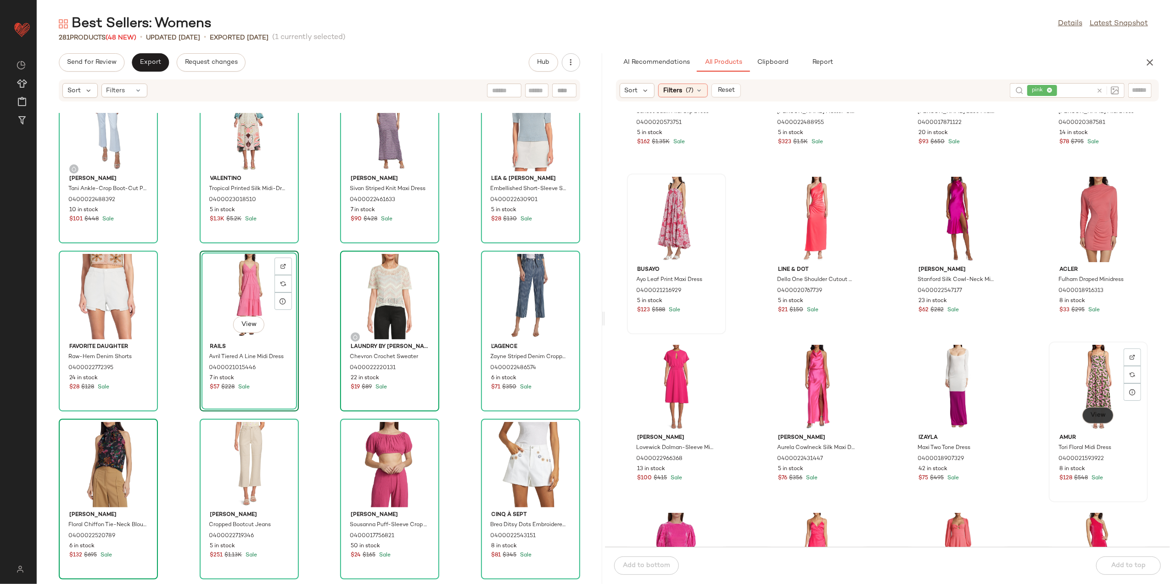
click at [1093, 415] on span "View" at bounding box center [1098, 415] width 16 height 7
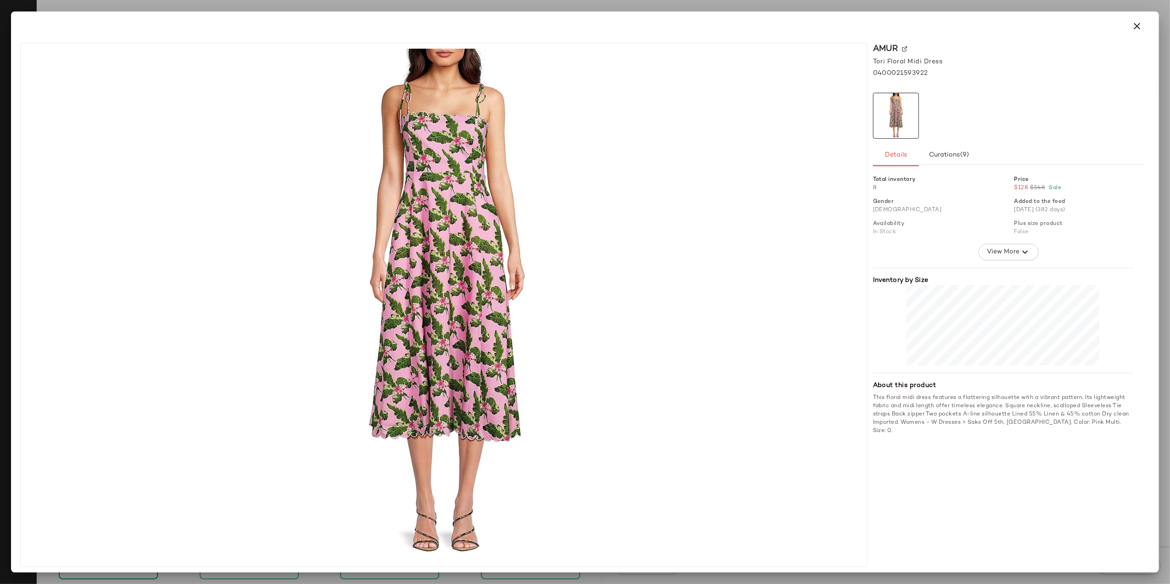
click at [1138, 23] on icon "button" at bounding box center [1136, 26] width 11 height 11
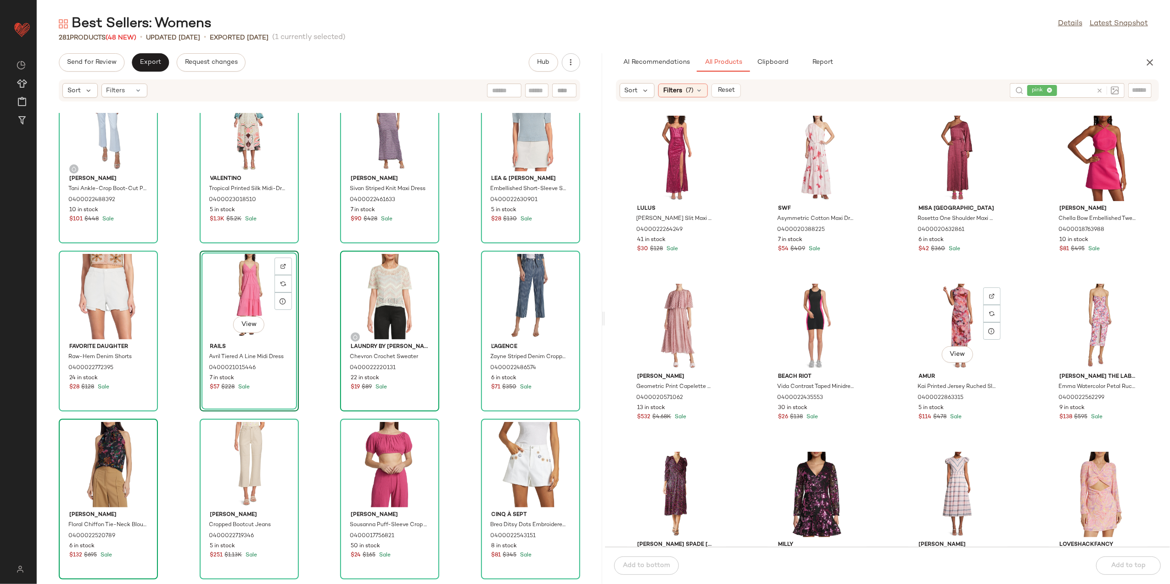
scroll to position [2026, 0]
click at [1082, 350] on button "View" at bounding box center [1097, 353] width 31 height 17
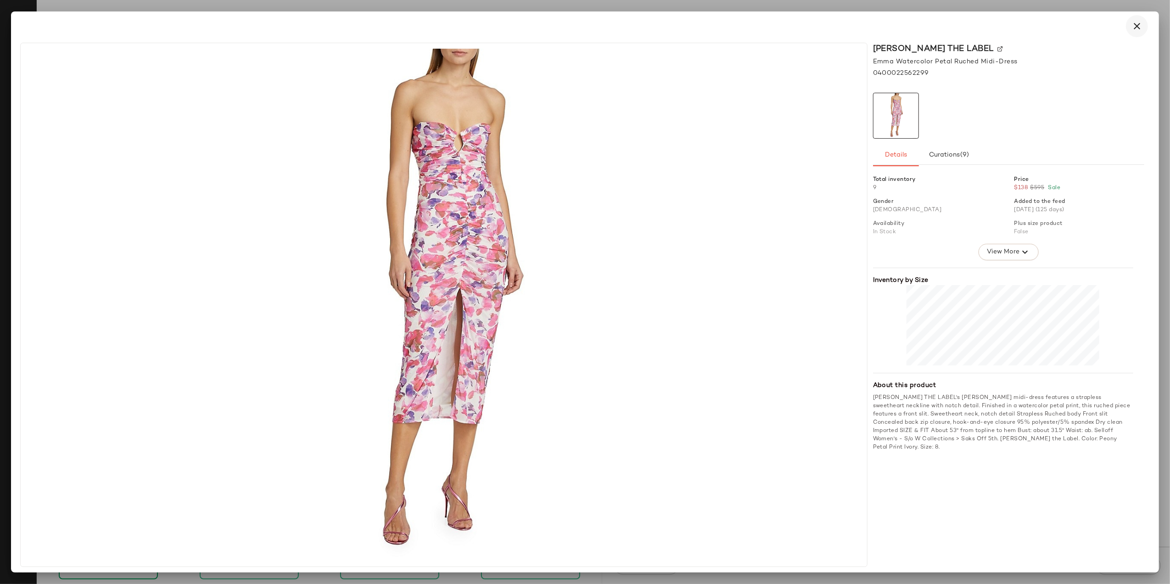
click at [1139, 26] on icon "button" at bounding box center [1136, 26] width 11 height 11
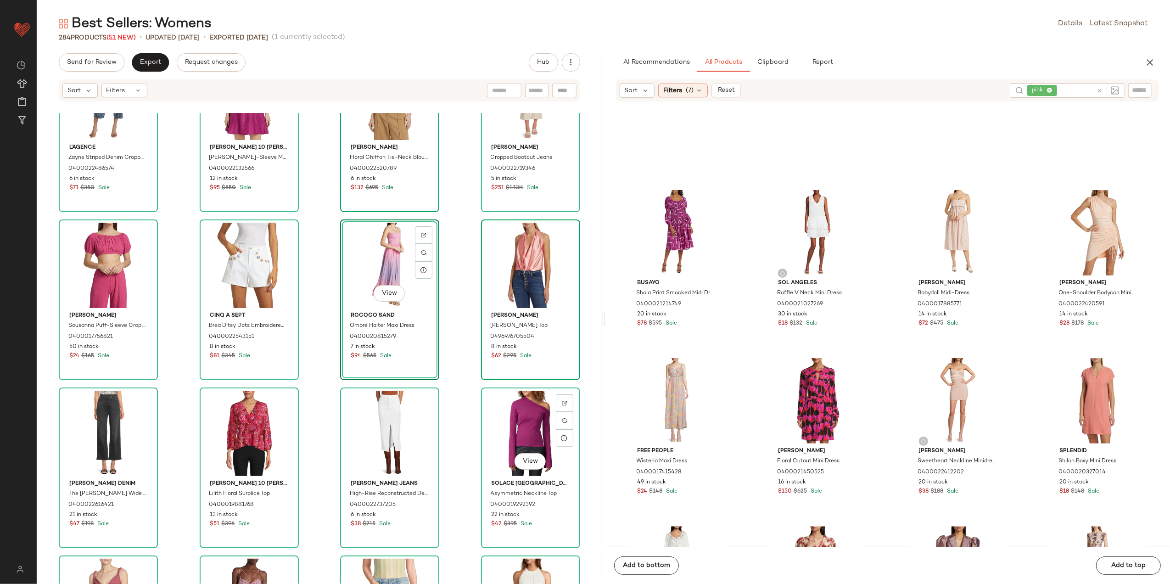
scroll to position [1537, 0]
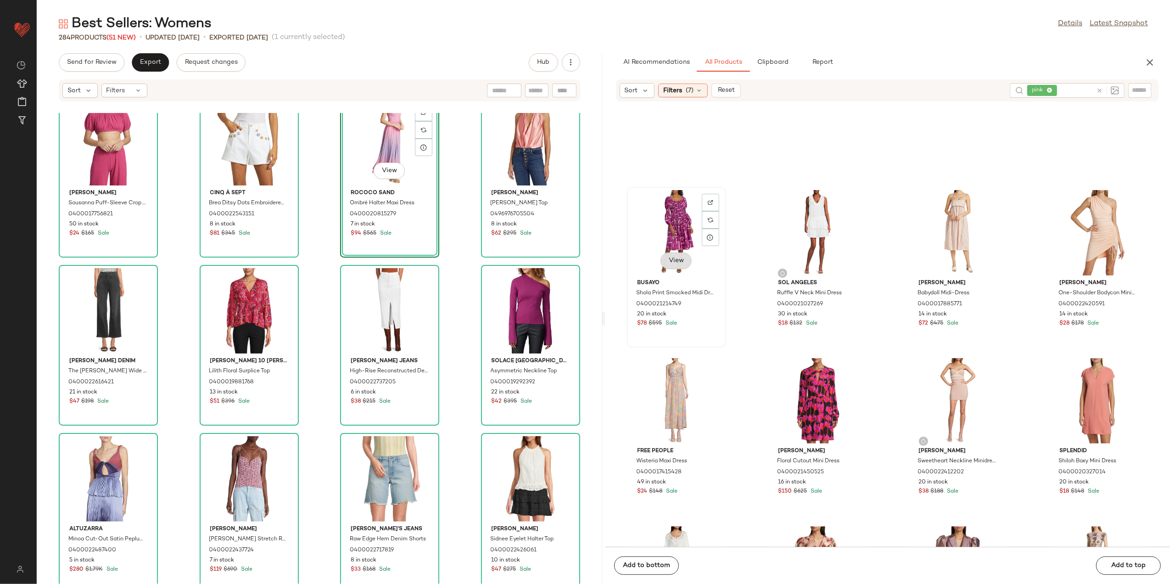
click at [679, 262] on span "View" at bounding box center [676, 260] width 16 height 7
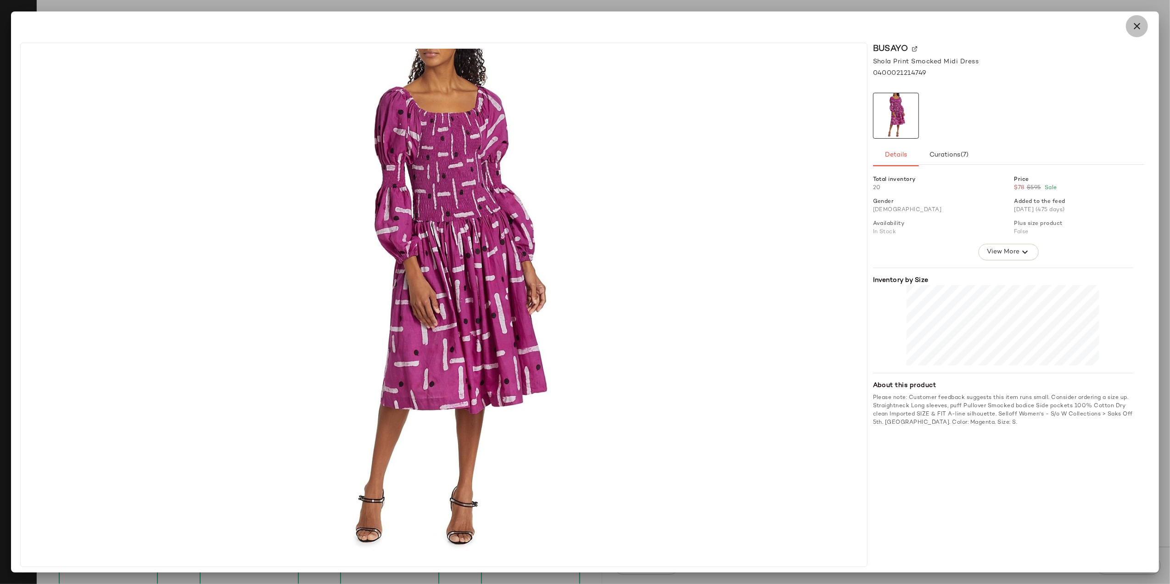
click at [1130, 21] on button "button" at bounding box center [1136, 26] width 22 height 22
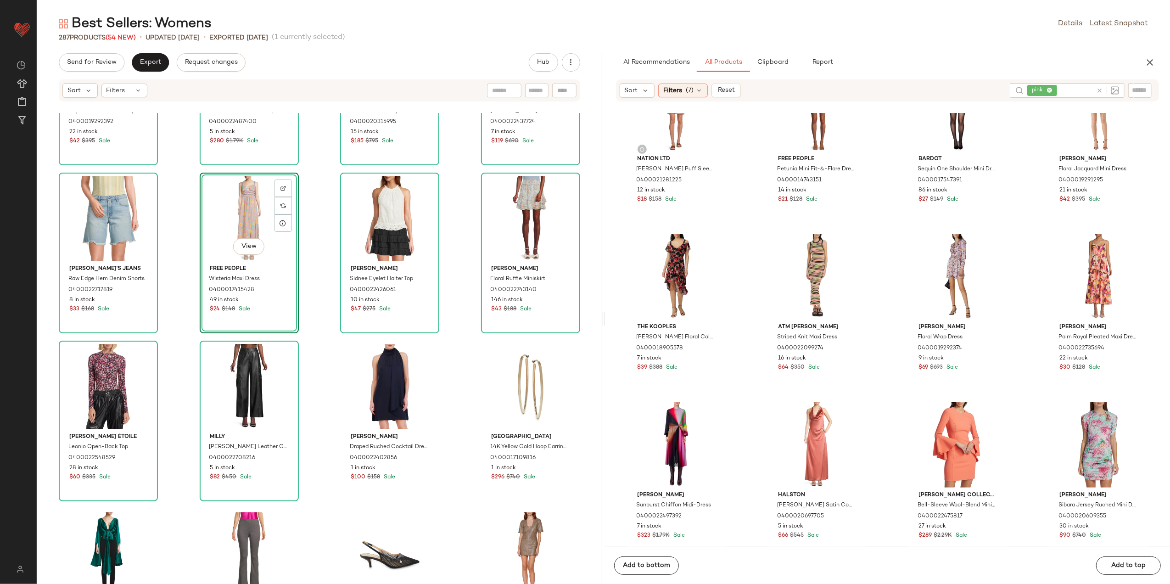
scroll to position [3433, 0]
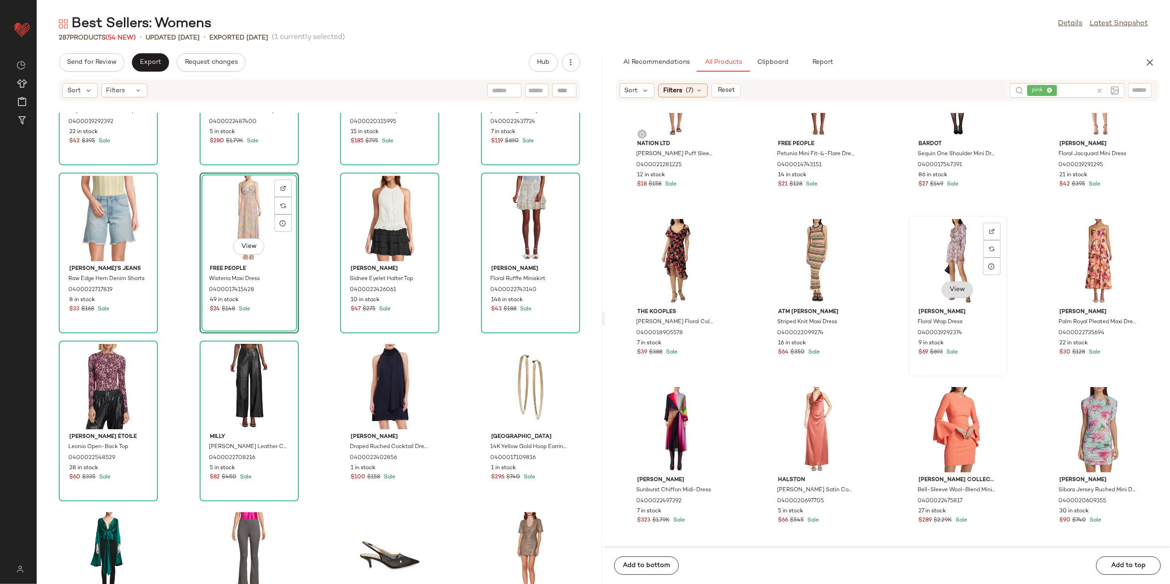
click at [969, 289] on button "View" at bounding box center [957, 289] width 31 height 17
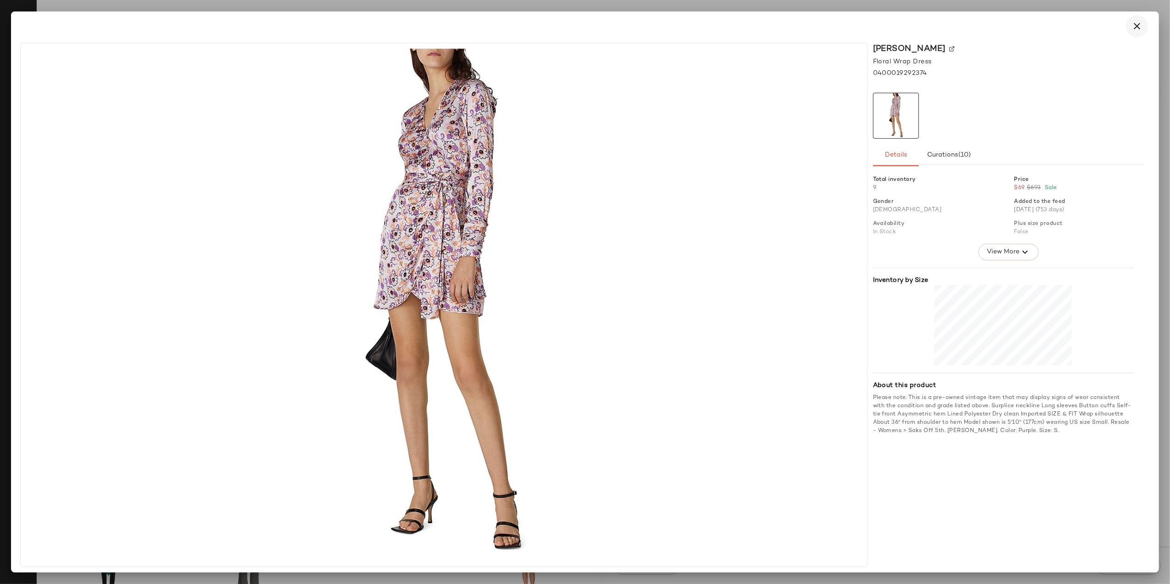
click at [1127, 30] on button "button" at bounding box center [1136, 26] width 22 height 22
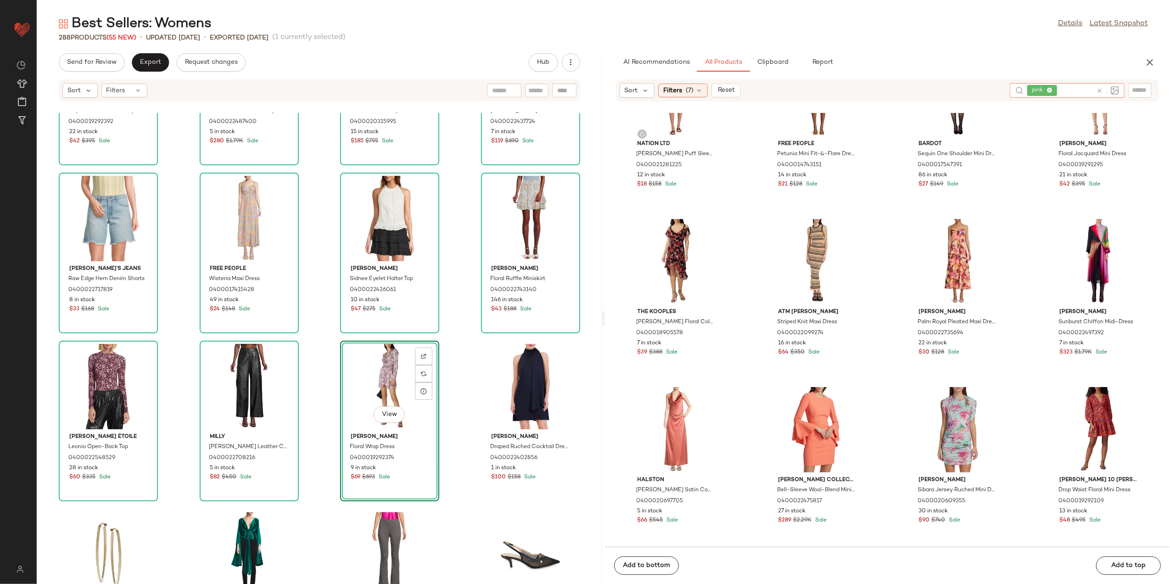
drag, startPoint x: 1099, startPoint y: 90, endPoint x: 895, endPoint y: 90, distance: 204.6
click at [1098, 90] on icon at bounding box center [1099, 90] width 7 height 7
click at [692, 95] on span "(7)" at bounding box center [689, 91] width 8 height 10
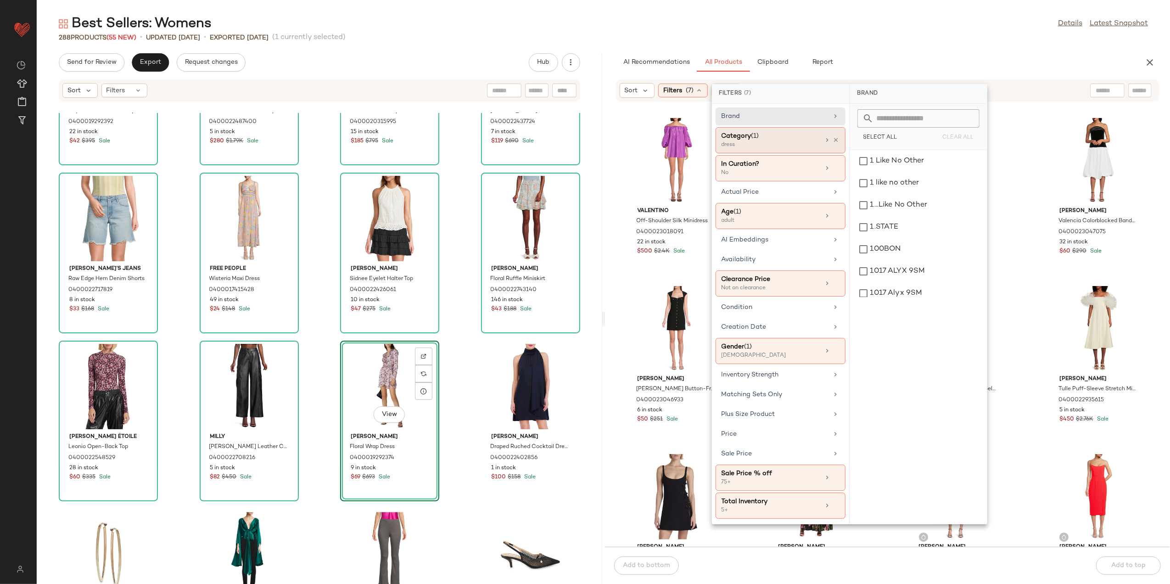
click at [839, 155] on div "Category (1) dress" at bounding box center [780, 168] width 130 height 26
click at [803, 130] on div "Category (1) dress" at bounding box center [780, 140] width 130 height 26
drag, startPoint x: 875, startPoint y: 266, endPoint x: 879, endPoint y: 206, distance: 59.8
click at [875, 266] on div "dress" at bounding box center [917, 271] width 129 height 22
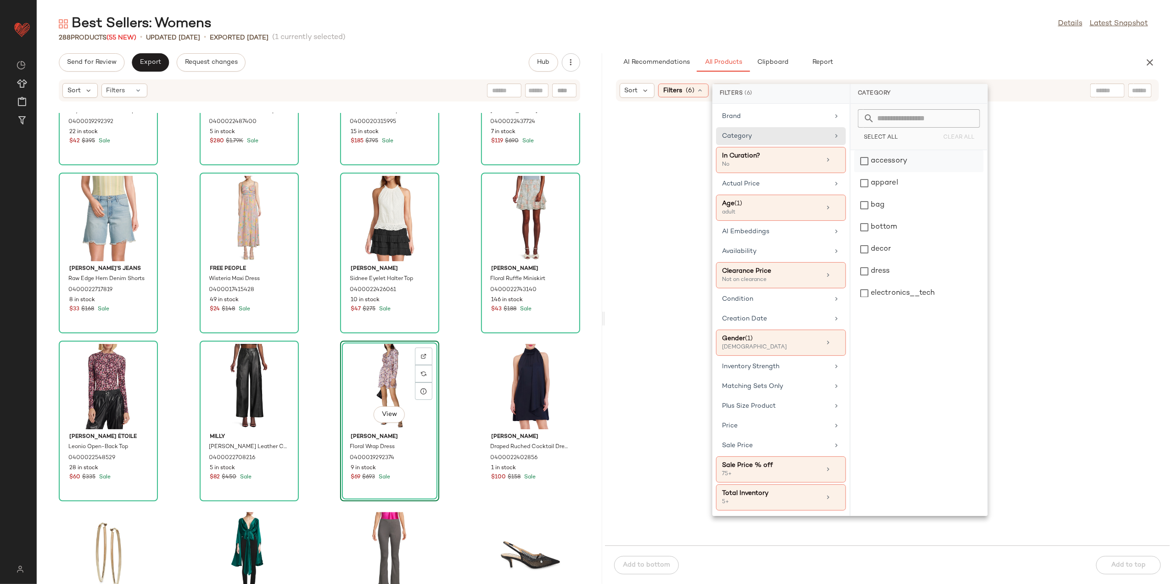
click at [878, 163] on div "accessory" at bounding box center [918, 161] width 129 height 22
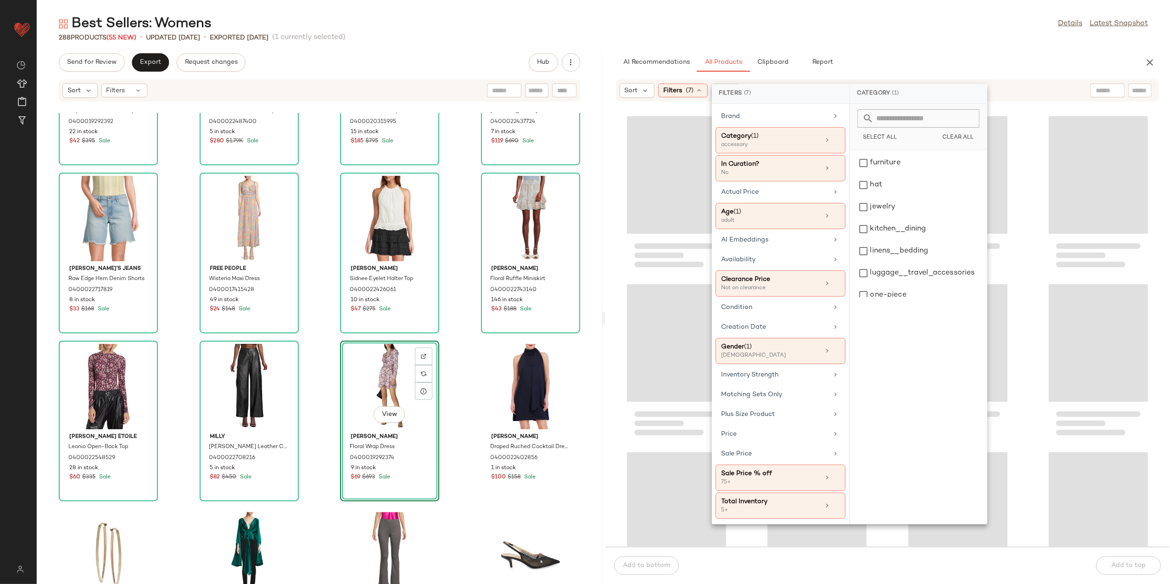
scroll to position [184, 0]
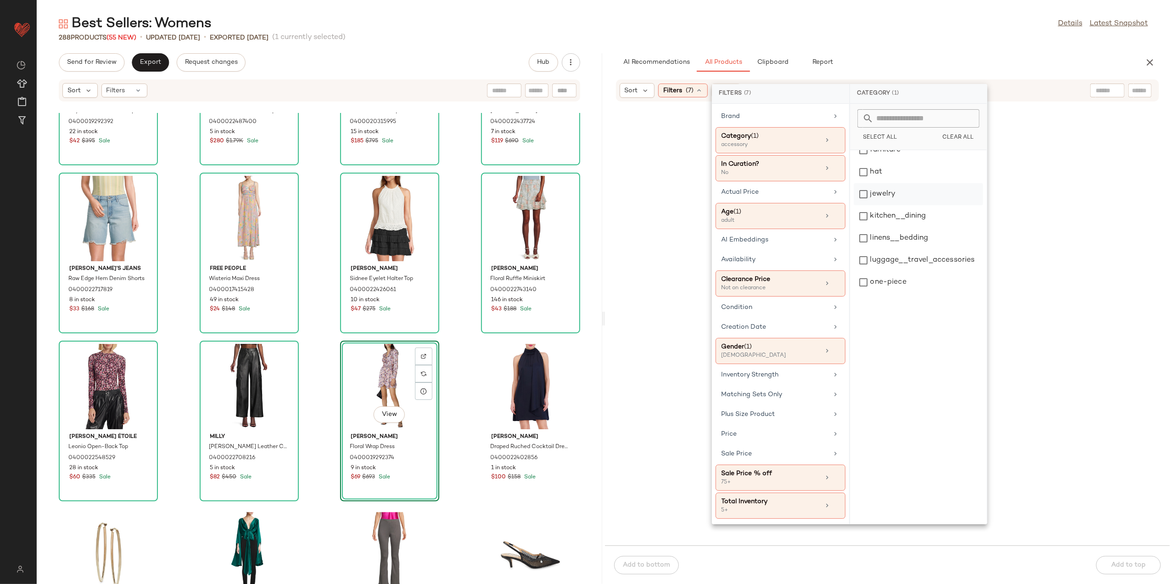
click at [889, 190] on div "jewelry" at bounding box center [917, 194] width 129 height 22
click at [887, 225] on div "shoe" at bounding box center [917, 220] width 129 height 22
click at [866, 35] on div "288 Products (55 New) • updated Aug 11th • Exported Jan 24th (1 currently selec…" at bounding box center [603, 37] width 1133 height 9
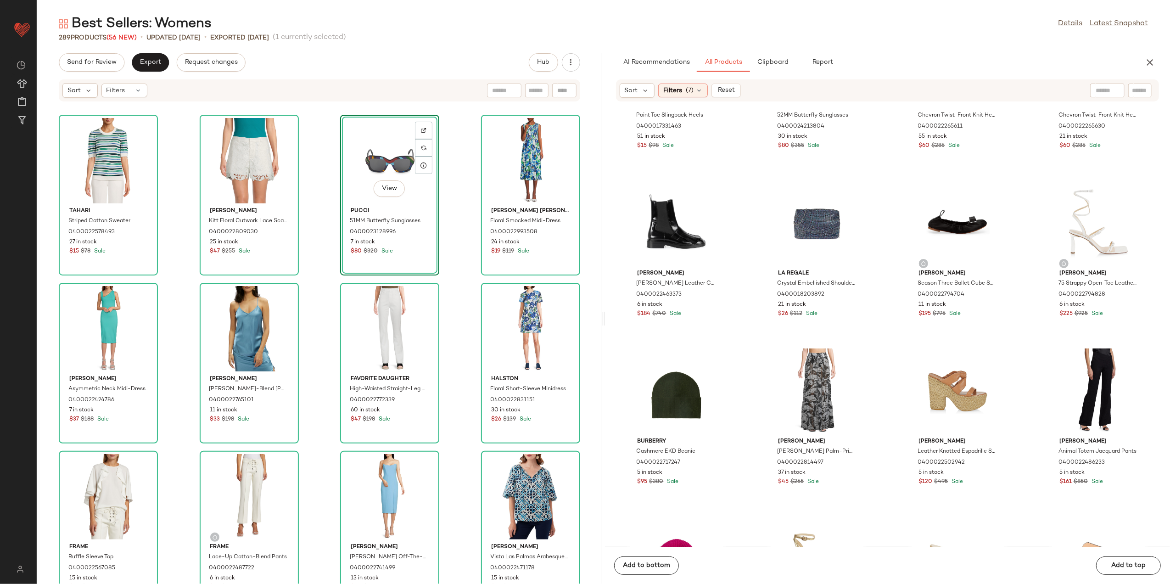
scroll to position [0, 0]
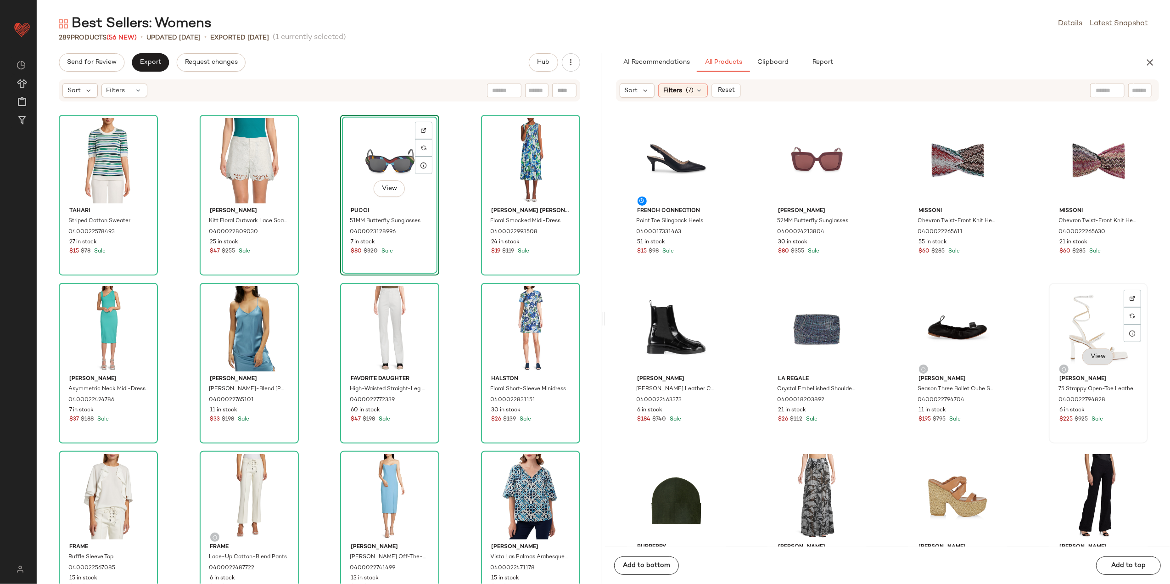
click at [1082, 354] on button "View" at bounding box center [1097, 356] width 31 height 17
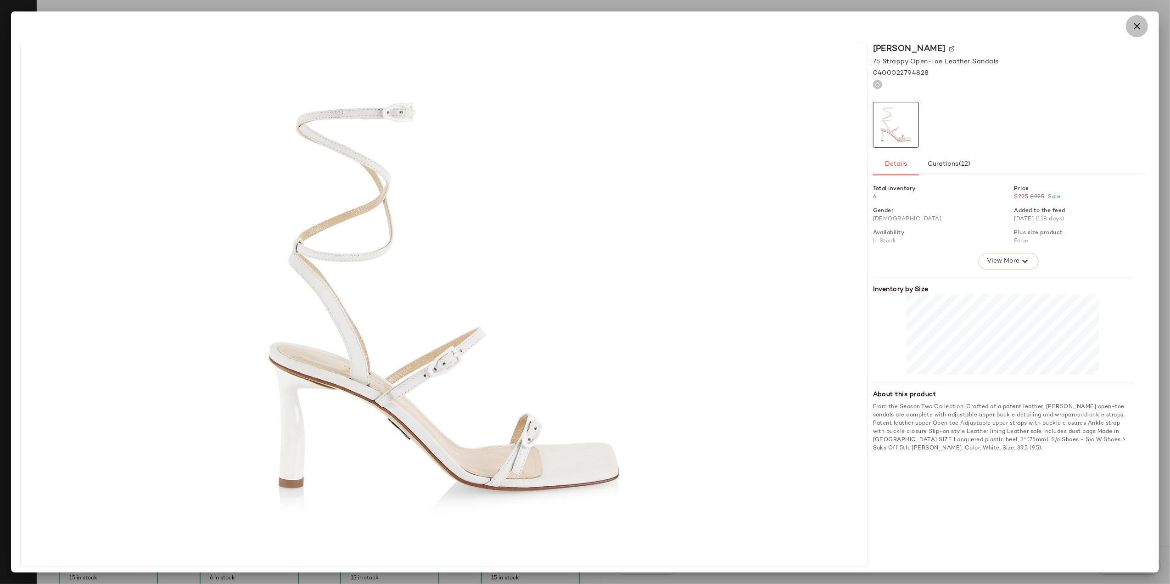
click at [1133, 24] on icon "button" at bounding box center [1136, 26] width 11 height 11
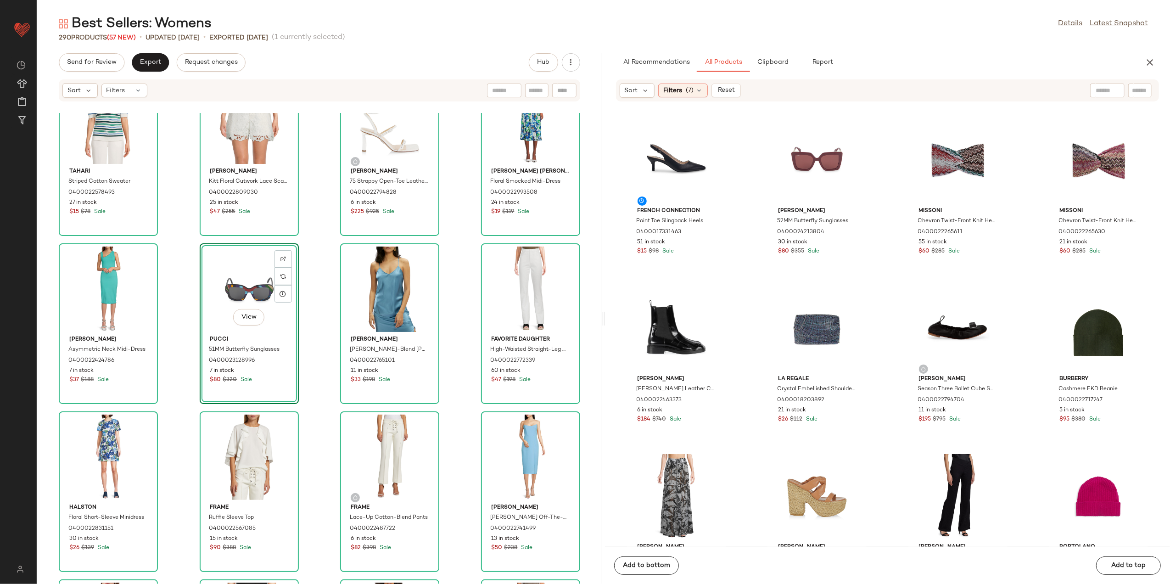
scroll to position [61, 0]
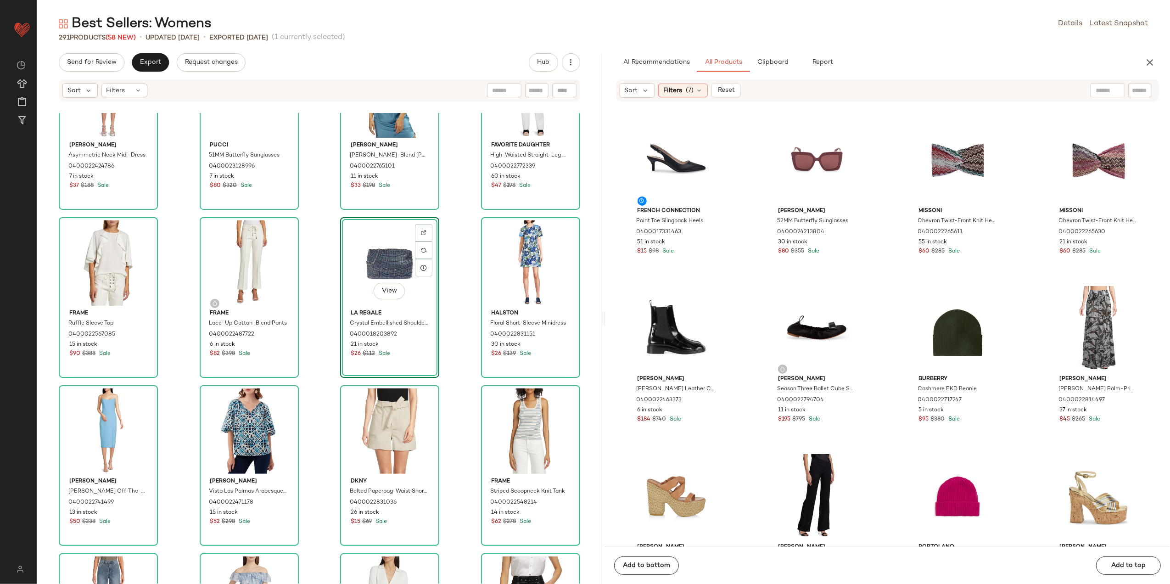
scroll to position [252, 0]
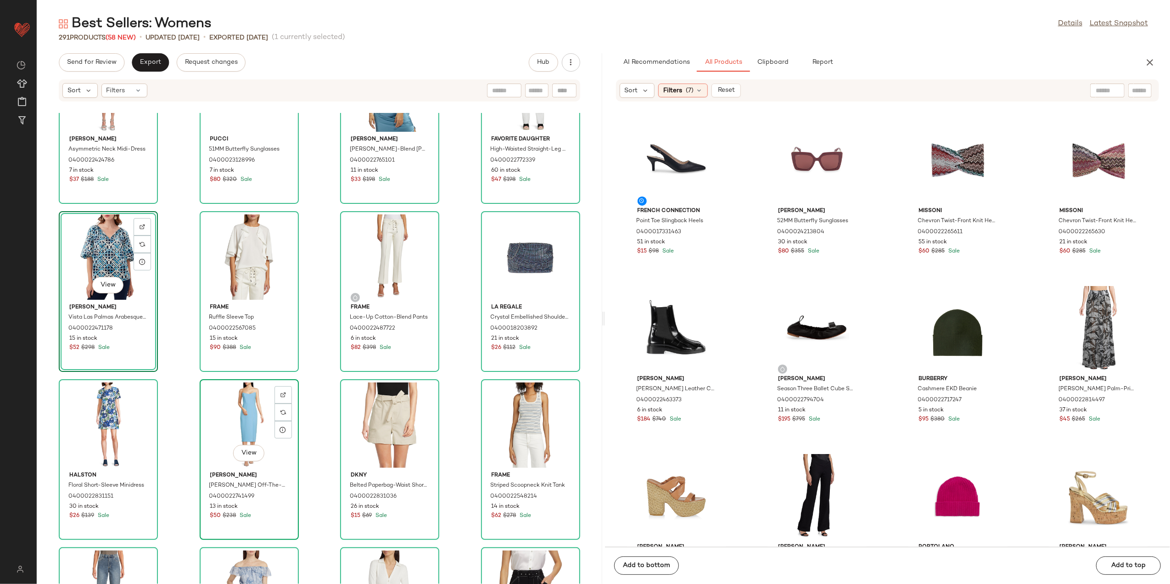
scroll to position [252, 0]
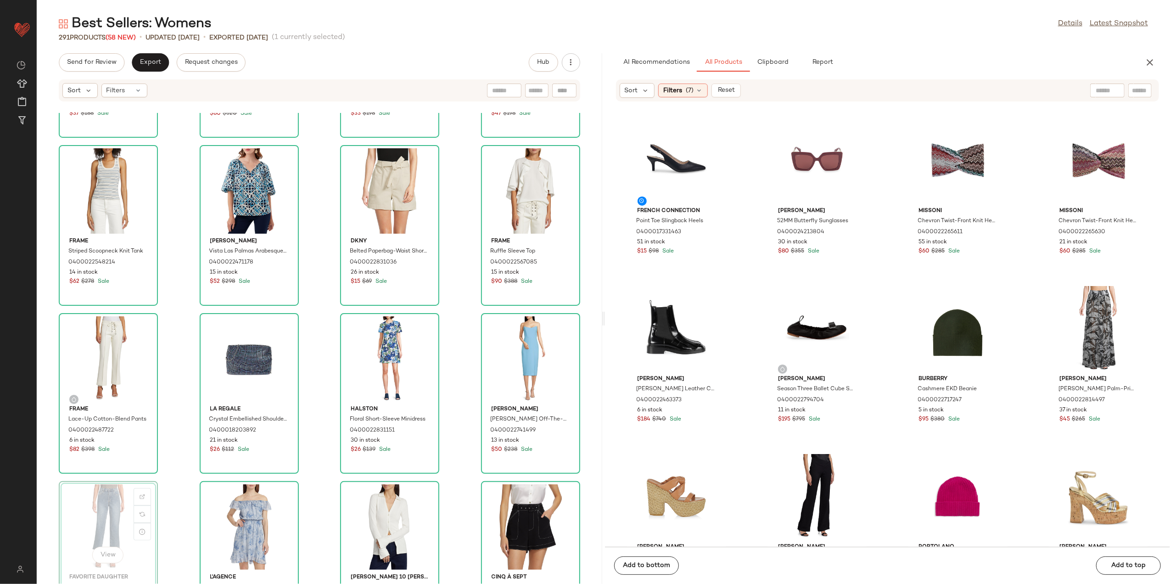
scroll to position [315, 0]
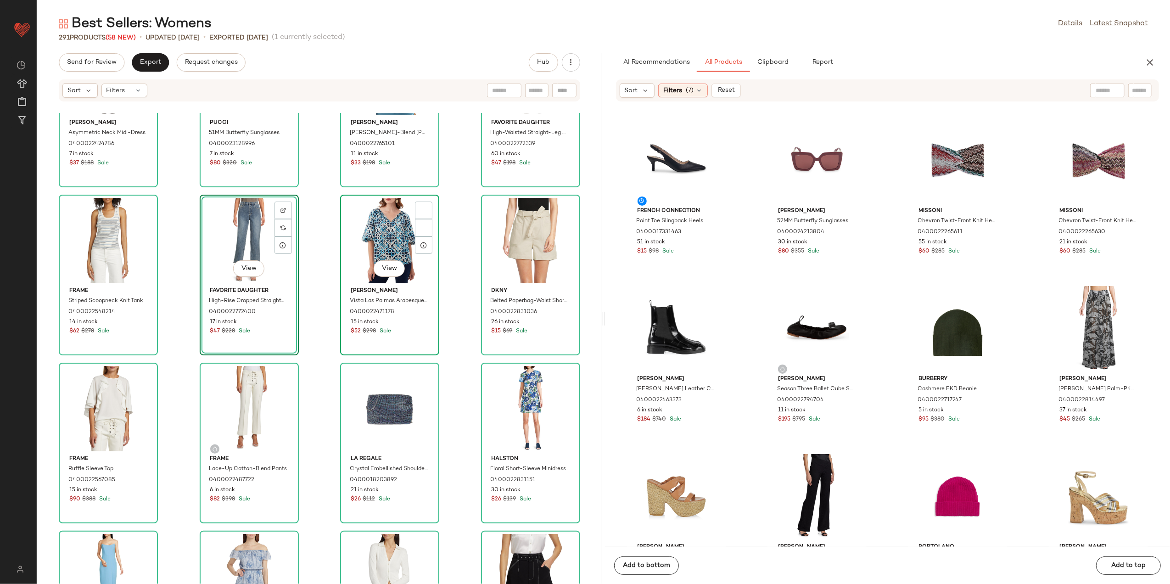
scroll to position [193, 0]
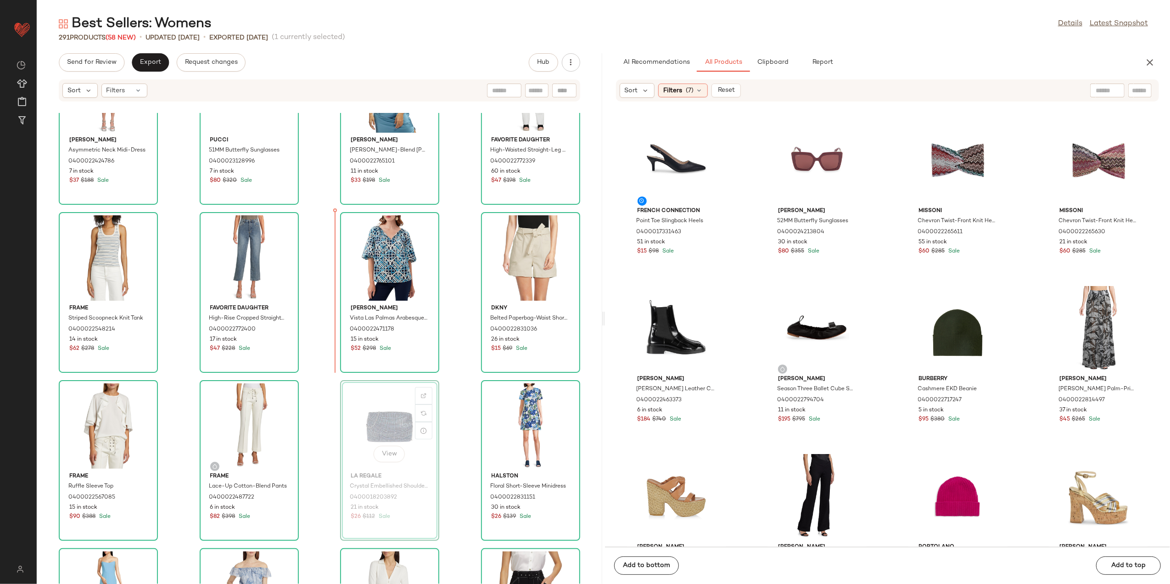
scroll to position [263, 0]
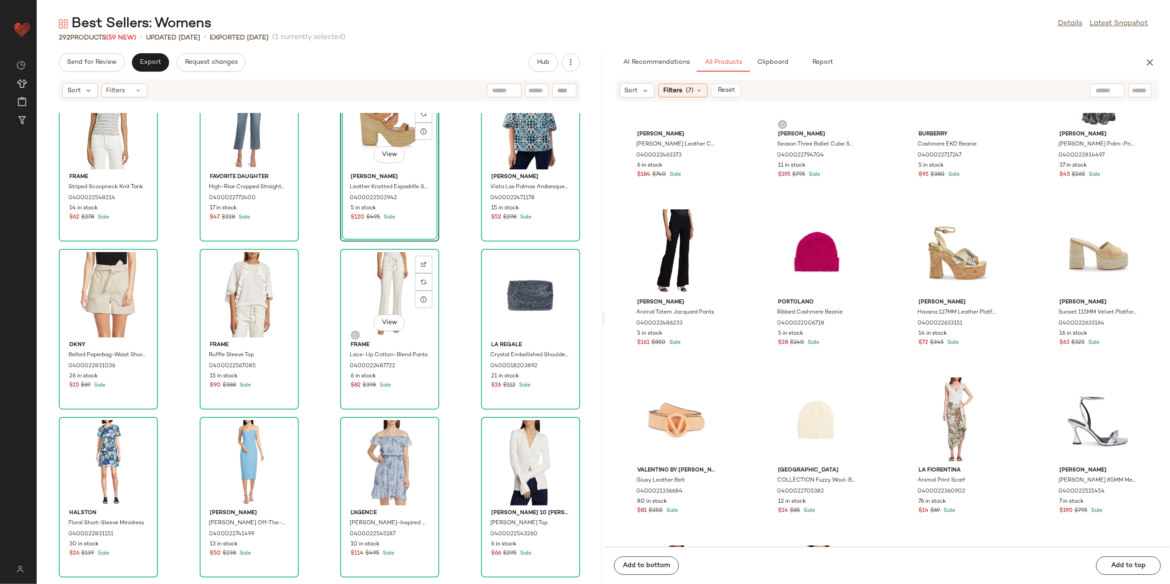
scroll to position [385, 0]
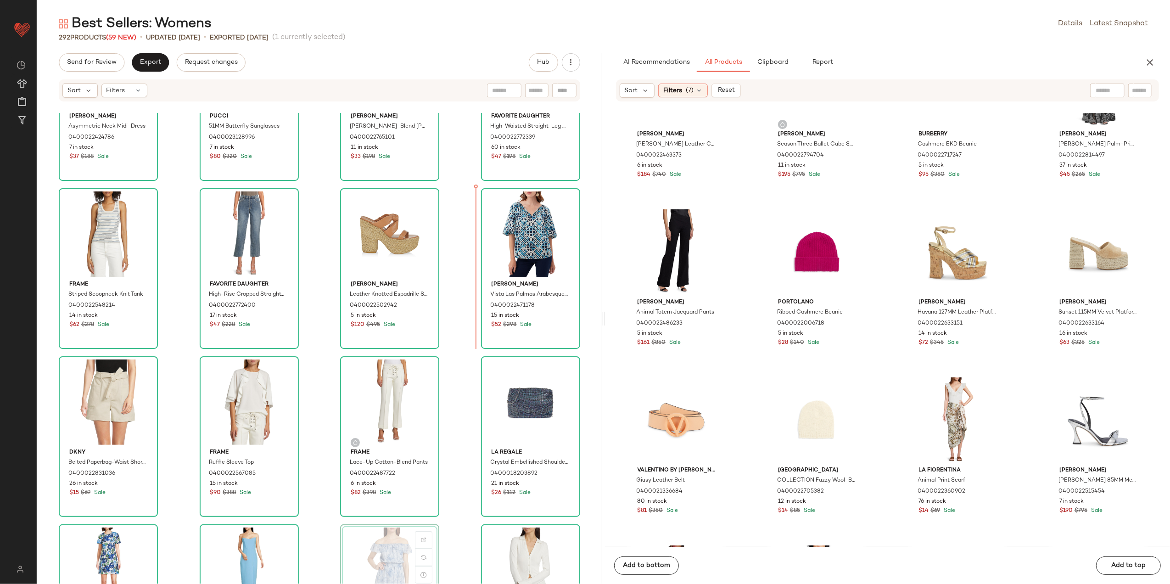
scroll to position [267, 0]
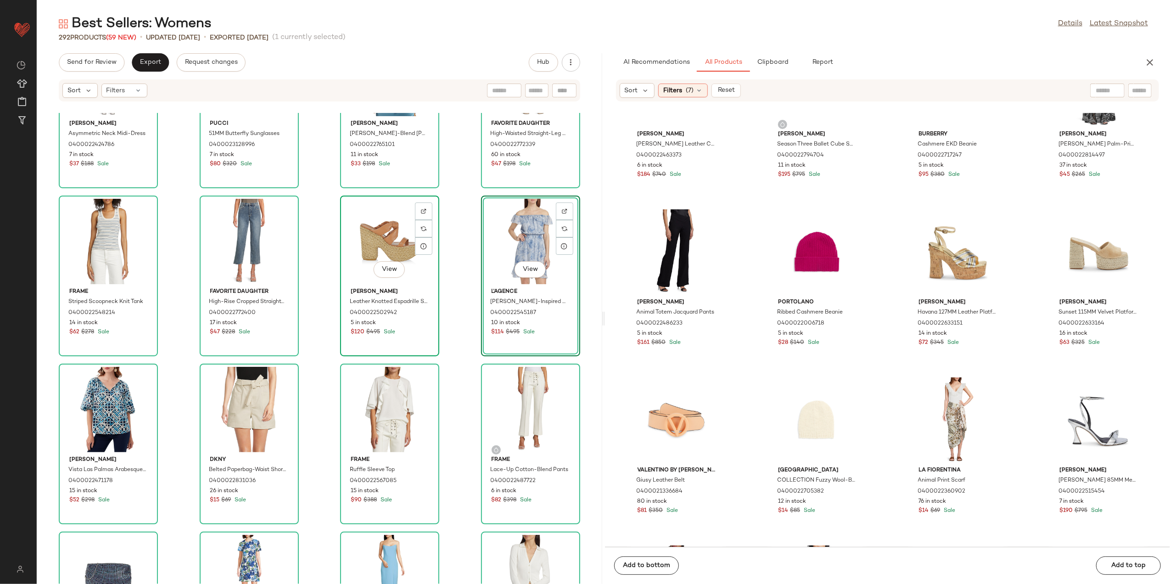
scroll to position [329, 0]
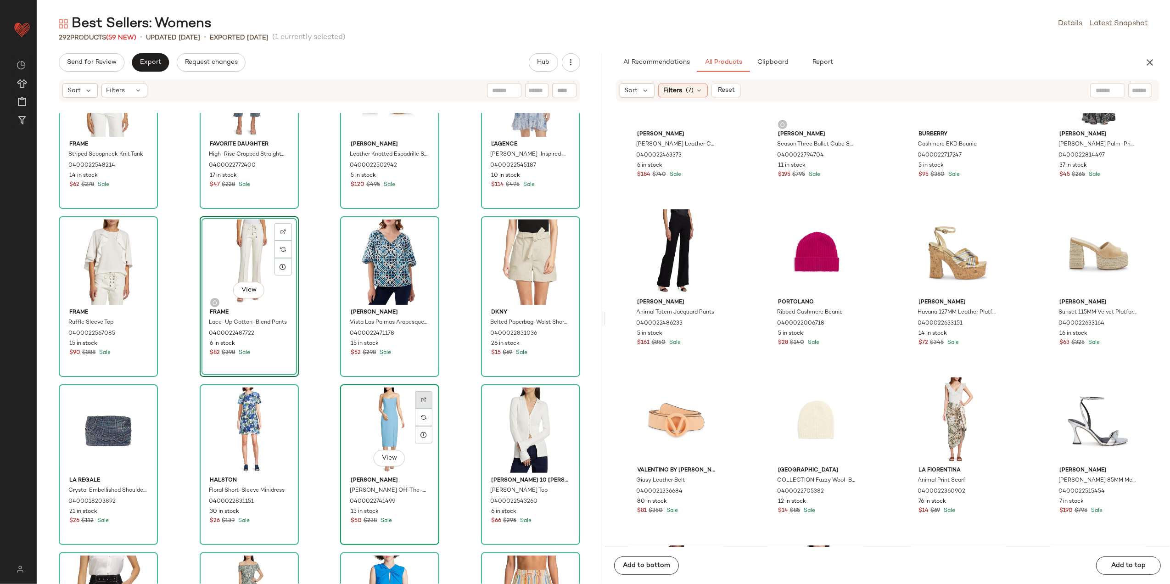
scroll to position [390, 0]
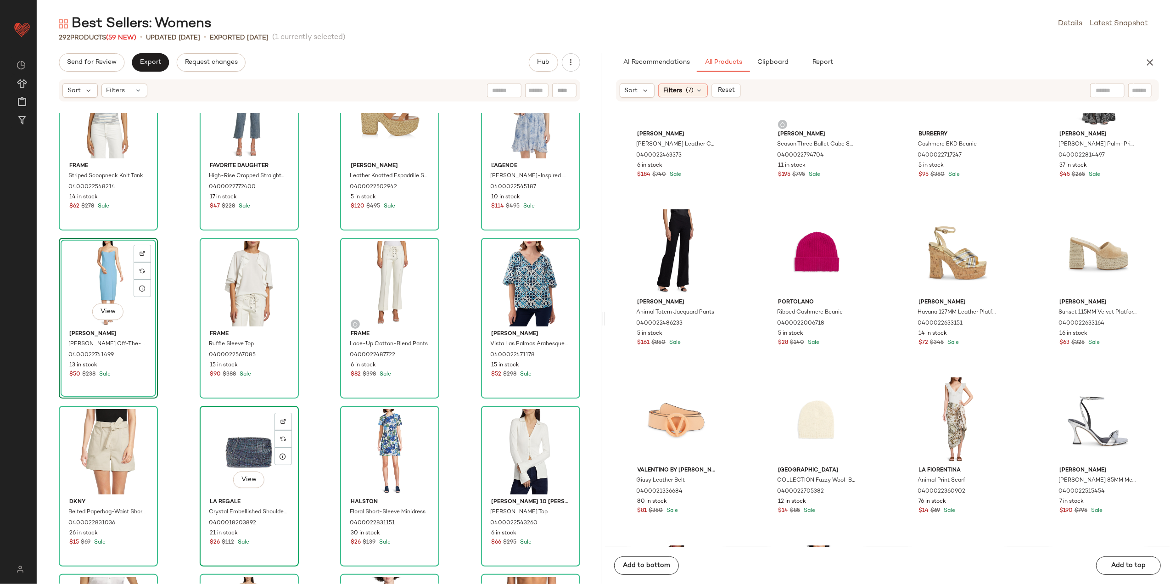
scroll to position [390, 0]
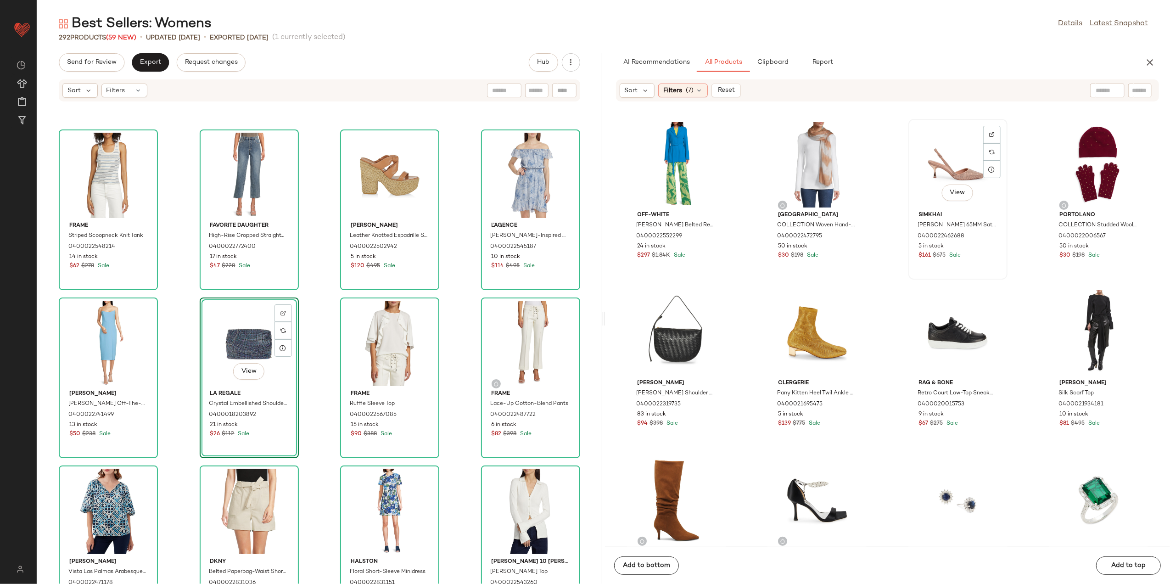
scroll to position [925, 0]
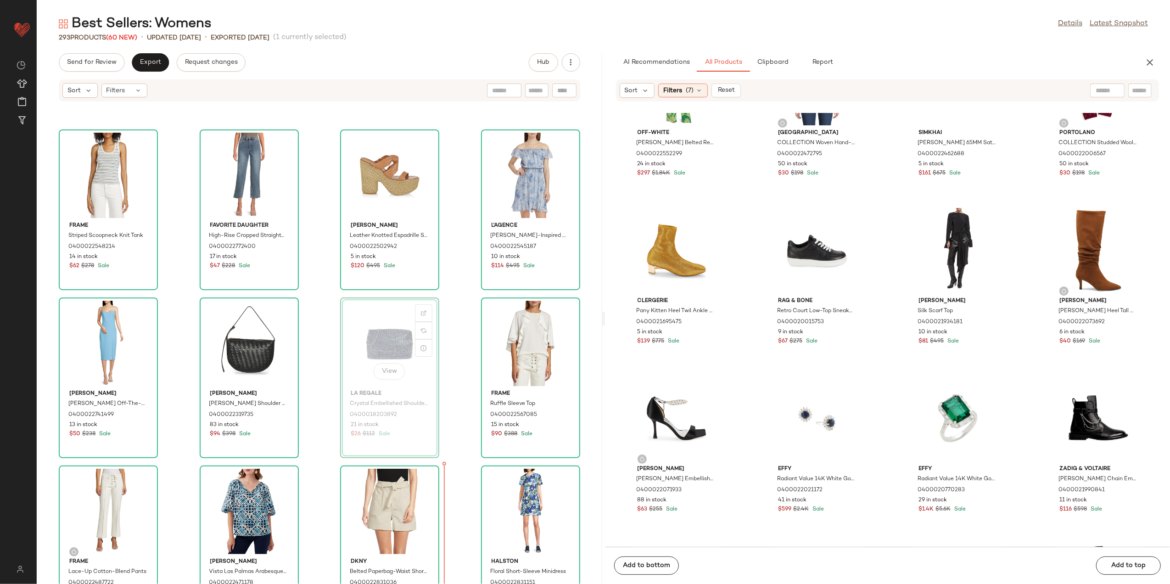
scroll to position [358, 0]
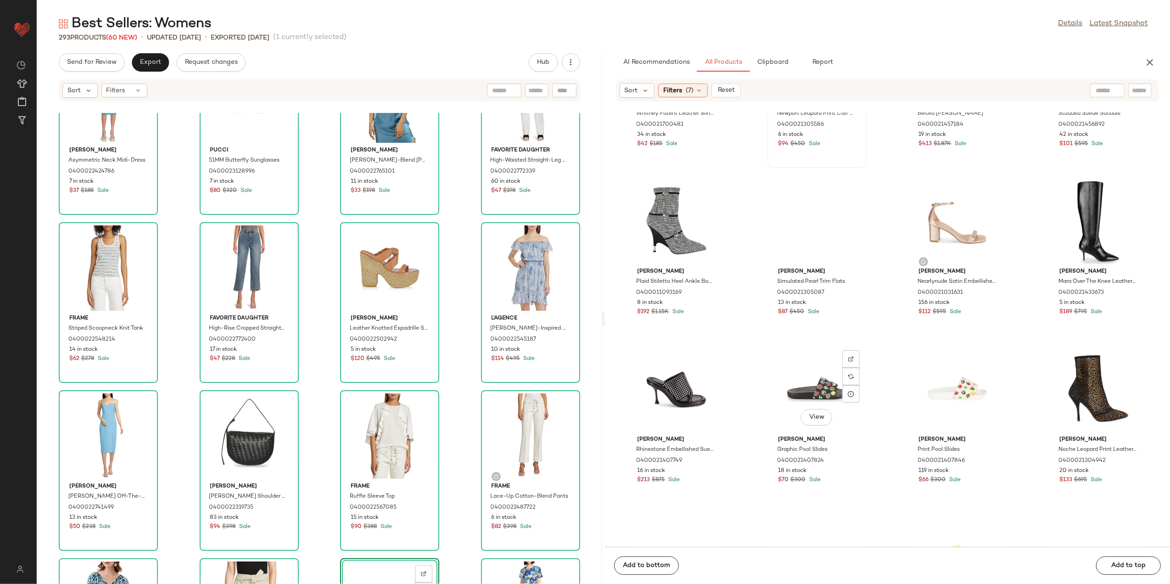
scroll to position [2638, 0]
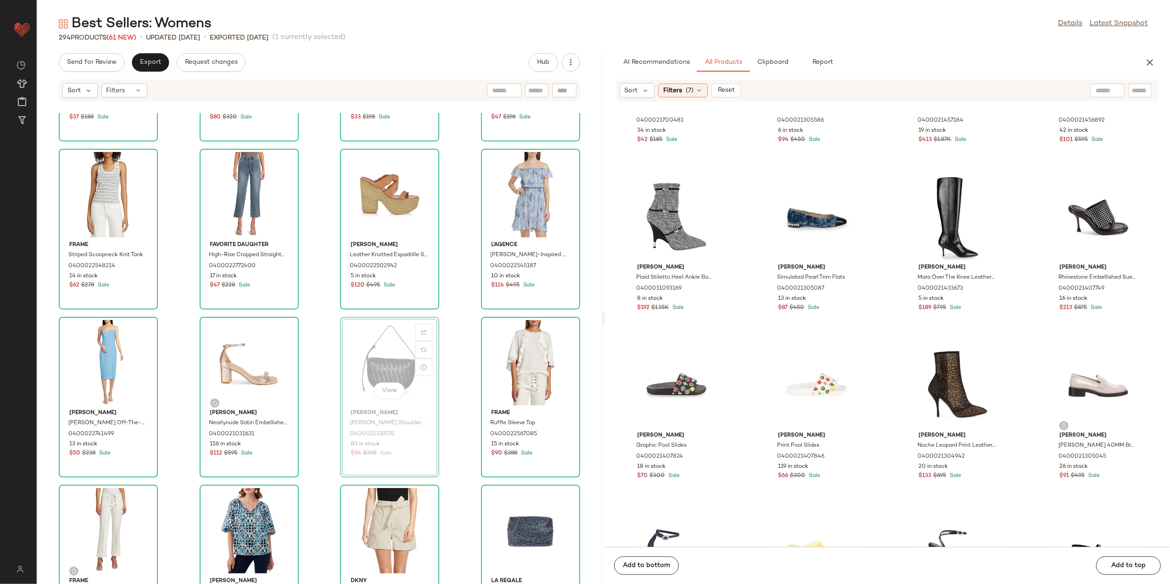
scroll to position [382, 0]
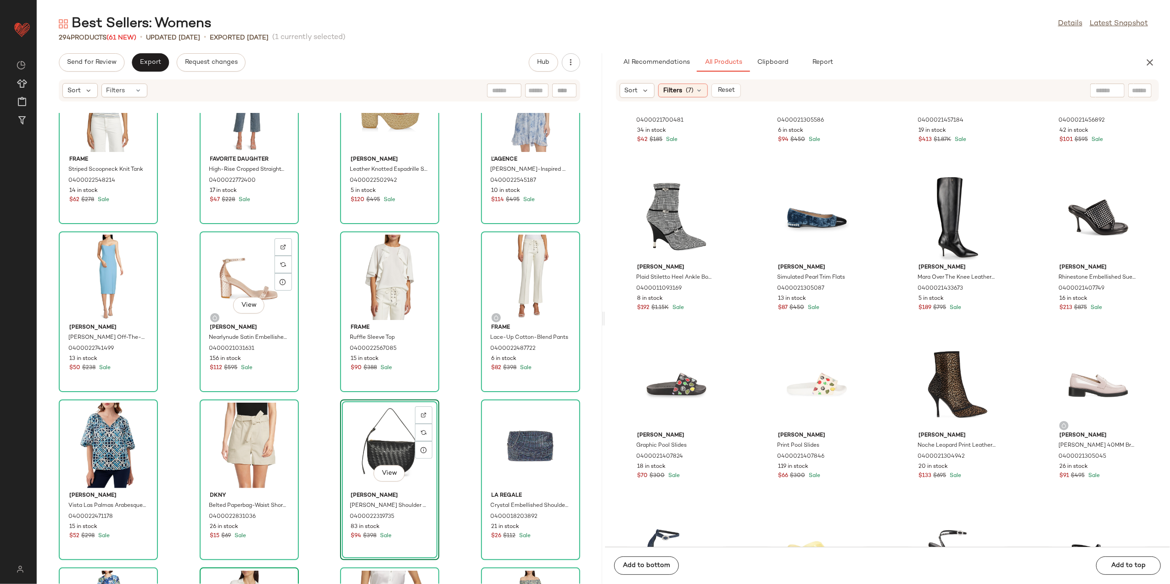
scroll to position [505, 0]
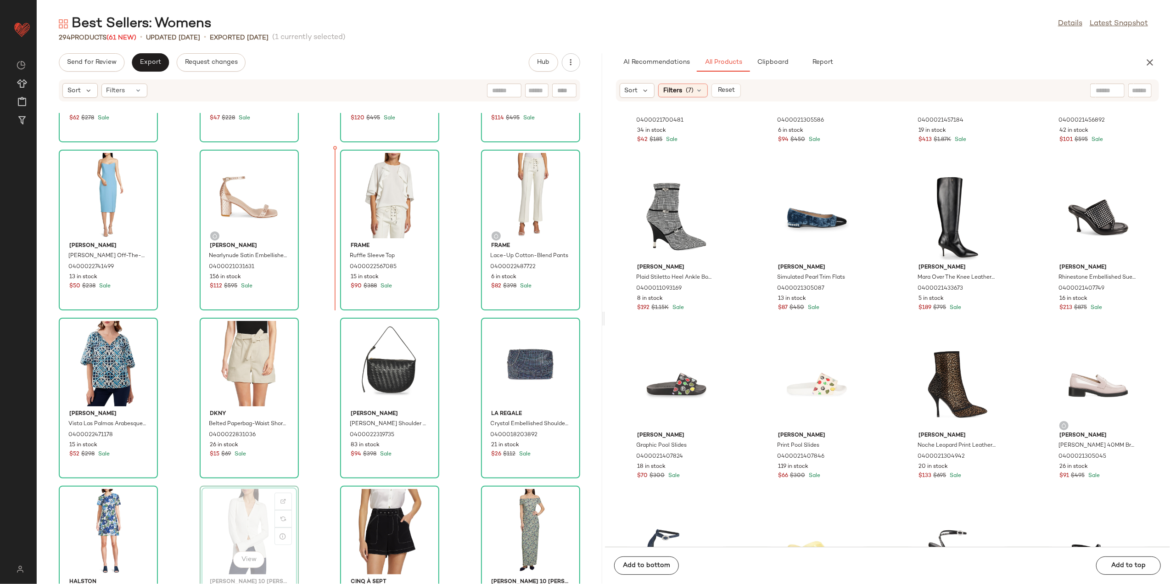
scroll to position [462, 0]
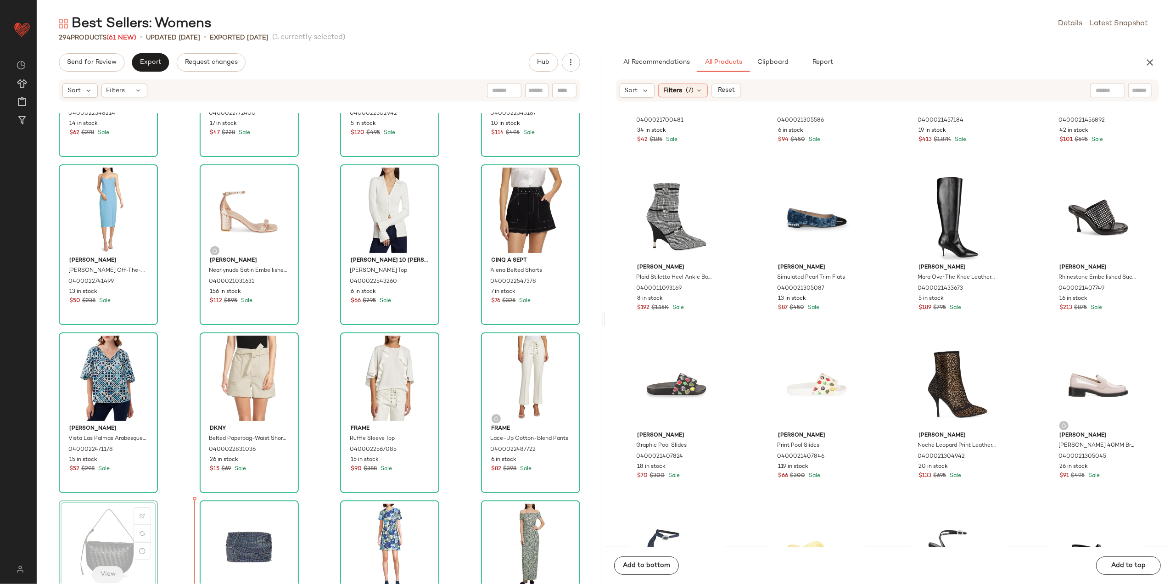
scroll to position [465, 0]
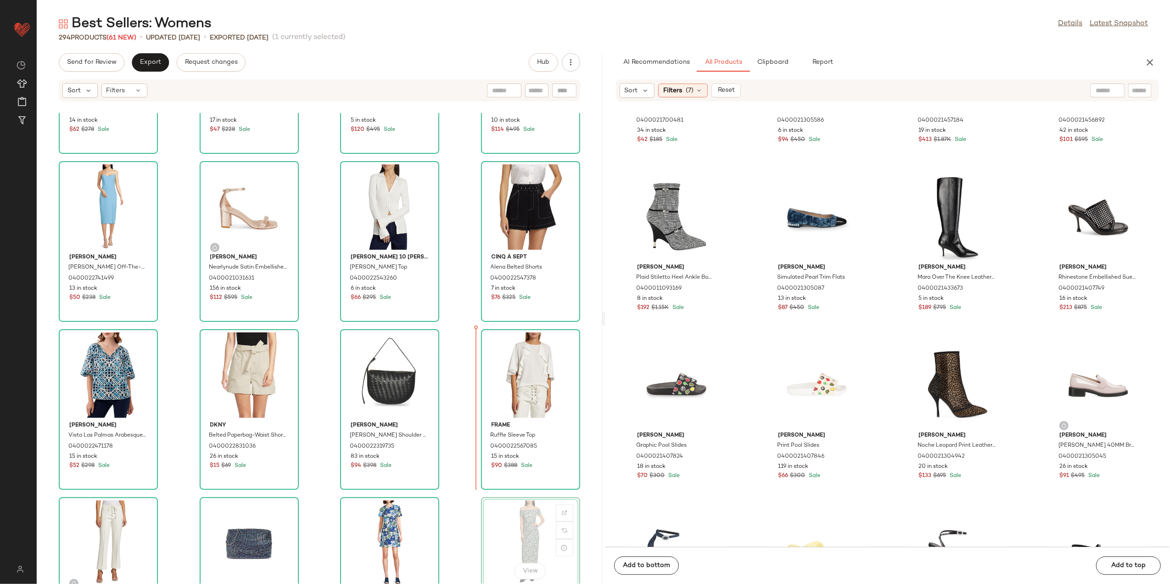
scroll to position [465, 0]
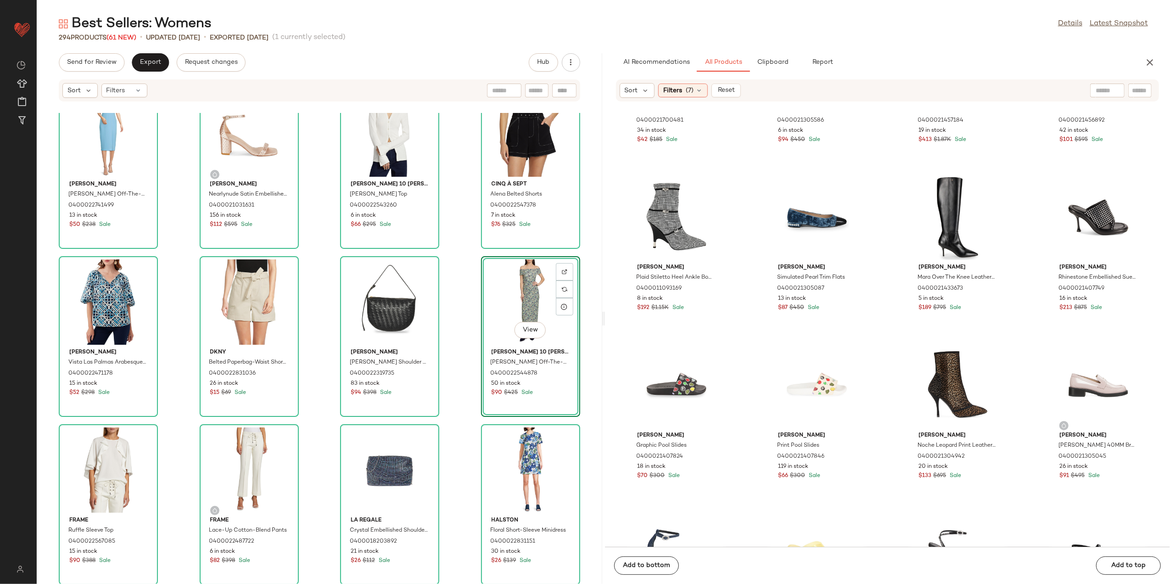
scroll to position [558, 0]
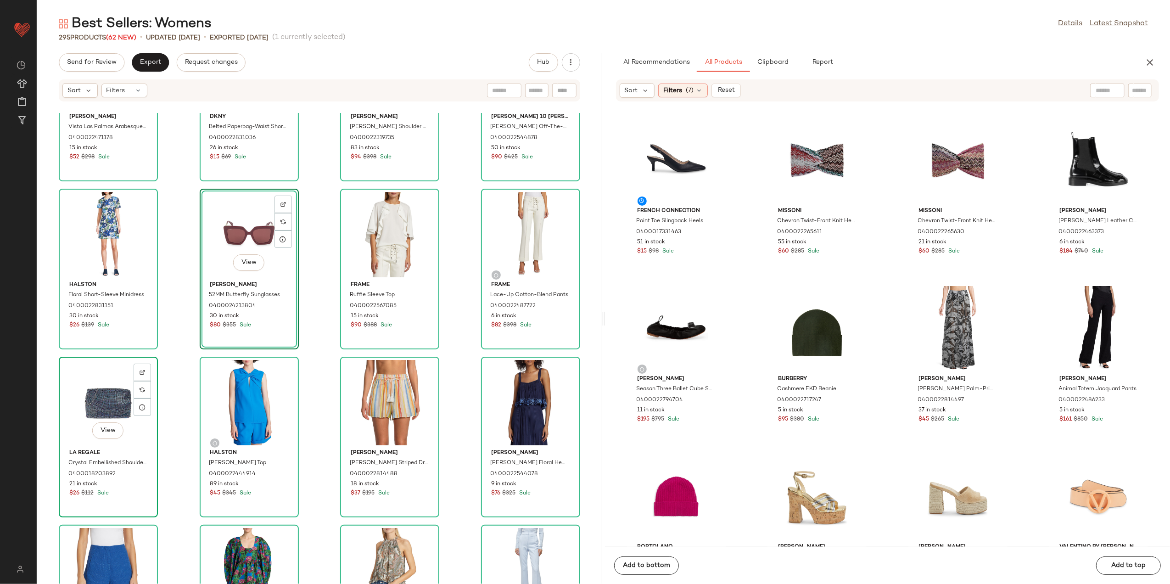
scroll to position [834, 0]
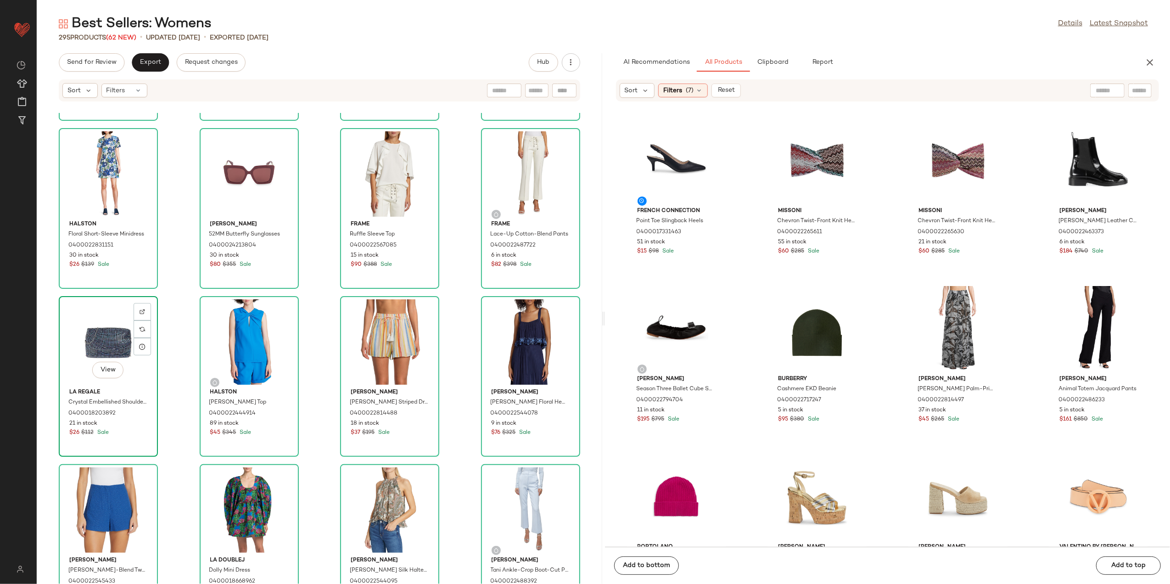
click at [111, 336] on div "View" at bounding box center [108, 341] width 93 height 85
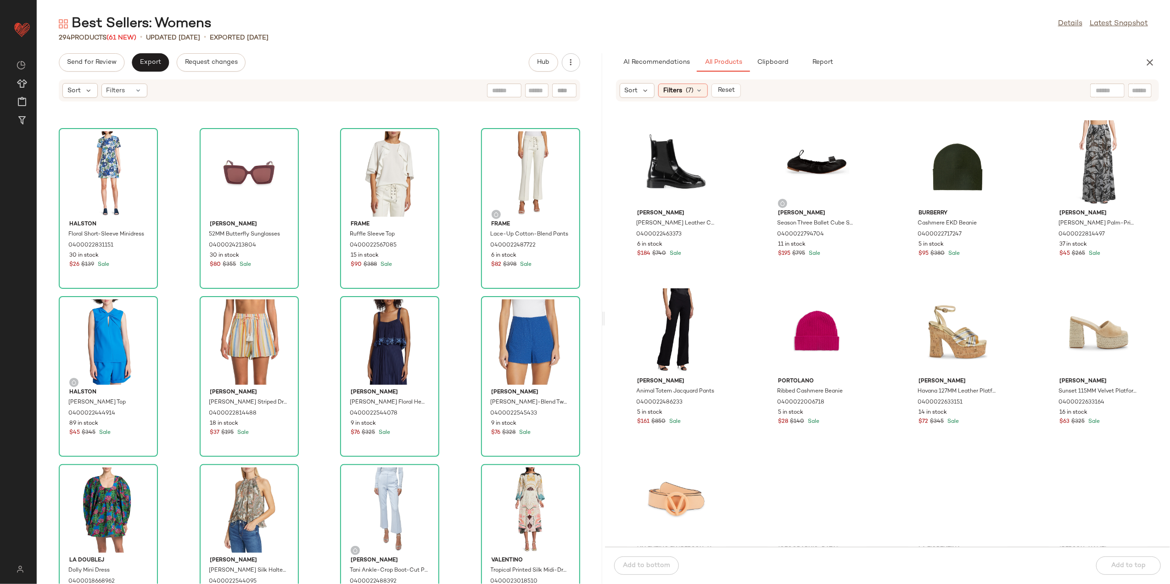
scroll to position [184, 0]
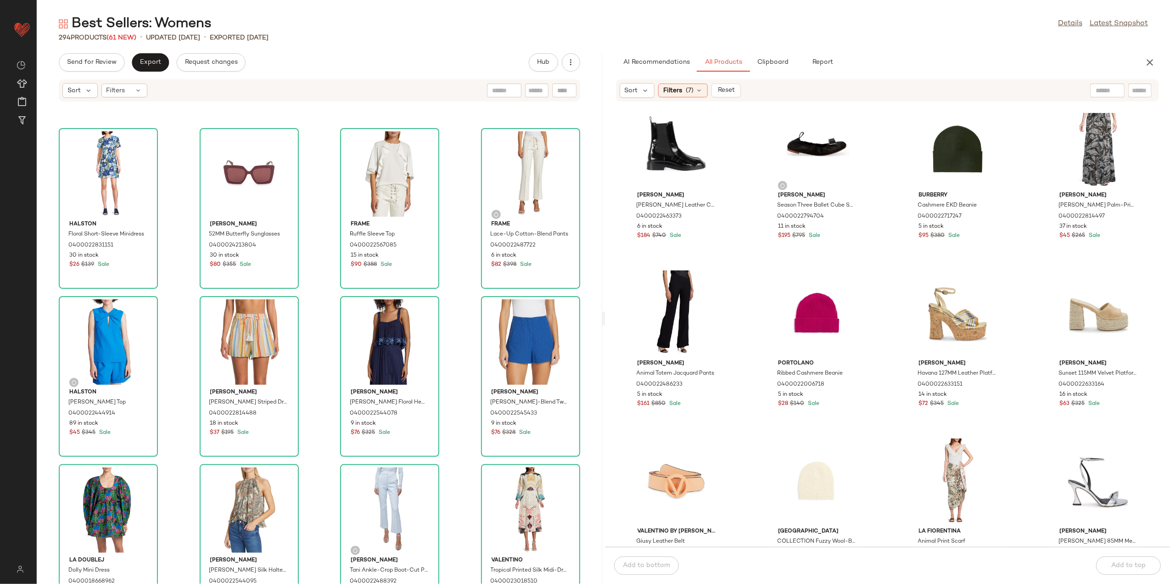
drag, startPoint x: 1041, startPoint y: 299, endPoint x: 1033, endPoint y: 300, distance: 7.4
click at [1033, 300] on div "La Regale Crystal Embellished Shoulder Bag 0400018203892 21 in stock $26 $112 S…" at bounding box center [887, 330] width 565 height 434
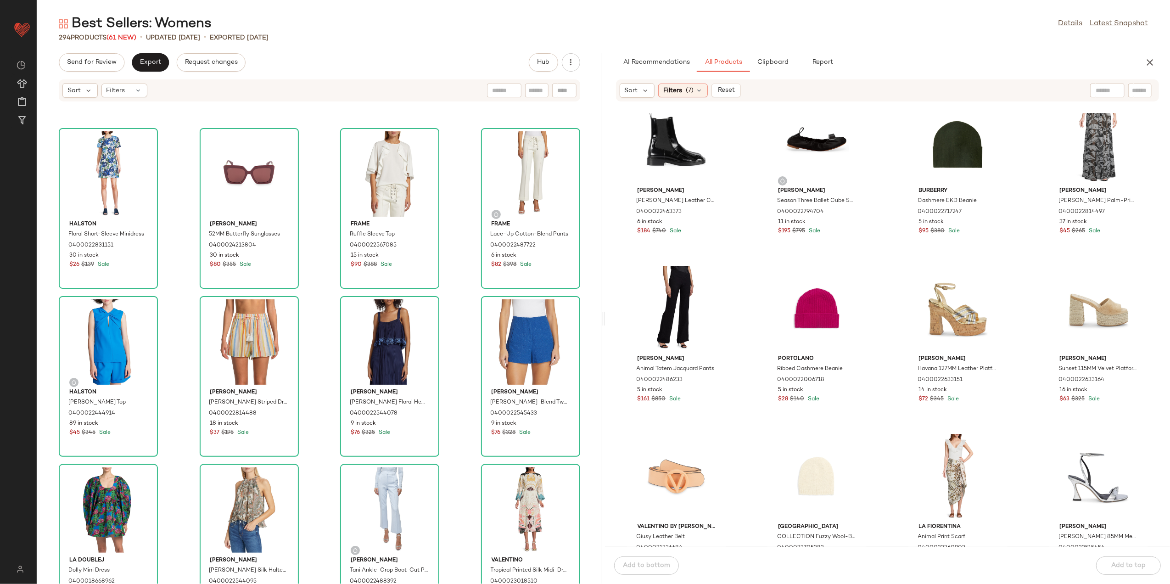
scroll to position [191, 0]
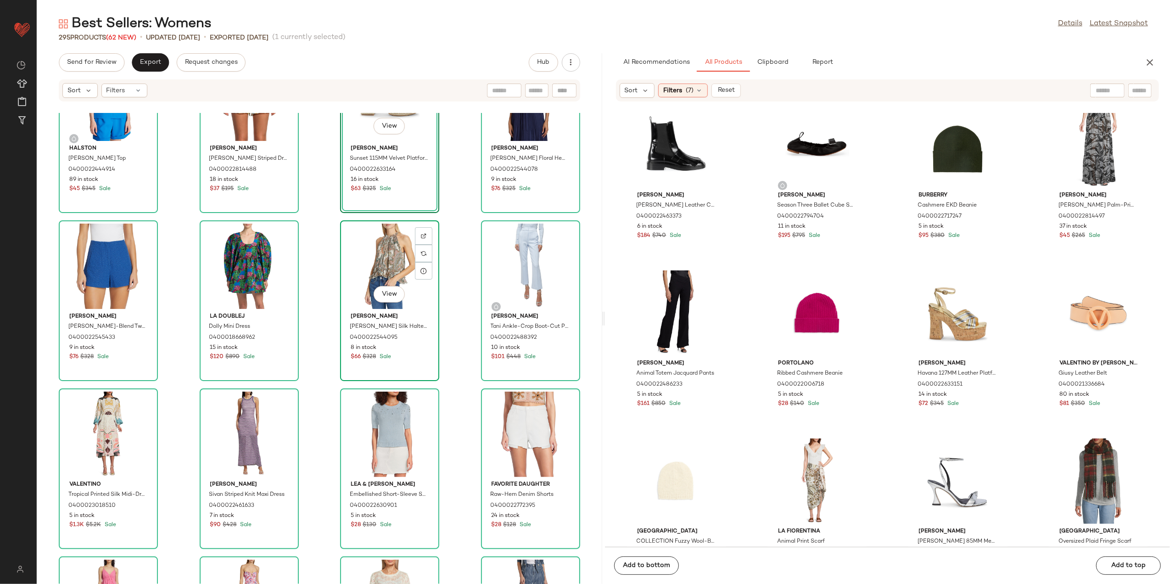
scroll to position [1017, 0]
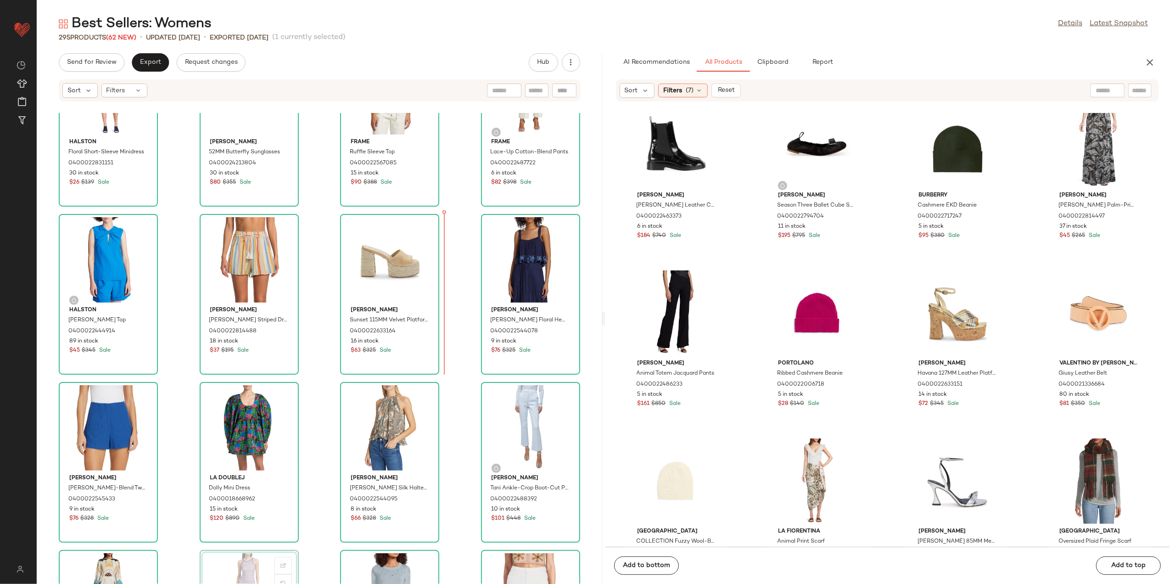
scroll to position [916, 0]
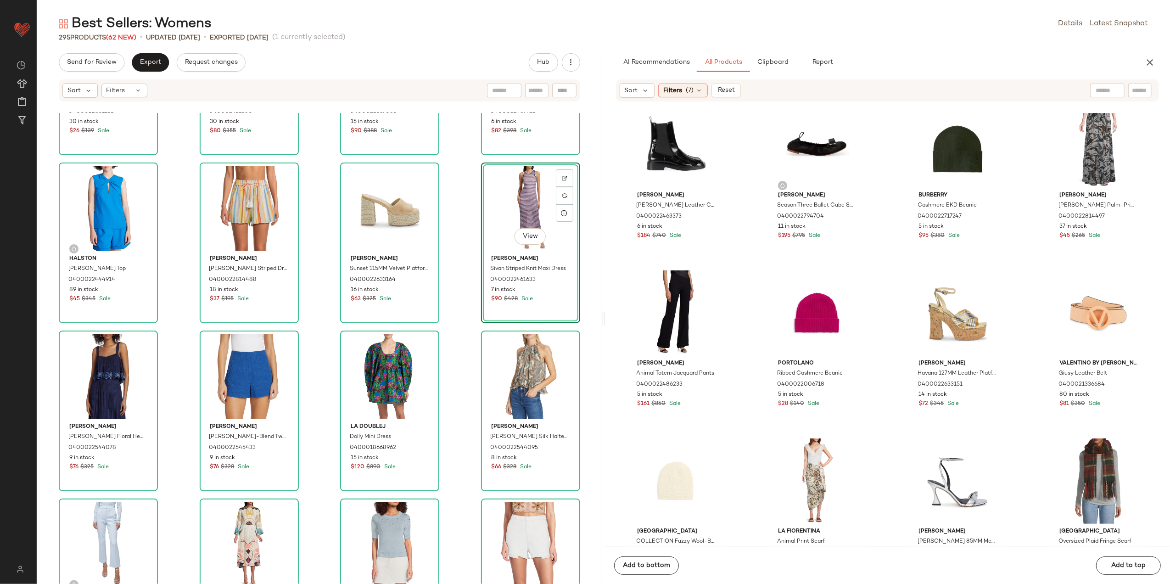
scroll to position [977, 0]
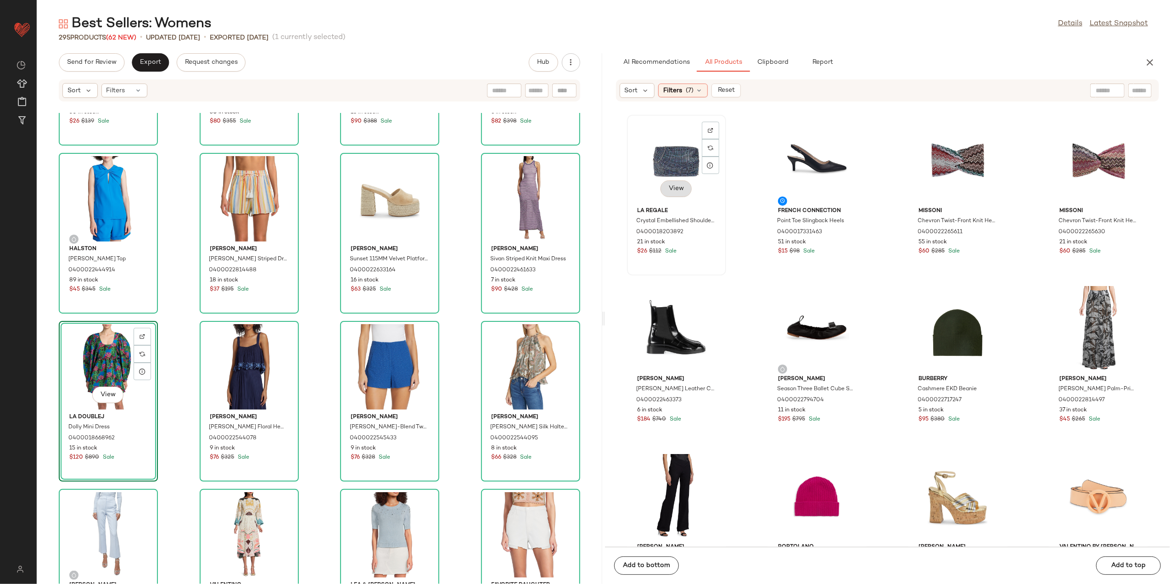
click at [674, 182] on button "View" at bounding box center [675, 188] width 31 height 17
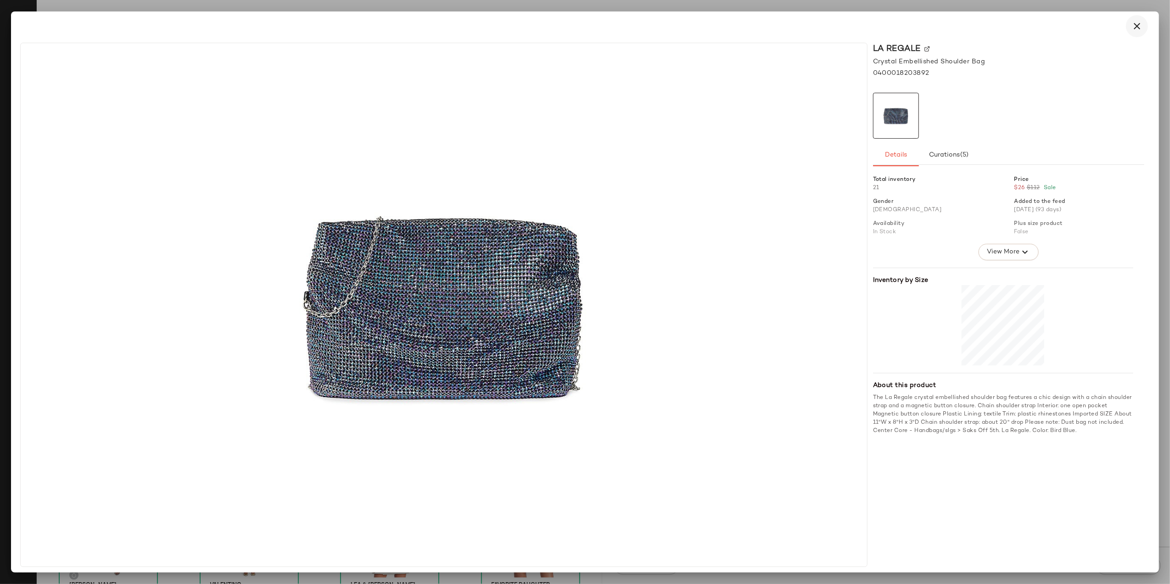
click at [1131, 27] on icon "button" at bounding box center [1136, 26] width 11 height 11
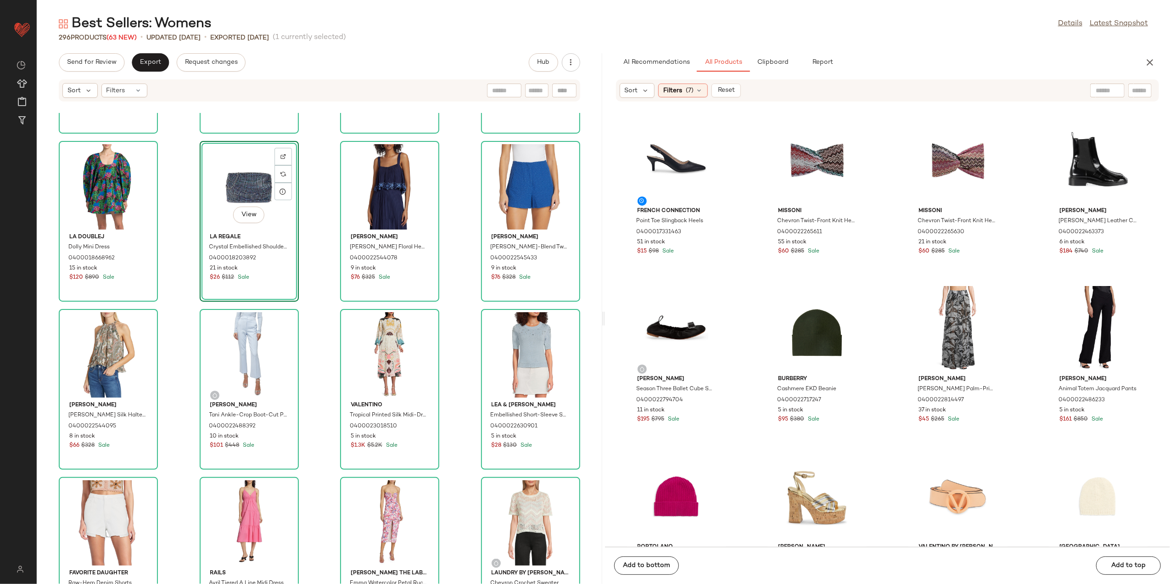
scroll to position [1160, 0]
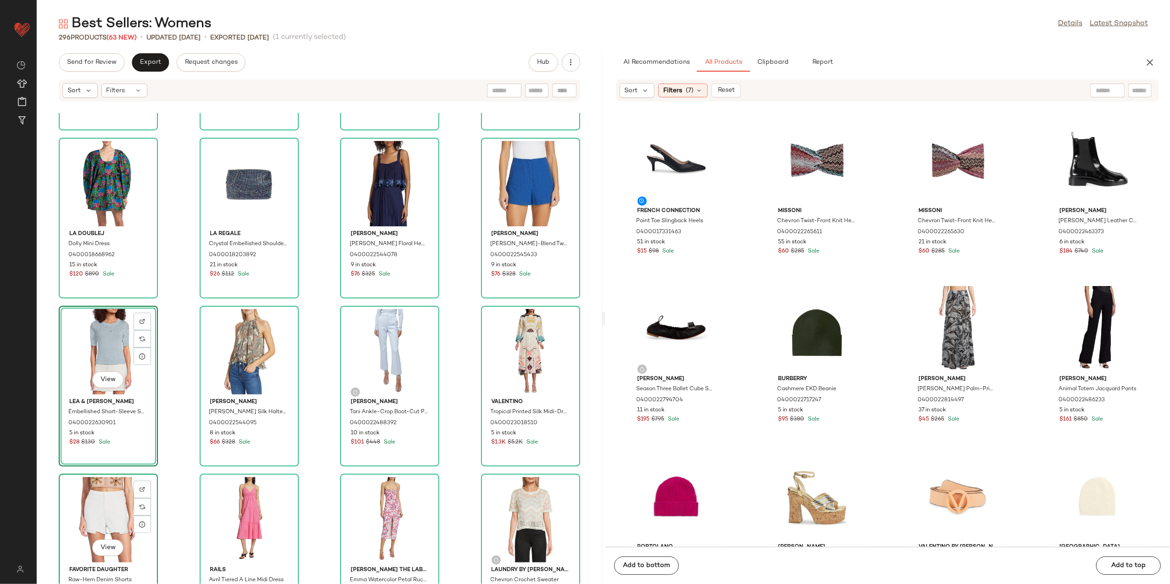
scroll to position [1162, 0]
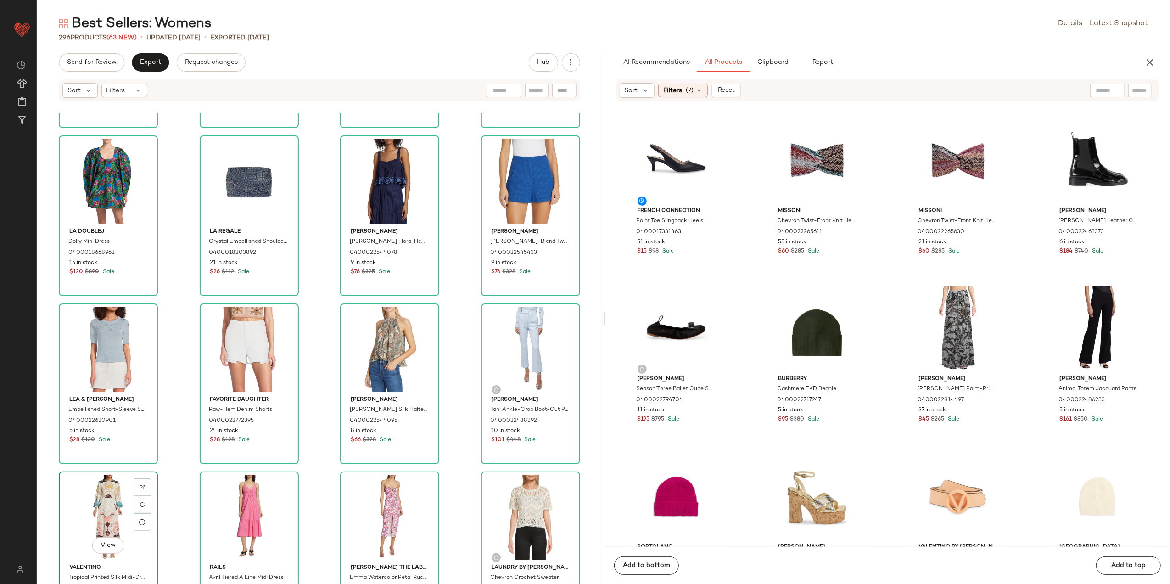
scroll to position [1163, 0]
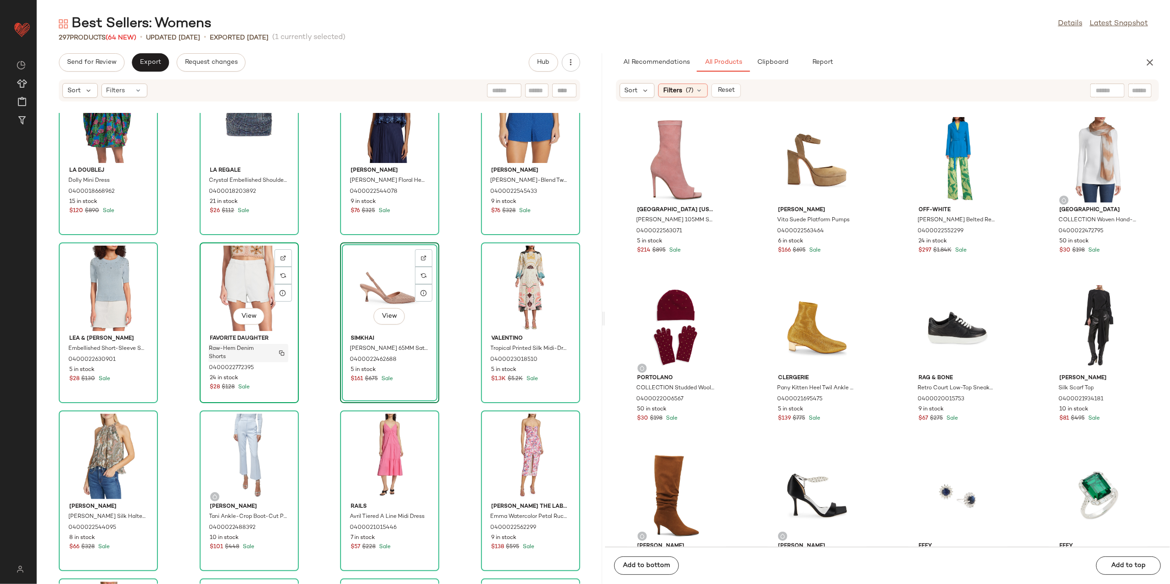
scroll to position [1224, 0]
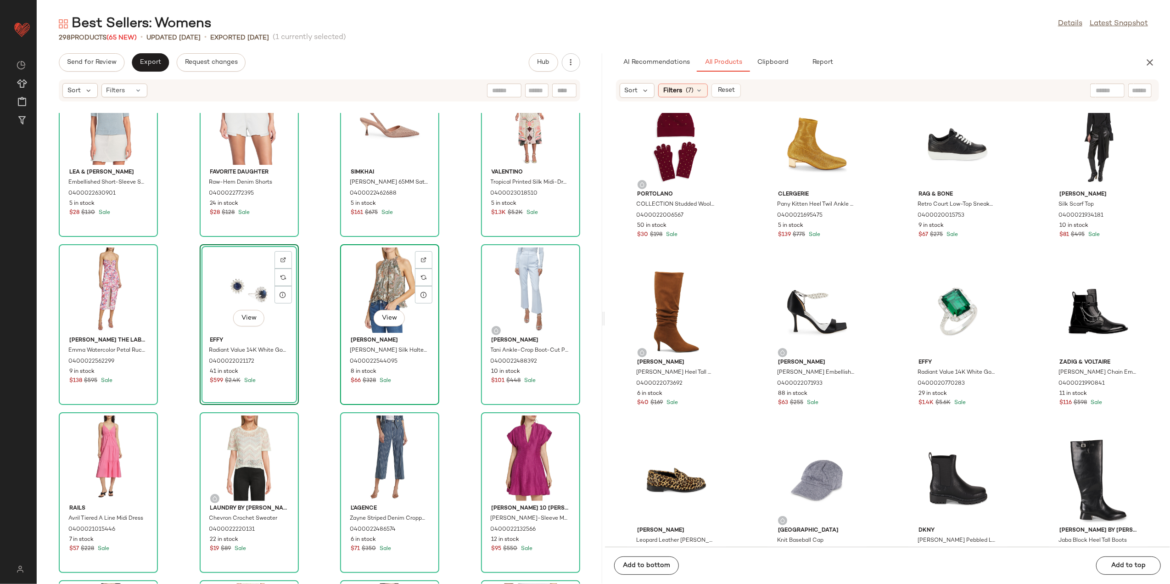
scroll to position [1408, 0]
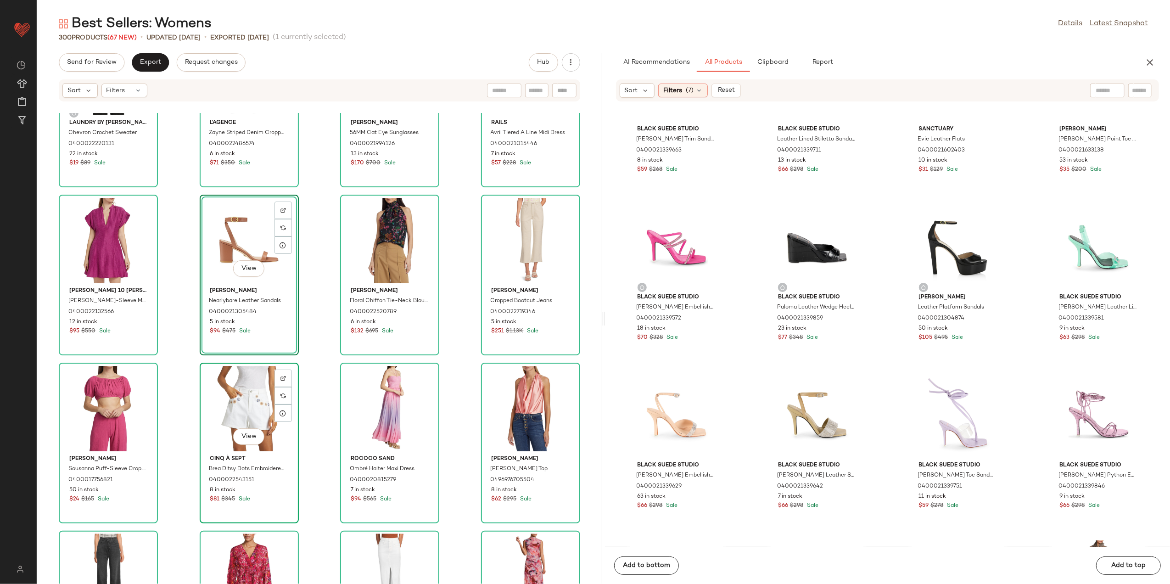
scroll to position [1836, 0]
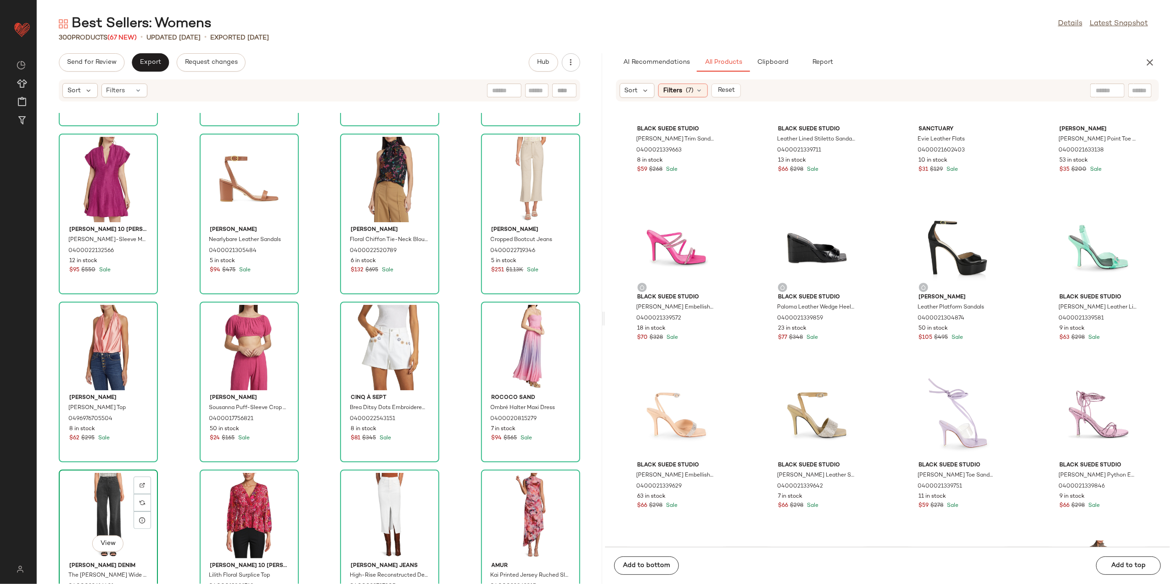
click at [60, 531] on div "View Rüdes Denim The Taylor Wide Leg Stretch Cotton Jeans 0400022616421 21 in s…" at bounding box center [108, 549] width 97 height 159
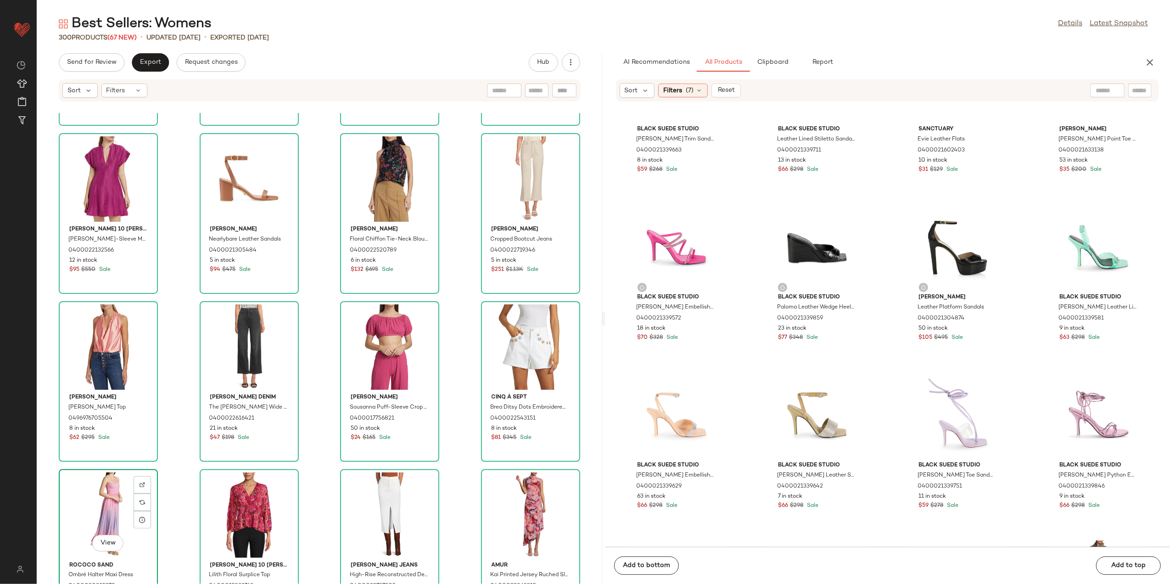
scroll to position [1837, 0]
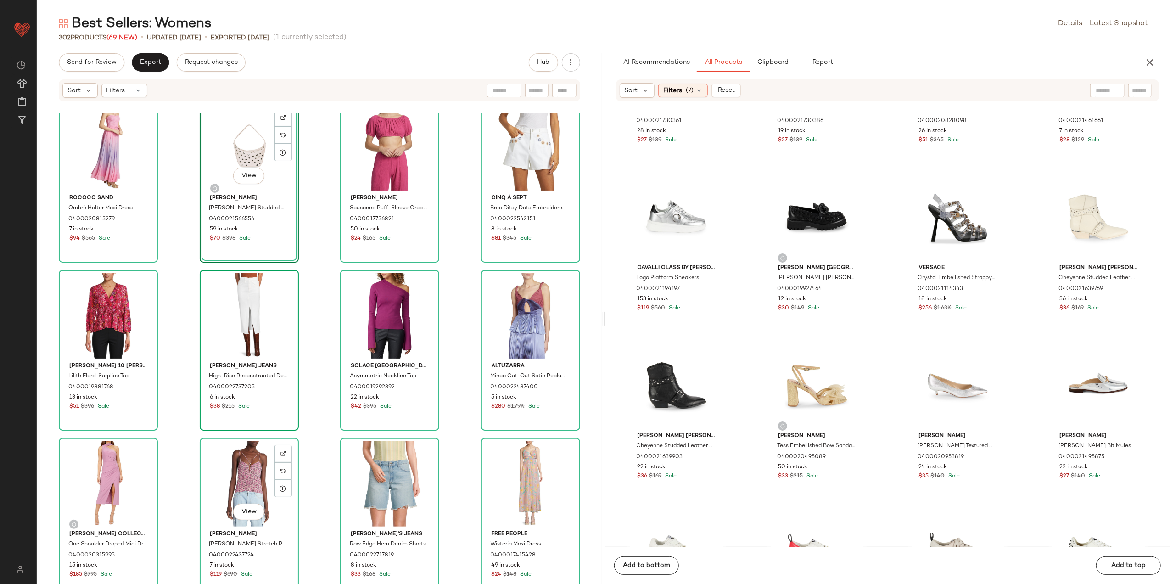
scroll to position [2204, 0]
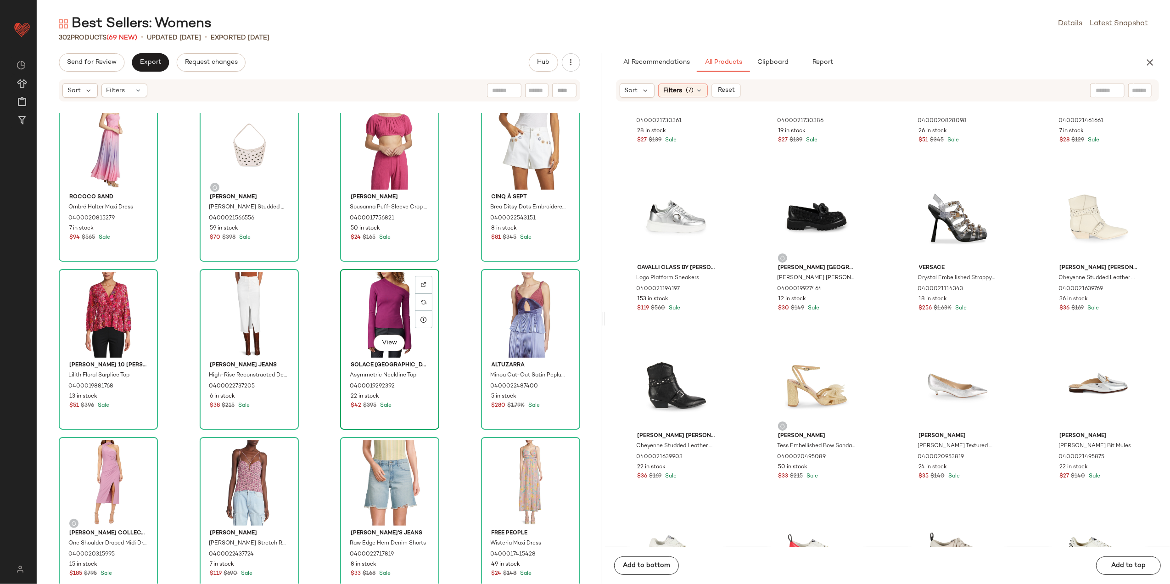
click at [384, 305] on div "View" at bounding box center [389, 314] width 93 height 85
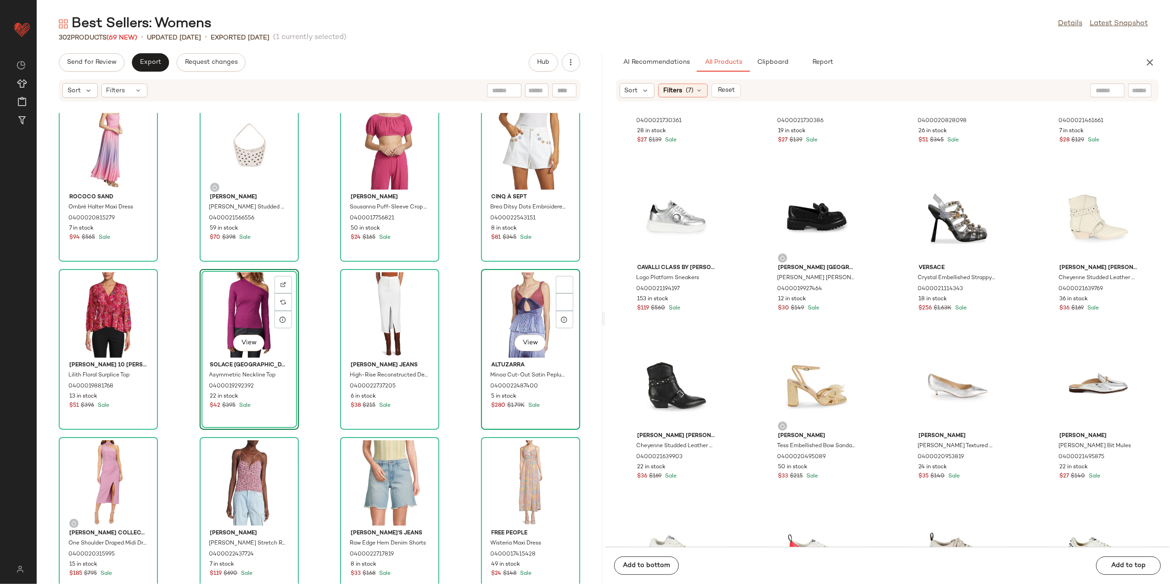
click at [513, 303] on div "View" at bounding box center [530, 314] width 93 height 85
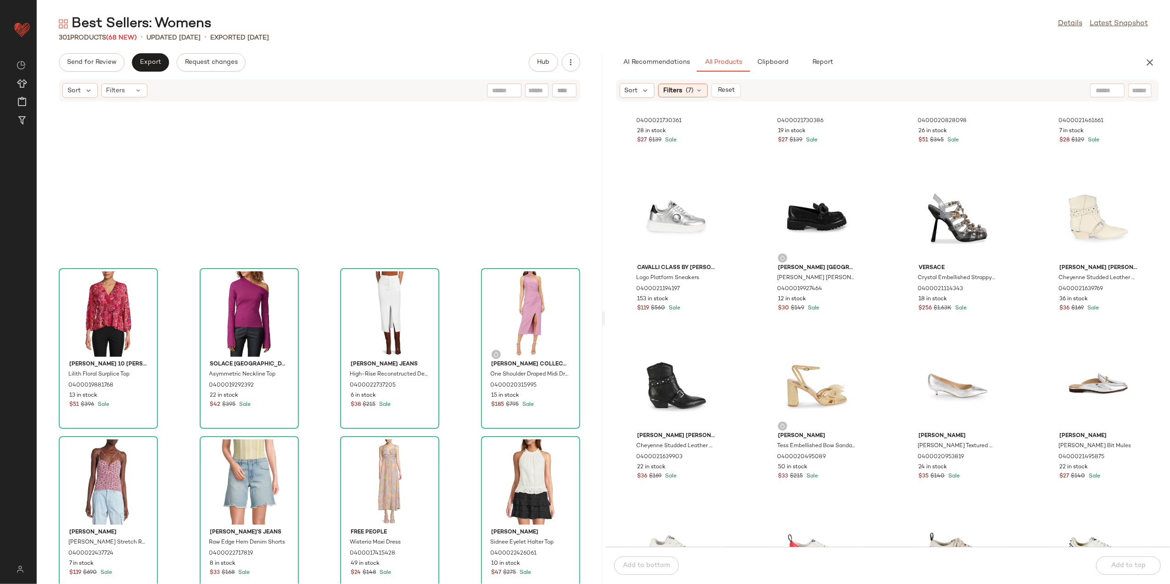
scroll to position [2082, 0]
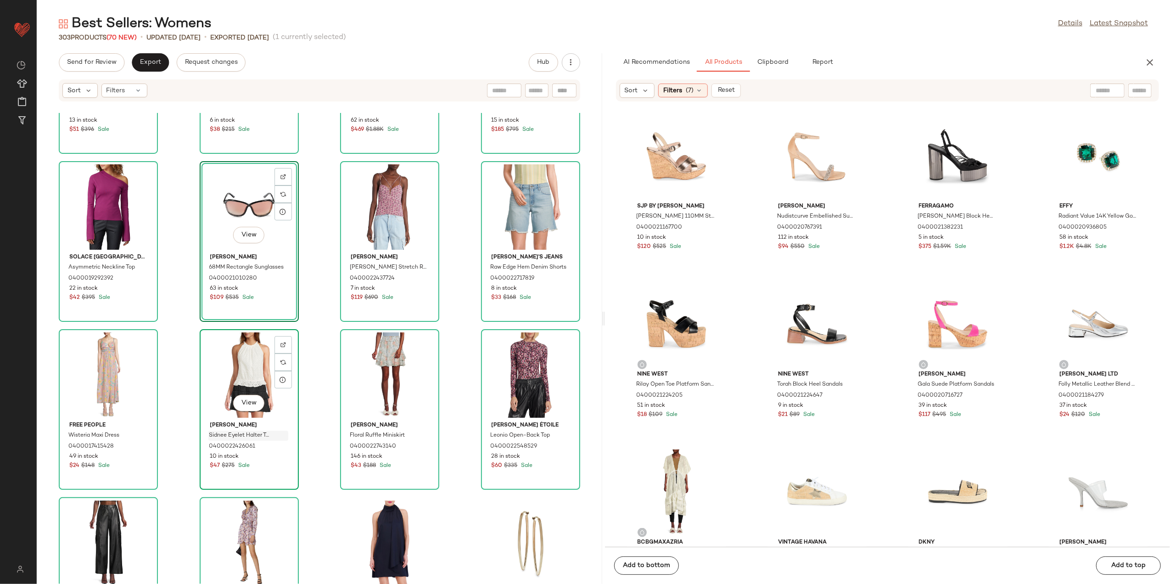
scroll to position [2510, 0]
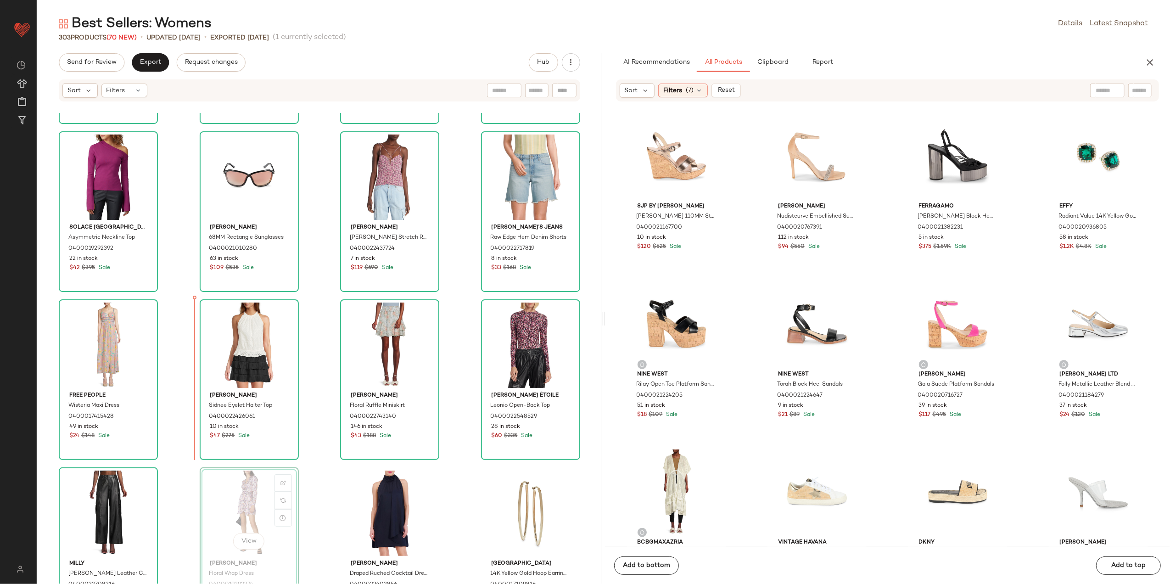
scroll to position [2511, 0]
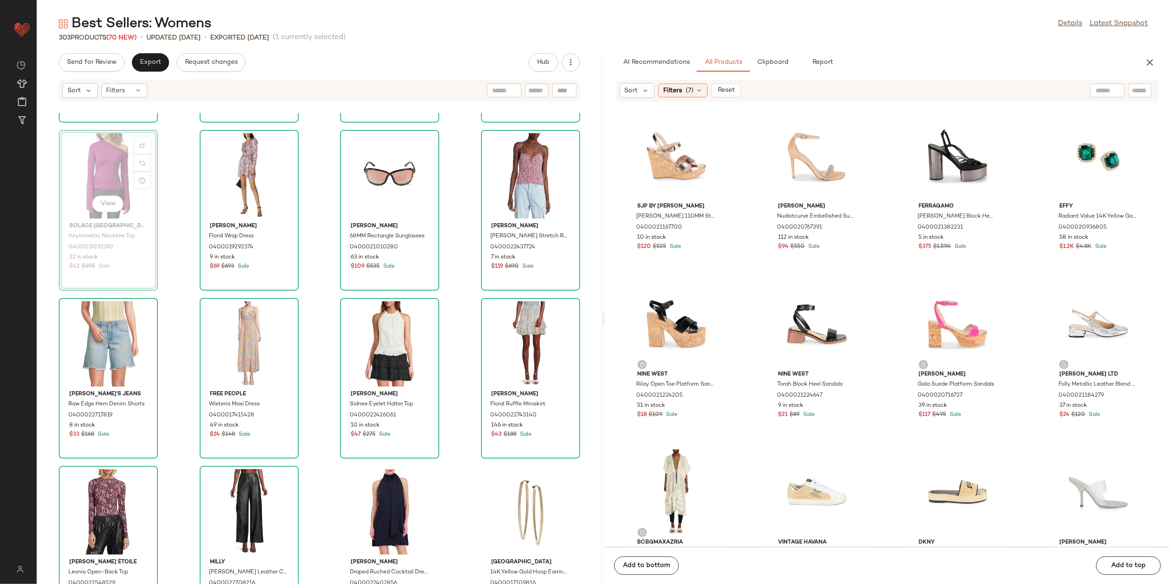
scroll to position [2510, 0]
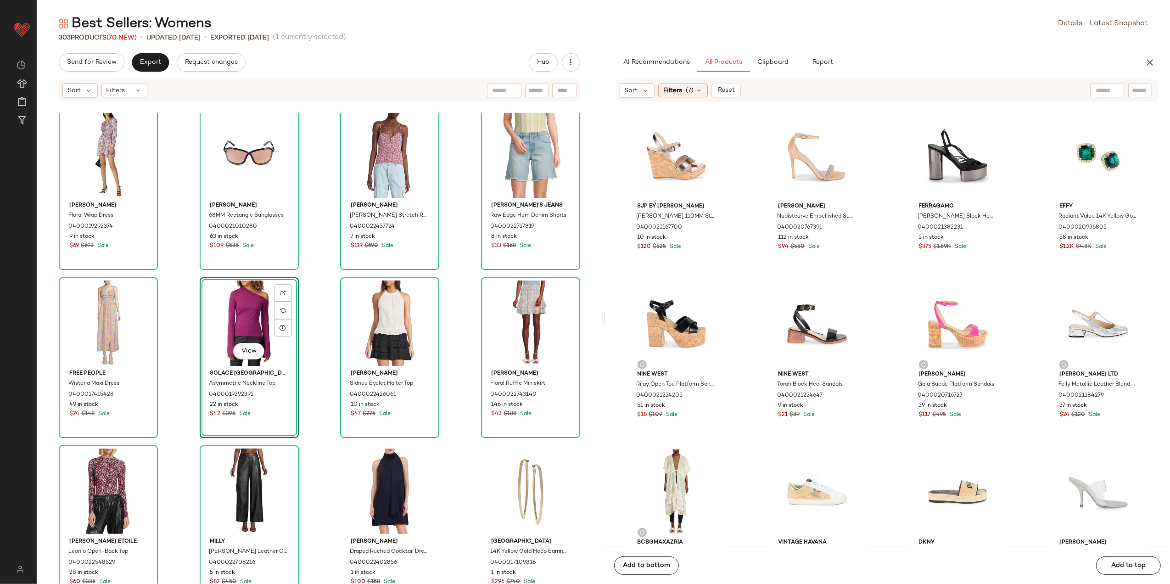
scroll to position [2510, 0]
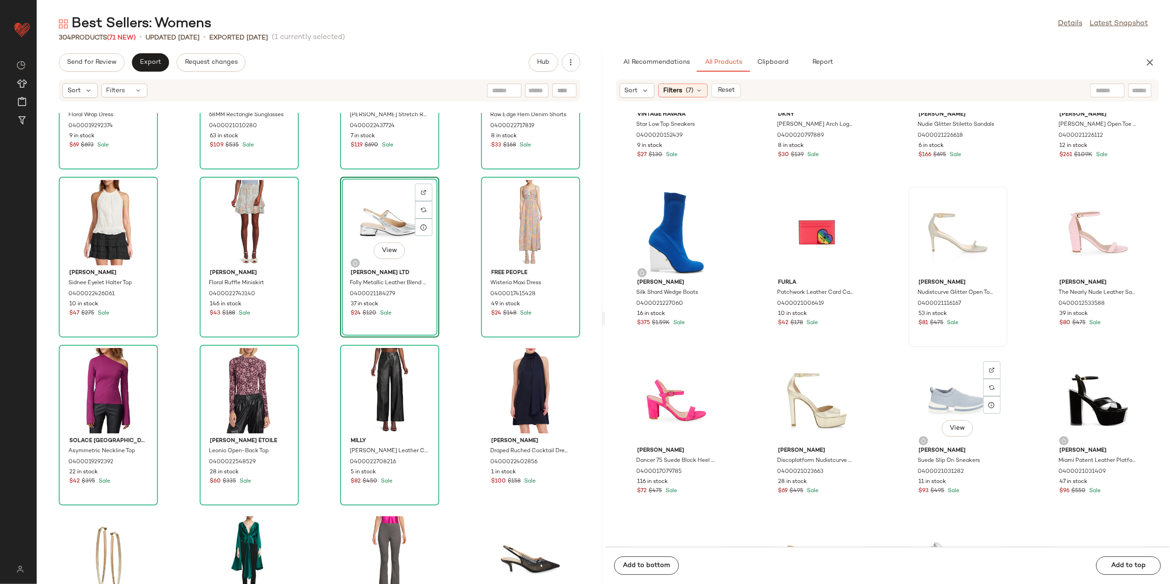
scroll to position [5142, 0]
click at [1095, 406] on div "View" at bounding box center [1098, 399] width 93 height 85
drag, startPoint x: 1095, startPoint y: 406, endPoint x: 158, endPoint y: 423, distance: 937.1
click at [158, 423] on div "Send for Review Export Request changes Hub Sort Filters Alexis Floral Wrap Dres…" at bounding box center [603, 318] width 1133 height 530
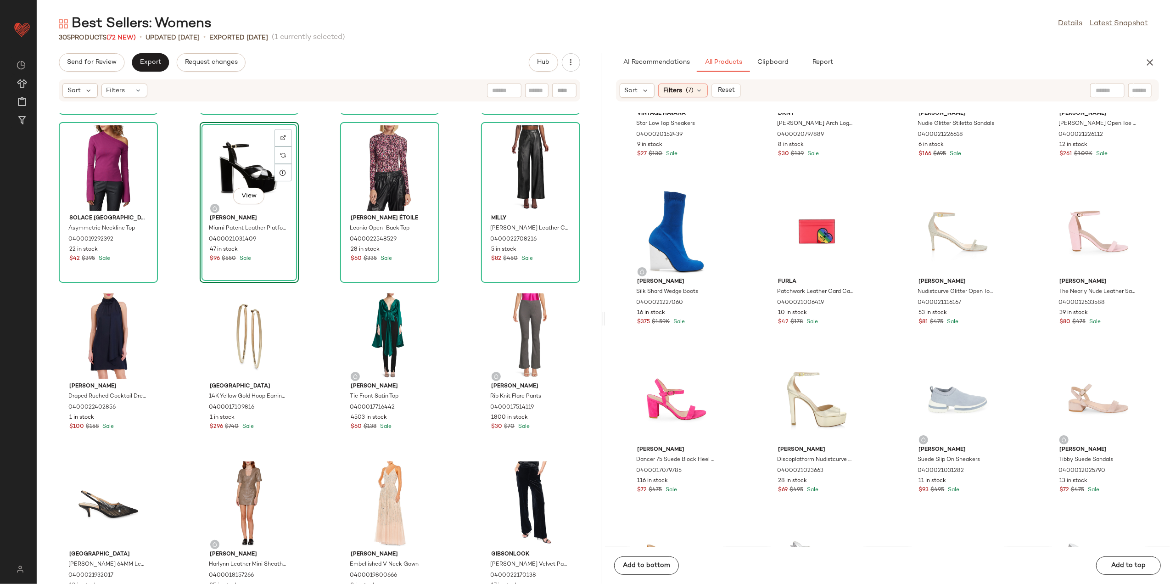
scroll to position [2882, 0]
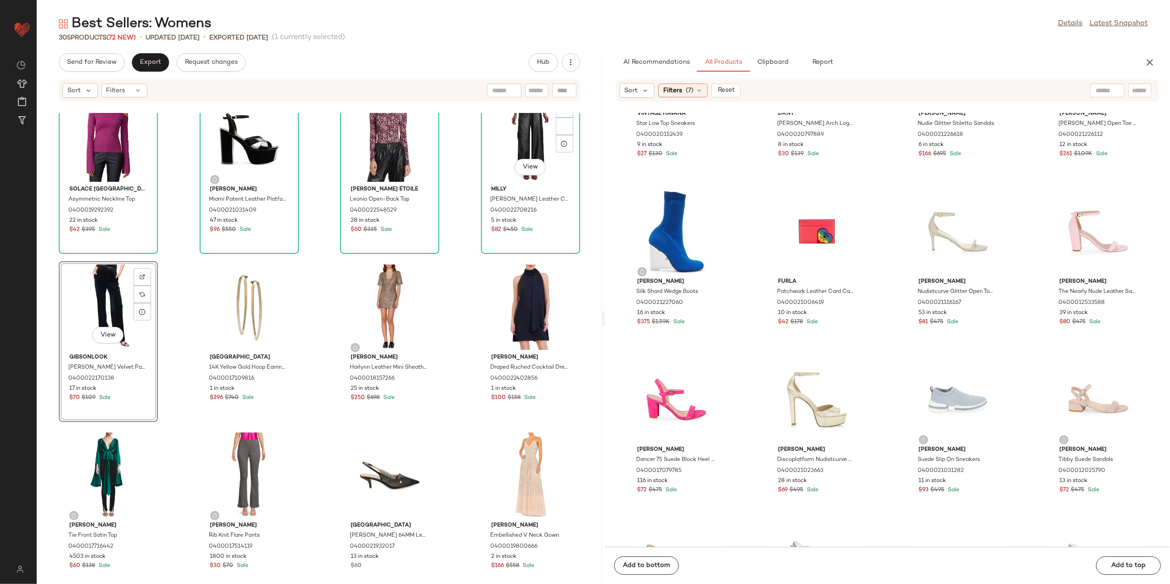
scroll to position [2882, 0]
click at [678, 95] on div "Sort Filters (7) Reset" at bounding box center [887, 90] width 543 height 22
click at [683, 85] on div "Filters (7)" at bounding box center [683, 91] width 50 height 14
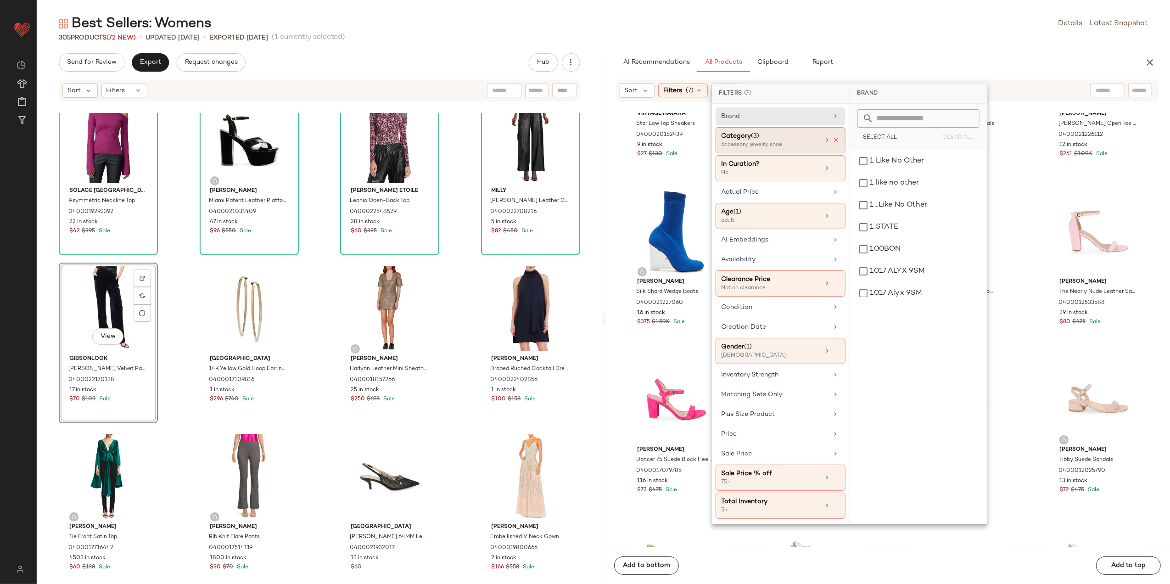
click at [835, 138] on icon at bounding box center [836, 140] width 6 height 6
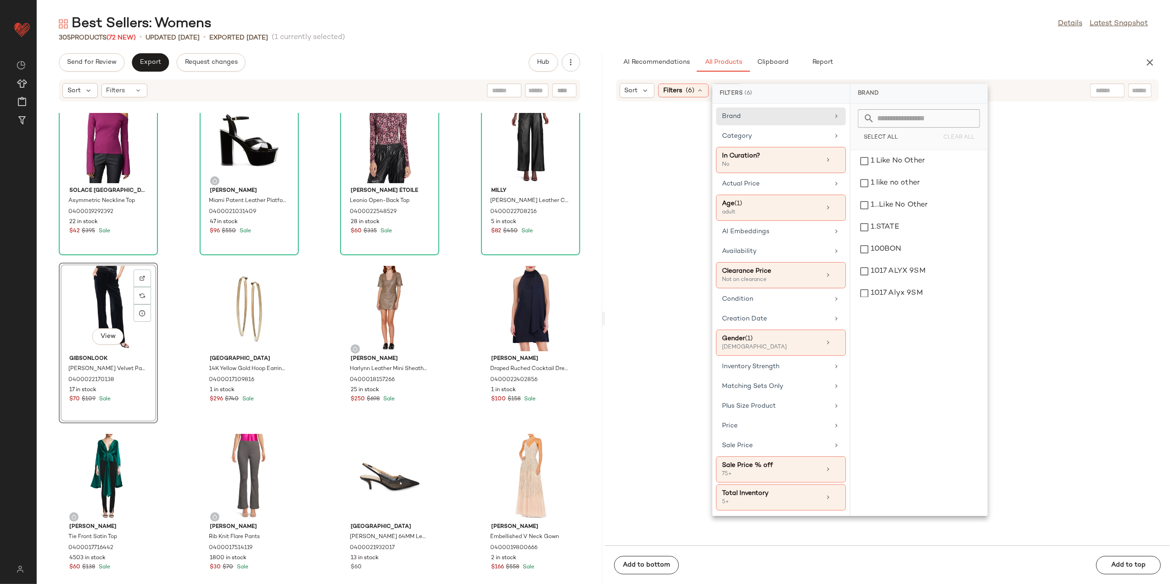
drag, startPoint x: 820, startPoint y: 140, endPoint x: 852, endPoint y: 175, distance: 47.7
click at [821, 140] on div "Category" at bounding box center [775, 136] width 107 height 10
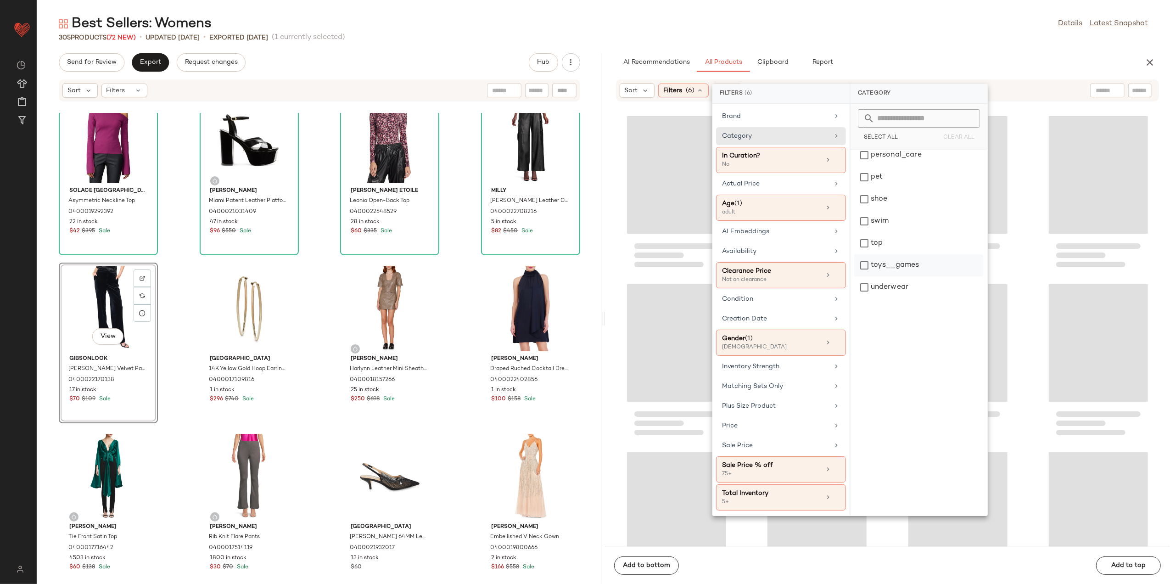
scroll to position [371, 0]
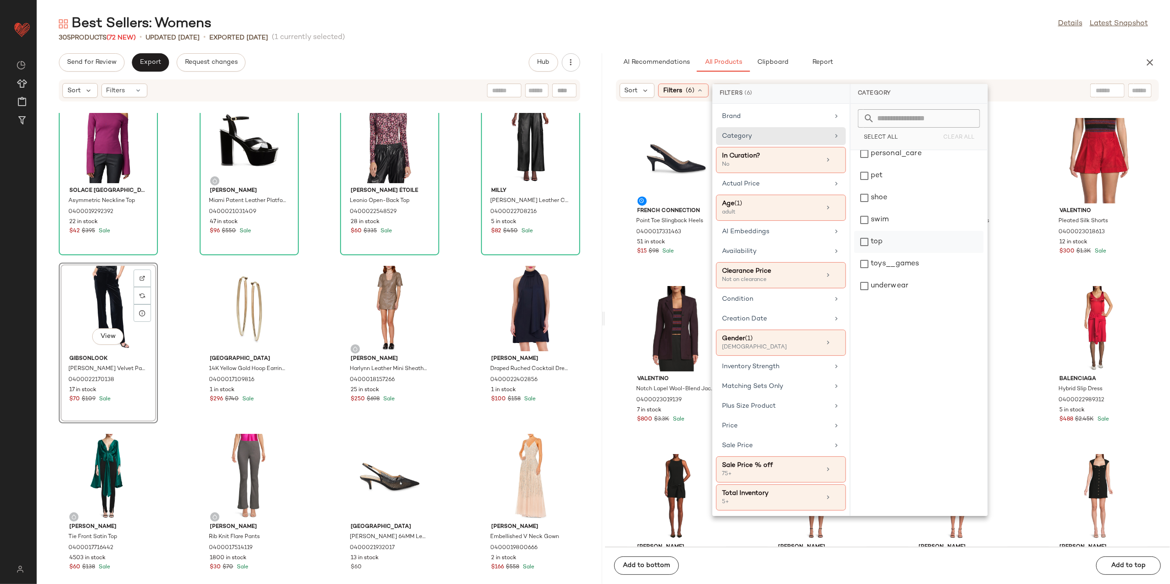
click at [890, 244] on div "top" at bounding box center [918, 242] width 129 height 22
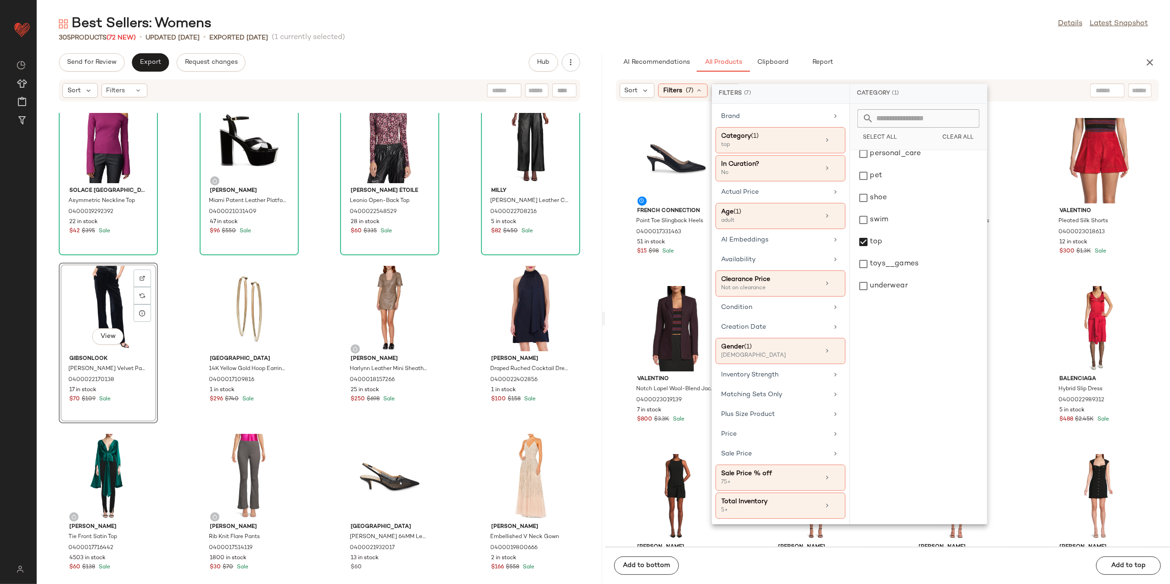
click at [914, 42] on div "Best Sellers: Womens Details Latest Snapshot 305 Products (72 New) • updated Au…" at bounding box center [603, 299] width 1133 height 569
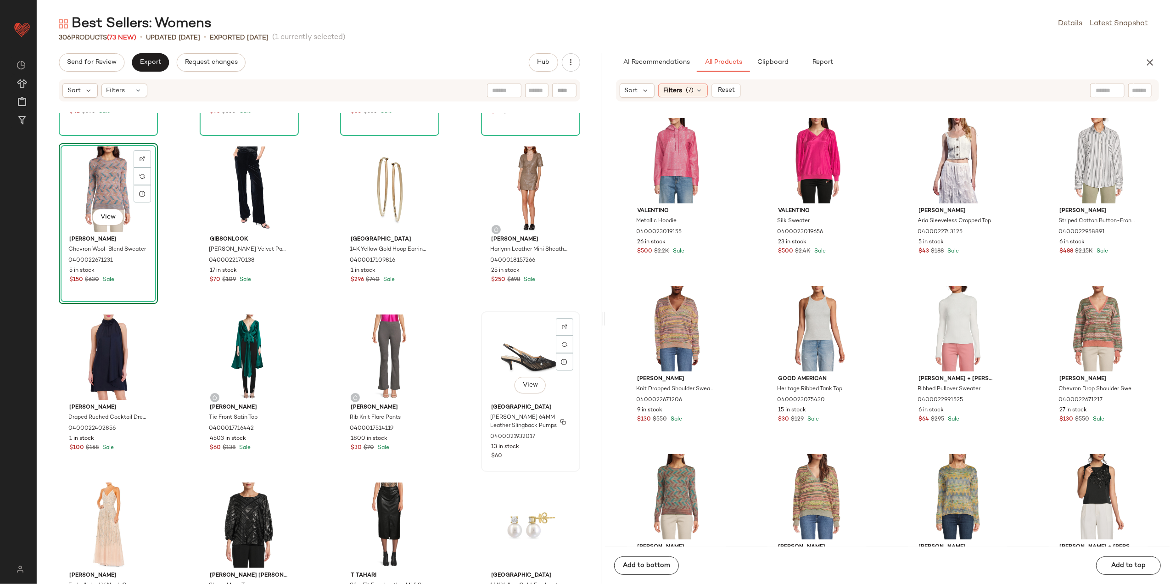
scroll to position [3066, 0]
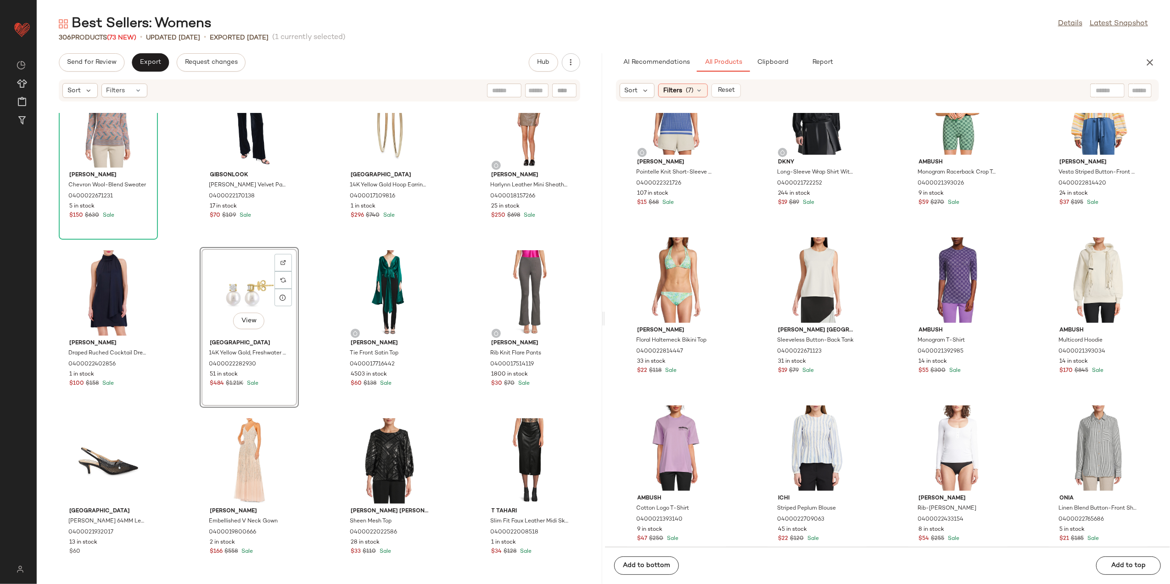
scroll to position [1904, 0]
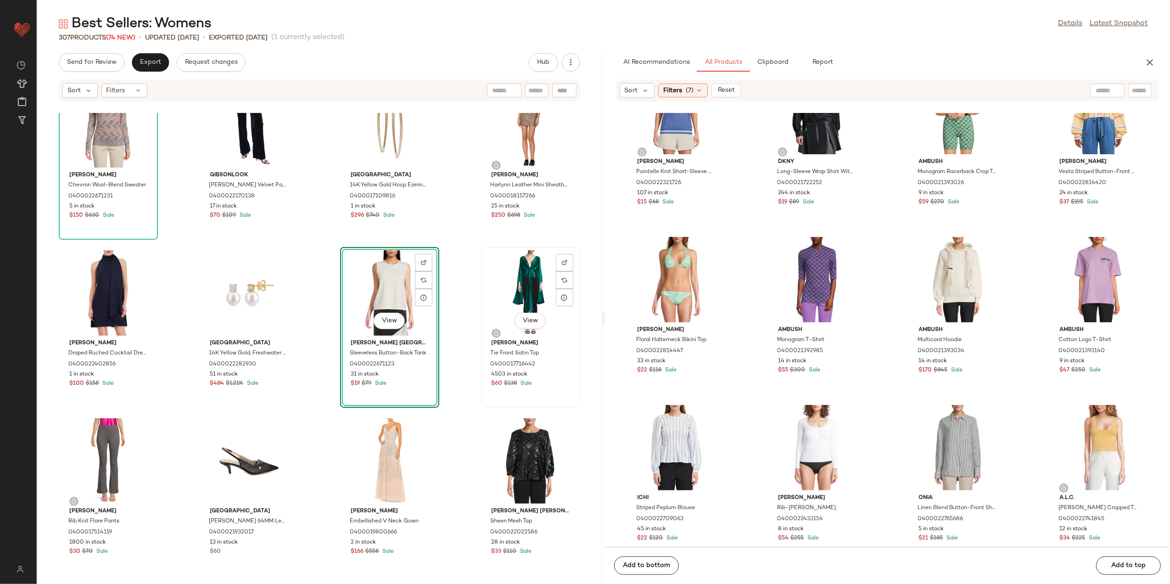
click at [512, 281] on div "View" at bounding box center [530, 292] width 93 height 85
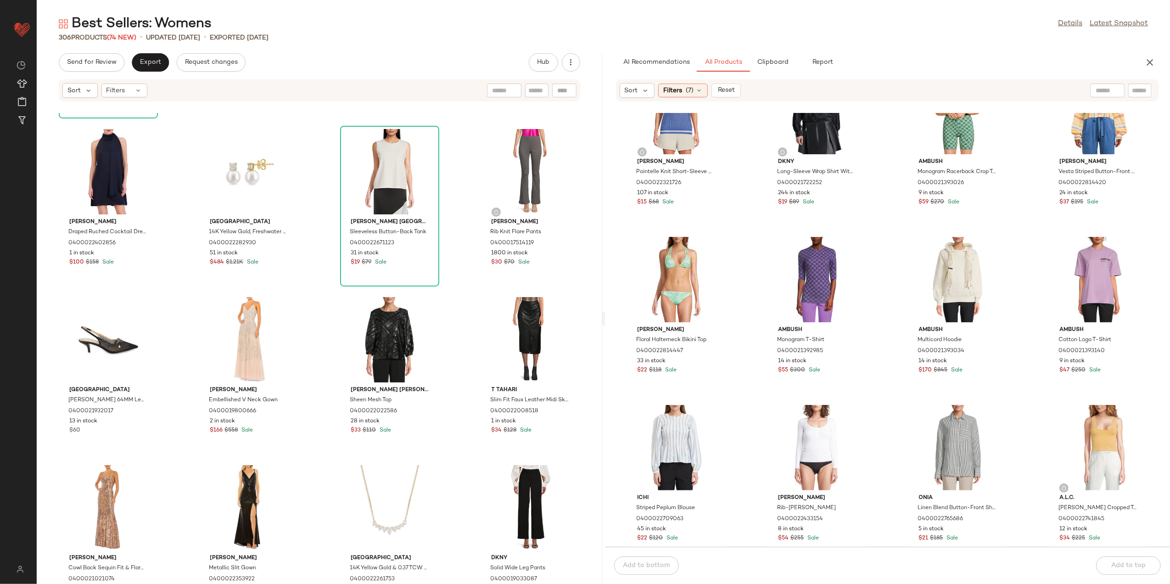
scroll to position [3188, 0]
click at [240, 345] on div "View" at bounding box center [249, 337] width 93 height 85
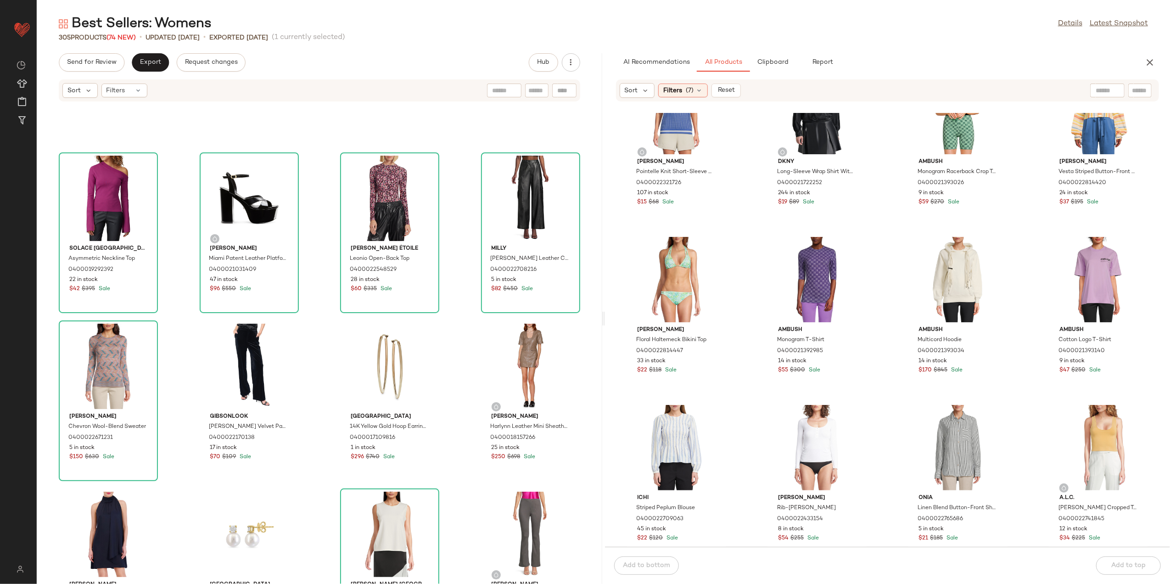
scroll to position [2821, 0]
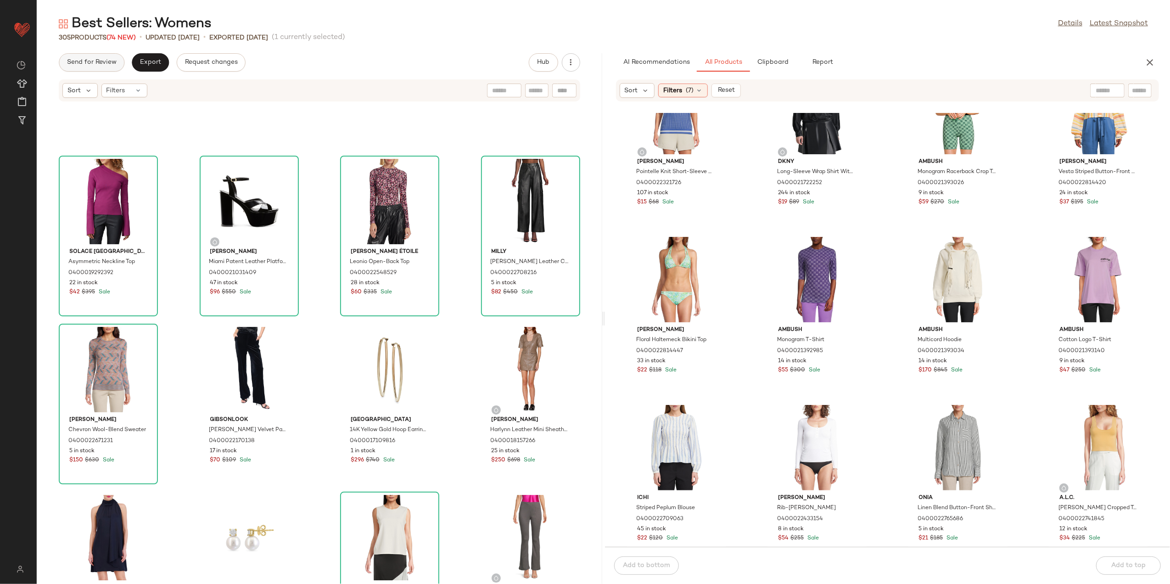
click at [89, 67] on button "Send for Review" at bounding box center [92, 62] width 66 height 18
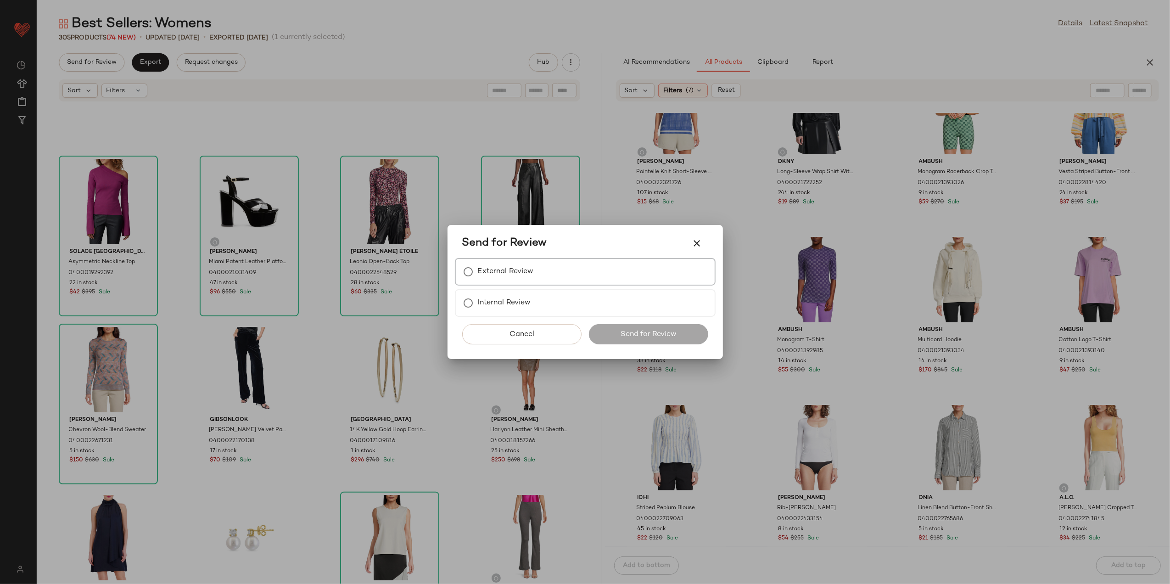
click at [490, 274] on label "External Review" at bounding box center [506, 271] width 56 height 18
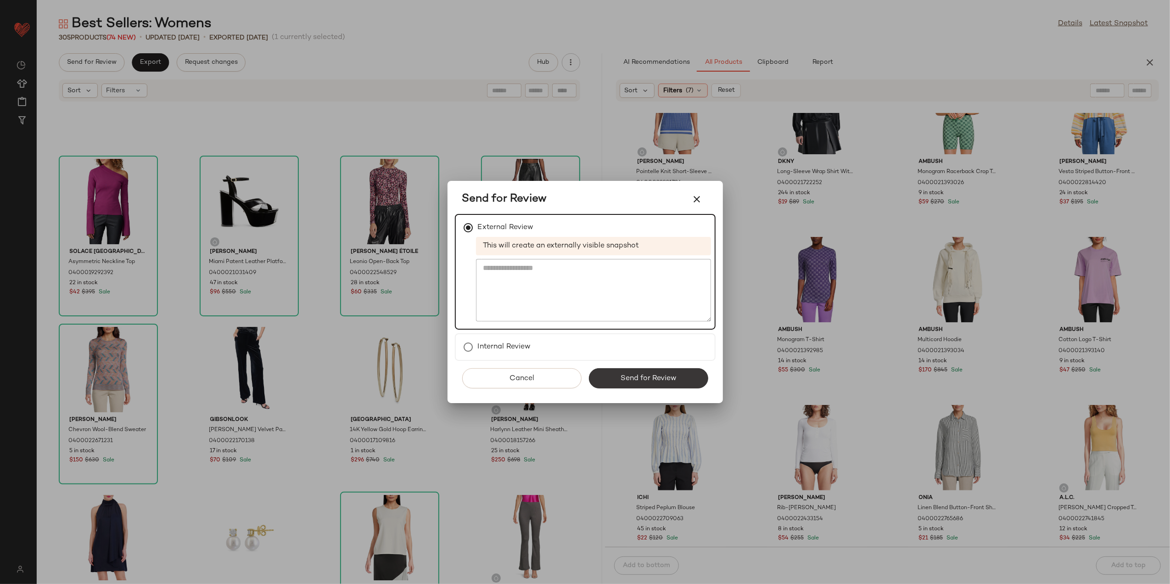
click at [623, 380] on span "Send for Review" at bounding box center [648, 378] width 56 height 9
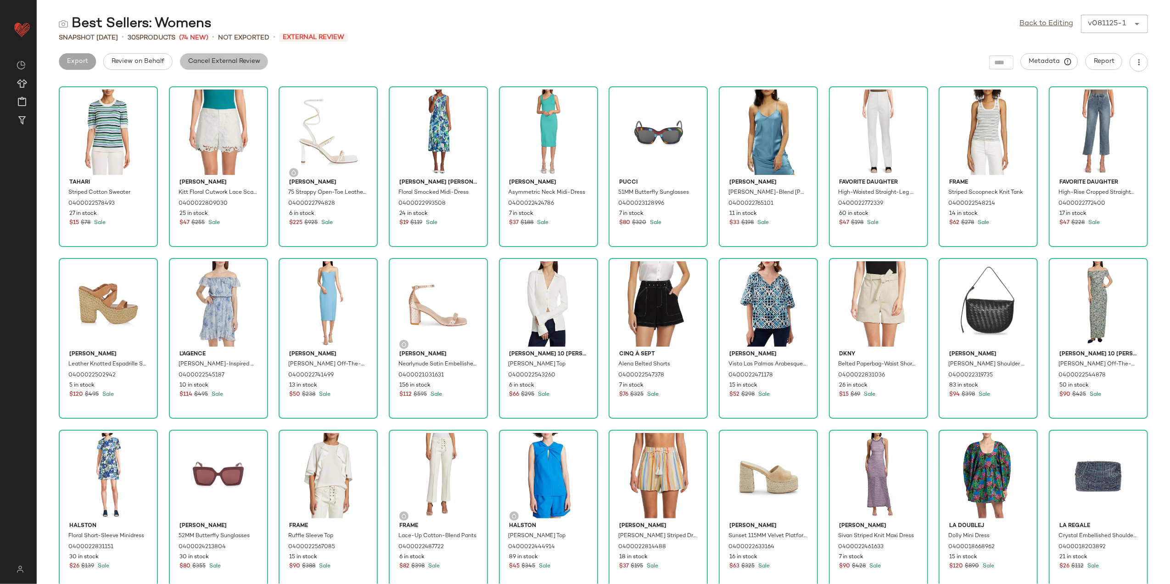
click at [223, 58] on span "Cancel External Review" at bounding box center [224, 61] width 72 height 7
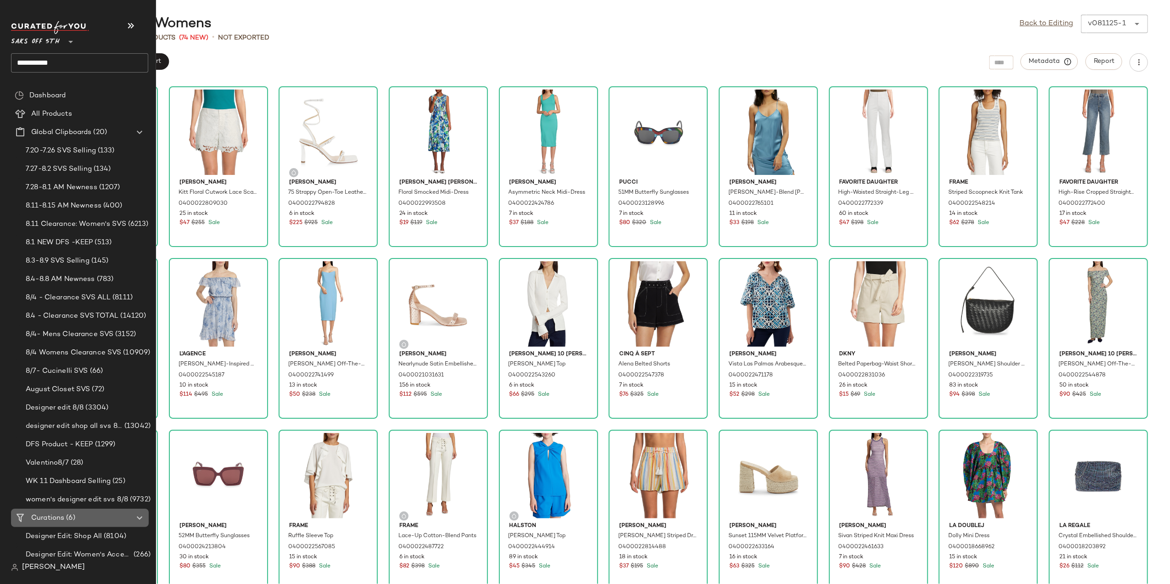
click at [70, 513] on span "(6)" at bounding box center [69, 518] width 11 height 11
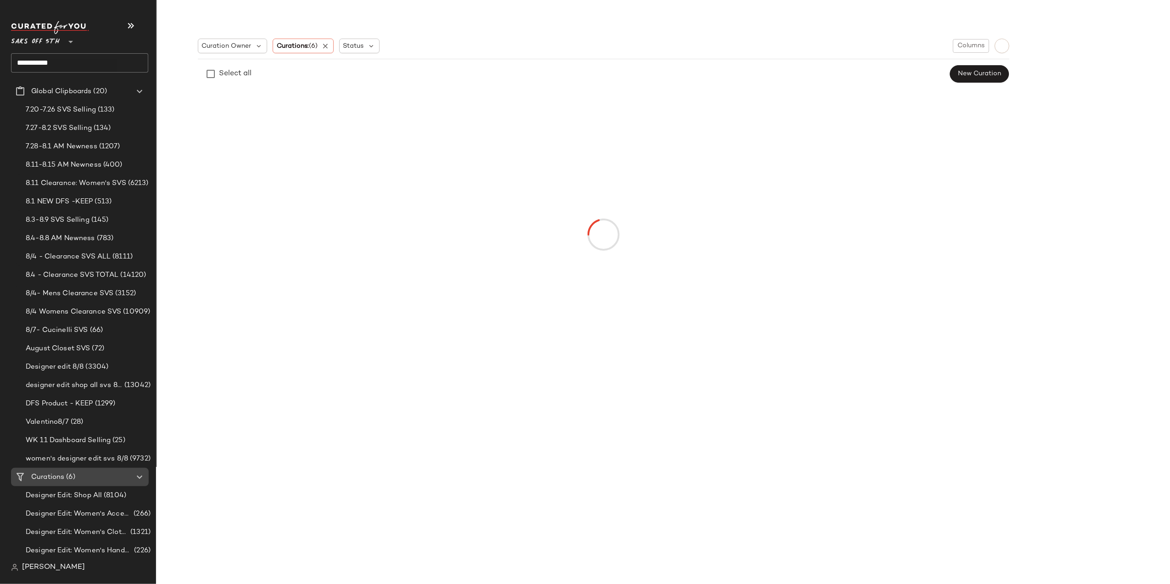
scroll to position [79, 0]
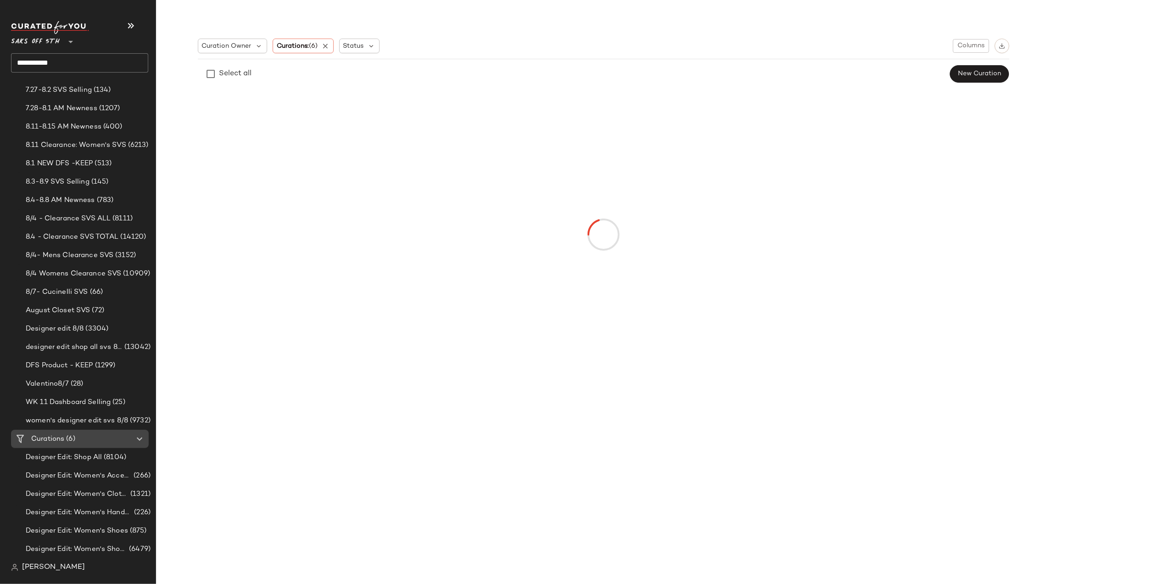
click at [79, 438] on div "Curations (6)" at bounding box center [80, 439] width 104 height 11
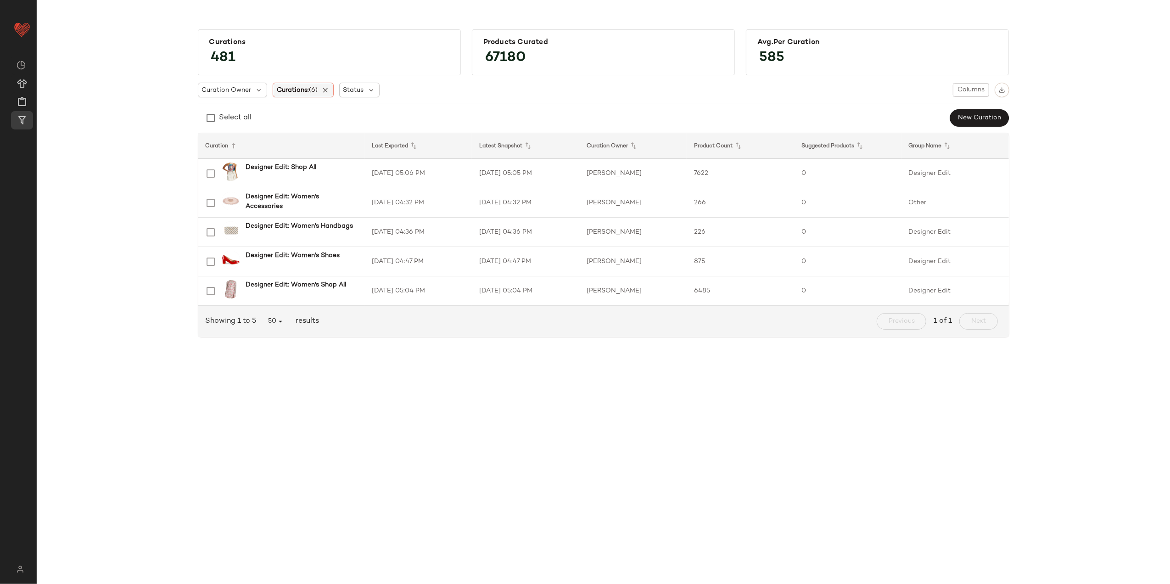
click at [323, 92] on div "Curations: (6)" at bounding box center [303, 90] width 61 height 15
click at [327, 90] on icon at bounding box center [325, 90] width 8 height 8
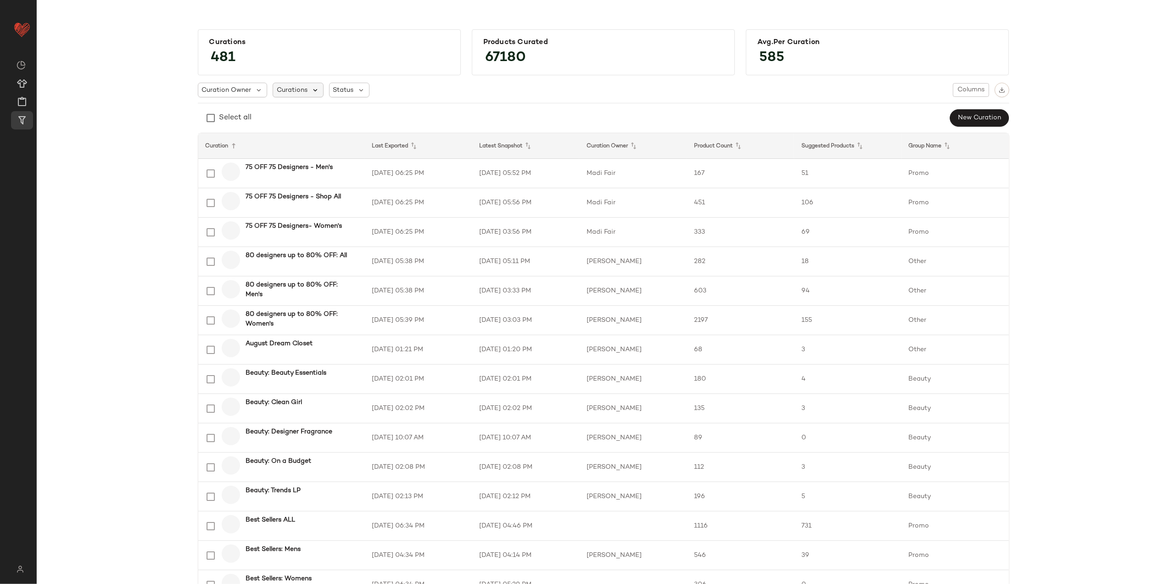
click at [311, 87] on icon at bounding box center [315, 90] width 8 height 8
drag, startPoint x: 305, startPoint y: 109, endPoint x: 308, endPoint y: 113, distance: 4.9
click at [305, 110] on input "text" at bounding box center [334, 115] width 115 height 14
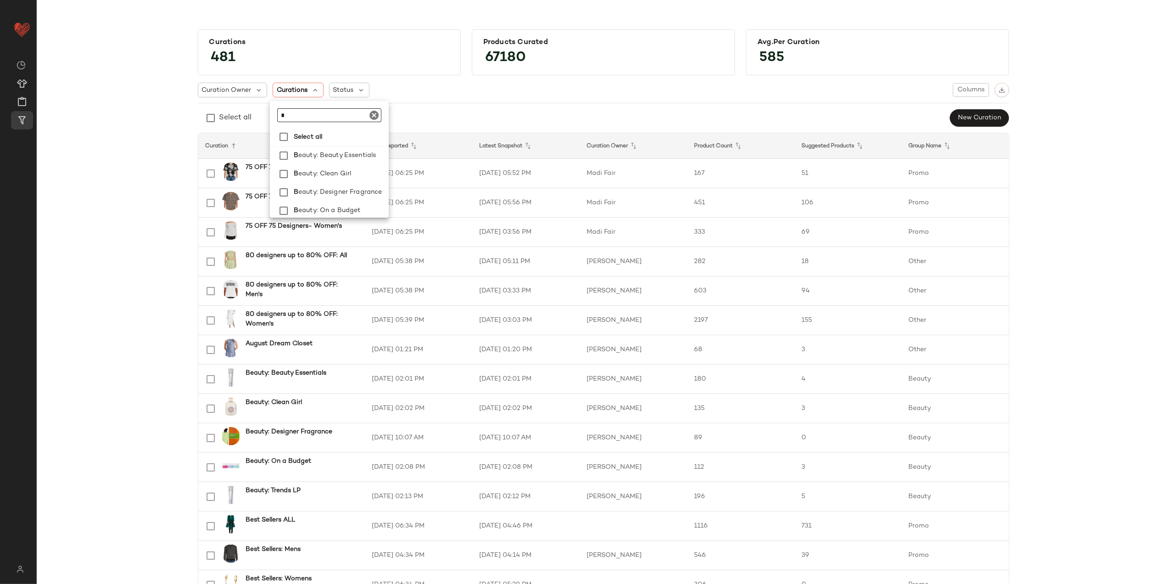
type input "**"
type input "**********"
click at [326, 132] on label "Select all" at bounding box center [337, 137] width 95 height 18
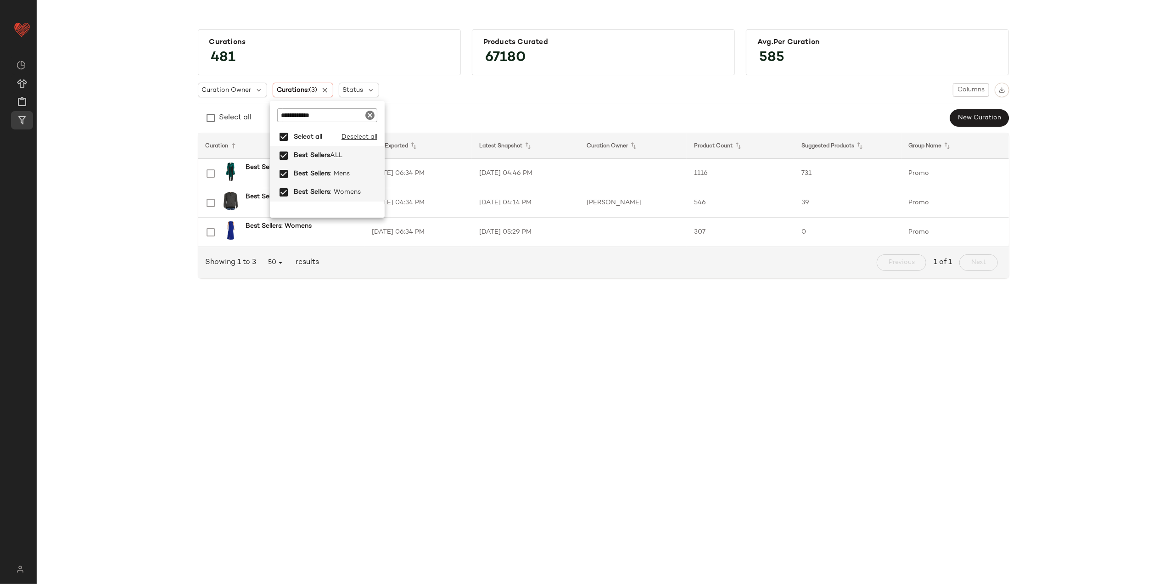
click at [551, 311] on div "Curations 481 Products Curated 67180 Avg.per Curation 585 Curation Owner Curati…" at bounding box center [603, 299] width 1133 height 569
click at [445, 174] on td "[DATE] 06:34 PM" at bounding box center [418, 173] width 107 height 29
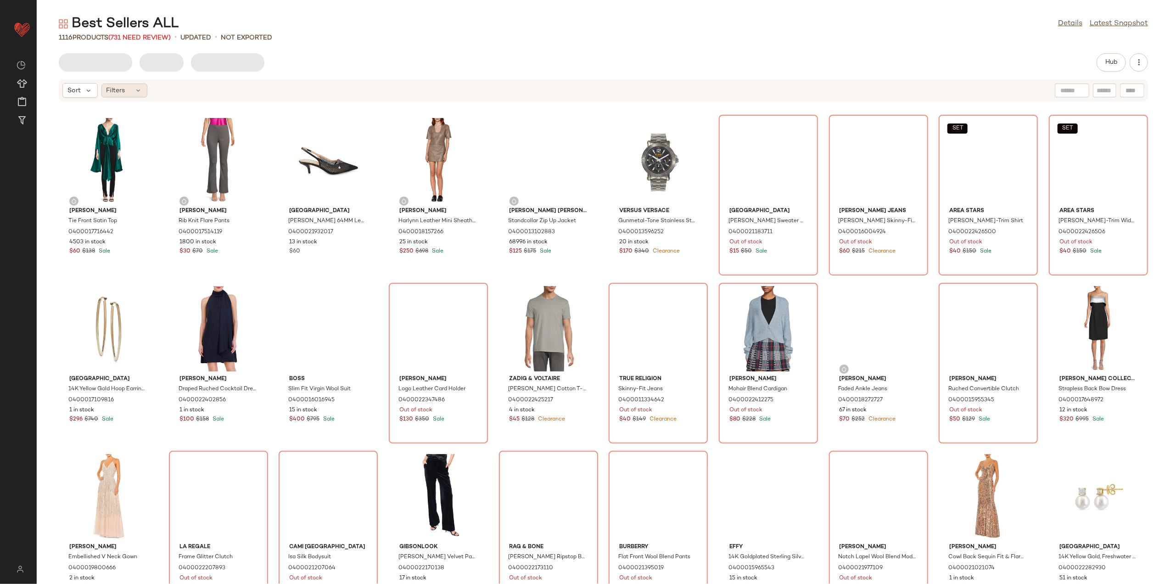
click at [136, 87] on icon at bounding box center [138, 90] width 7 height 7
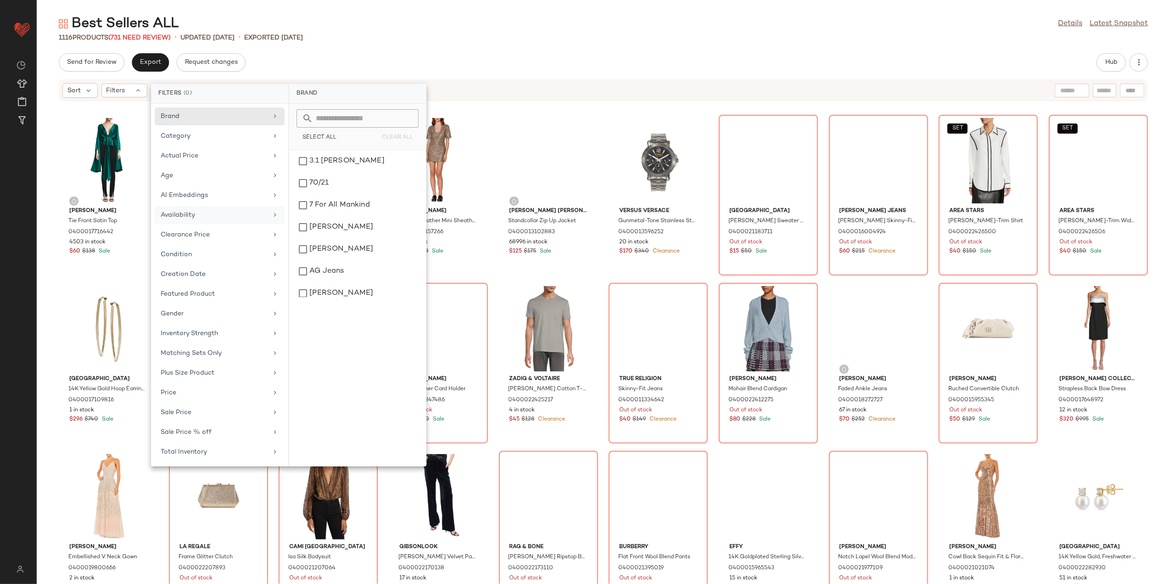
click at [223, 219] on div "Availability" at bounding box center [214, 215] width 107 height 10
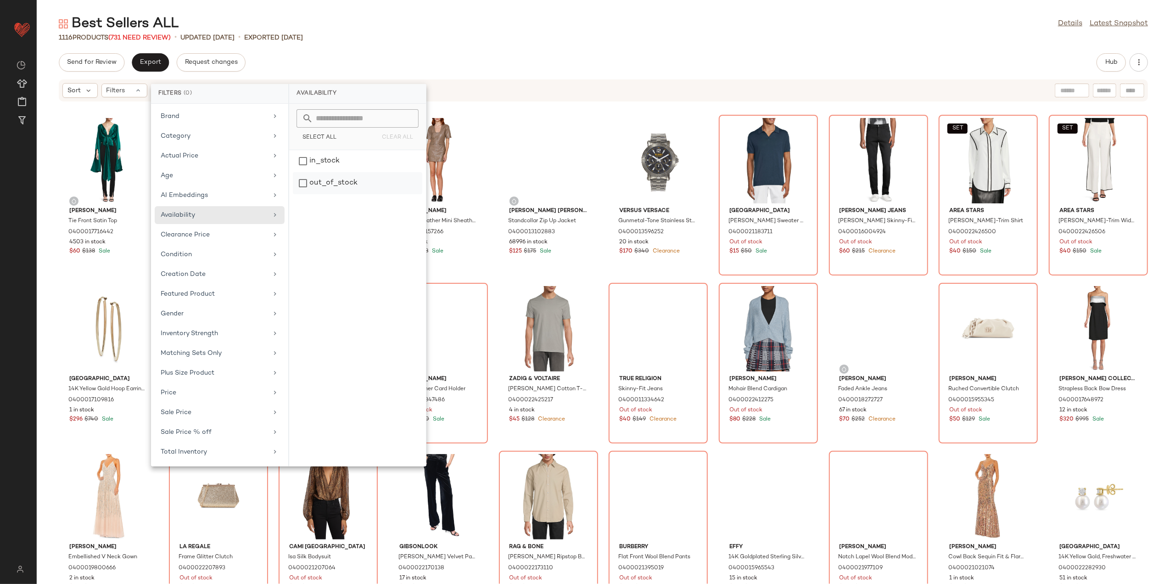
click at [325, 182] on div "out_of_stock" at bounding box center [357, 183] width 129 height 22
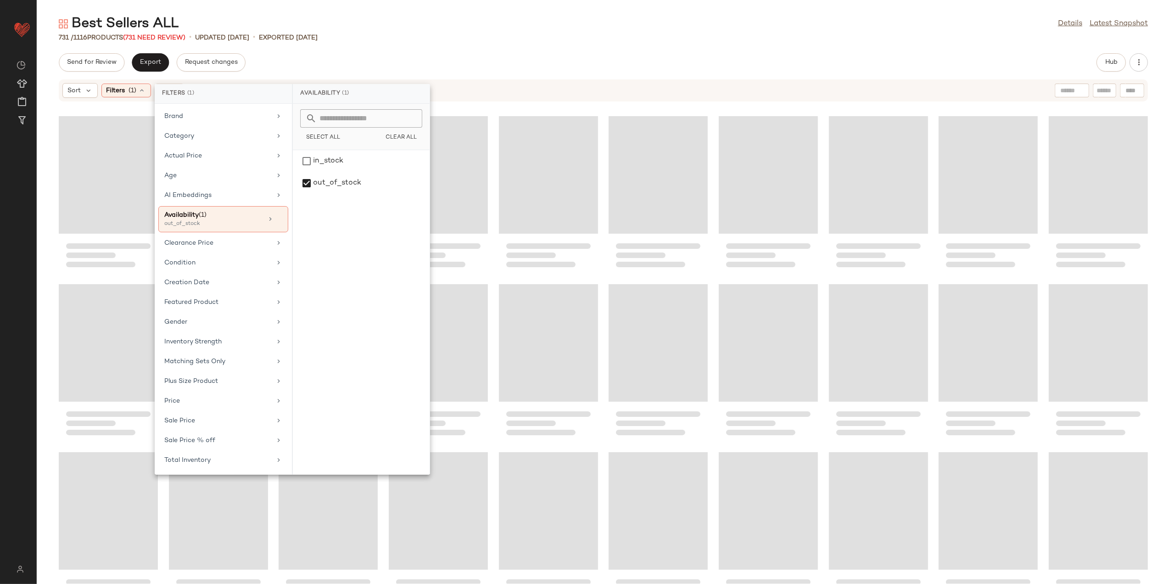
click at [401, 32] on div "Best Sellers ALL Details Latest Snapshot" at bounding box center [603, 24] width 1133 height 18
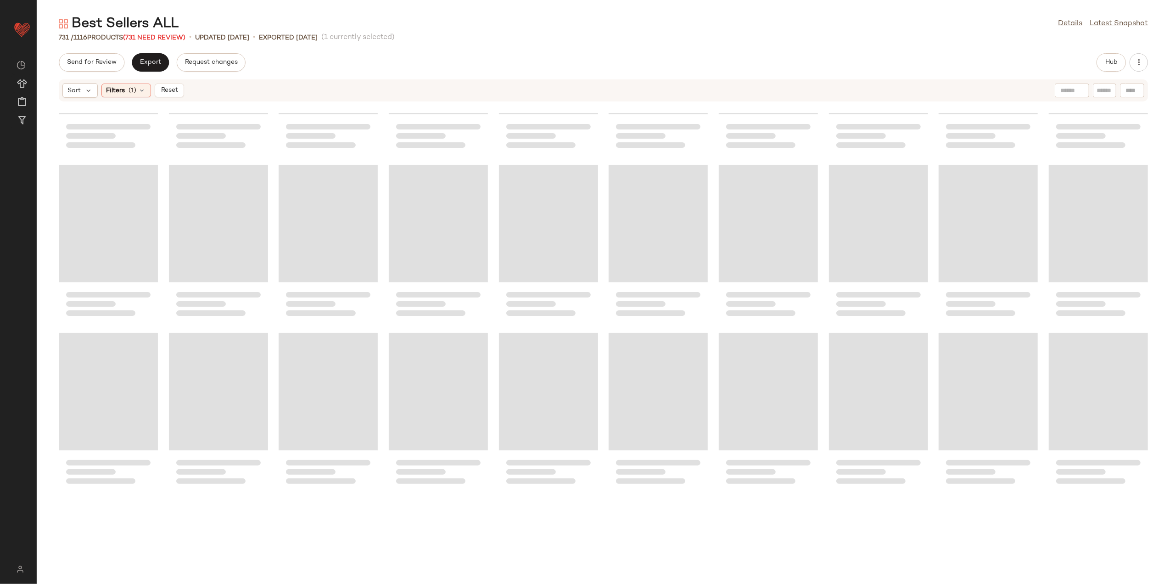
scroll to position [11957, 0]
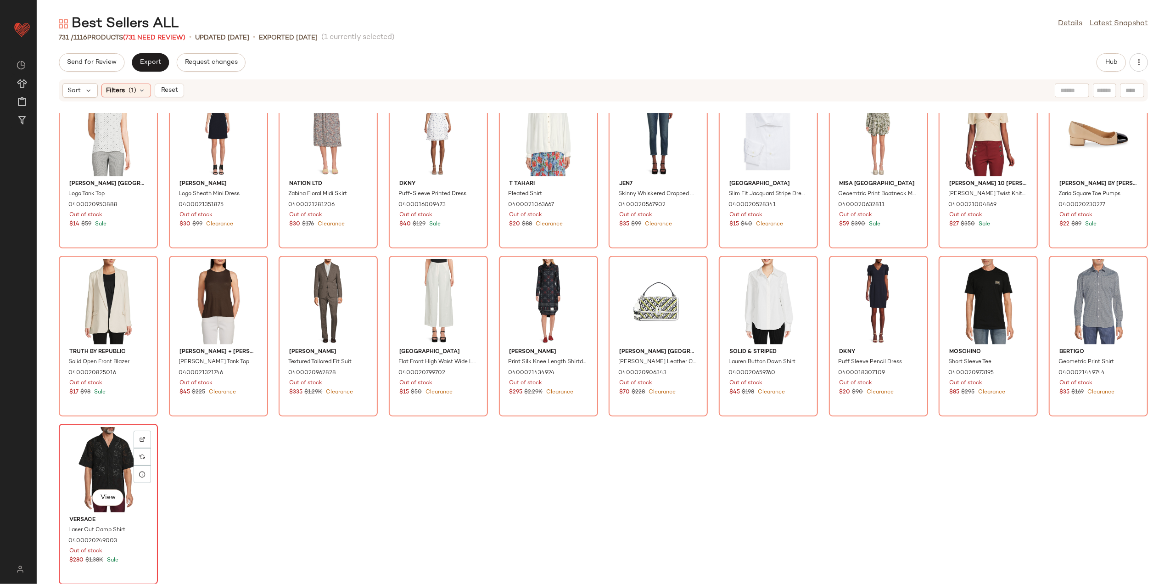
click at [114, 456] on div "View" at bounding box center [108, 469] width 93 height 85
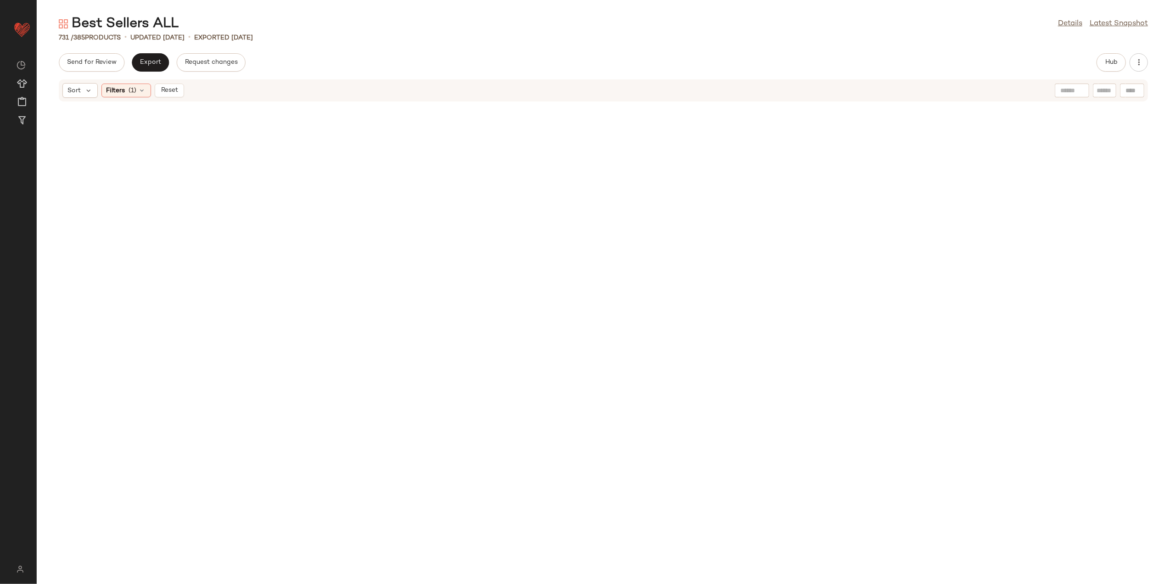
click at [166, 81] on div "Sort Filters (1) Reset" at bounding box center [603, 90] width 1089 height 22
click at [163, 87] on span "Reset" at bounding box center [168, 90] width 17 height 7
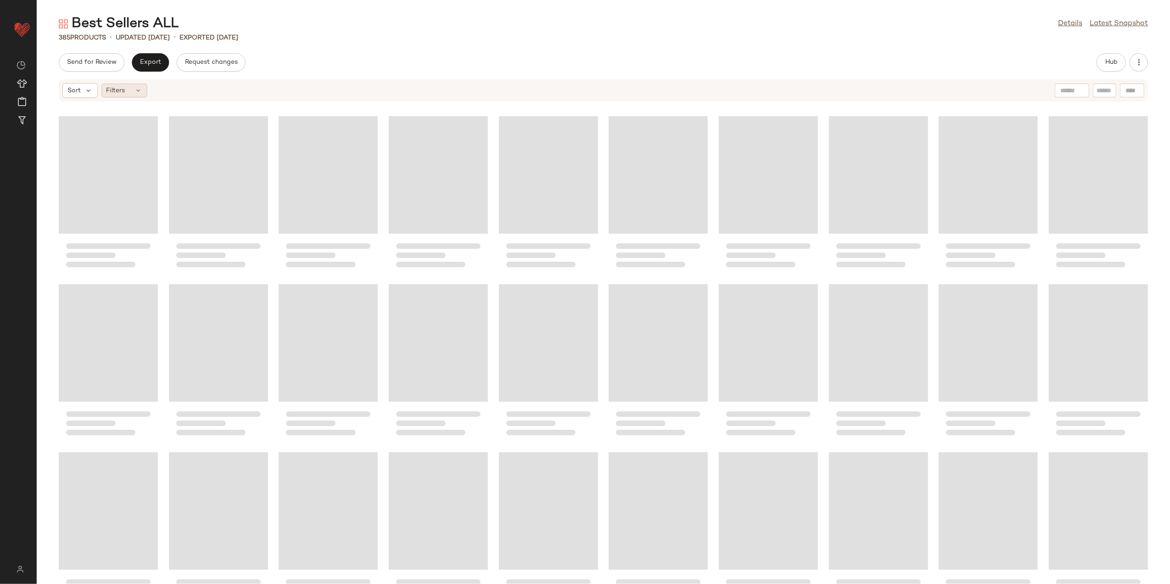
click at [123, 93] on span "Filters" at bounding box center [115, 91] width 19 height 10
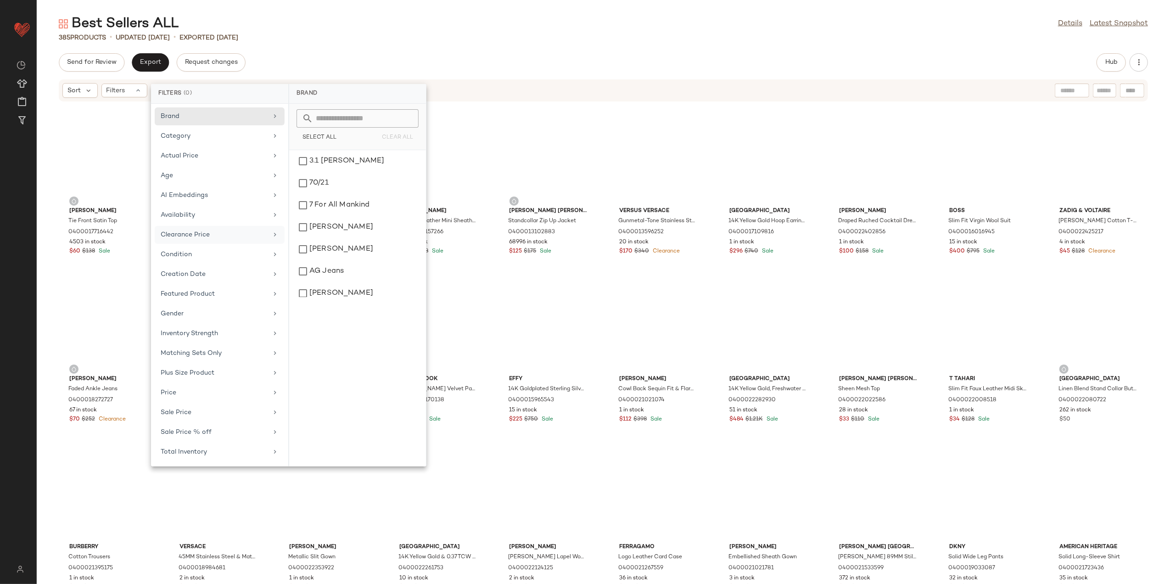
click at [217, 235] on div "Clearance Price" at bounding box center [214, 235] width 107 height 10
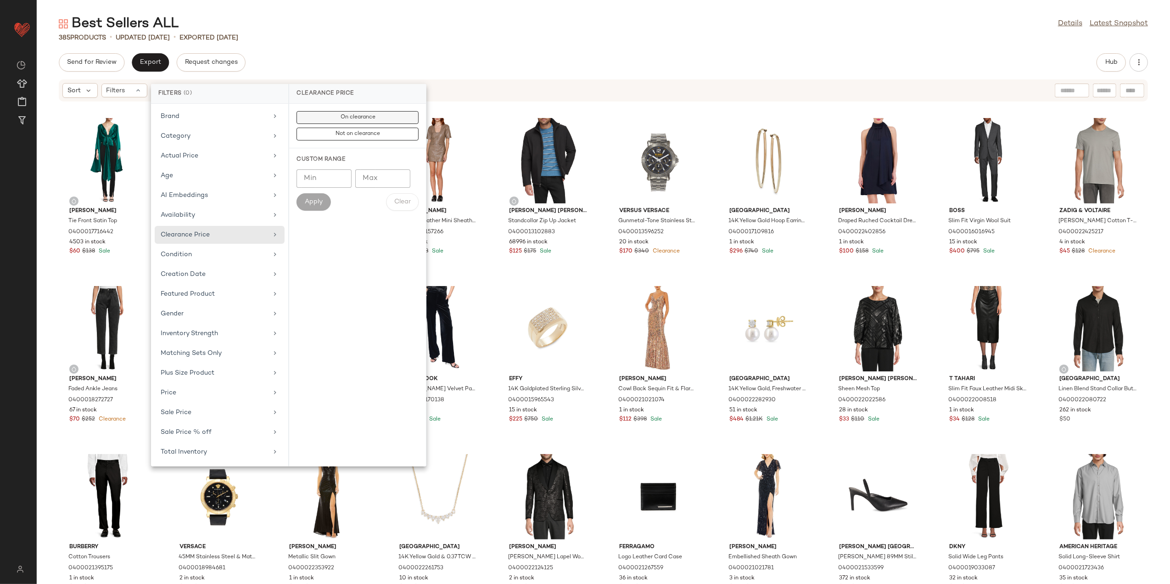
click at [354, 128] on button "On clearance" at bounding box center [357, 134] width 122 height 13
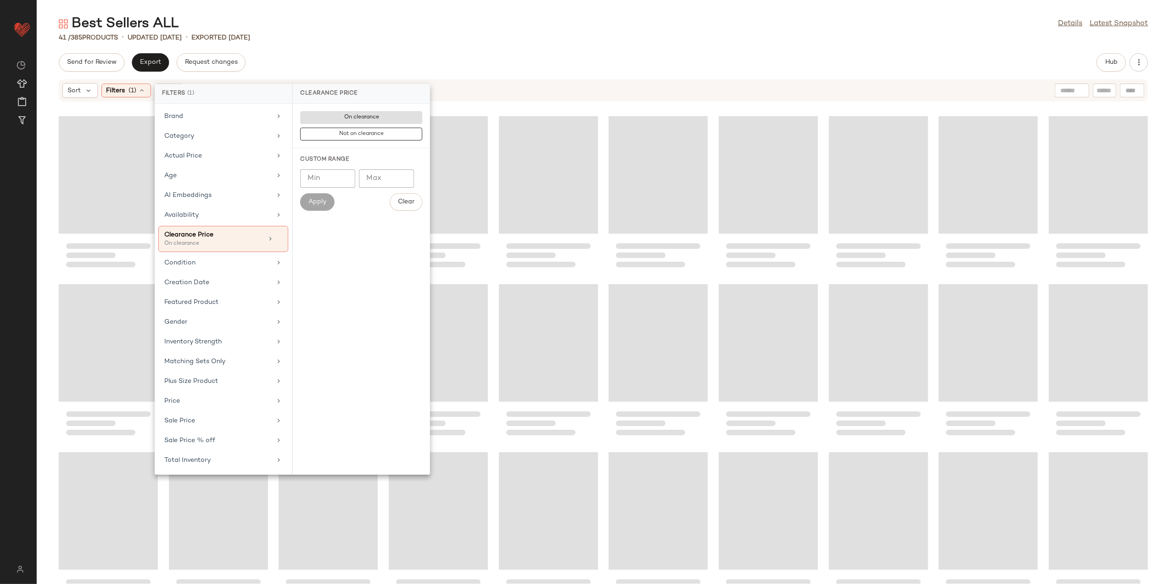
click at [397, 21] on div "Best Sellers ALL Details Latest Snapshot" at bounding box center [603, 24] width 1133 height 18
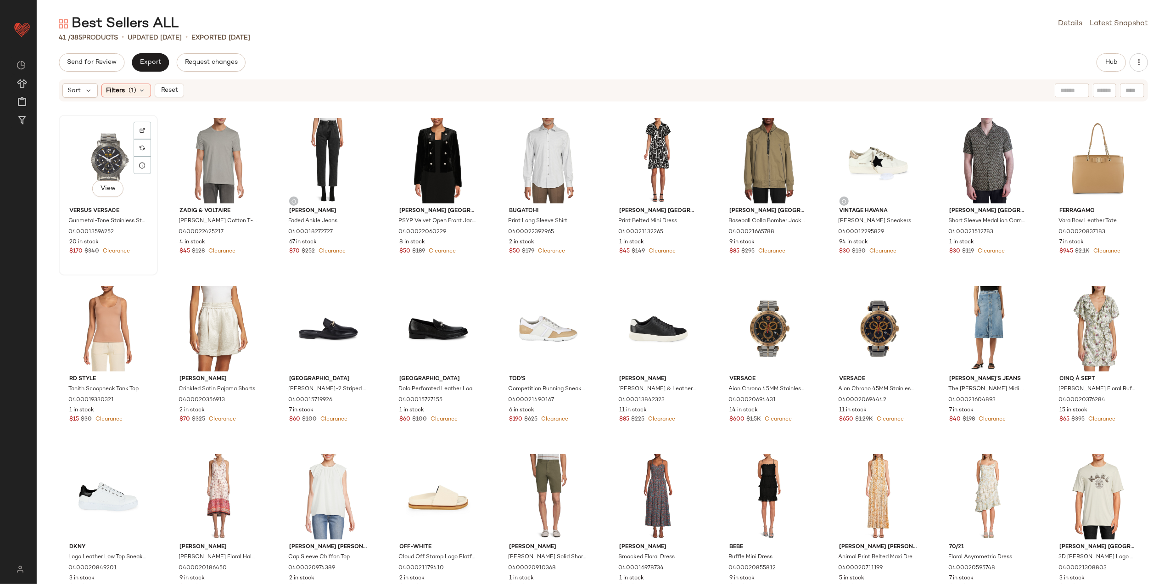
click at [96, 166] on div "View" at bounding box center [108, 160] width 93 height 85
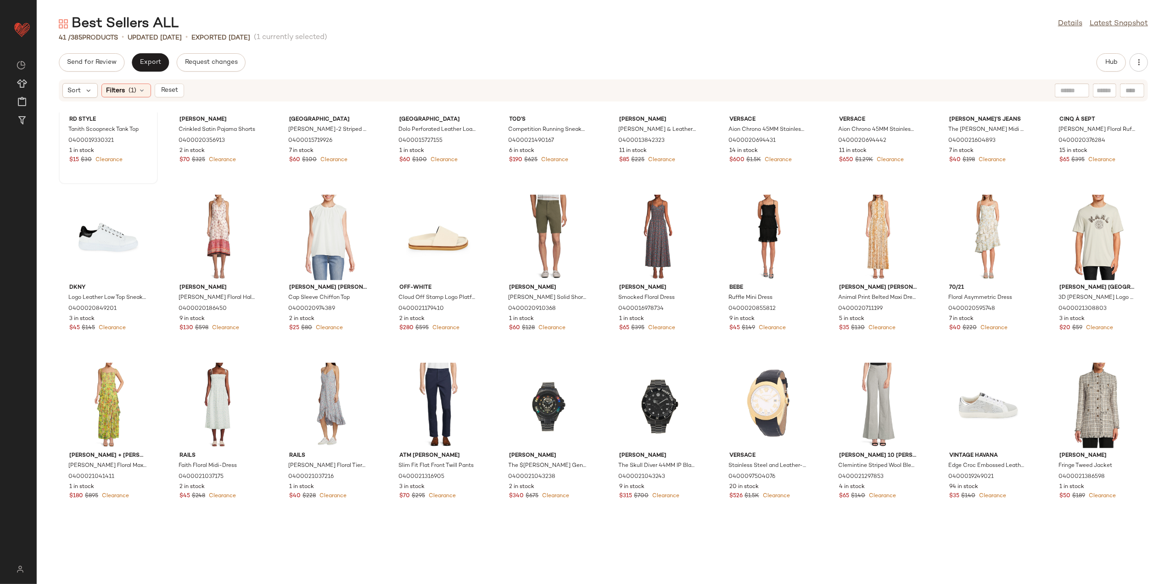
scroll to position [371, 0]
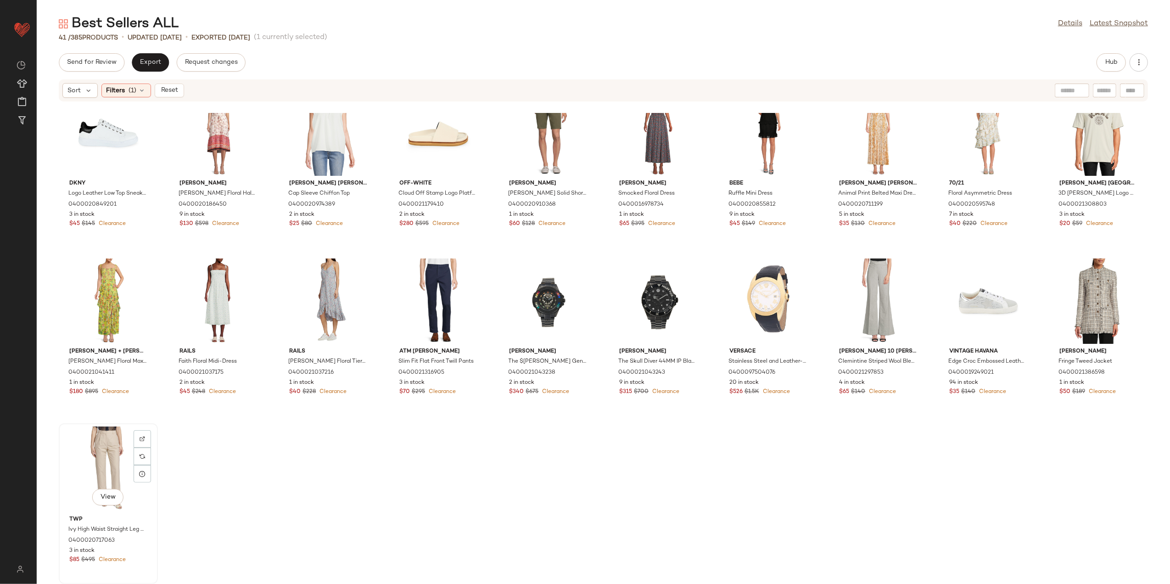
click at [99, 452] on div "View" at bounding box center [108, 468] width 93 height 85
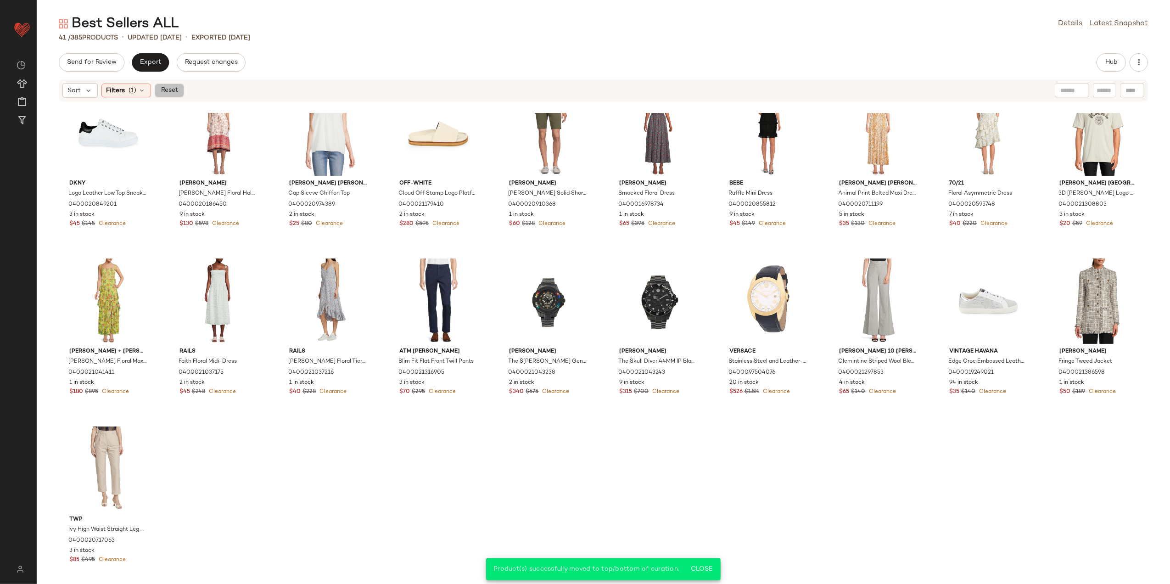
click at [173, 92] on span "Reset" at bounding box center [168, 90] width 17 height 7
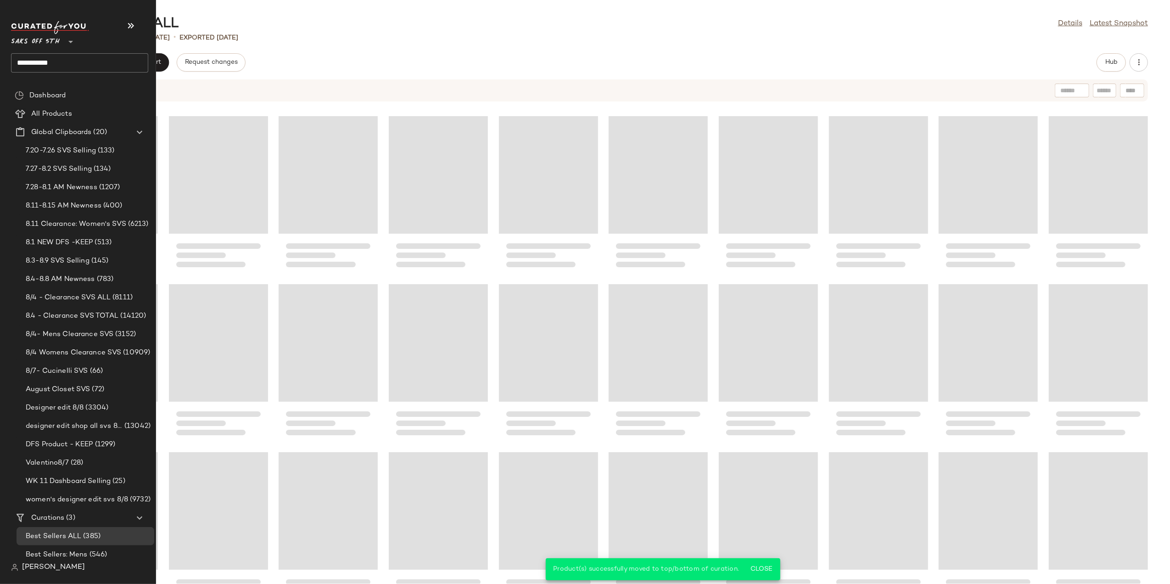
scroll to position [6080, 0]
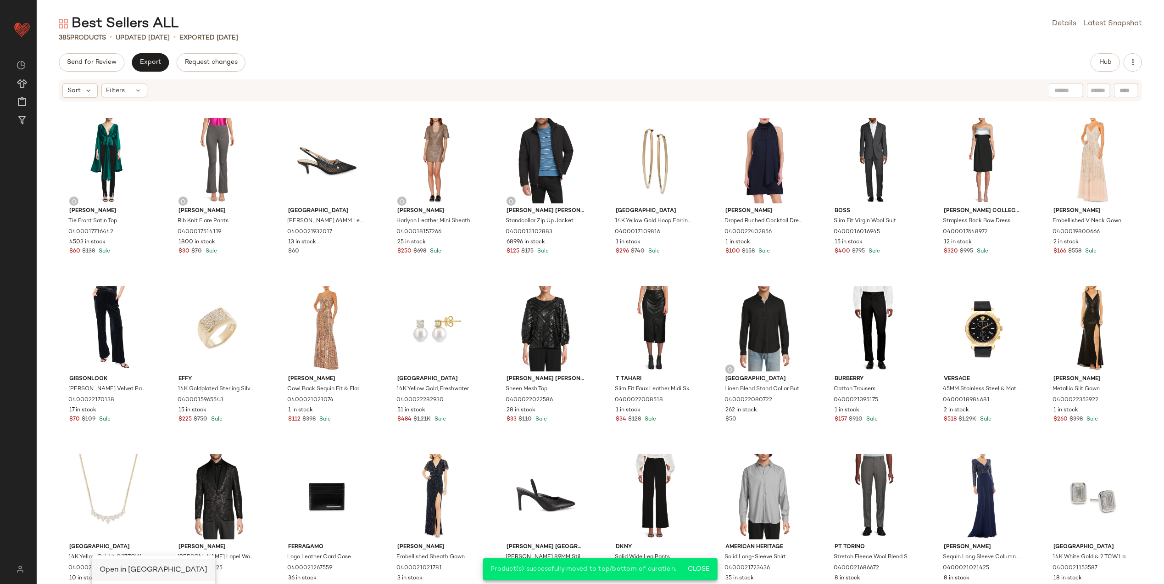
click at [135, 568] on span "Open in [GEOGRAPHIC_DATA]" at bounding box center [154, 570] width 108 height 8
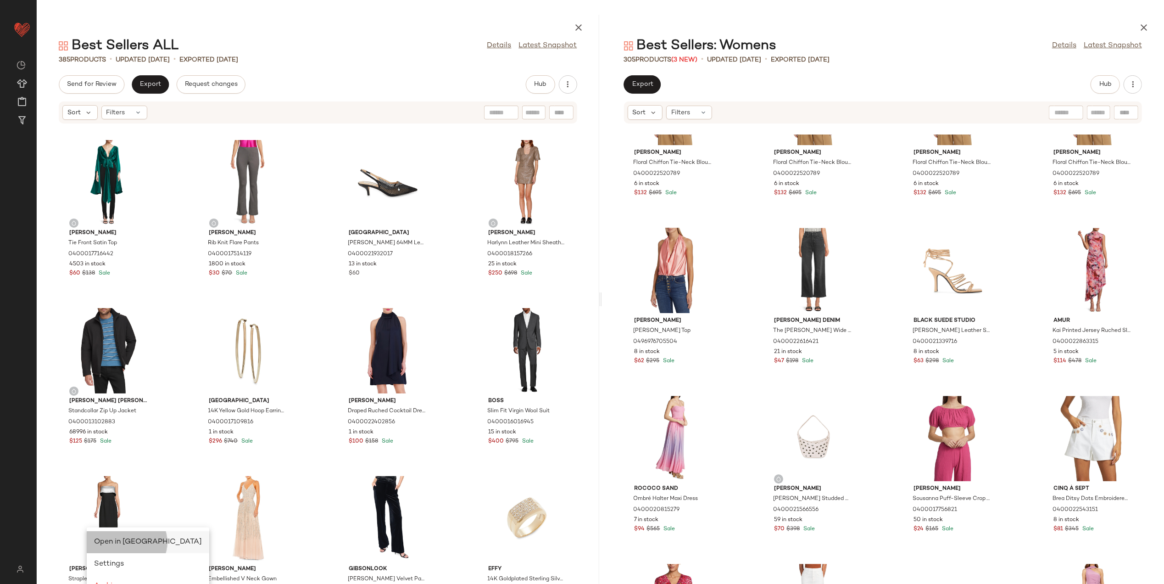
click at [147, 542] on span "Open in [GEOGRAPHIC_DATA]" at bounding box center [148, 542] width 108 height 8
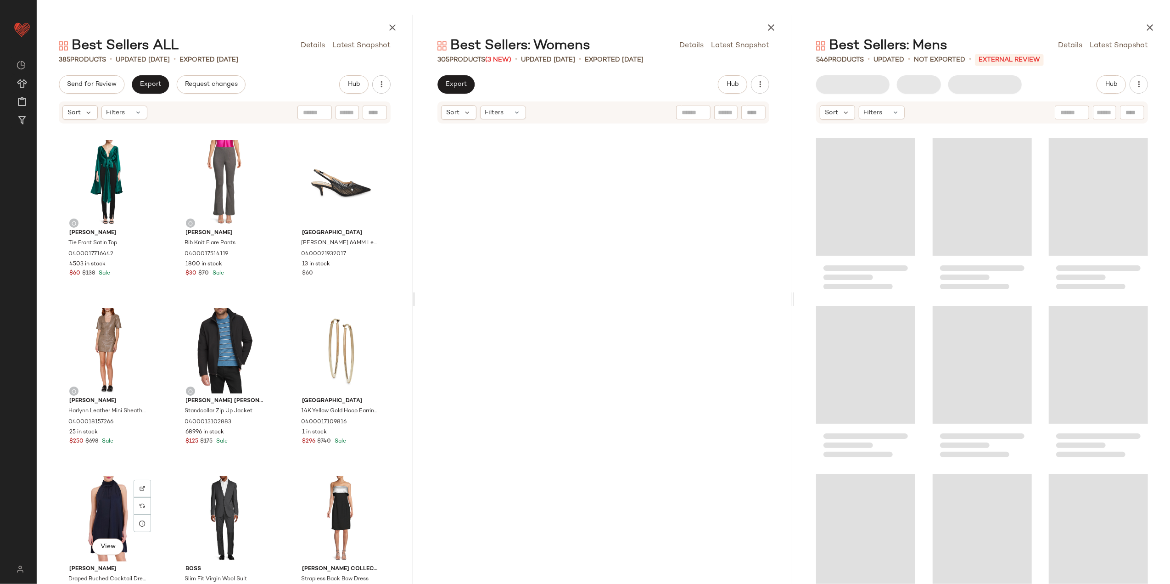
scroll to position [2855, 0]
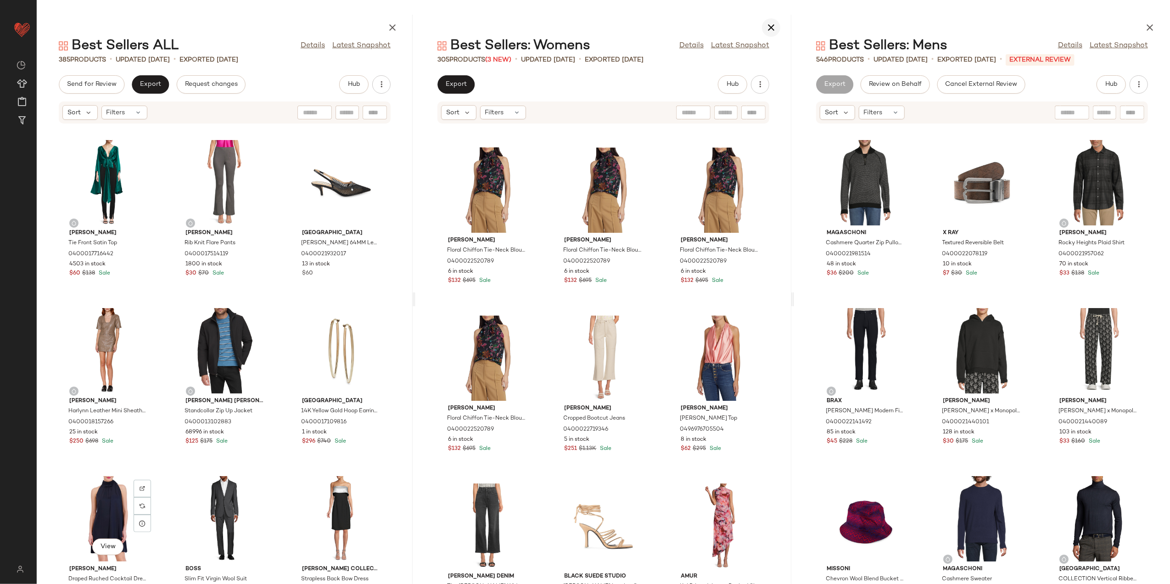
click at [773, 28] on icon "button" at bounding box center [770, 27] width 11 height 11
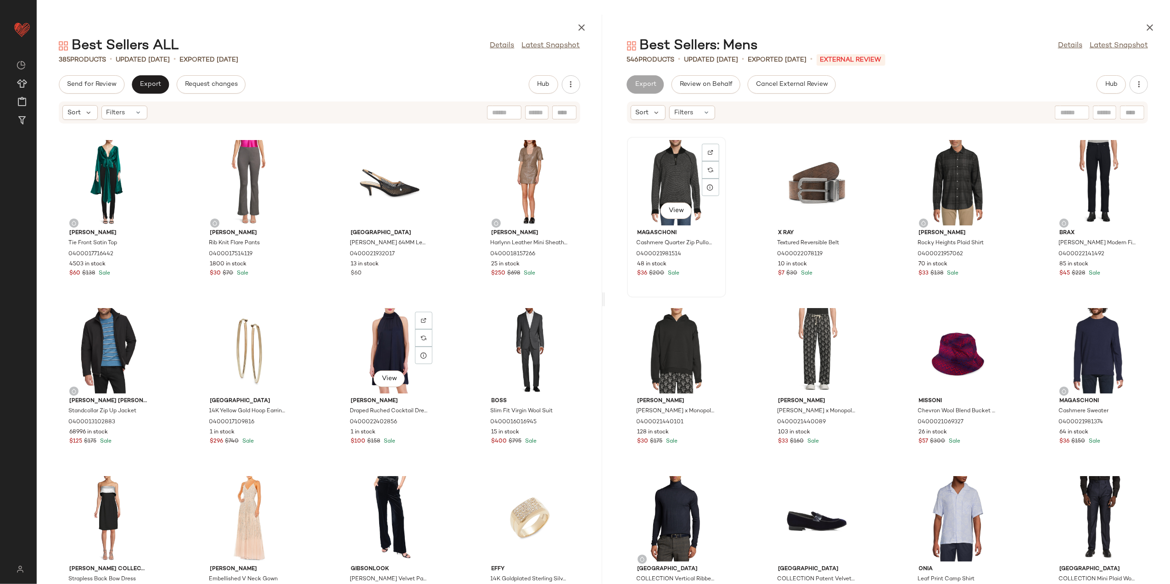
click at [667, 162] on div "View" at bounding box center [676, 182] width 93 height 85
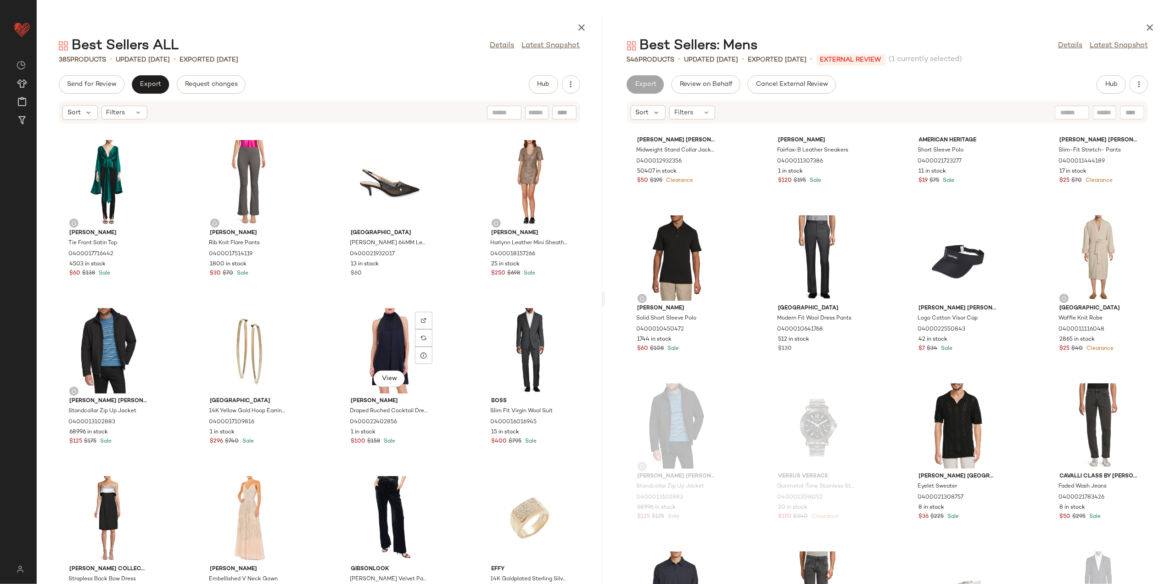
scroll to position [1109, 0]
click at [1061, 270] on div "View" at bounding box center [1098, 256] width 93 height 85
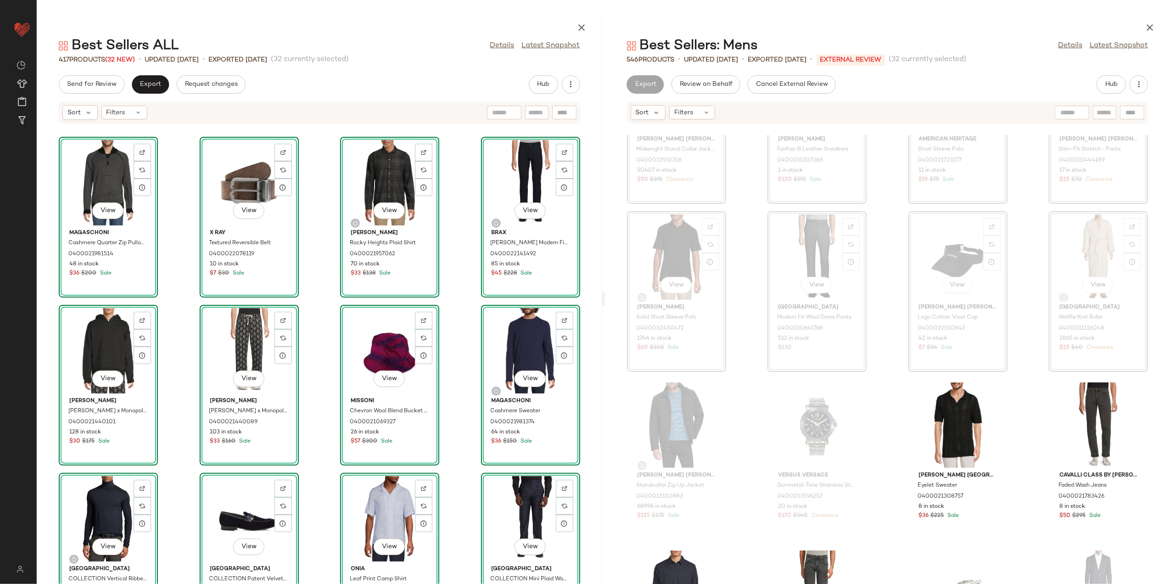
click at [458, 290] on div "View Magaschoni Cashmere Quarter Zip Pullover 0400021981514 48 in stock $36 $20…" at bounding box center [319, 359] width 565 height 449
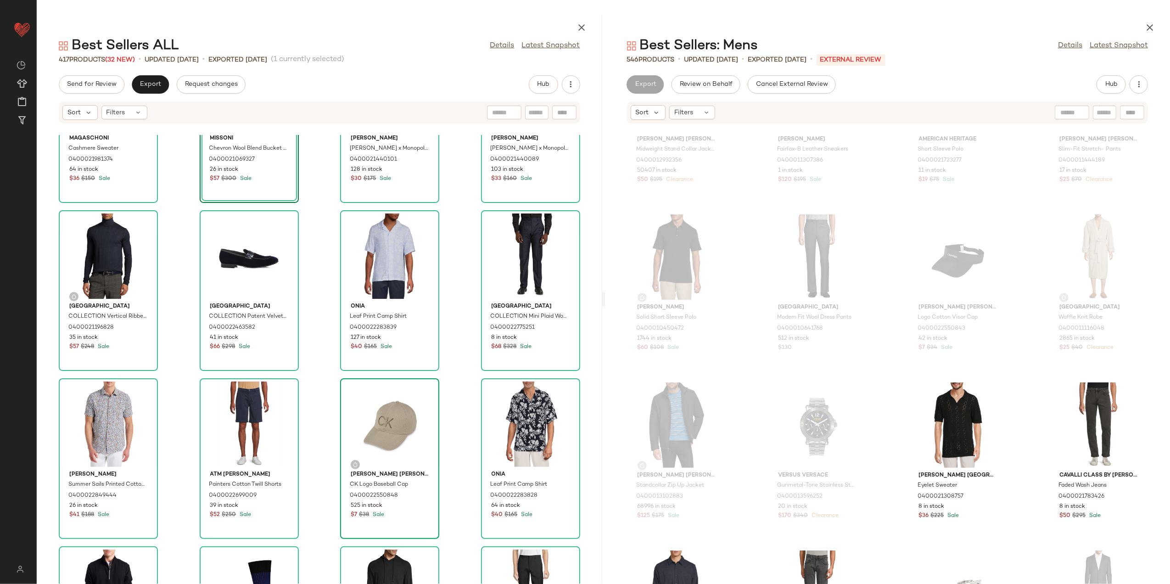
scroll to position [374, 0]
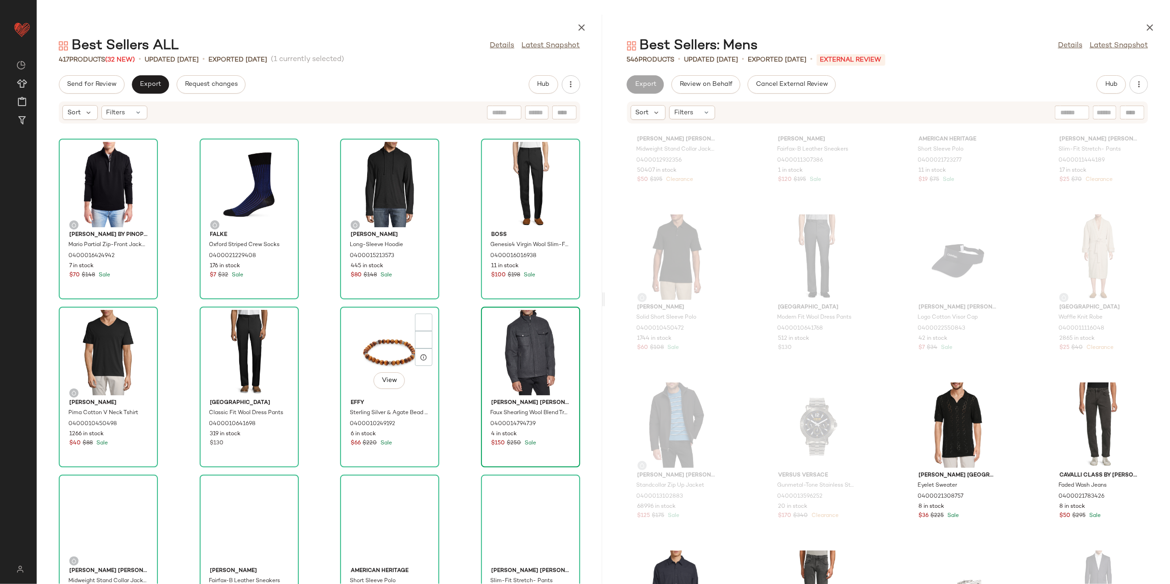
scroll to position [680, 0]
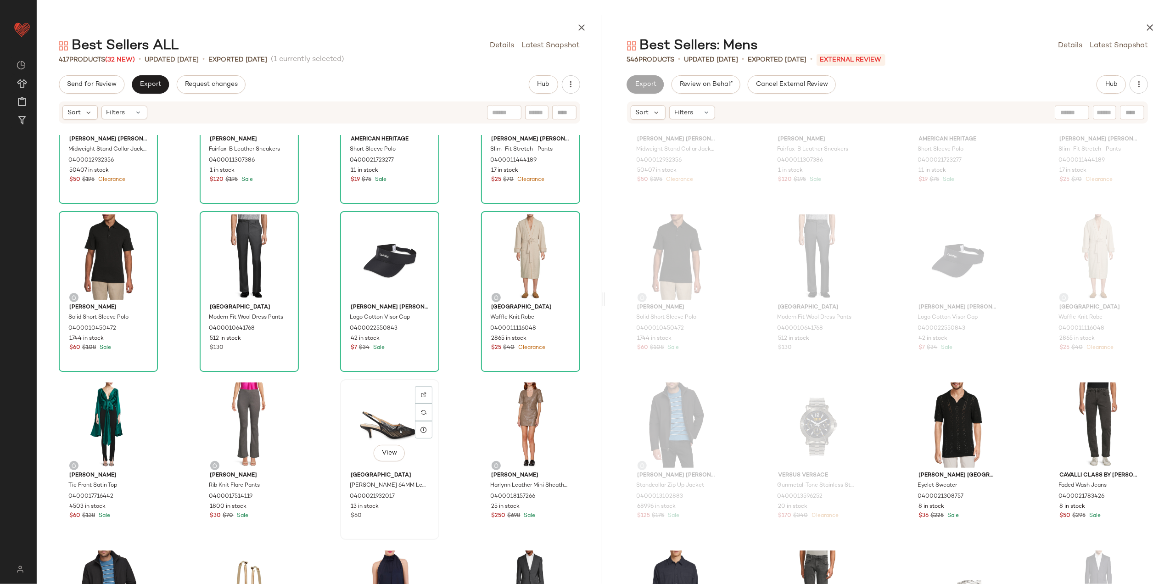
scroll to position [1170, 0]
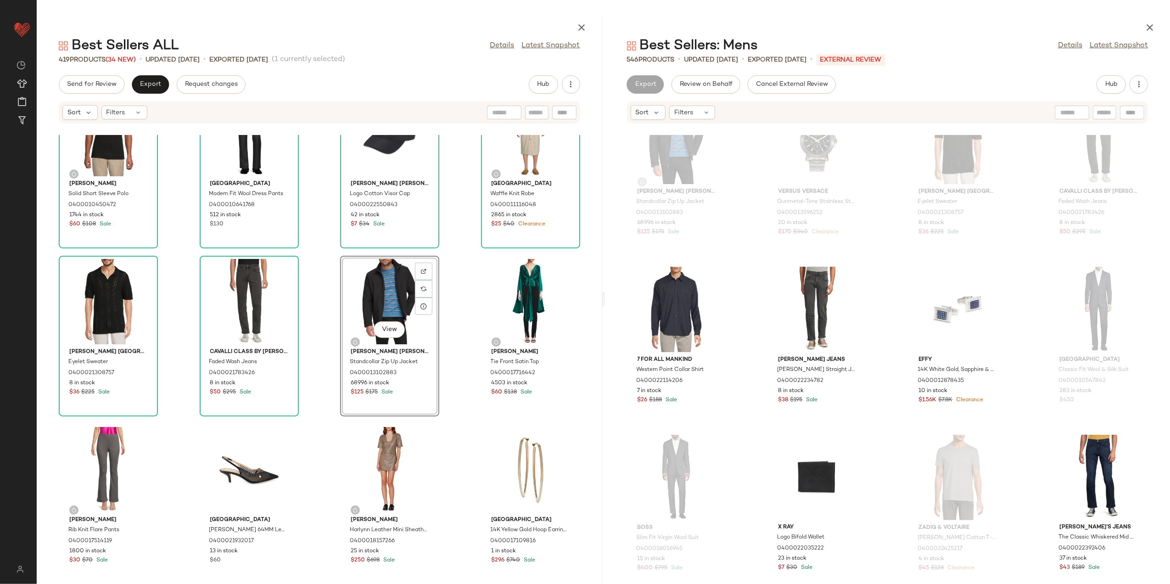
scroll to position [1414, 0]
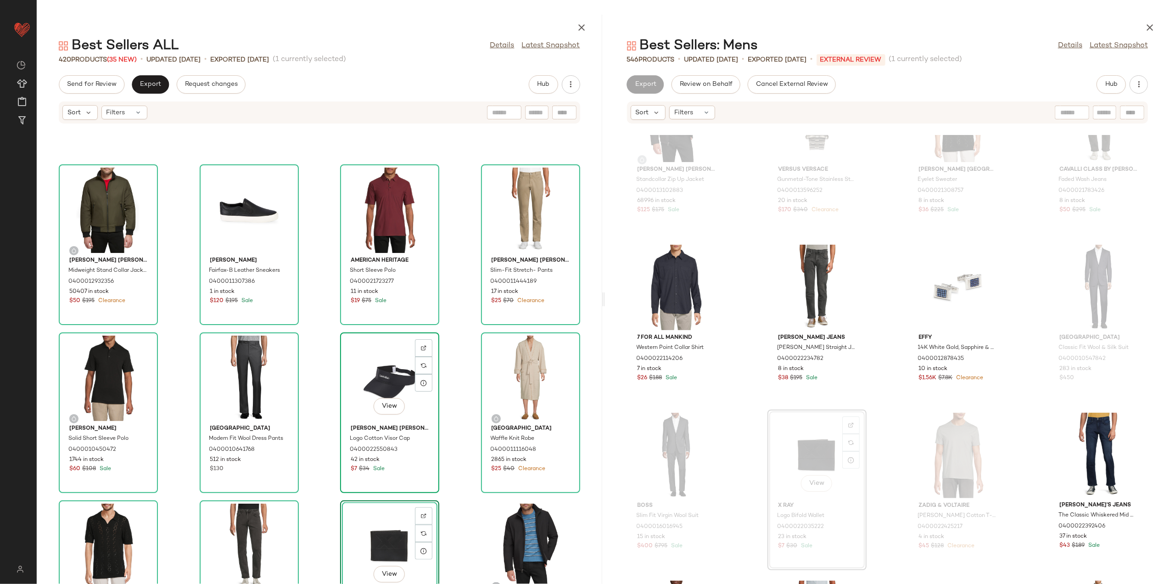
scroll to position [926, 0]
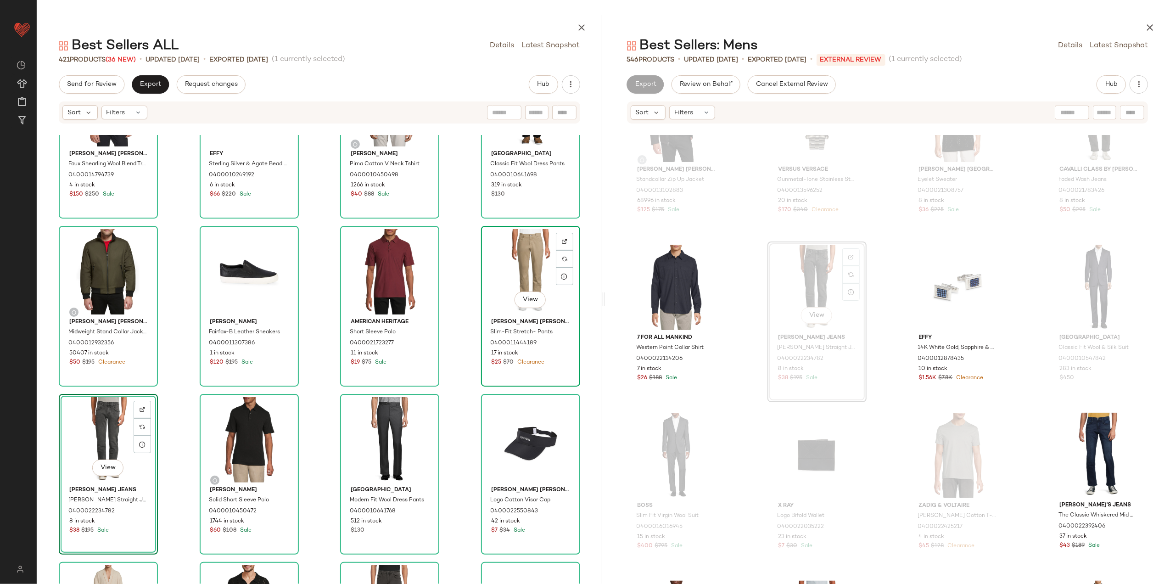
click at [522, 264] on div "View" at bounding box center [530, 271] width 93 height 85
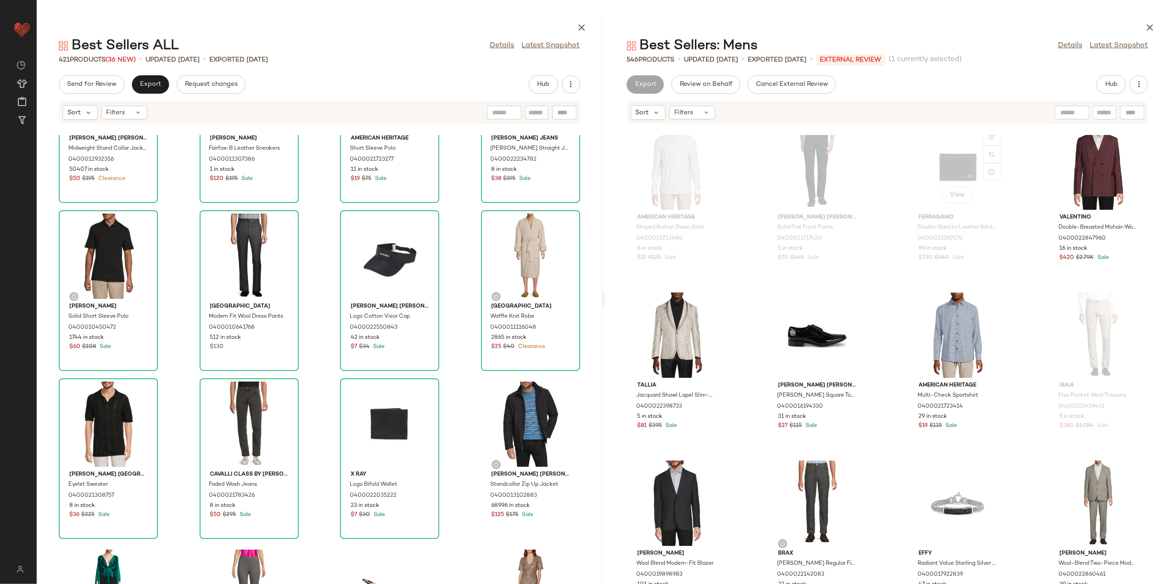
scroll to position [2882, 0]
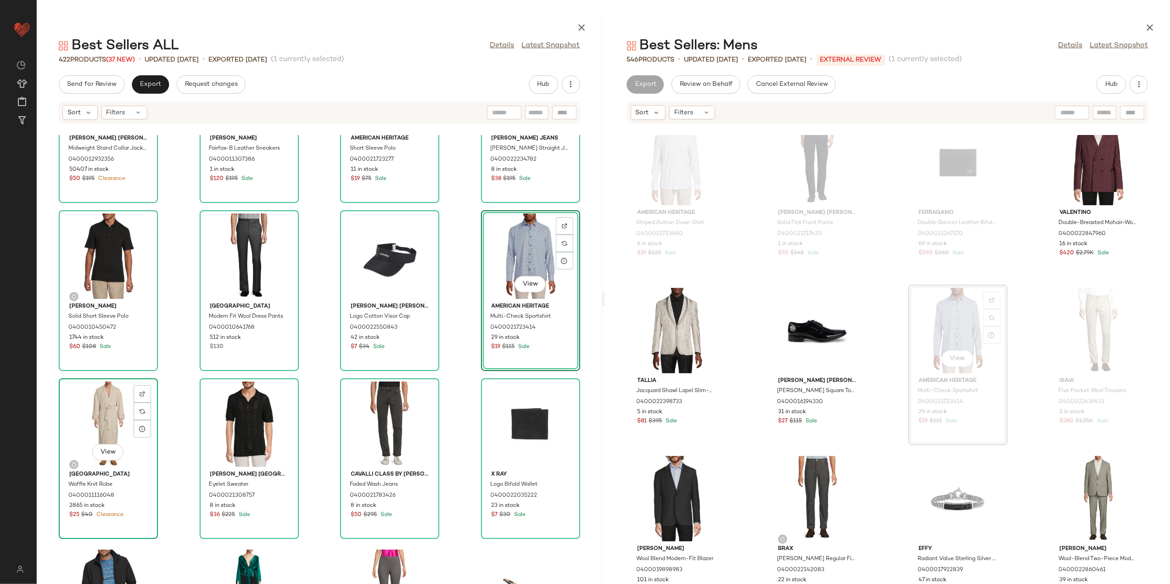
click at [90, 424] on div "View" at bounding box center [108, 423] width 93 height 85
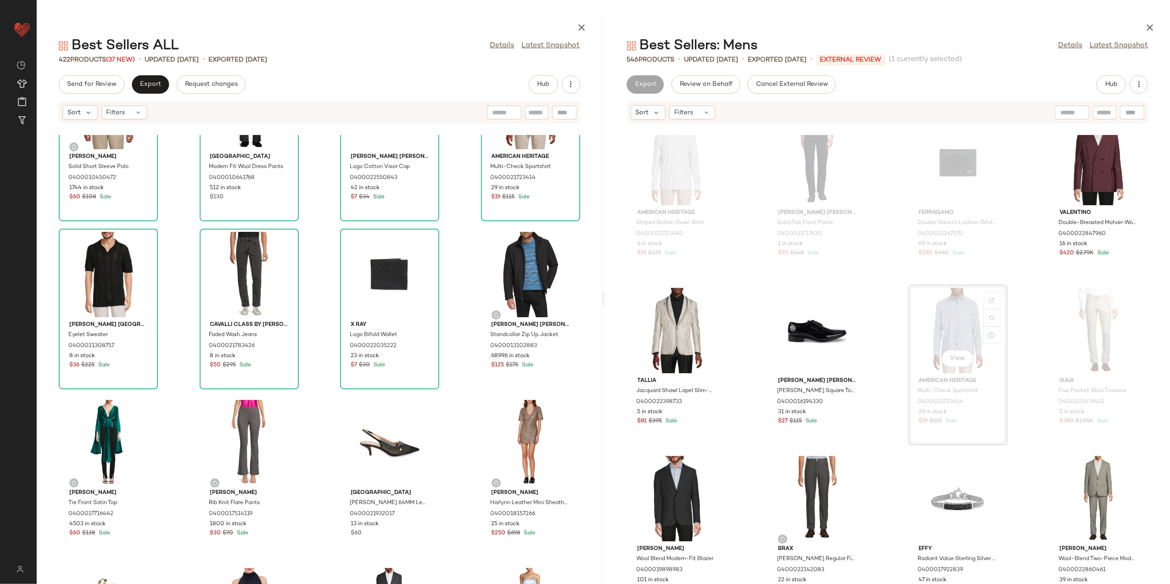
scroll to position [1231, 0]
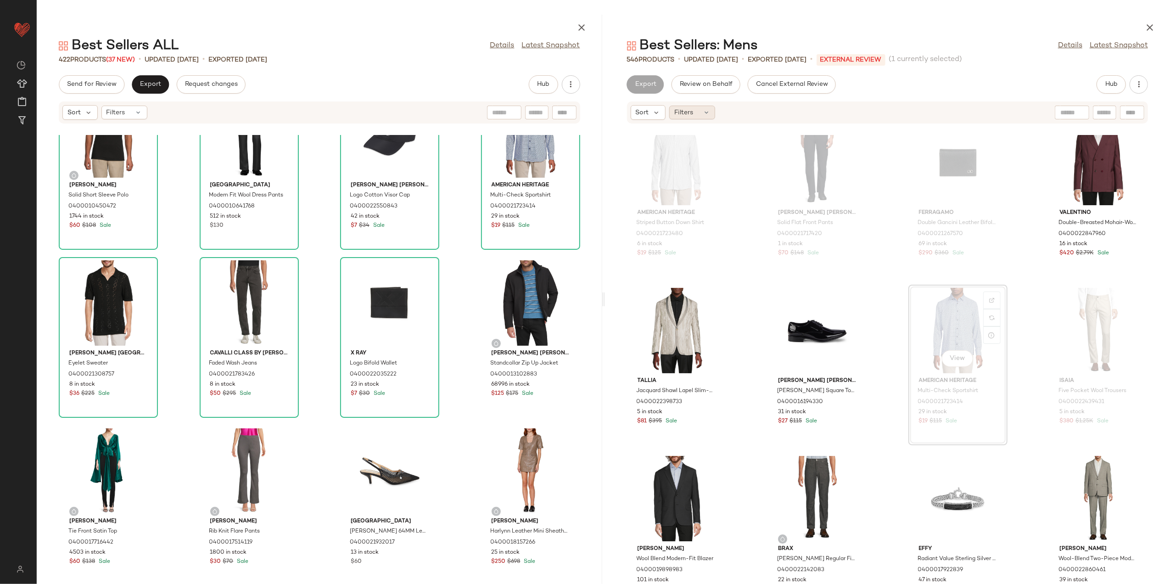
click at [681, 114] on span "Filters" at bounding box center [683, 113] width 19 height 10
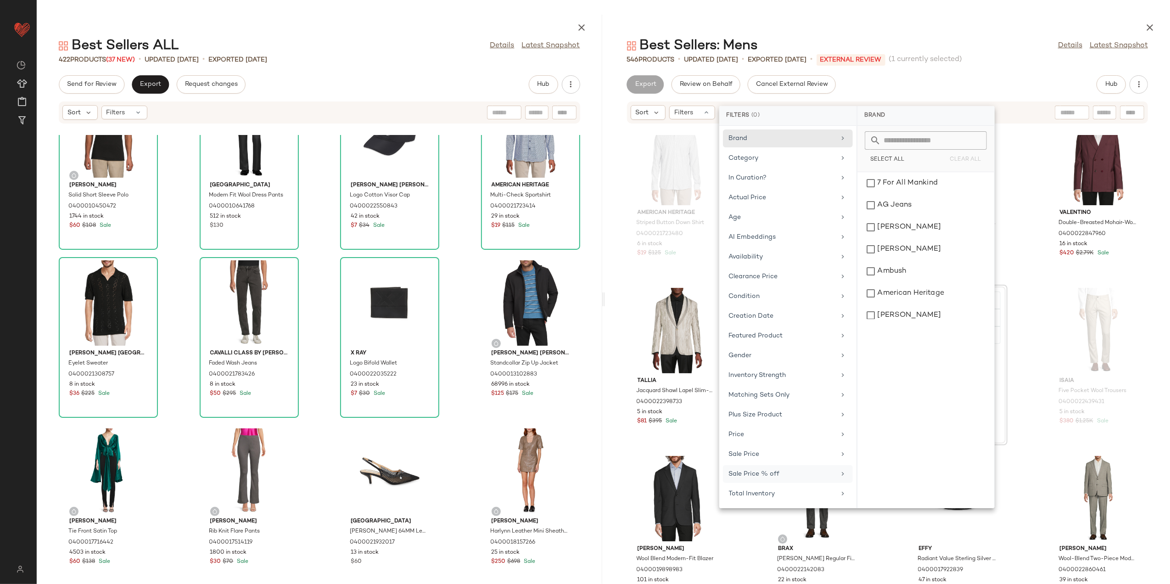
click at [757, 479] on div "Sale Price % off" at bounding box center [782, 474] width 107 height 10
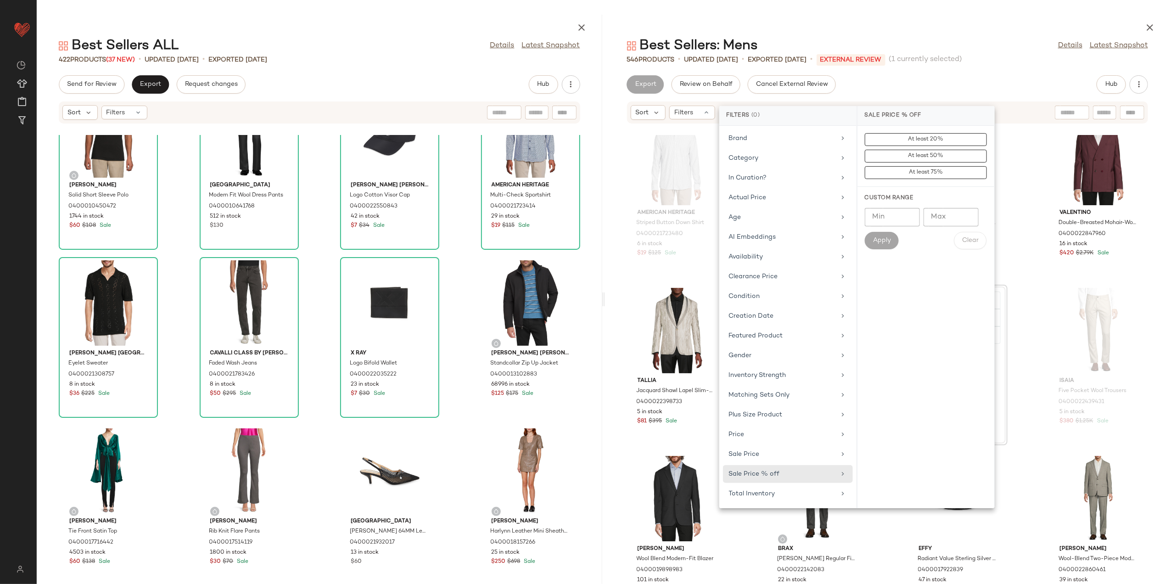
click at [889, 215] on input "Min" at bounding box center [891, 217] width 55 height 18
type input "**"
click at [880, 235] on button "Apply" at bounding box center [881, 240] width 34 height 17
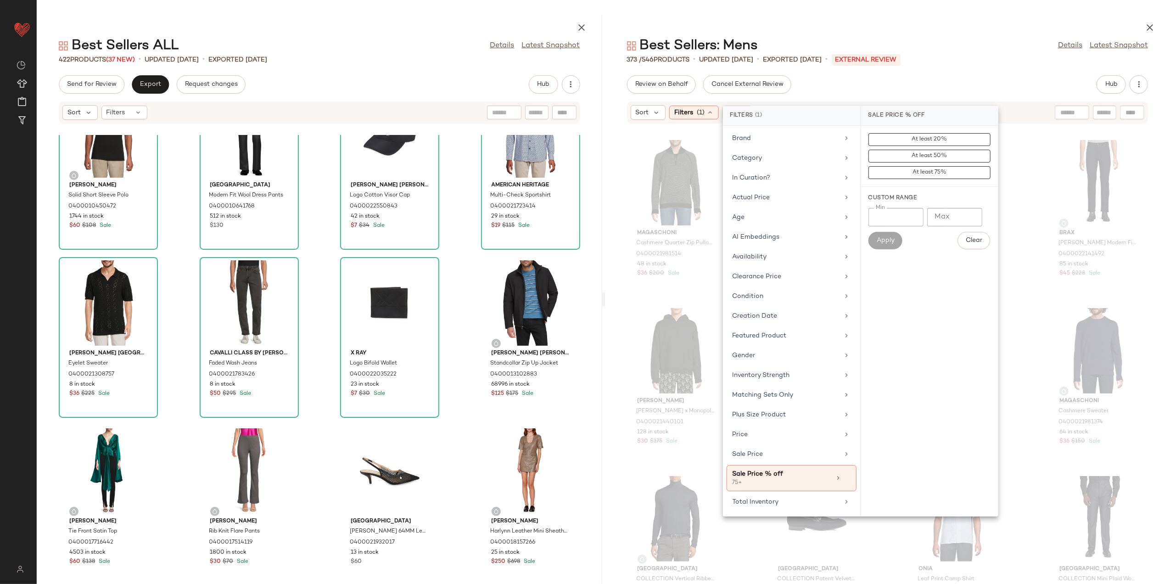
click at [967, 67] on div "Best Sellers: Mens Details Latest Snapshot 373 / 546 Products • updated Aug 11t…" at bounding box center [887, 299] width 565 height 569
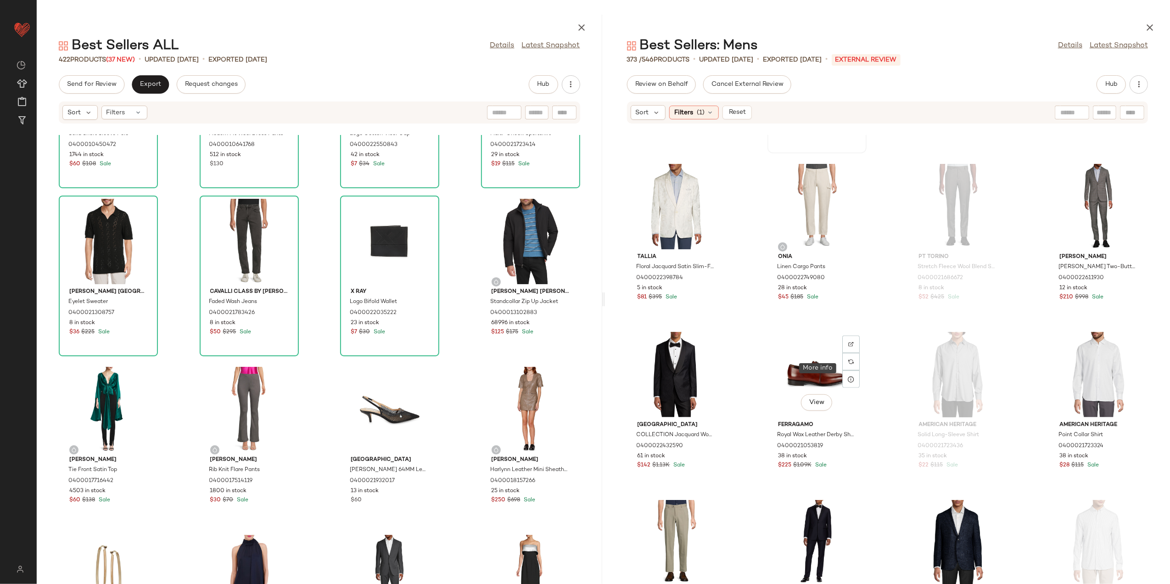
scroll to position [1170, 0]
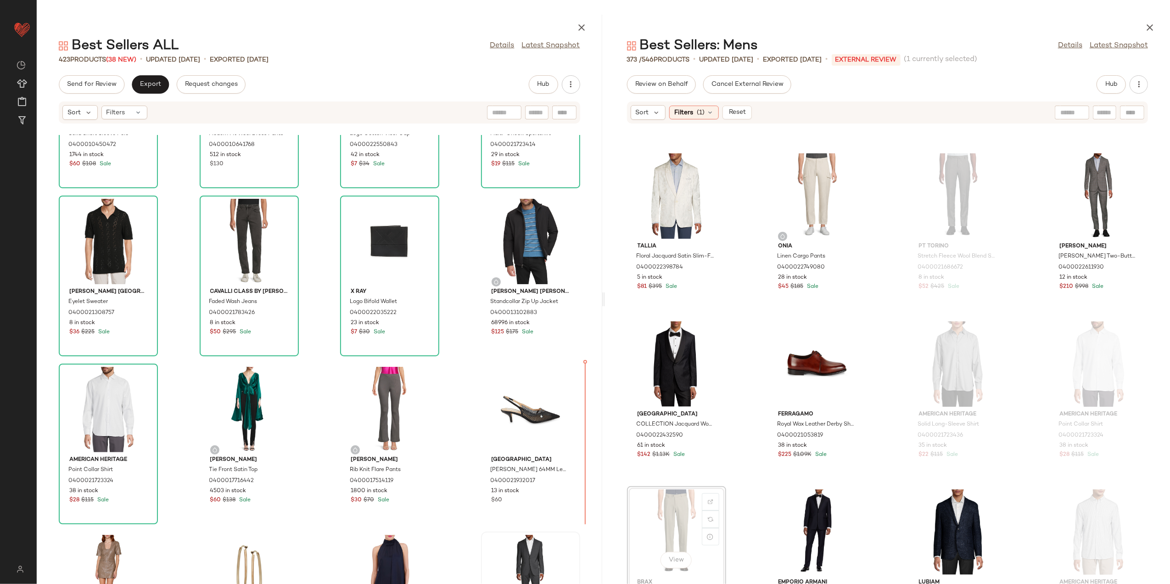
scroll to position [1172, 0]
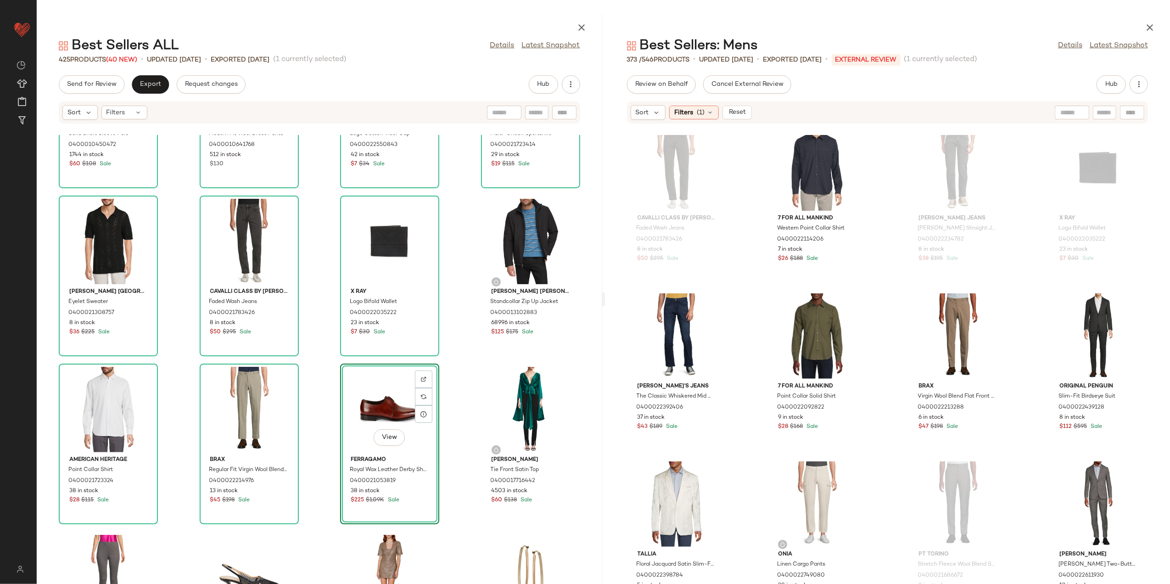
scroll to position [866, 0]
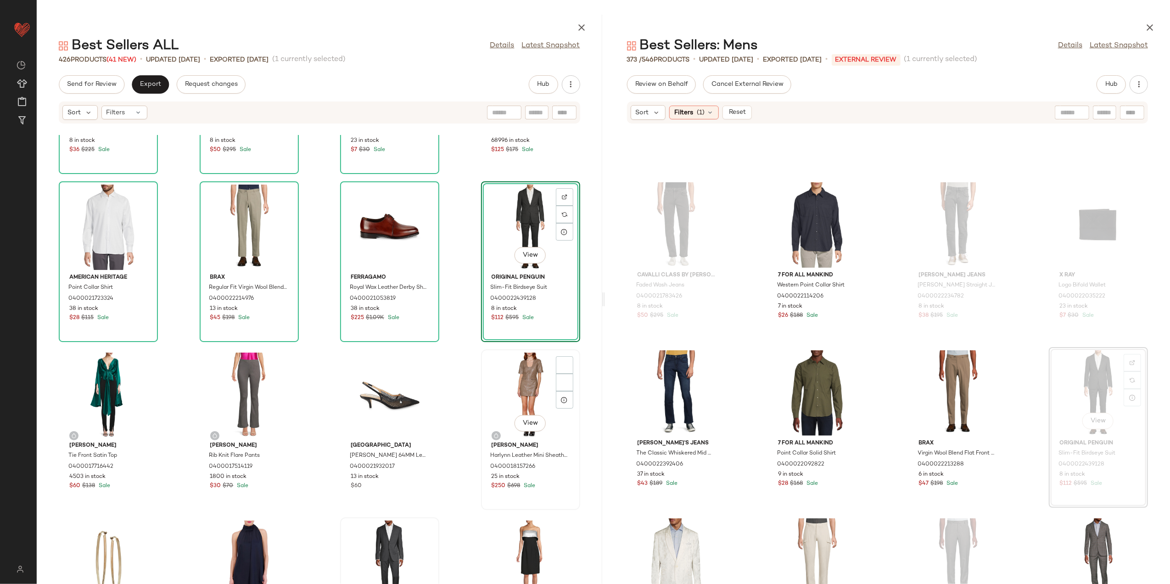
scroll to position [1476, 0]
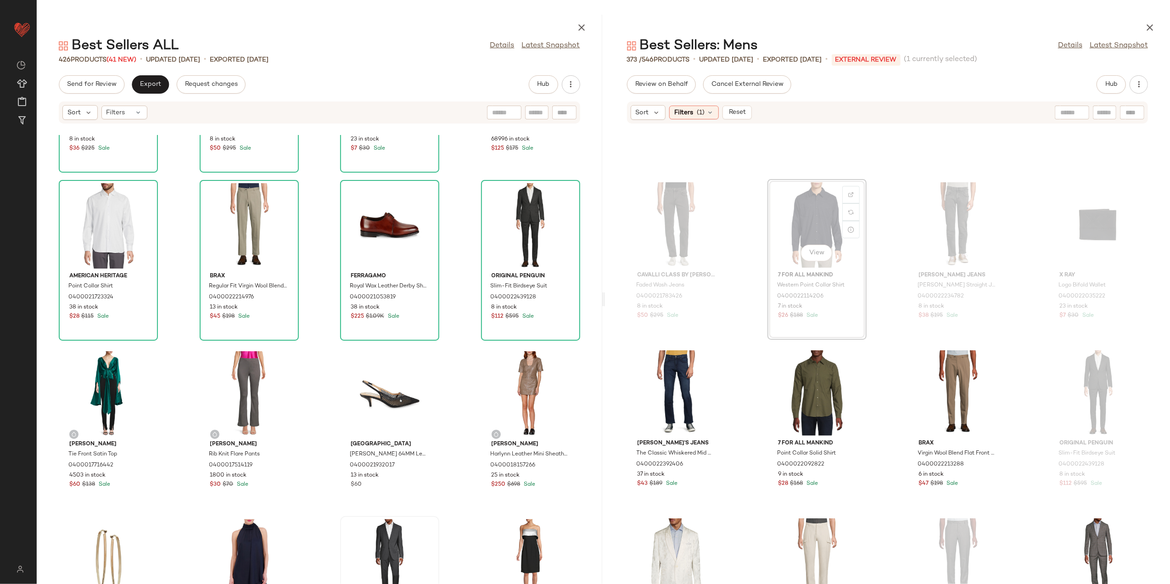
scroll to position [804, 0]
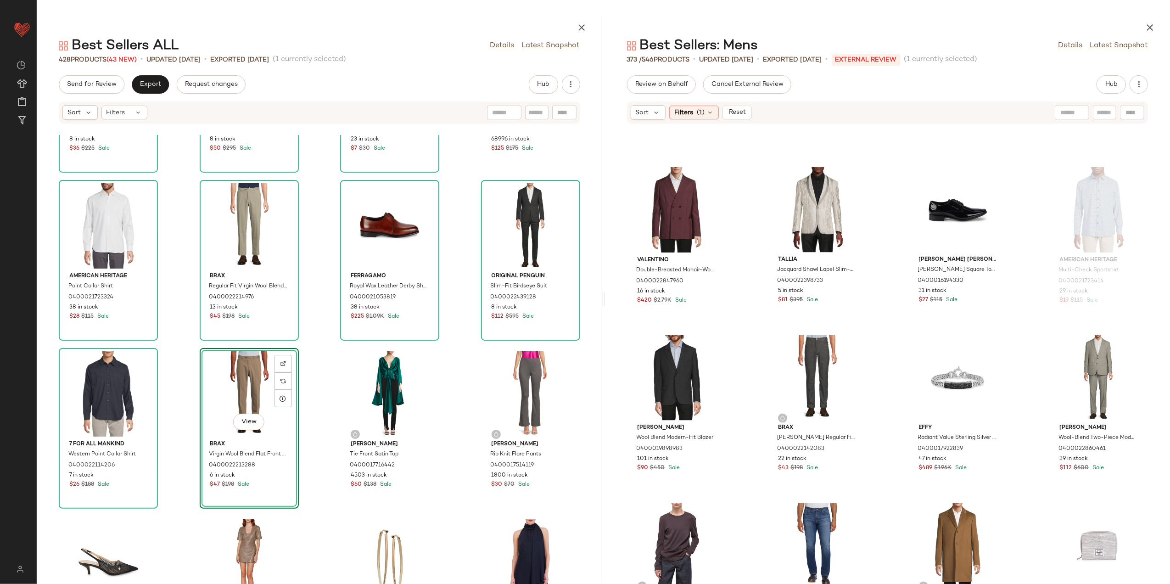
scroll to position [1660, 0]
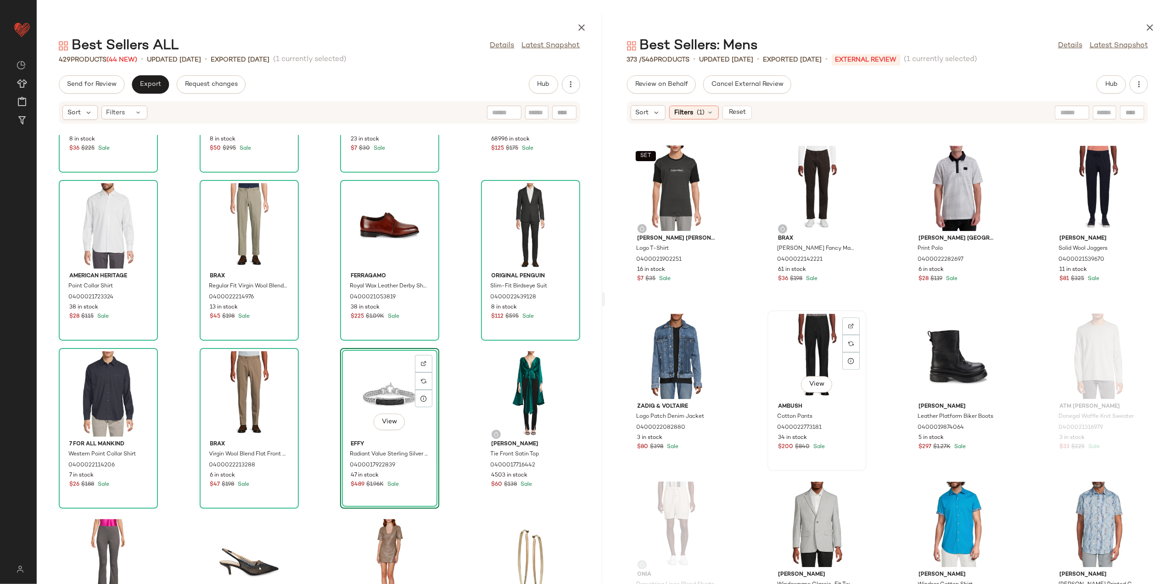
scroll to position [2211, 0]
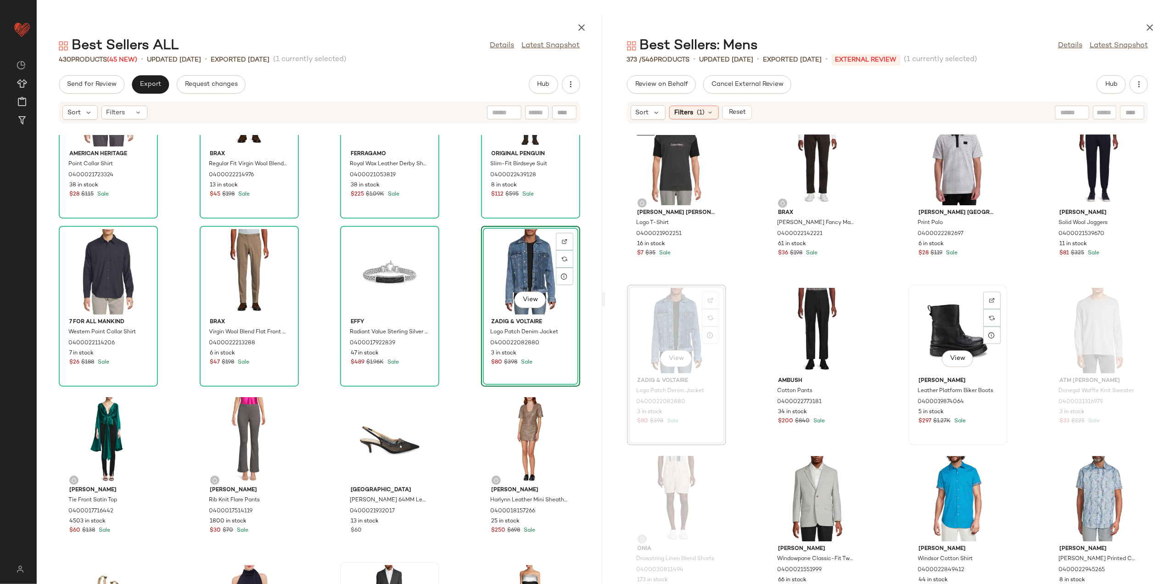
scroll to position [2027, 0]
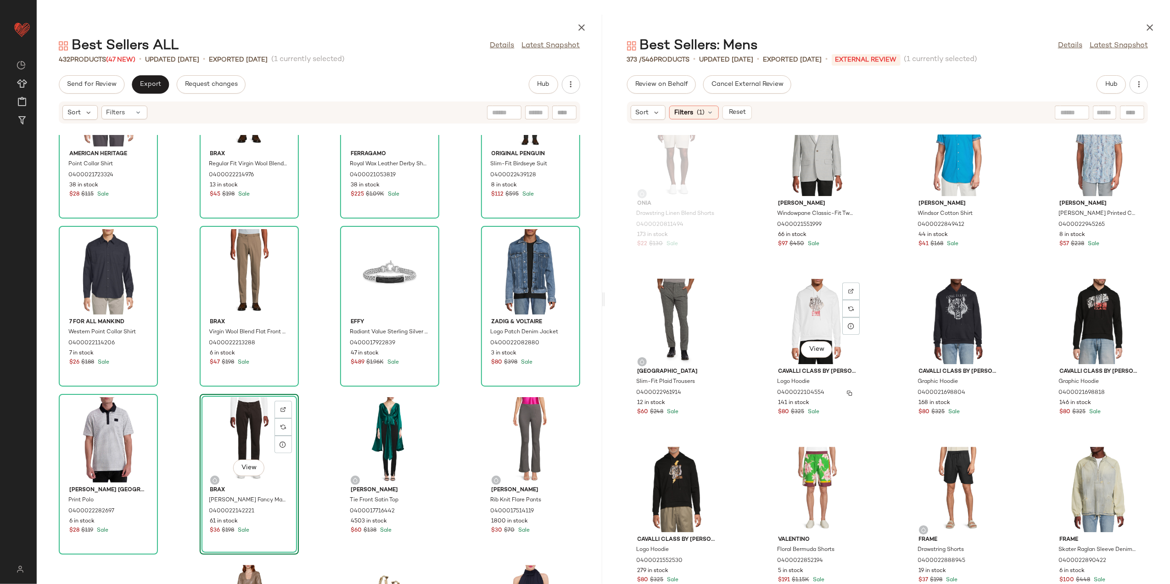
scroll to position [2578, 0]
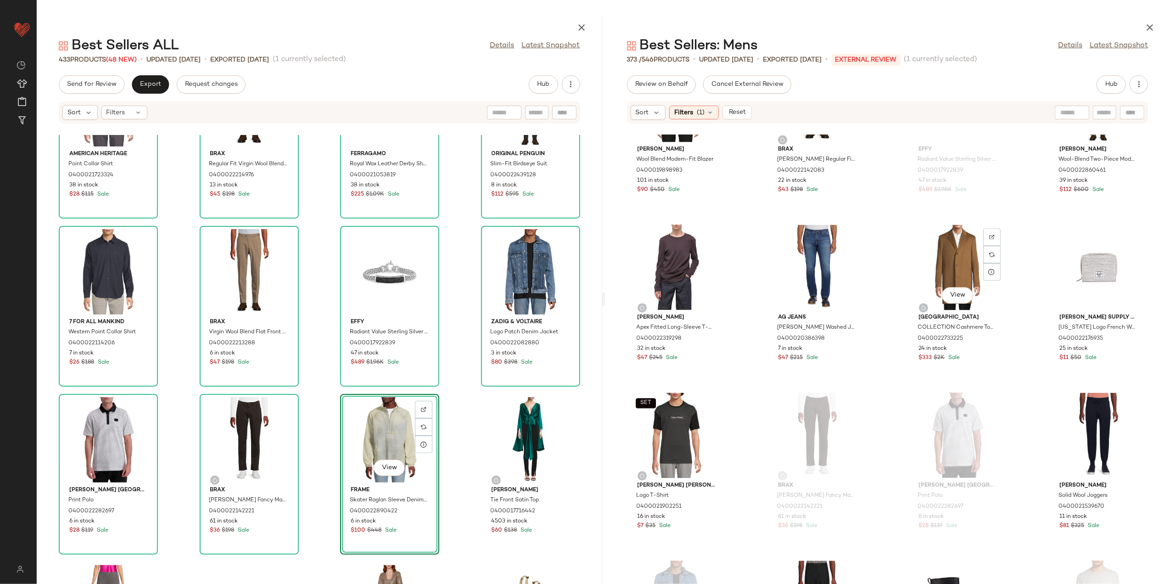
scroll to position [1965, 0]
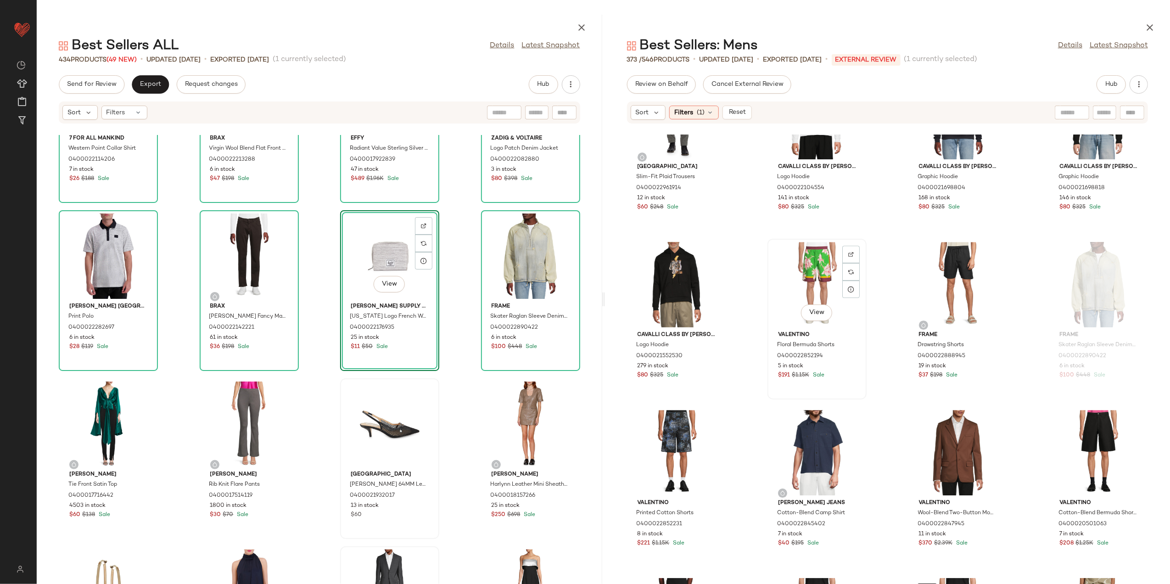
scroll to position [2821, 0]
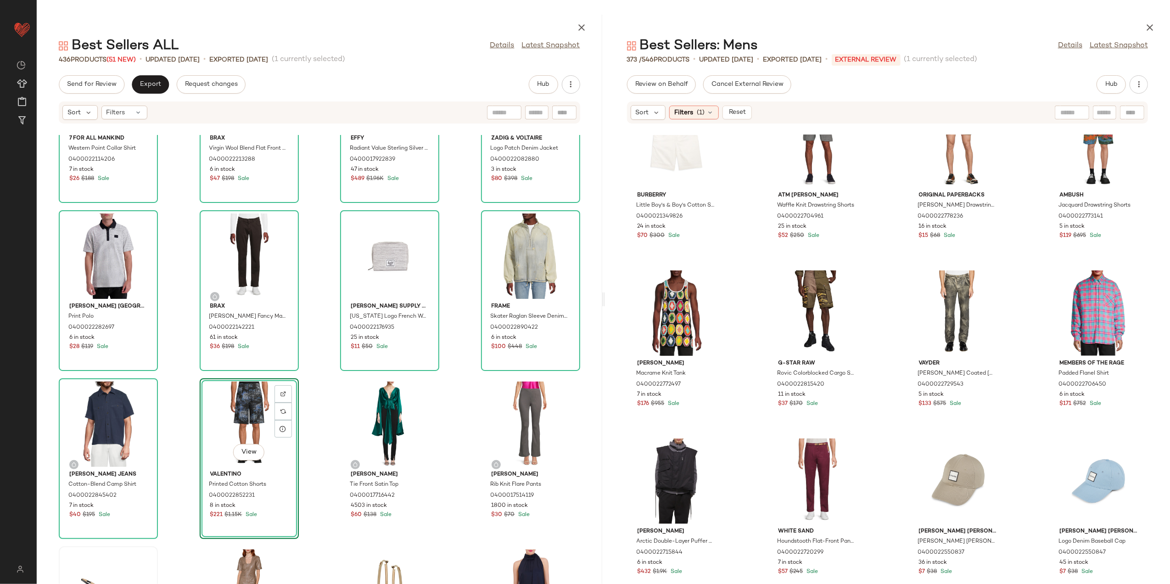
scroll to position [4412, 0]
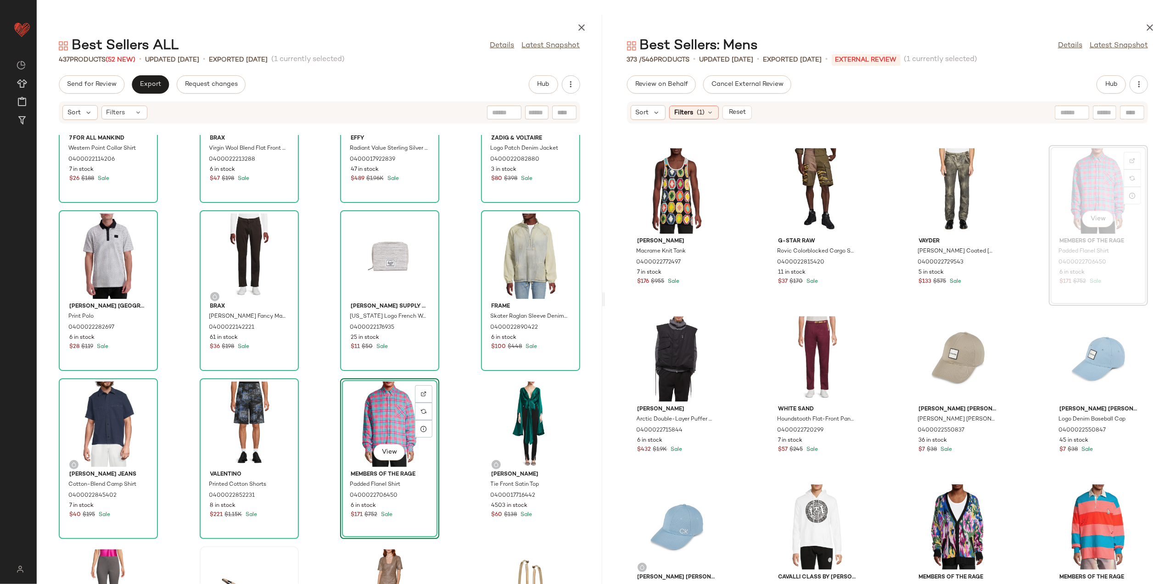
scroll to position [4534, 0]
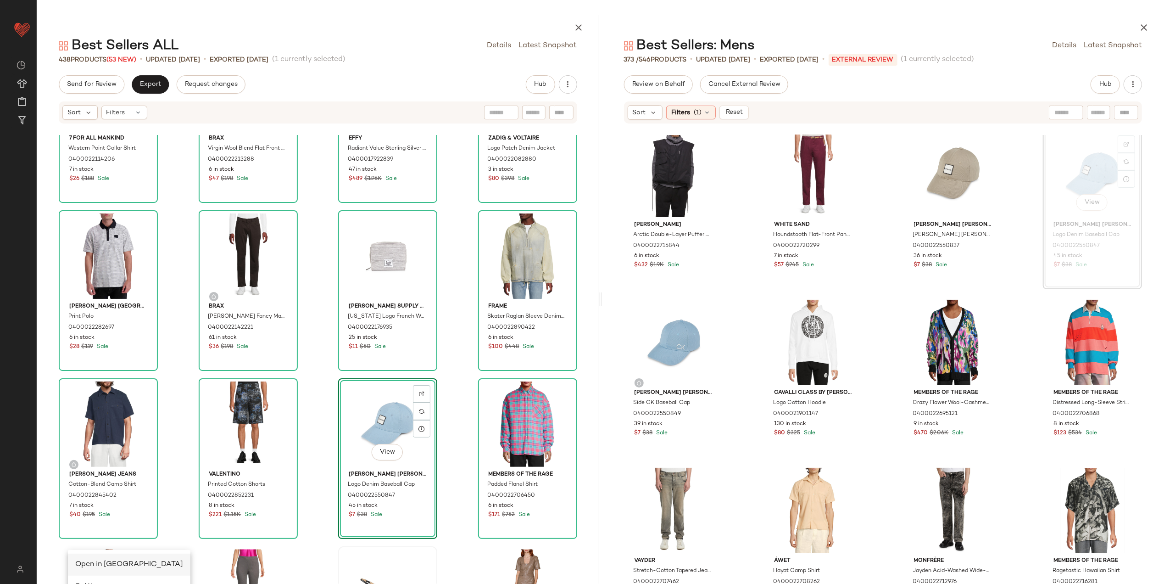
click at [111, 562] on span "Open in Split View" at bounding box center [129, 564] width 108 height 8
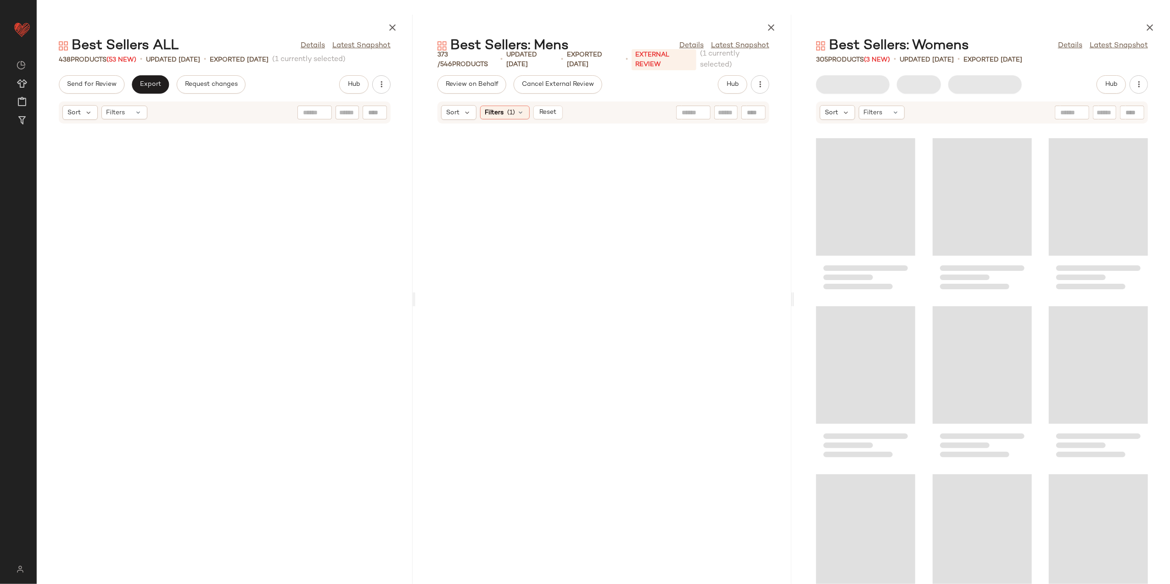
scroll to position [6213, 0]
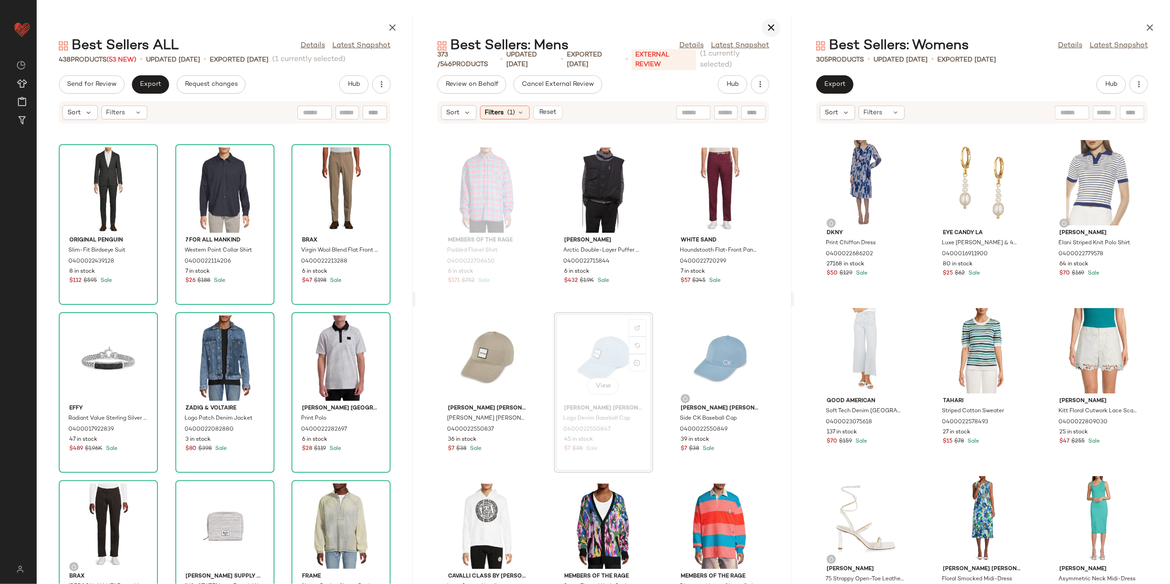
click at [771, 24] on icon "button" at bounding box center [770, 27] width 11 height 11
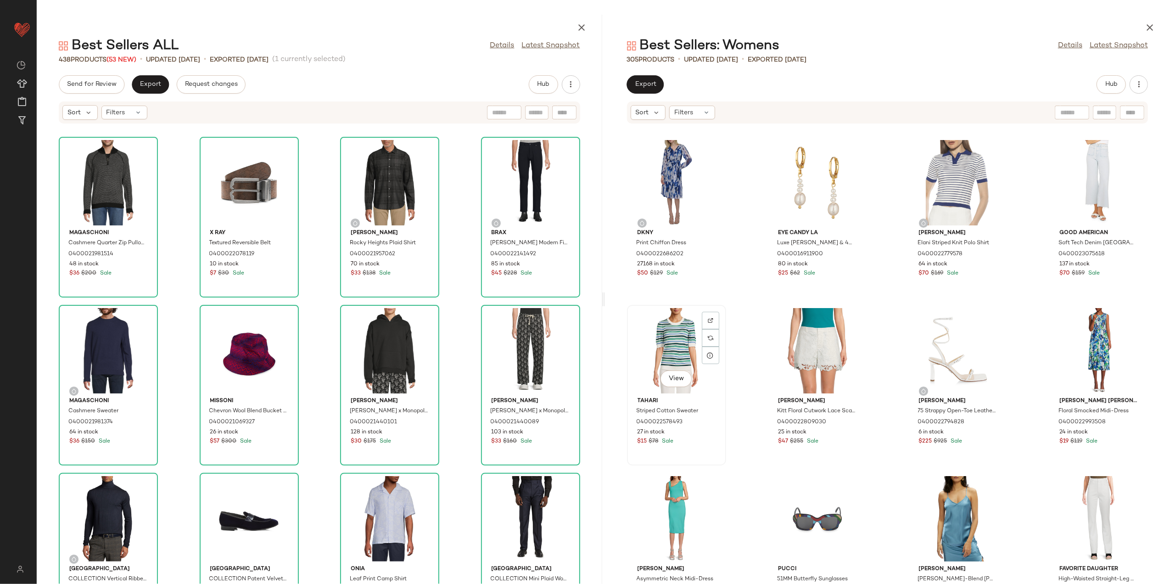
click at [667, 347] on div "View" at bounding box center [676, 350] width 93 height 85
click at [1076, 329] on div "View" at bounding box center [1098, 350] width 93 height 85
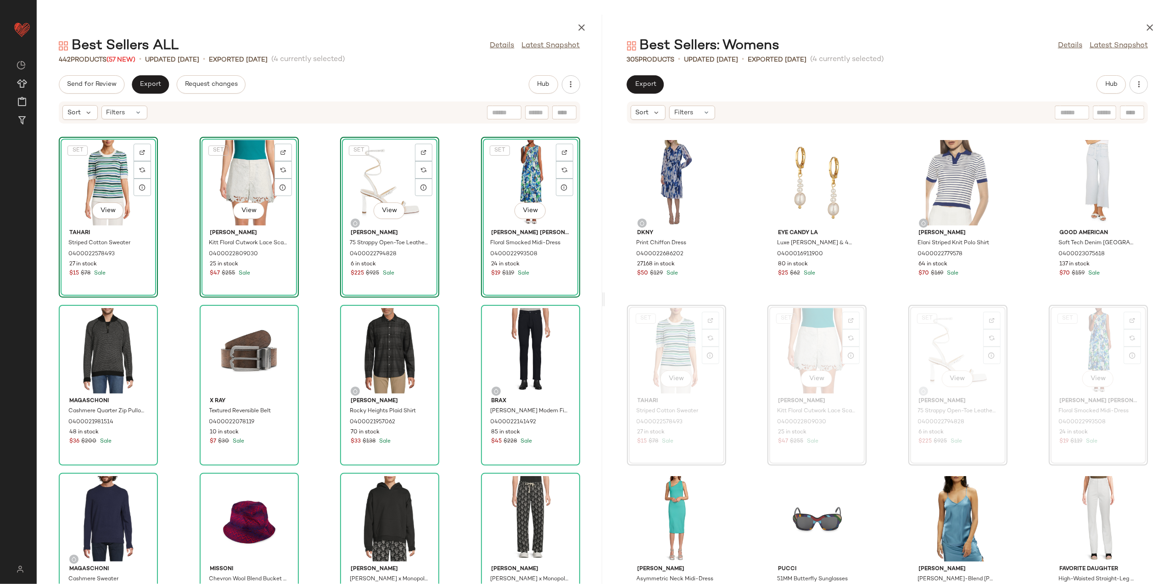
click at [100, 178] on div "SET View" at bounding box center [108, 182] width 93 height 85
click at [511, 182] on div "SET View" at bounding box center [530, 182] width 93 height 85
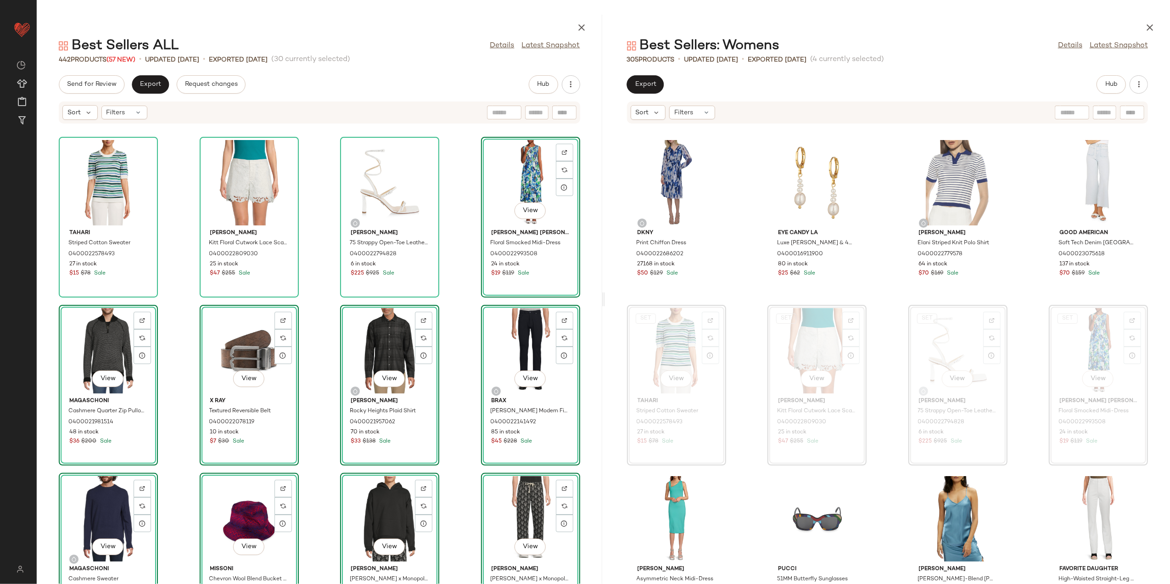
click at [173, 189] on div "Tahari Striped Cotton Sweater 0400022578493 27 in stock $15 $78 Sale Johnny Was…" at bounding box center [319, 359] width 565 height 449
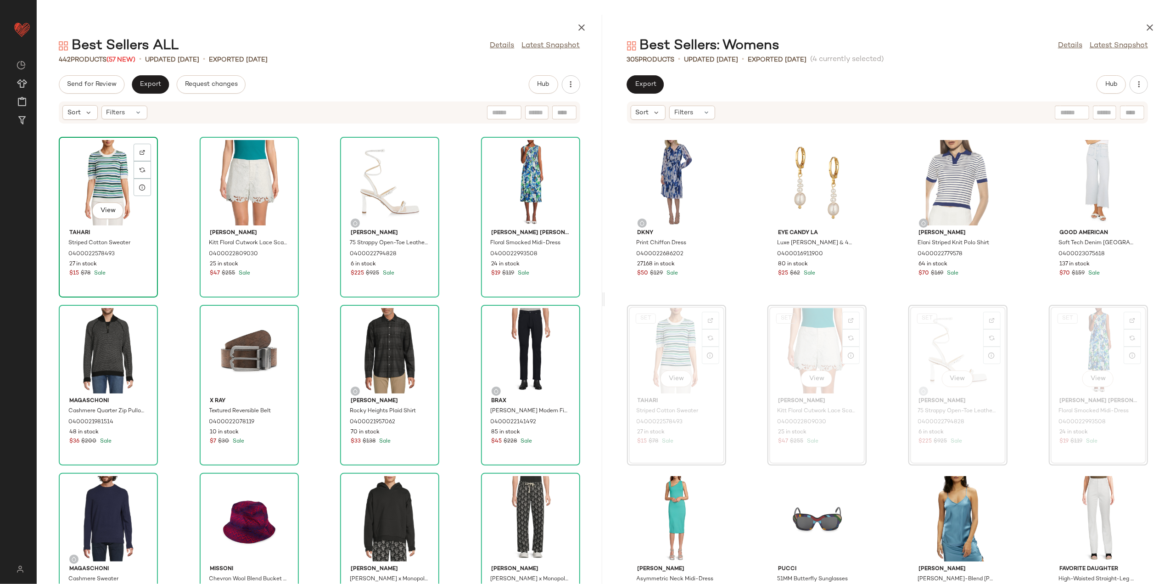
click at [98, 169] on div "View" at bounding box center [108, 182] width 93 height 85
click at [513, 169] on div "View" at bounding box center [530, 182] width 93 height 85
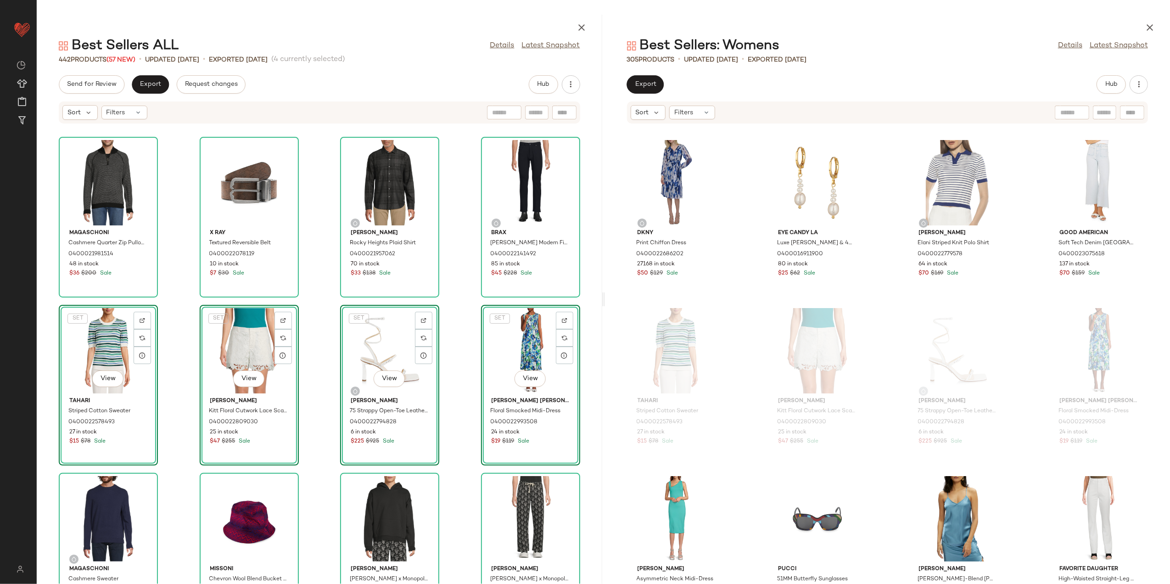
click at [445, 295] on div "Magaschoni Cashmere Quarter Zip Pullover 0400021981514 48 in stock $36 $200 Sal…" at bounding box center [319, 359] width 565 height 449
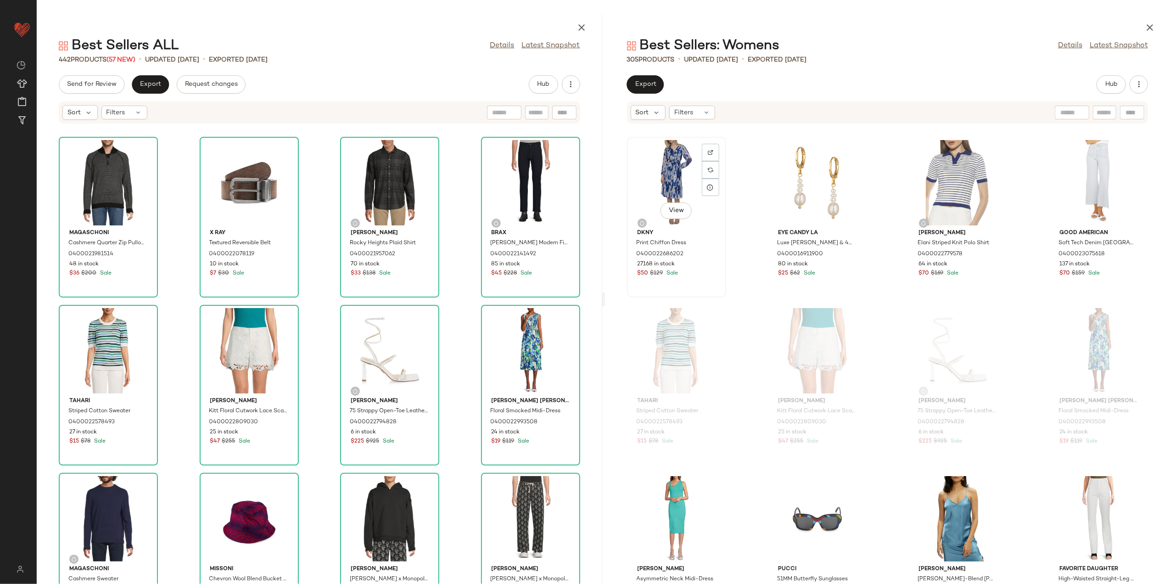
click at [662, 166] on div "View" at bounding box center [676, 182] width 93 height 85
drag, startPoint x: 1072, startPoint y: 151, endPoint x: 1055, endPoint y: 156, distance: 17.6
click at [1072, 151] on div "View" at bounding box center [1098, 182] width 93 height 85
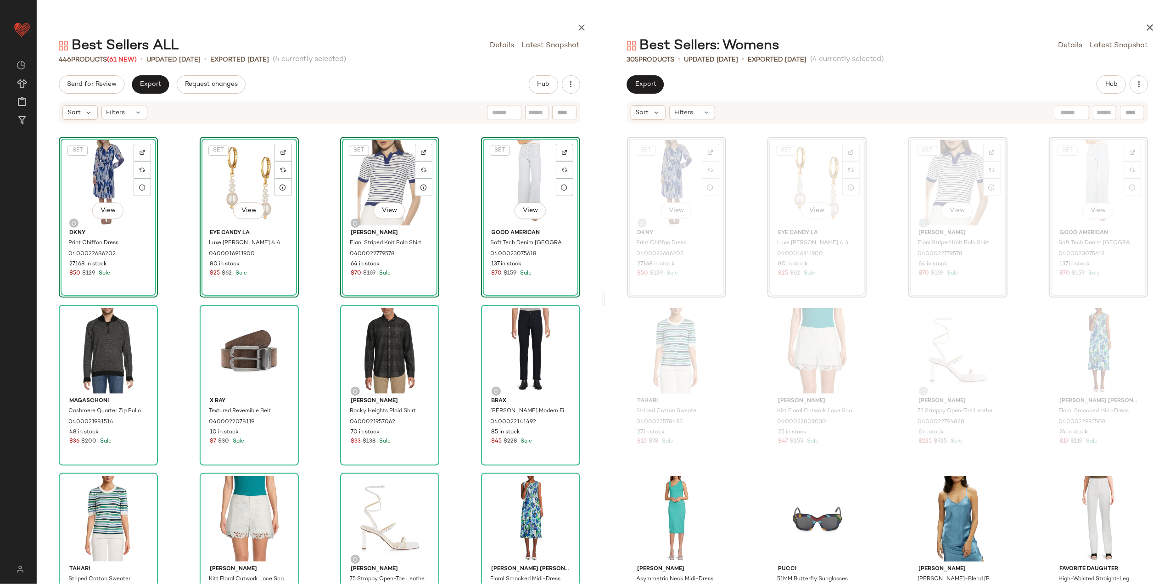
drag, startPoint x: 313, startPoint y: 310, endPoint x: 334, endPoint y: 248, distance: 65.6
click at [314, 307] on div "SET View Dkny Print Chiffon Dress 0400022686202 27168 in stock $50 $129 Sale SE…" at bounding box center [319, 359] width 565 height 449
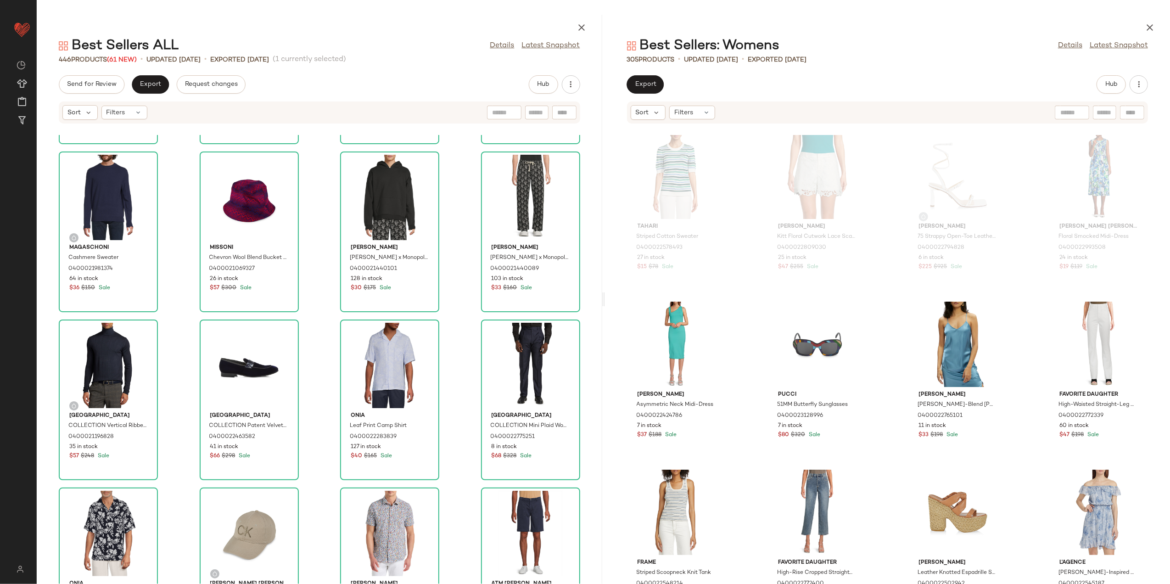
scroll to position [191, 0]
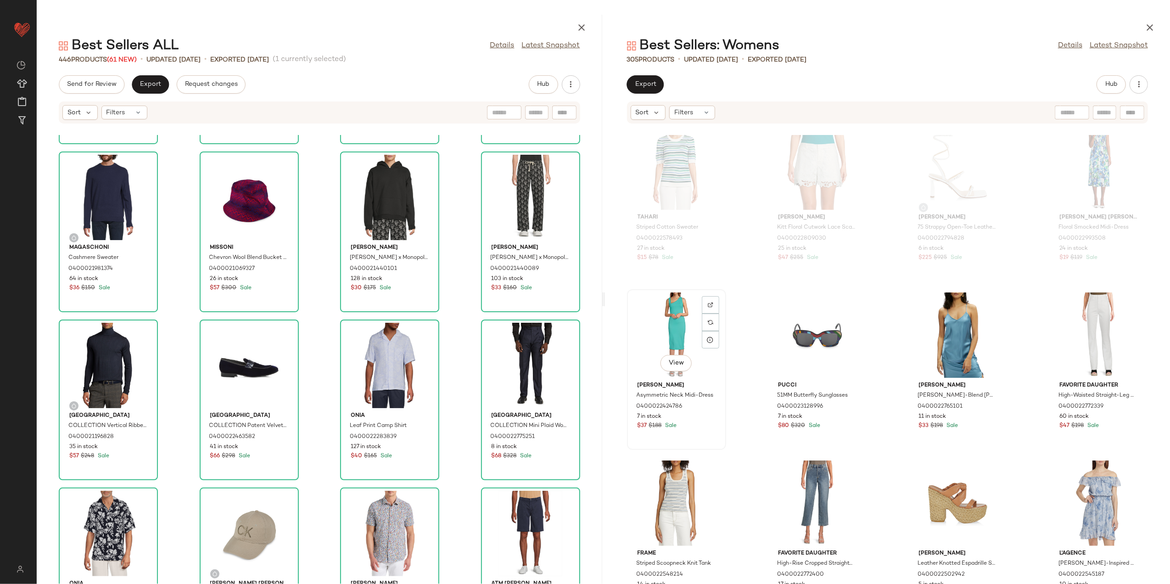
click at [669, 327] on div "View" at bounding box center [676, 334] width 93 height 85
click at [1096, 340] on div "View" at bounding box center [1098, 334] width 93 height 85
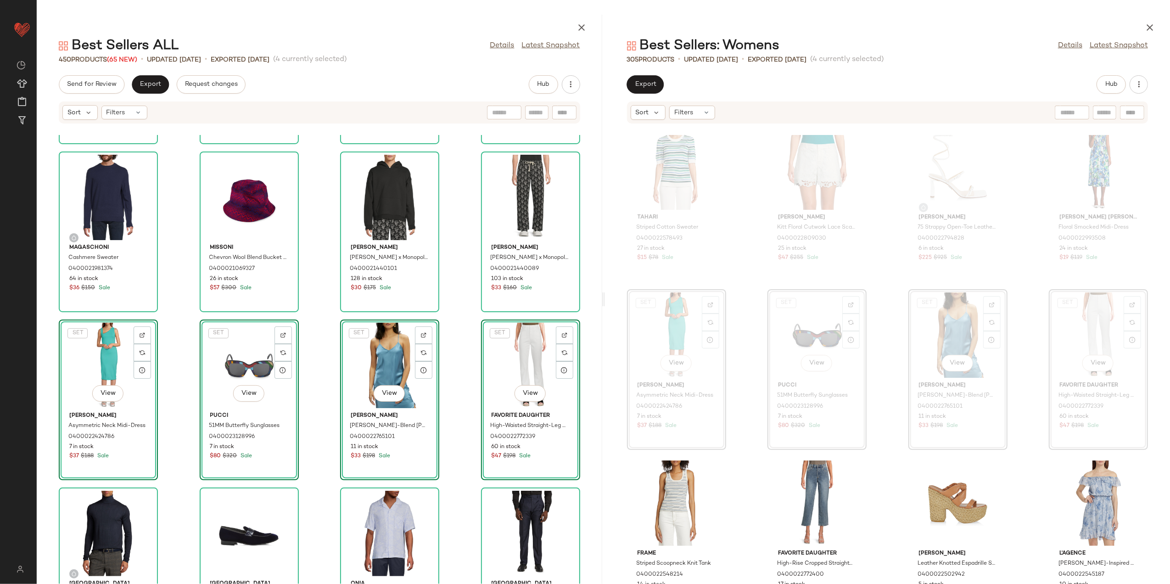
drag, startPoint x: 461, startPoint y: 465, endPoint x: 405, endPoint y: 406, distance: 81.8
click at [461, 465] on div "Tahari Striped Cotton Sweater 0400022578493 27 in stock $15 $78 Sale Johnny Was…" at bounding box center [319, 359] width 565 height 449
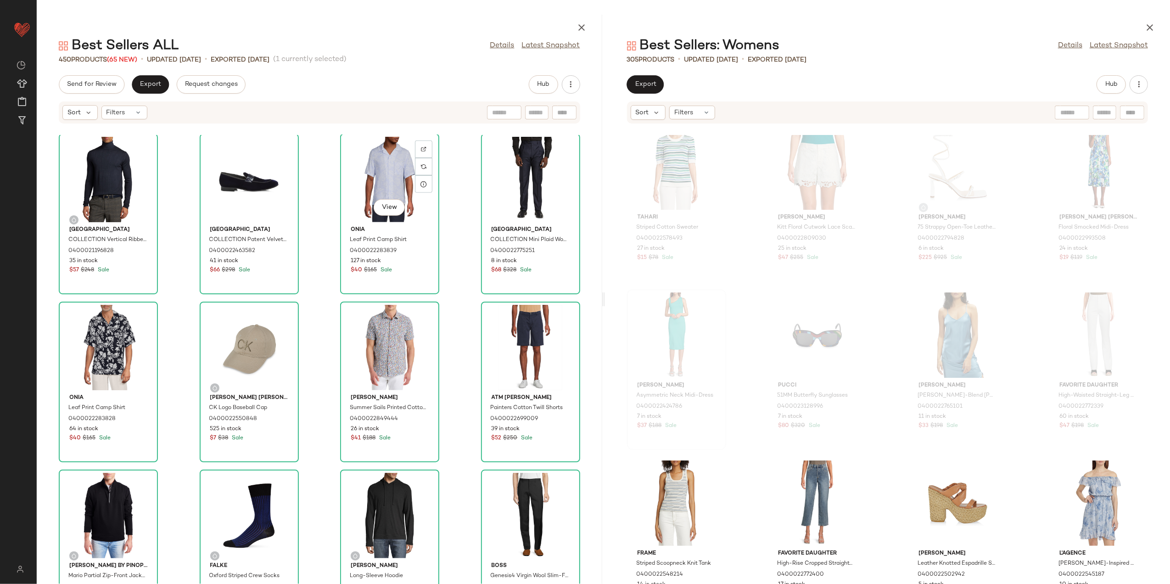
scroll to position [864, 0]
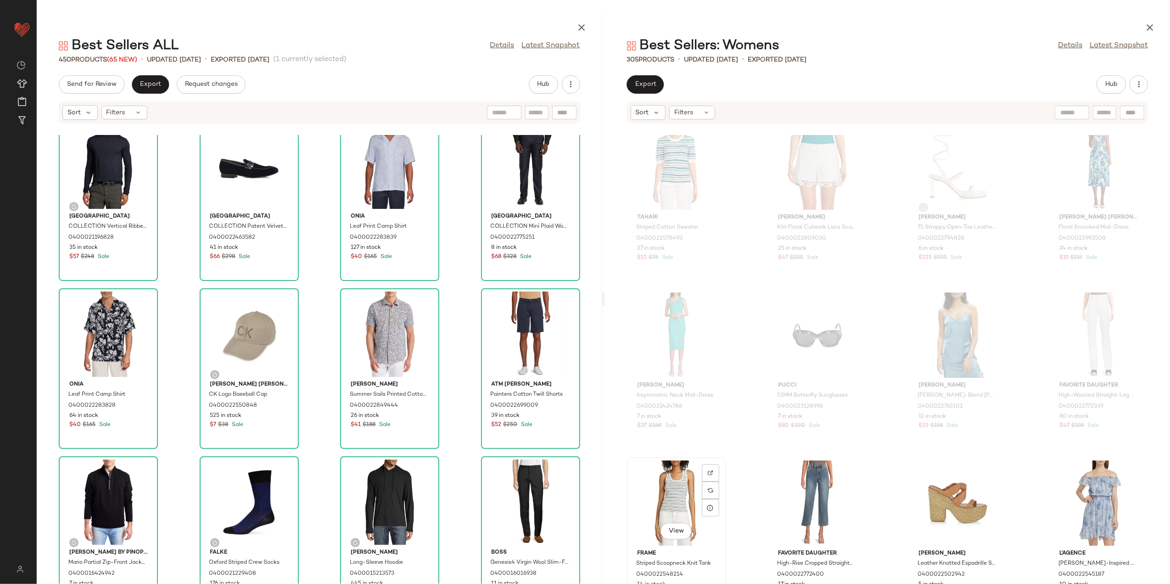
click at [663, 479] on div "View" at bounding box center [676, 502] width 93 height 85
drag, startPoint x: 1080, startPoint y: 494, endPoint x: 1007, endPoint y: 500, distance: 73.7
click at [1077, 494] on div "View" at bounding box center [1098, 502] width 93 height 85
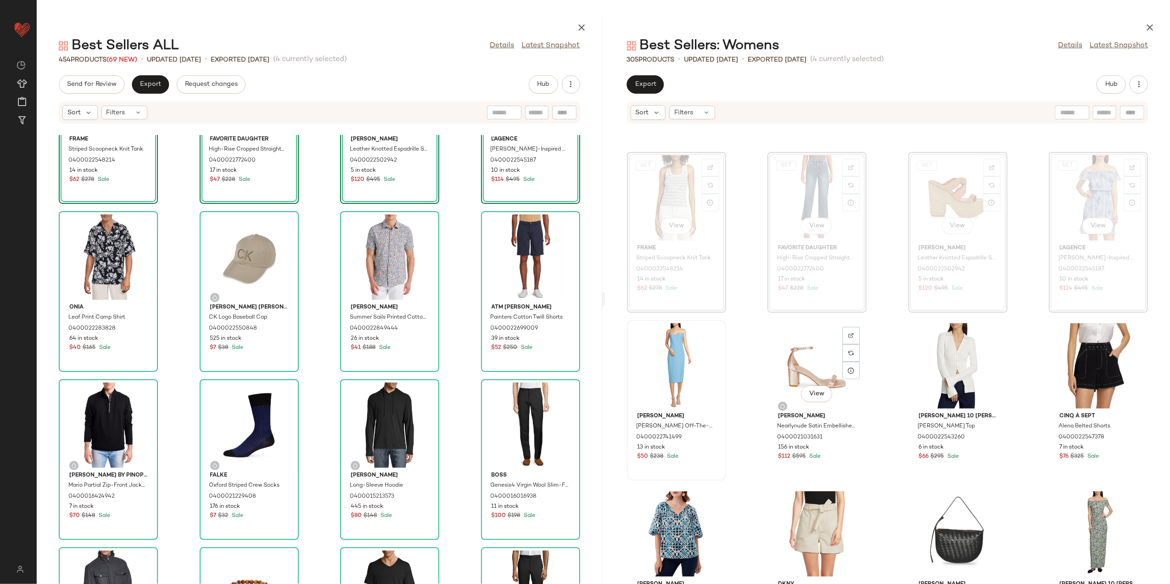
scroll to position [496, 0]
click at [681, 362] on div "View" at bounding box center [676, 365] width 93 height 85
click at [1060, 368] on div "View" at bounding box center [1098, 365] width 93 height 85
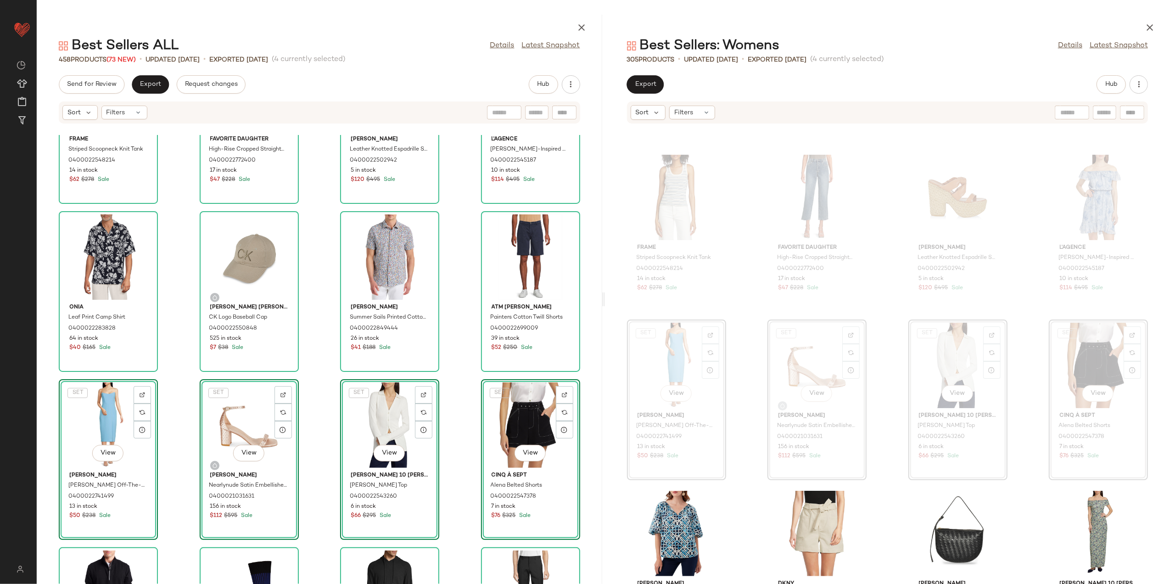
click at [463, 385] on div "Frame Striped Scoopneck Knit Tank 0400022548214 14 in stock $62 $278 Sale Favor…" at bounding box center [319, 359] width 565 height 449
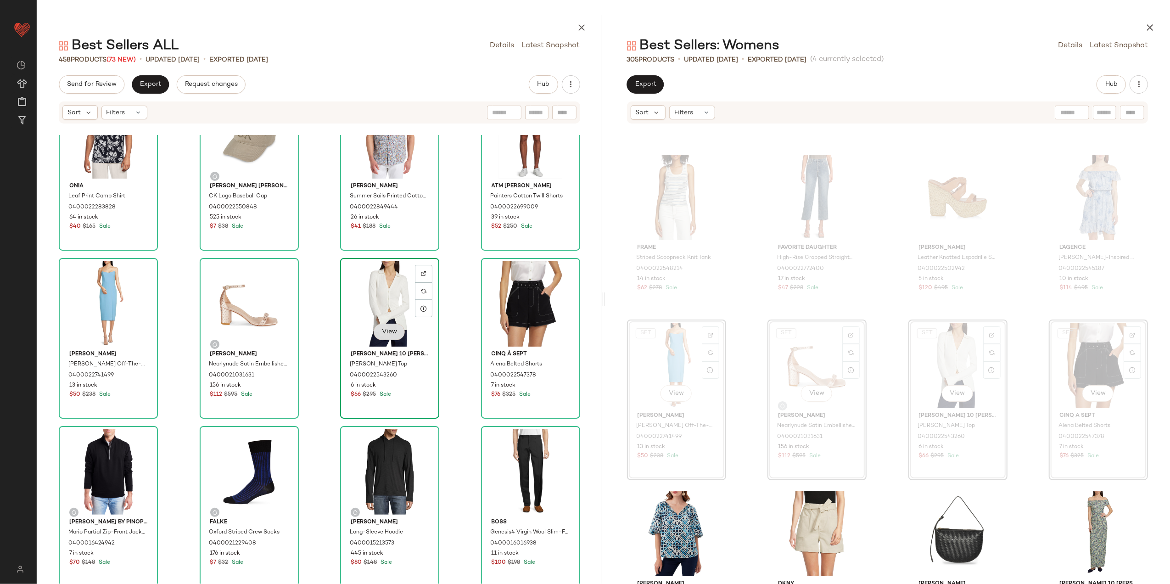
scroll to position [1231, 0]
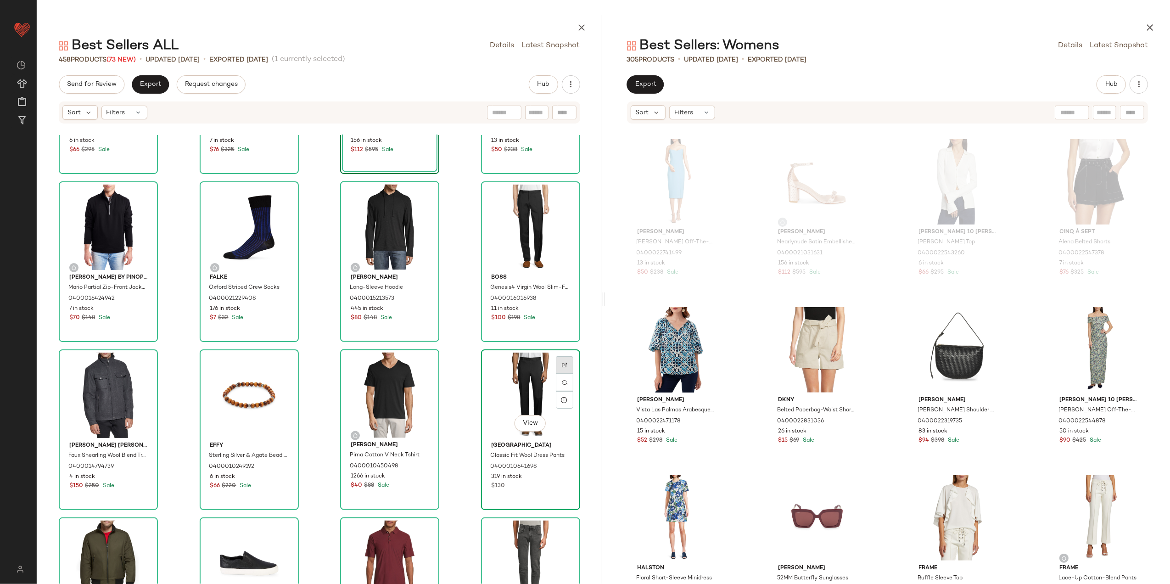
scroll to position [1476, 0]
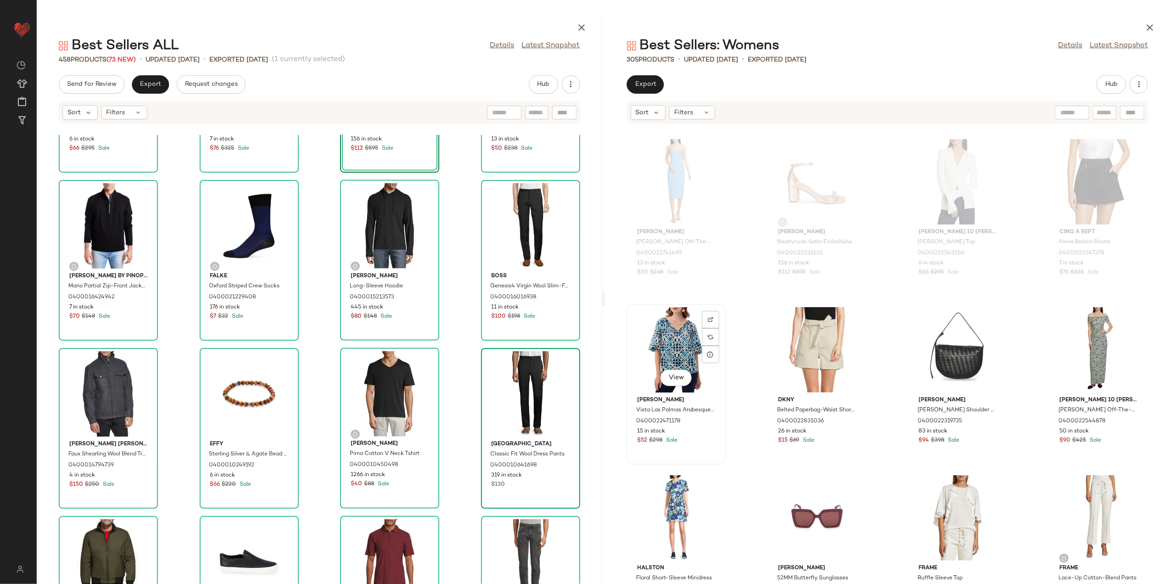
click at [668, 328] on div "View" at bounding box center [676, 349] width 93 height 85
click at [1083, 345] on div "View" at bounding box center [1098, 349] width 93 height 85
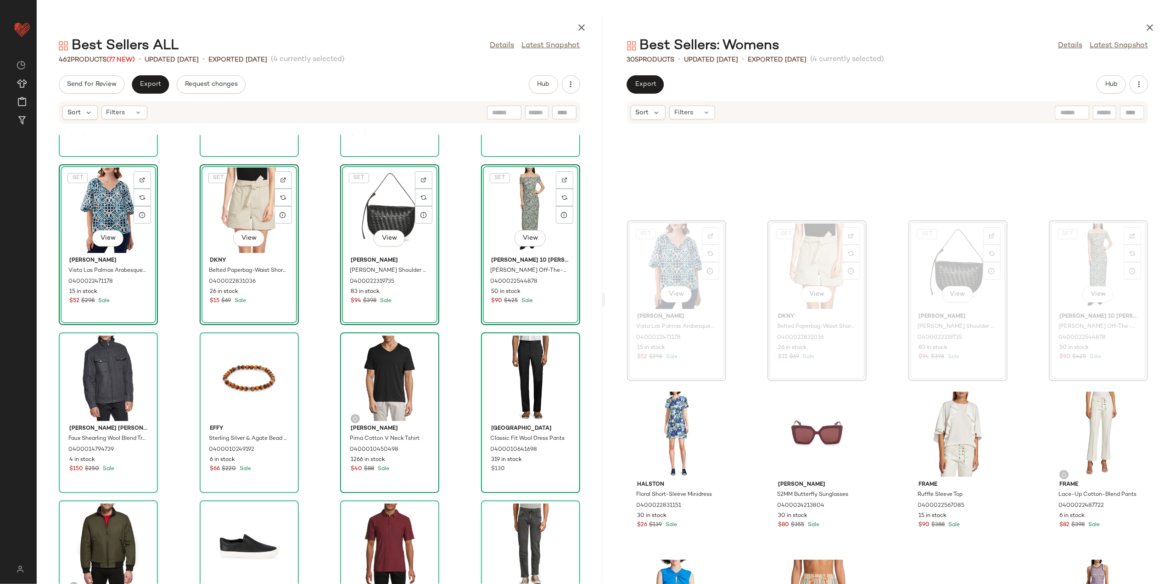
scroll to position [864, 0]
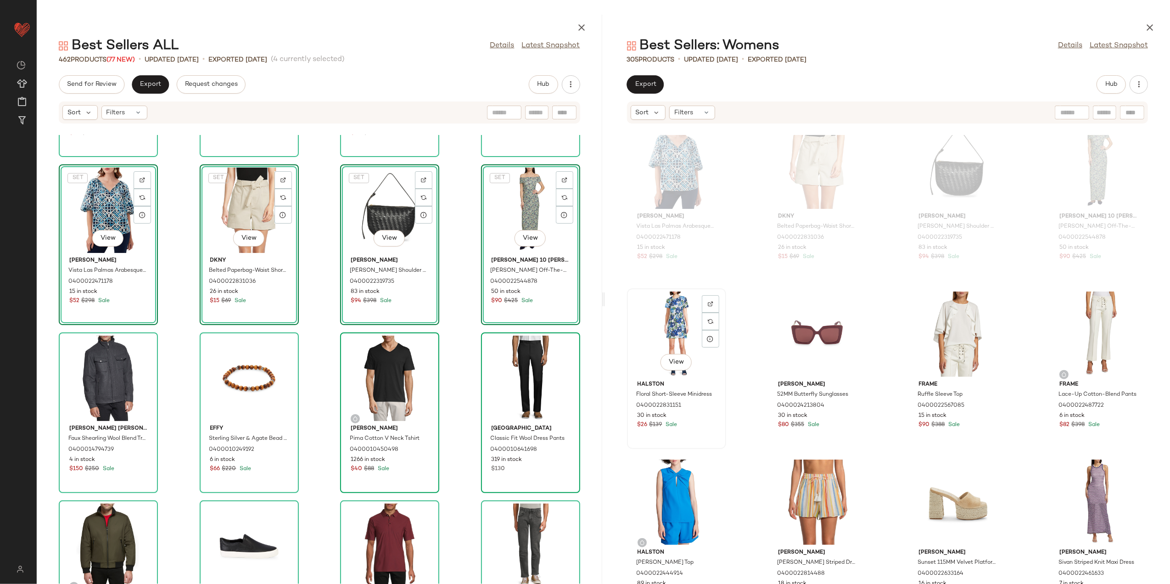
click at [652, 323] on div "View" at bounding box center [676, 333] width 93 height 85
click at [1054, 329] on div "View" at bounding box center [1098, 333] width 93 height 85
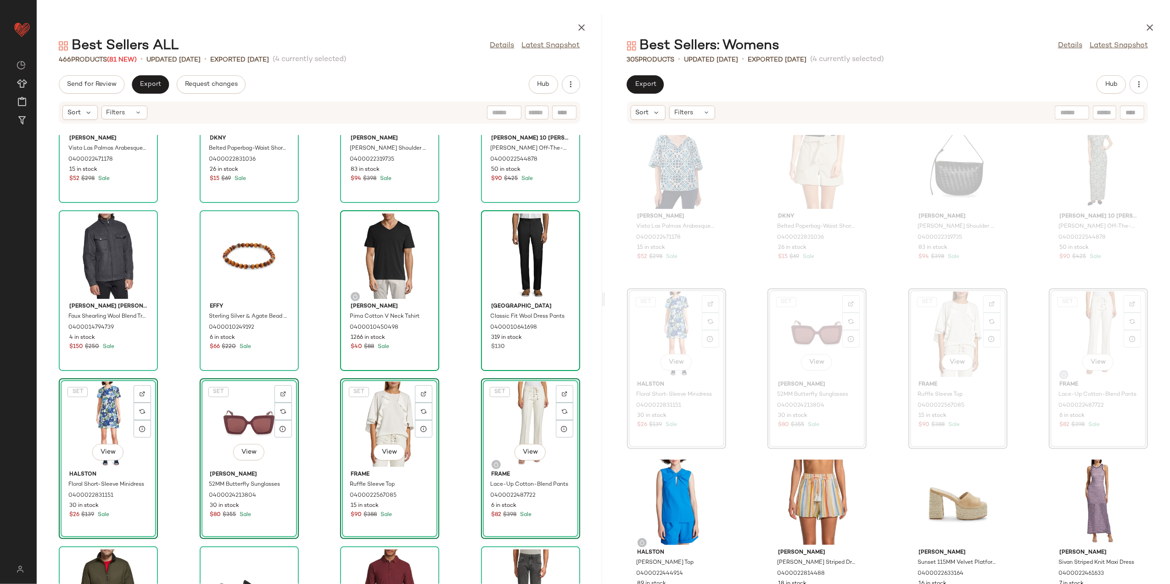
scroll to position [1904, 0]
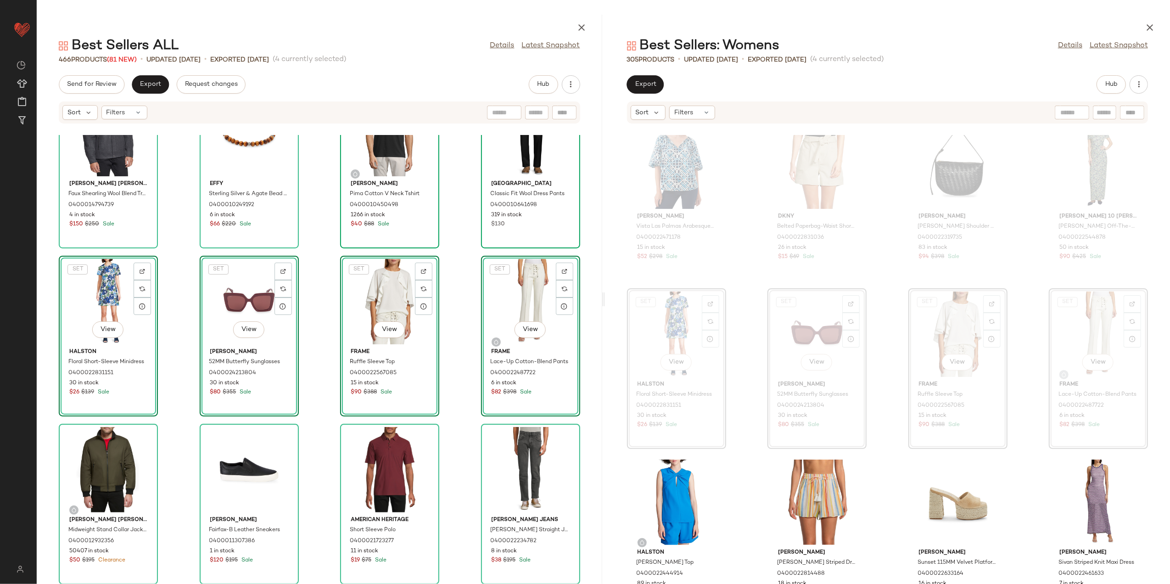
click at [460, 421] on div "Trina Turk Vista Las Palmas Arabesque Top 0400022471178 15 in stock $52 $298 Sa…" at bounding box center [319, 359] width 565 height 449
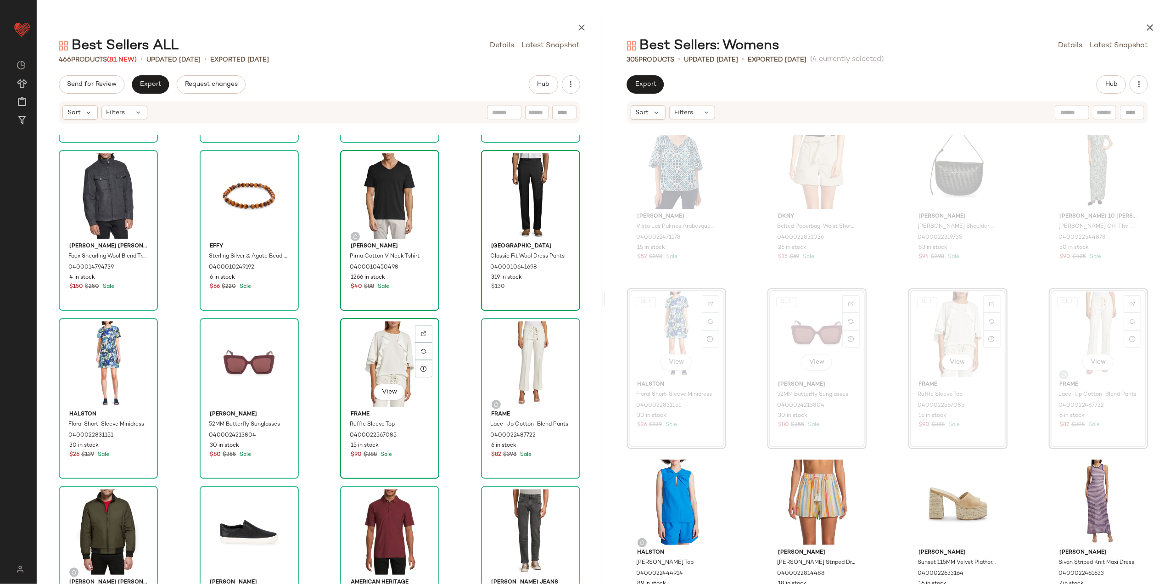
scroll to position [1781, 0]
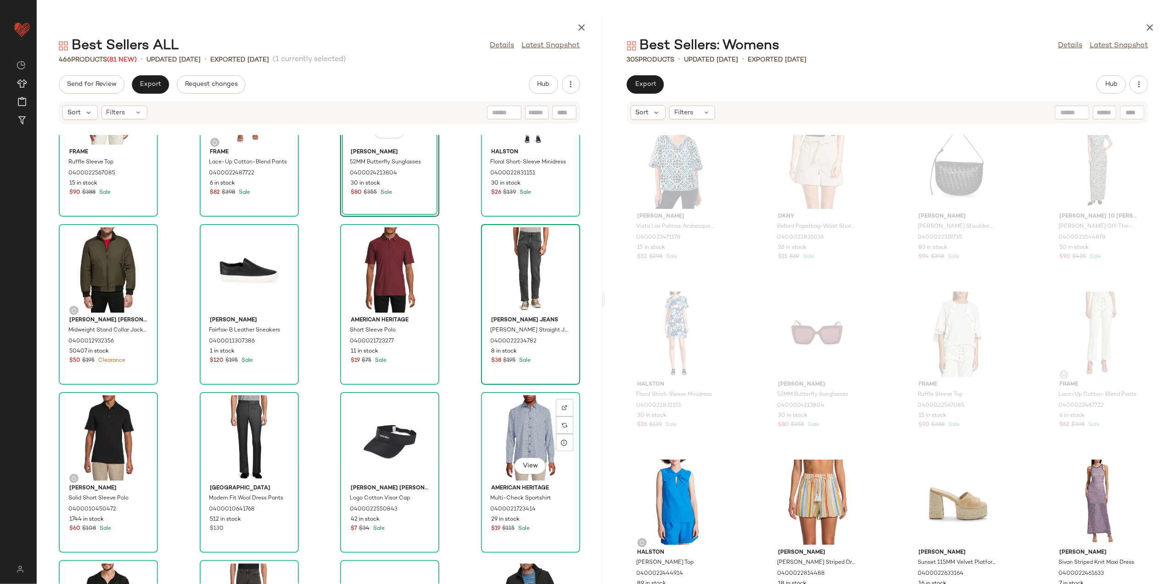
scroll to position [2148, 0]
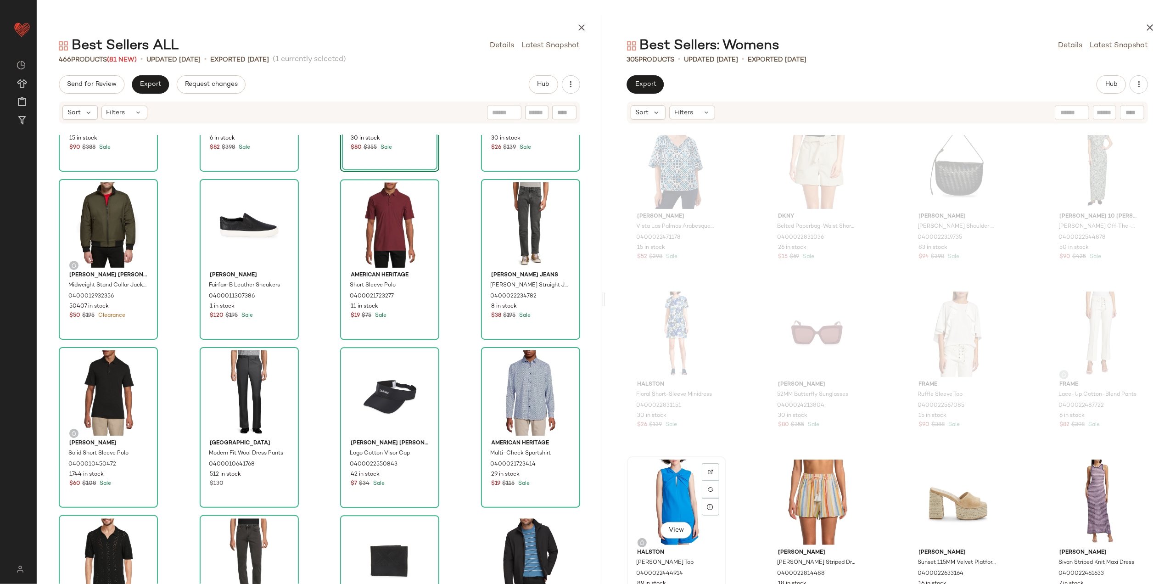
click at [674, 481] on div "View" at bounding box center [676, 501] width 93 height 85
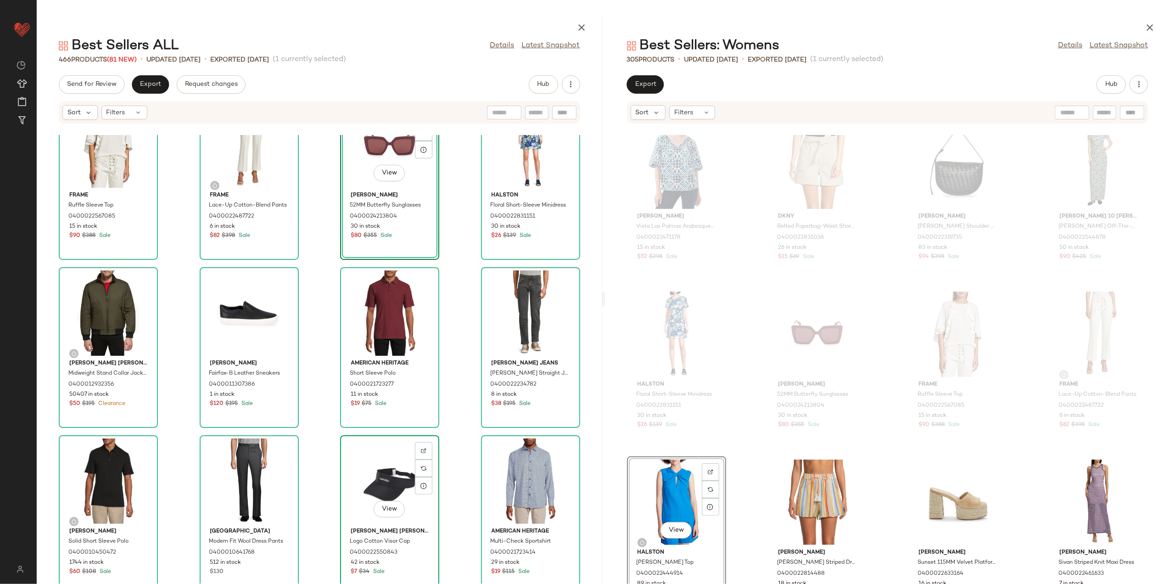
scroll to position [2148, 0]
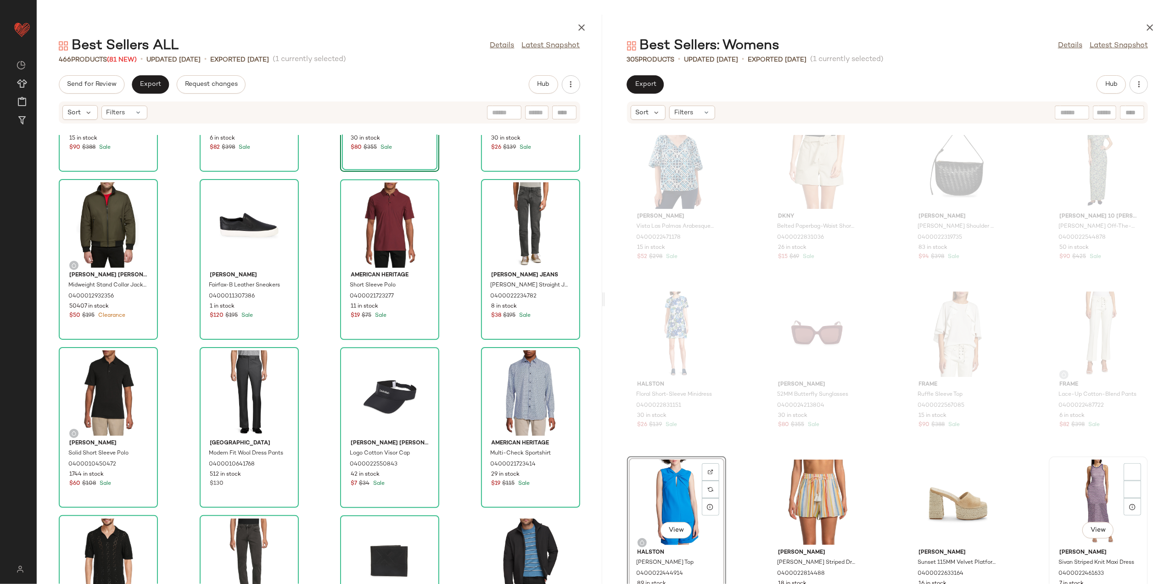
click at [1078, 496] on div "View" at bounding box center [1098, 501] width 93 height 85
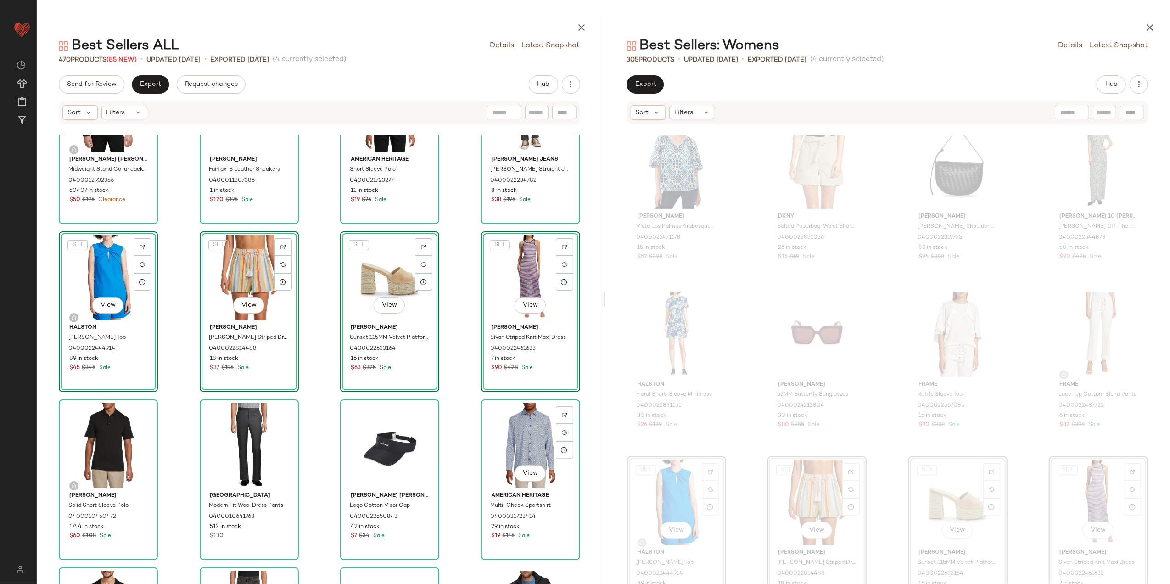
scroll to position [2332, 0]
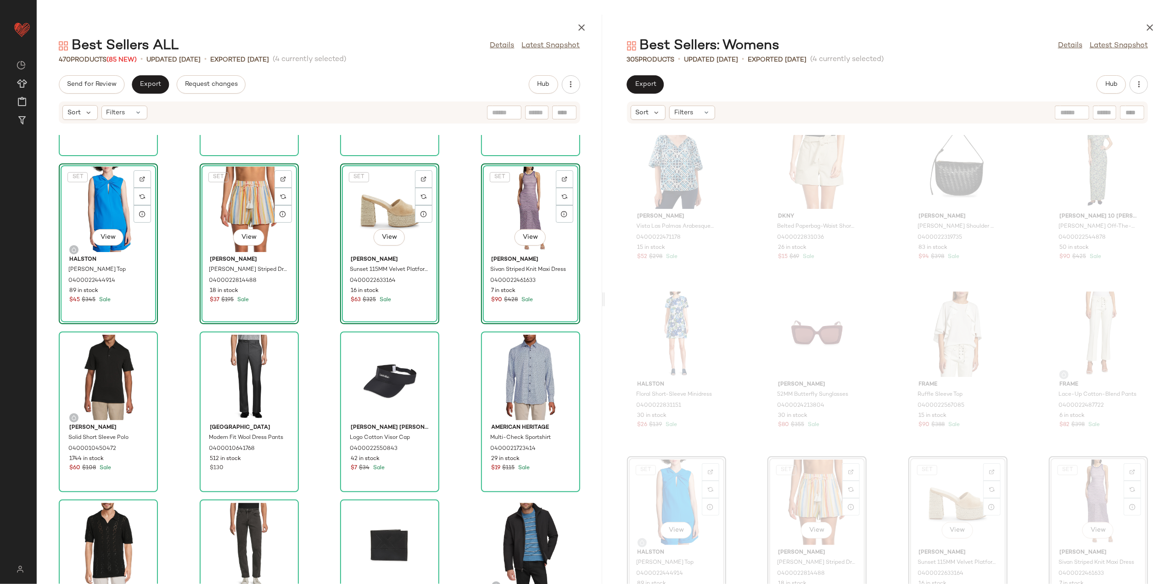
click at [461, 494] on div "Calvin Klein Midweight Stand Collar Jacket 0400012932356 50407 in stock $50 $19…" at bounding box center [319, 359] width 565 height 449
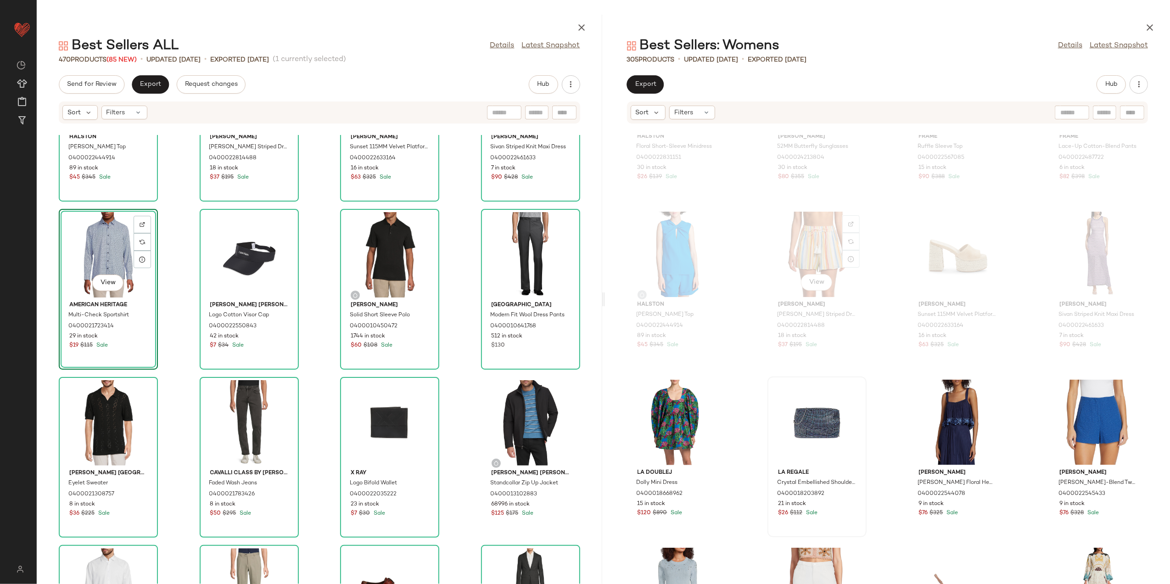
scroll to position [1231, 0]
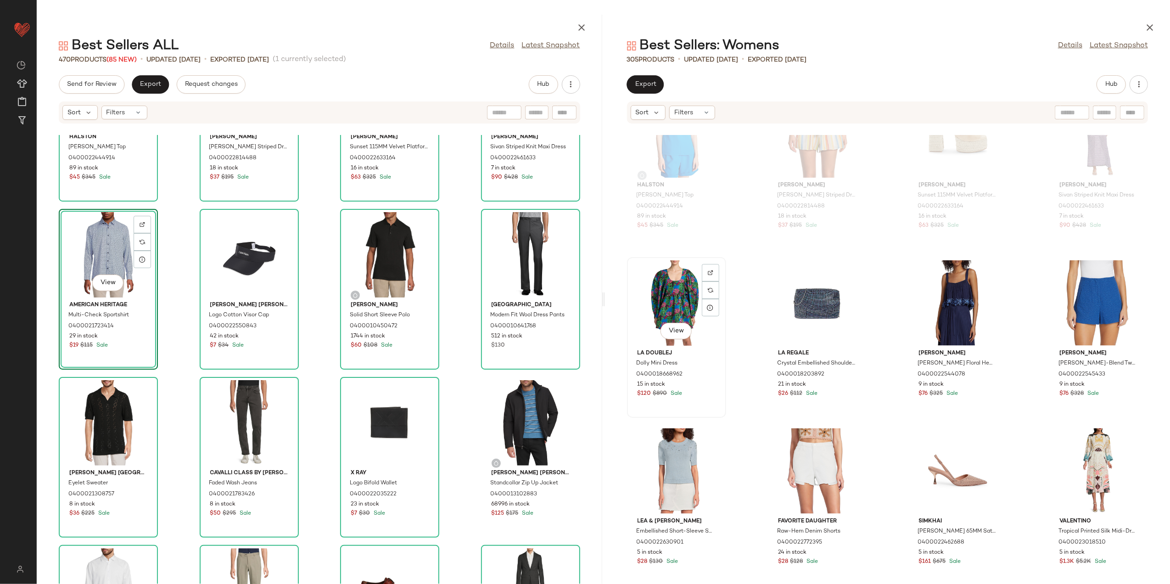
click at [656, 293] on div "View" at bounding box center [676, 302] width 93 height 85
click at [1073, 299] on div "View" at bounding box center [1098, 302] width 93 height 85
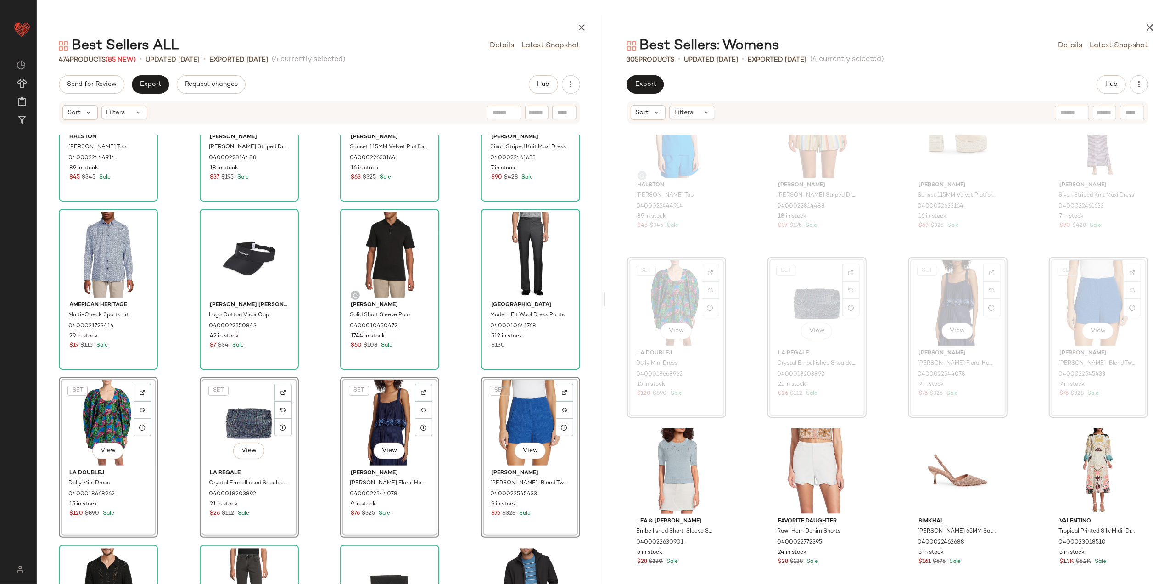
click at [451, 524] on div "Halston Faren Knot Top 0400022444914 89 in stock $45 $345 Sale Ramy Brook Jimmi…" at bounding box center [319, 359] width 565 height 449
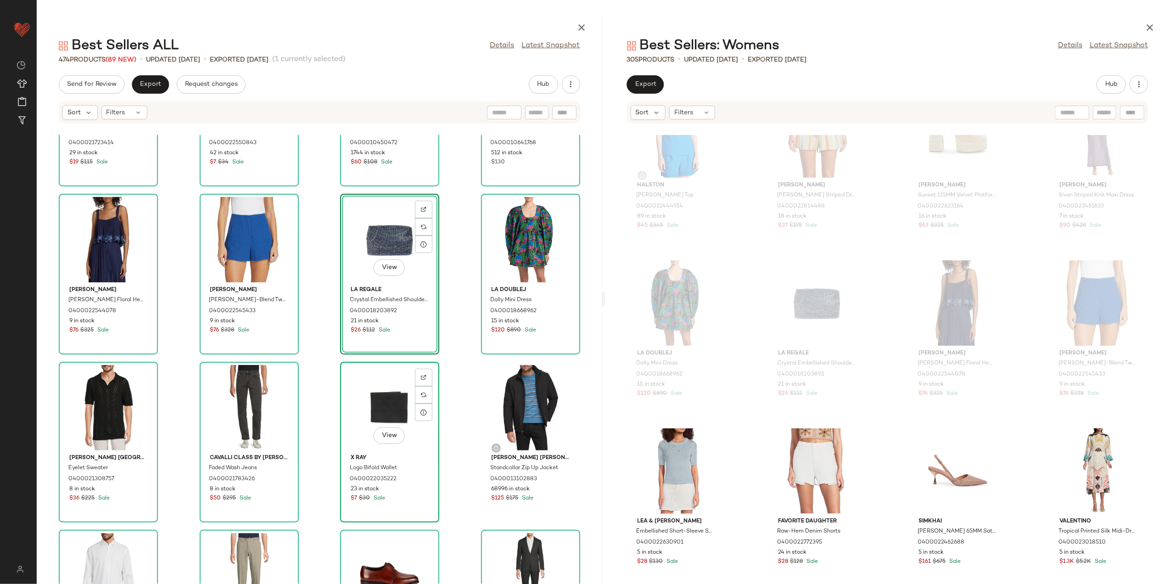
scroll to position [2638, 0]
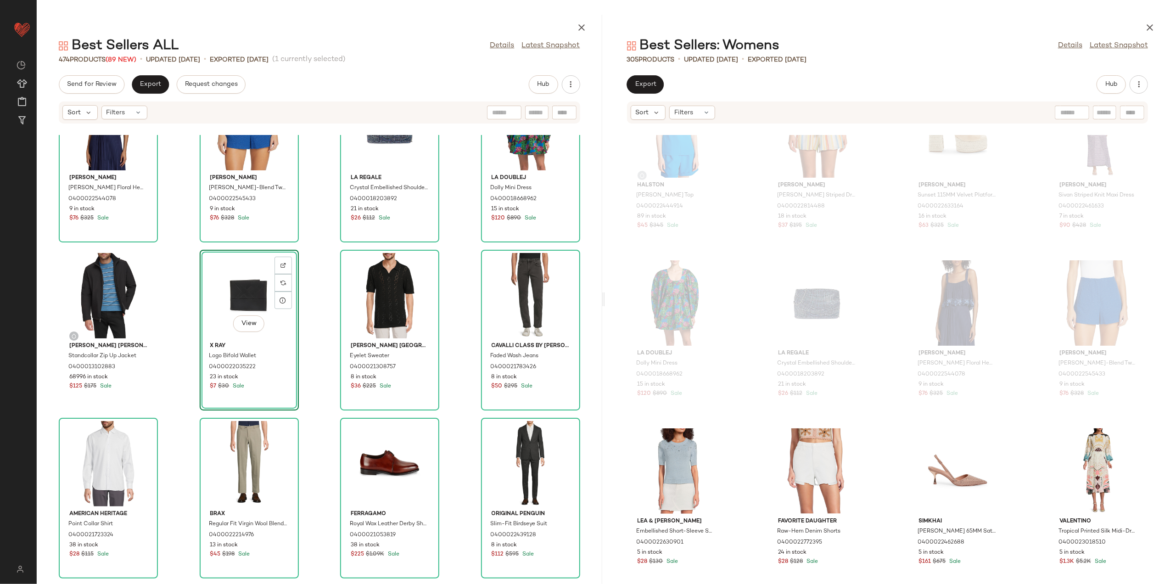
scroll to position [2821, 0]
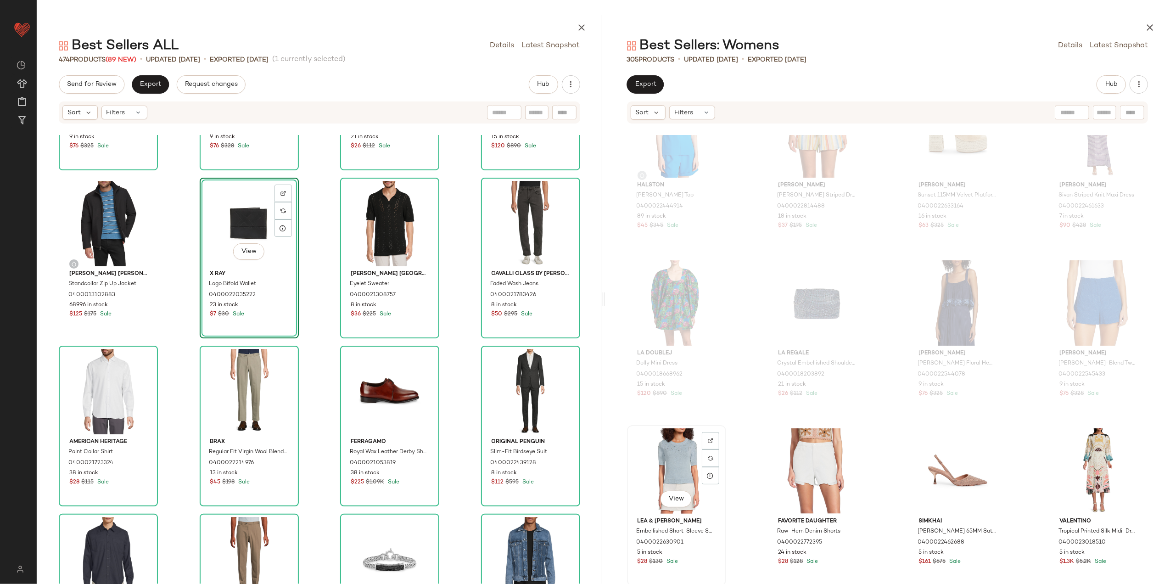
click at [672, 456] on div "View" at bounding box center [676, 470] width 93 height 85
click at [1075, 434] on div "View" at bounding box center [1098, 470] width 93 height 85
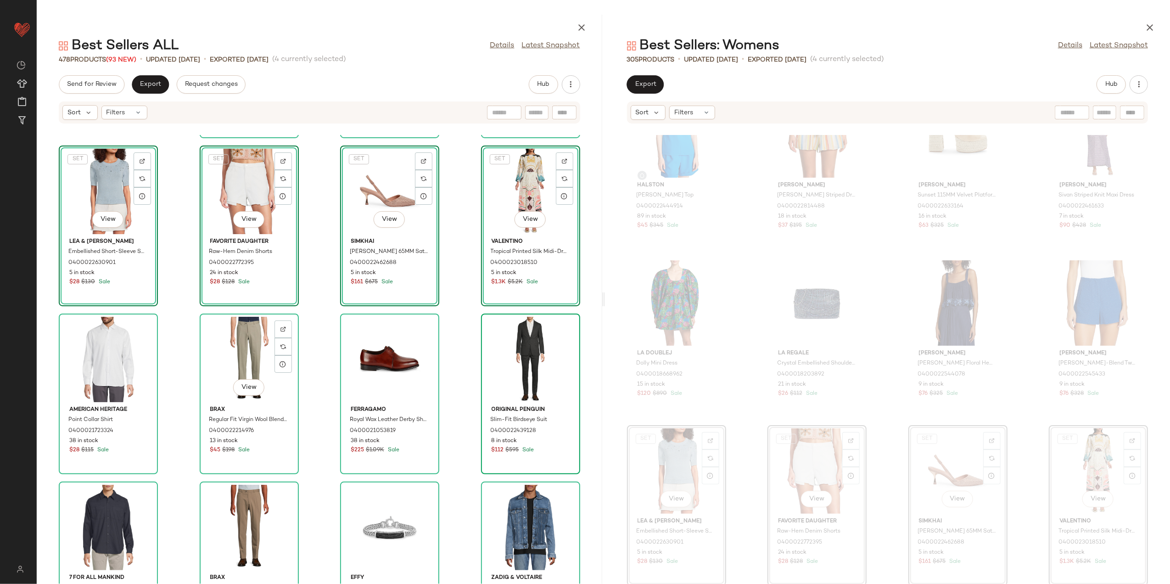
scroll to position [3066, 0]
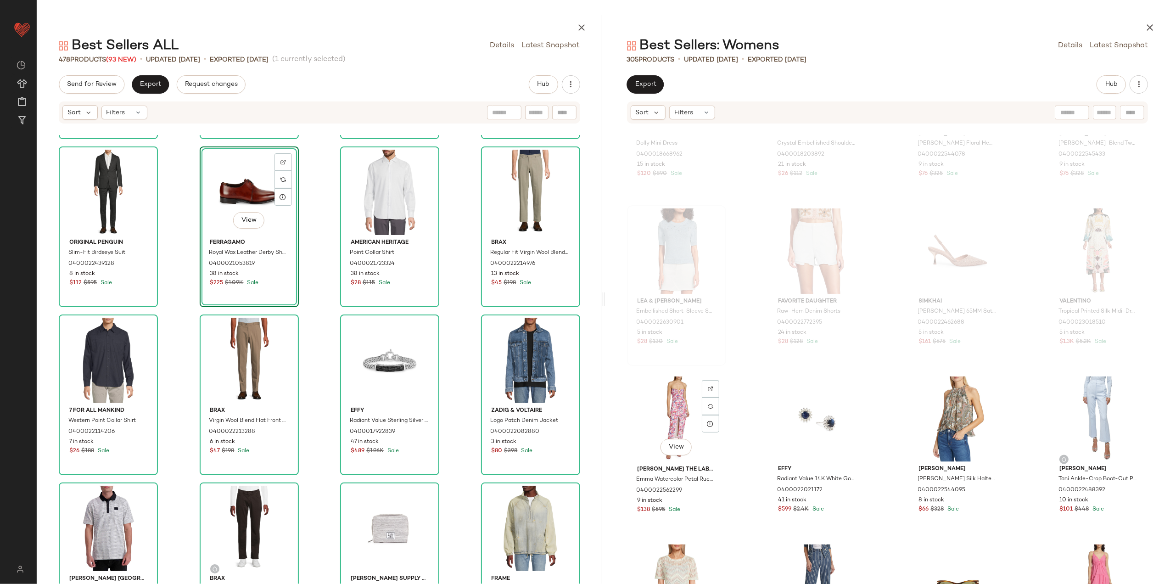
scroll to position [1476, 0]
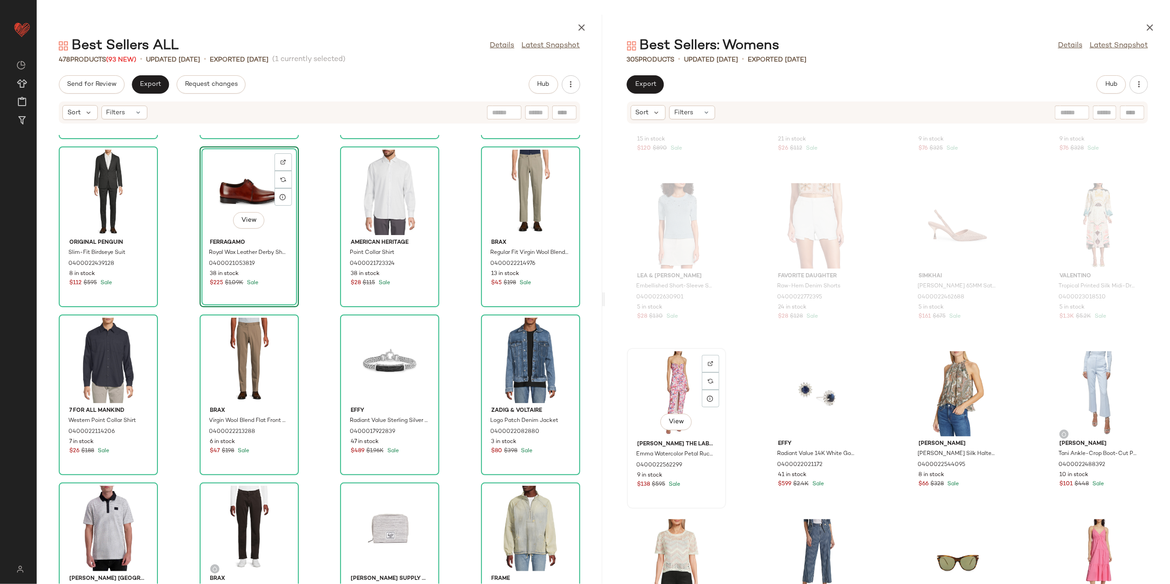
click at [663, 383] on div "View" at bounding box center [676, 393] width 93 height 85
click at [1095, 368] on div "View" at bounding box center [1098, 393] width 93 height 85
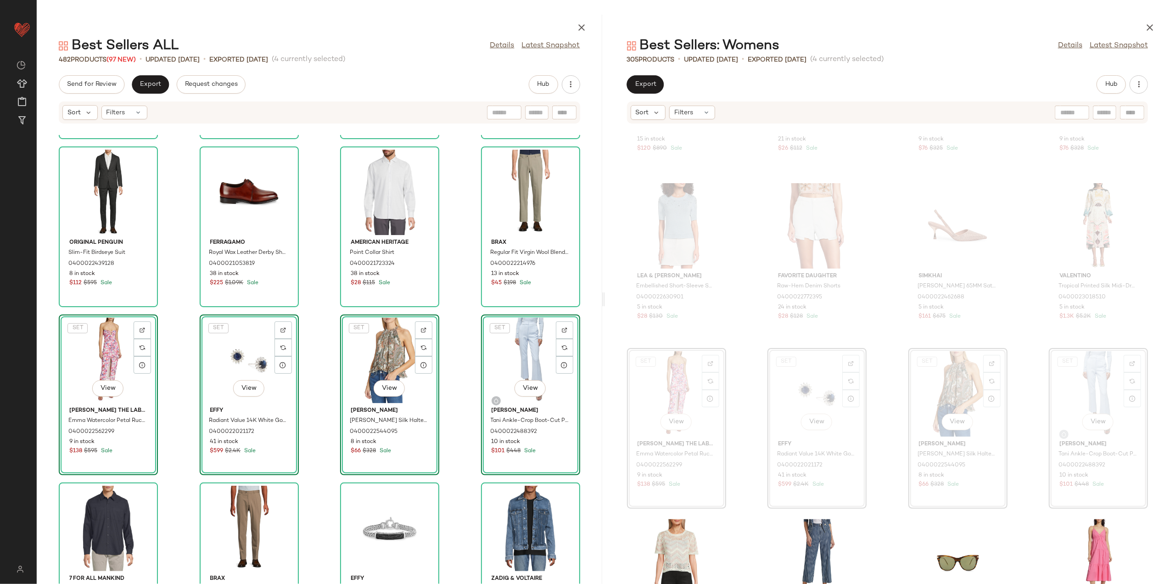
click at [328, 409] on div "Lea & Viola Embellished Short-Sleeve Sweater 0400022630901 5 in stock $28 $130 …" at bounding box center [319, 359] width 565 height 449
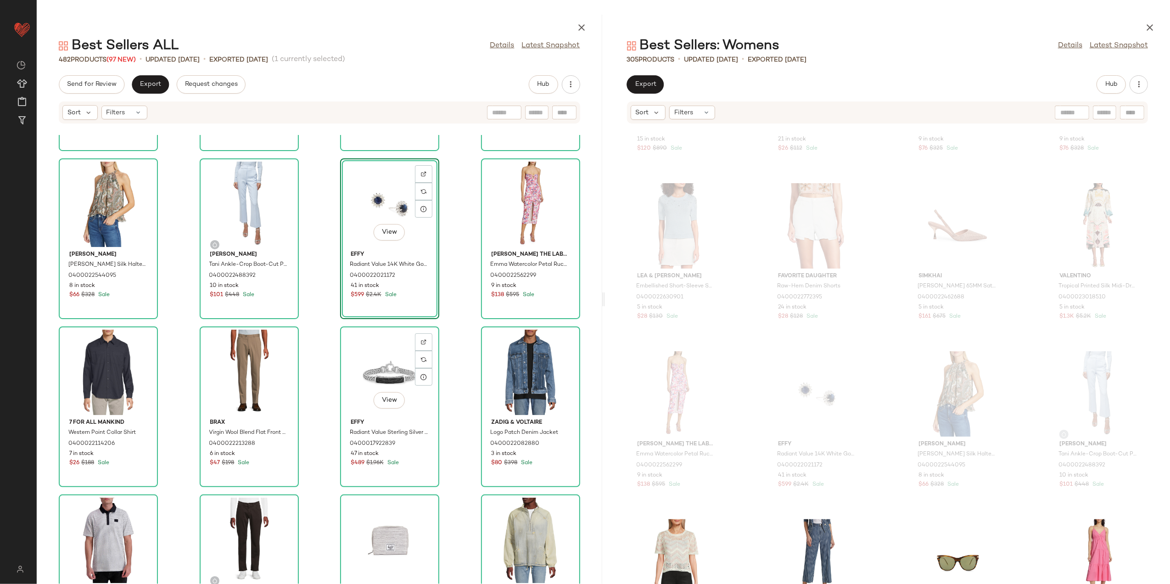
scroll to position [3372, 0]
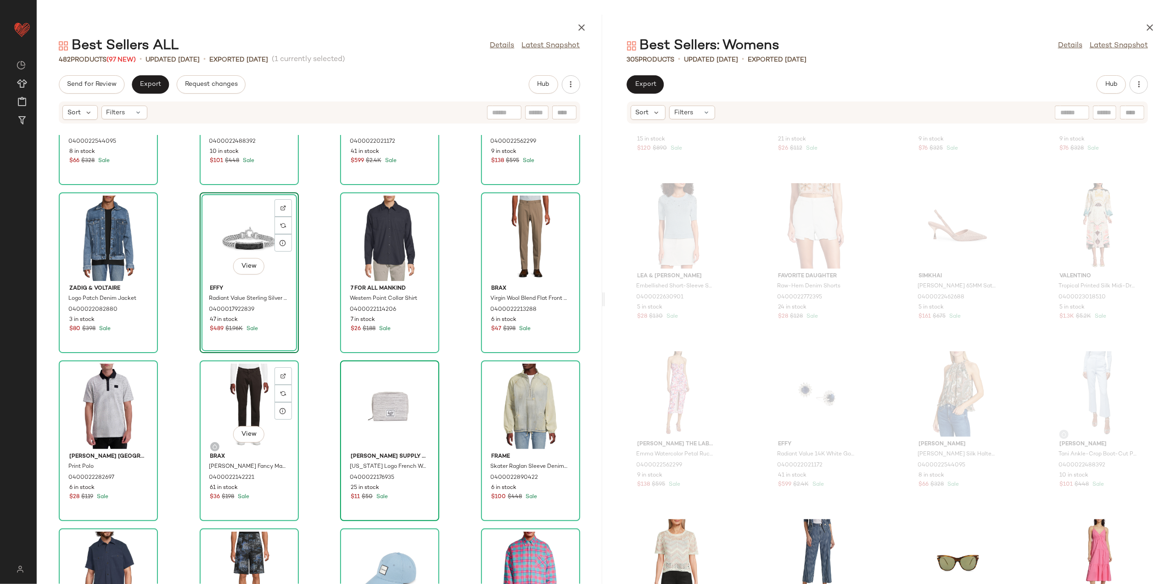
scroll to position [3494, 0]
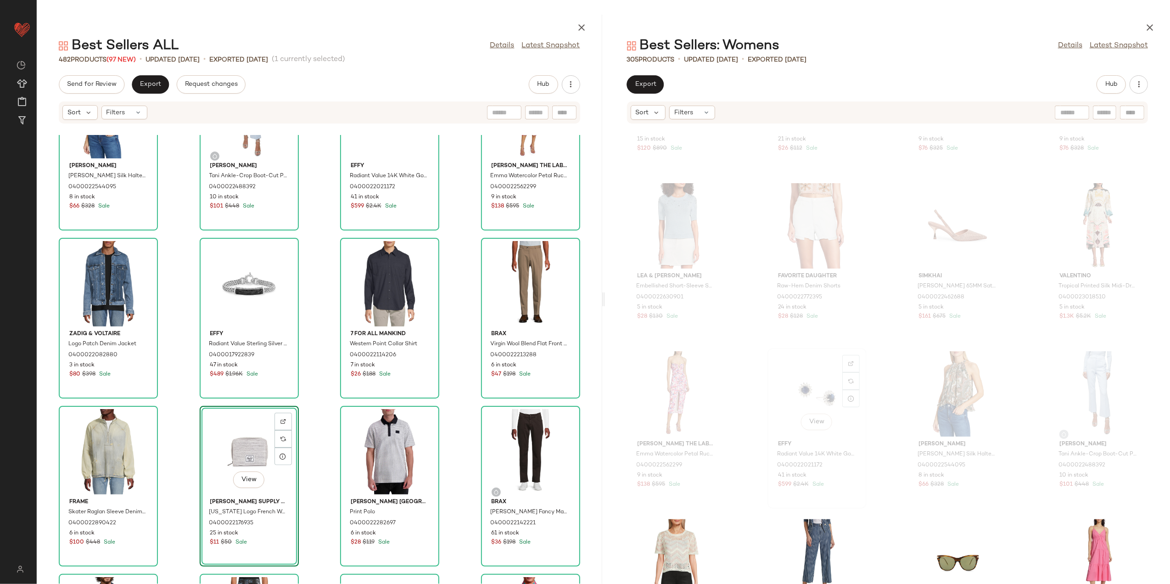
scroll to position [1659, 0]
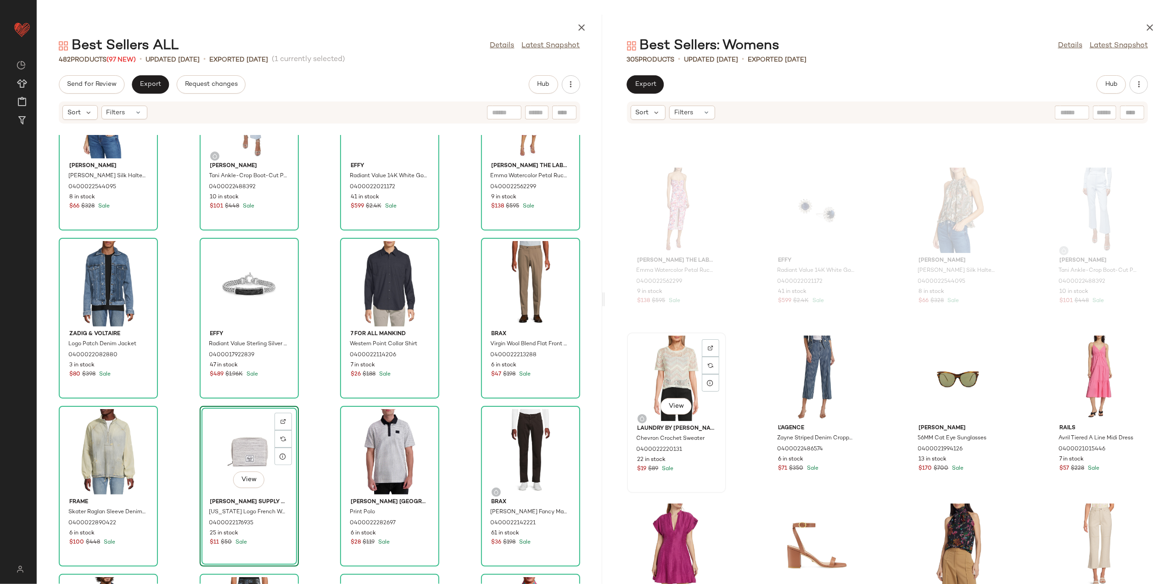
click at [672, 364] on div "View" at bounding box center [676, 377] width 93 height 85
click at [1087, 377] on div "View" at bounding box center [1098, 377] width 93 height 85
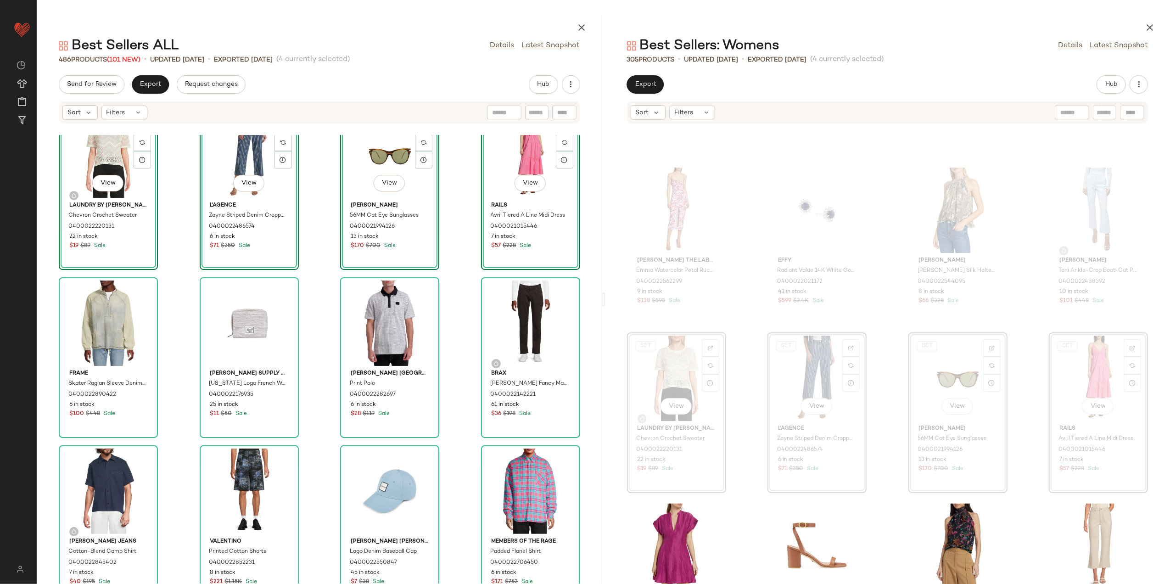
scroll to position [3800, 0]
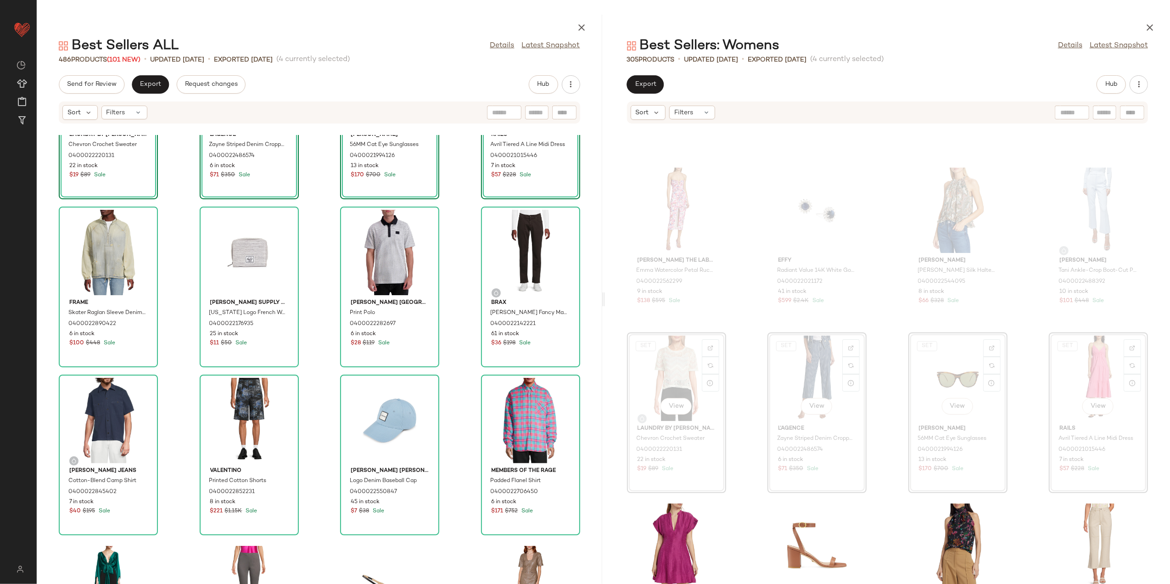
click at [452, 443] on div "SET View Laundry by Shelli Segal Chevron Crochet Sweater 0400022220131 22 in st…" at bounding box center [319, 359] width 565 height 449
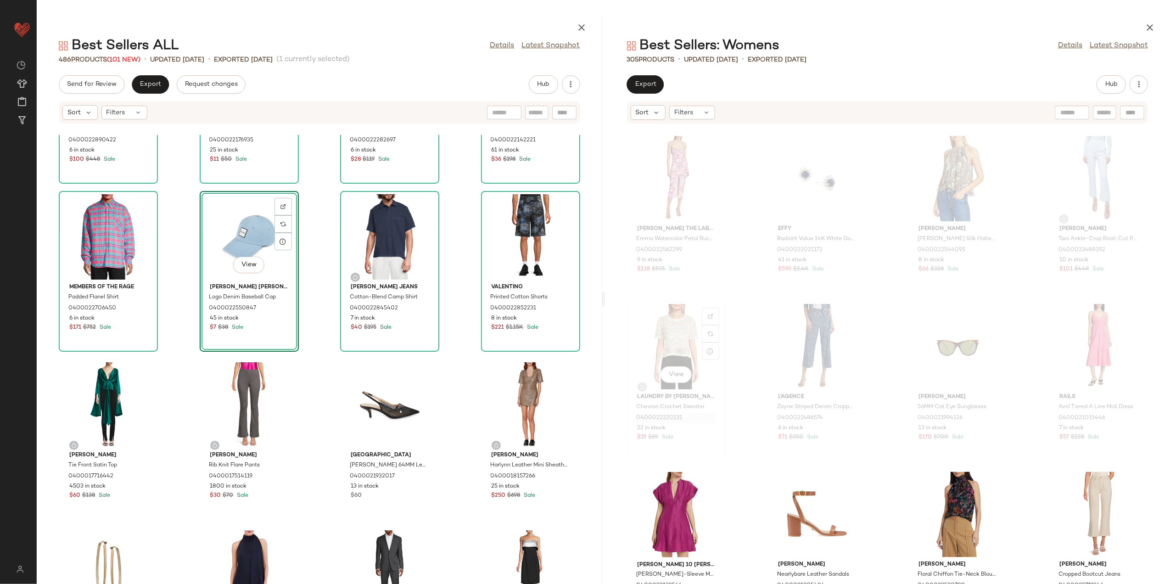
scroll to position [1720, 0]
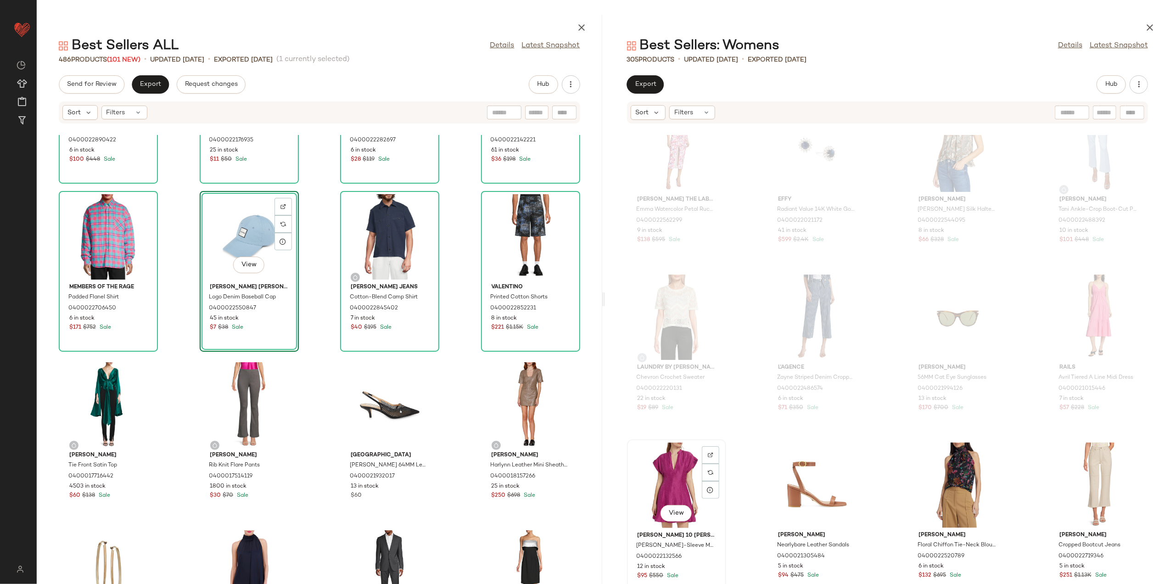
click at [665, 472] on div "View" at bounding box center [676, 484] width 93 height 85
click at [1098, 464] on div "View" at bounding box center [1098, 484] width 93 height 85
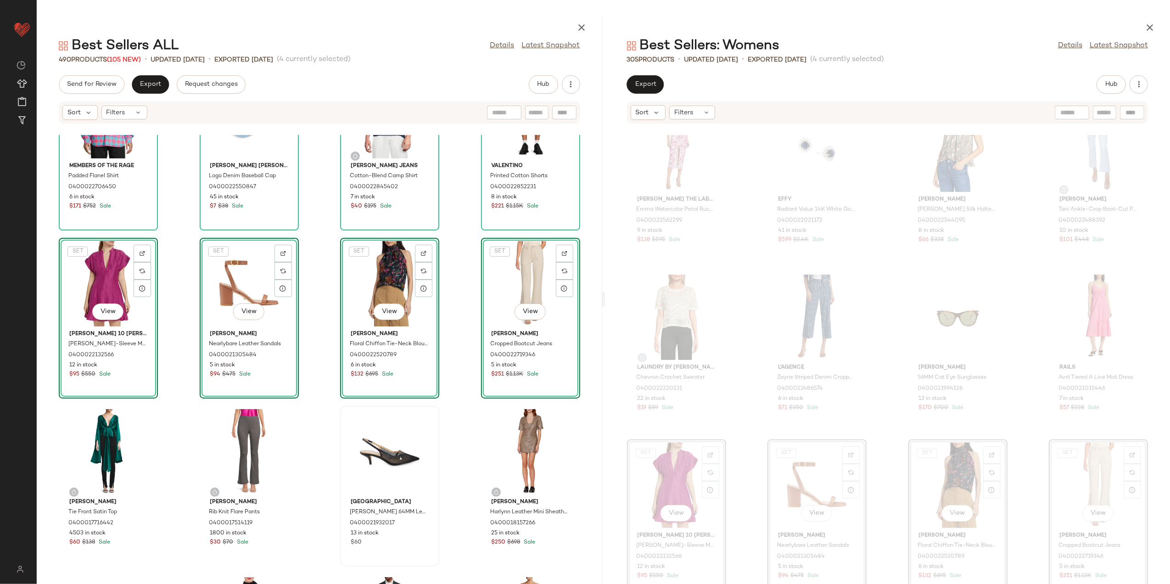
scroll to position [4106, 0]
click at [456, 423] on div "Members of the Rage Padded Flanel Shirt 0400022706450 6 in stock $171 $752 Sale…" at bounding box center [319, 359] width 565 height 449
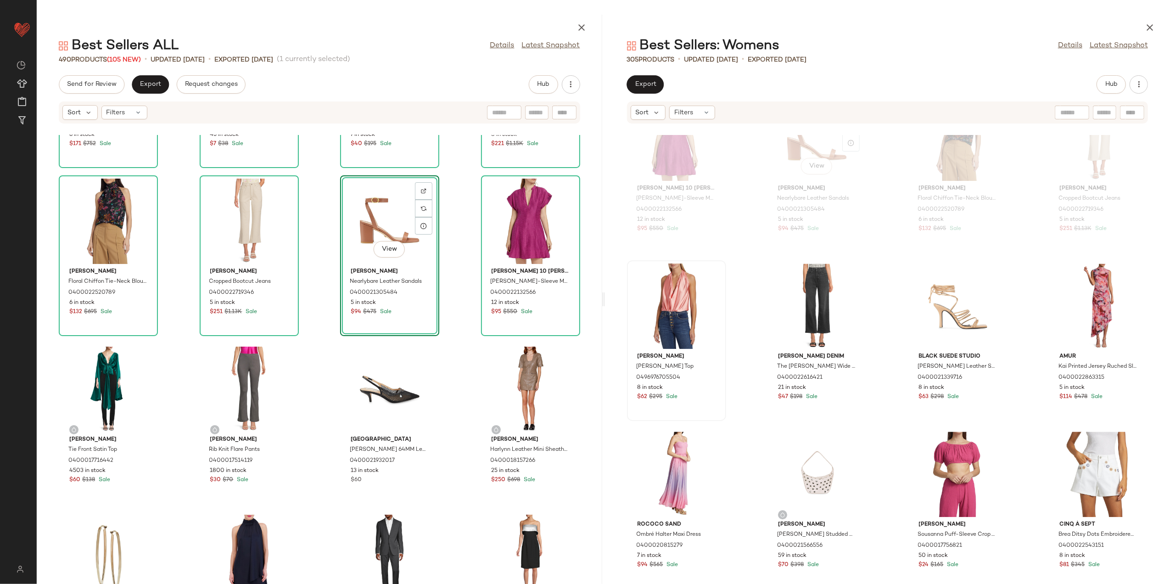
scroll to position [2087, 0]
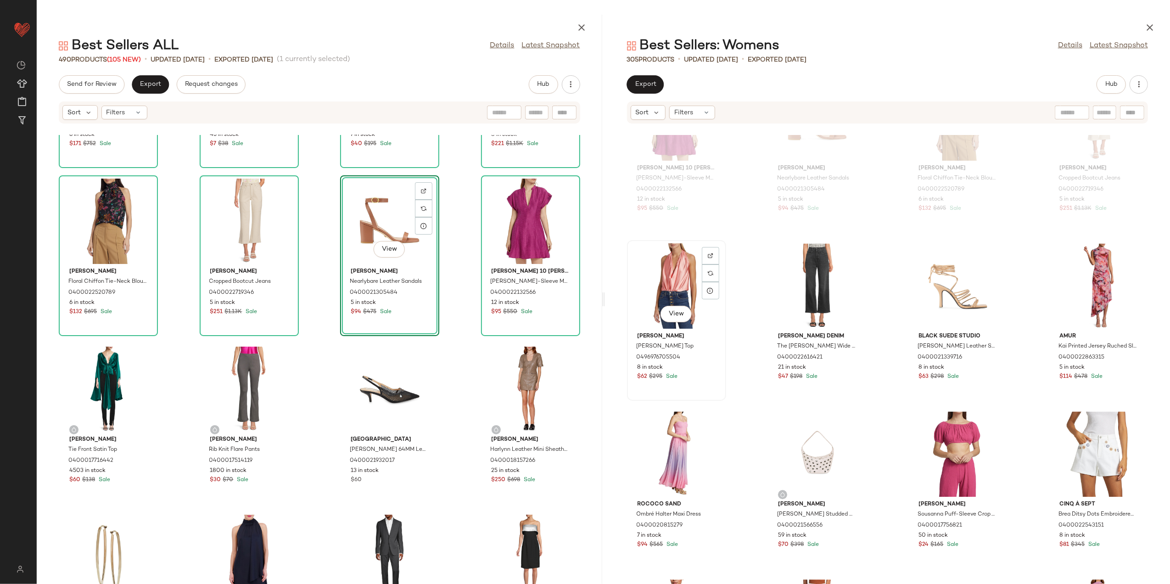
click at [689, 302] on div "View" at bounding box center [676, 285] width 93 height 85
click at [1074, 273] on div "View" at bounding box center [1098, 285] width 93 height 85
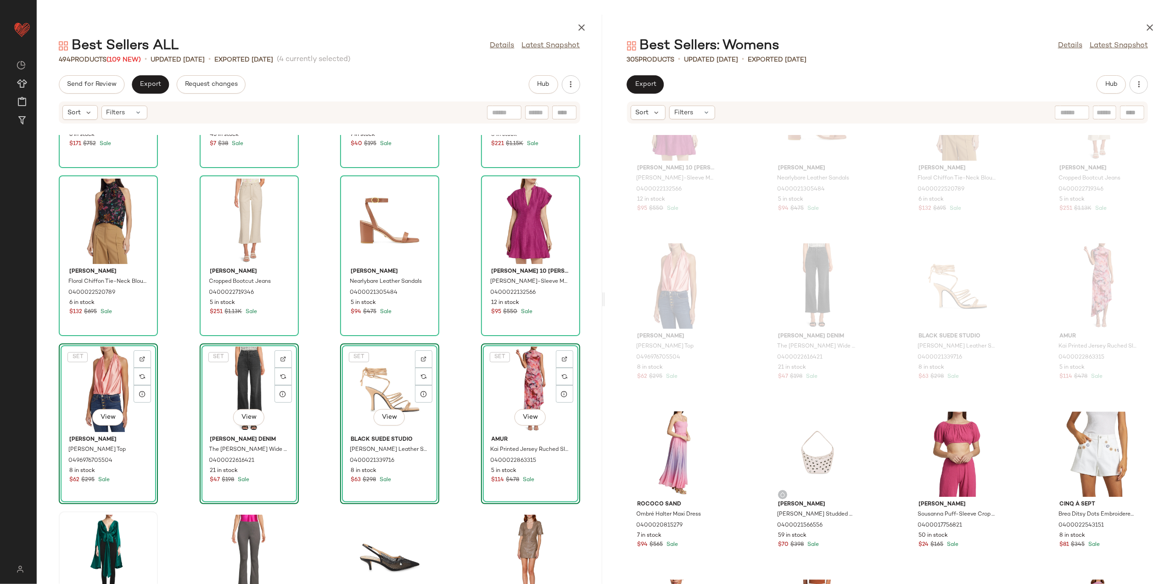
click at [447, 514] on div "Members of the Rage Padded Flanel Shirt 0400022706450 6 in stock $171 $752 Sale…" at bounding box center [319, 359] width 565 height 449
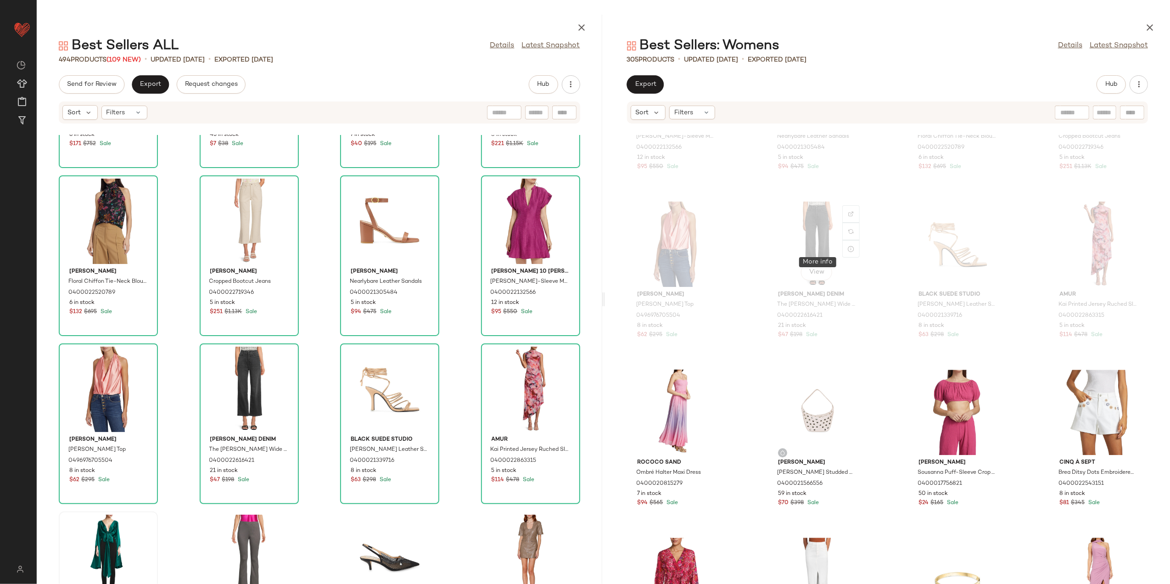
scroll to position [2271, 0]
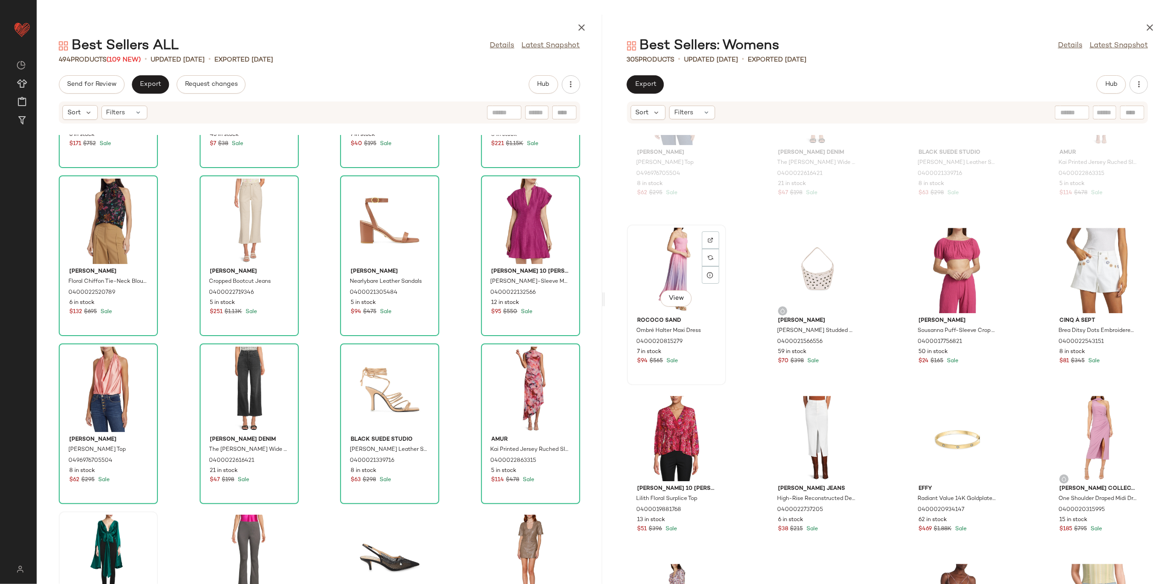
click at [661, 281] on div "View" at bounding box center [676, 270] width 93 height 85
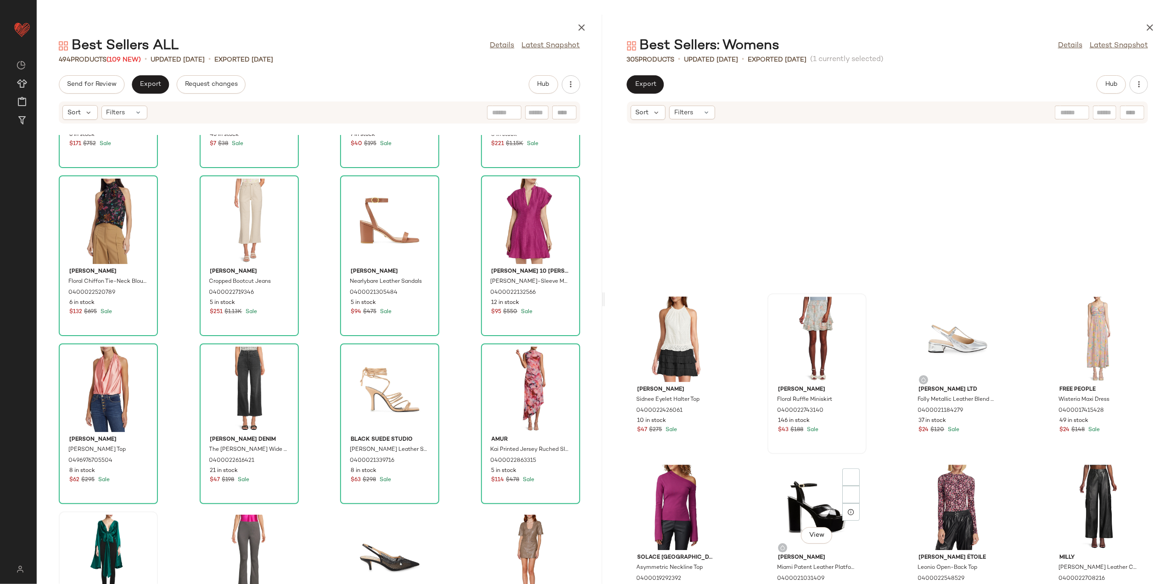
scroll to position [3005, 0]
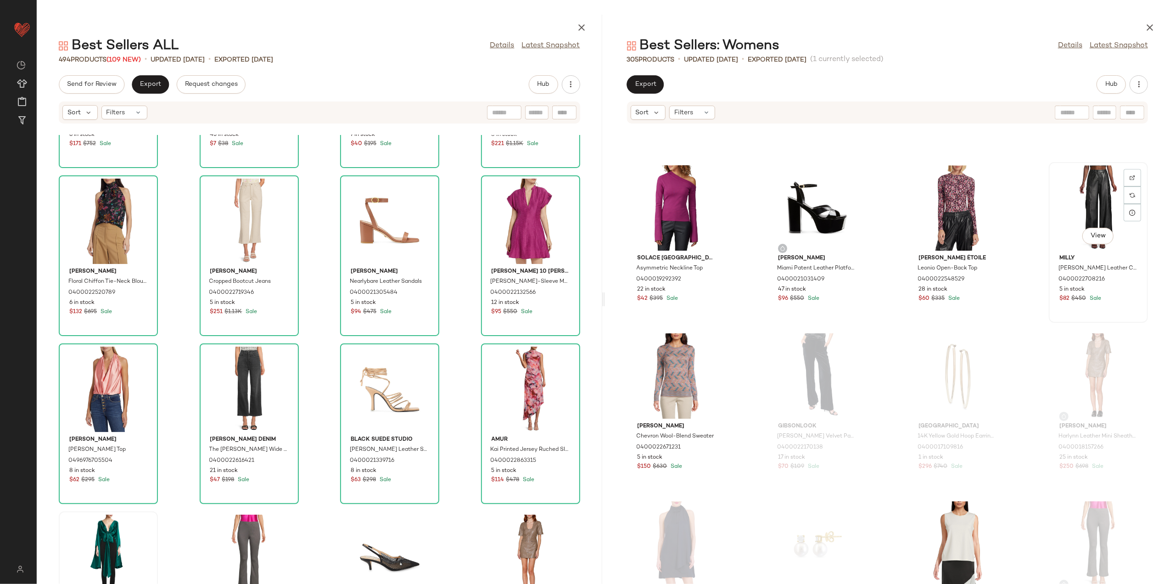
click at [1064, 225] on div "View" at bounding box center [1098, 207] width 93 height 85
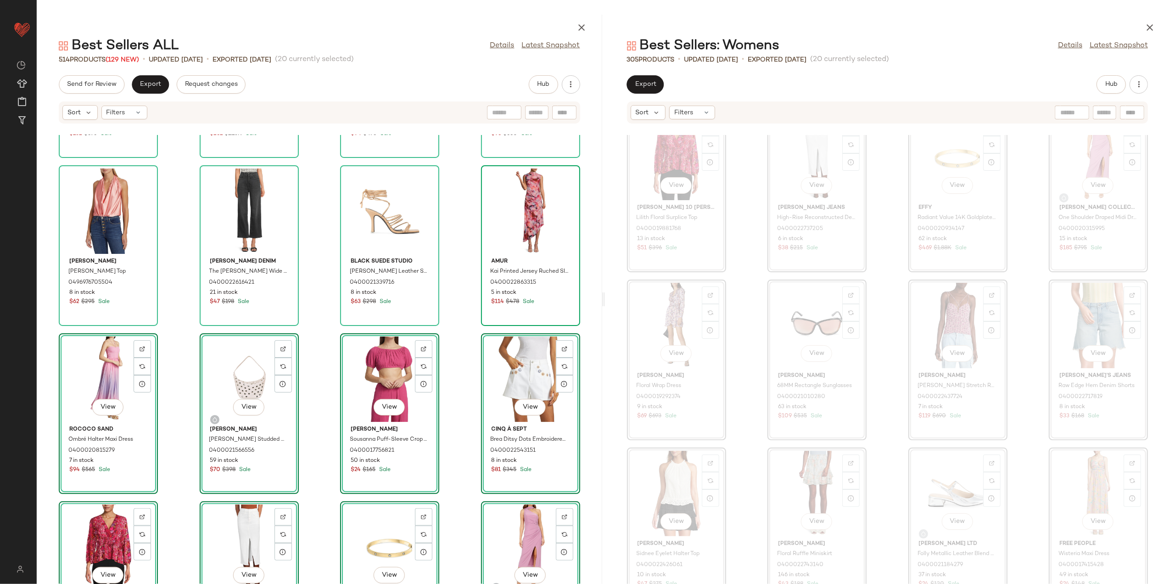
scroll to position [4229, 0]
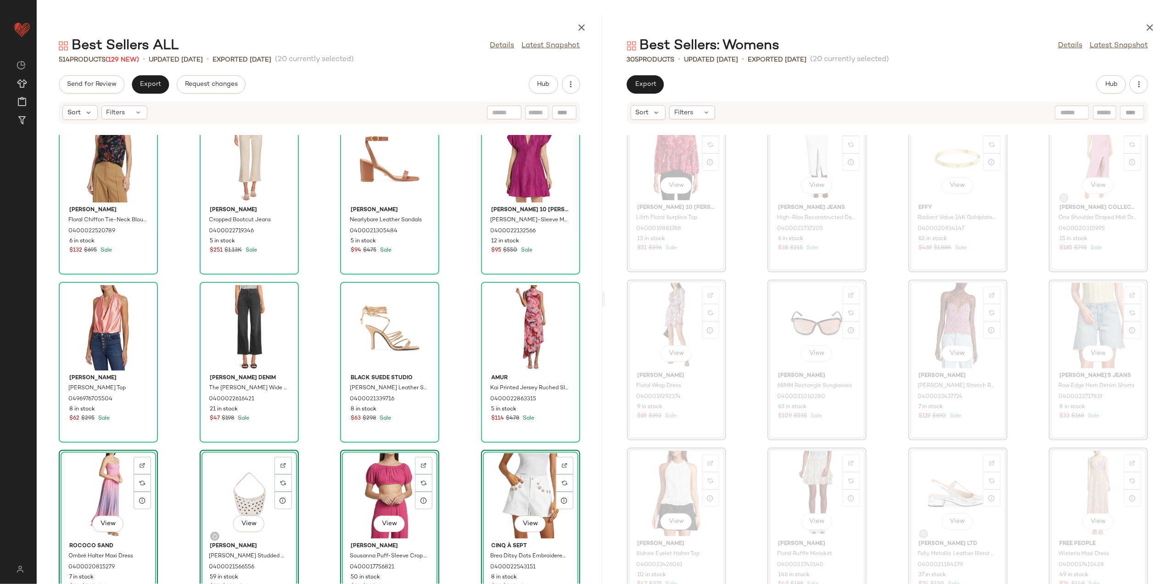
click at [456, 396] on div "Prabal Gurung Floral Chiffon Tie-Neck Blouse 0400022520789 6 in stock $132 $695…" at bounding box center [319, 359] width 565 height 449
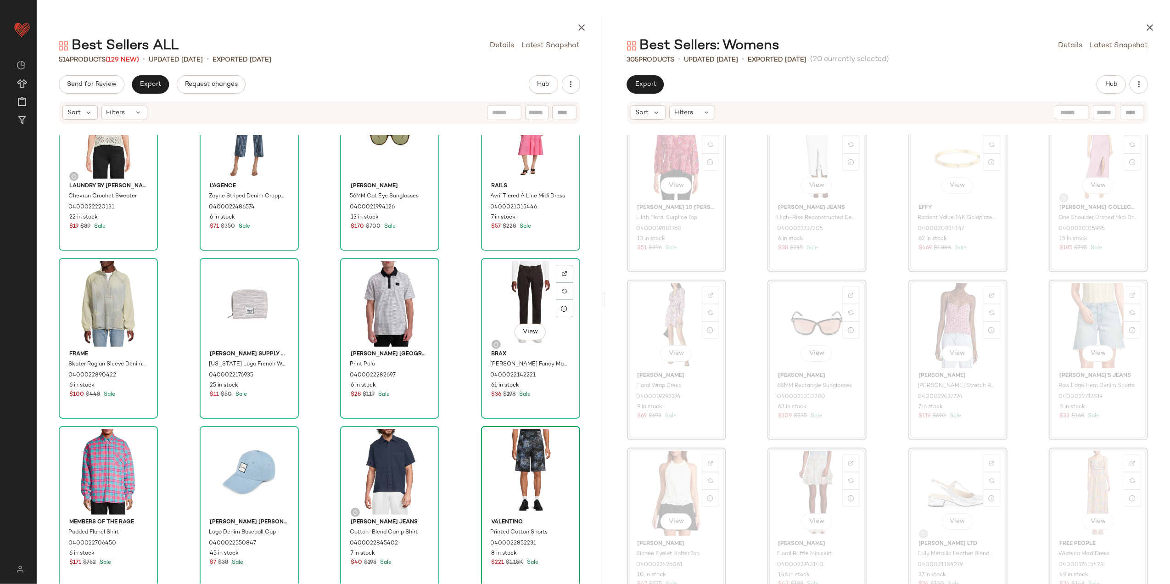
scroll to position [3984, 0]
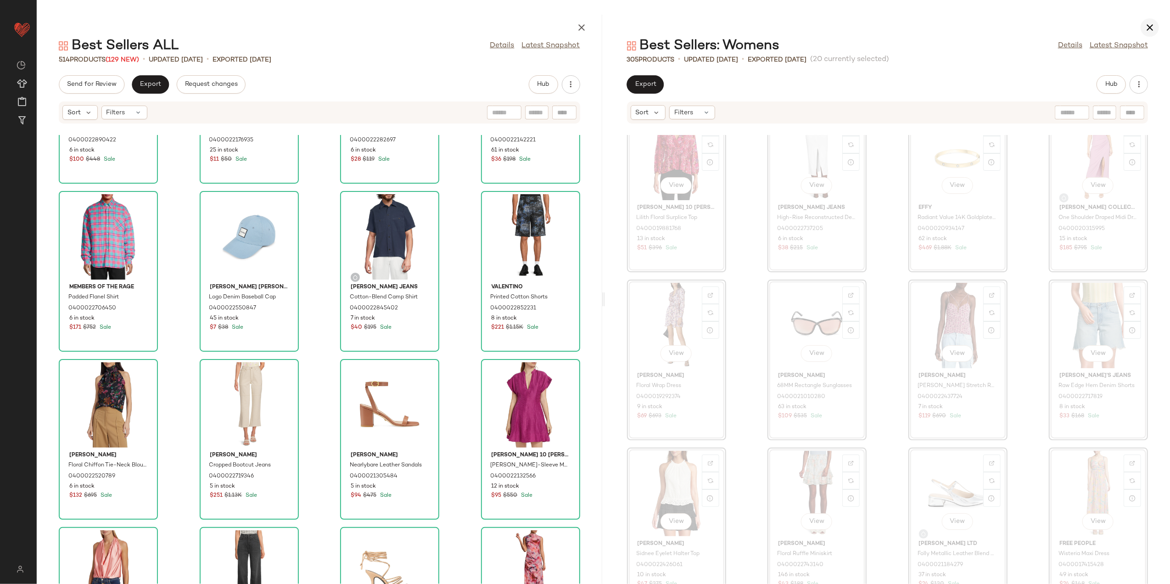
click at [1157, 28] on button "button" at bounding box center [1149, 27] width 18 height 18
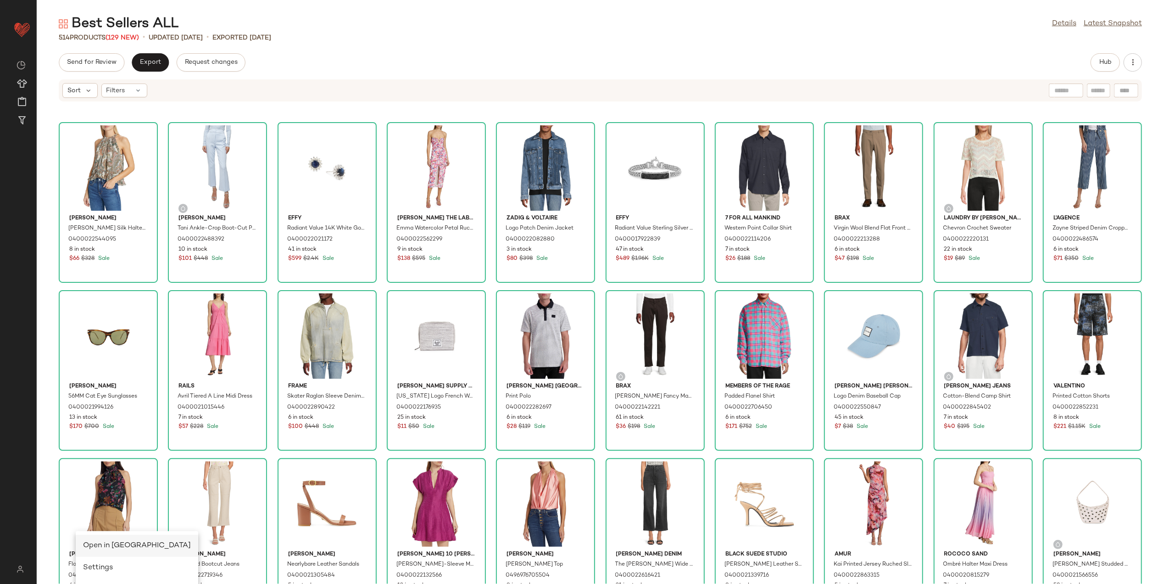
click at [121, 545] on span "Open in Split View" at bounding box center [137, 545] width 108 height 8
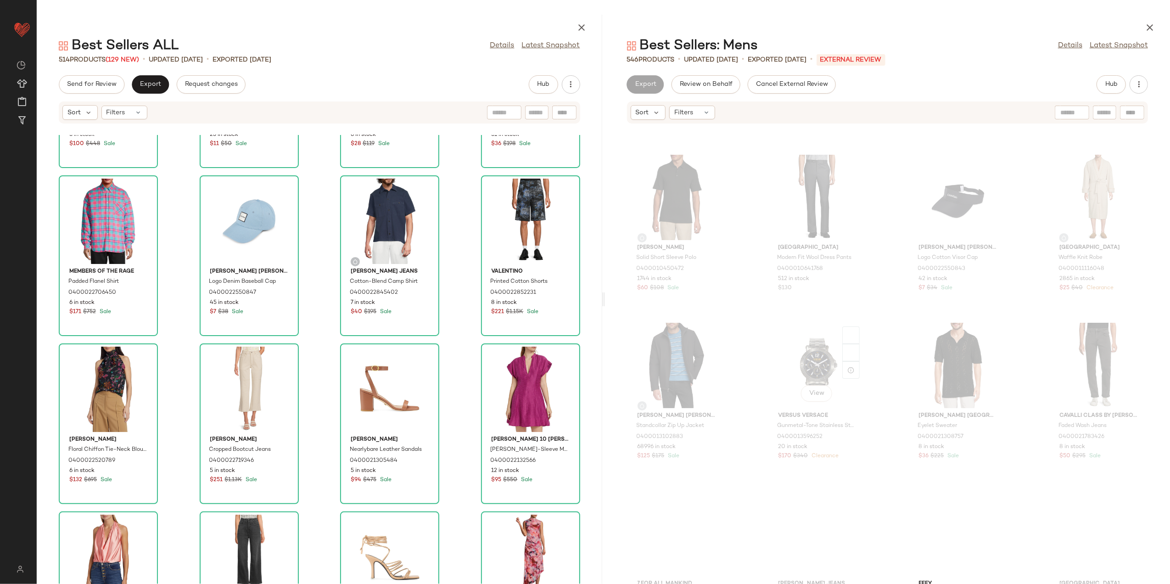
scroll to position [1170, 0]
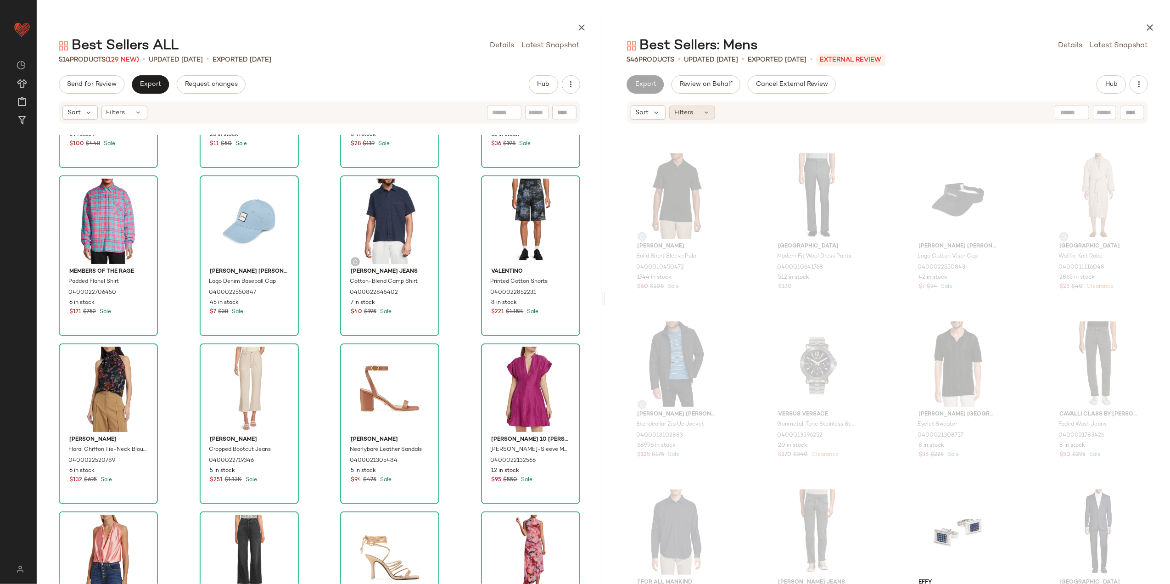
click at [702, 116] on div "Filters" at bounding box center [692, 113] width 46 height 14
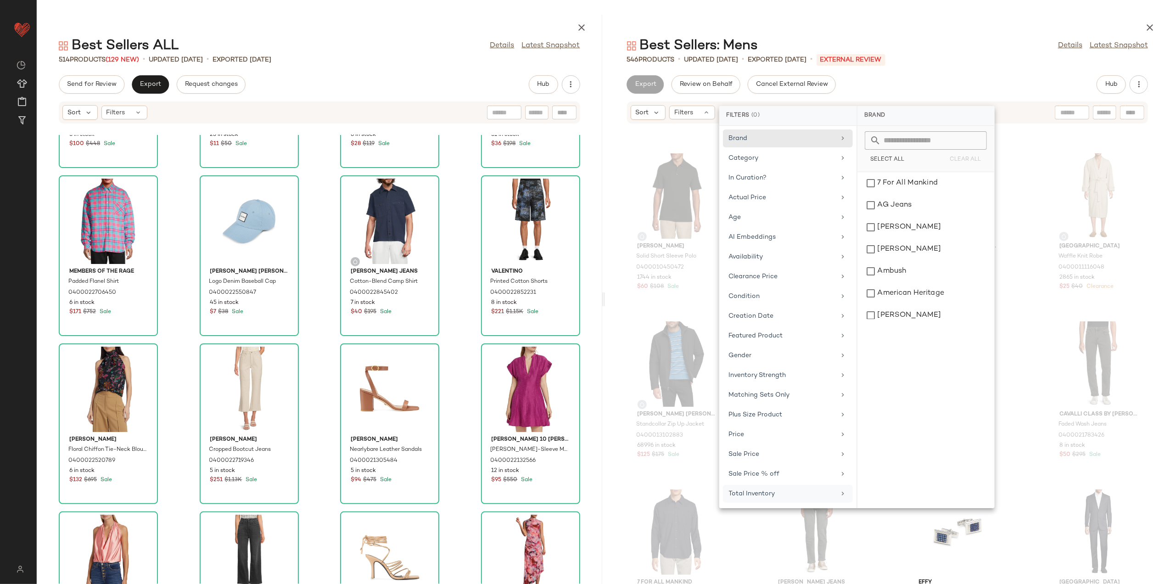
click at [798, 498] on div "Total Inventory" at bounding box center [782, 494] width 107 height 10
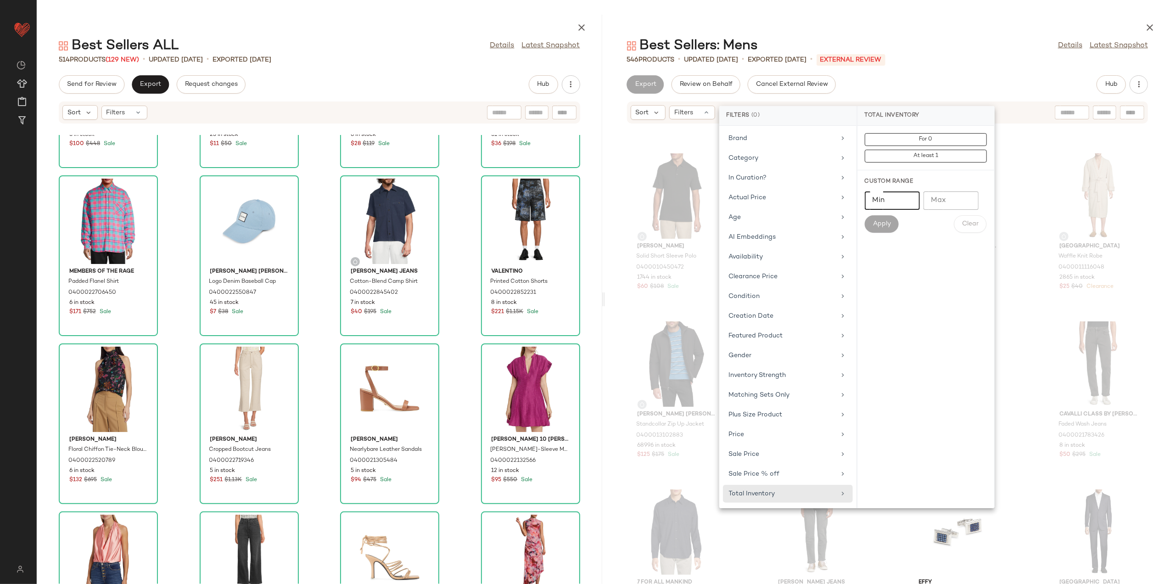
click at [903, 206] on input "Min" at bounding box center [891, 200] width 55 height 18
type input "**"
click at [892, 219] on button "Apply" at bounding box center [881, 223] width 34 height 17
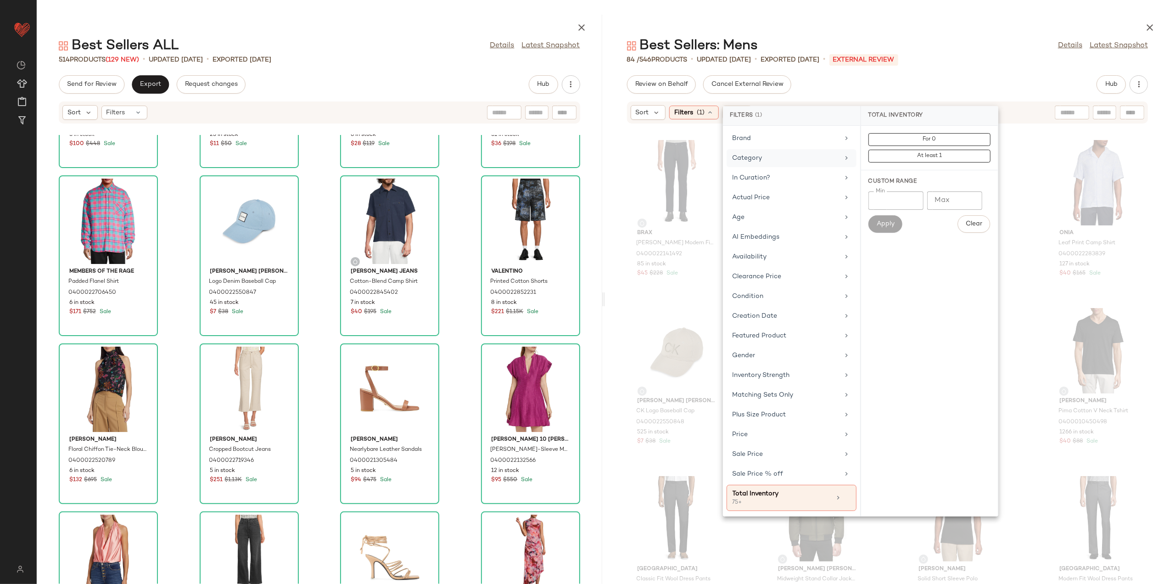
click at [763, 162] on div "Category" at bounding box center [785, 158] width 107 height 10
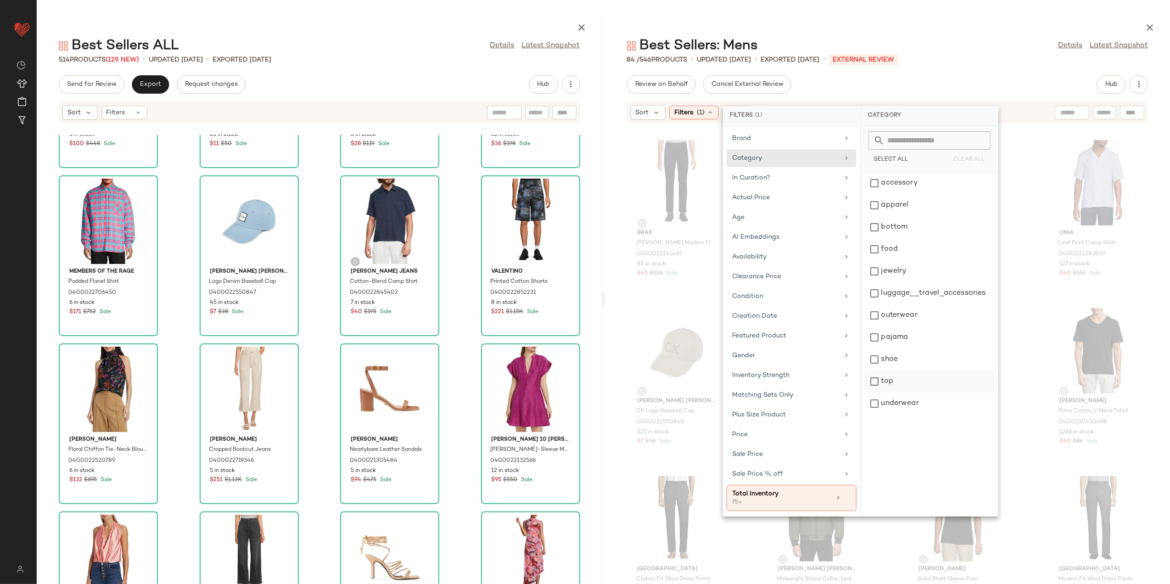
click at [909, 392] on div "top" at bounding box center [928, 403] width 129 height 22
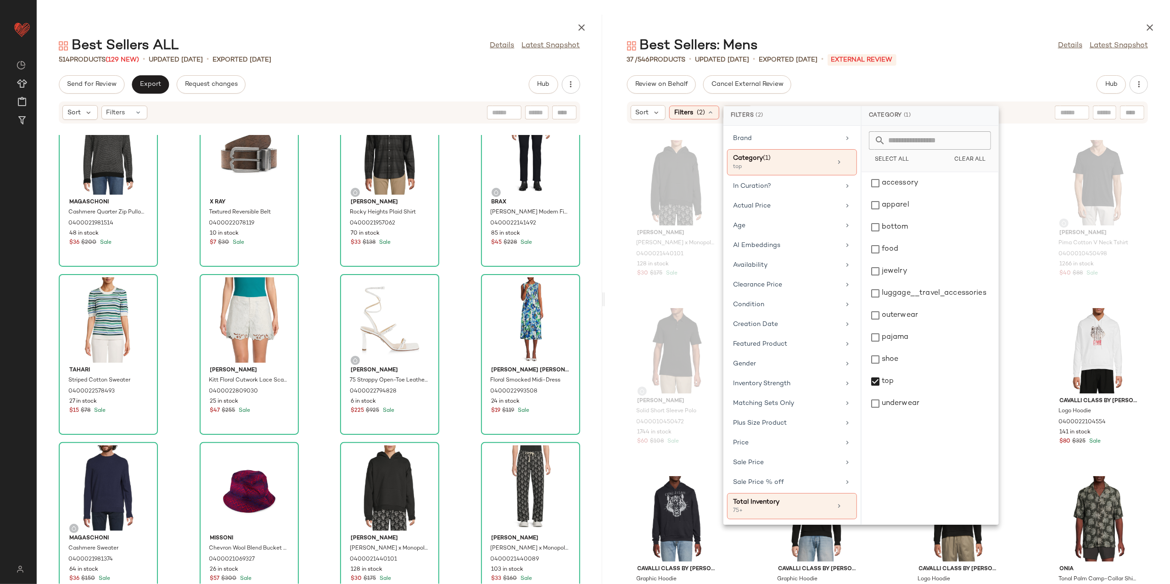
scroll to position [0, 0]
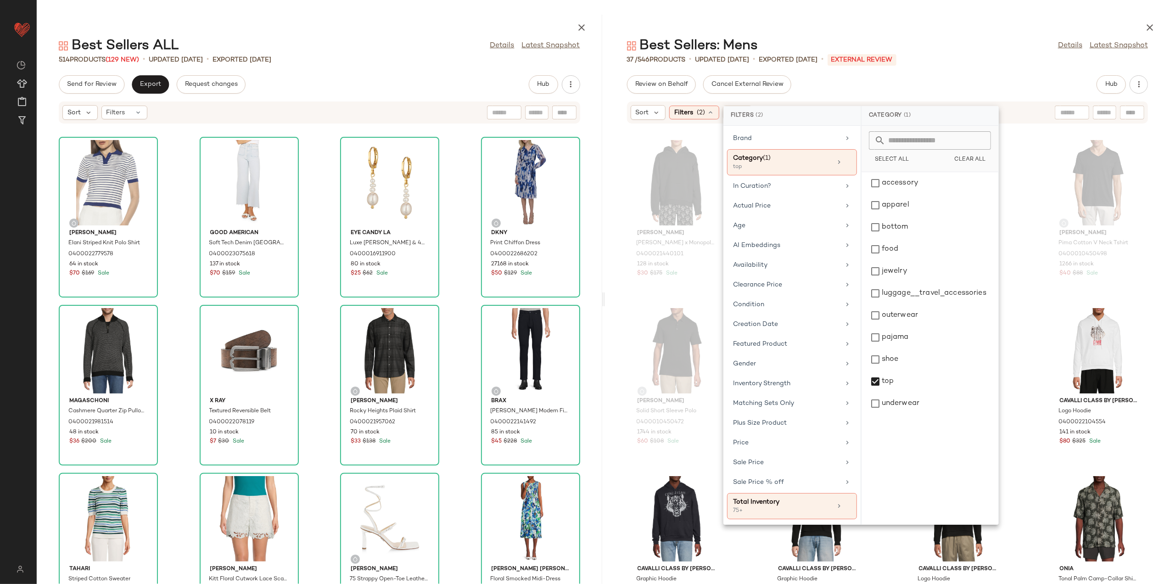
click at [1025, 52] on div "Best Sellers: Mens Details Latest Snapshot" at bounding box center [887, 46] width 565 height 18
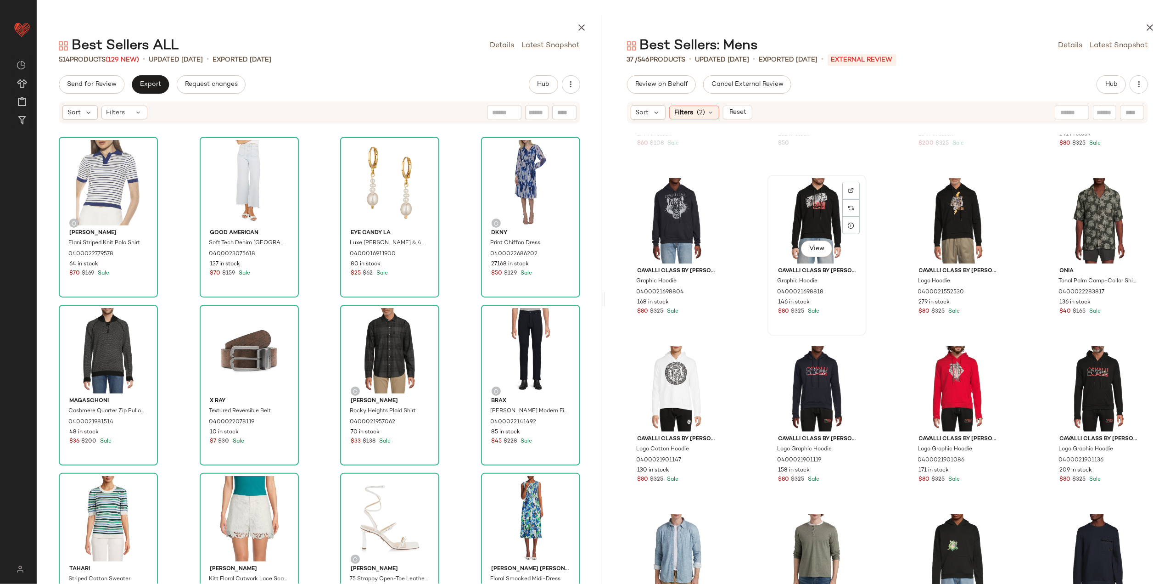
scroll to position [313, 0]
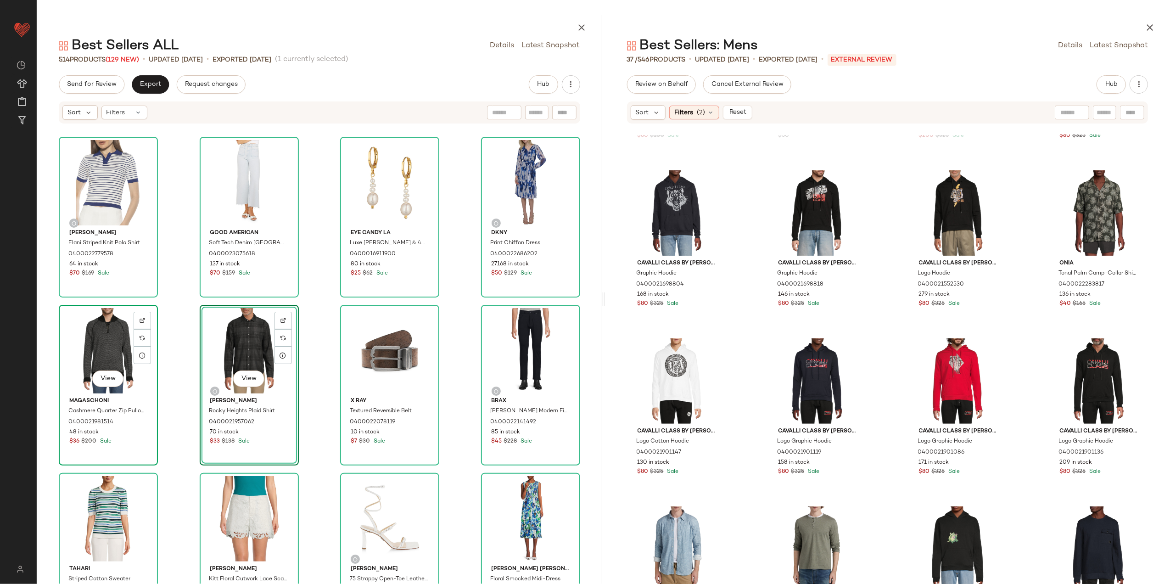
click at [100, 357] on div "View" at bounding box center [108, 350] width 93 height 85
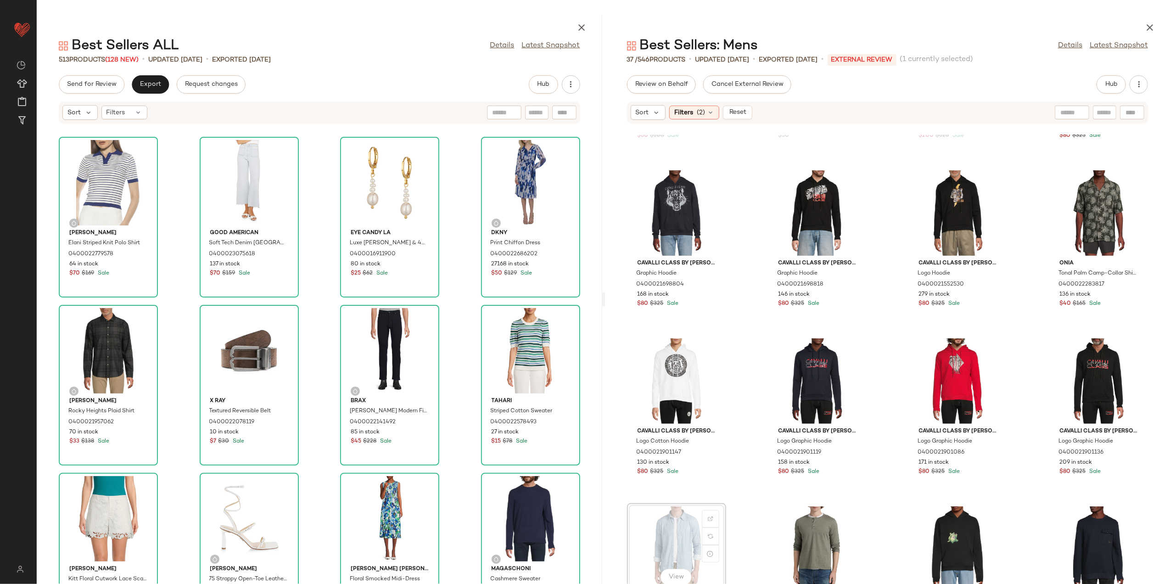
scroll to position [2, 0]
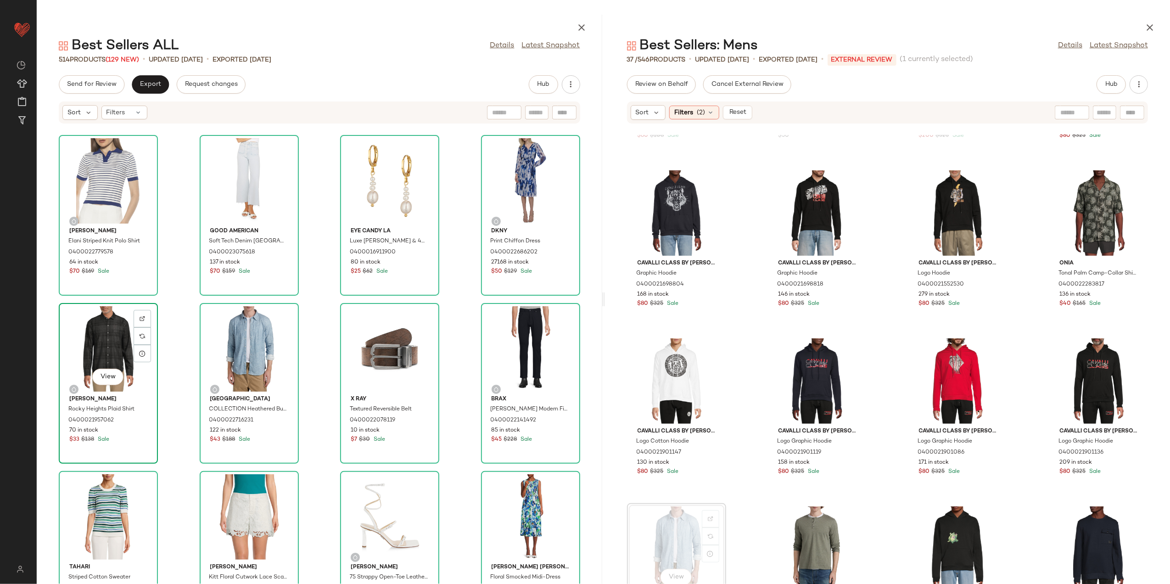
click at [94, 344] on div "View" at bounding box center [108, 348] width 93 height 85
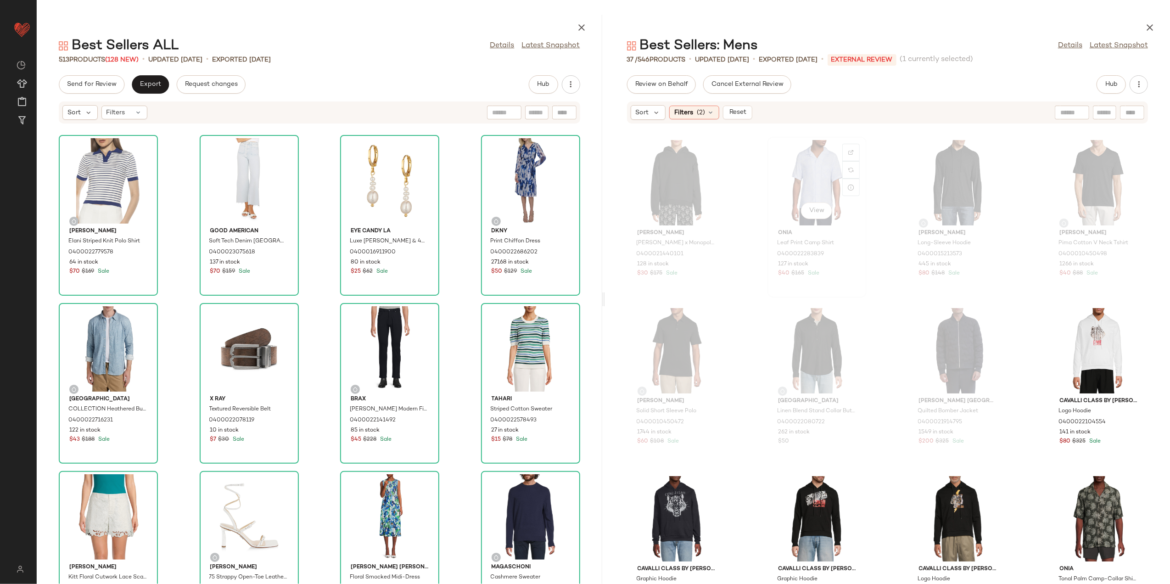
click at [805, 183] on div "View" at bounding box center [816, 182] width 93 height 85
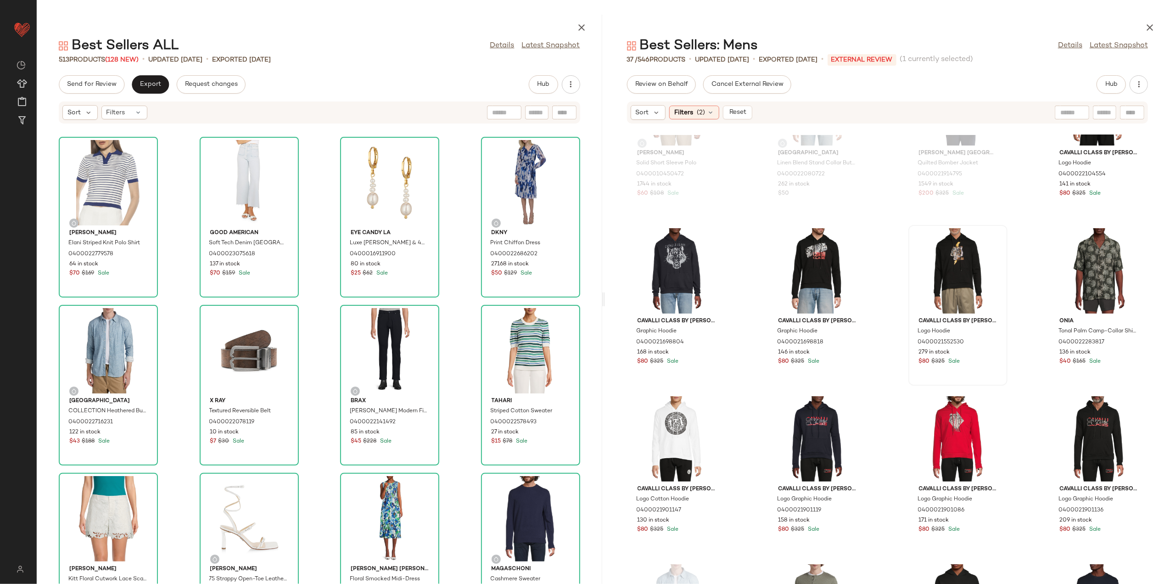
scroll to position [252, 0]
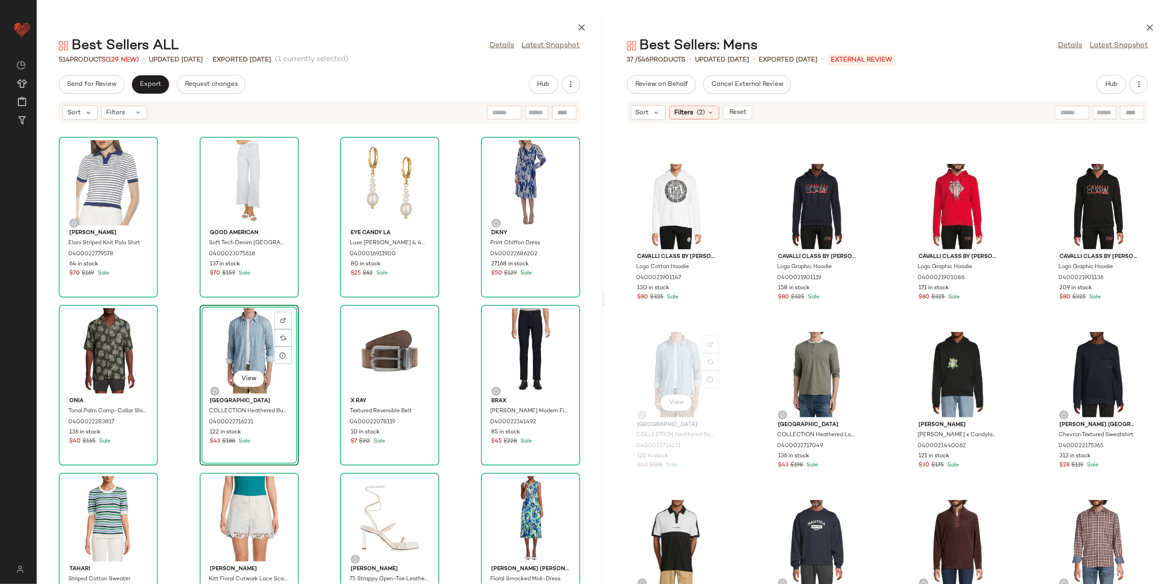
scroll to position [496, 0]
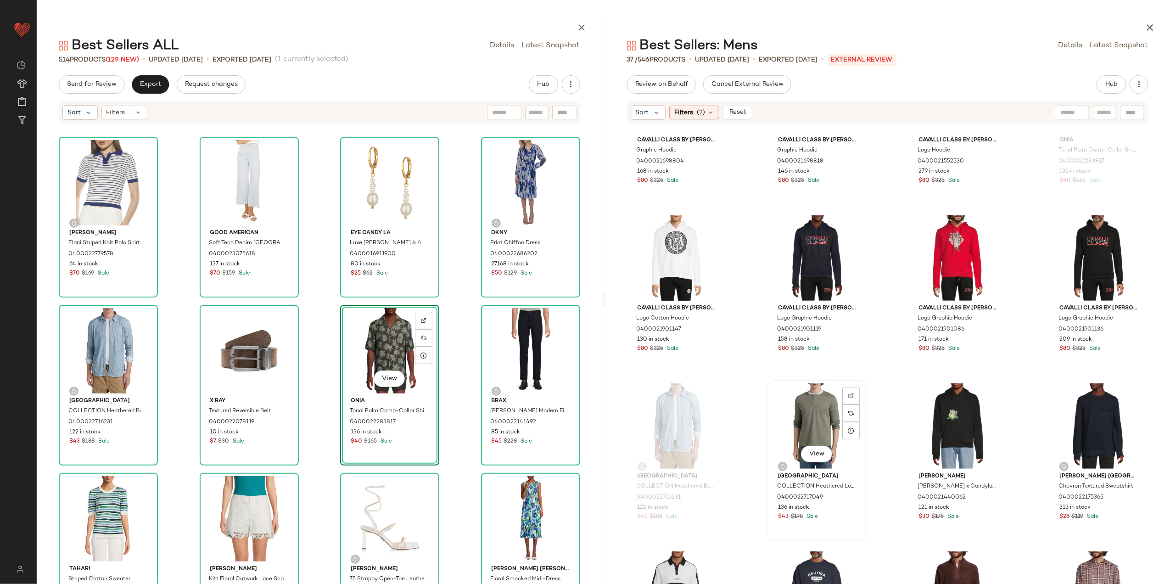
scroll to position [435, 0]
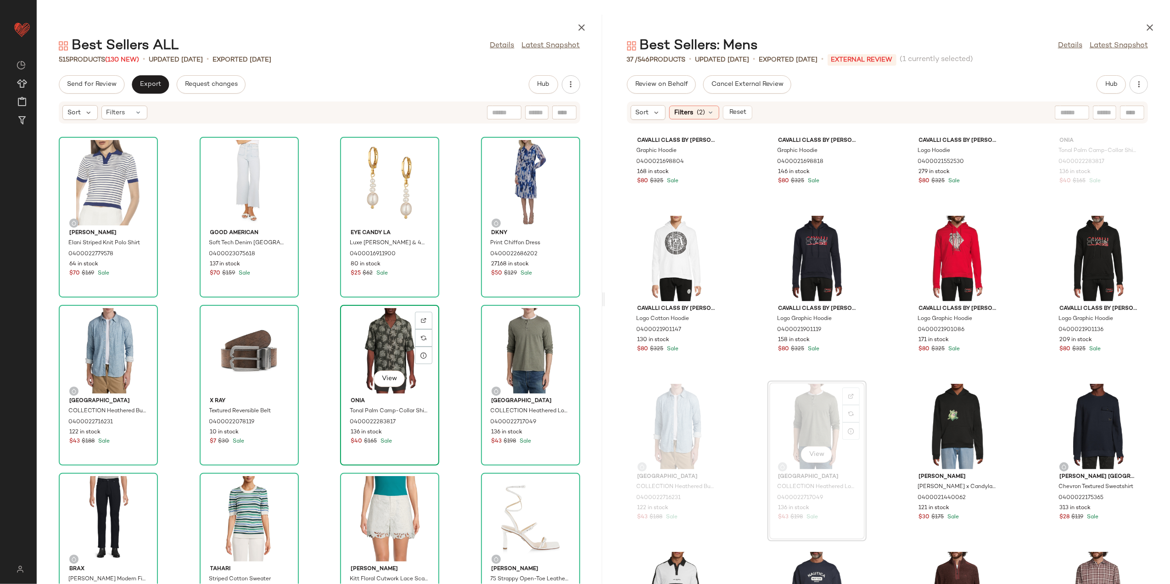
click at [381, 342] on div "View" at bounding box center [389, 350] width 93 height 85
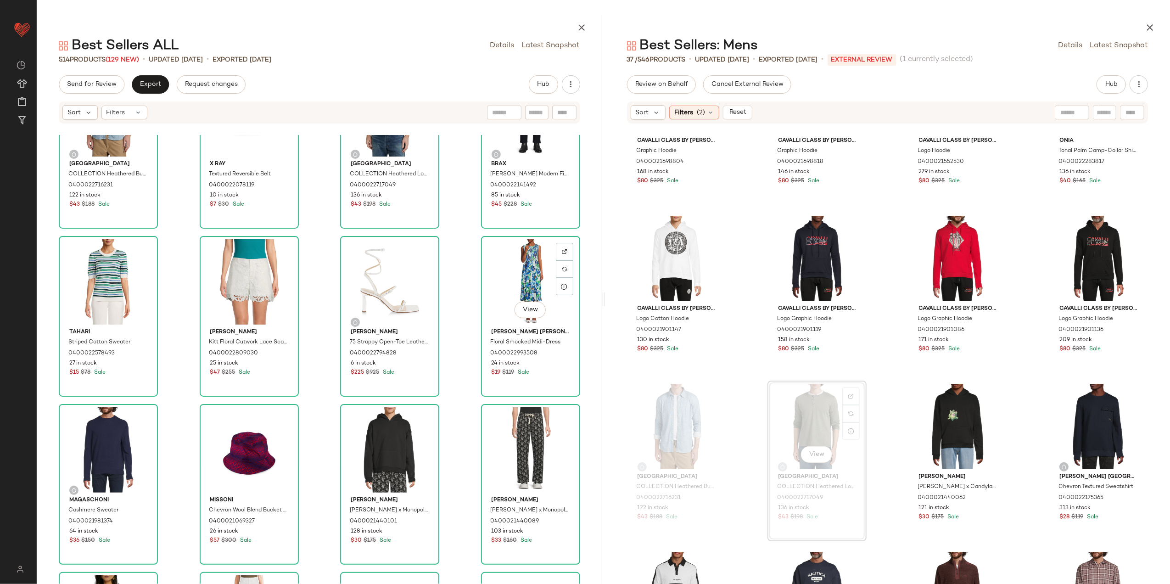
scroll to position [252, 0]
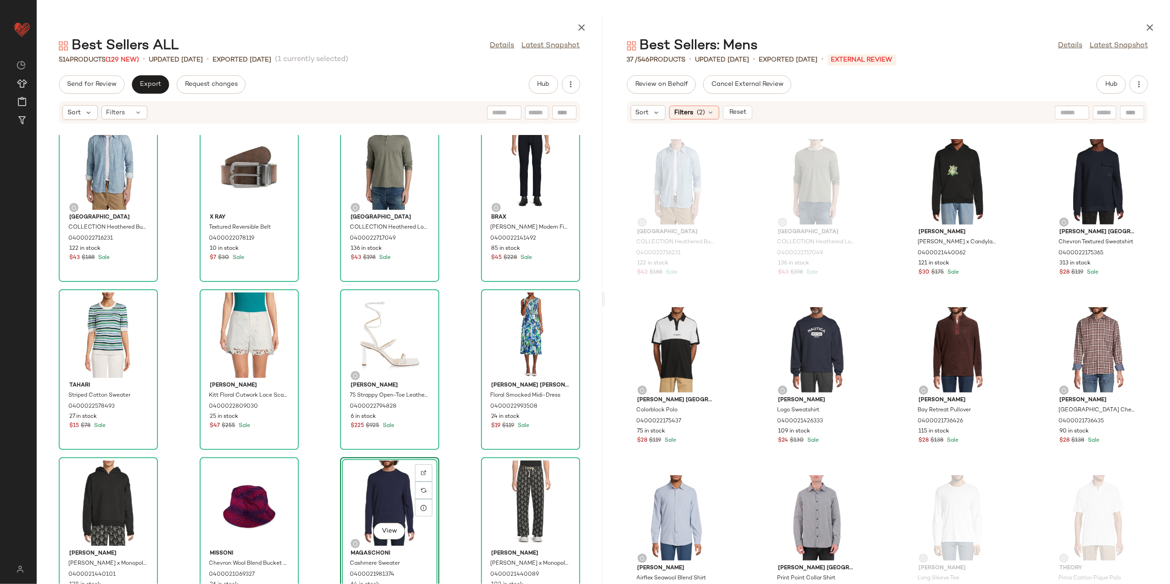
scroll to position [741, 0]
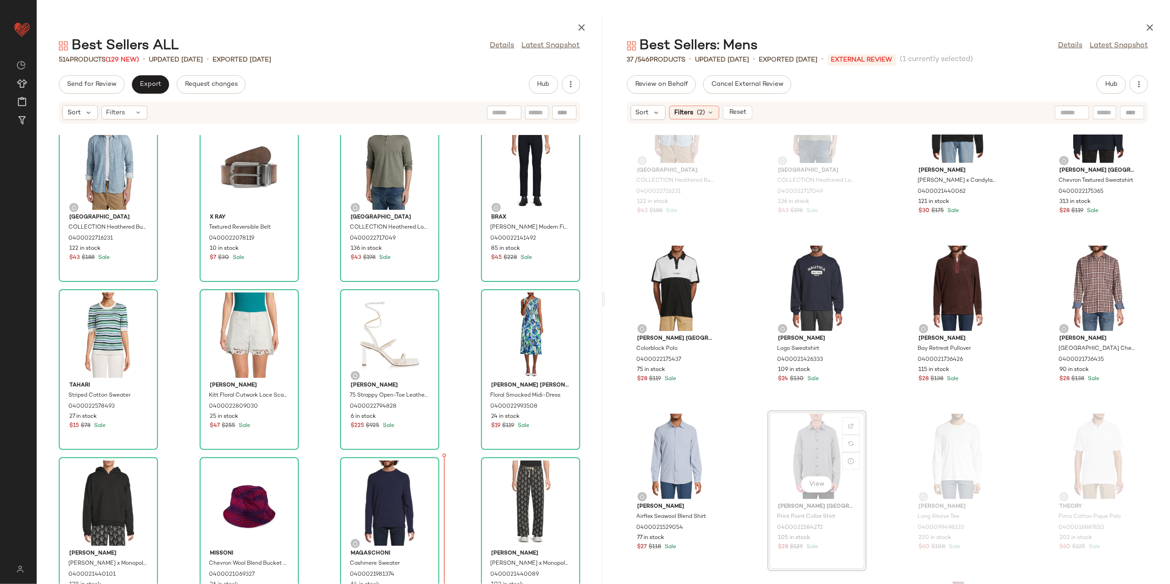
scroll to position [190, 0]
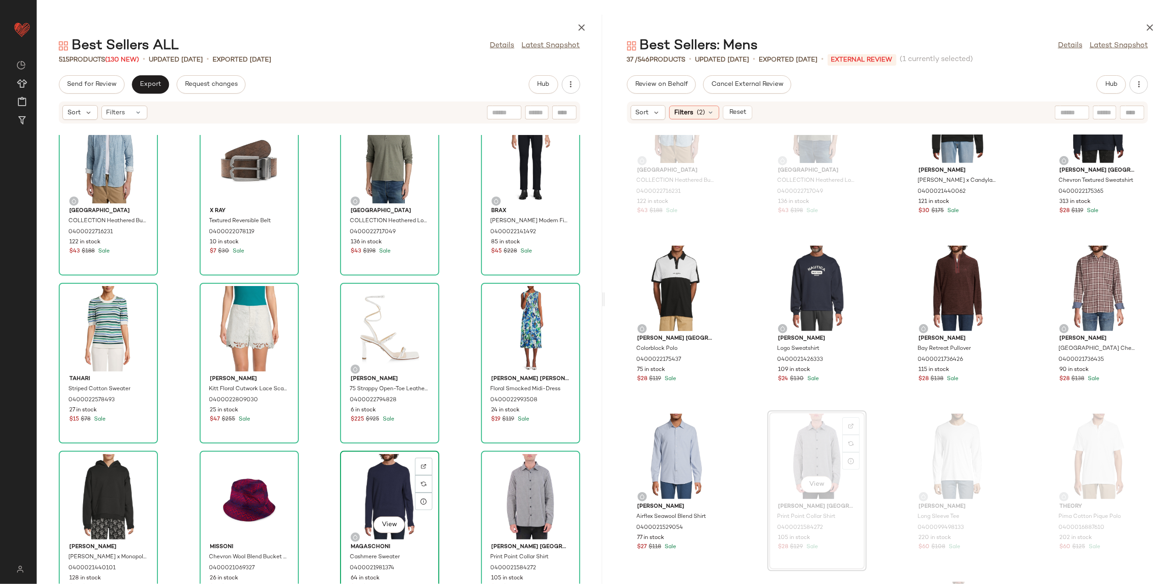
click at [391, 485] on div "View" at bounding box center [389, 496] width 93 height 85
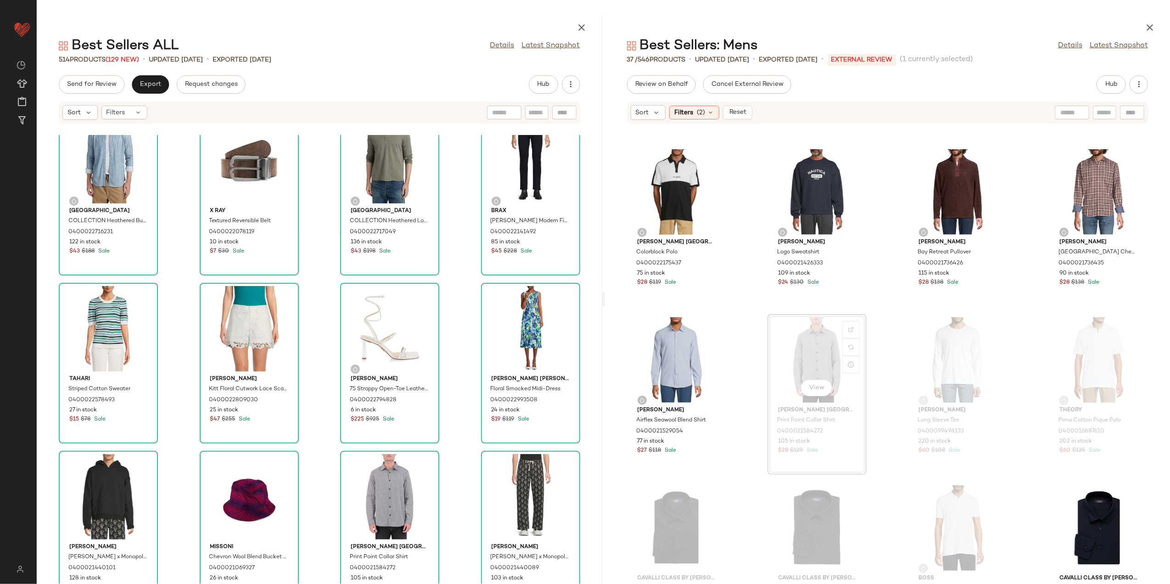
scroll to position [802, 0]
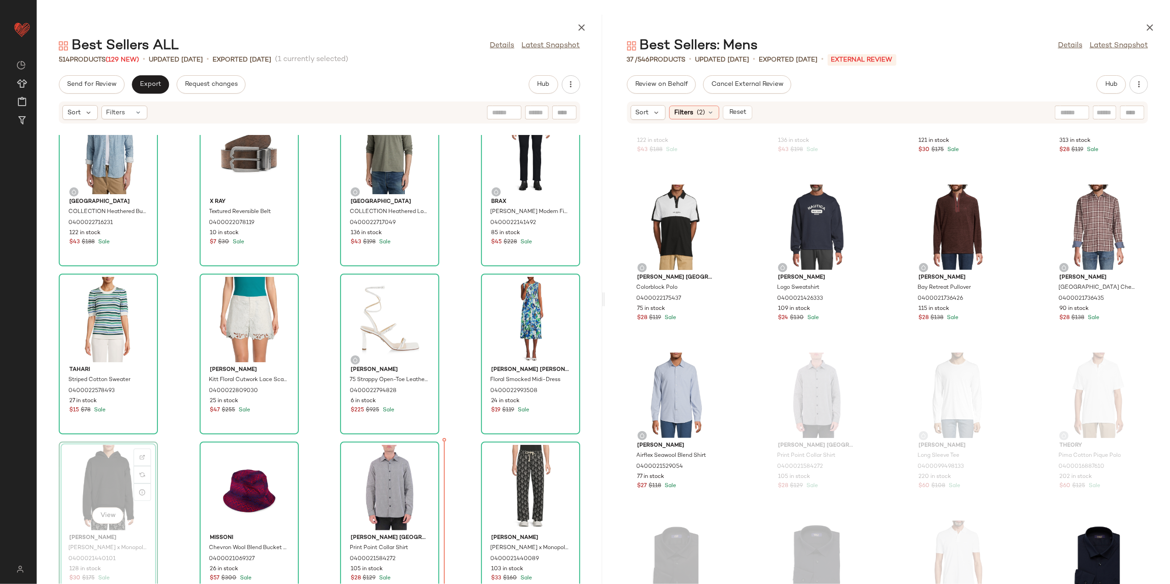
scroll to position [202, 0]
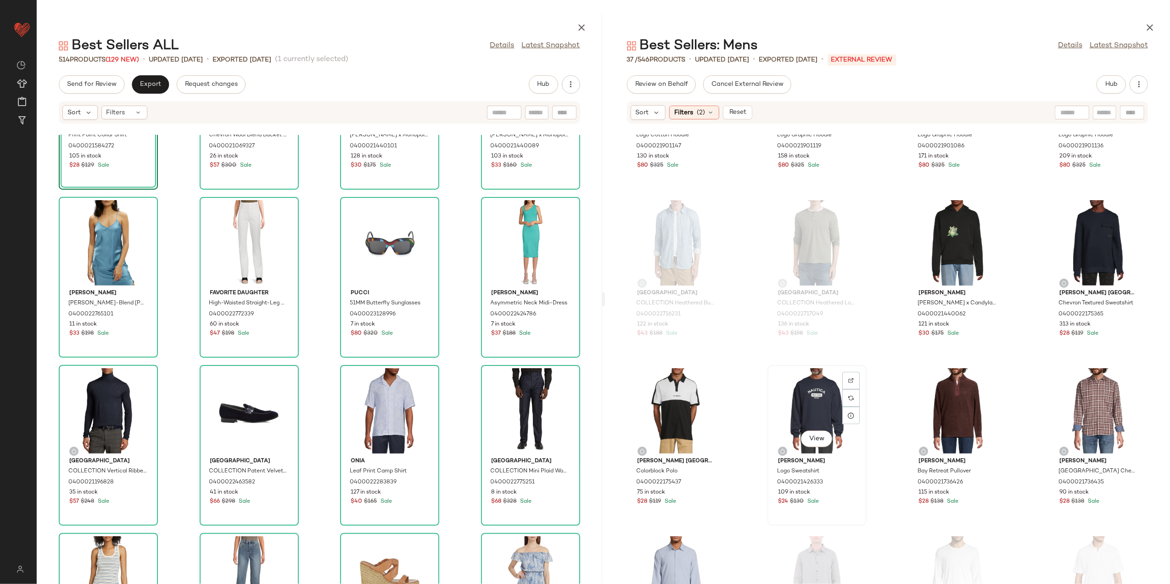
scroll to position [680, 0]
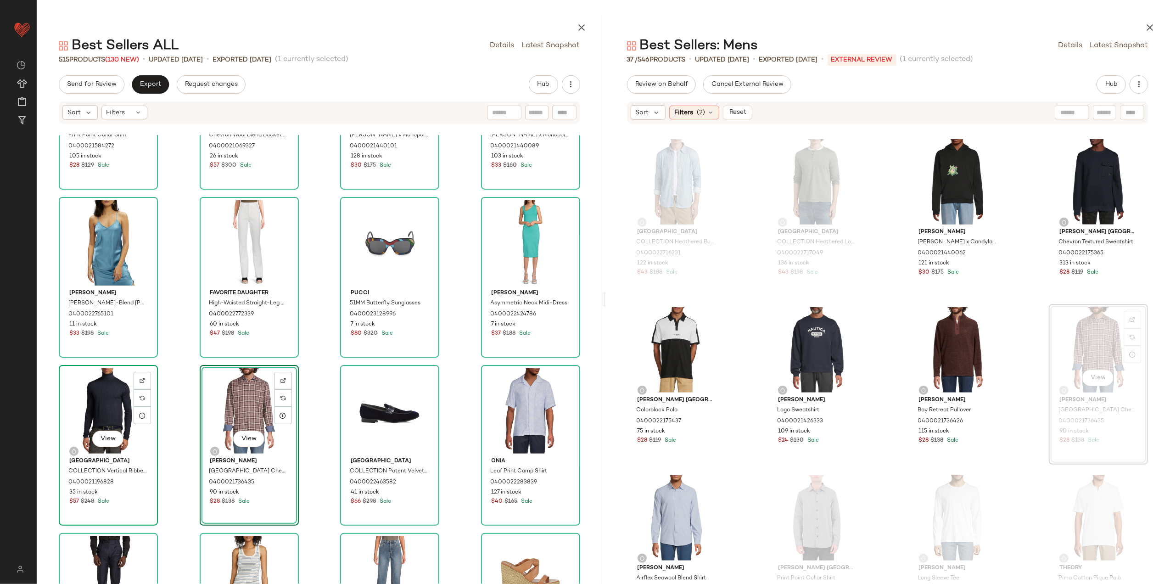
click at [98, 407] on div "View" at bounding box center [108, 410] width 93 height 85
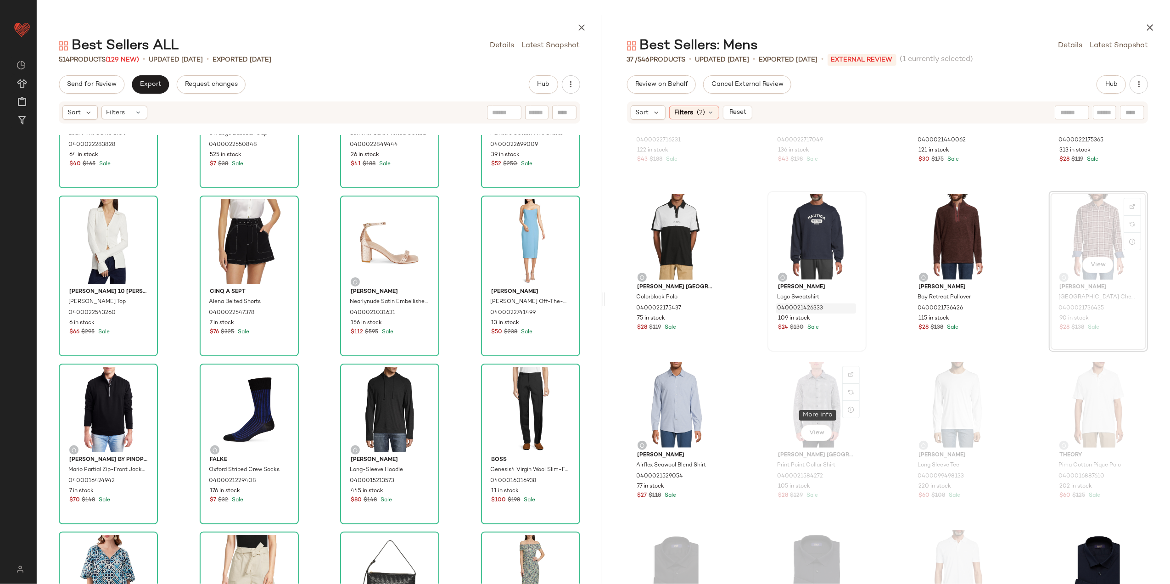
scroll to position [802, 0]
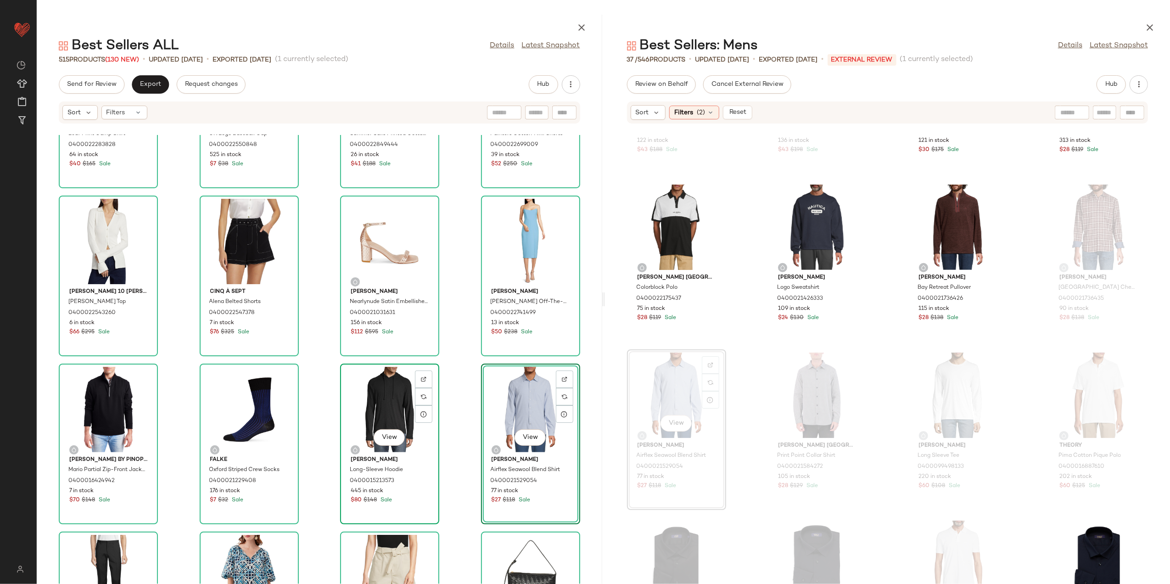
click at [393, 401] on div "View" at bounding box center [389, 409] width 93 height 85
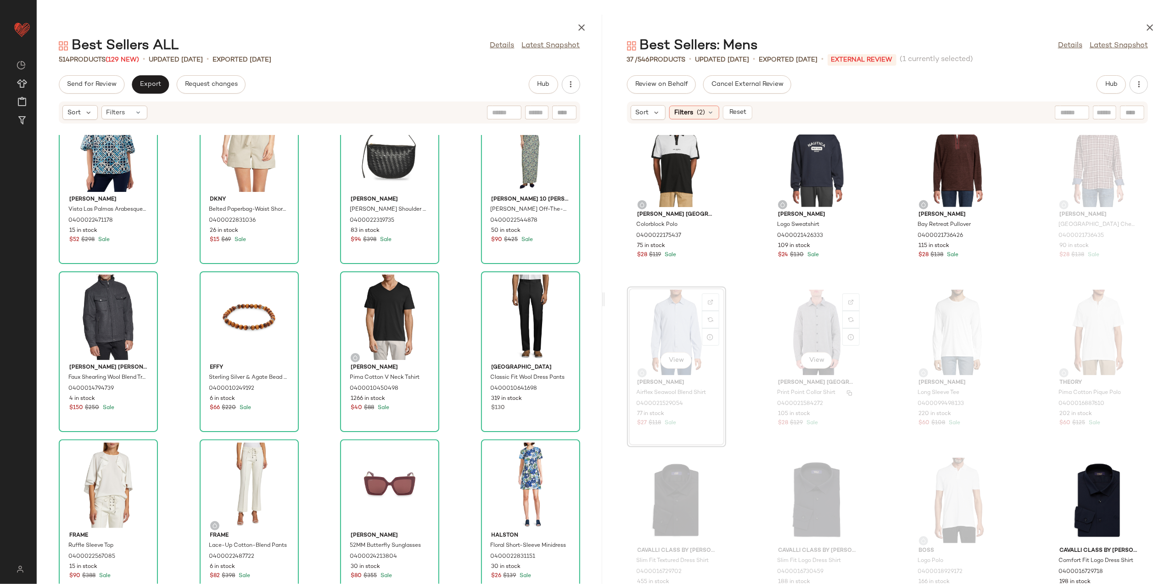
scroll to position [621, 0]
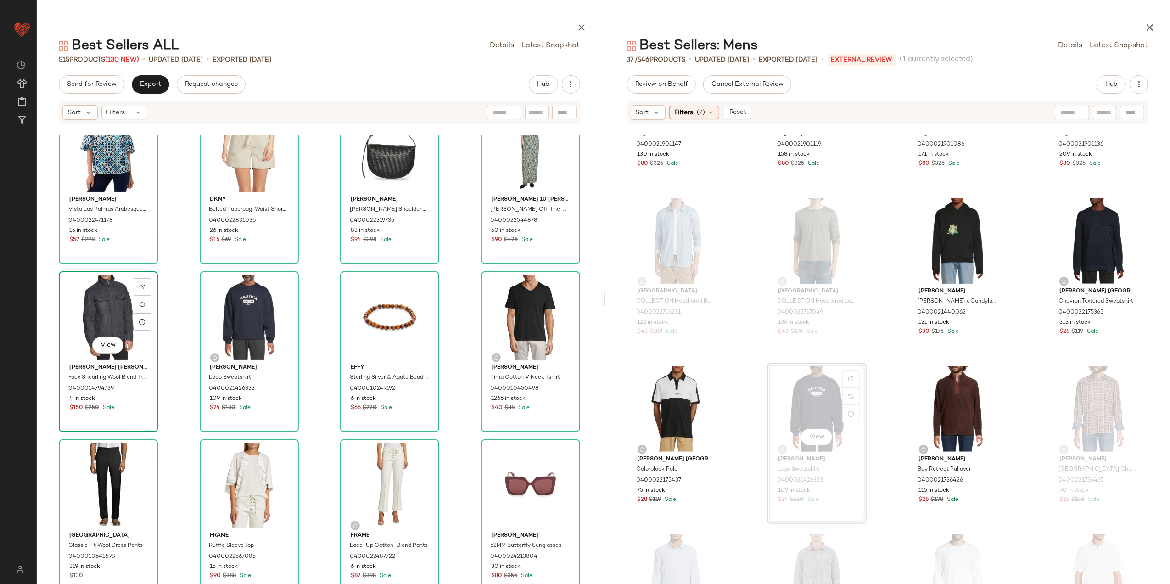
click at [102, 299] on div "View" at bounding box center [108, 316] width 93 height 85
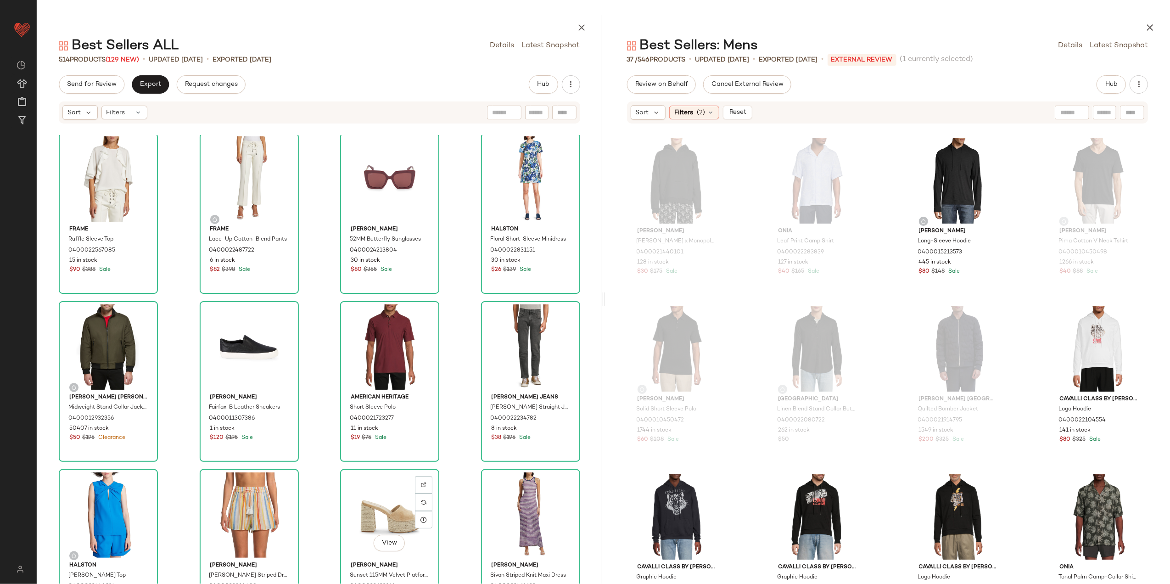
scroll to position [2087, 0]
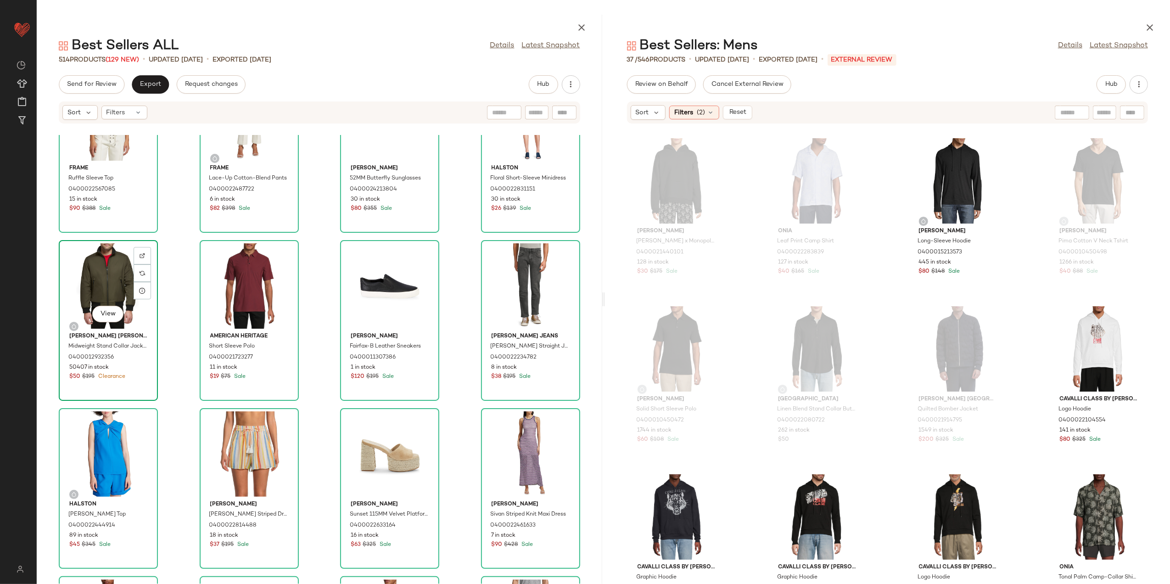
click at [92, 294] on div "View" at bounding box center [108, 285] width 93 height 85
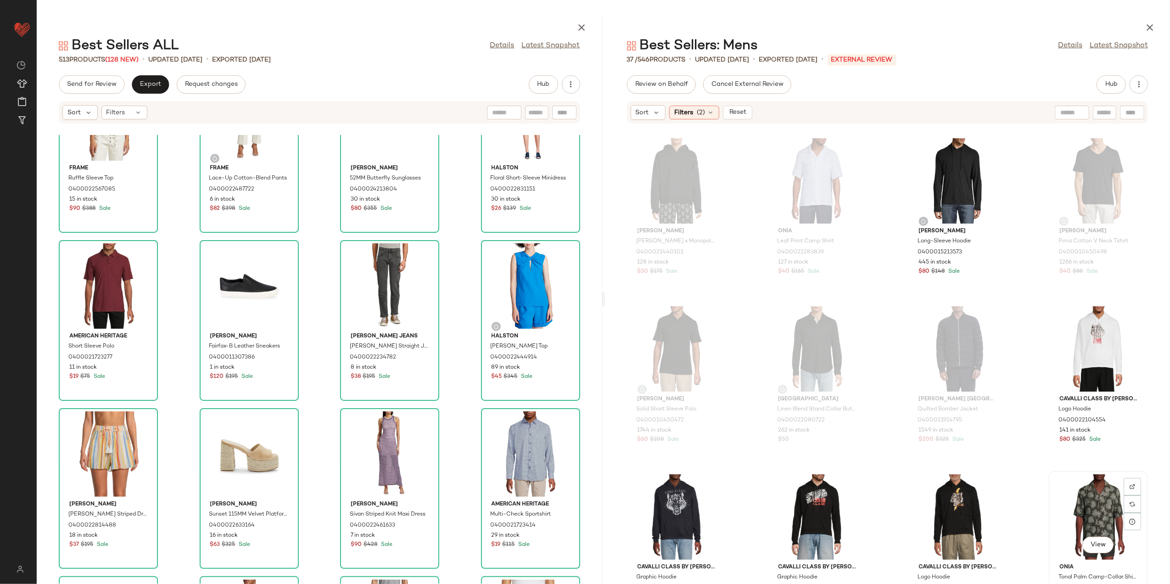
scroll to position [2, 0]
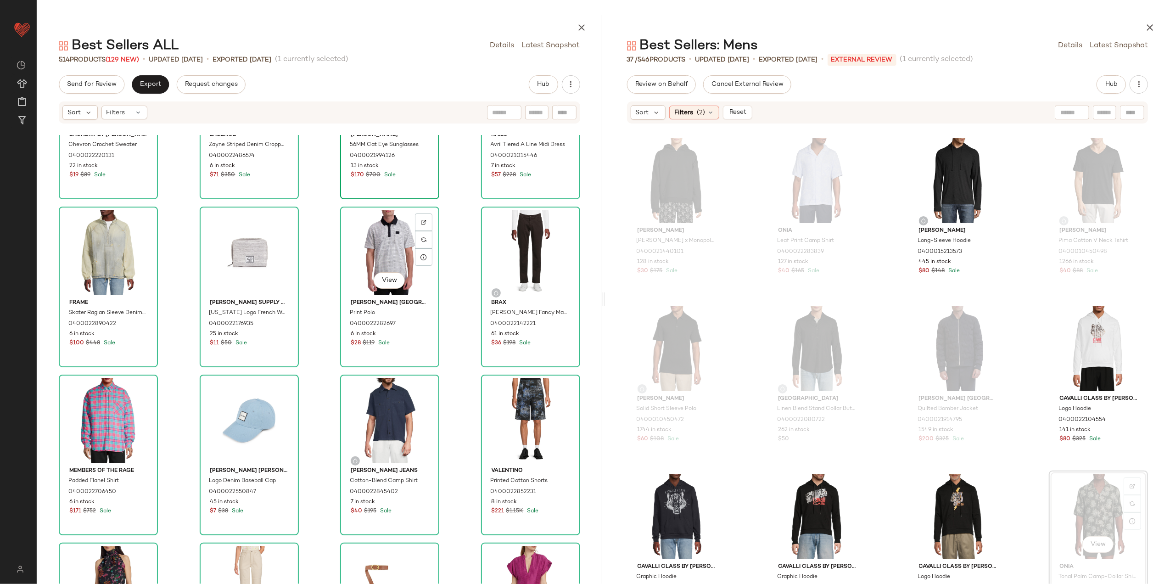
scroll to position [3861, 0]
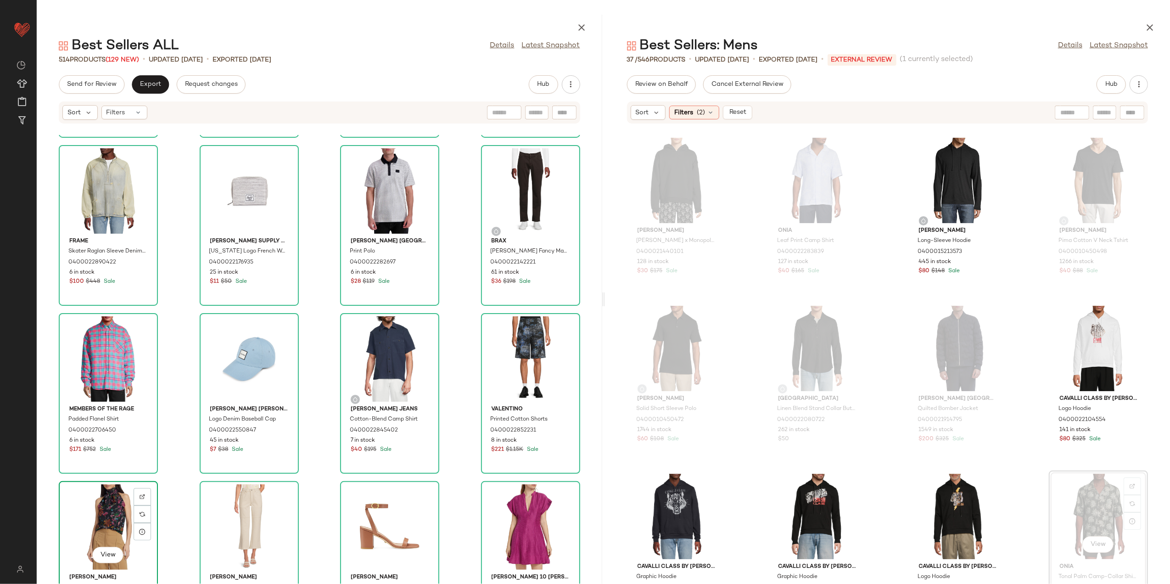
click at [114, 512] on div "View" at bounding box center [108, 526] width 93 height 85
click at [497, 511] on div "View" at bounding box center [530, 526] width 93 height 85
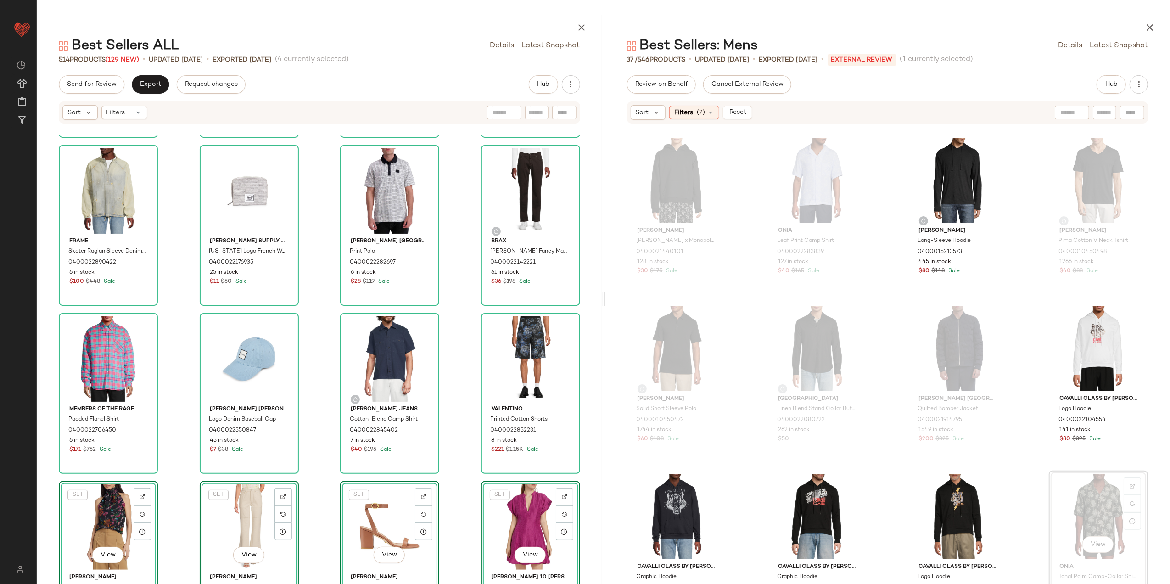
scroll to position [3862, 0]
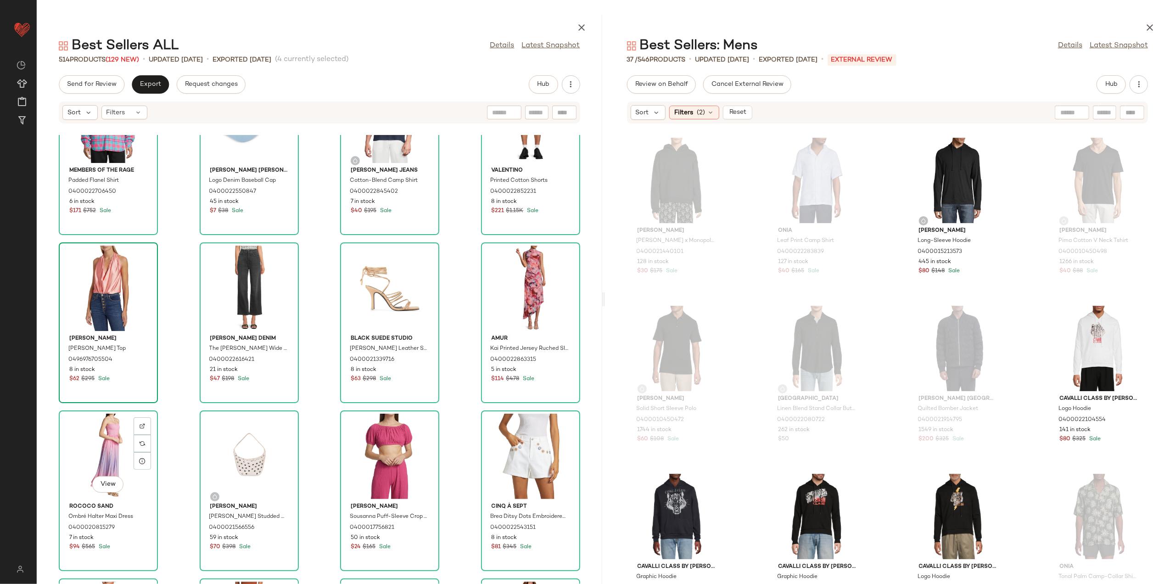
scroll to position [4290, 0]
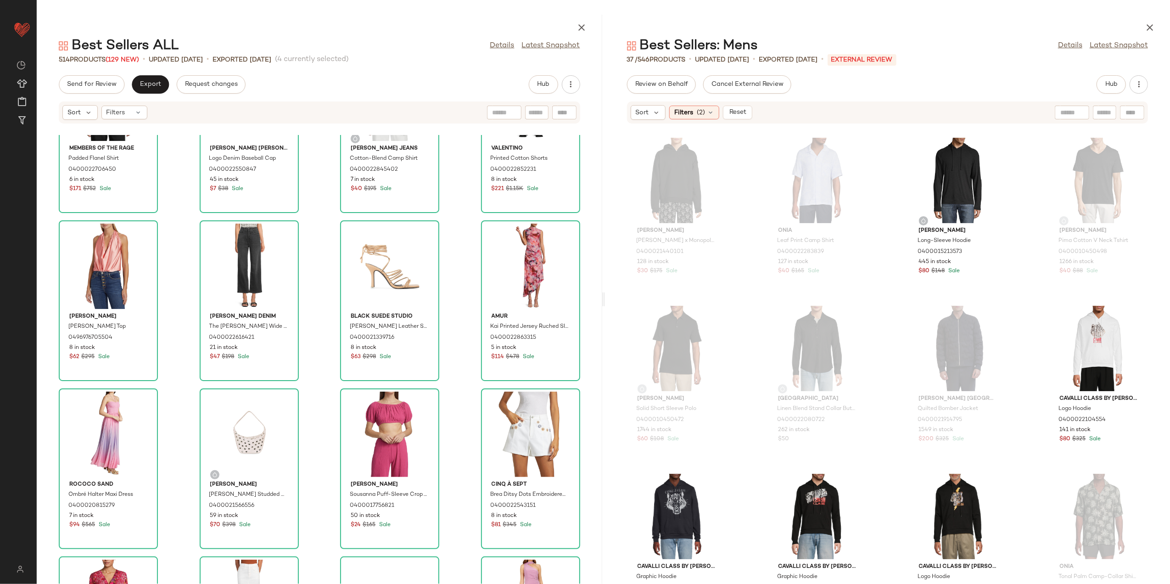
click at [333, 380] on div "Members of the Rage Padded Flanel Shirt 0400022706450 6 in stock $171 $752 Sale…" at bounding box center [319, 359] width 565 height 449
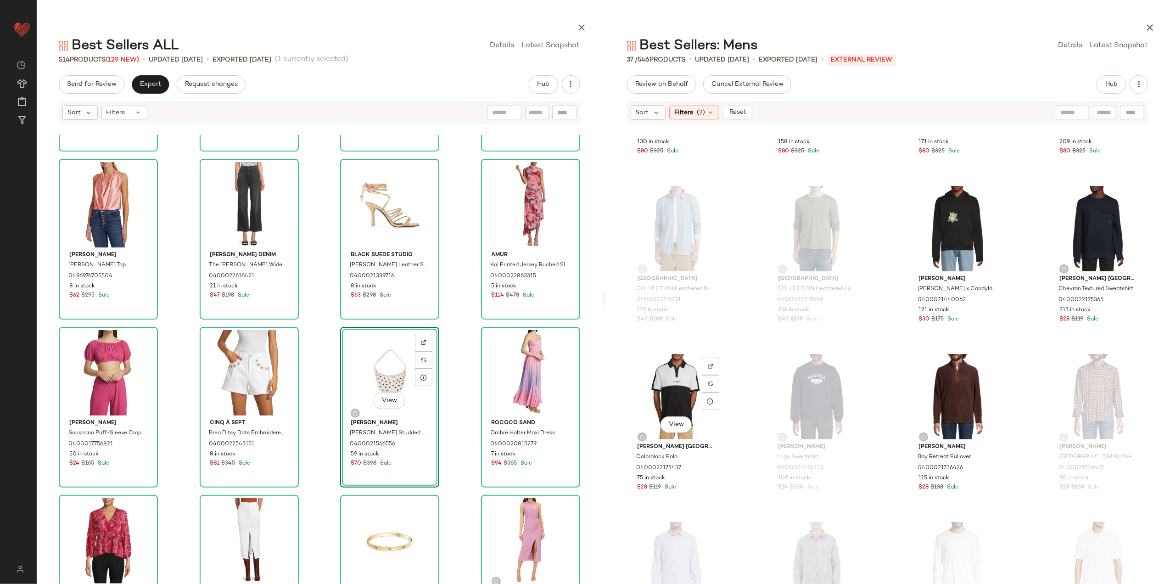
scroll to position [559, 0]
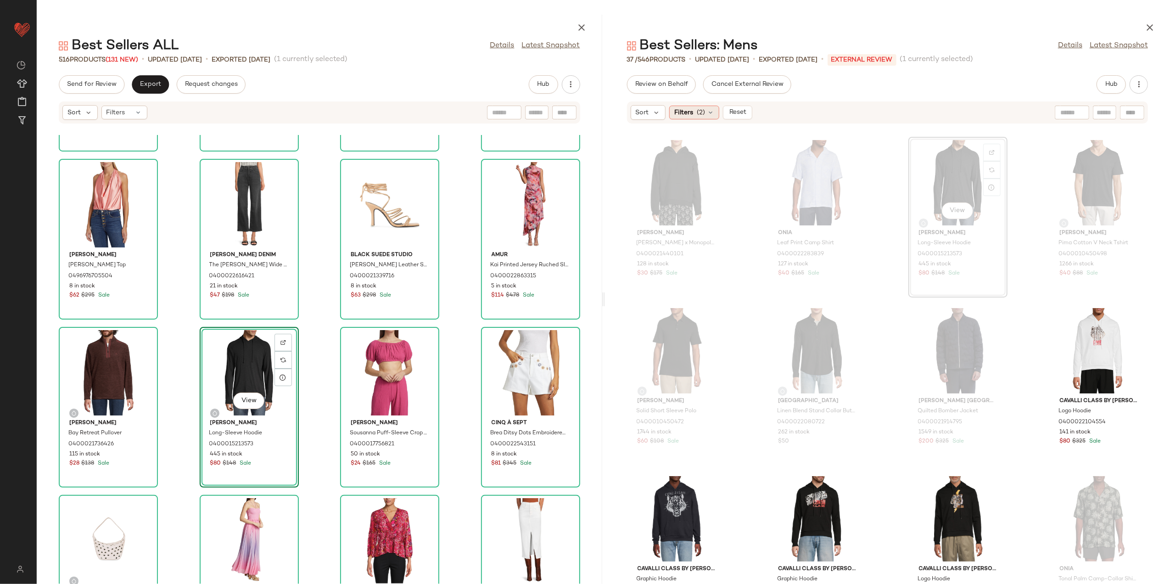
click at [707, 115] on icon at bounding box center [710, 112] width 7 height 7
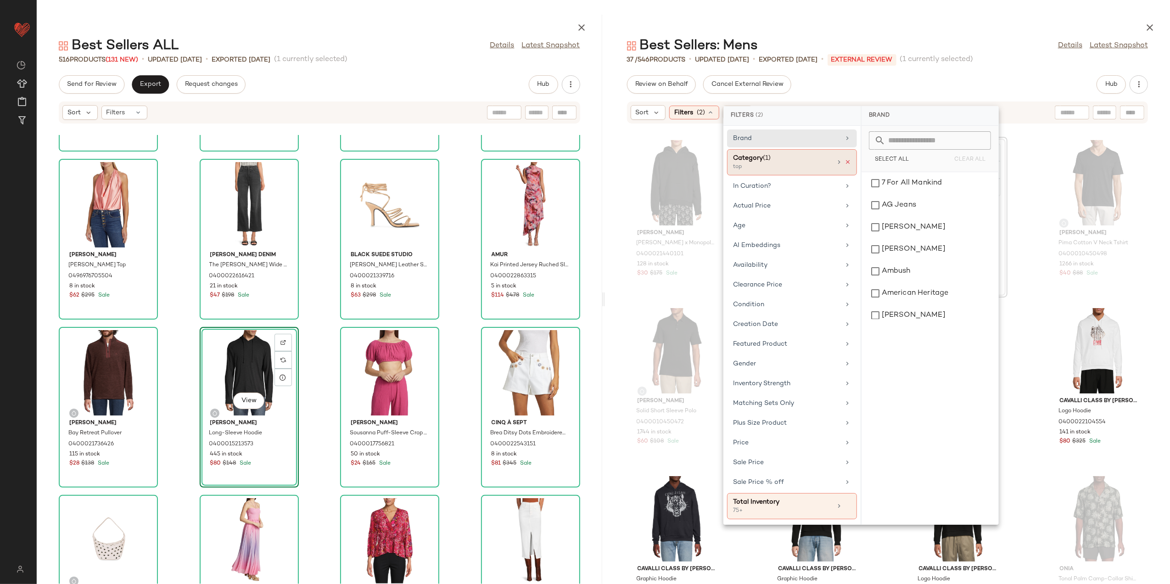
click at [847, 163] on icon at bounding box center [847, 162] width 6 height 6
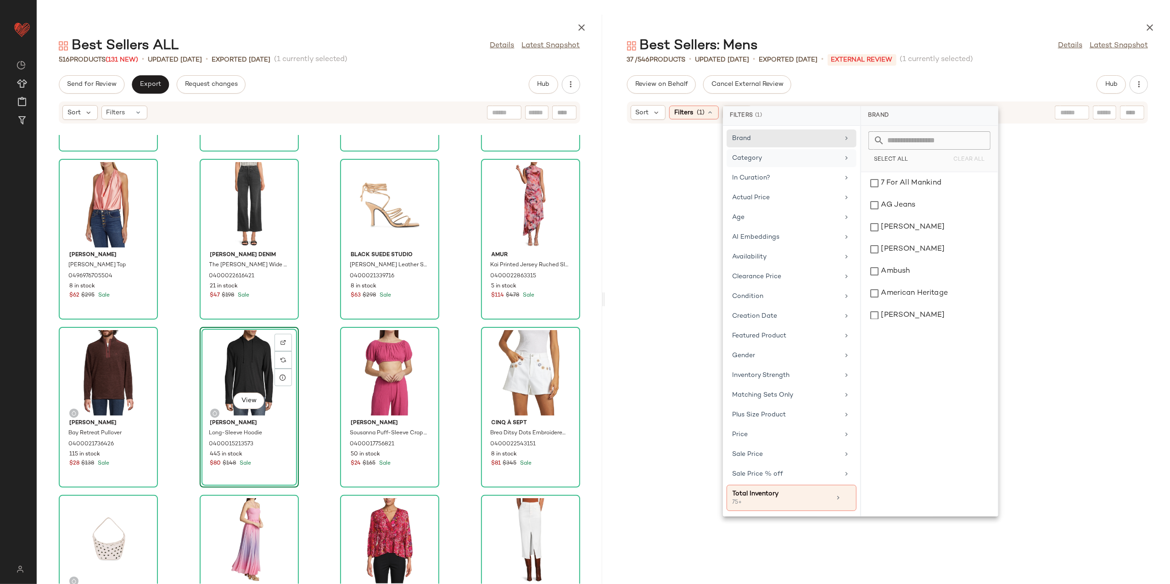
click at [830, 157] on div "Category" at bounding box center [785, 158] width 107 height 10
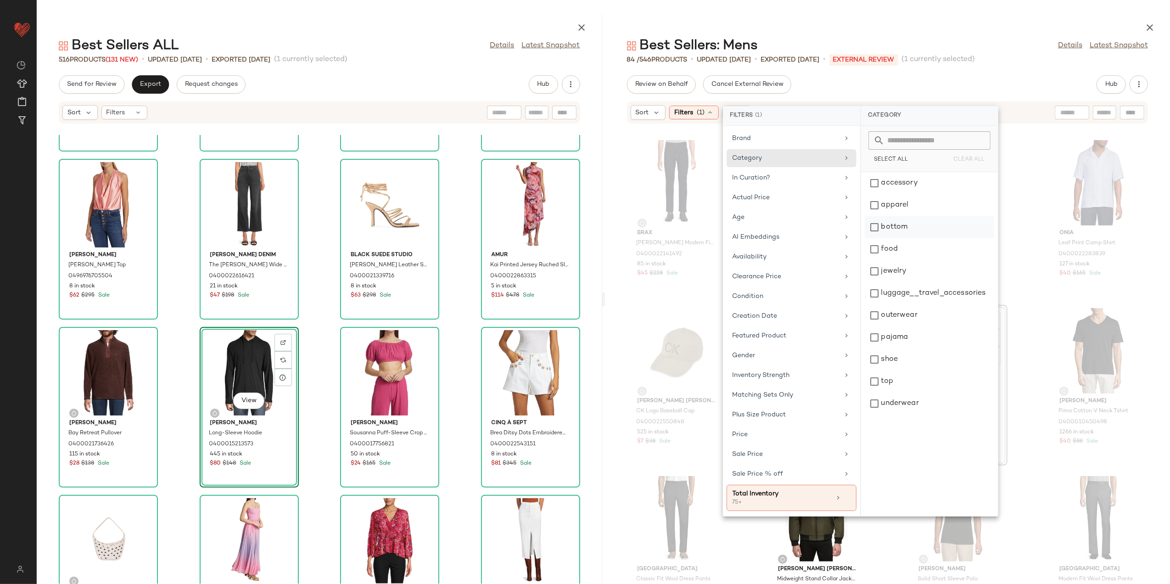
click at [900, 238] on div "bottom" at bounding box center [928, 249] width 129 height 22
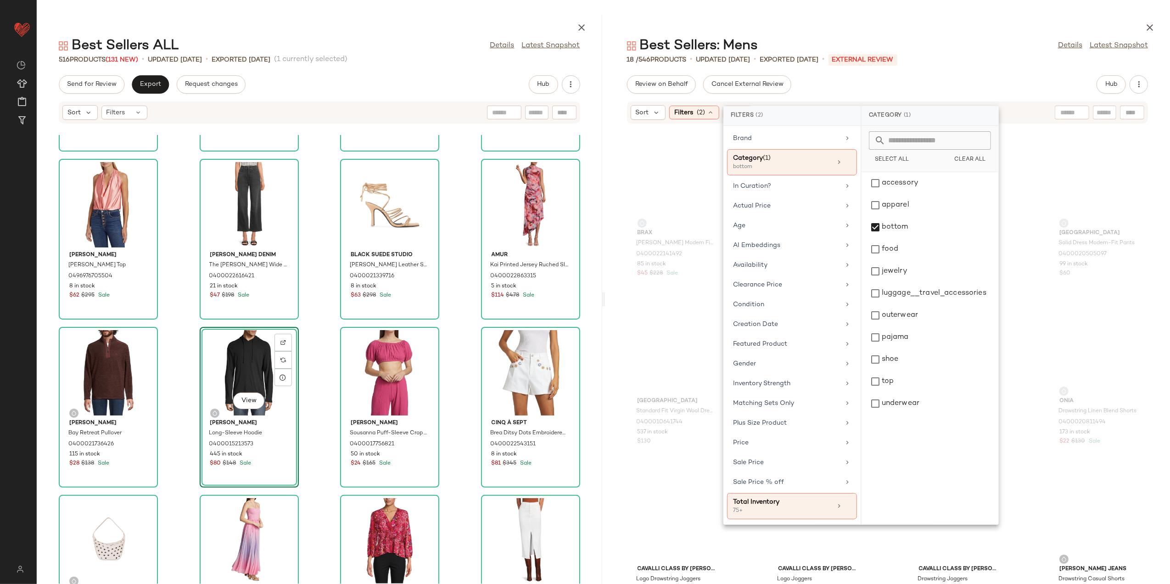
click at [894, 18] on div at bounding box center [887, 26] width 565 height 22
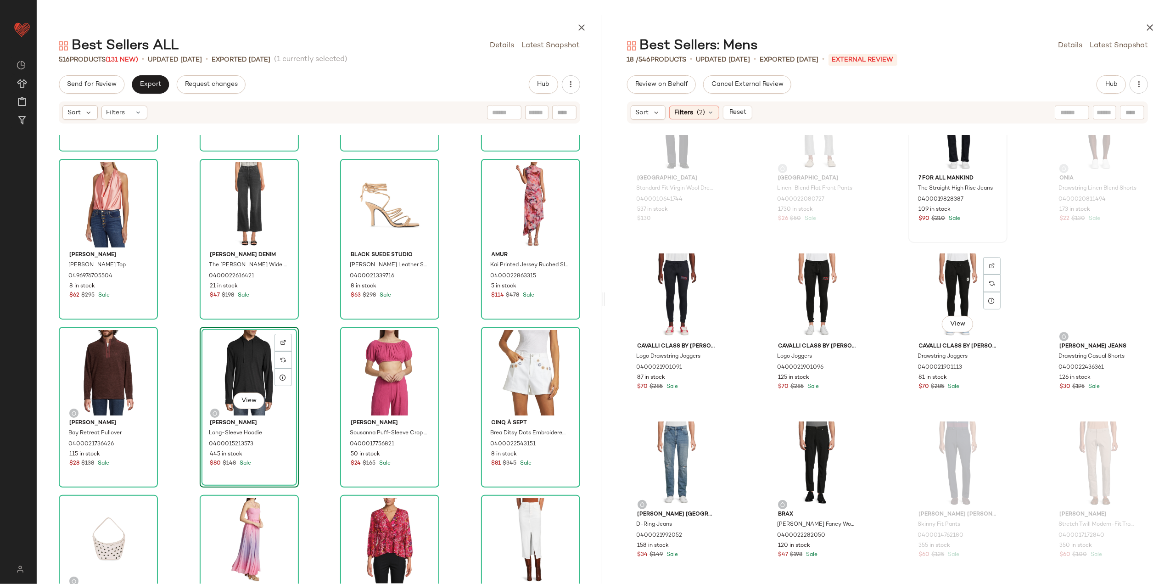
scroll to position [252, 0]
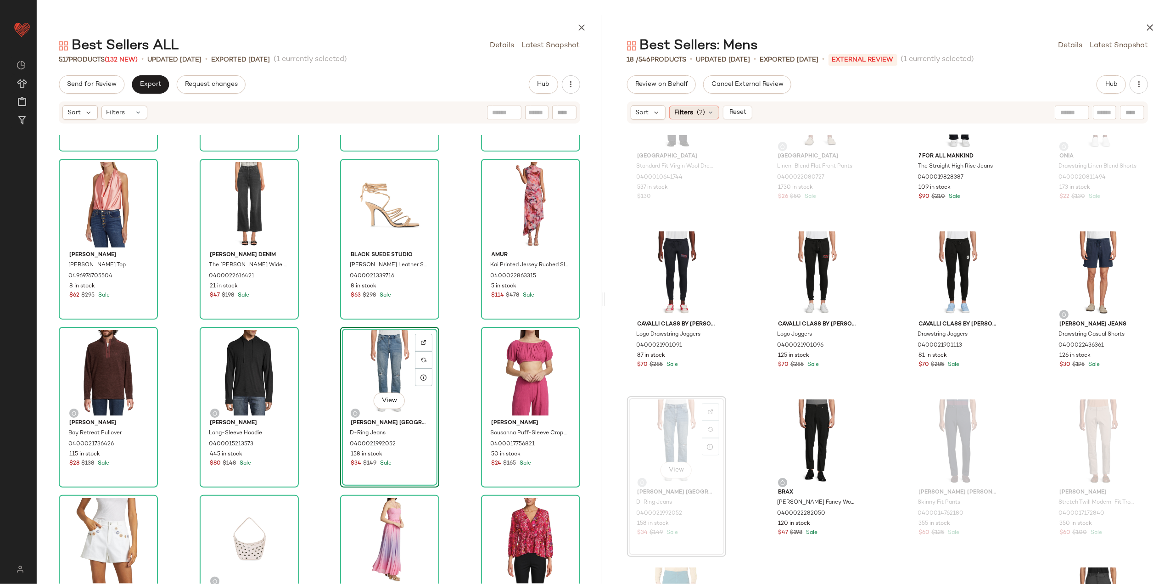
click at [704, 112] on span "(2)" at bounding box center [700, 113] width 8 height 10
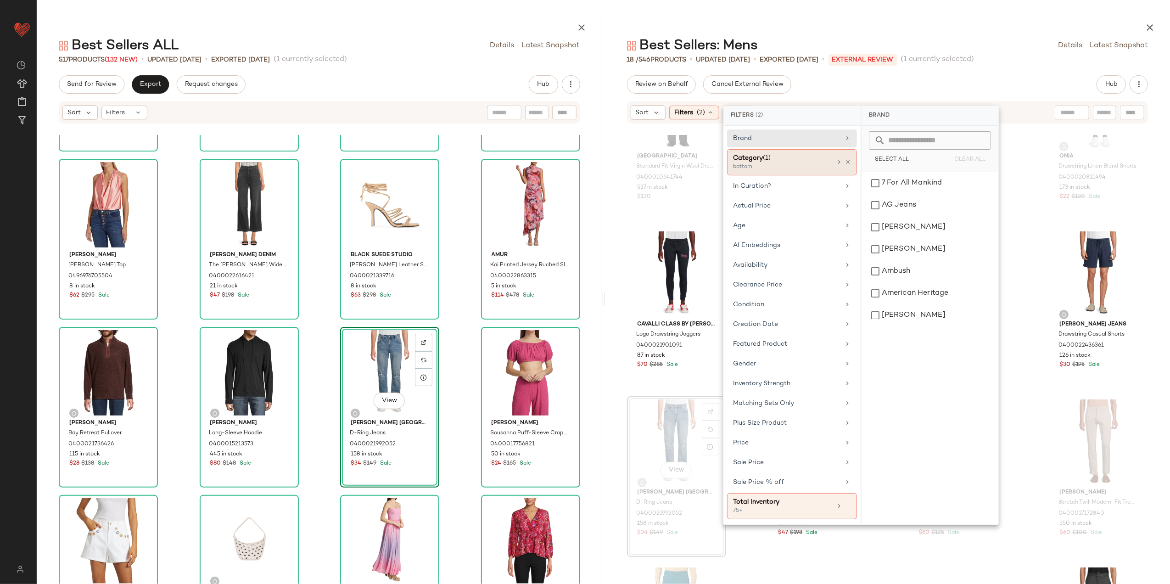
drag, startPoint x: 848, startPoint y: 164, endPoint x: 833, endPoint y: 159, distance: 15.7
click at [847, 164] on icon at bounding box center [847, 162] width 6 height 6
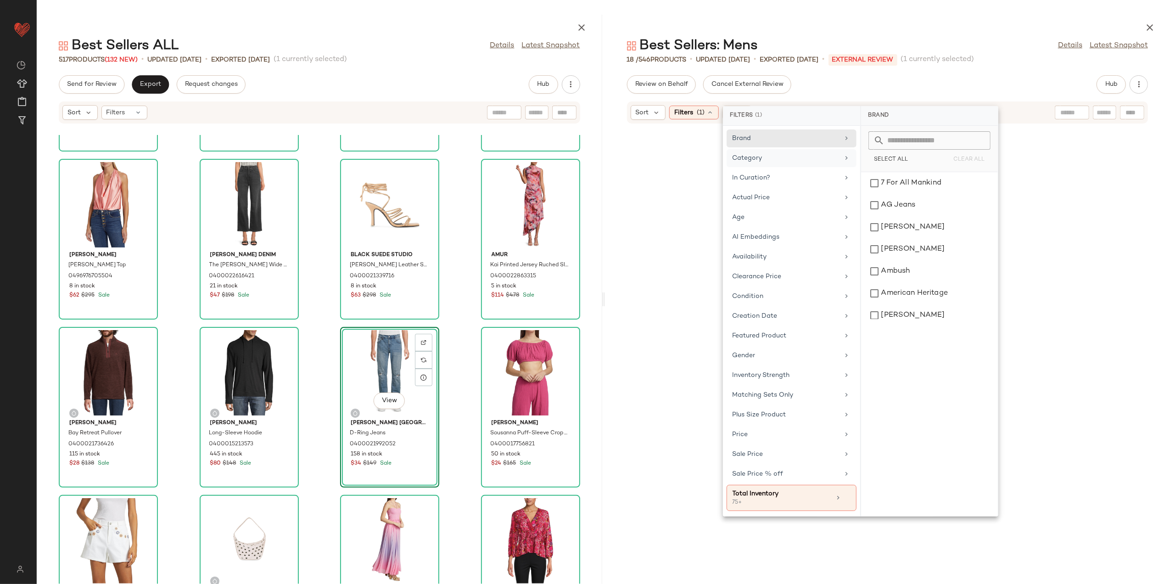
click at [832, 158] on div "Category" at bounding box center [785, 158] width 107 height 10
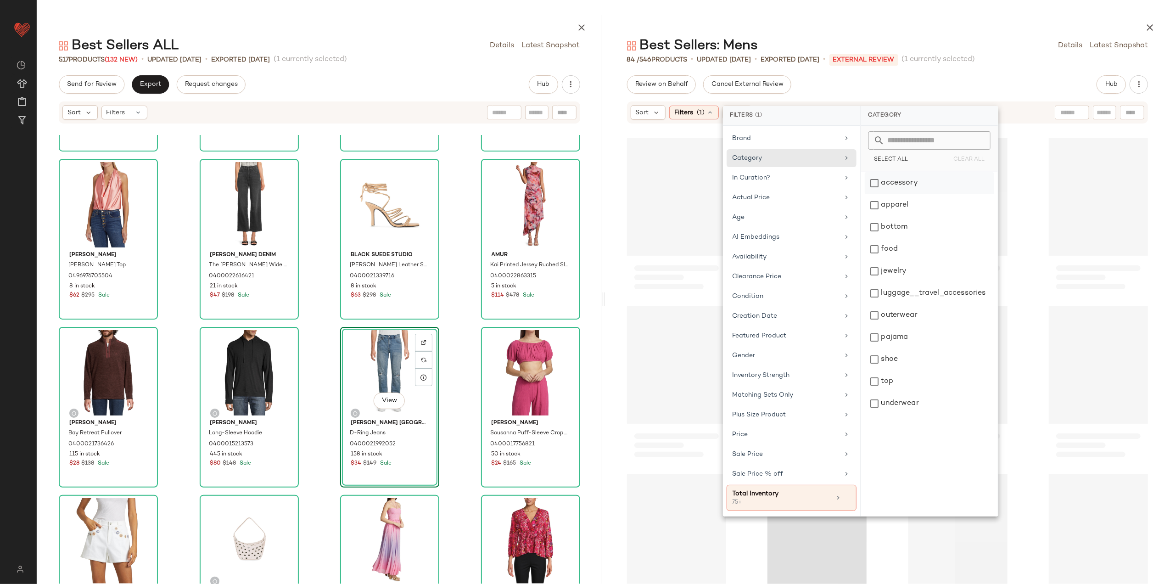
click at [897, 194] on div "accessory" at bounding box center [928, 205] width 129 height 22
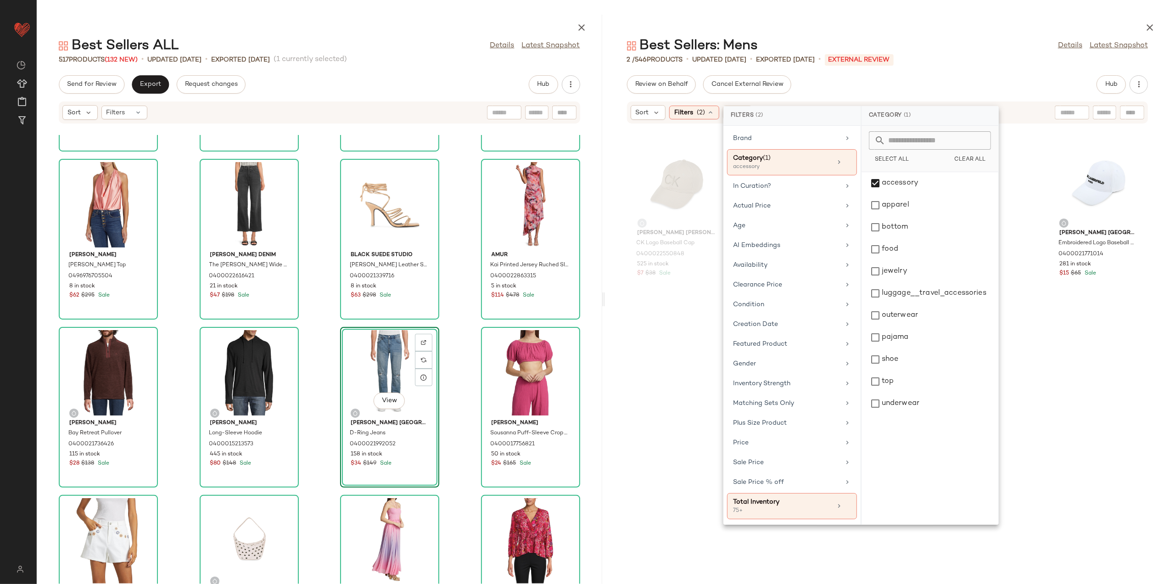
click at [1072, 354] on div "Karl Lagerfeld Paris Embroidered Logo Baseball Cap 0400021771014 281 in stock $…" at bounding box center [1097, 360] width 99 height 447
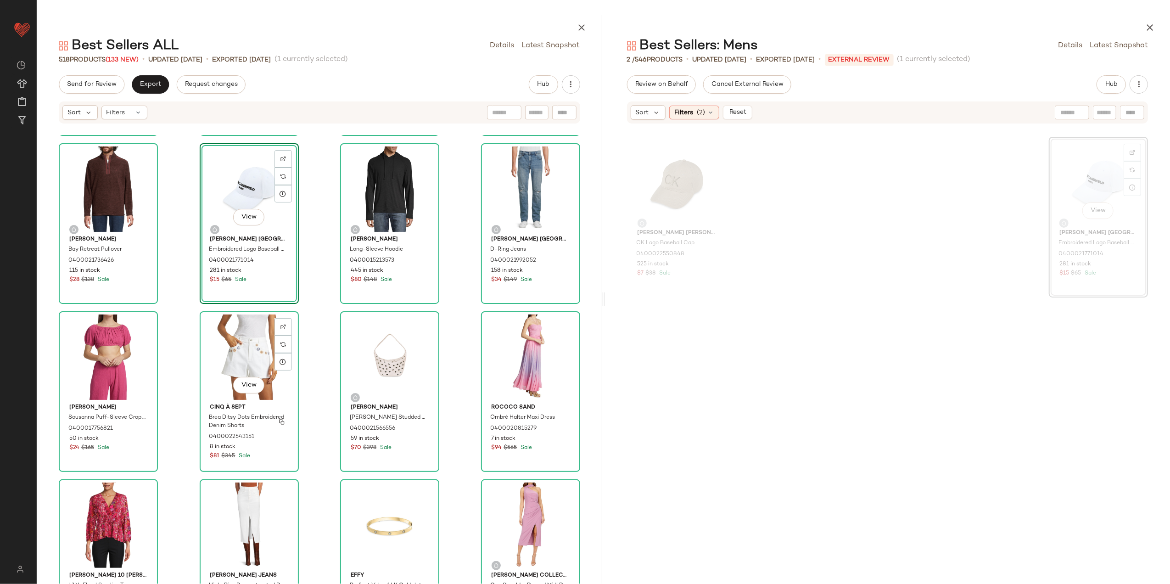
scroll to position [4596, 0]
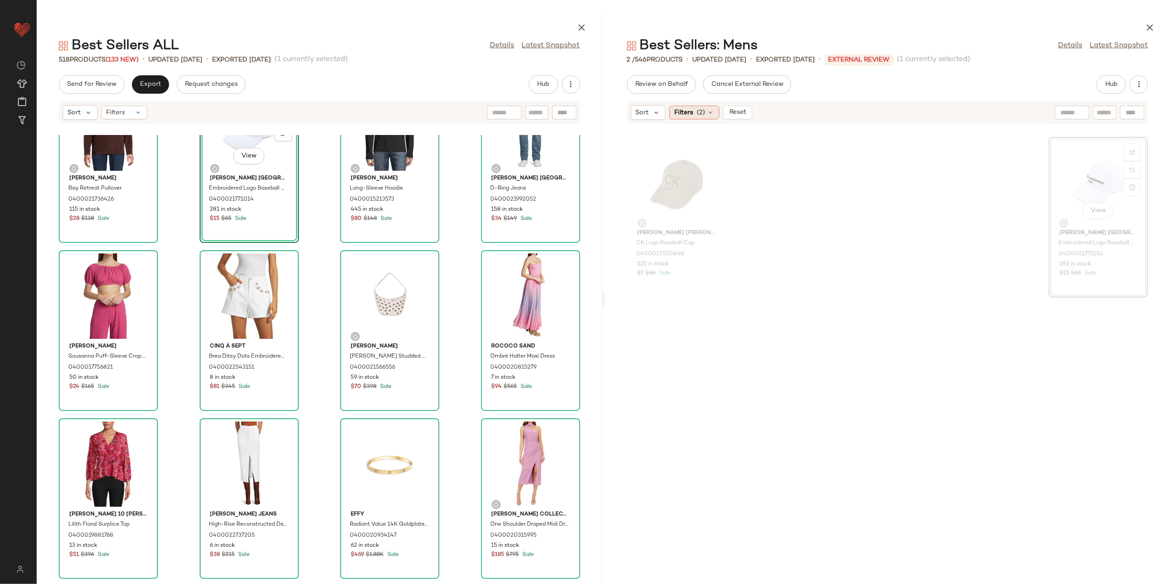
click at [694, 112] on div "Filters (2)" at bounding box center [694, 113] width 50 height 14
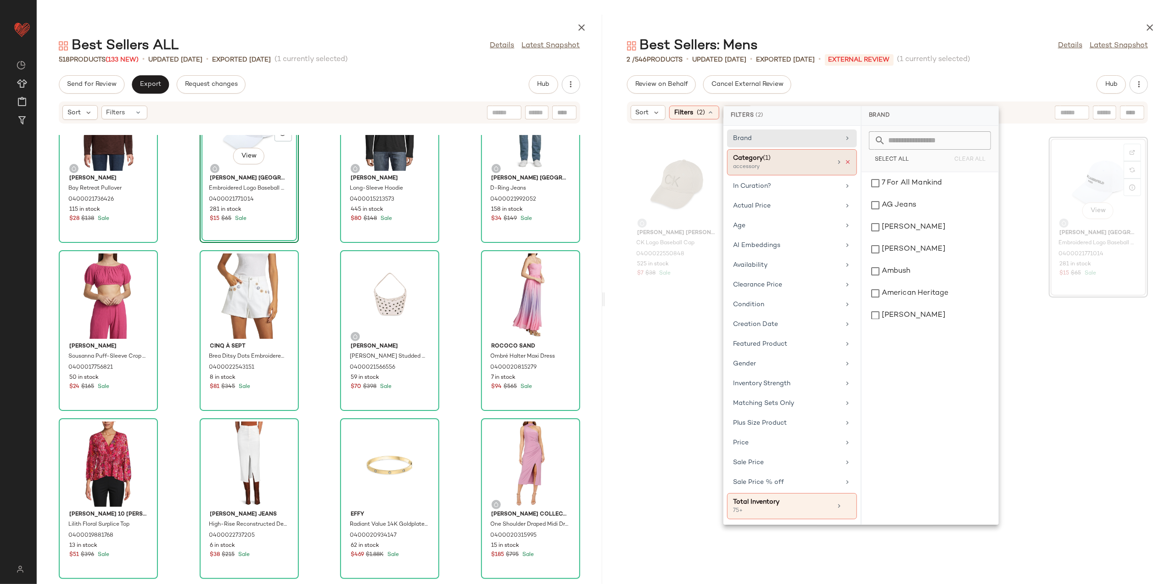
click at [849, 164] on icon at bounding box center [847, 162] width 6 height 6
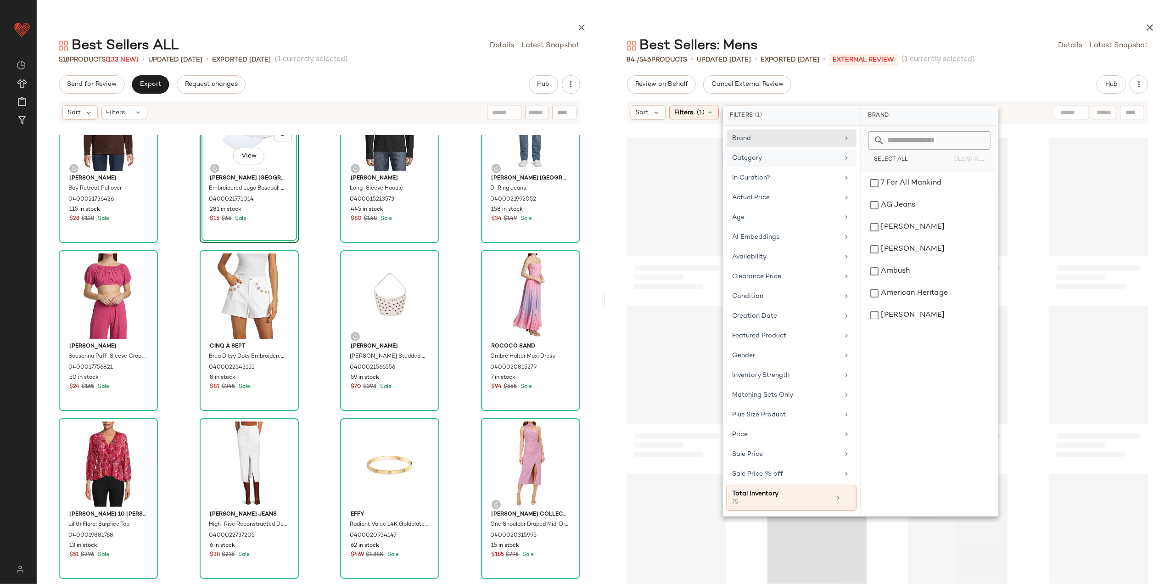
click at [876, 85] on div "Review on Behalf Cancel External Review Hub" at bounding box center [887, 84] width 565 height 18
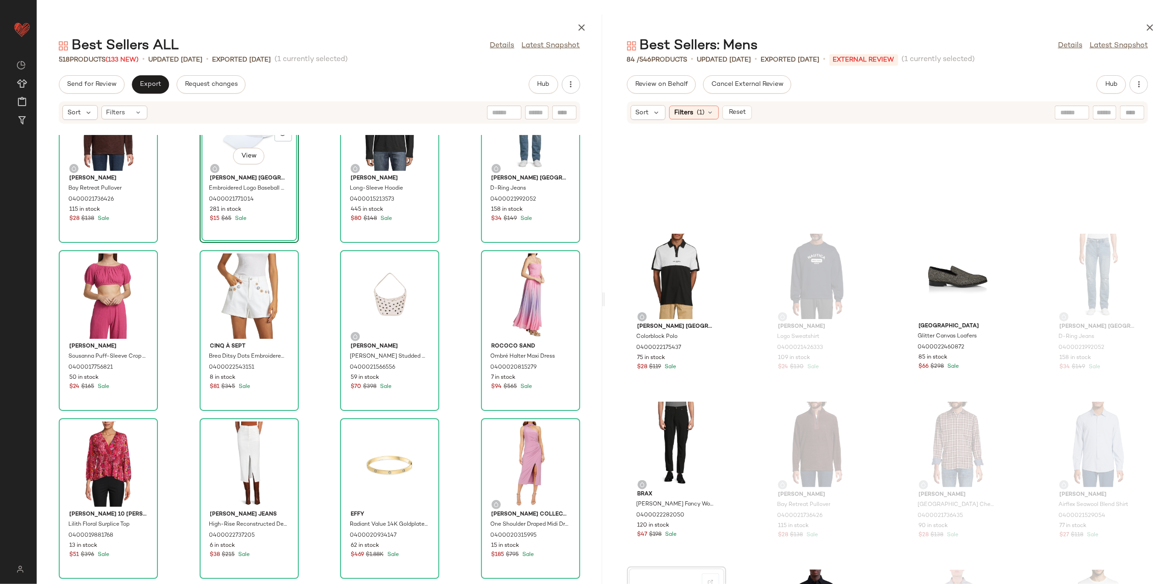
scroll to position [1672, 0]
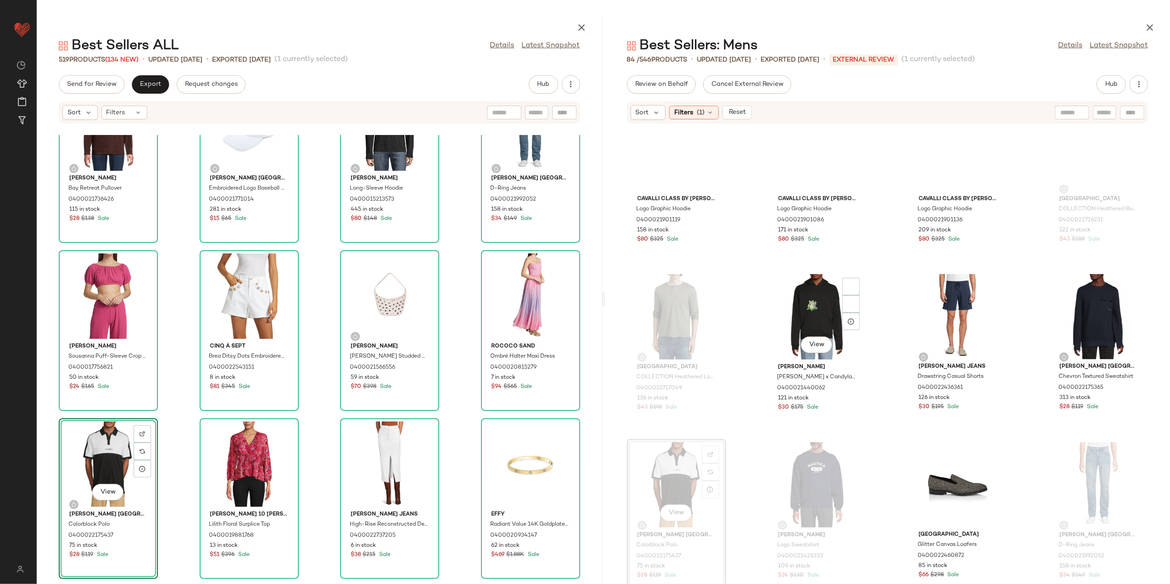
scroll to position [1550, 0]
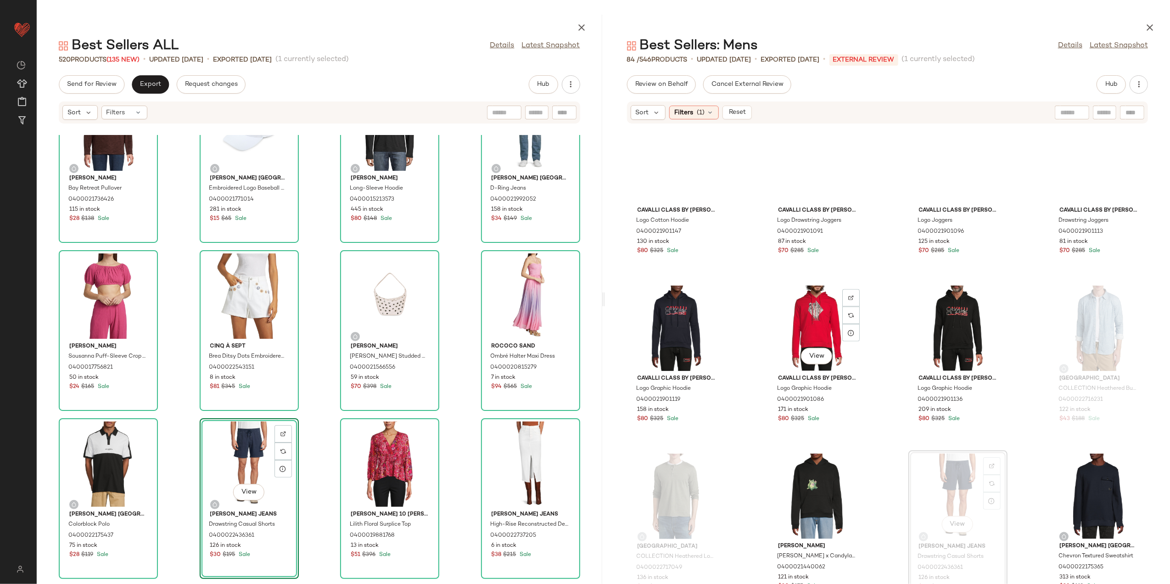
scroll to position [1366, 0]
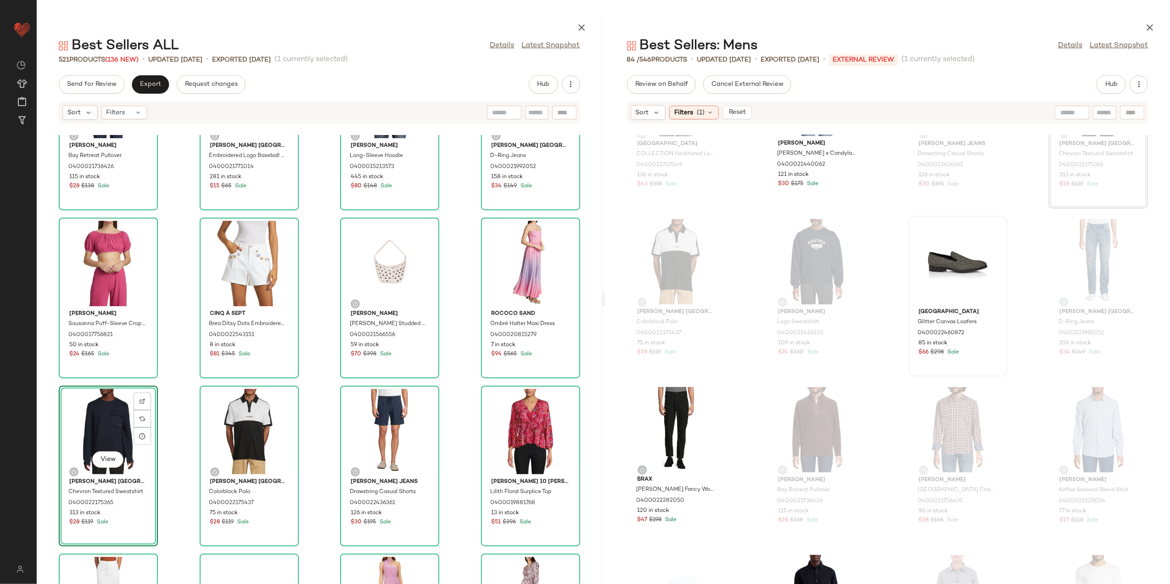
scroll to position [1720, 0]
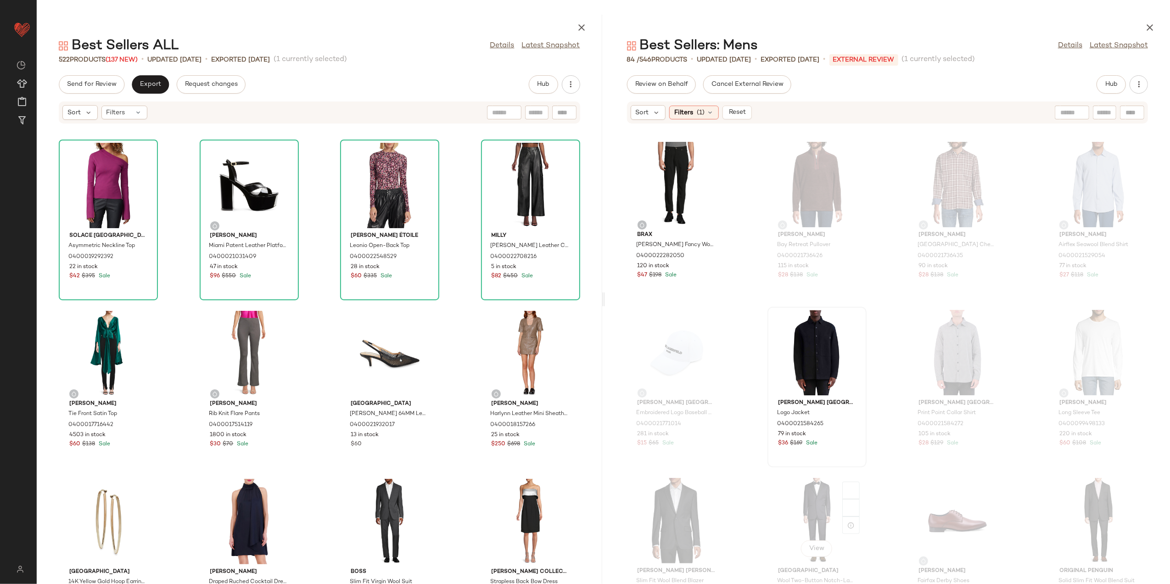
scroll to position [2087, 0]
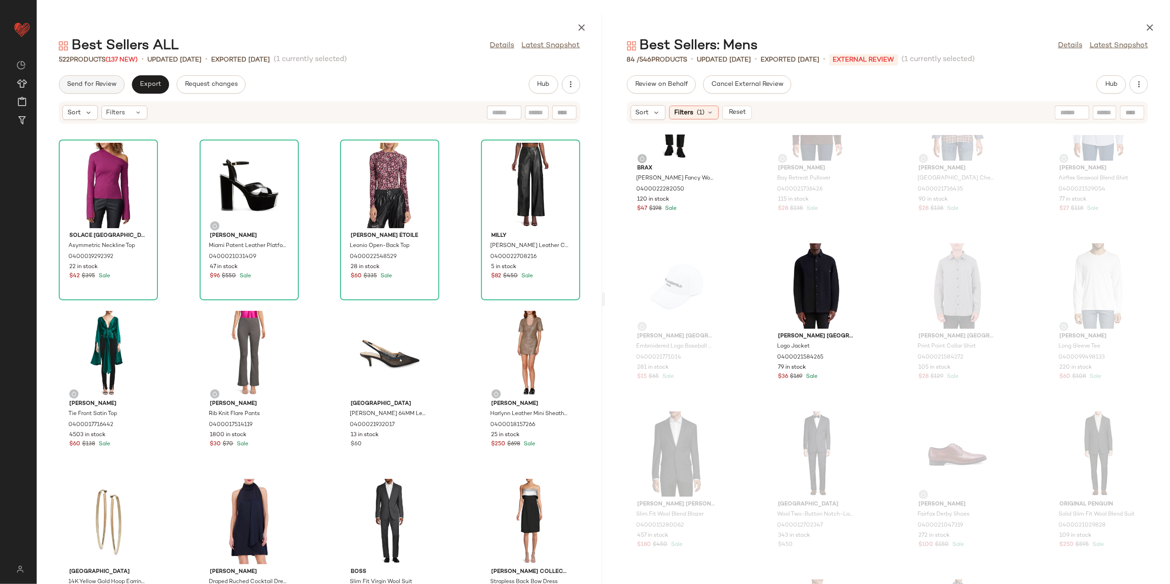
click at [105, 81] on span "Send for Review" at bounding box center [92, 84] width 50 height 7
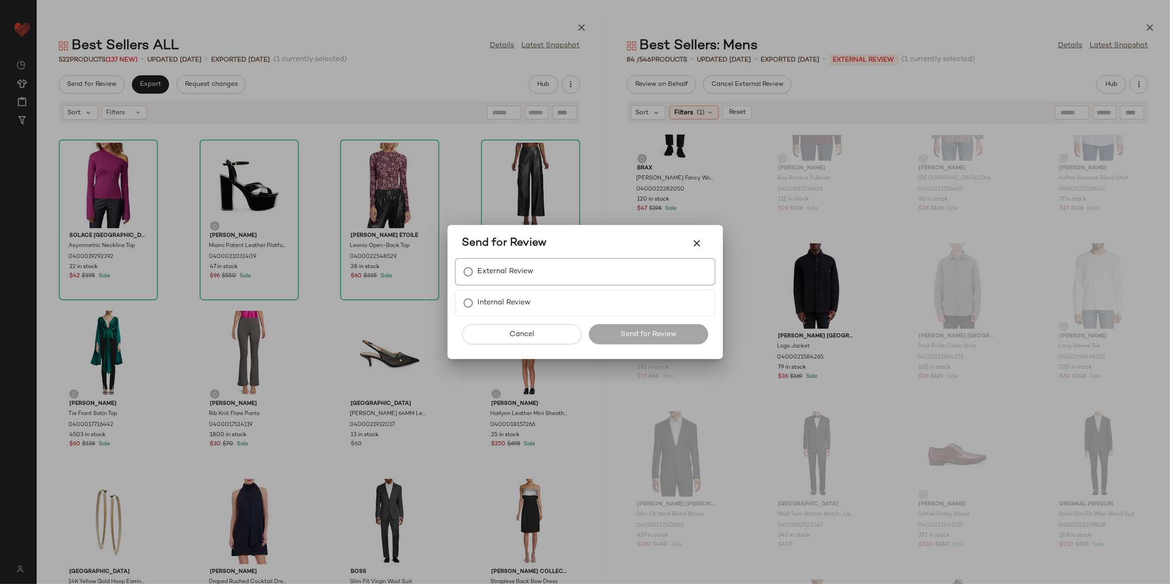
click at [496, 273] on label "External Review" at bounding box center [506, 271] width 56 height 18
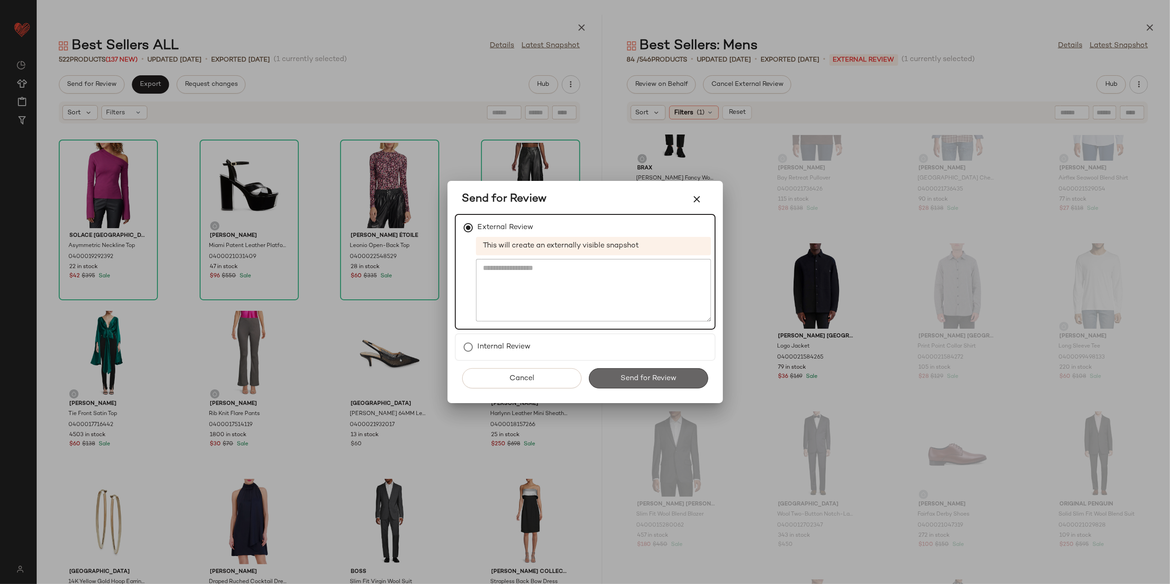
click at [620, 382] on span "Send for Review" at bounding box center [648, 378] width 56 height 9
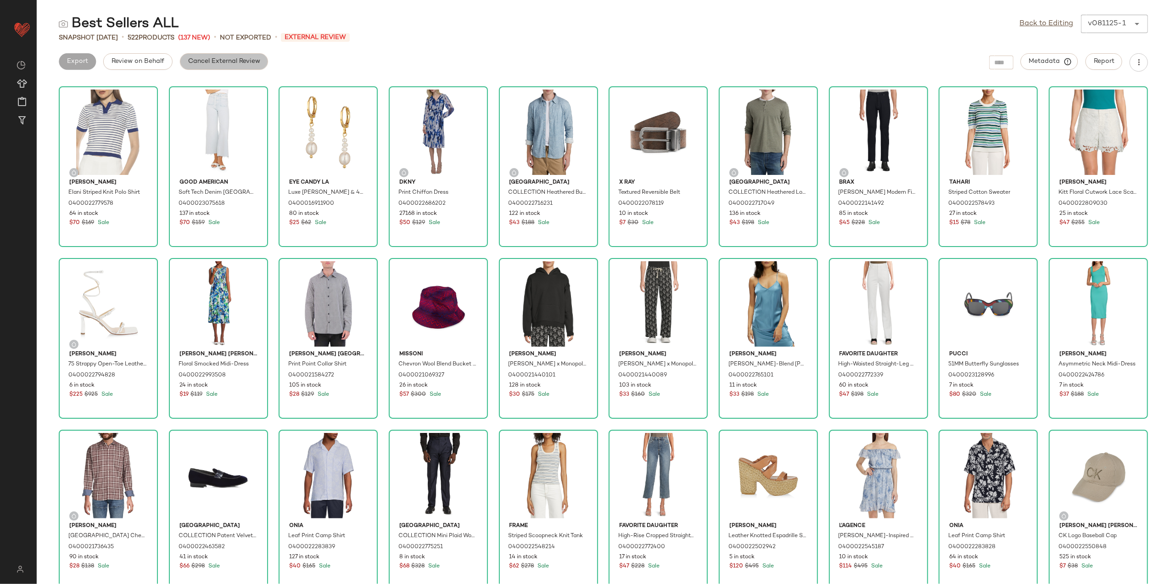
click at [235, 68] on button "Cancel External Review" at bounding box center [224, 61] width 88 height 17
click at [1060, 23] on link "Back to Editing" at bounding box center [1047, 23] width 54 height 11
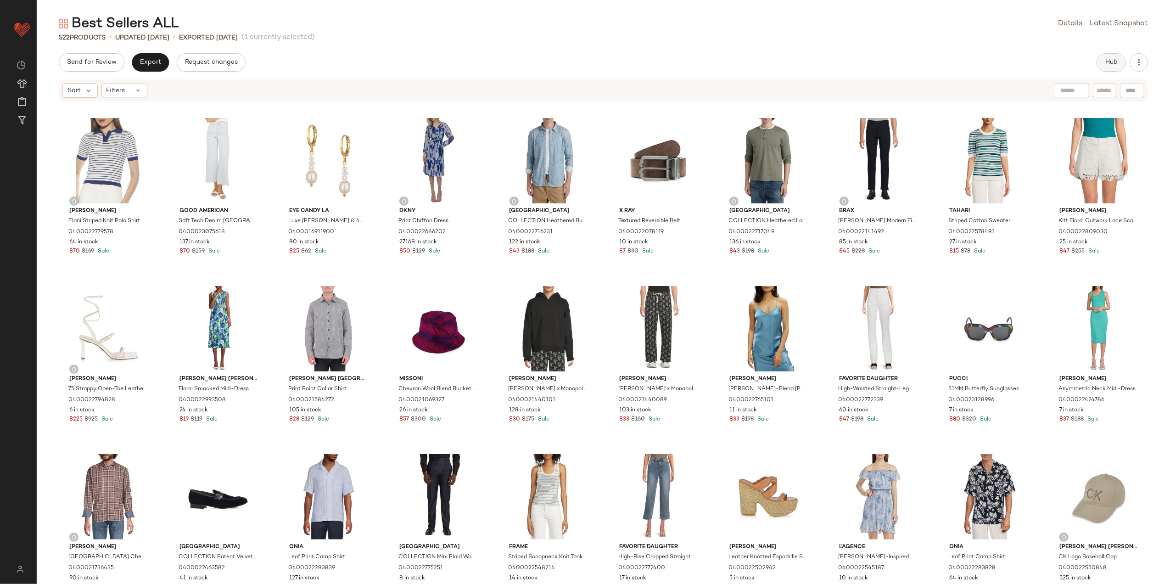
click at [1109, 59] on span "Hub" at bounding box center [1110, 62] width 13 height 7
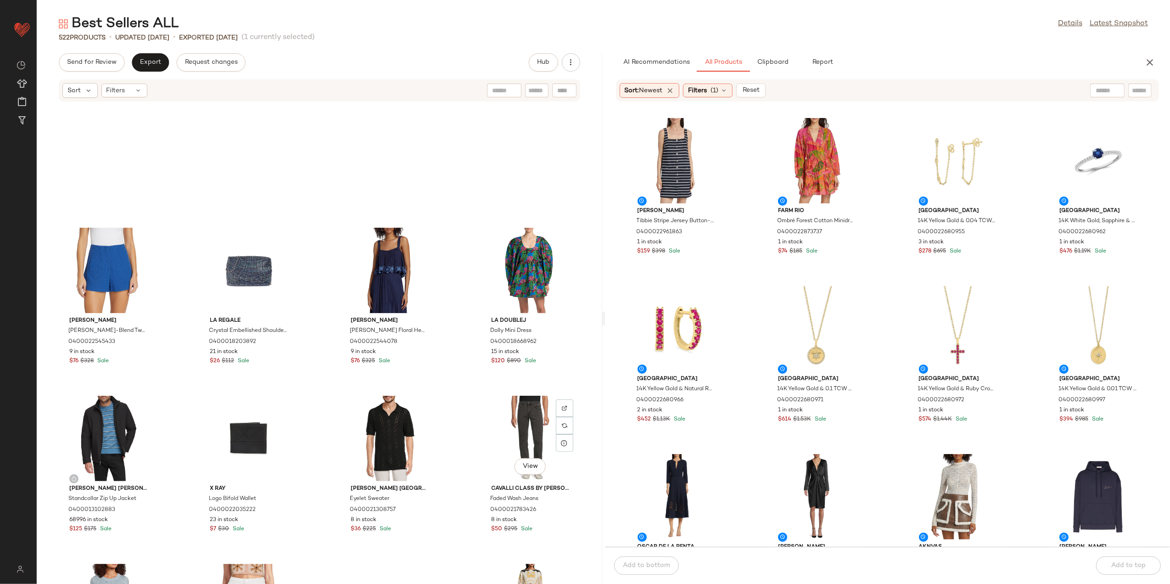
scroll to position [2577, 0]
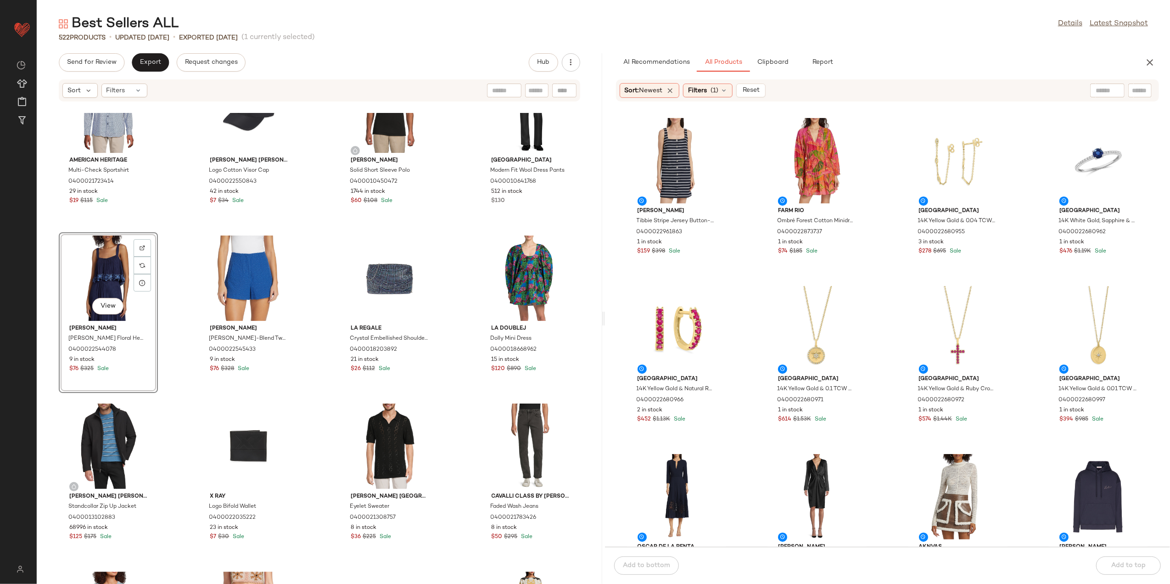
click at [468, 368] on div "American Heritage Multi-Check Sportshirt 0400021723414 29 in stock $19 $115 Sal…" at bounding box center [319, 348] width 565 height 471
click at [101, 55] on button "Send for Review" at bounding box center [92, 62] width 66 height 18
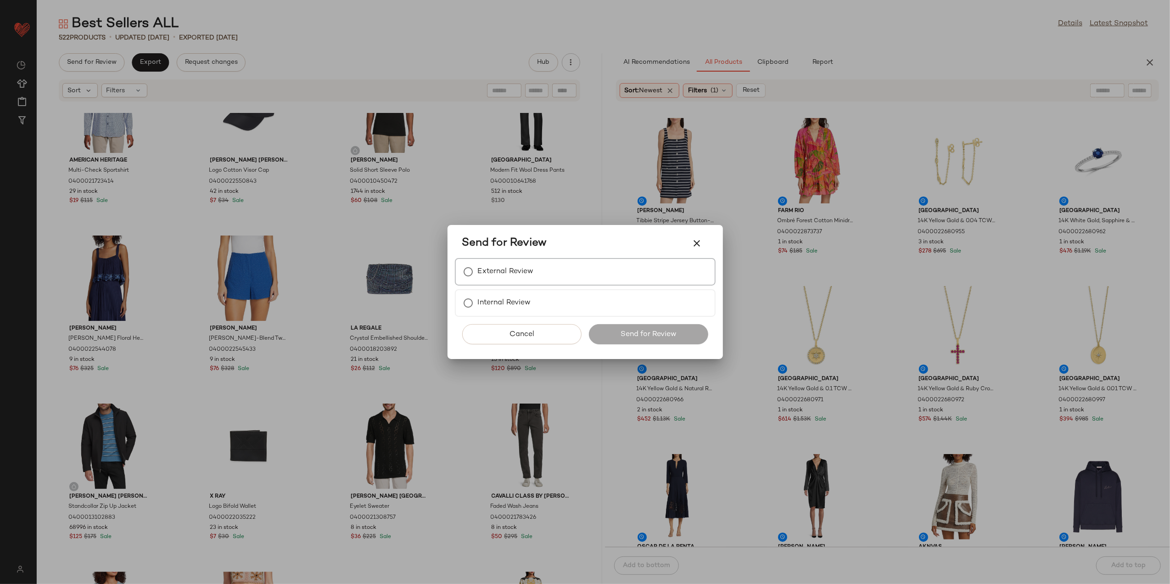
click at [507, 277] on label "External Review" at bounding box center [506, 271] width 56 height 18
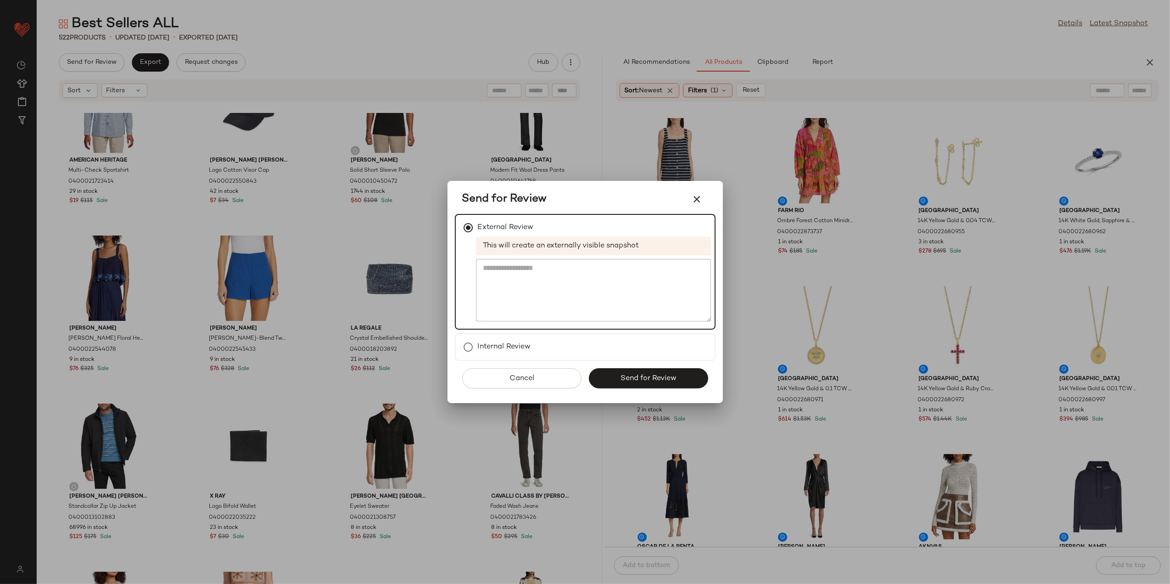
click at [601, 373] on button "Send for Review" at bounding box center [648, 378] width 119 height 20
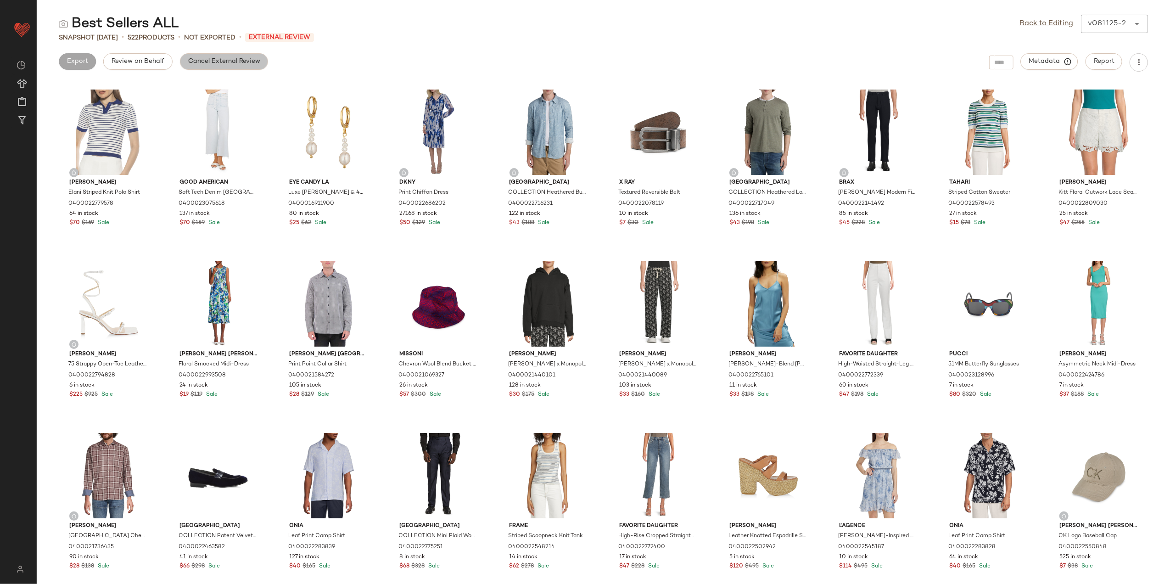
click at [203, 65] on button "Cancel External Review" at bounding box center [224, 61] width 88 height 17
click at [160, 59] on span "Export" at bounding box center [150, 61] width 22 height 7
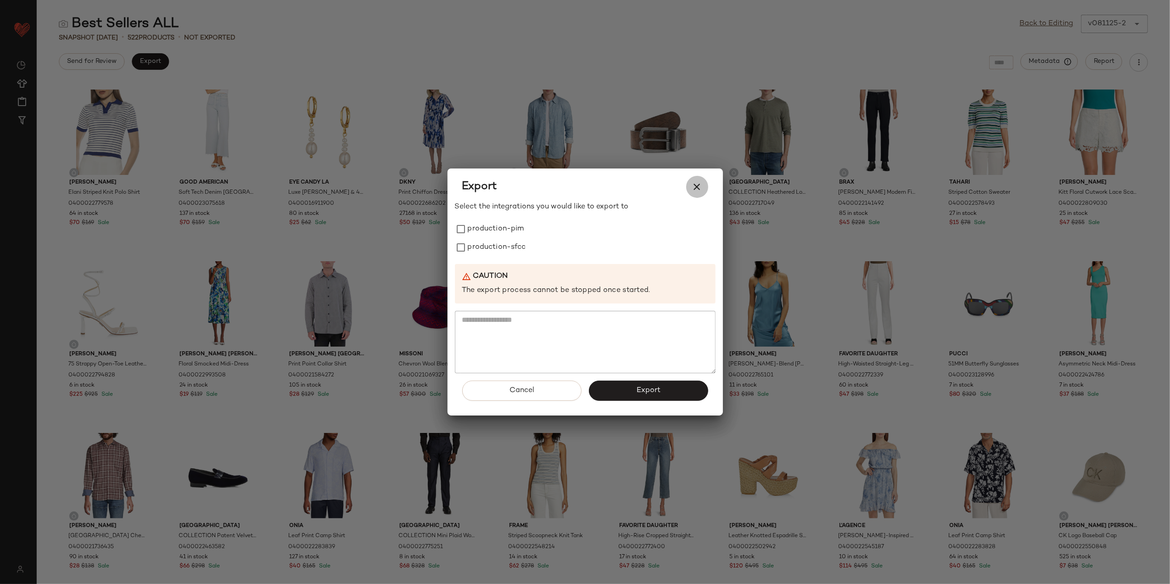
click at [705, 186] on button "button" at bounding box center [697, 187] width 22 height 22
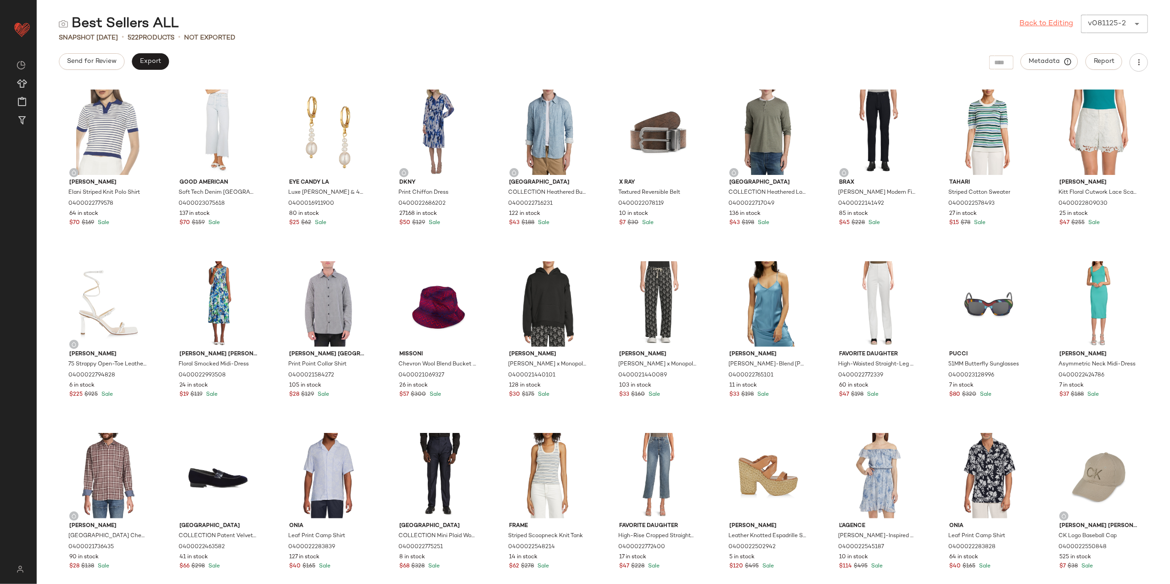
click at [1063, 26] on link "Back to Editing" at bounding box center [1047, 23] width 54 height 11
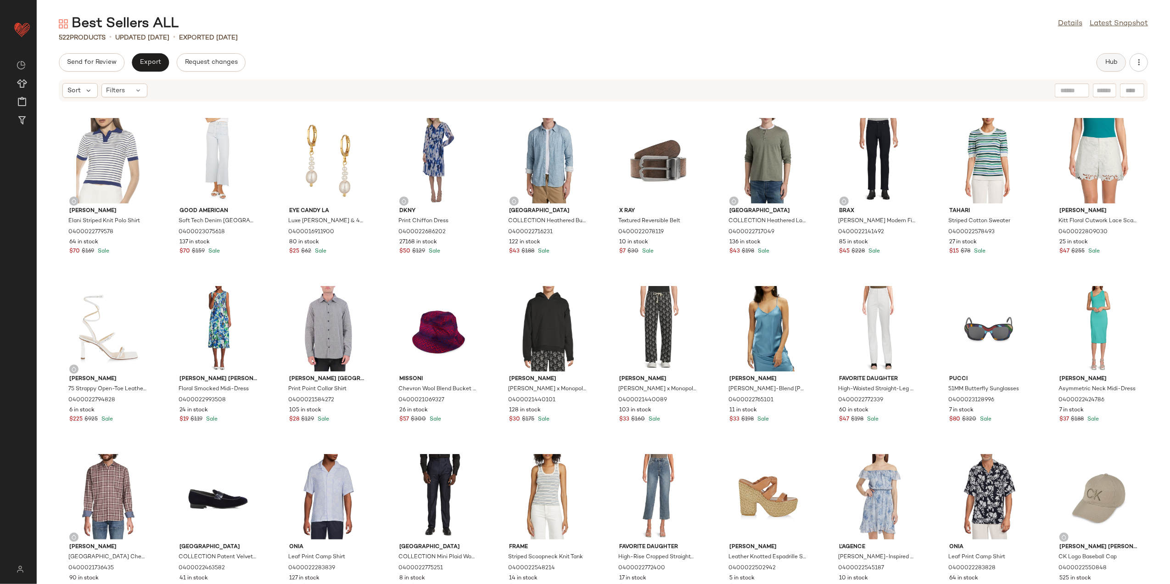
click at [1111, 57] on button "Hub" at bounding box center [1110, 62] width 29 height 18
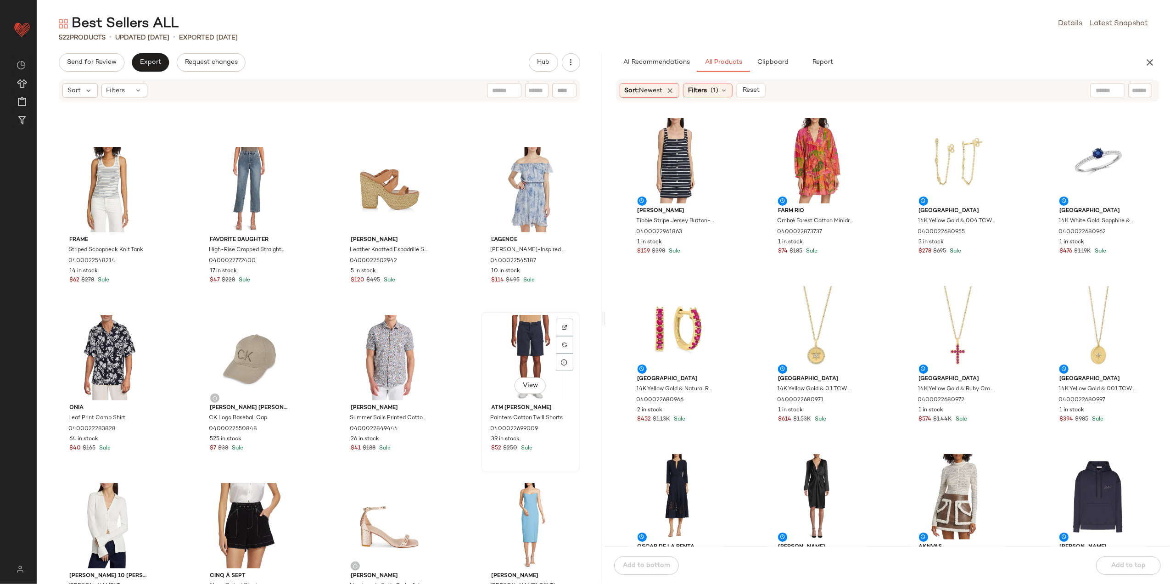
scroll to position [1121, 0]
